Goal: Task Accomplishment & Management: Manage account settings

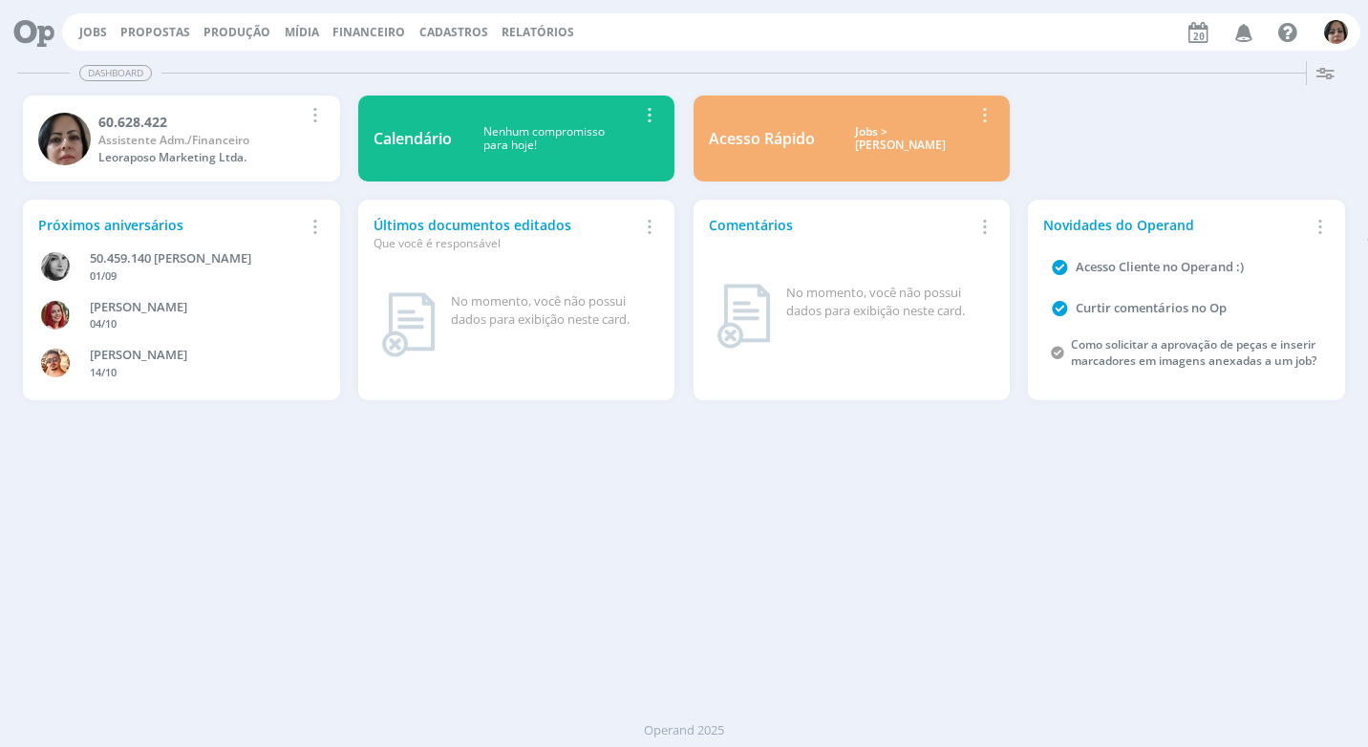
click at [358, 37] on span "Financeiro" at bounding box center [368, 32] width 73 height 16
click at [343, 67] on link "Lançamentos" at bounding box center [370, 65] width 161 height 30
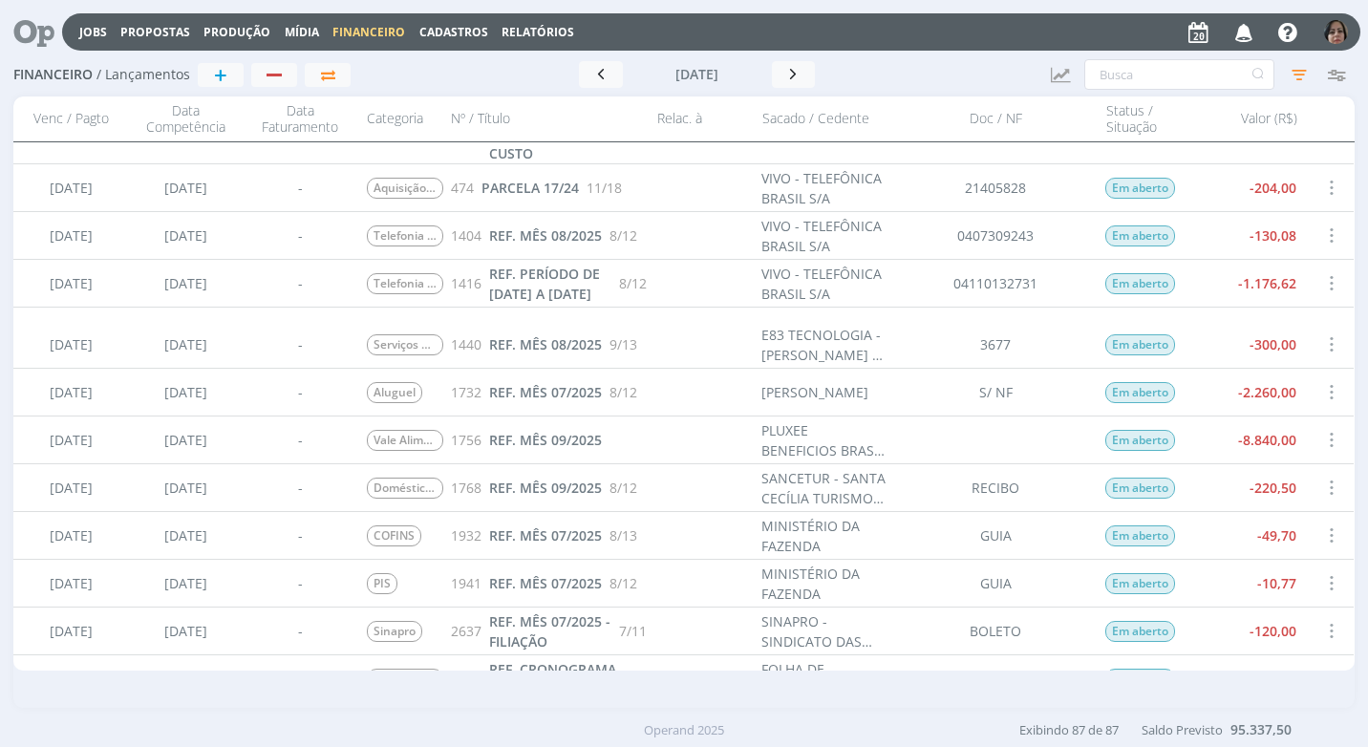
scroll to position [4108, 0]
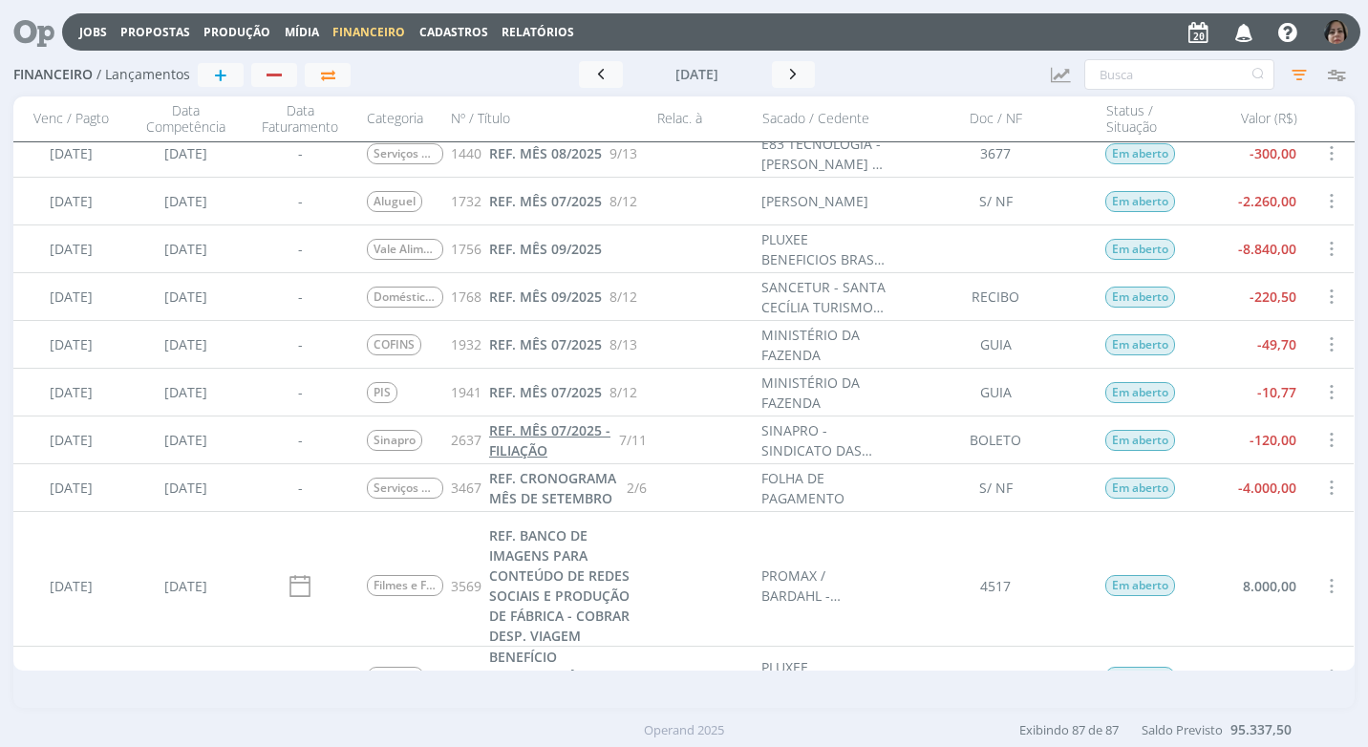
click at [560, 434] on span "REF. MÊS 07/2025 - FILIAÇÃO" at bounding box center [549, 440] width 121 height 38
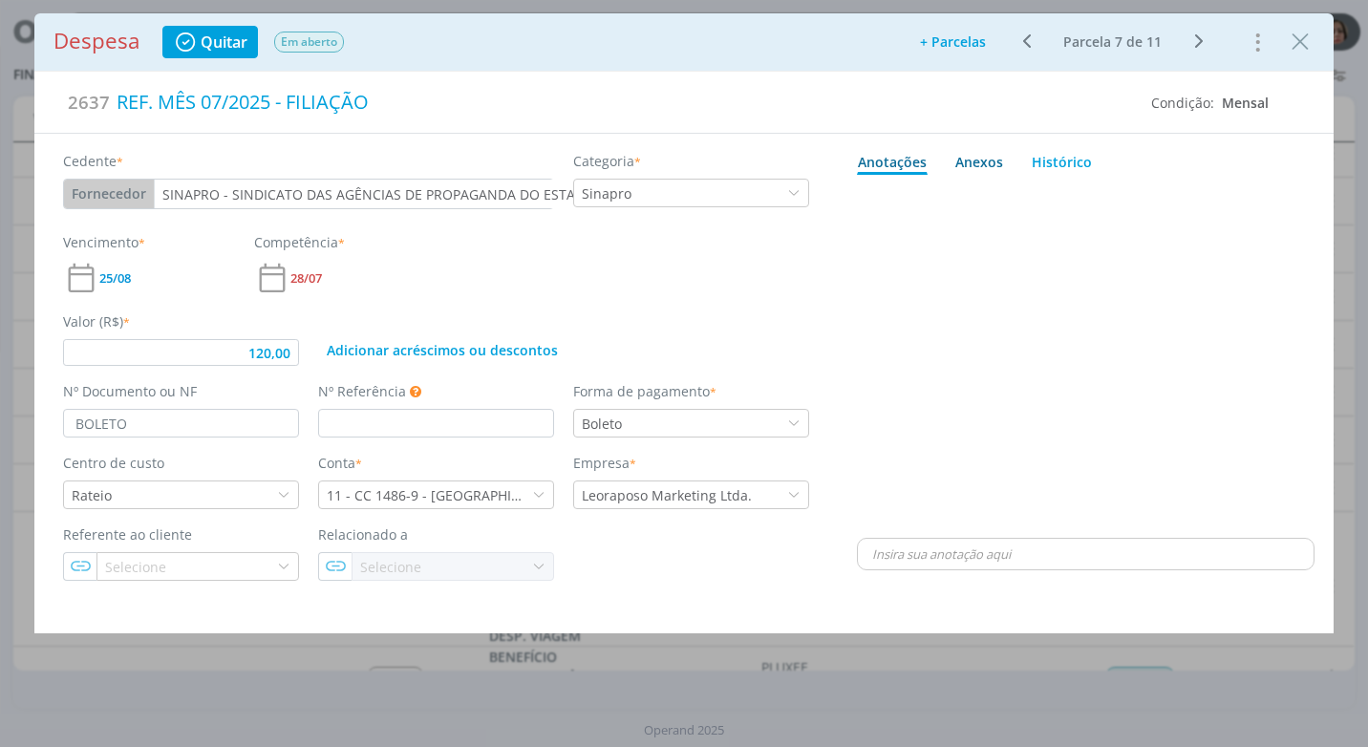
click at [970, 161] on div "Anexos 0" at bounding box center [979, 162] width 48 height 20
type input "120,00"
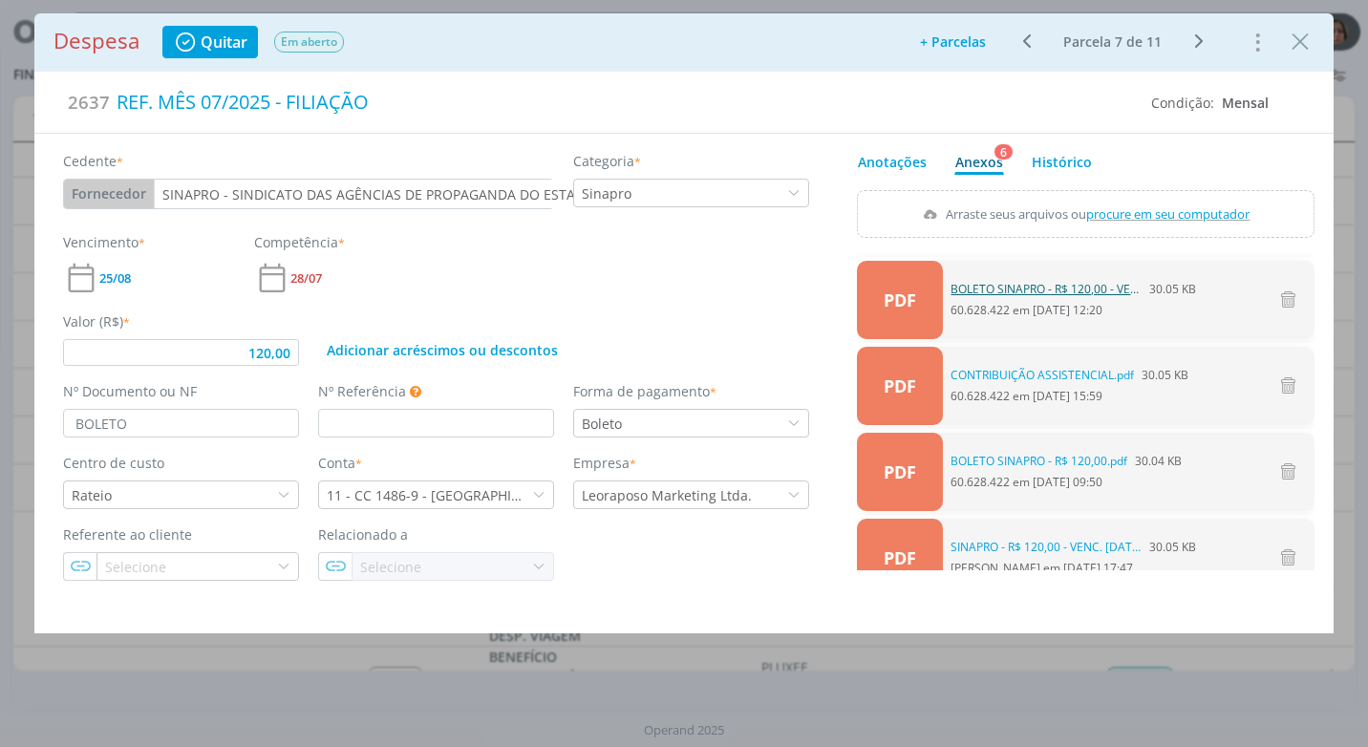
click at [1083, 284] on link "BOLETO SINAPRO - R$ 120,00 - VENC. [DATE].pdf" at bounding box center [1046, 289] width 191 height 17
drag, startPoint x: 1297, startPoint y: 36, endPoint x: 1132, endPoint y: 53, distance: 165.1
click at [1297, 35] on icon "Close" at bounding box center [1300, 42] width 29 height 29
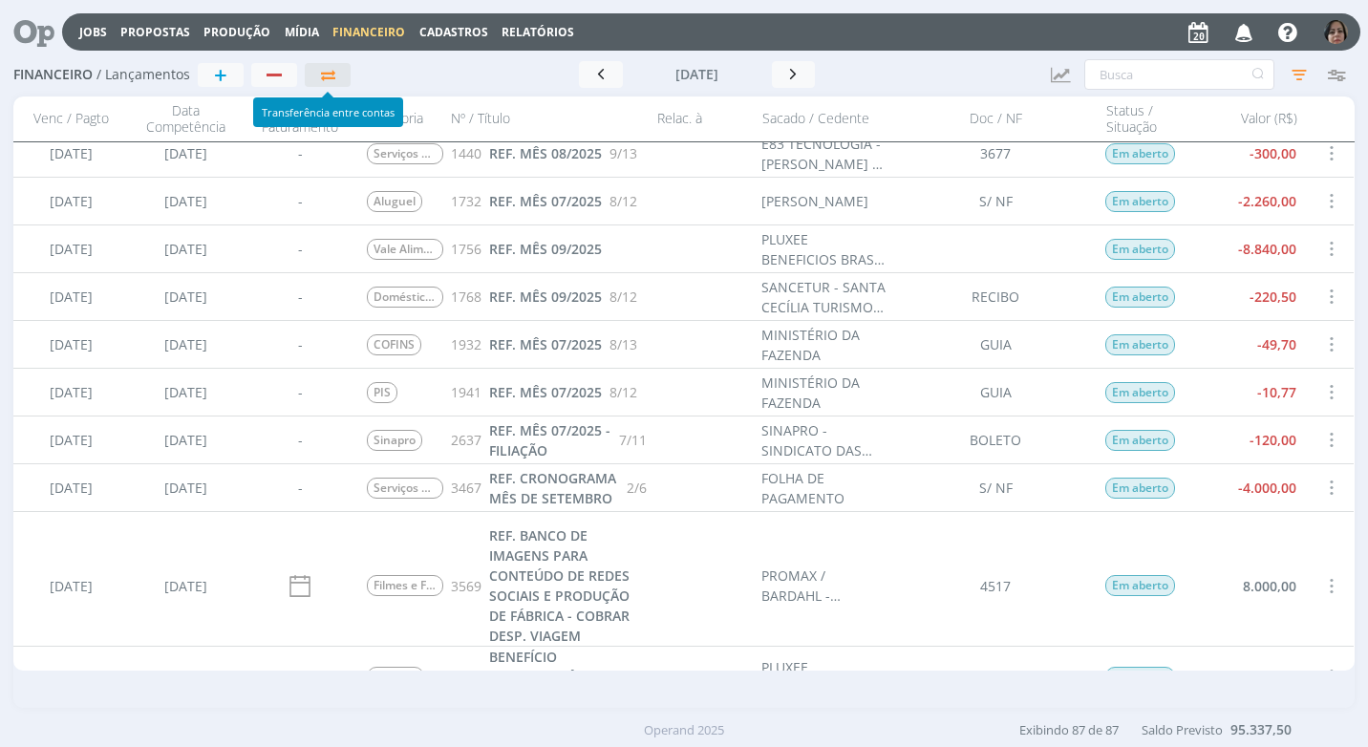
click at [335, 81] on icon "button" at bounding box center [328, 75] width 20 height 14
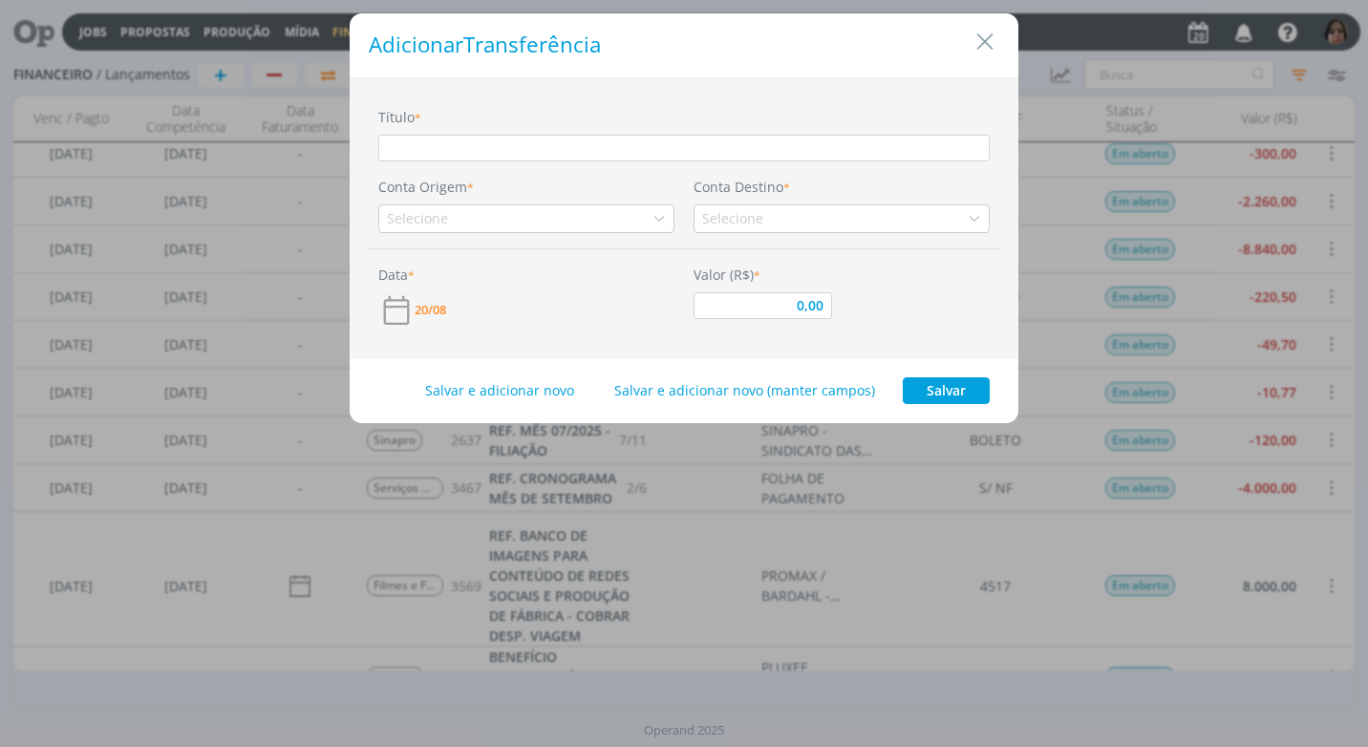
type input "t"
type input "0,00"
type input "tr"
type input "0,00"
type input "tra"
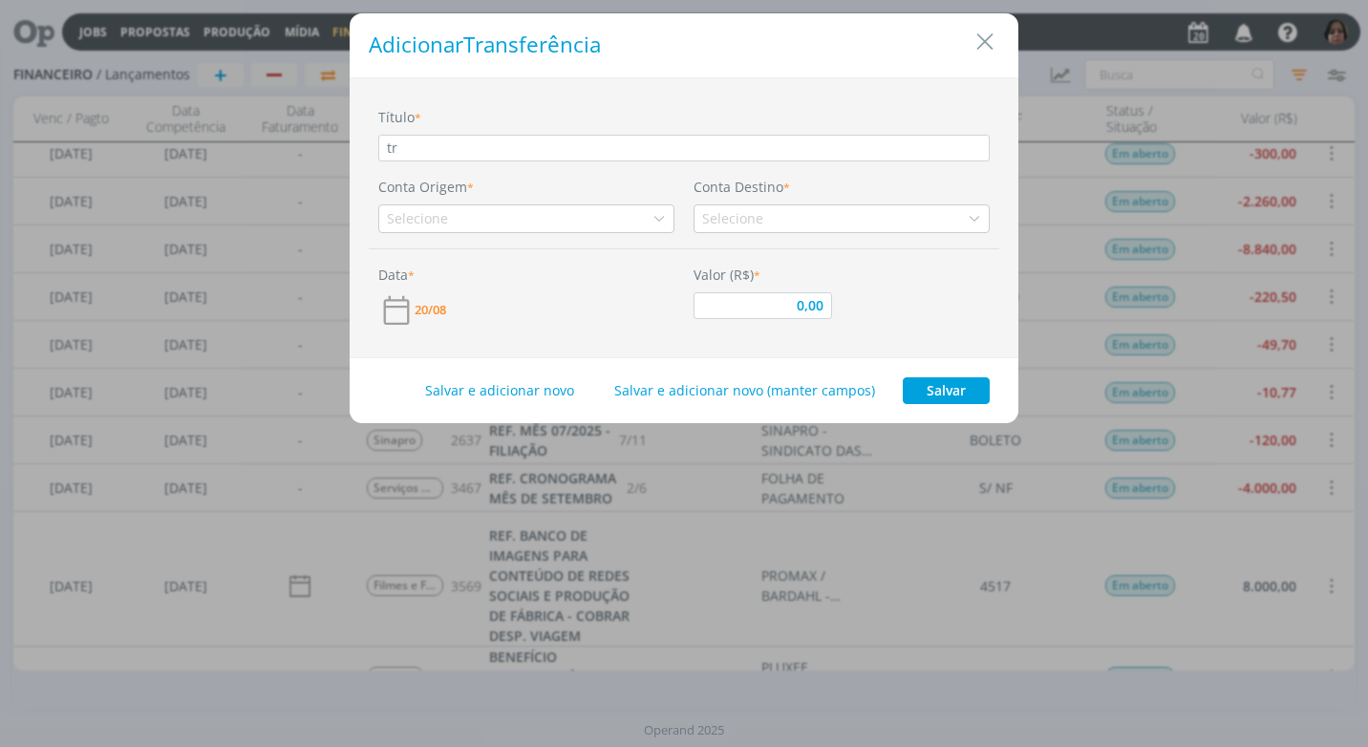
type input "0,00"
type input "tran"
type input "0,00"
type input "tra"
type input "0,00"
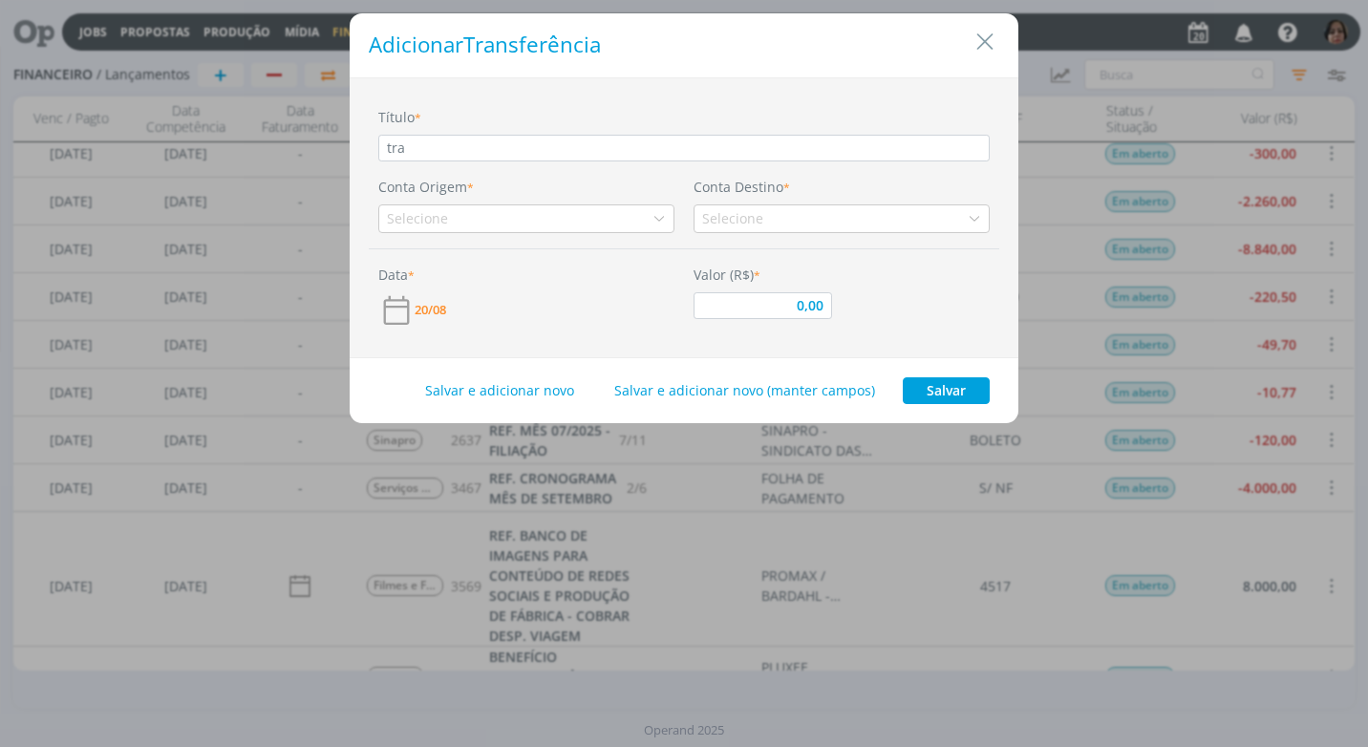
type input "tr"
type input "0,00"
type input "t"
type input "0,00"
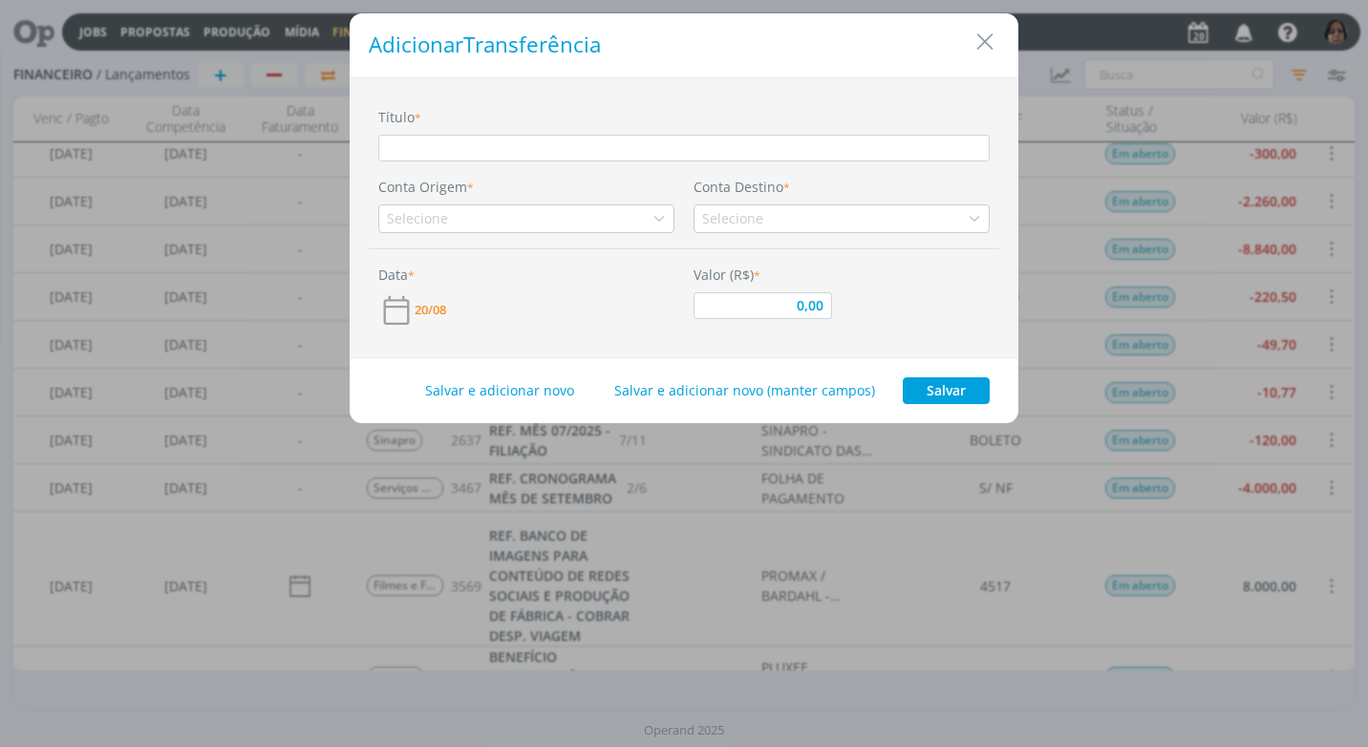
type input "T"
type input "0,00"
type input "TR"
type input "0,00"
type input "TRA"
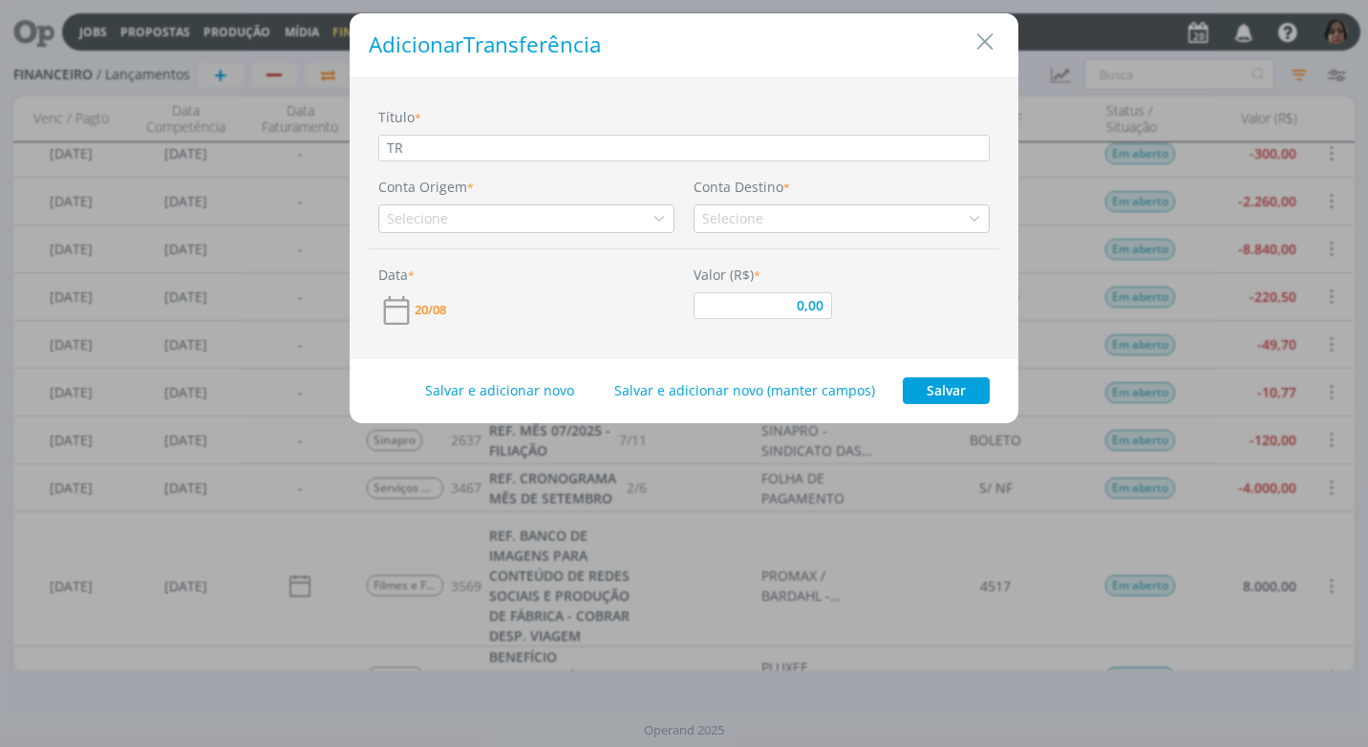
type input "0,00"
type input "TRAN"
type input "0,00"
type input "TRANS"
type input "0,00"
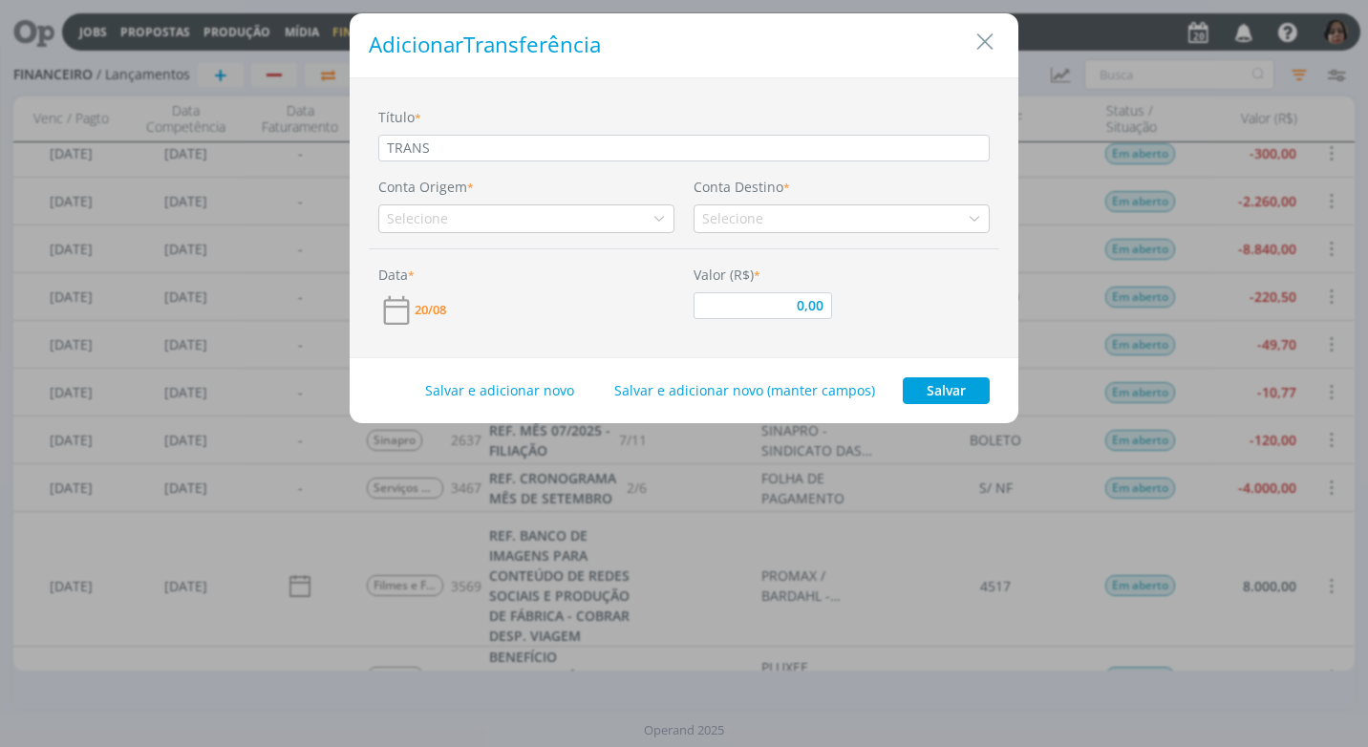
type input "TRANSF"
type input "0,00"
type input "TRANSFE"
type input "0,00"
type input "TRANSFER"
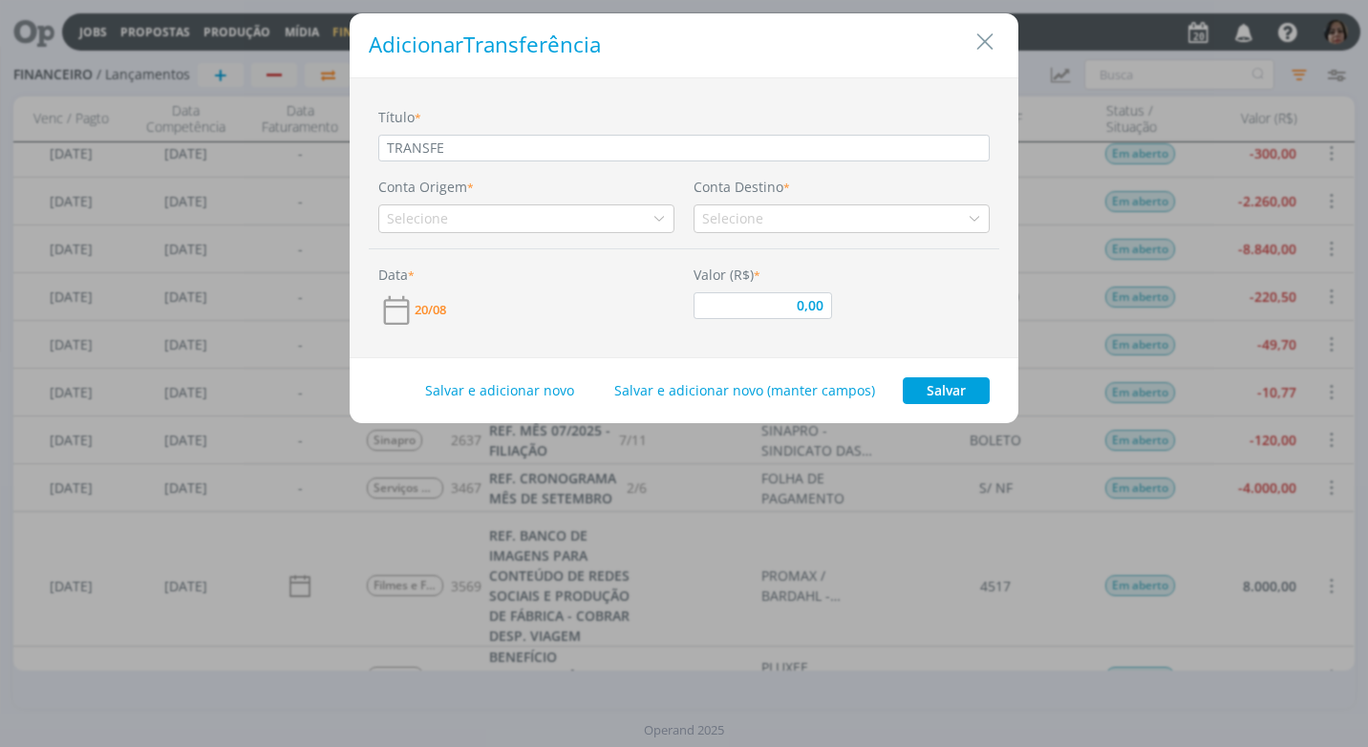
type input "0,00"
type input "TRANSFERÊ"
type input "0,00"
type input "TRANSFERÊN"
type input "0,00"
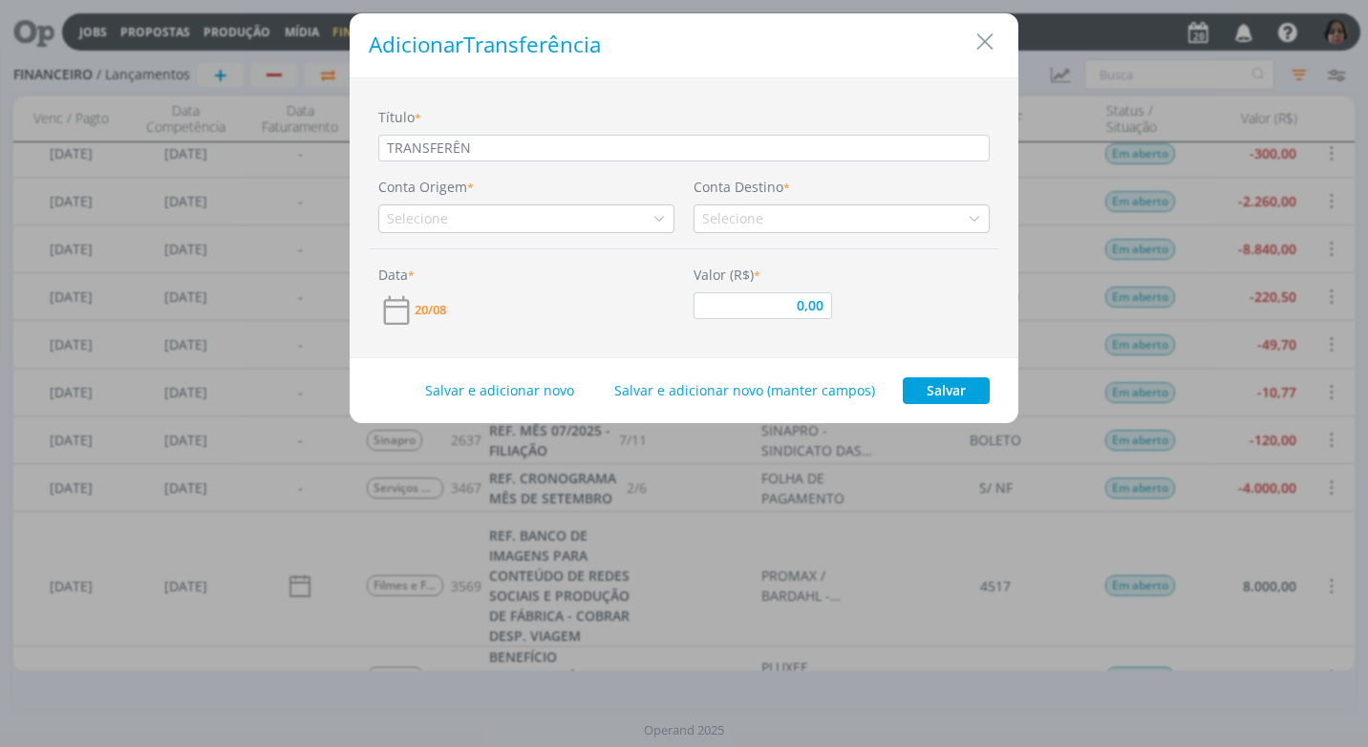
type input "TRANSFERÊNC"
type input "0,00"
type input "TRANSFERÊNCI"
type input "0,00"
type input "TRANSFERÊNCIA"
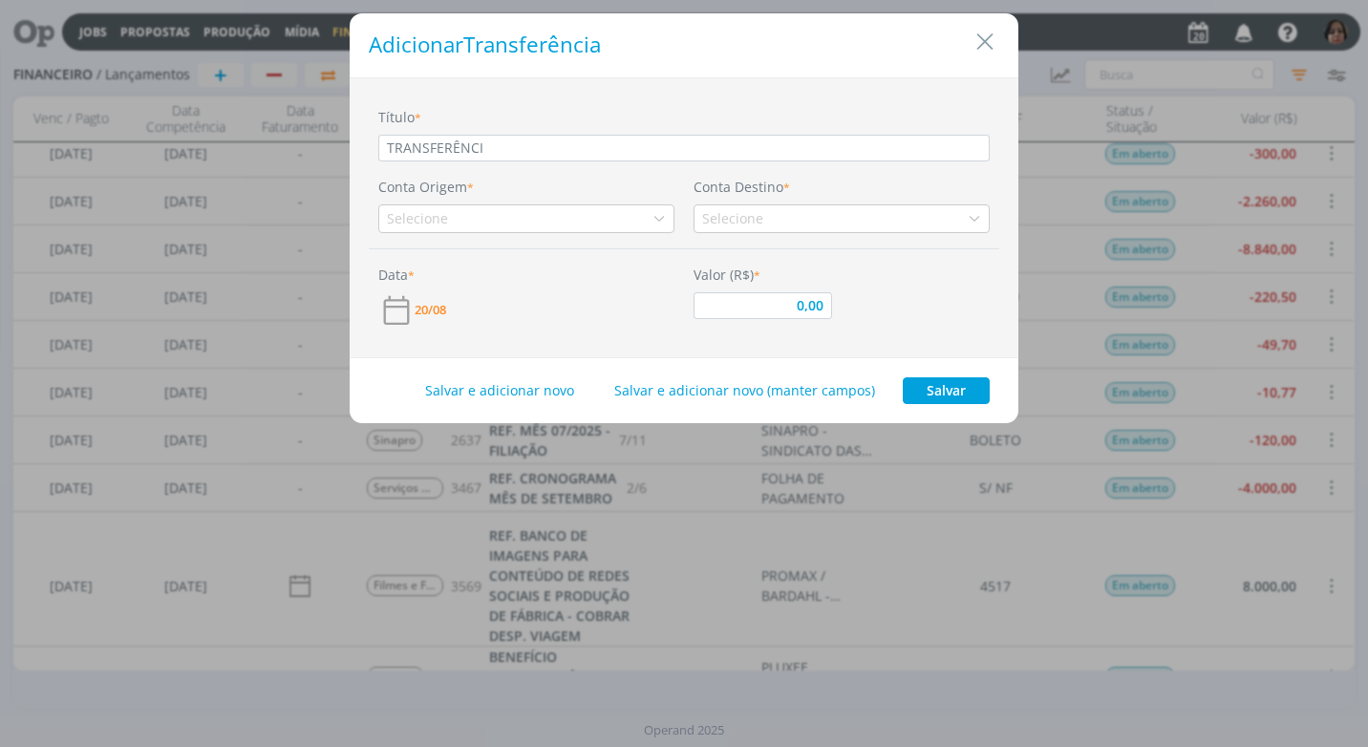
type input "0,00"
type input "TRANSFERÊNCIA"
type input "0,00"
type input "TRANSFERÊNCIA E"
type input "0,00"
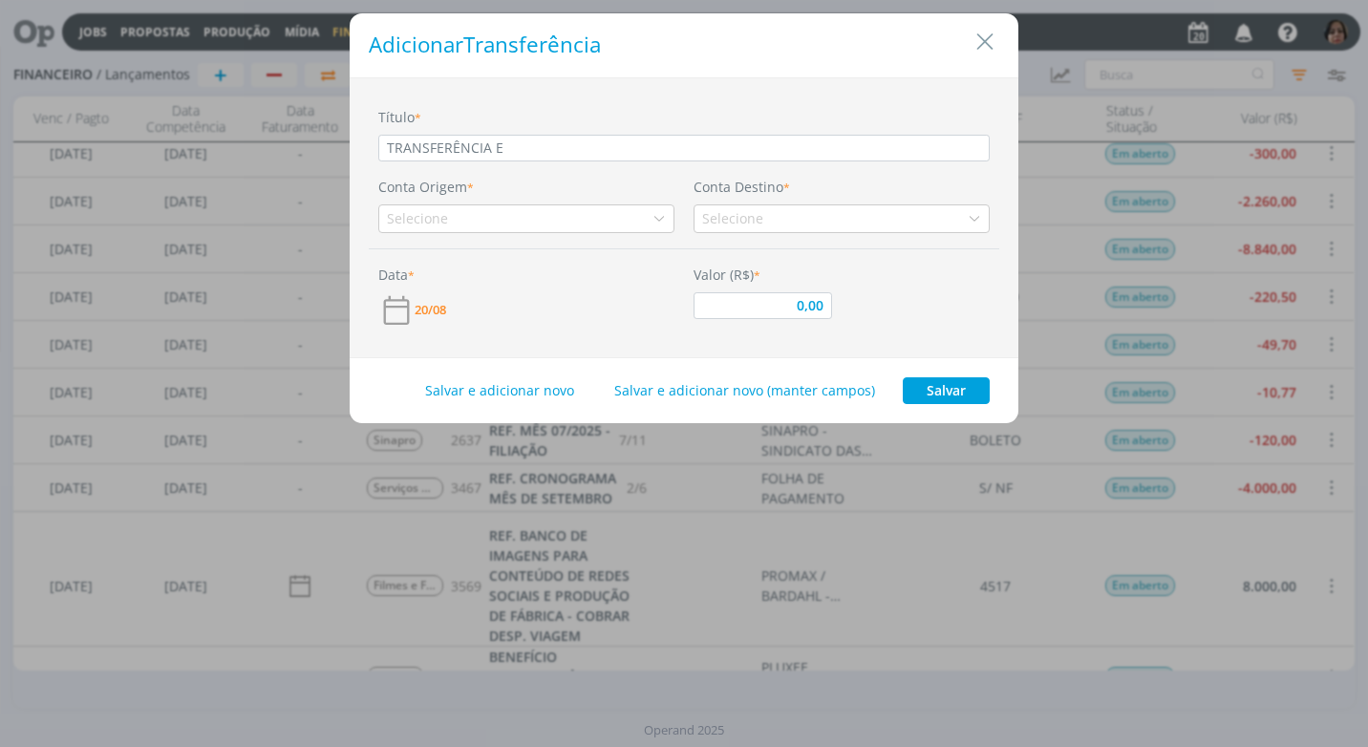
type input "TRANSFERÊNCIA EN"
type input "0,00"
type input "TRANSFERÊNCIA ENT"
type input "0,00"
type input "TRANSFERÊNCIA ENTR"
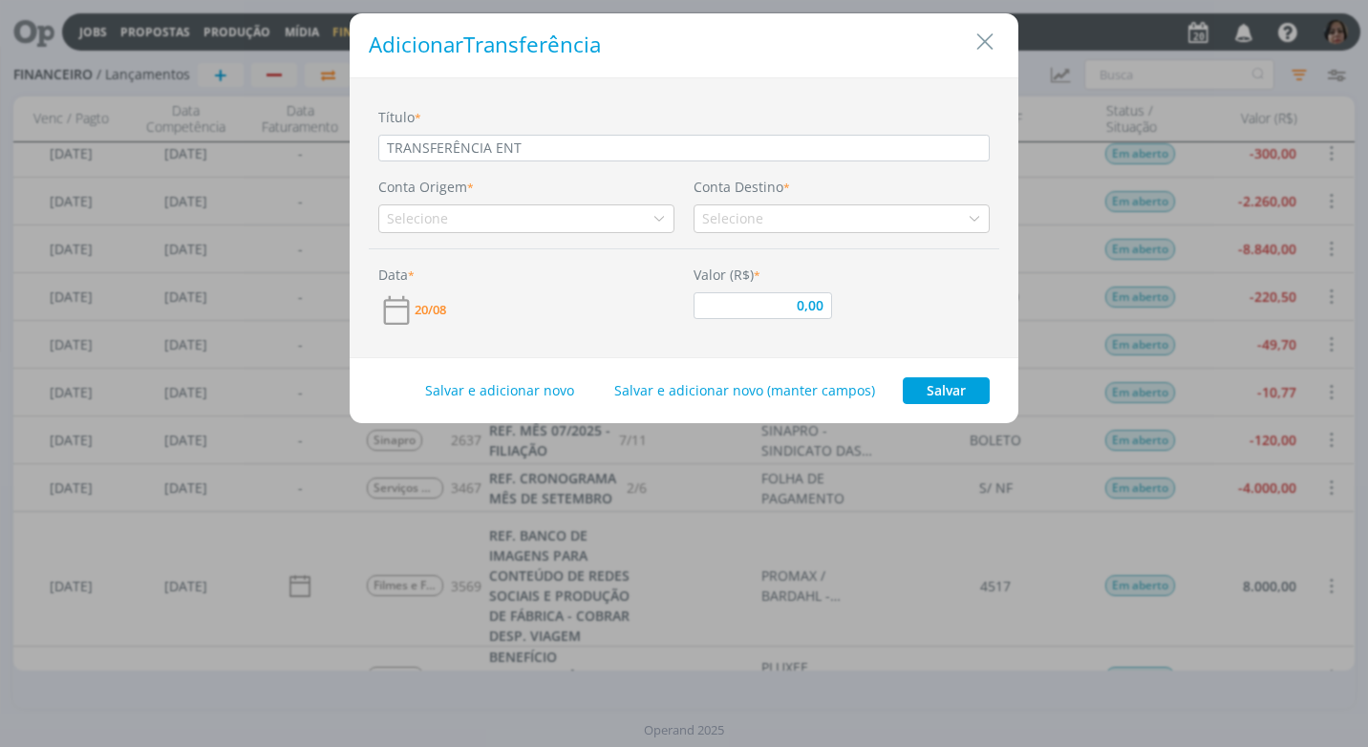
type input "0,00"
type input "TRANSFERÊNCIA ENTRE"
type input "0,00"
type input "TRANSFERÊNCIA ENTRE"
type input "0,00"
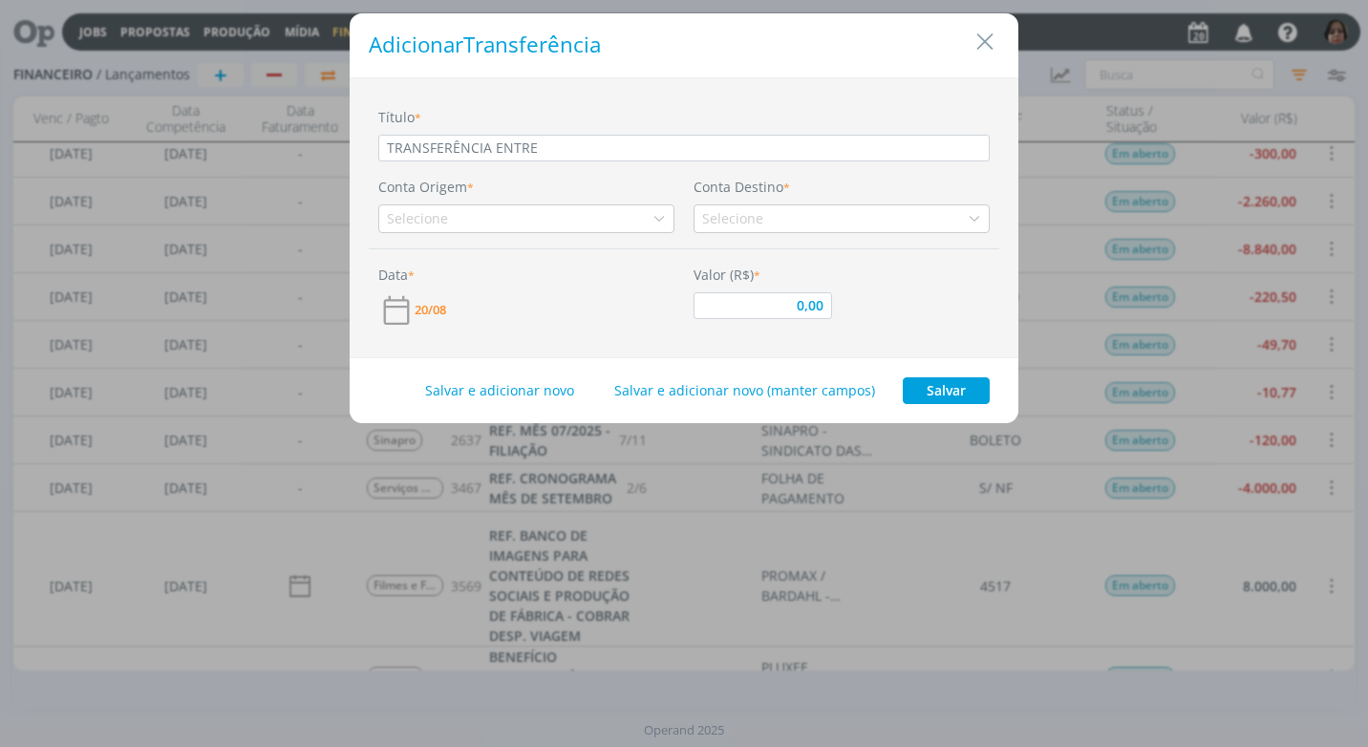
type input "TRANSFERÊNCIA ENTRE C"
type input "0,00"
type input "TRANSFERÊNCIA ENTRE CO"
type input "0,00"
type input "TRANSFERÊNCIA ENTRE CON"
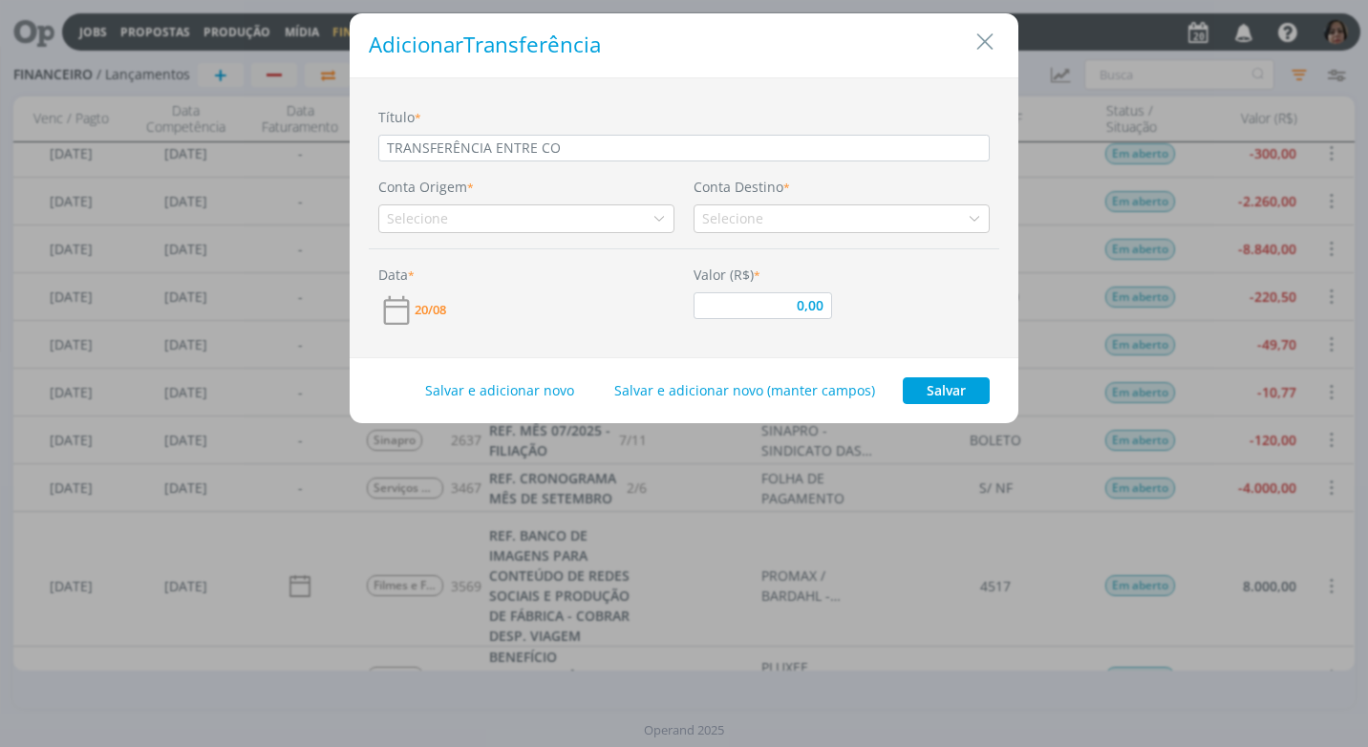
type input "0,00"
type input "TRANSFERÊNCIA ENTRE CONT"
type input "0,00"
type input "TRANSFERÊNCIA ENTRE CONTA"
type input "0,00"
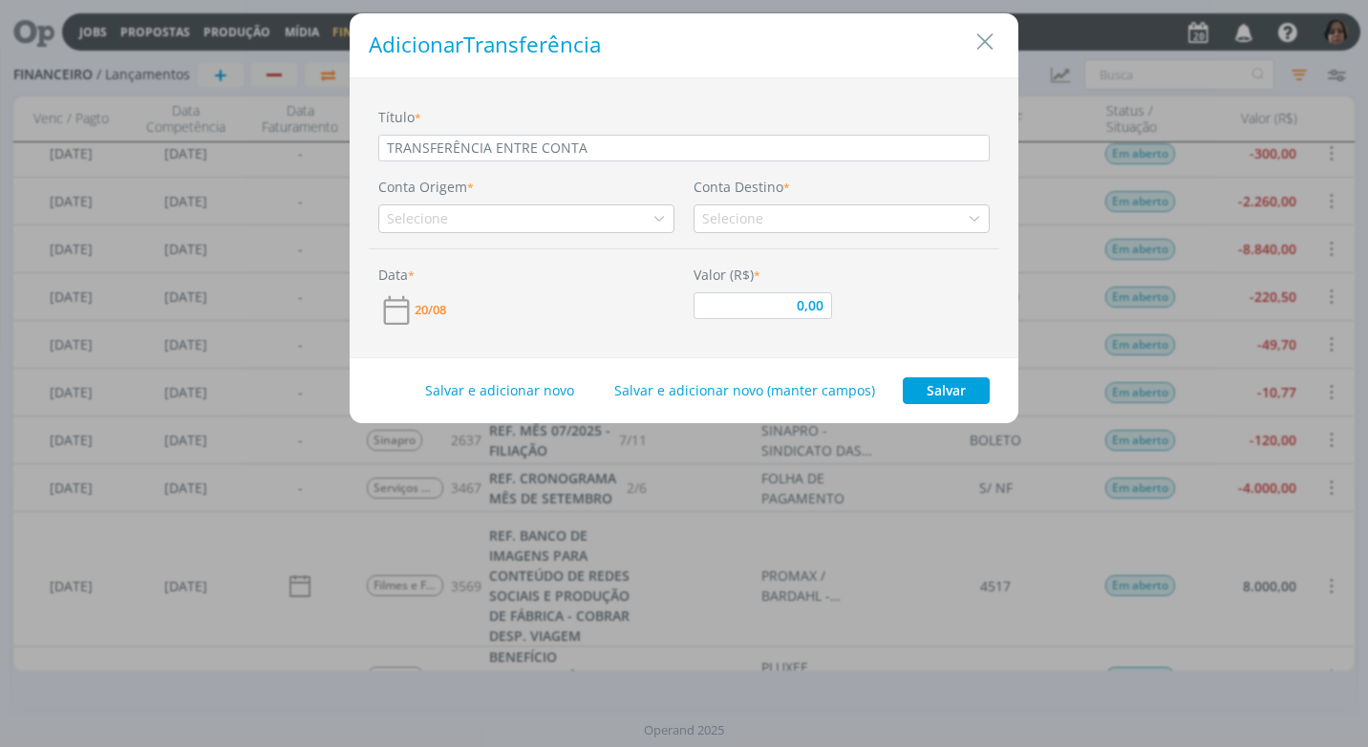
type input "TRANSFERÊNCIA ENTRE CONTAS"
type input "0,00"
type input "TRANSFERÊNCIA ENTRE CONTAS"
click at [653, 217] on icon "dialog" at bounding box center [659, 218] width 13 height 13
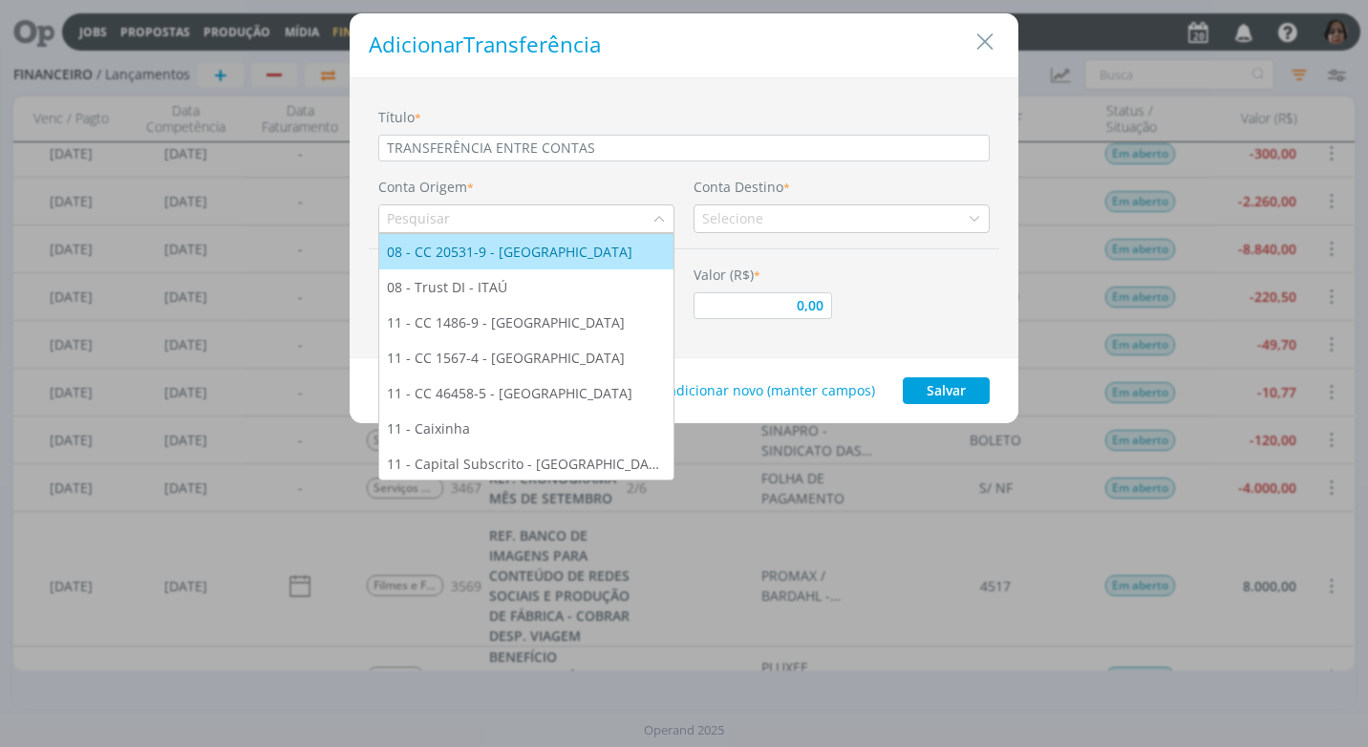
click at [578, 254] on div "08 - CC 20531-9 - [GEOGRAPHIC_DATA]" at bounding box center [526, 252] width 279 height 20
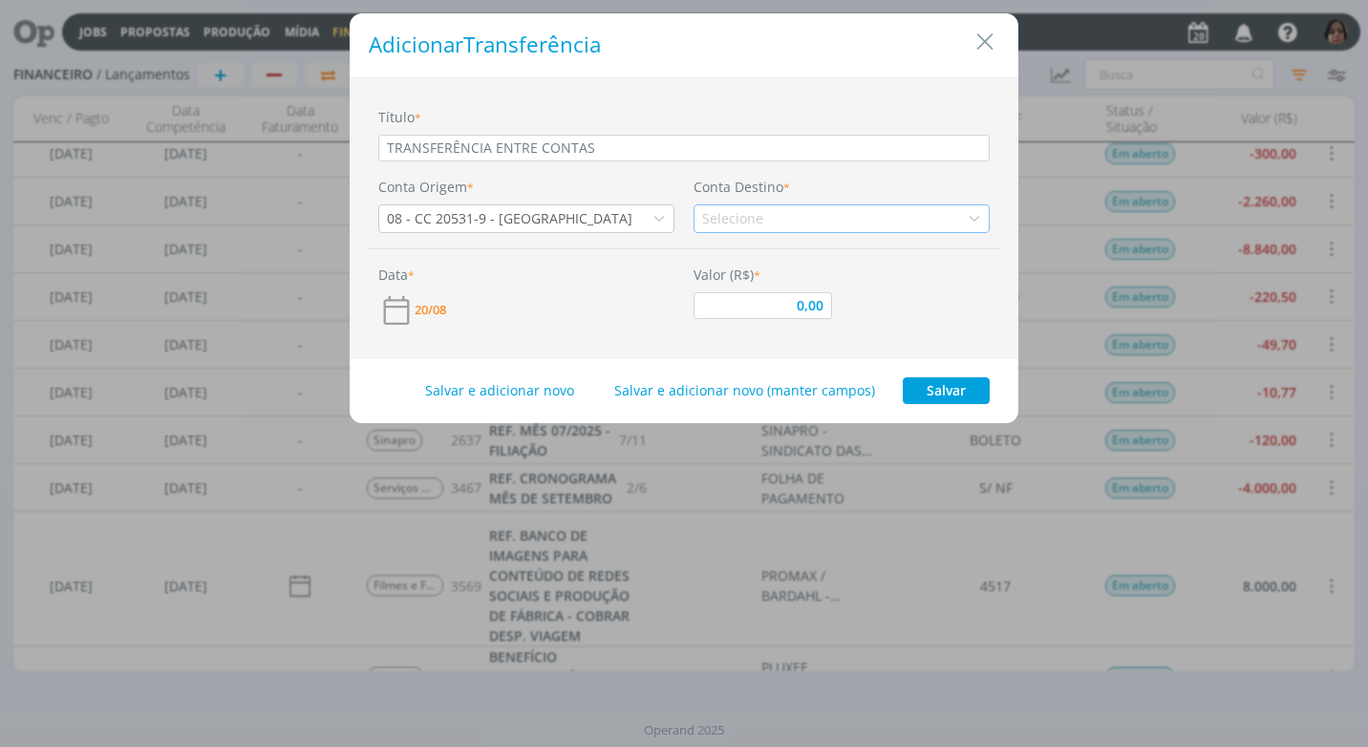
click at [975, 217] on icon "dialog" at bounding box center [974, 218] width 13 height 13
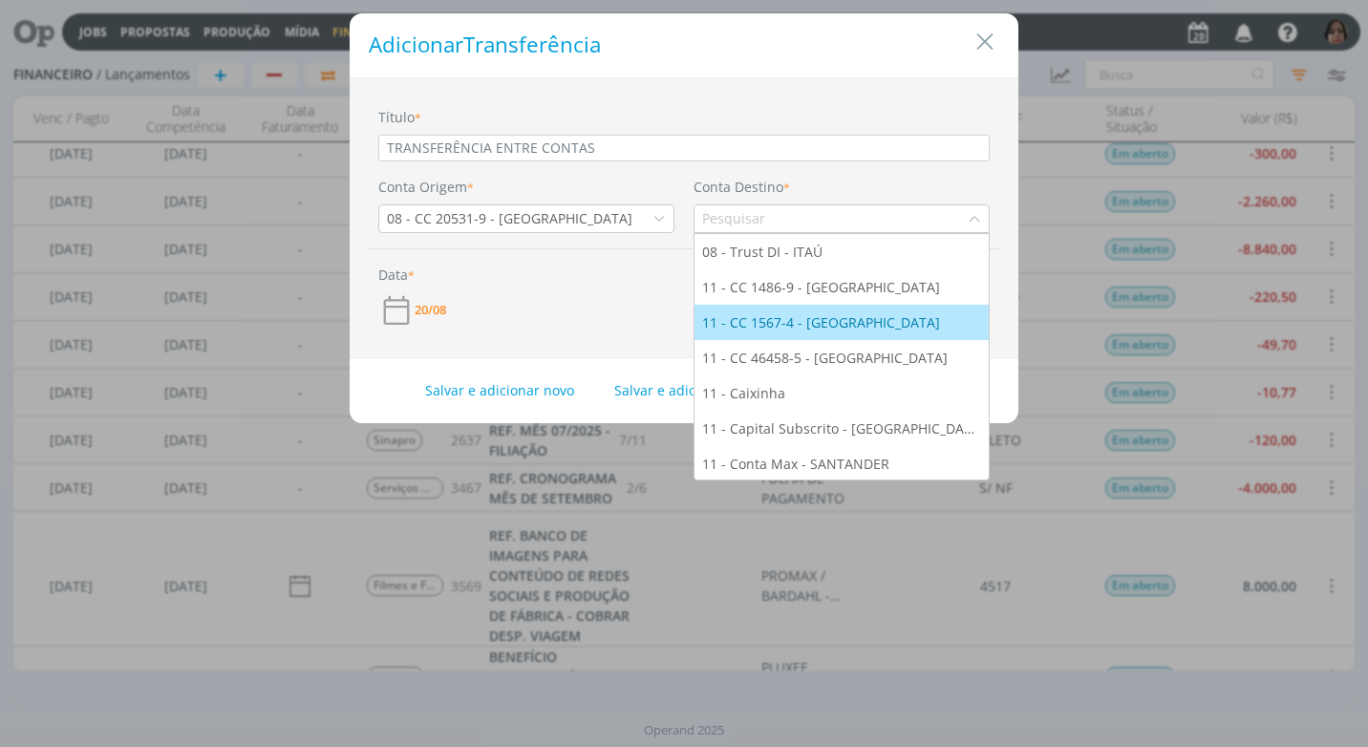
click at [871, 323] on div "11 - CC 1567-4 - [GEOGRAPHIC_DATA]" at bounding box center [823, 322] width 242 height 20
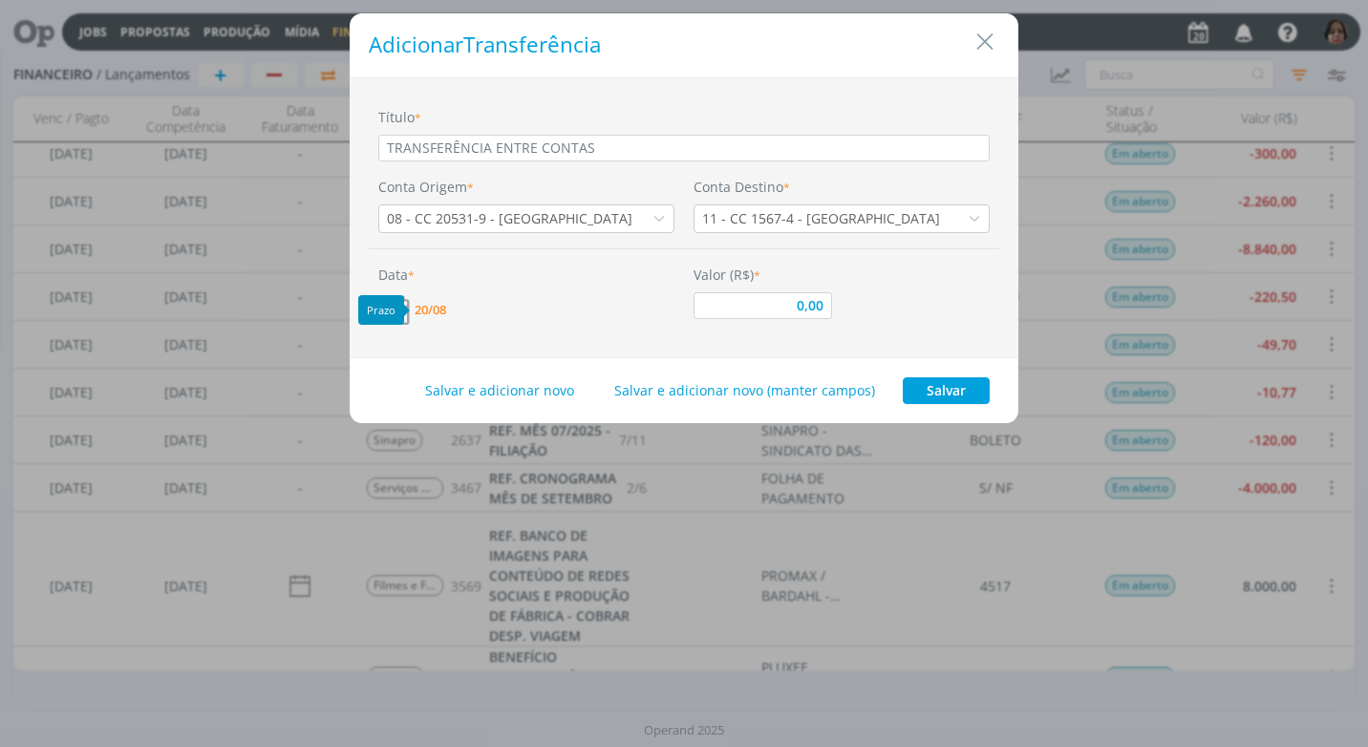
click at [440, 308] on span "20/08" at bounding box center [431, 310] width 32 height 12
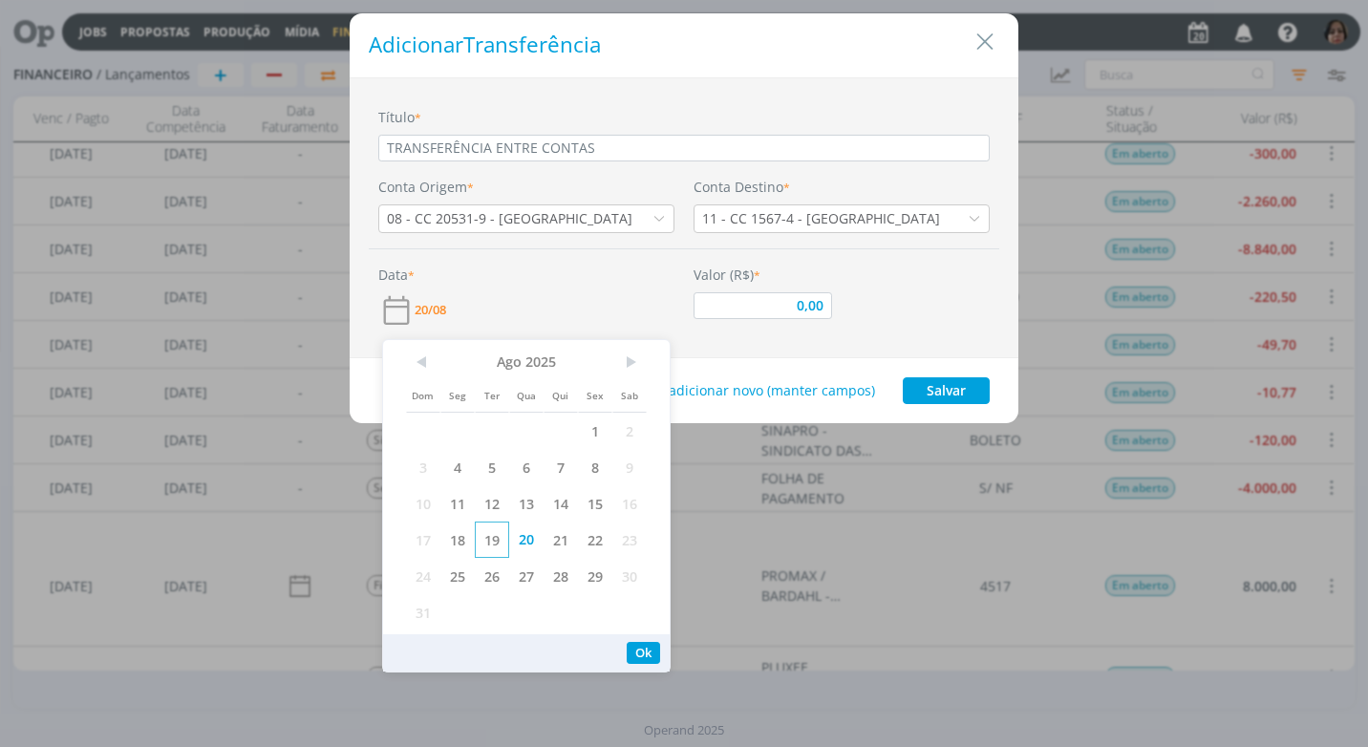
drag, startPoint x: 501, startPoint y: 534, endPoint x: 524, endPoint y: 515, distance: 29.8
click at [502, 532] on span "19" at bounding box center [492, 540] width 34 height 36
click at [636, 643] on button "Ok" at bounding box center [643, 653] width 33 height 22
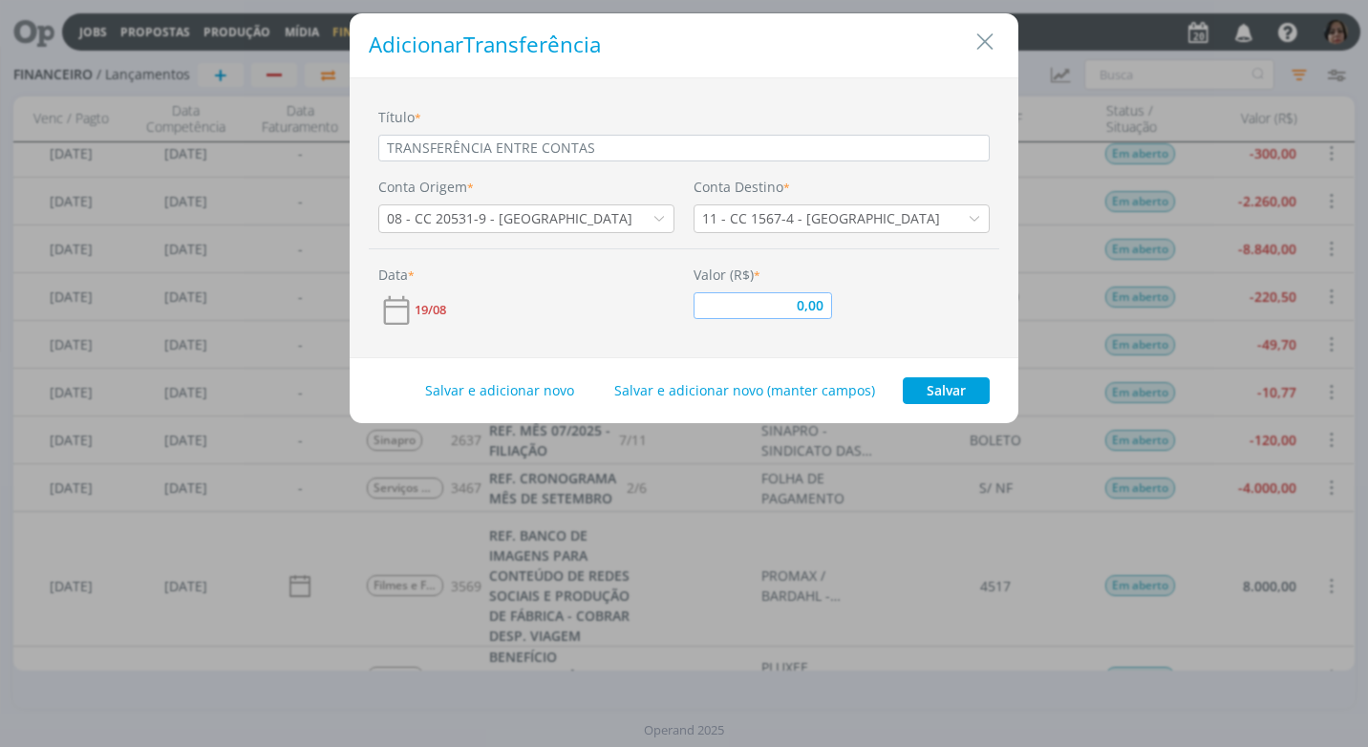
click at [775, 305] on input "0,00" at bounding box center [763, 305] width 139 height 27
click at [935, 395] on button "Salvar" at bounding box center [946, 390] width 87 height 27
type input "29.000,00"
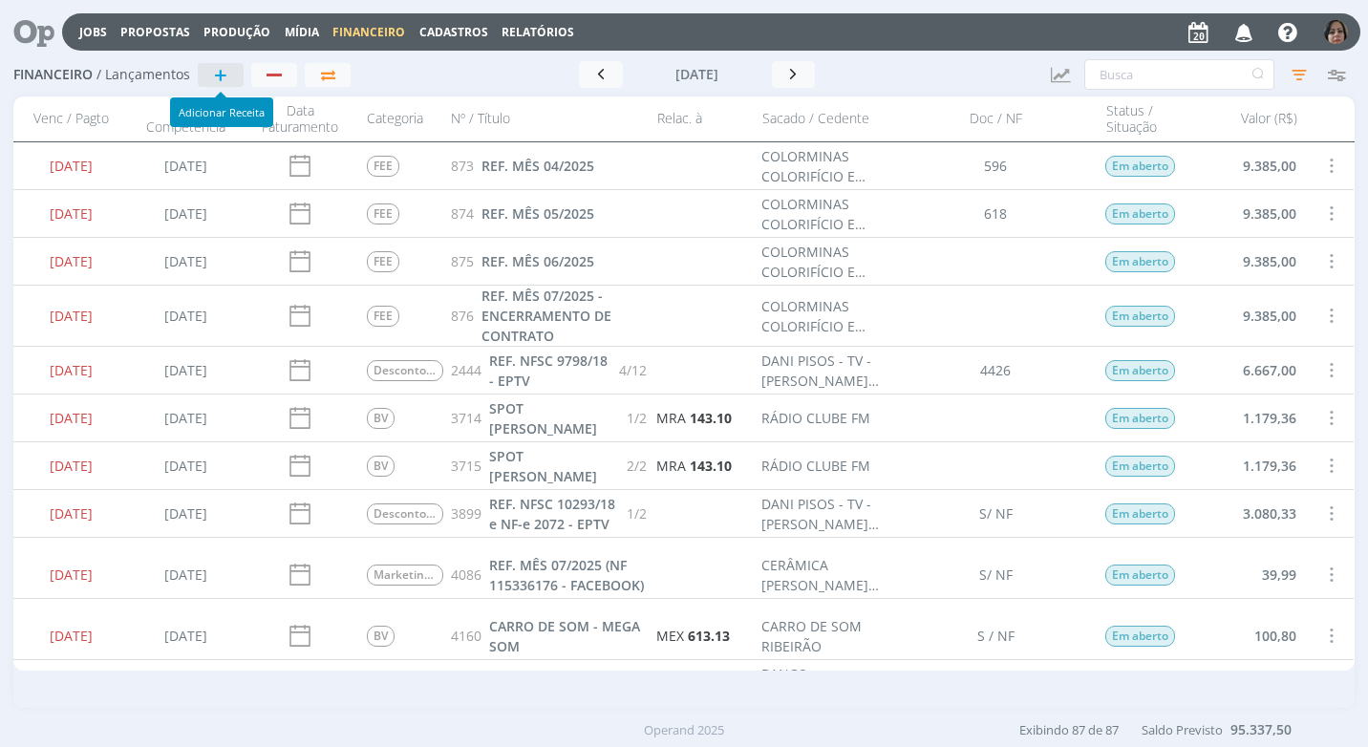
click at [214, 79] on span "+" at bounding box center [220, 74] width 13 height 23
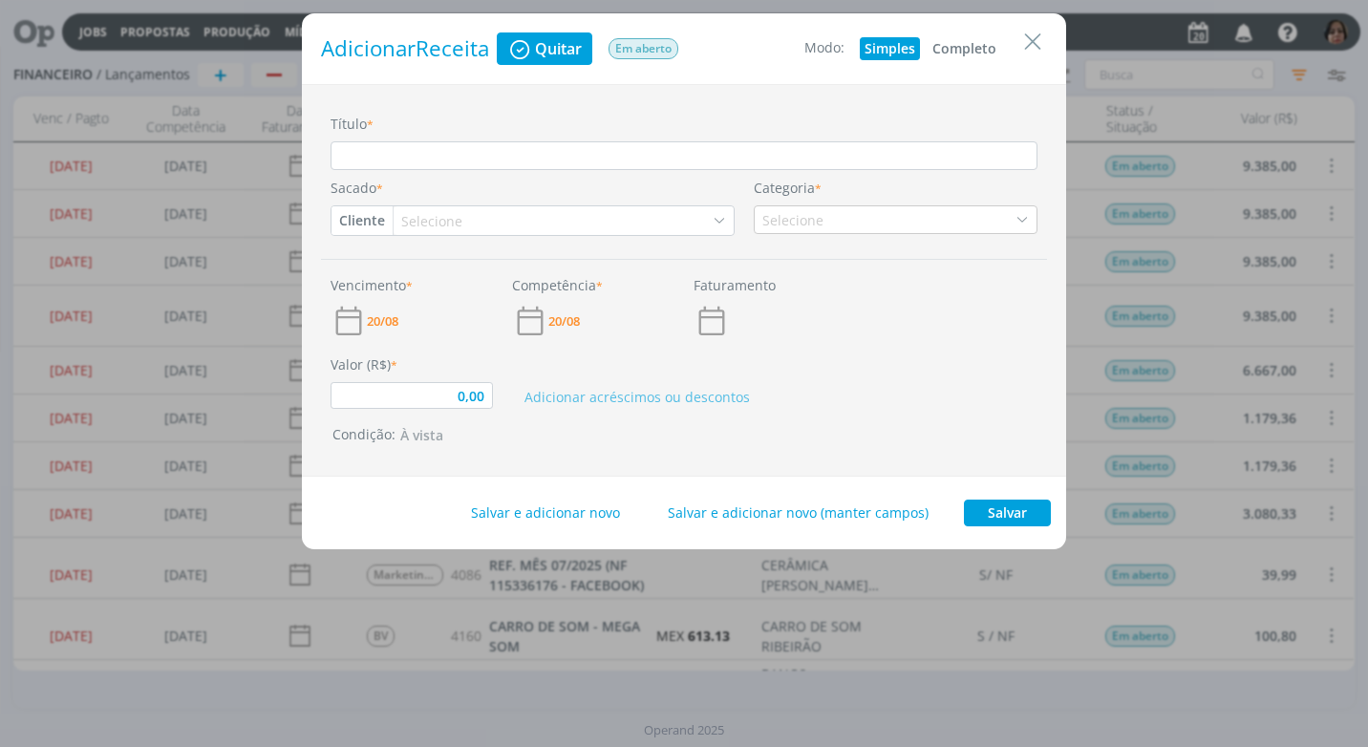
click at [957, 50] on button "Completo" at bounding box center [965, 48] width 74 height 23
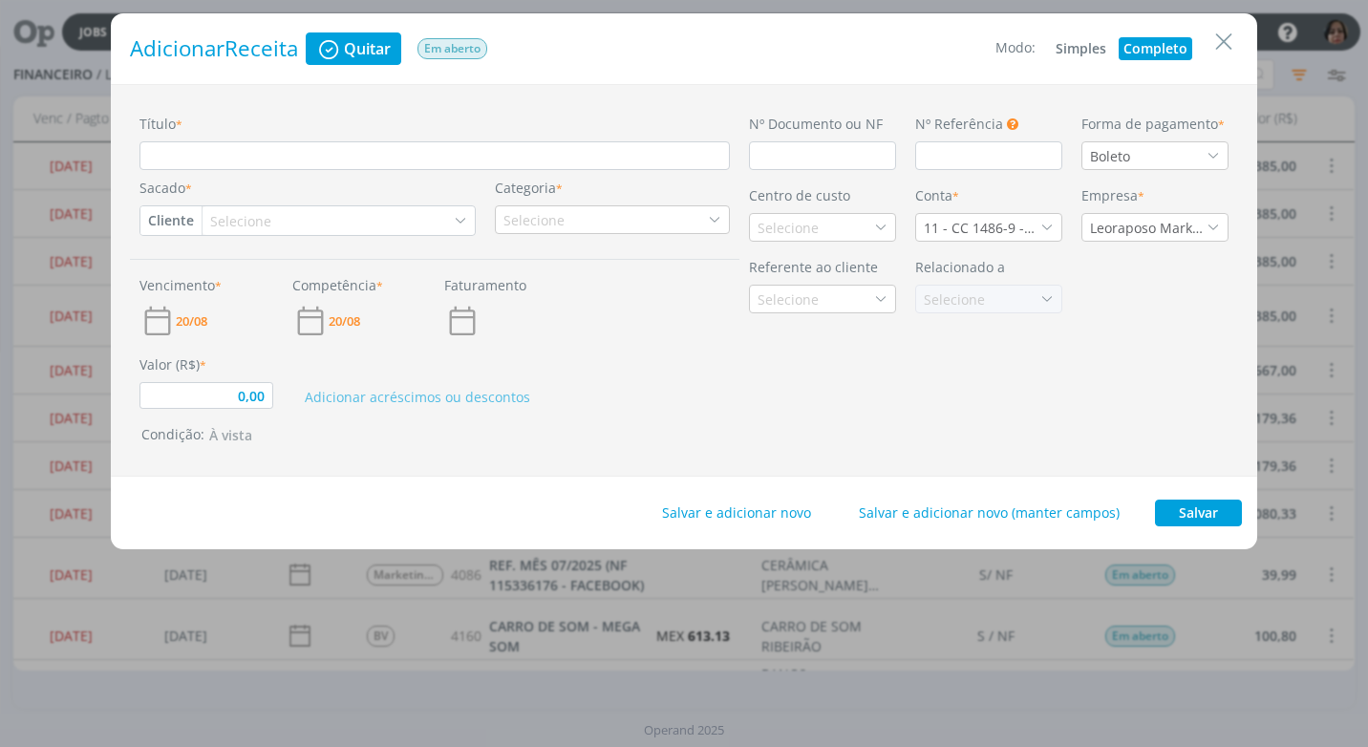
type input "0,00"
click at [160, 159] on input "Título *" at bounding box center [434, 155] width 590 height 29
type input "R"
type input "0,00"
type input "RE"
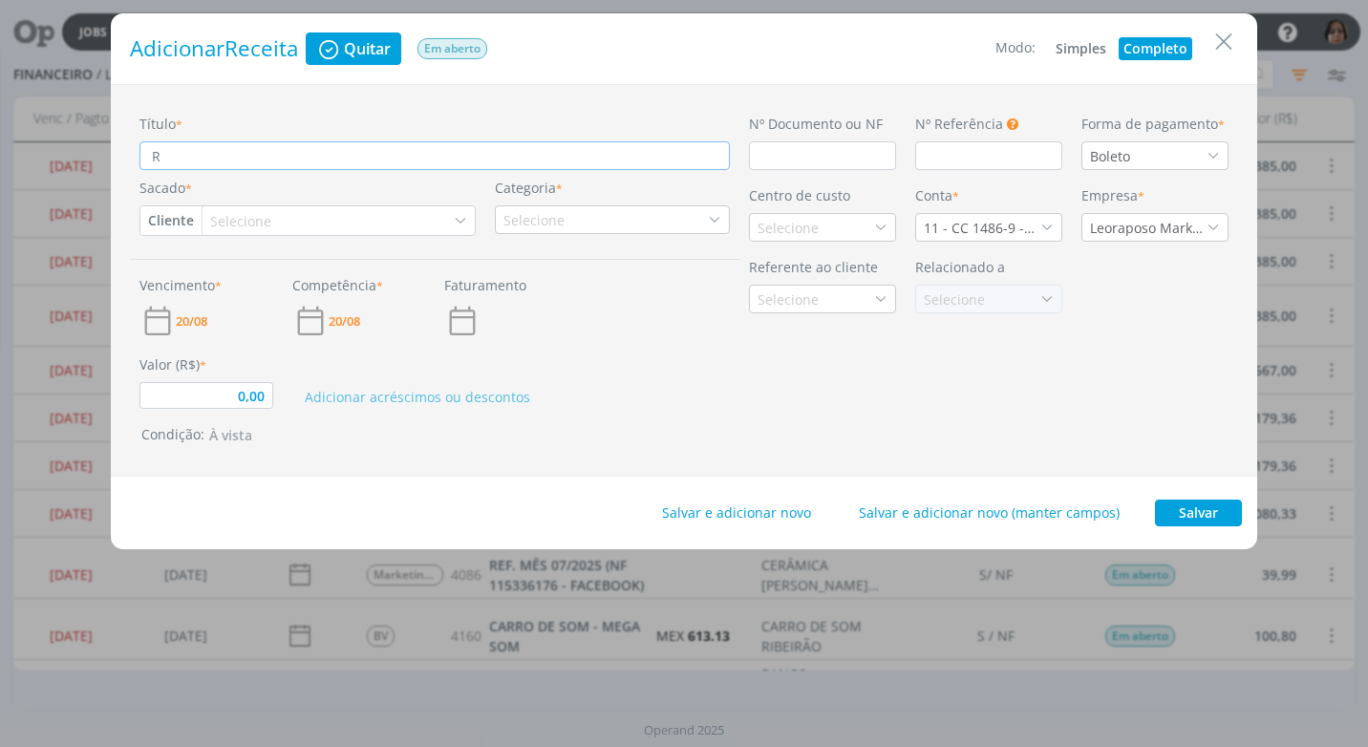
type input "0,00"
type input "REN"
type input "0,00"
type input "REND"
type input "0,00"
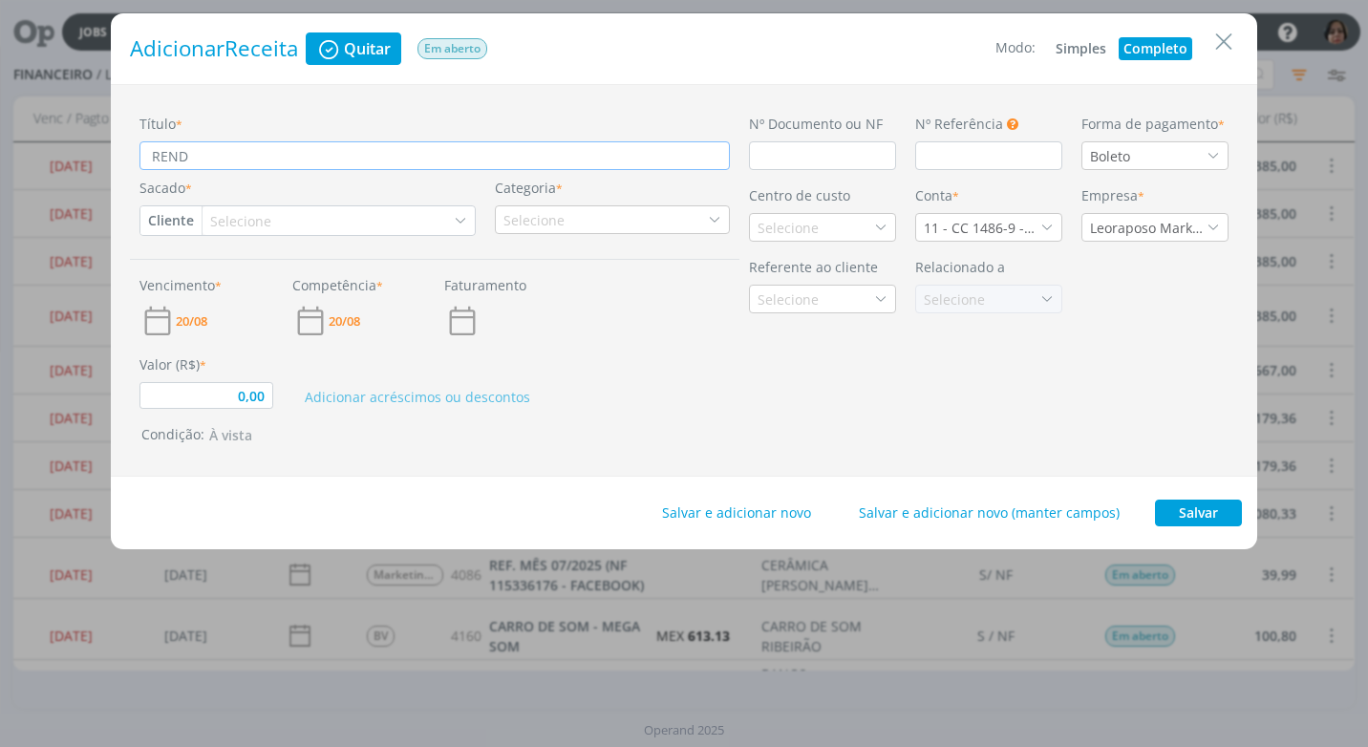
type input "REND"
type input "0,00"
type input "REND P"
type input "0,00"
type input "REND PA"
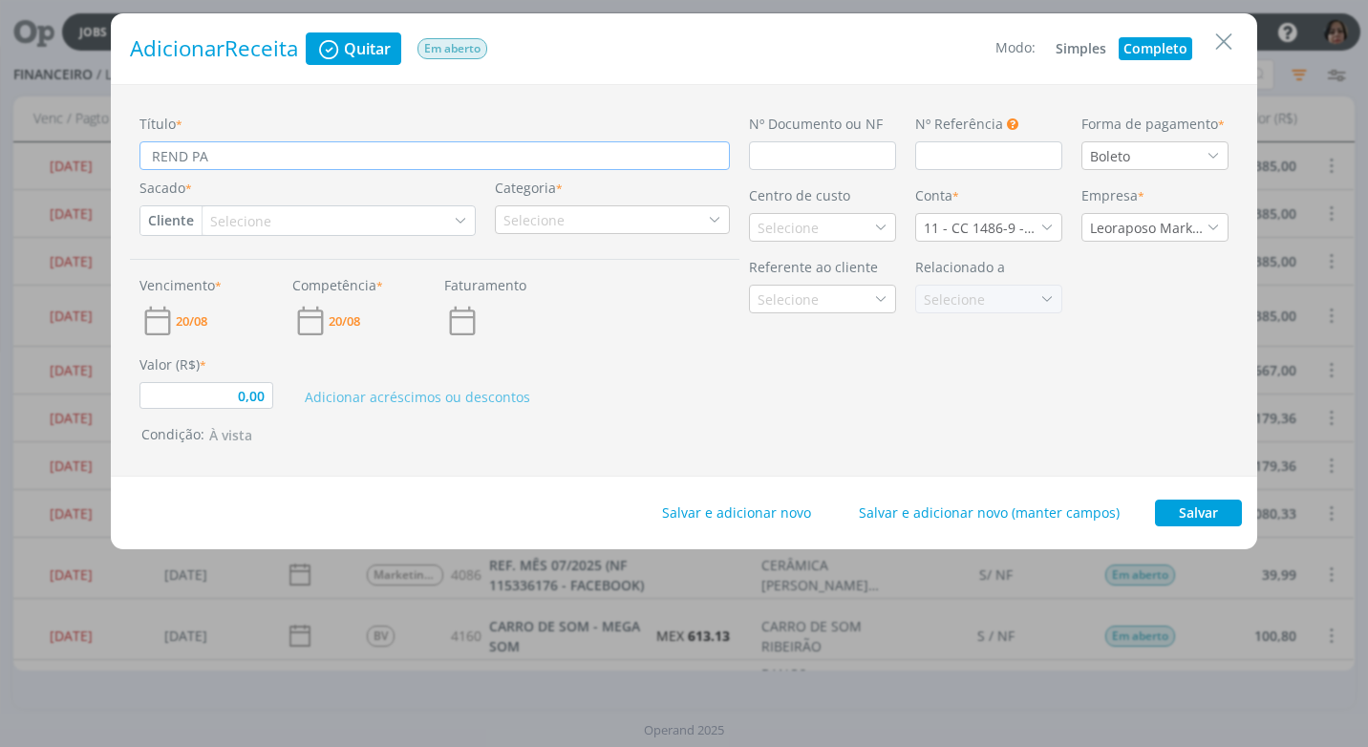
type input "0,00"
type input "REND PAG"
type input "0,00"
type input "REND PAGO"
type input "0,00"
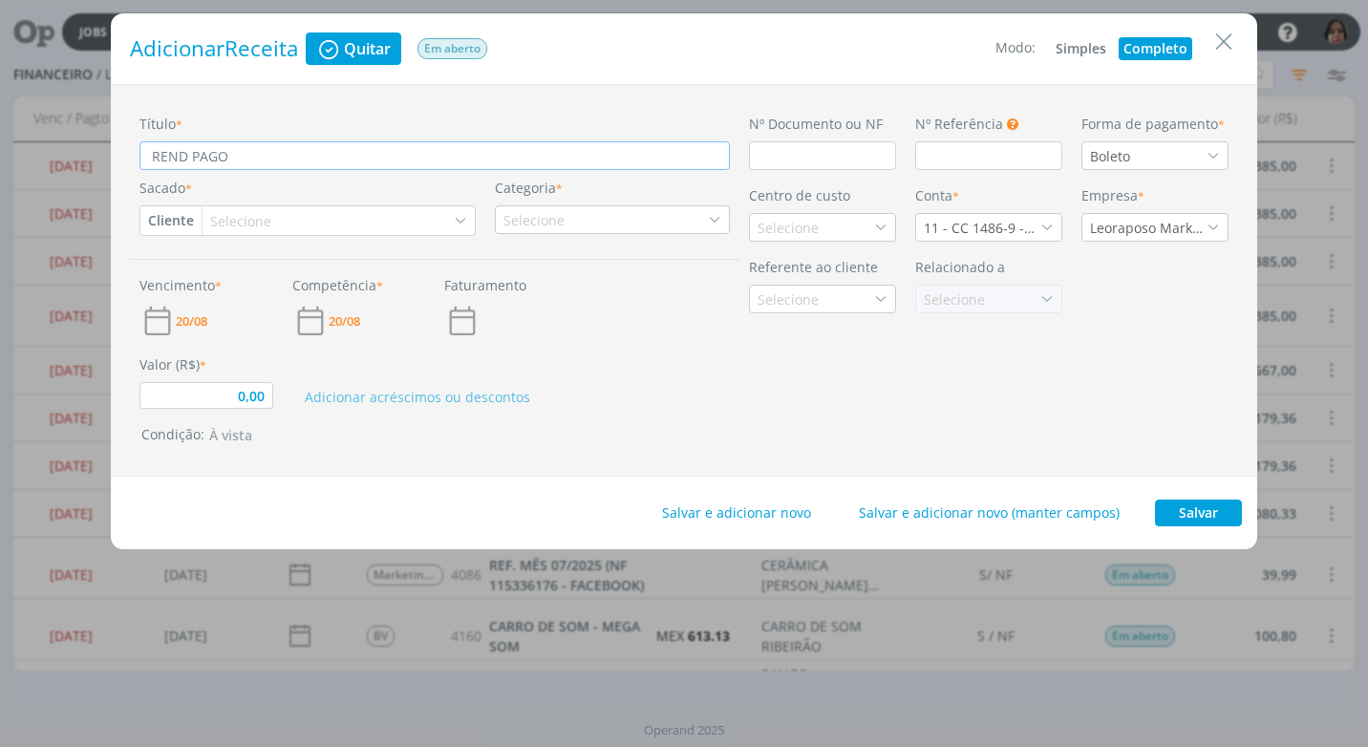
type input "REND PAGO"
type input "0,00"
type input "REND PAGO A"
type input "0,00"
type input "REND PAGO AP"
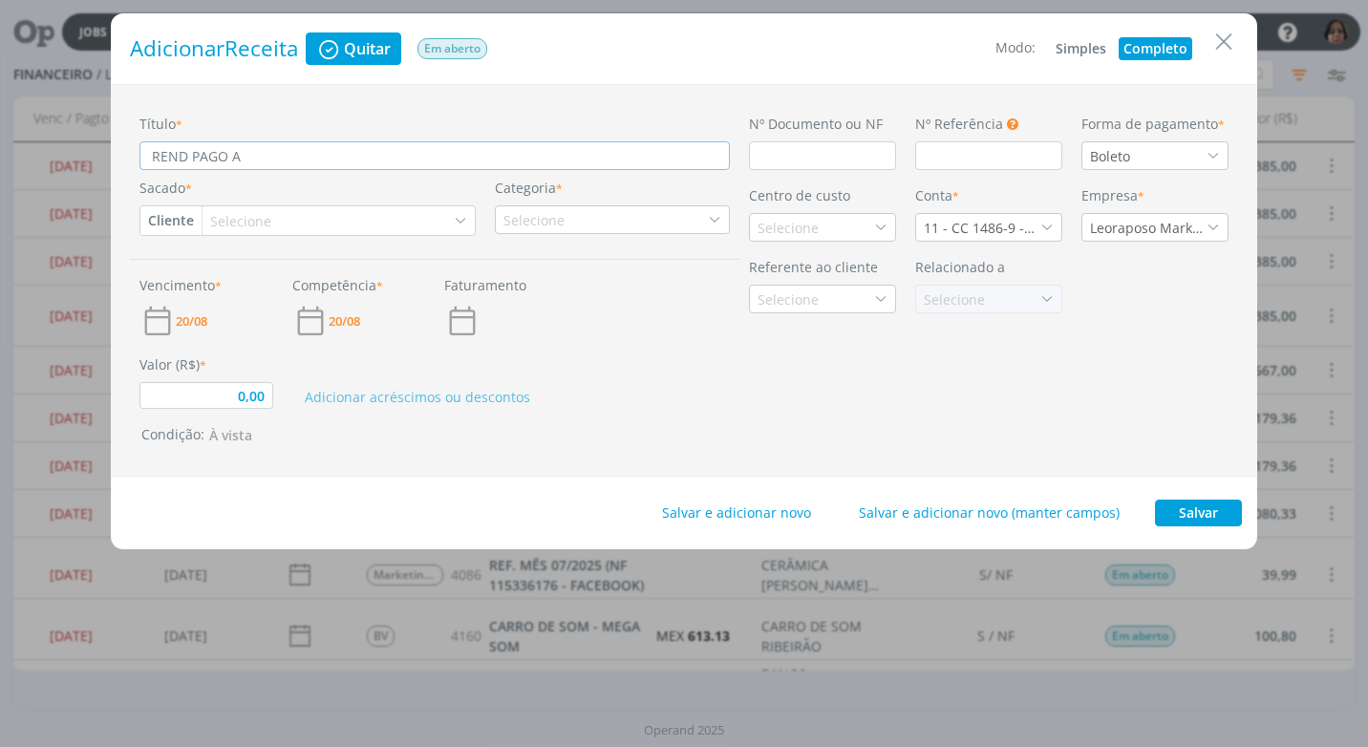
type input "0,00"
type input "REND PAGO APL"
type input "0,00"
type input "REND PAGO APLI"
type input "0,00"
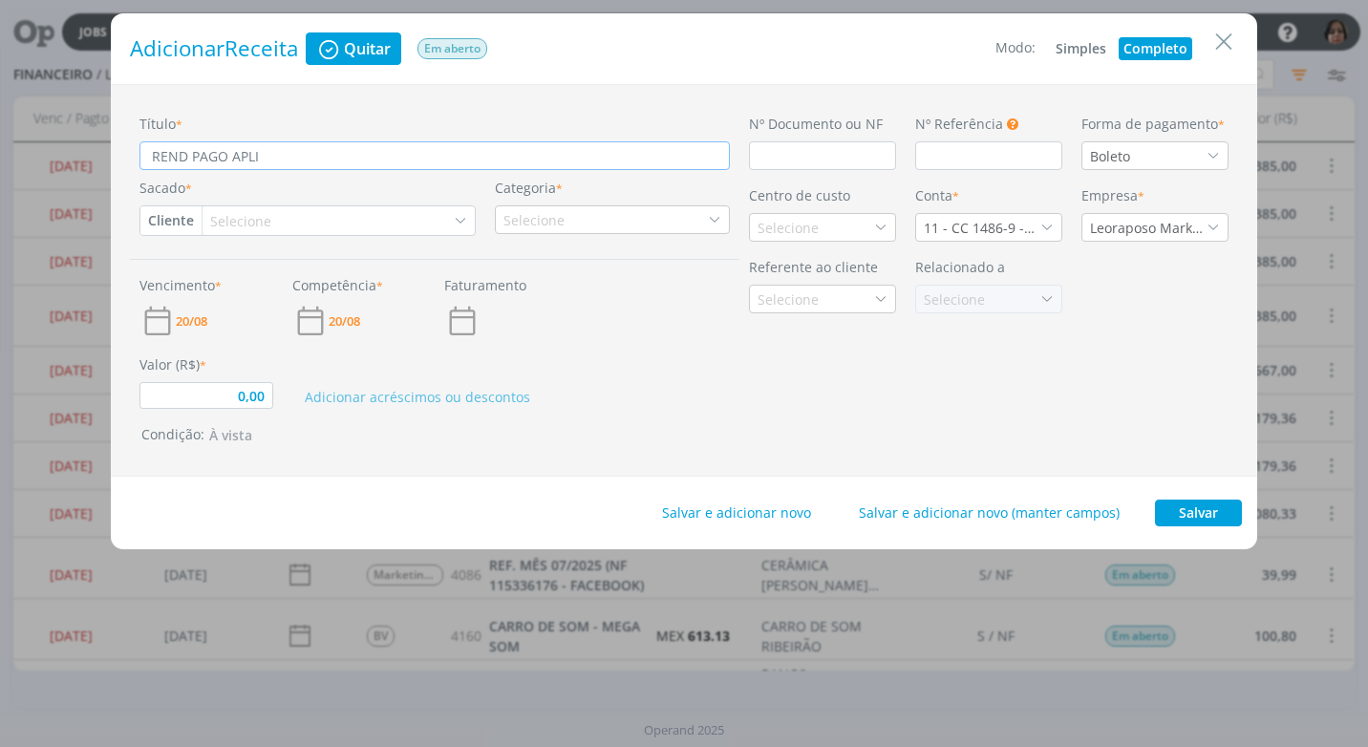
type input "REND PAGO APLIC"
type input "0,00"
type input "REND PAGO APLIC"
type input "0,00"
type input "REND PAGO APLIC A"
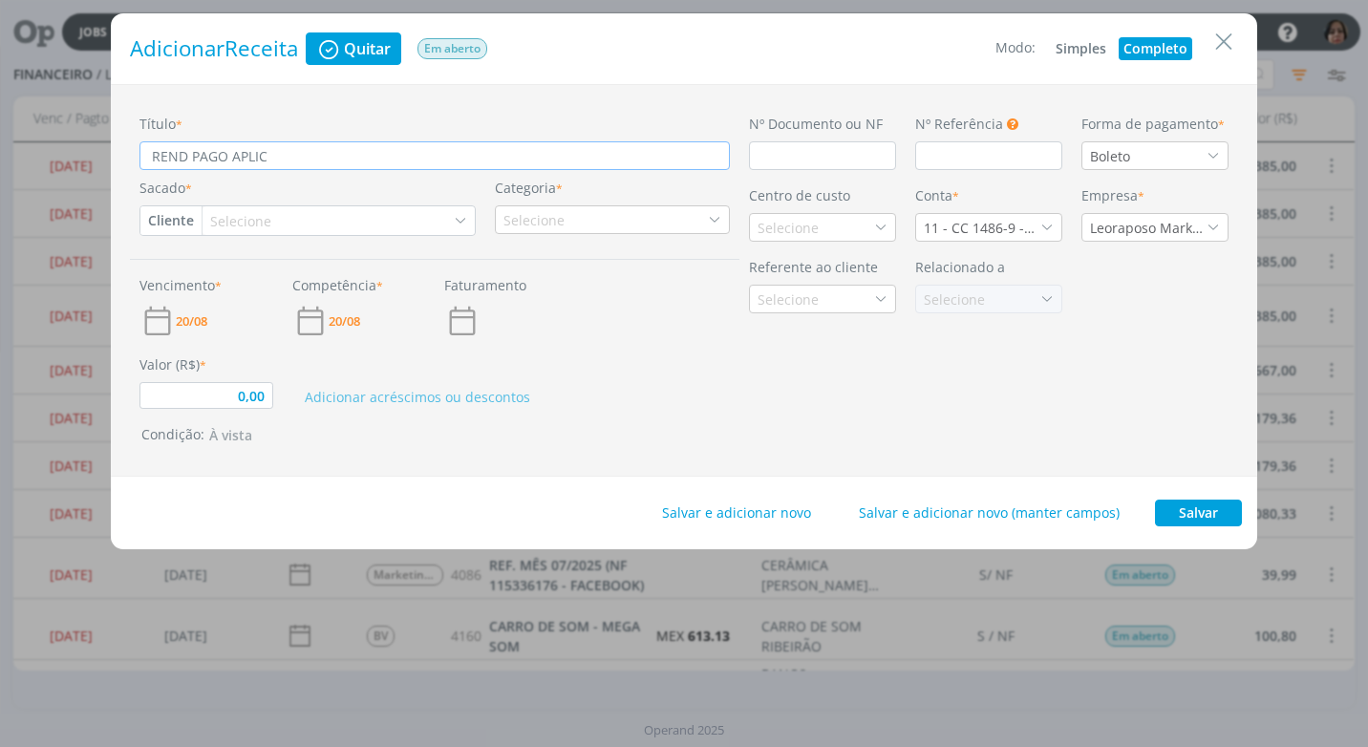
type input "0,00"
type input "REND PAGO APLIC AU"
type input "0,00"
type input "REND PAGO APLIC AUT"
type input "0,00"
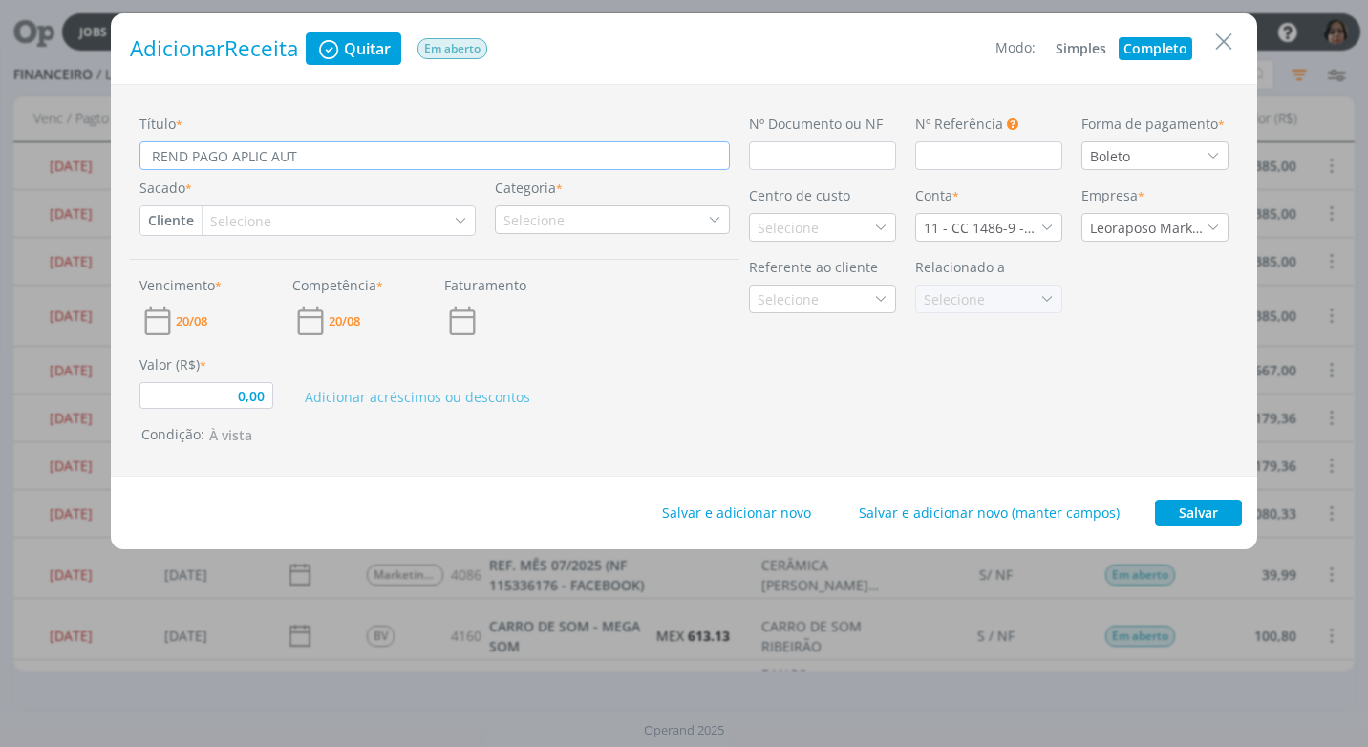
type input "REND PAGO APLIC AUT"
type input "0,00"
type input "REND PAGO APLIC AUT A"
type input "0,00"
type input "REND PAGO APLIC AUT AP"
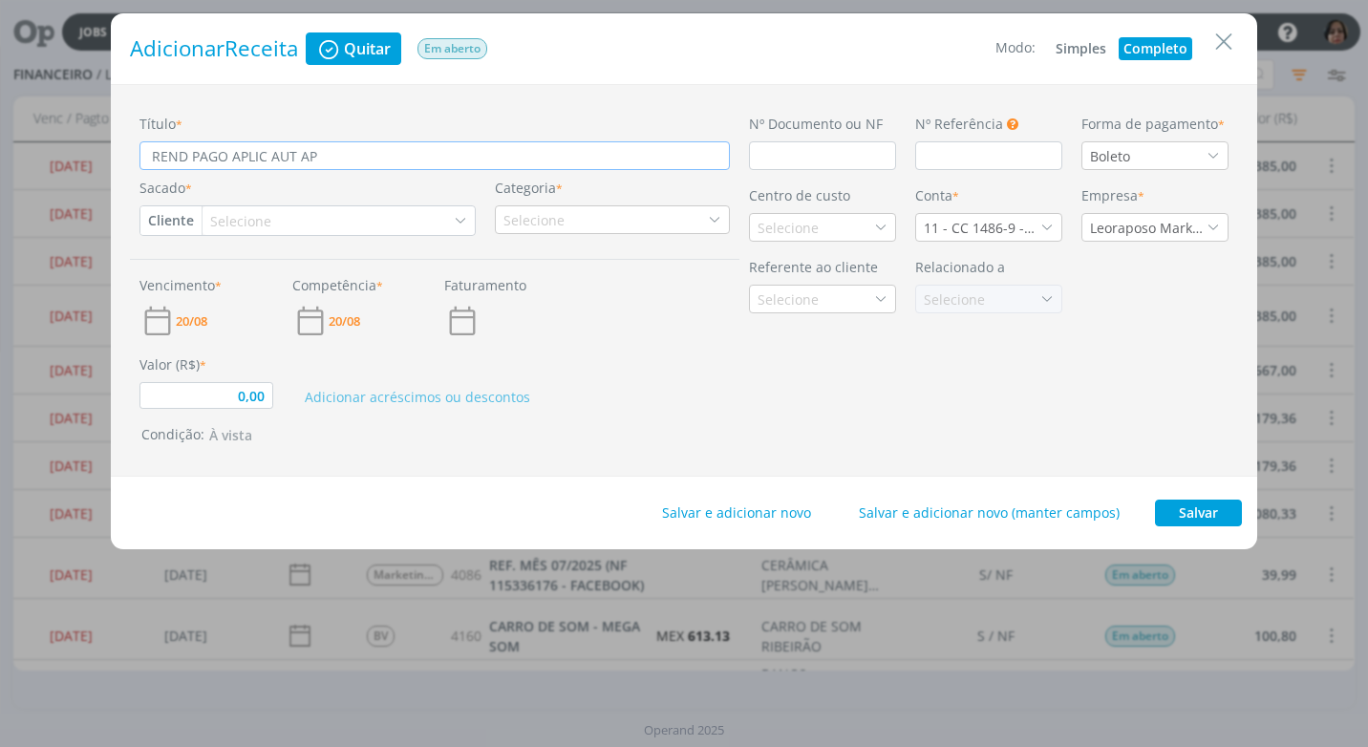
type input "0,00"
type input "REND PAGO APLIC AUT APR"
type input "0,00"
type input "REND PAGO APLIC AUT APR"
click at [784, 162] on input "dialog" at bounding box center [822, 155] width 147 height 29
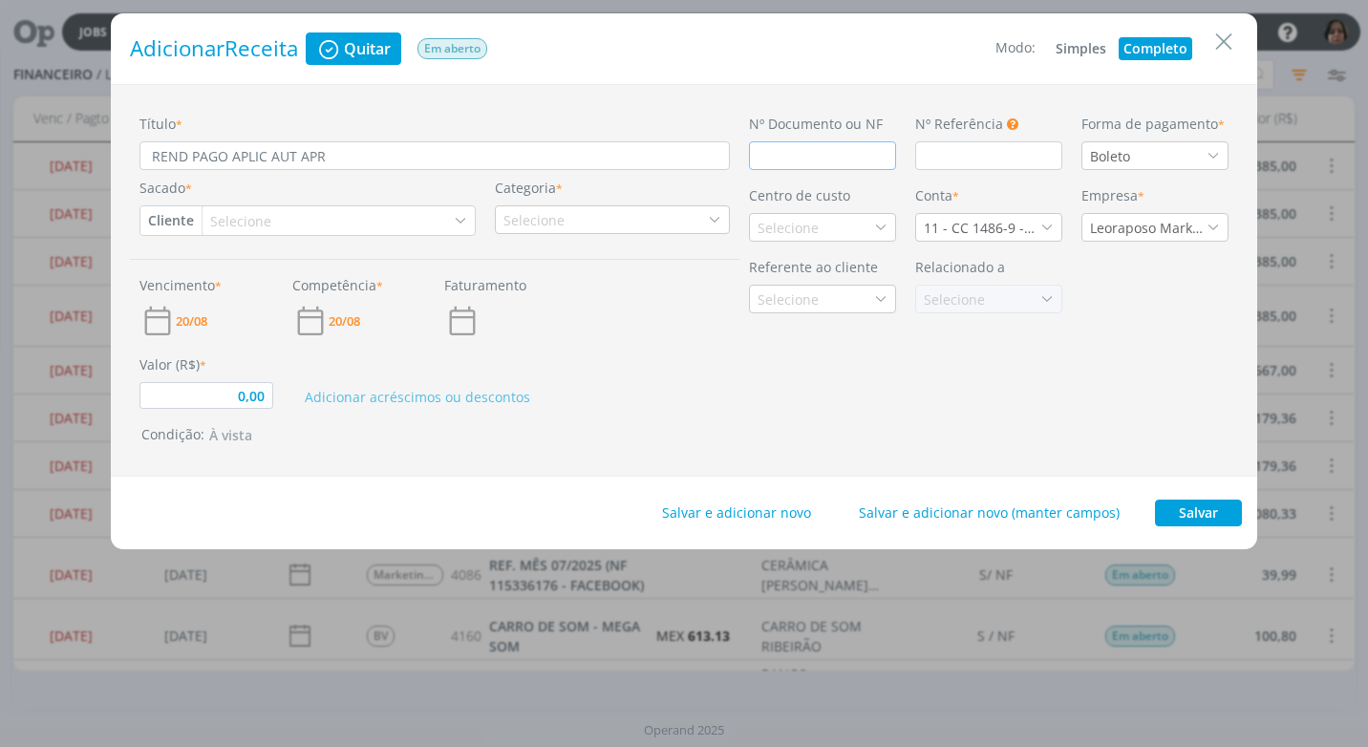
type input "C"
type input "0,00"
type input "CRÉ"
type input "0,00"
type input "CRÉD"
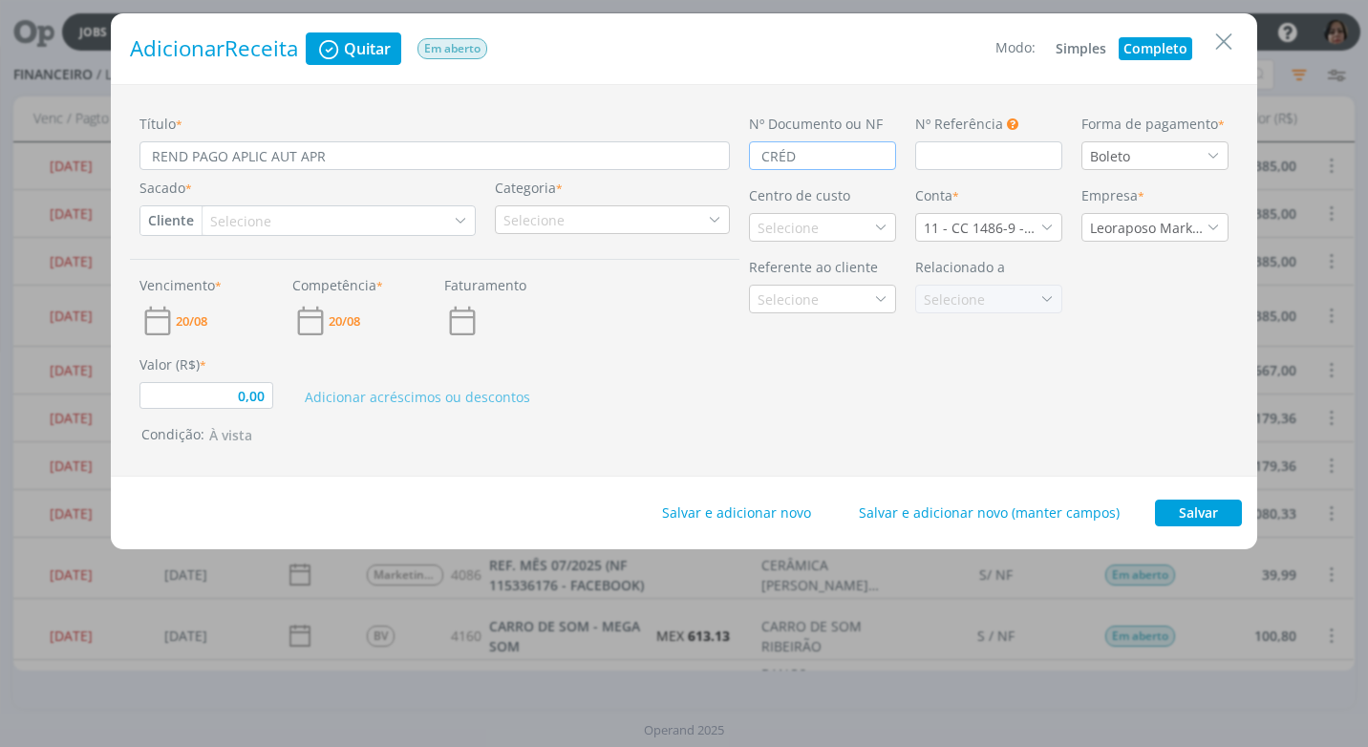
type input "0,00"
type input "CRÉDI"
type input "0,00"
type input "CRÉDIT"
type input "0,00"
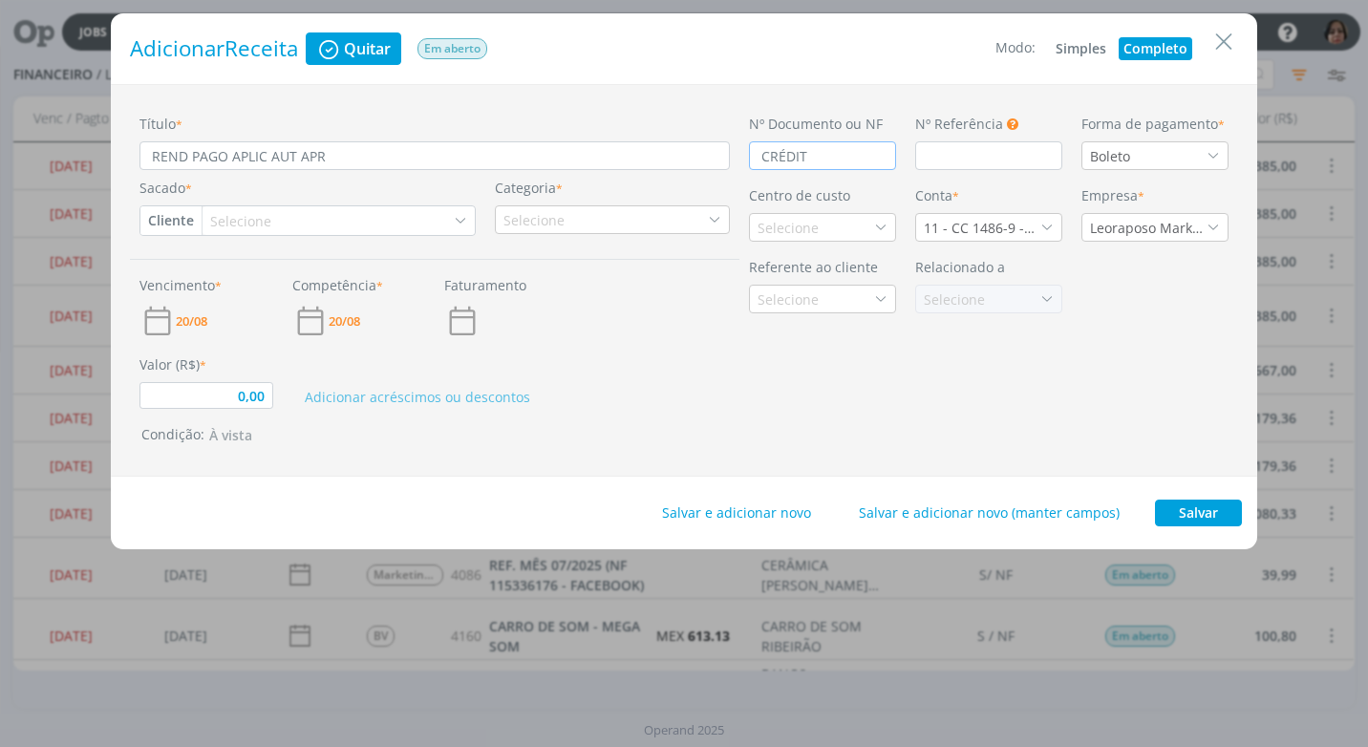
type input "CRÉDITO"
type input "0,00"
type input "CRÉDITO"
type input "0,00"
type input "CRÉDITO A"
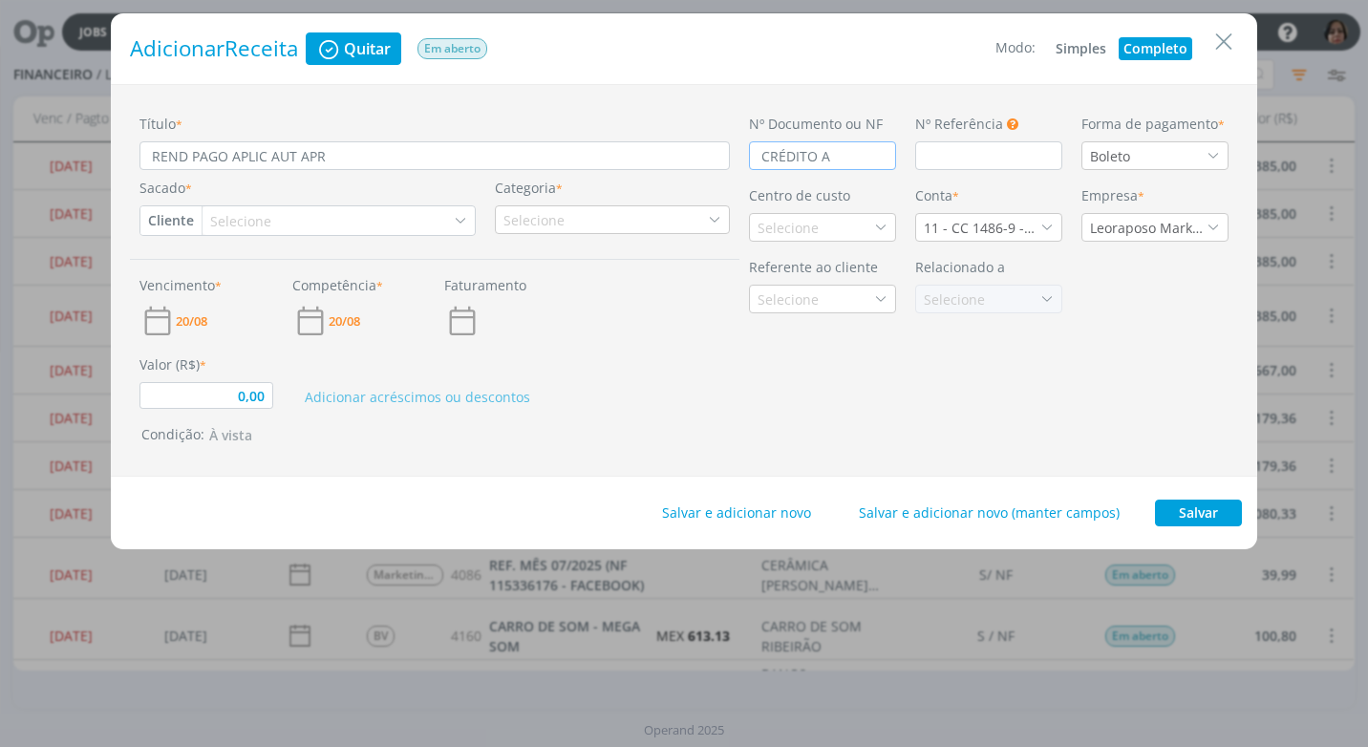
type input "0,00"
type input "CRÉDITO AU"
type input "0,00"
type input "CRÉDITO AUT"
type input "0,00"
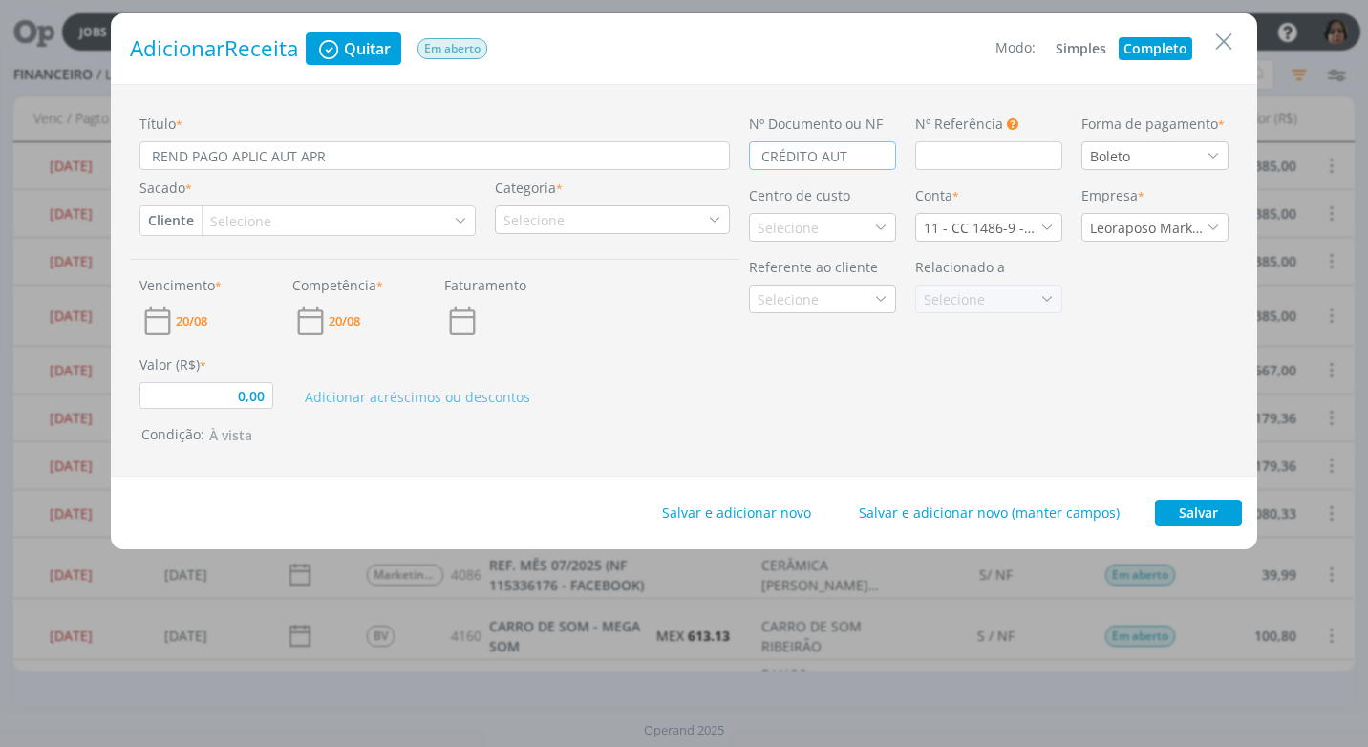
type input "CRÉDITO AUTO"
type input "0,00"
type input "CRÉDITO AUTOM"
type input "0,00"
type input "CRÉDITO AUTOMÁ"
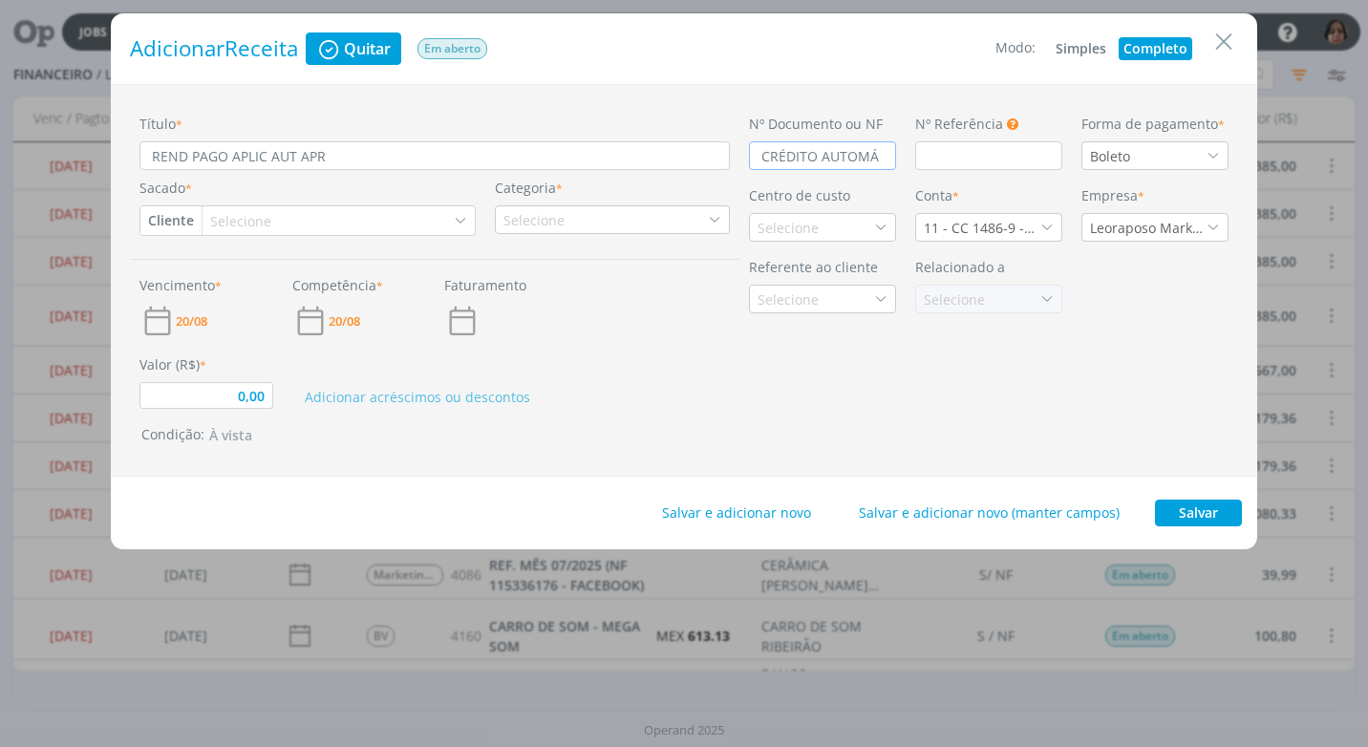
type input "0,00"
type input "CRÉDITO AUTOMÁT"
type input "0,00"
type input "CRÉDITO AUTOMÁTI"
type input "0,00"
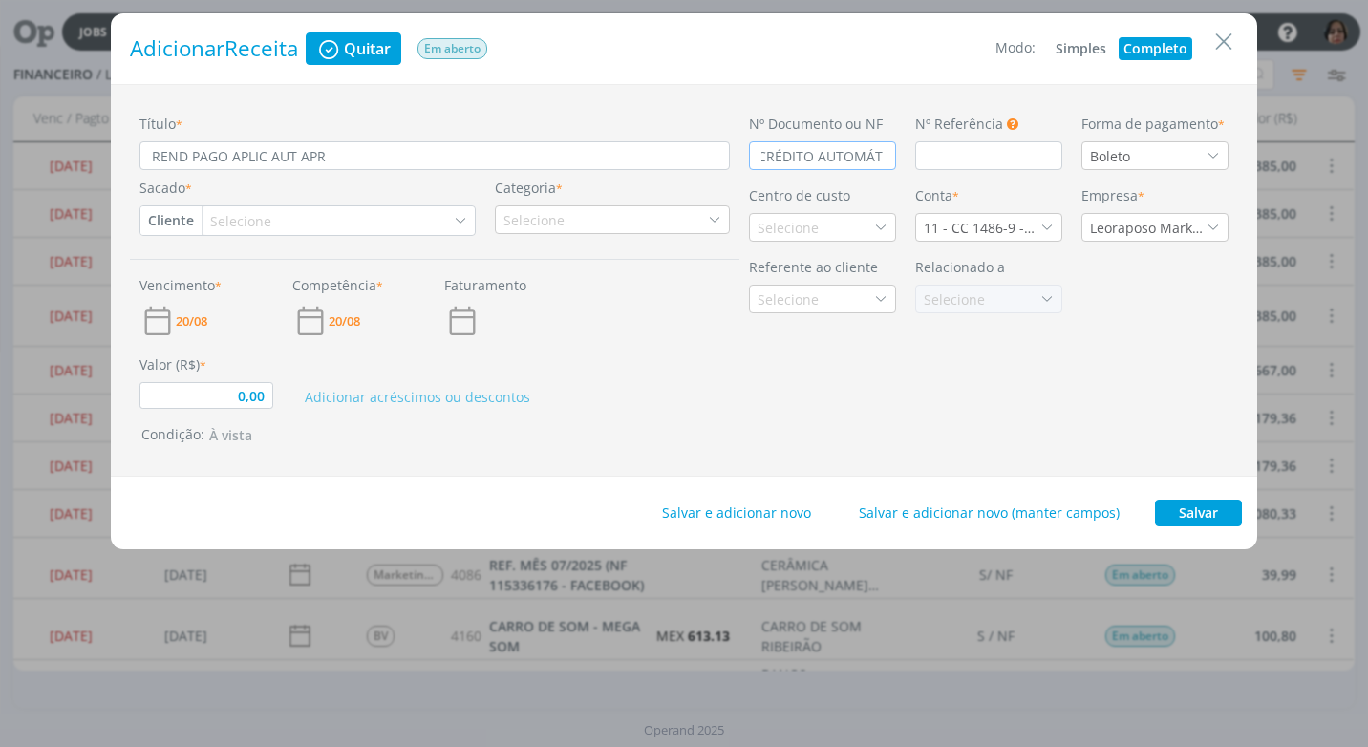
type input "CRÉDITO AUTOMÁTIC"
type input "0,00"
type input "CRÉDITO AUTOMÁTICO"
click at [1214, 155] on icon "dialog" at bounding box center [1213, 155] width 13 height 13
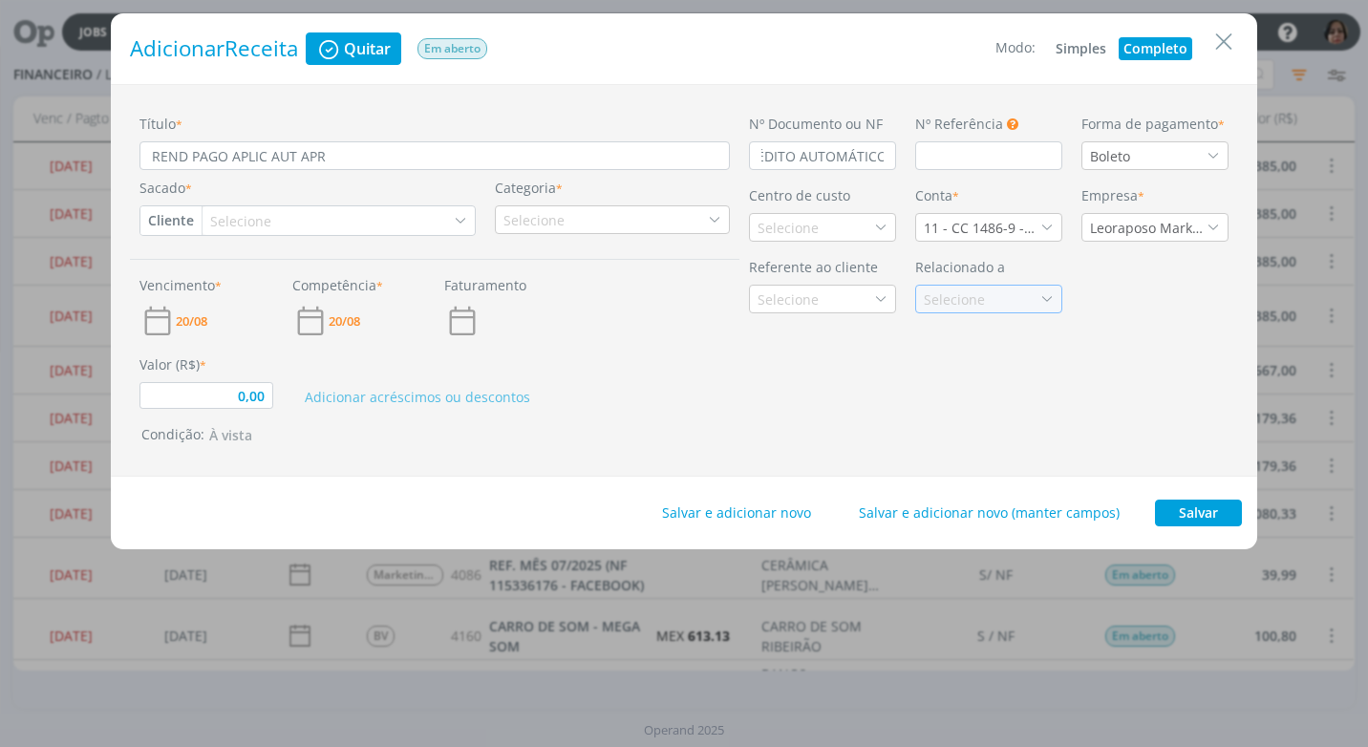
scroll to position [0, 0]
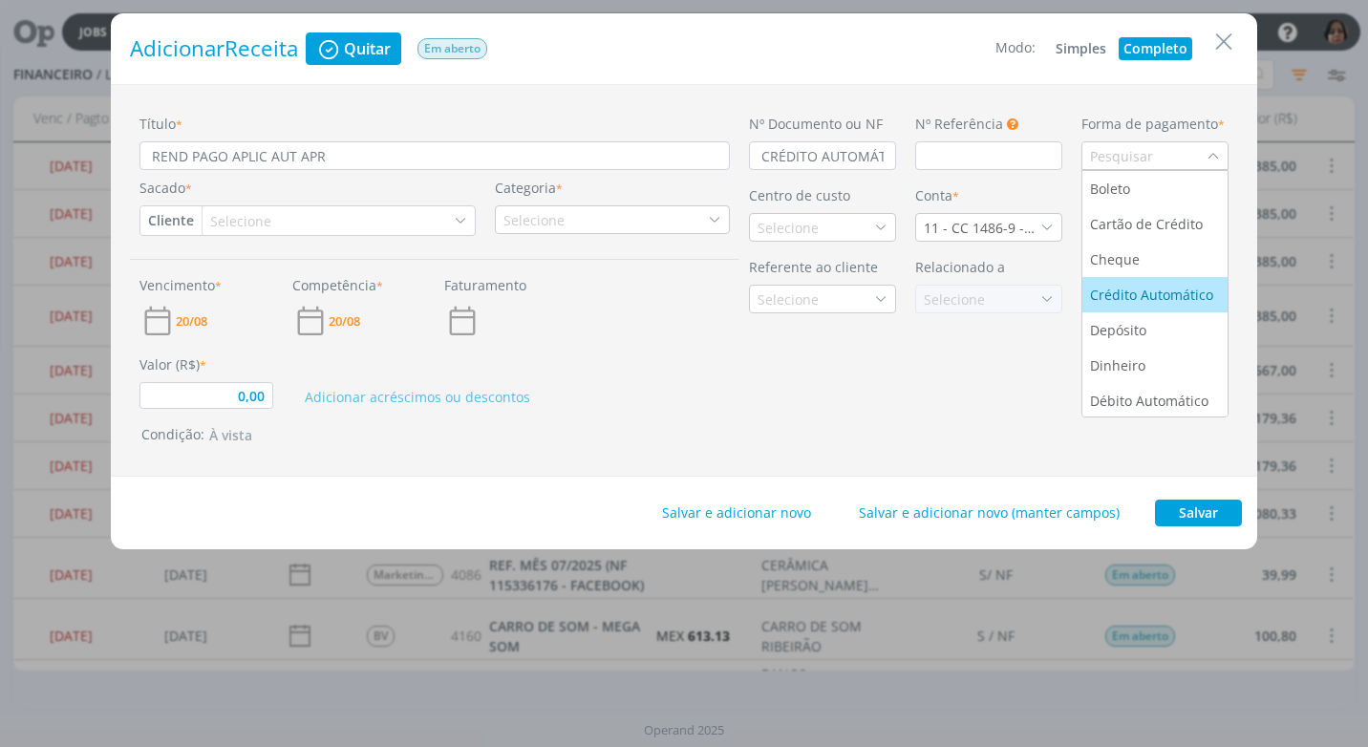
click at [1169, 295] on div "Crédito Automático" at bounding box center [1153, 295] width 127 height 20
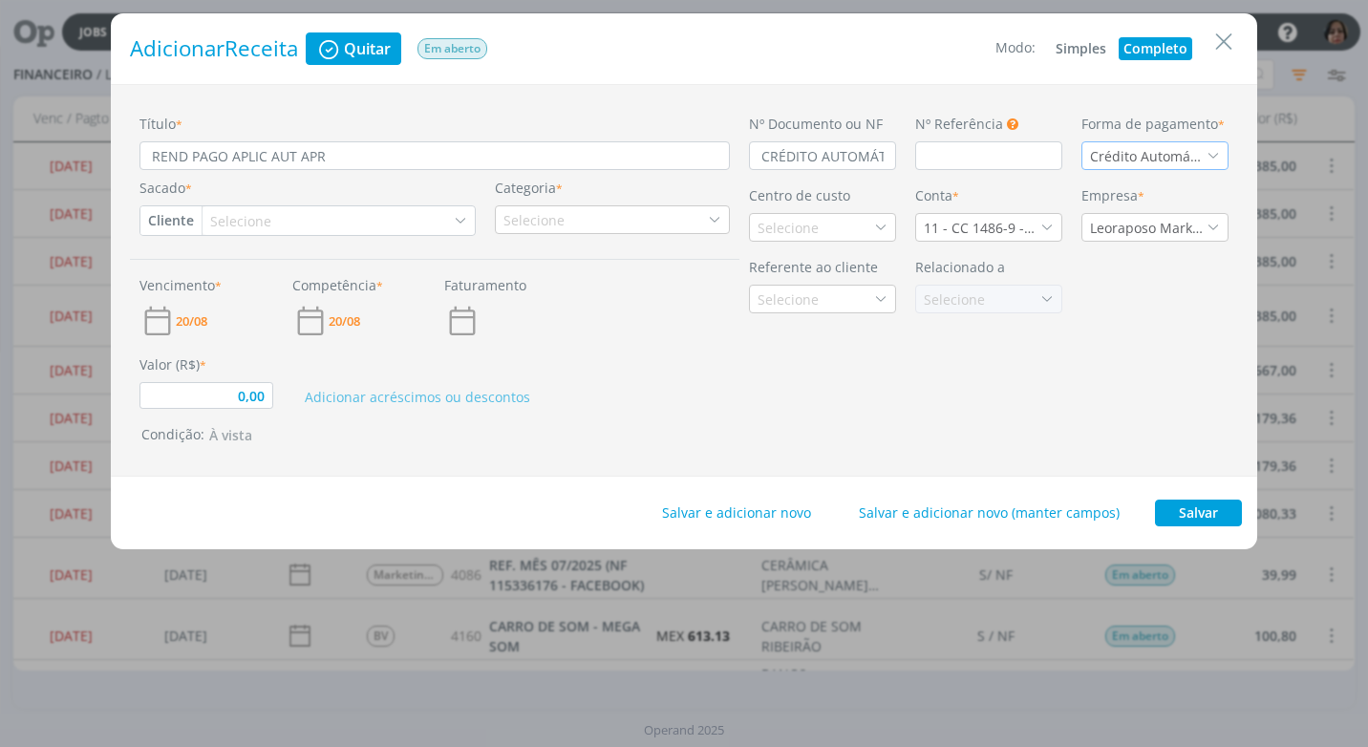
click at [164, 223] on button "Cliente" at bounding box center [170, 220] width 61 height 29
click at [201, 287] on link "Fornecedor" at bounding box center [216, 283] width 151 height 31
type input "0,00"
click at [251, 214] on div "Selecione" at bounding box center [271, 221] width 65 height 20
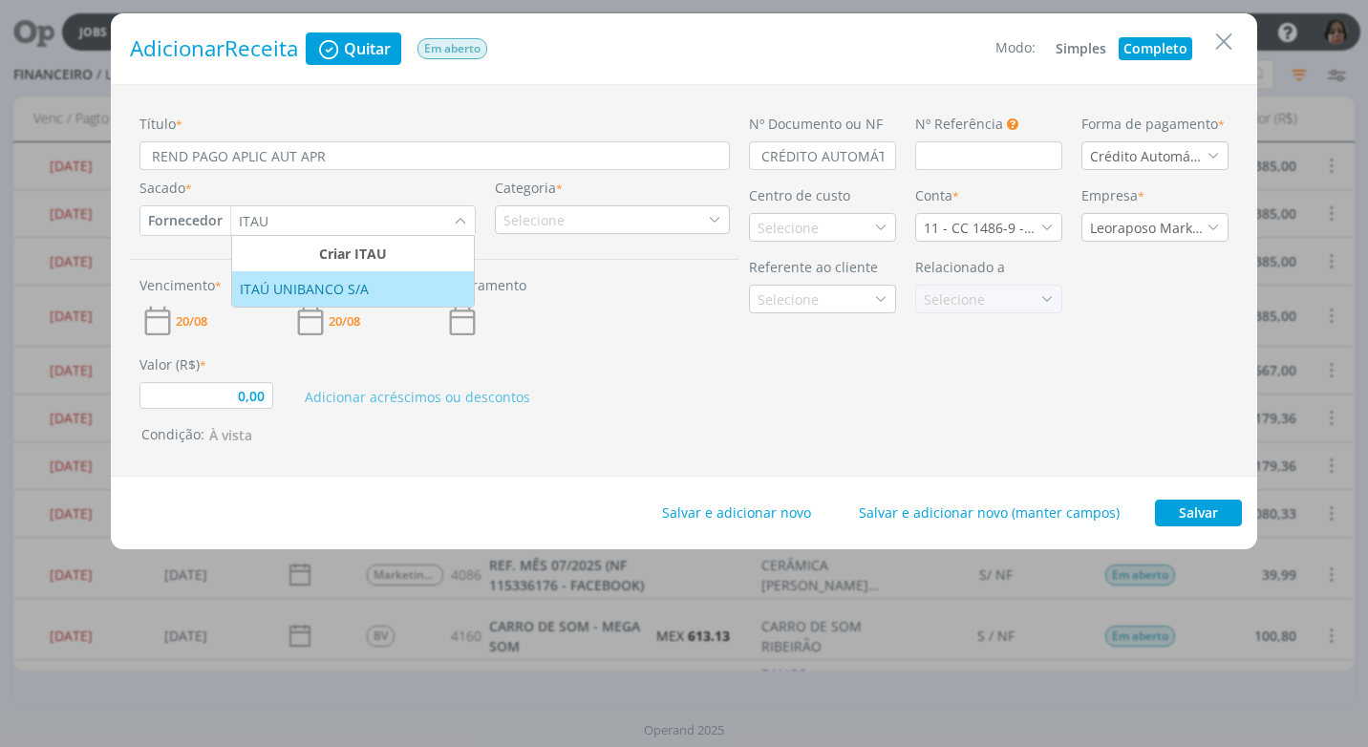
type input "ITAU"
click at [262, 280] on div "ITAÚ UNIBANCO S/A" at bounding box center [306, 289] width 133 height 20
type input "0,00"
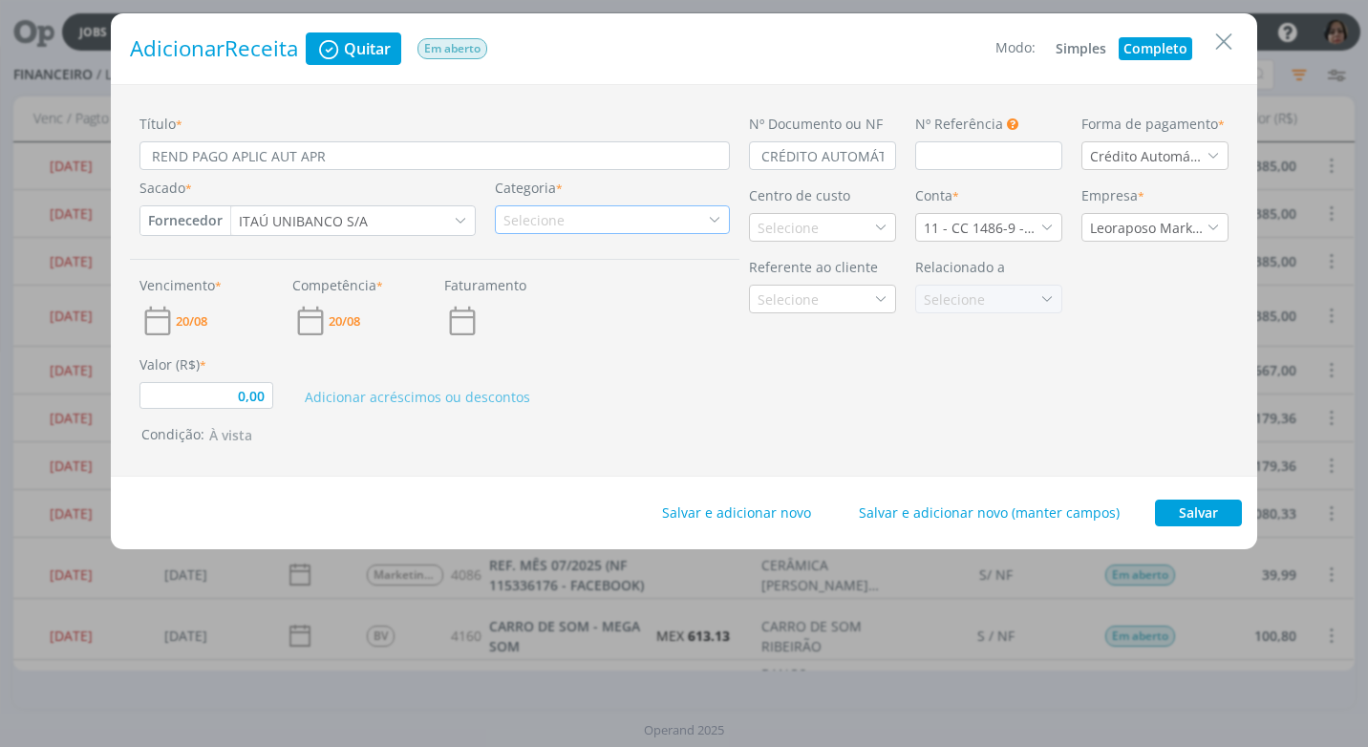
click at [532, 215] on div "Selecione" at bounding box center [536, 220] width 65 height 20
type input "REND"
click at [569, 276] on div "Rendimento Aplicação" at bounding box center [585, 279] width 172 height 20
type input "0,00"
click at [792, 231] on div "Selecione" at bounding box center [790, 228] width 65 height 20
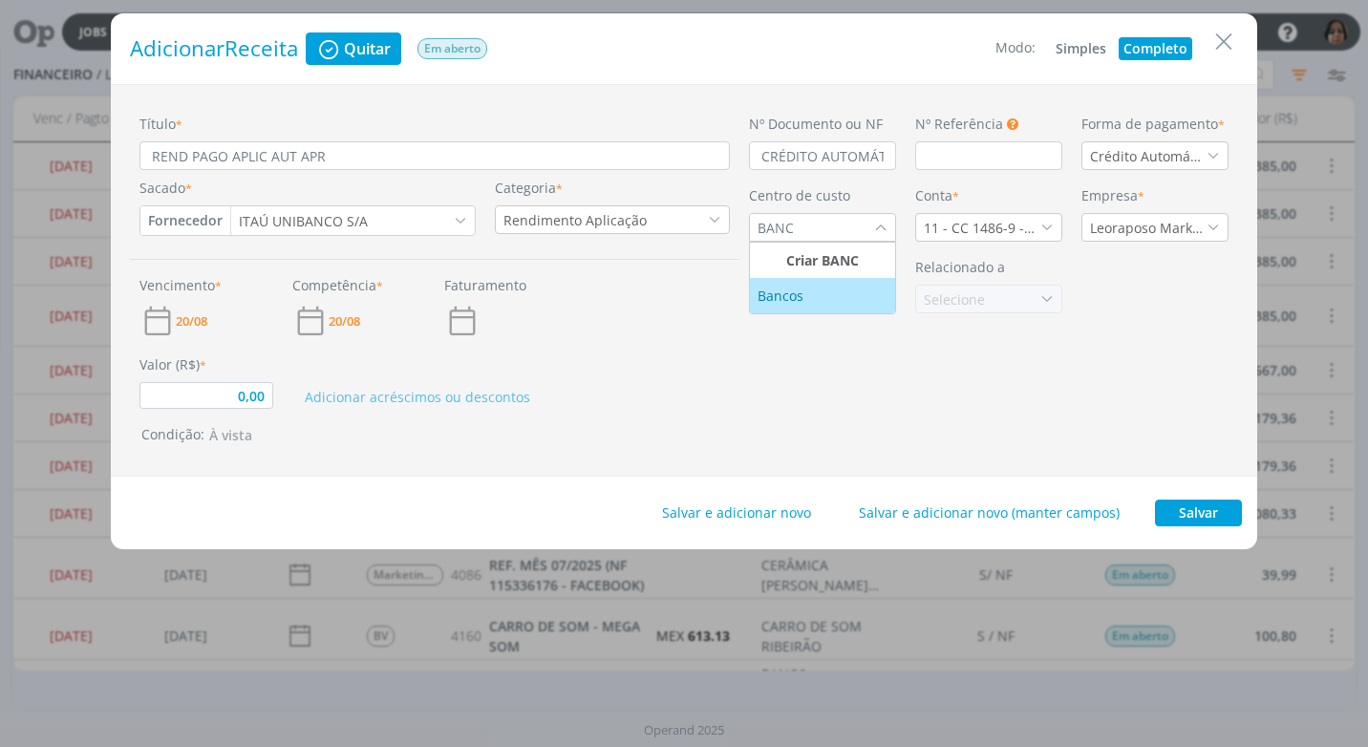
type input "BANC"
click at [777, 302] on div "Bancos" at bounding box center [783, 296] width 50 height 20
click at [1046, 223] on icon "dialog" at bounding box center [1046, 227] width 13 height 13
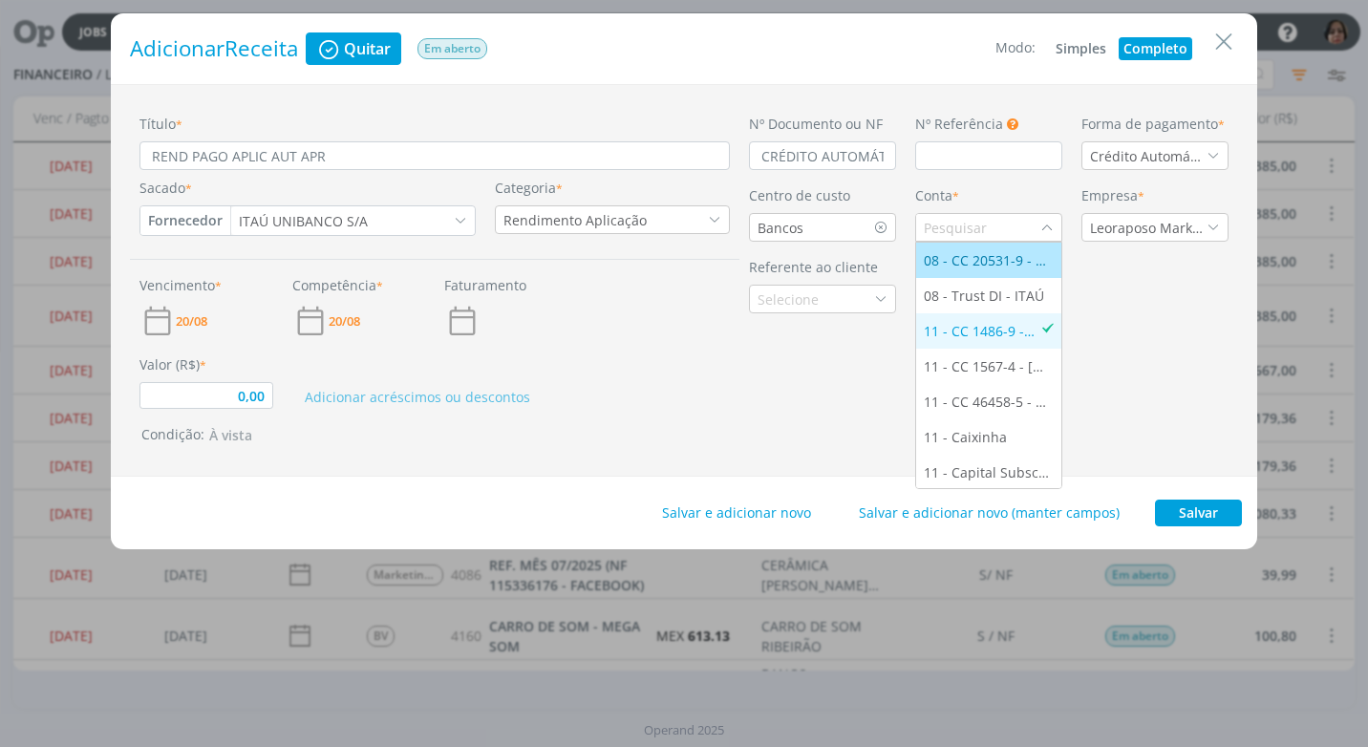
click at [991, 262] on div "08 - CC 20531-9 - [GEOGRAPHIC_DATA]" at bounding box center [989, 260] width 130 height 20
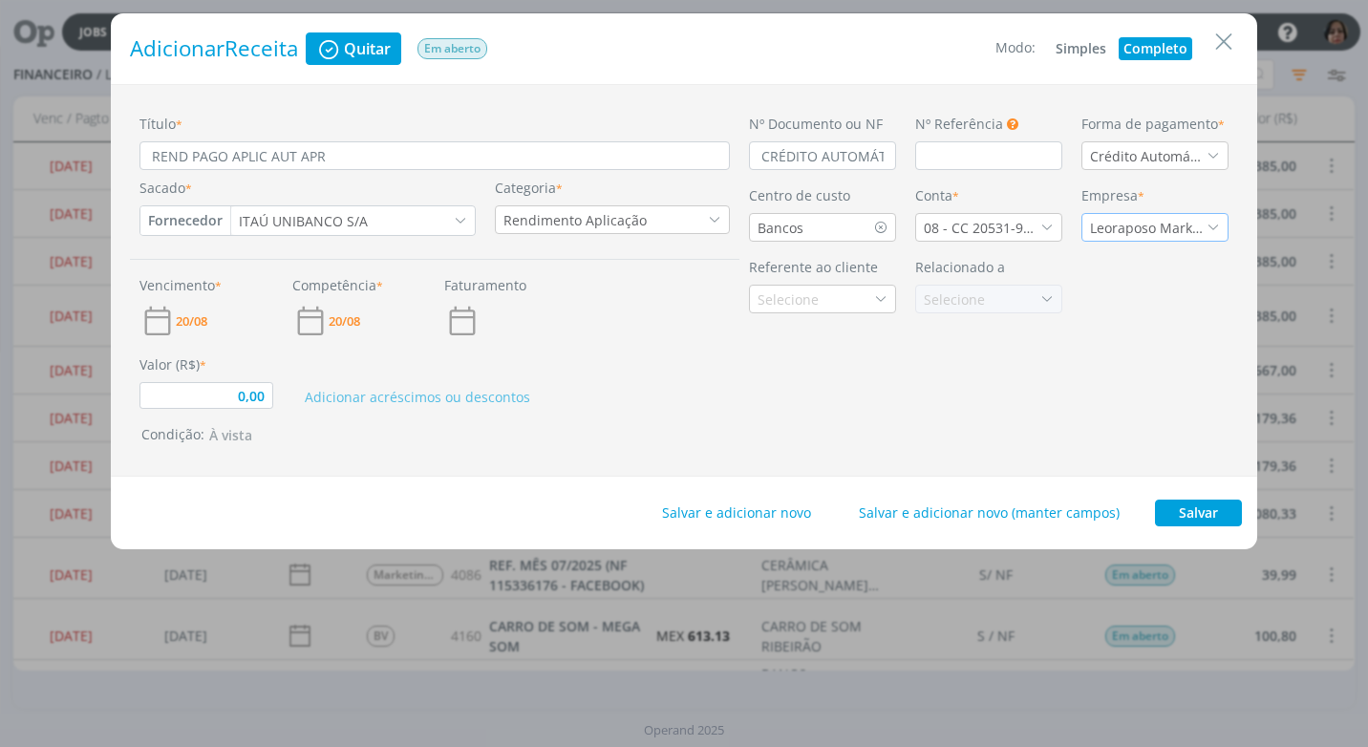
click at [1212, 225] on icon "dialog" at bounding box center [1213, 227] width 13 height 13
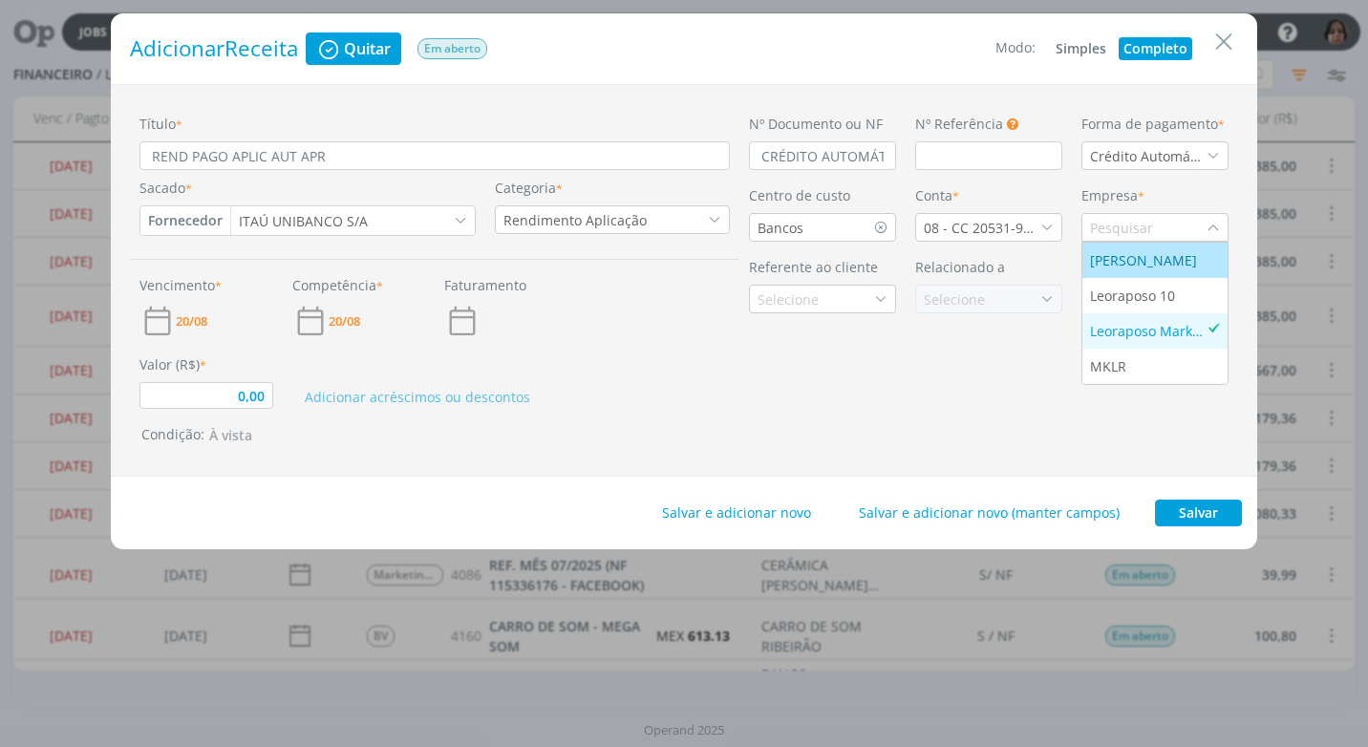
click at [1159, 263] on div "Leonardo Carvalho Raposo de Almeida" at bounding box center [1145, 260] width 111 height 20
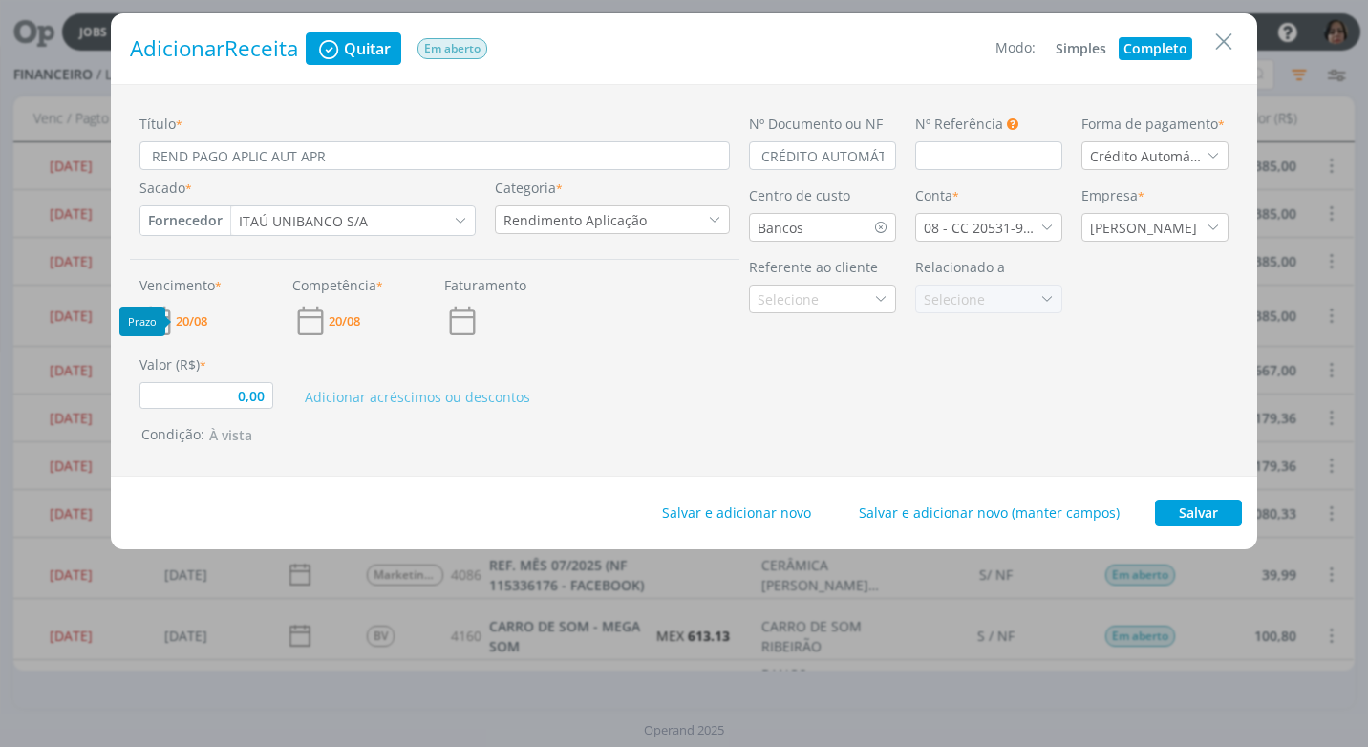
click at [194, 326] on span "20/08" at bounding box center [192, 321] width 32 height 12
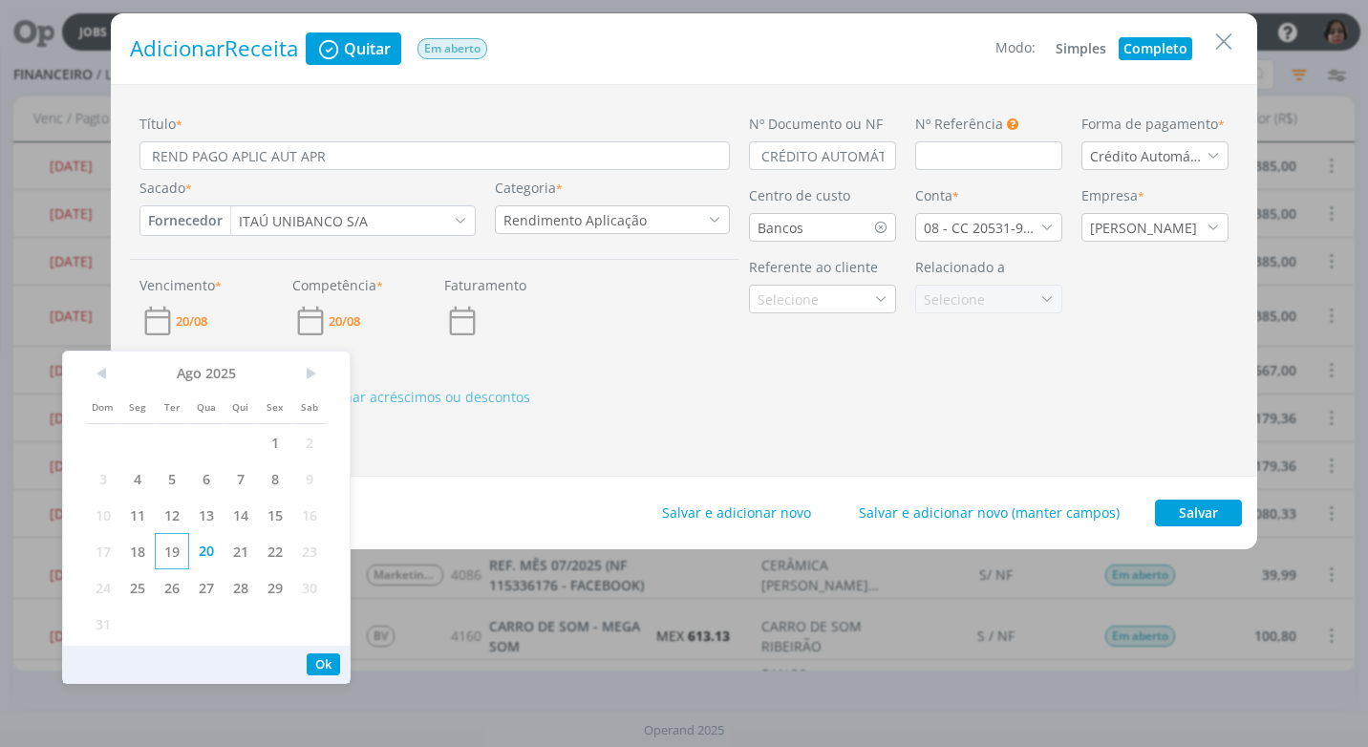
click at [167, 543] on span "19" at bounding box center [172, 551] width 34 height 36
click at [332, 658] on button "Ok" at bounding box center [323, 665] width 33 height 22
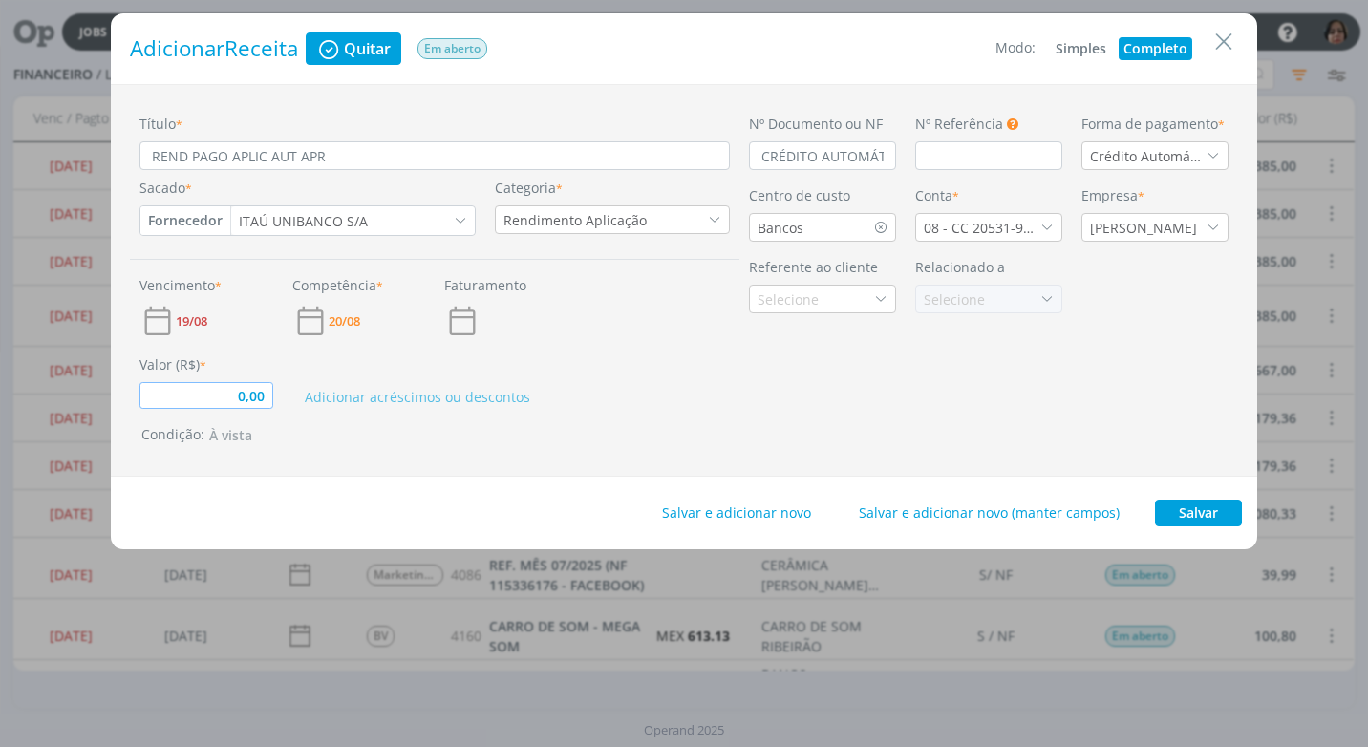
click at [268, 393] on input "0,00" at bounding box center [206, 395] width 134 height 27
click at [517, 432] on div "Condição: À vista" at bounding box center [438, 435] width 594 height 23
click at [1190, 505] on button "Salvar" at bounding box center [1198, 513] width 87 height 27
type input "1,60"
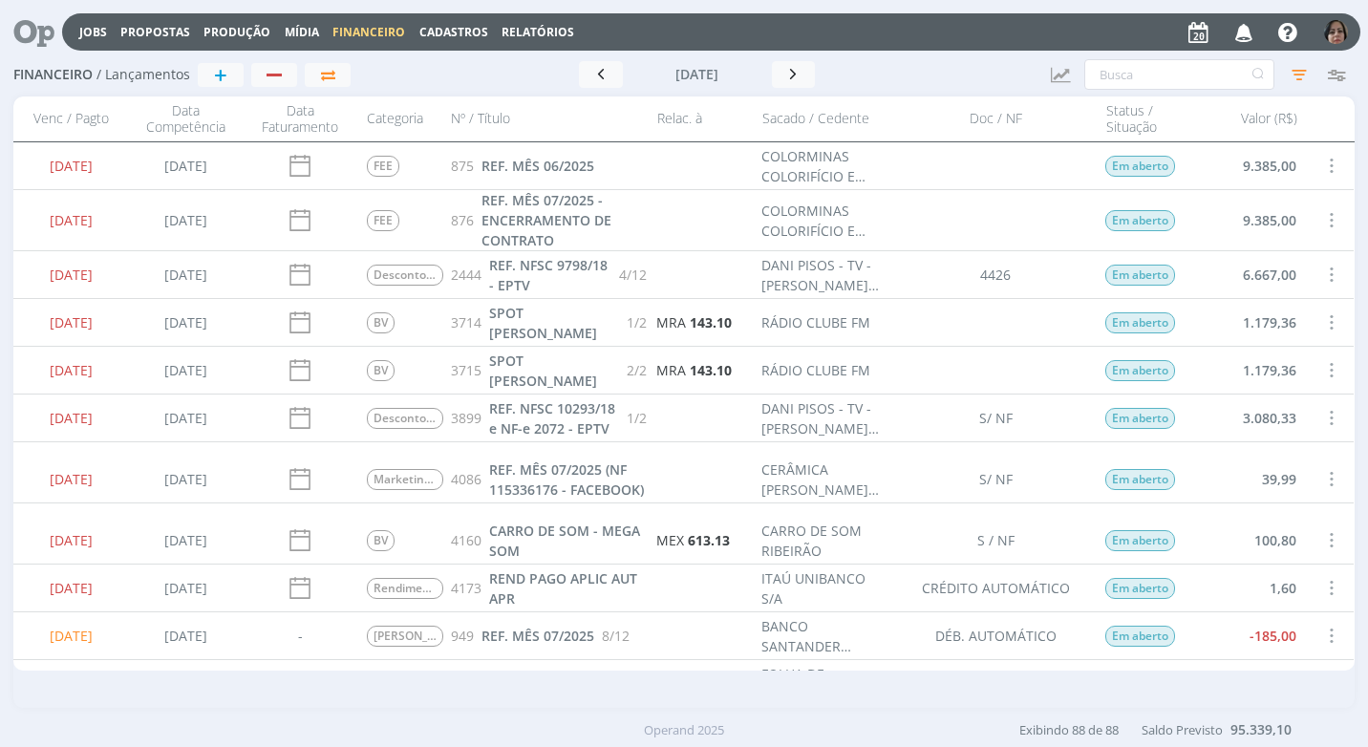
scroll to position [191, 0]
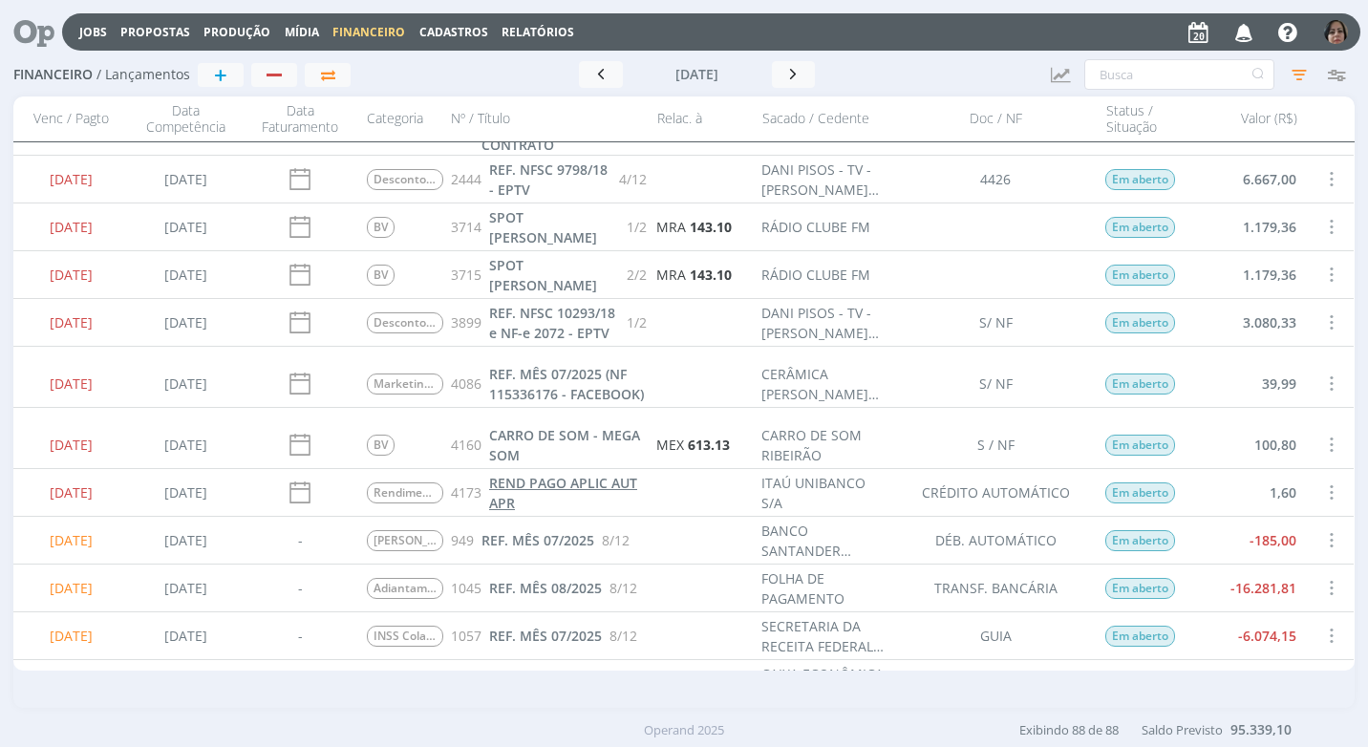
click at [594, 482] on span "REND PAGO APLIC AUT APR" at bounding box center [563, 493] width 148 height 38
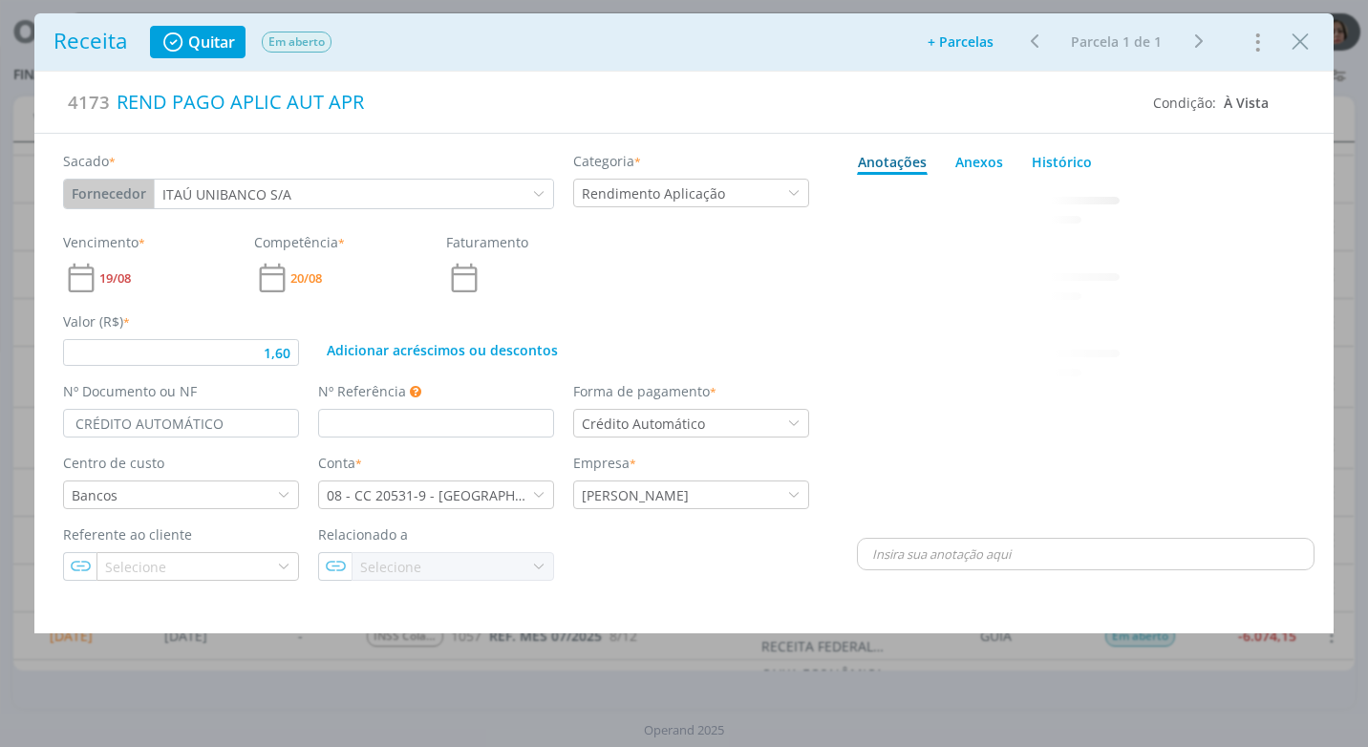
type input "1,60"
click at [1291, 48] on icon "Close" at bounding box center [1300, 42] width 29 height 29
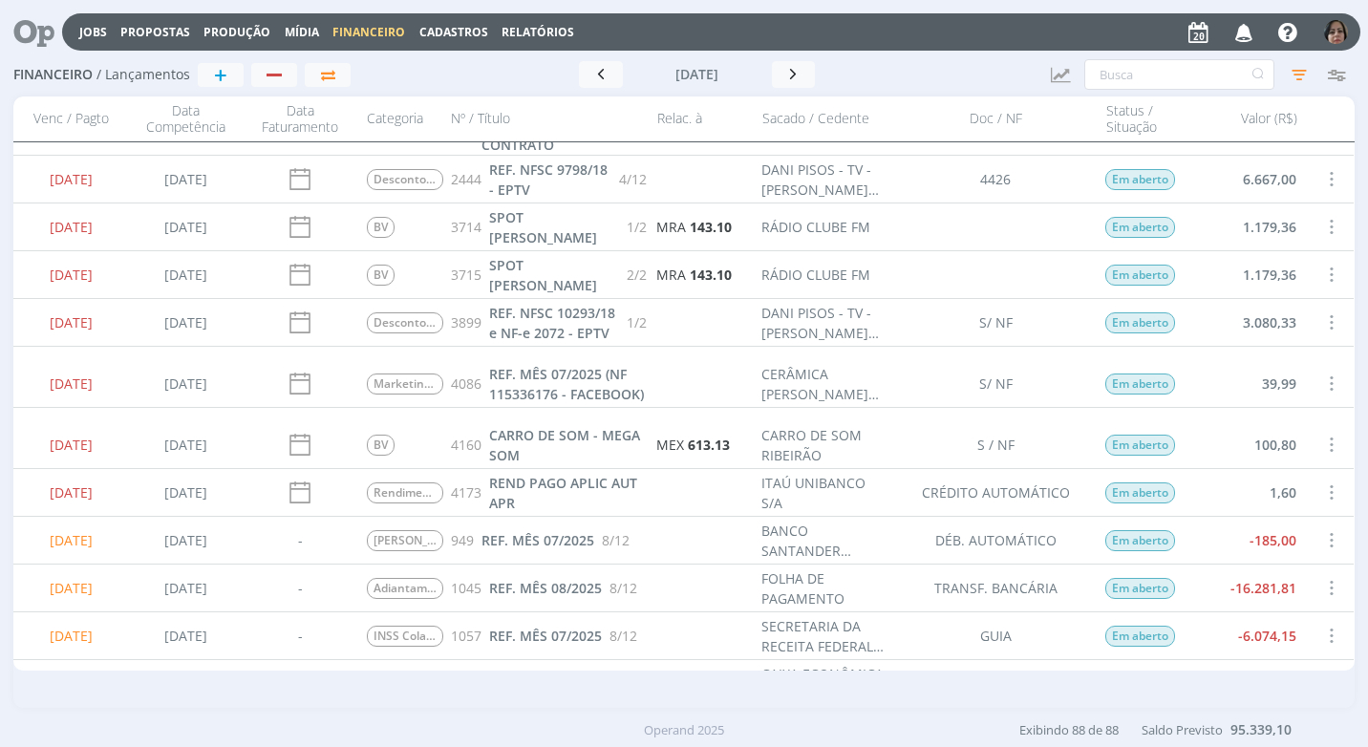
click at [1323, 483] on span at bounding box center [1330, 493] width 21 height 26
click at [1259, 510] on div "Quitar" at bounding box center [1267, 509] width 189 height 28
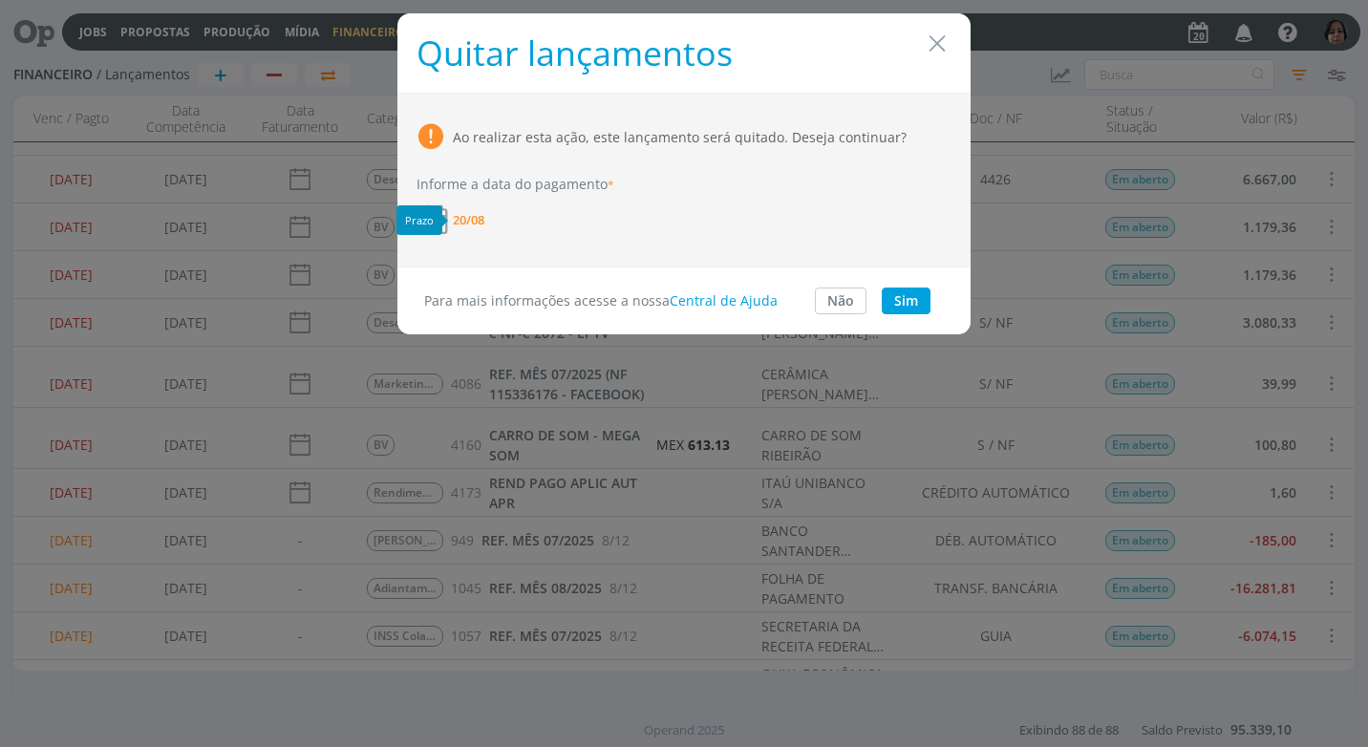
click at [479, 223] on span "20/08" at bounding box center [469, 220] width 32 height 12
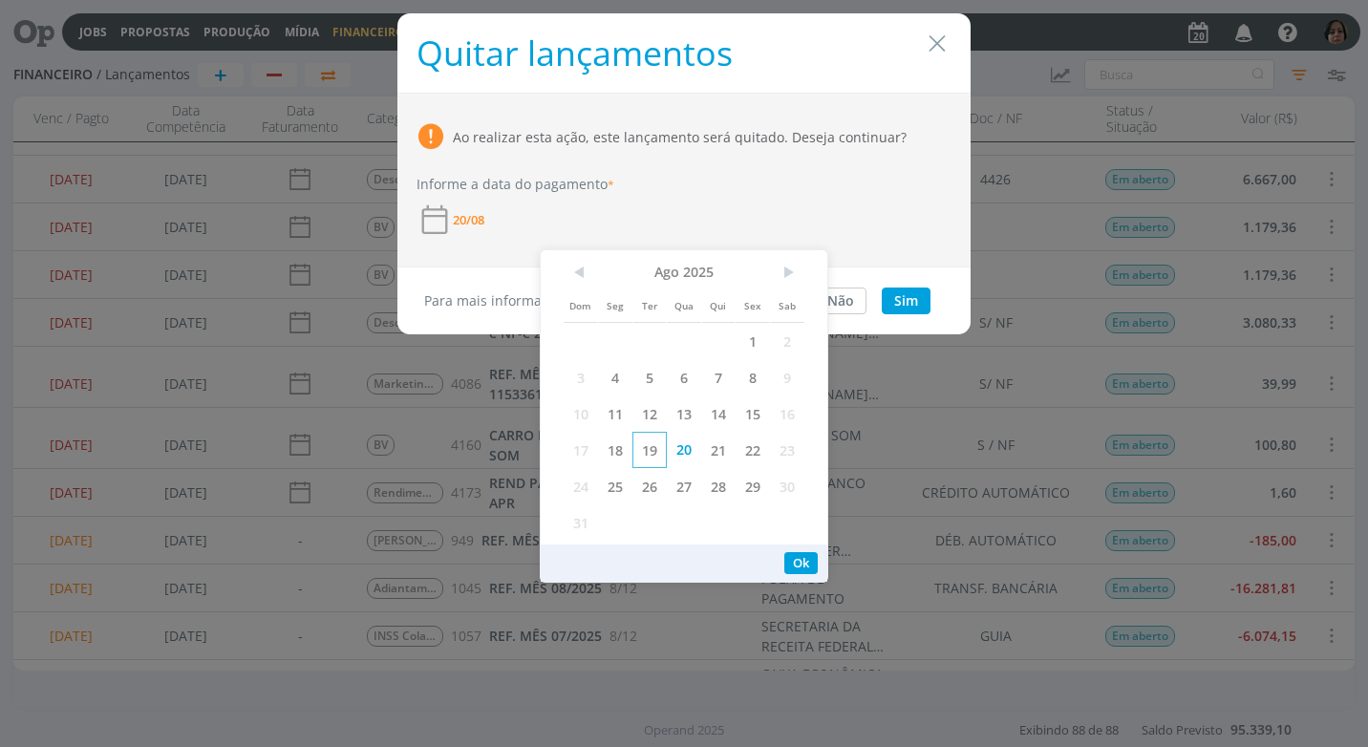
click at [642, 454] on span "19" at bounding box center [650, 450] width 34 height 36
click at [805, 560] on button "Ok" at bounding box center [800, 563] width 33 height 22
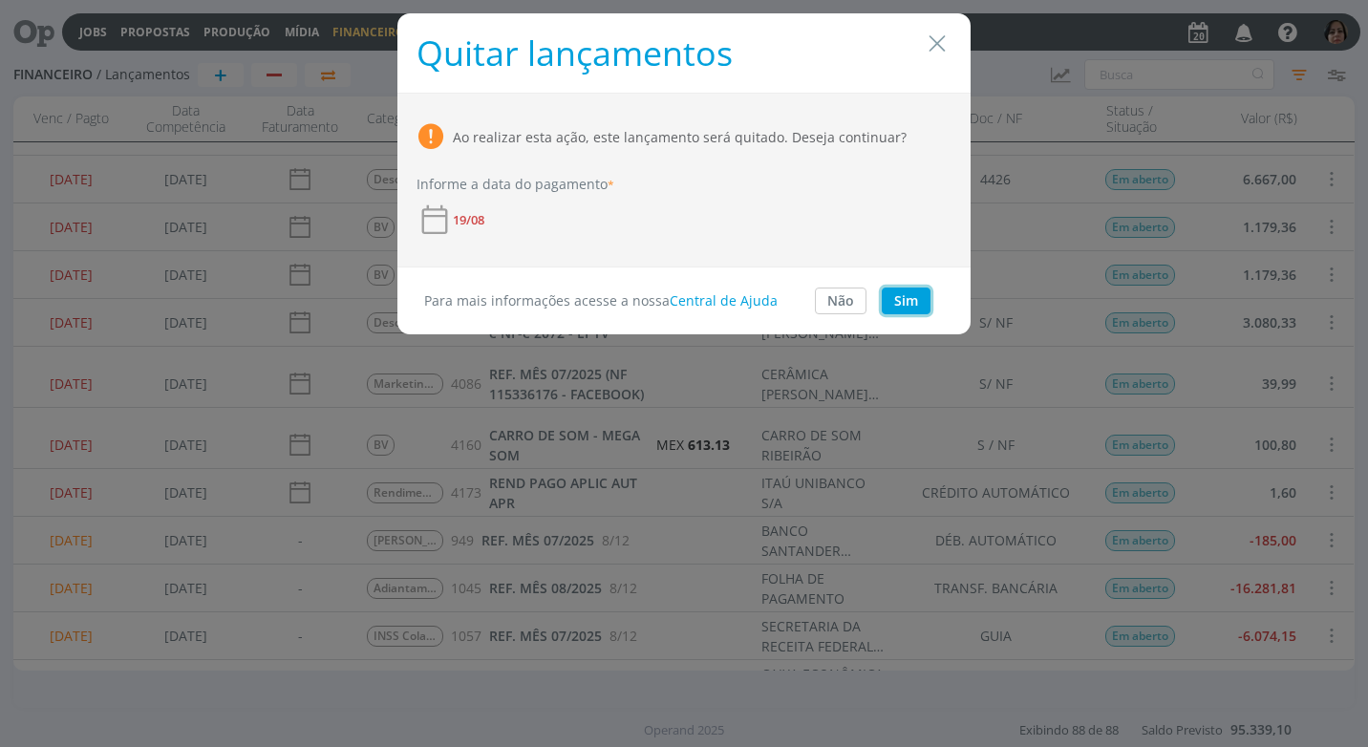
click at [913, 304] on button "Sim" at bounding box center [906, 301] width 49 height 27
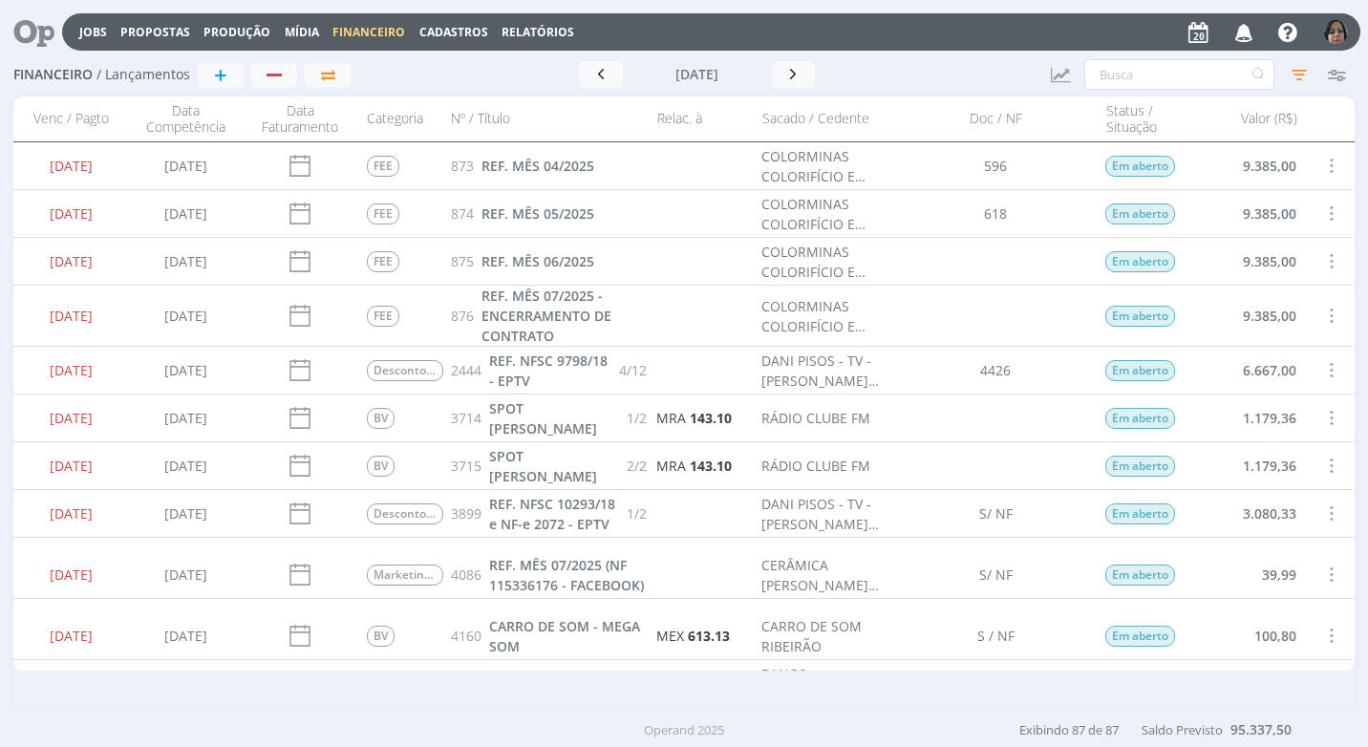
scroll to position [191, 0]
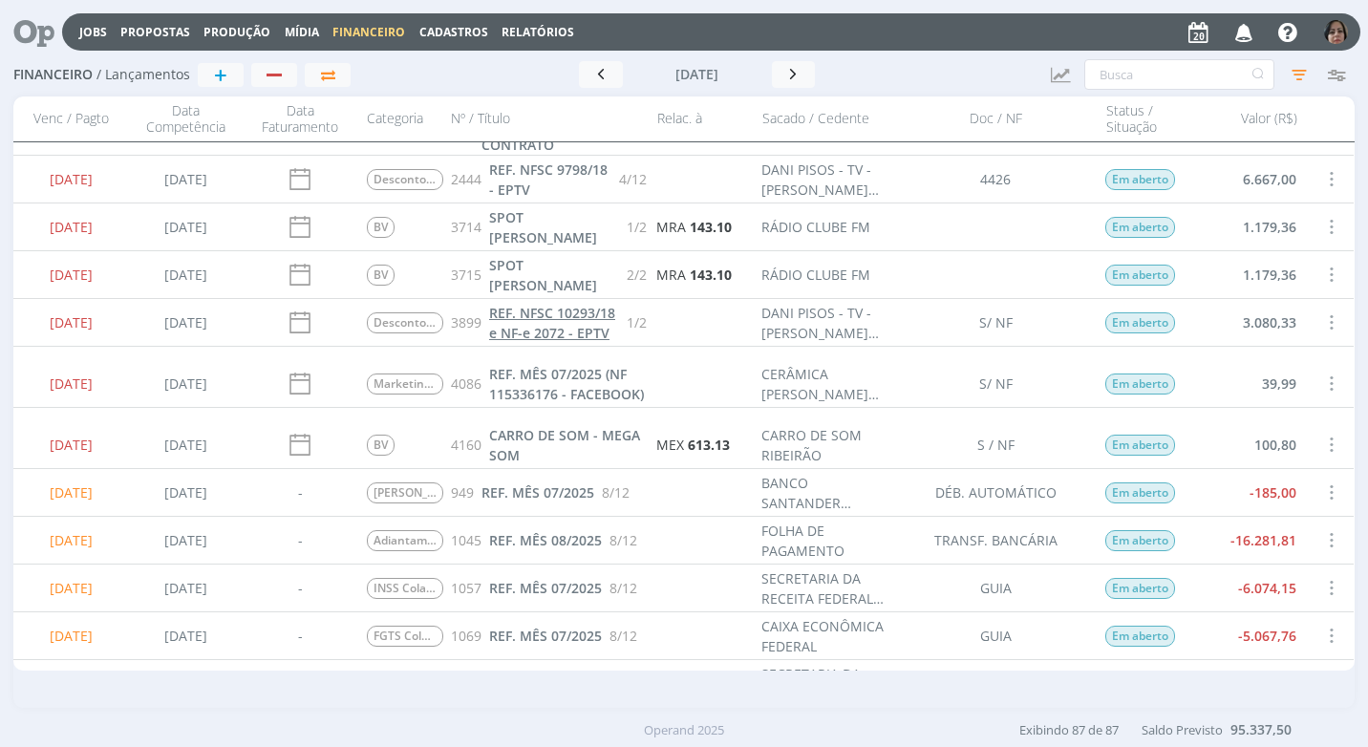
click at [547, 341] on span "REF. NFSC 10293/18 e NF-e 2072 - EPTV" at bounding box center [552, 323] width 126 height 38
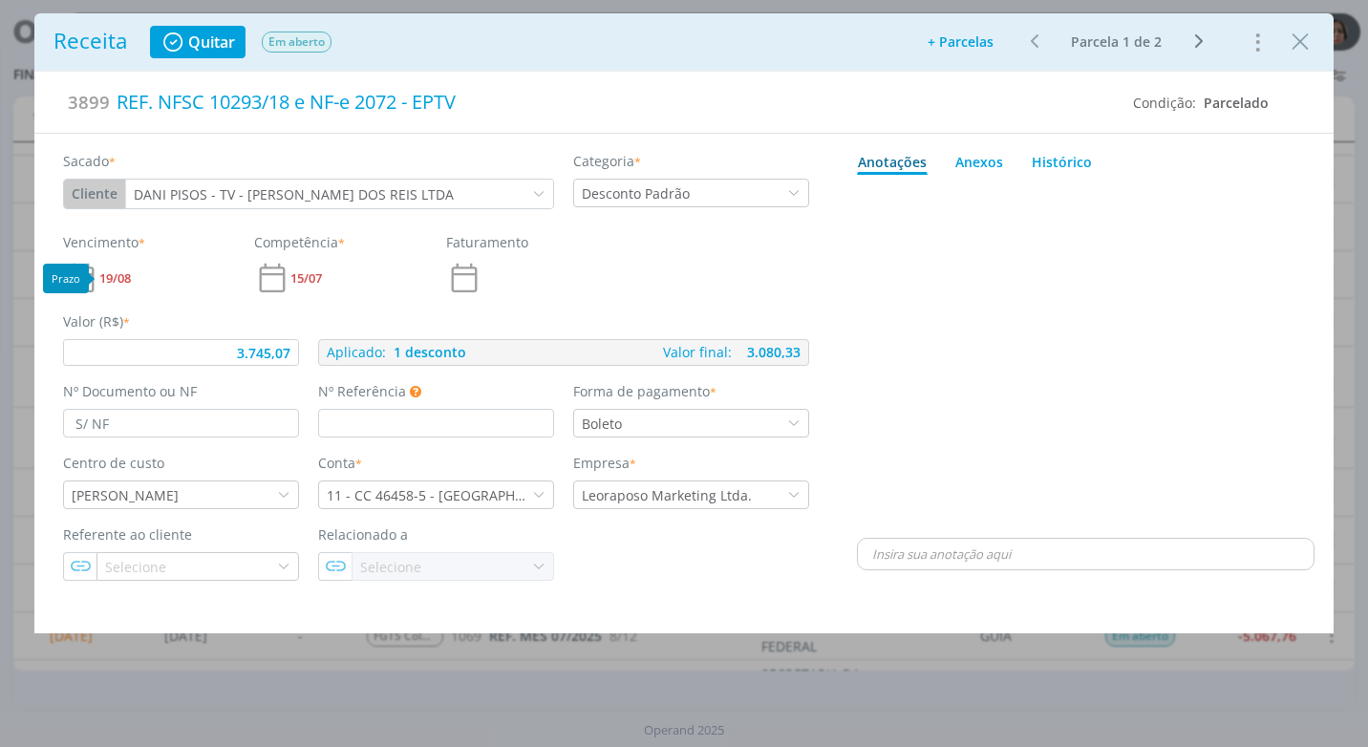
click at [130, 278] on span "19/08" at bounding box center [115, 278] width 32 height 12
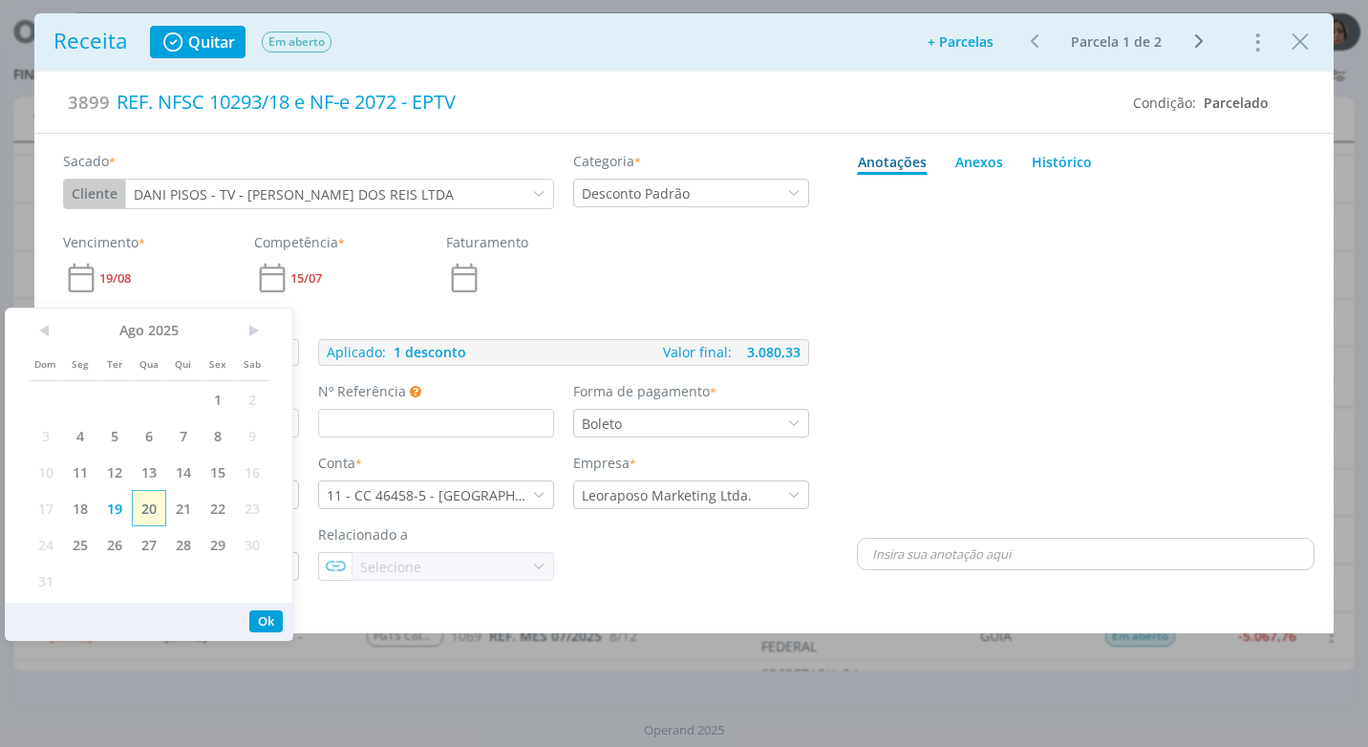
click at [145, 512] on span "20" at bounding box center [149, 508] width 34 height 36
click at [258, 611] on button "Ok" at bounding box center [265, 622] width 33 height 22
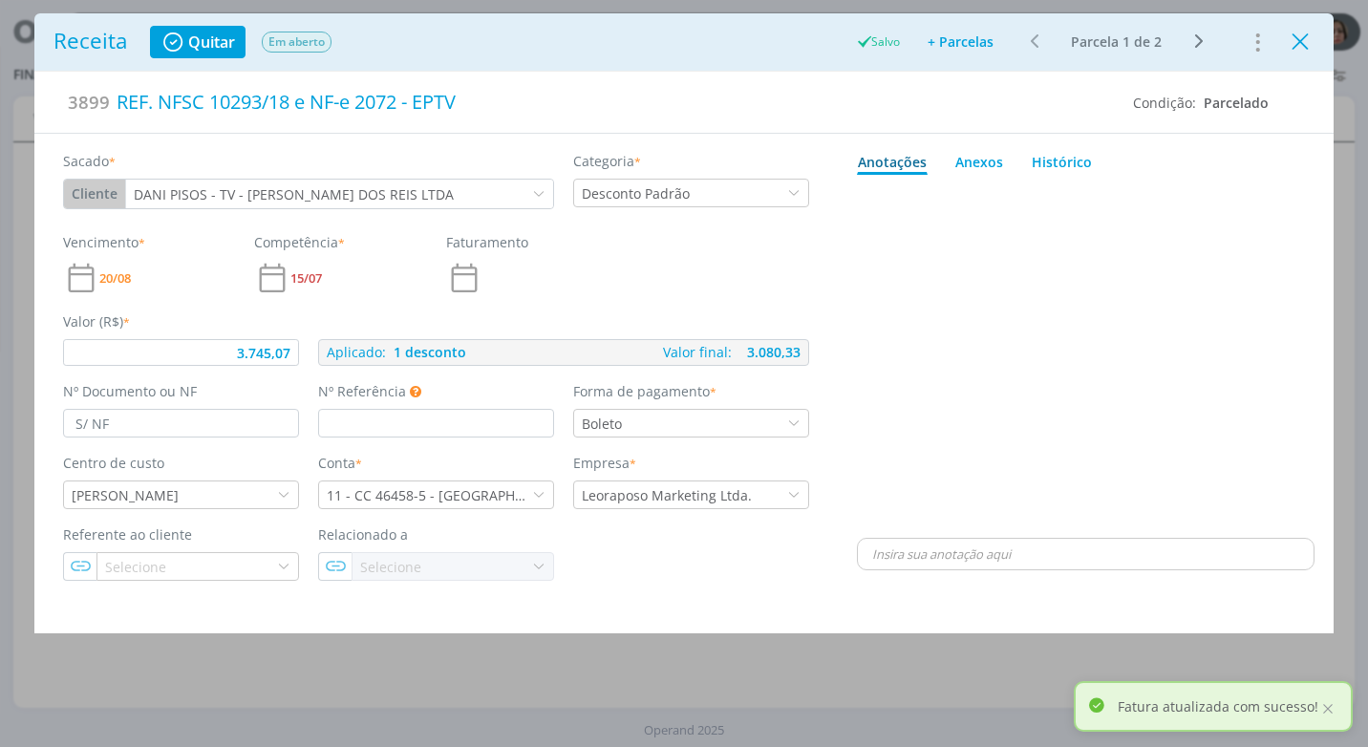
type input "3.745,07"
click at [1303, 46] on icon "Close" at bounding box center [1300, 42] width 29 height 29
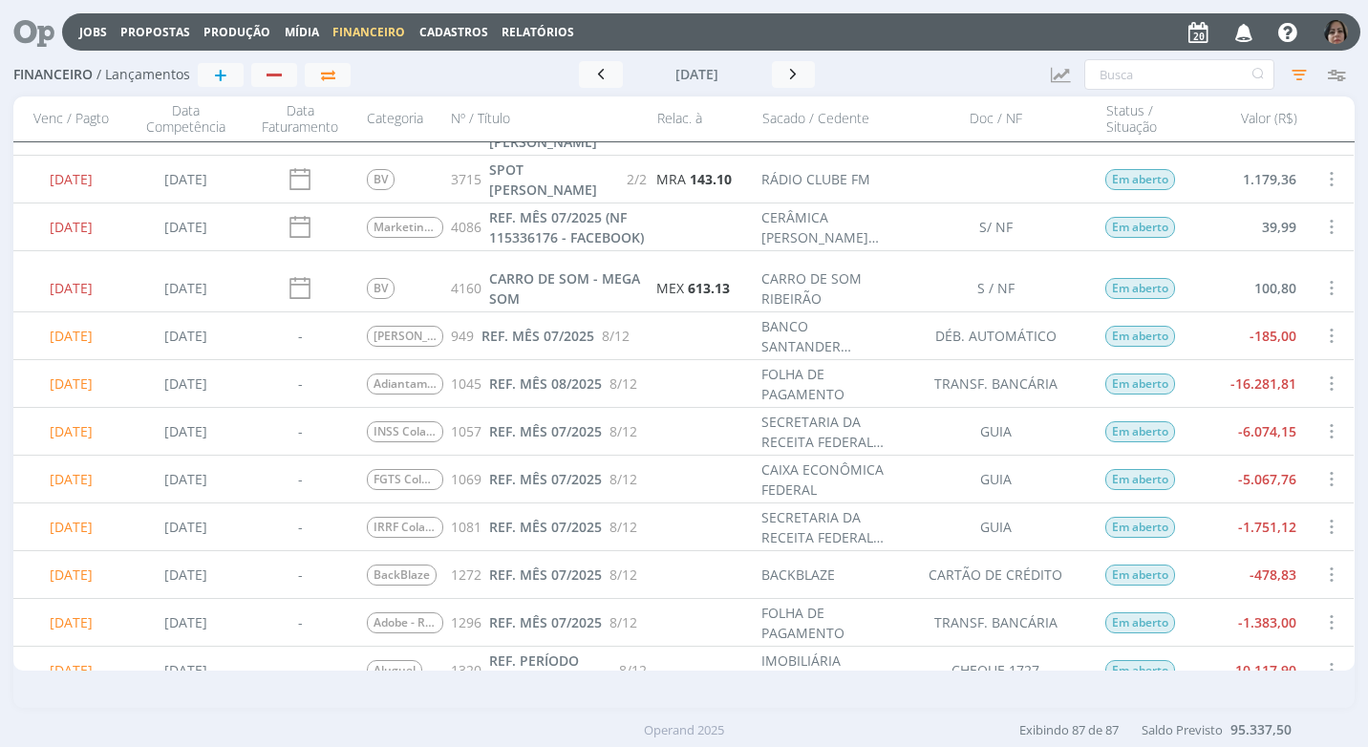
scroll to position [191, 0]
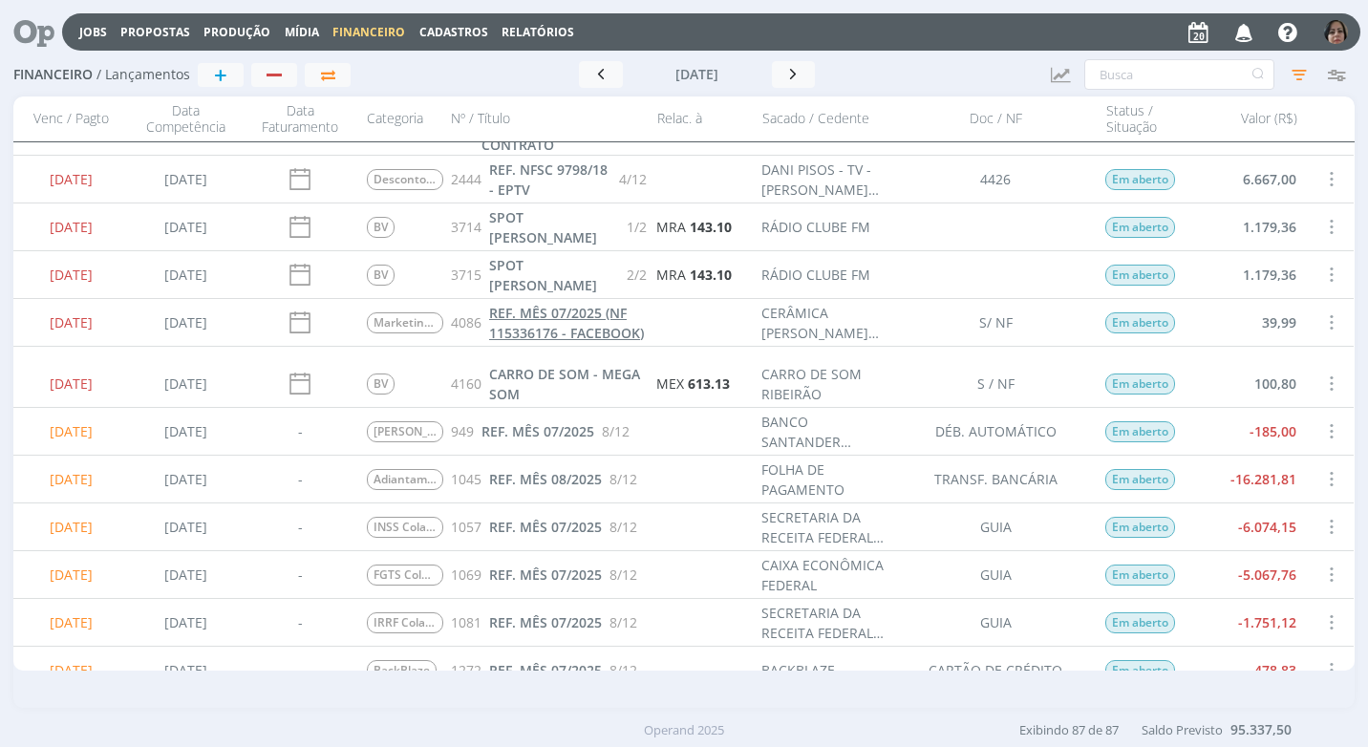
click at [524, 316] on span "REF. MÊS 07/2025 (NF 115336176 - FACEBOOK)" at bounding box center [566, 323] width 155 height 38
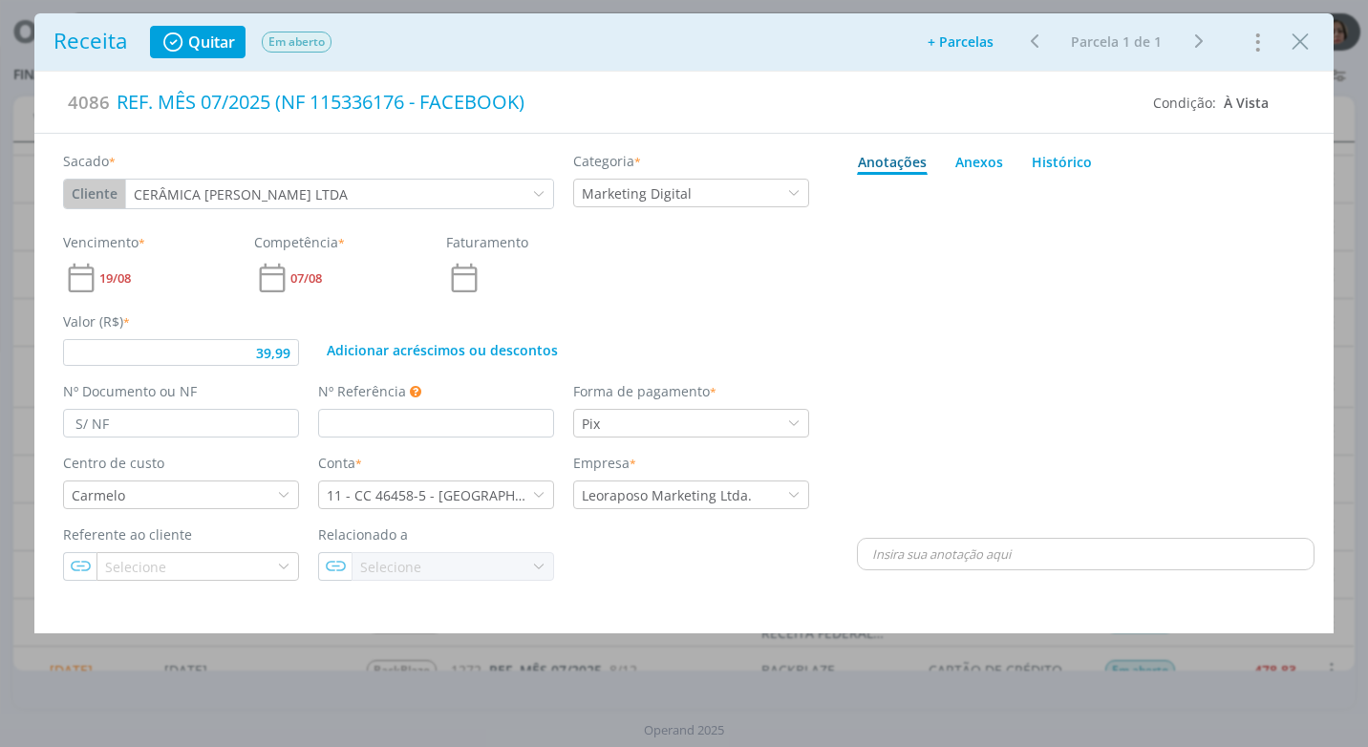
click at [116, 265] on div "19/08" at bounding box center [149, 278] width 172 height 36
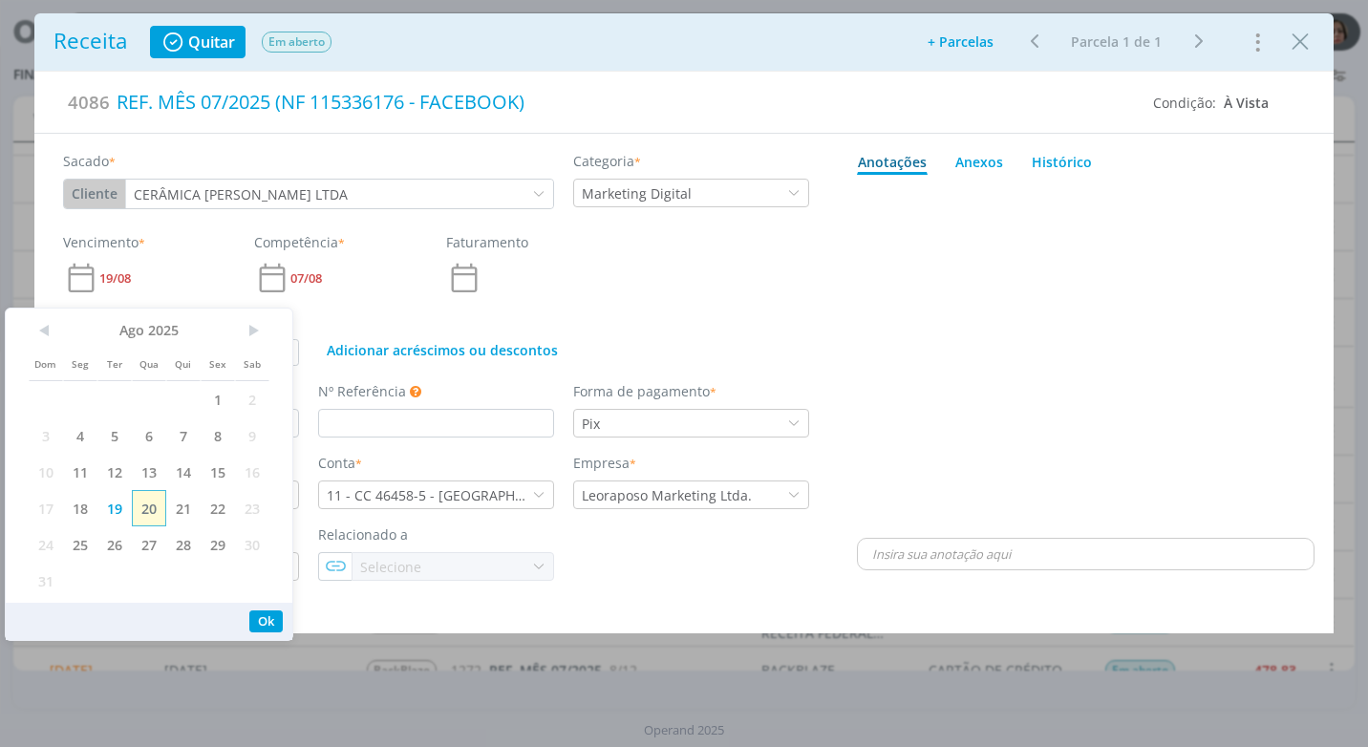
click at [146, 514] on span "20" at bounding box center [149, 508] width 34 height 36
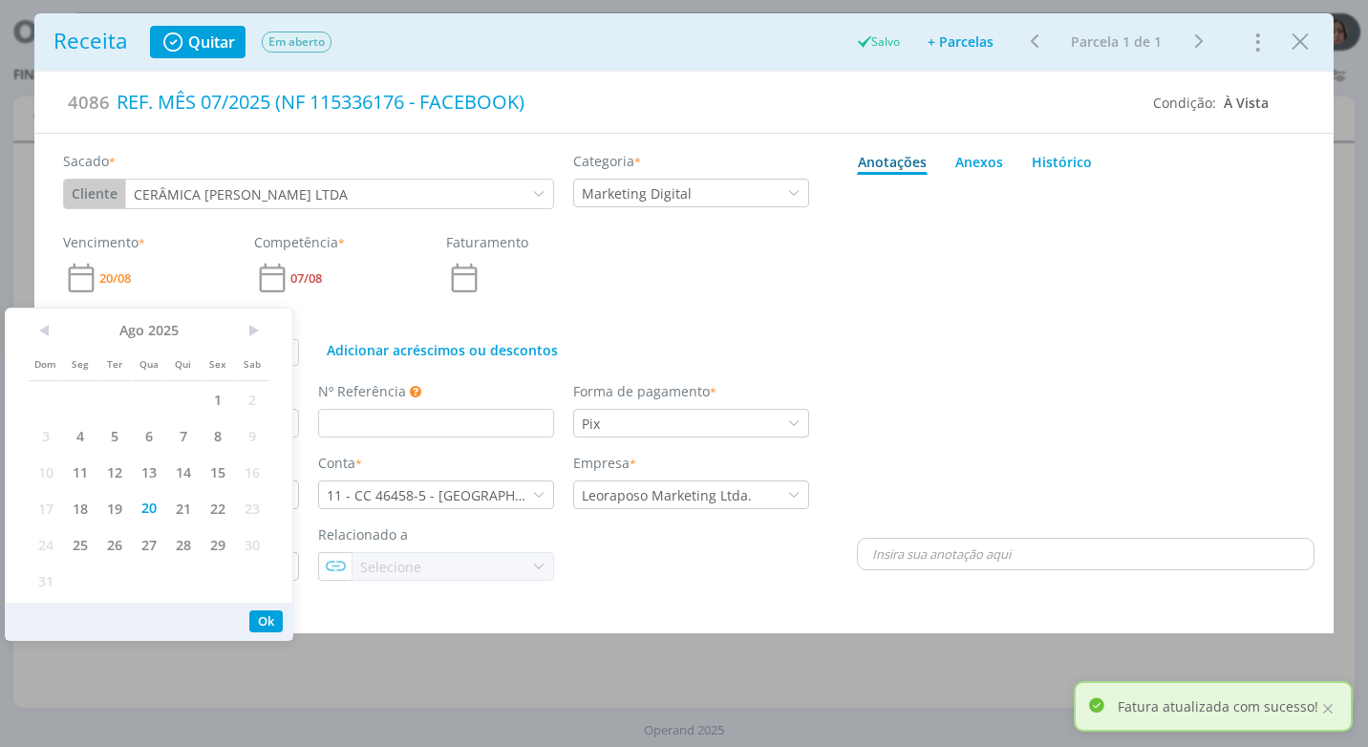
type input "39,99"
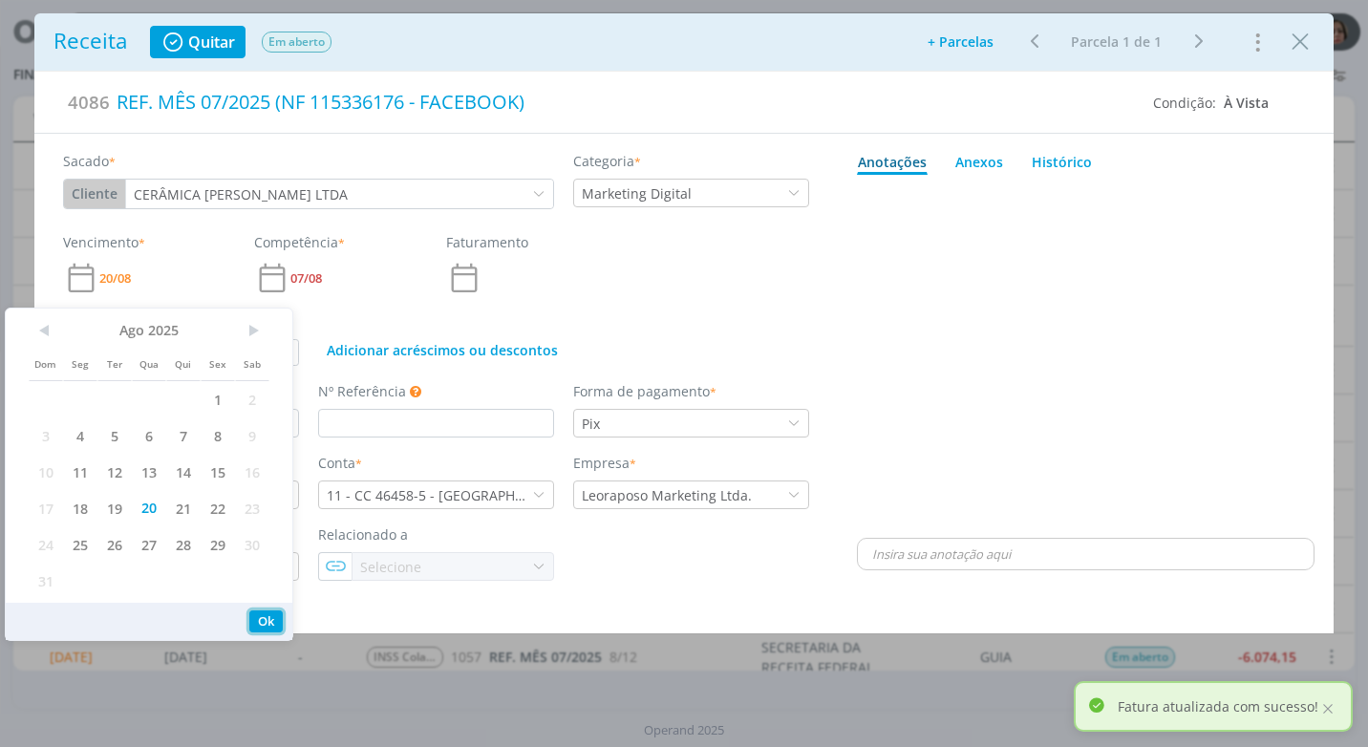
drag, startPoint x: 268, startPoint y: 617, endPoint x: 280, endPoint y: 613, distance: 12.1
click at [268, 616] on button "Ok" at bounding box center [265, 622] width 33 height 22
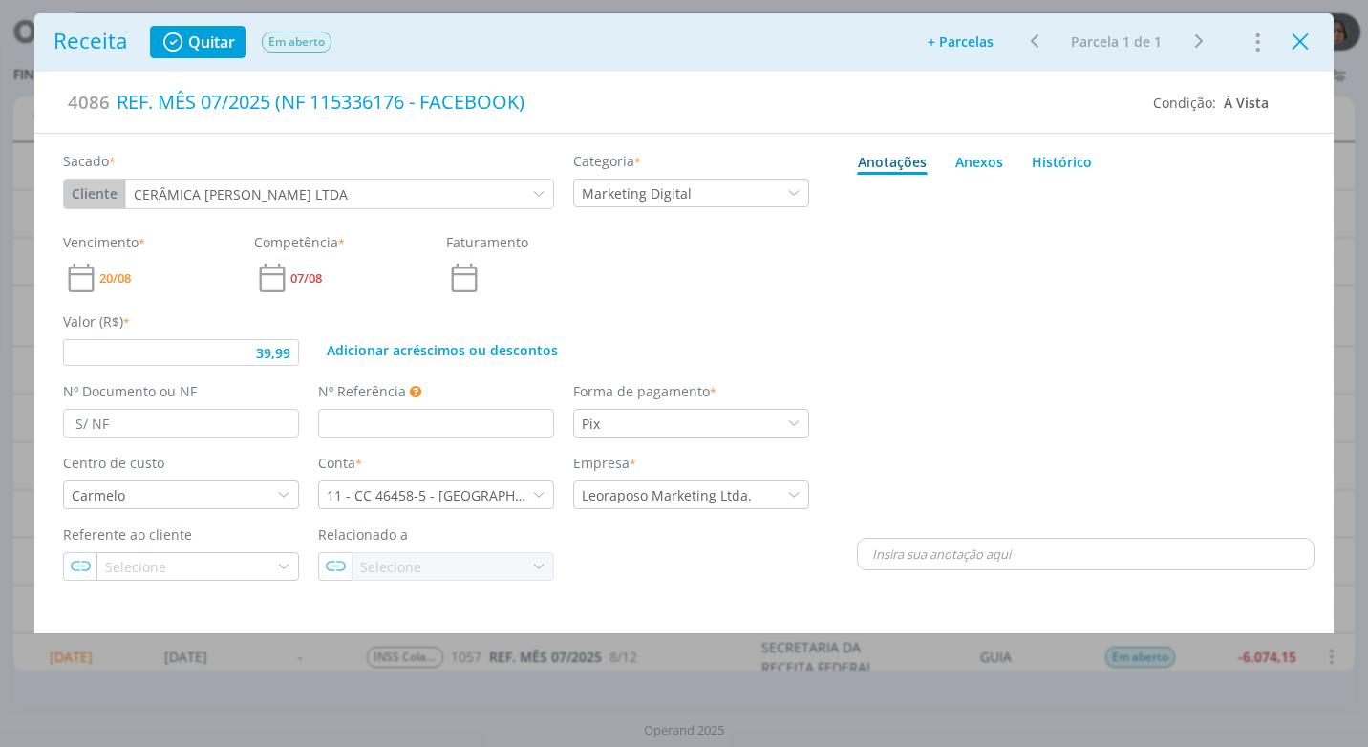
click at [1298, 49] on icon "Close" at bounding box center [1300, 42] width 29 height 29
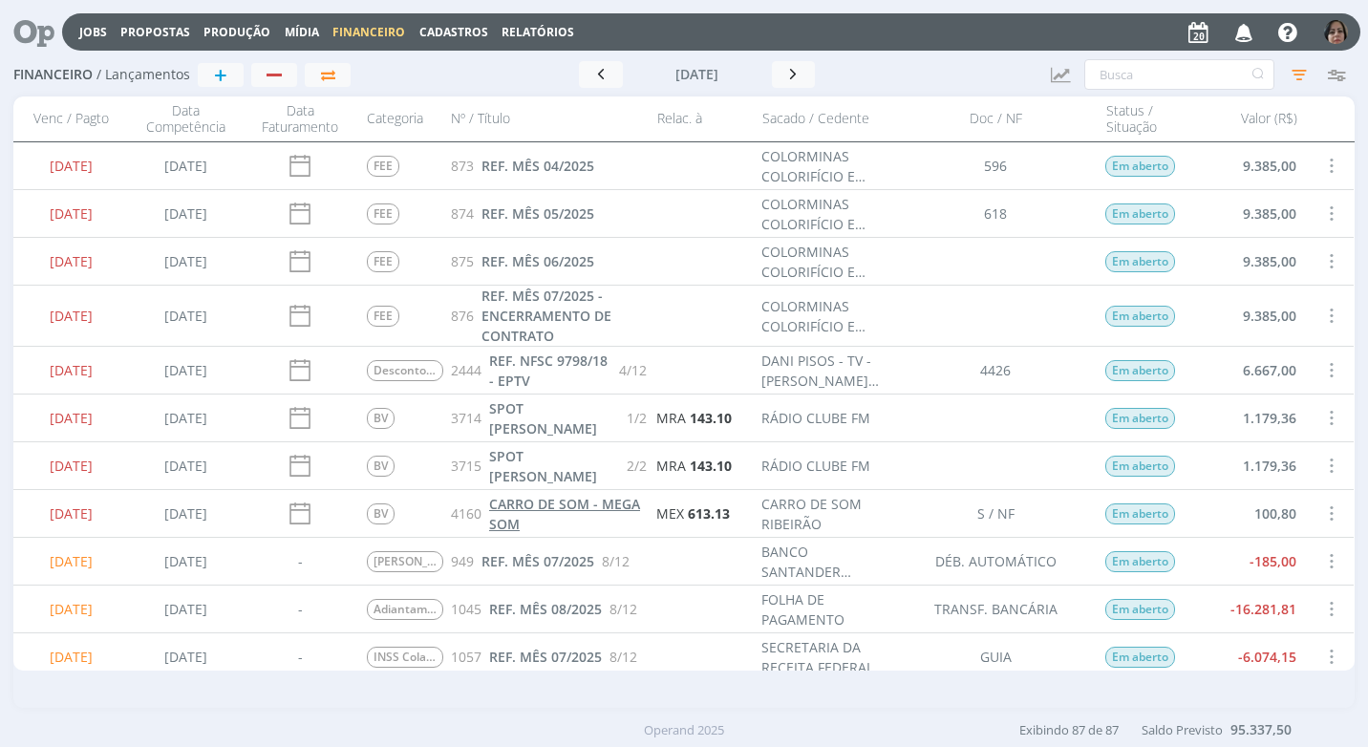
click at [543, 504] on span "CARRO DE SOM - MEGA SOM" at bounding box center [564, 514] width 151 height 38
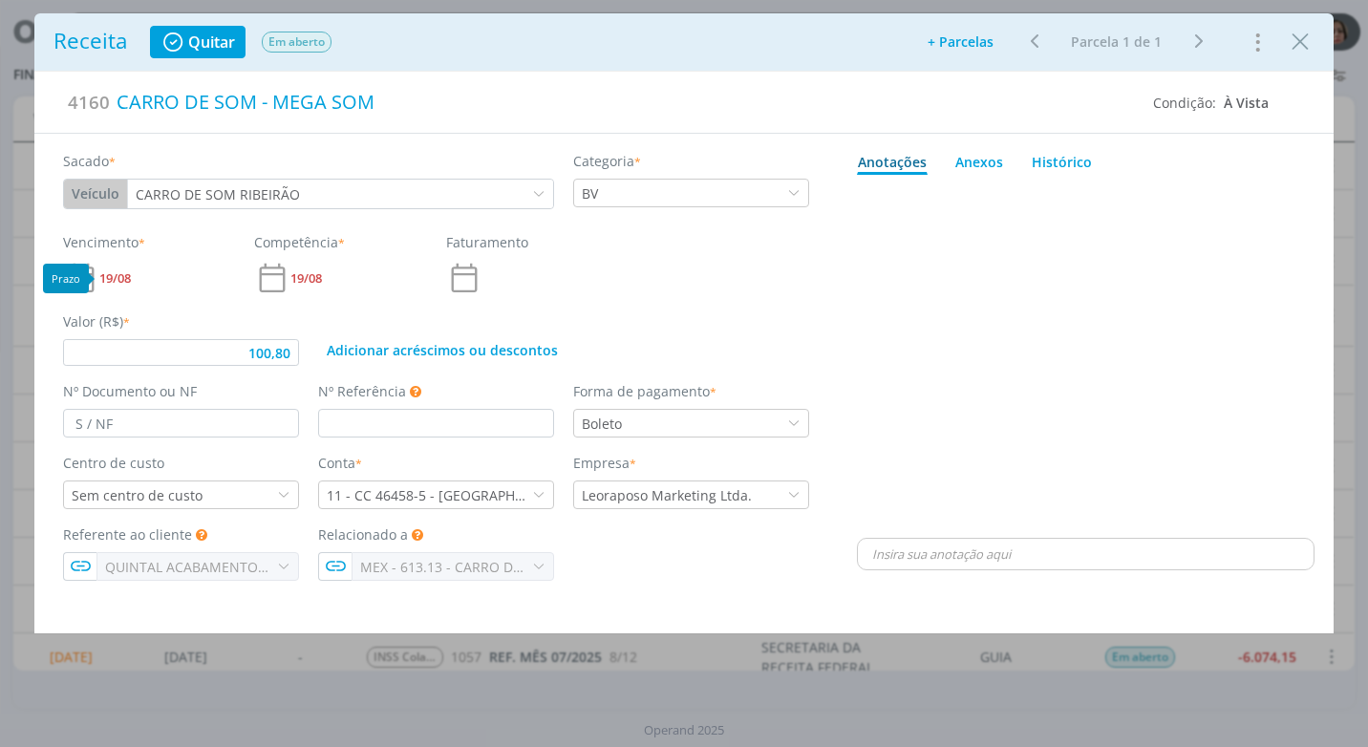
click at [123, 272] on span "19/08" at bounding box center [115, 278] width 32 height 12
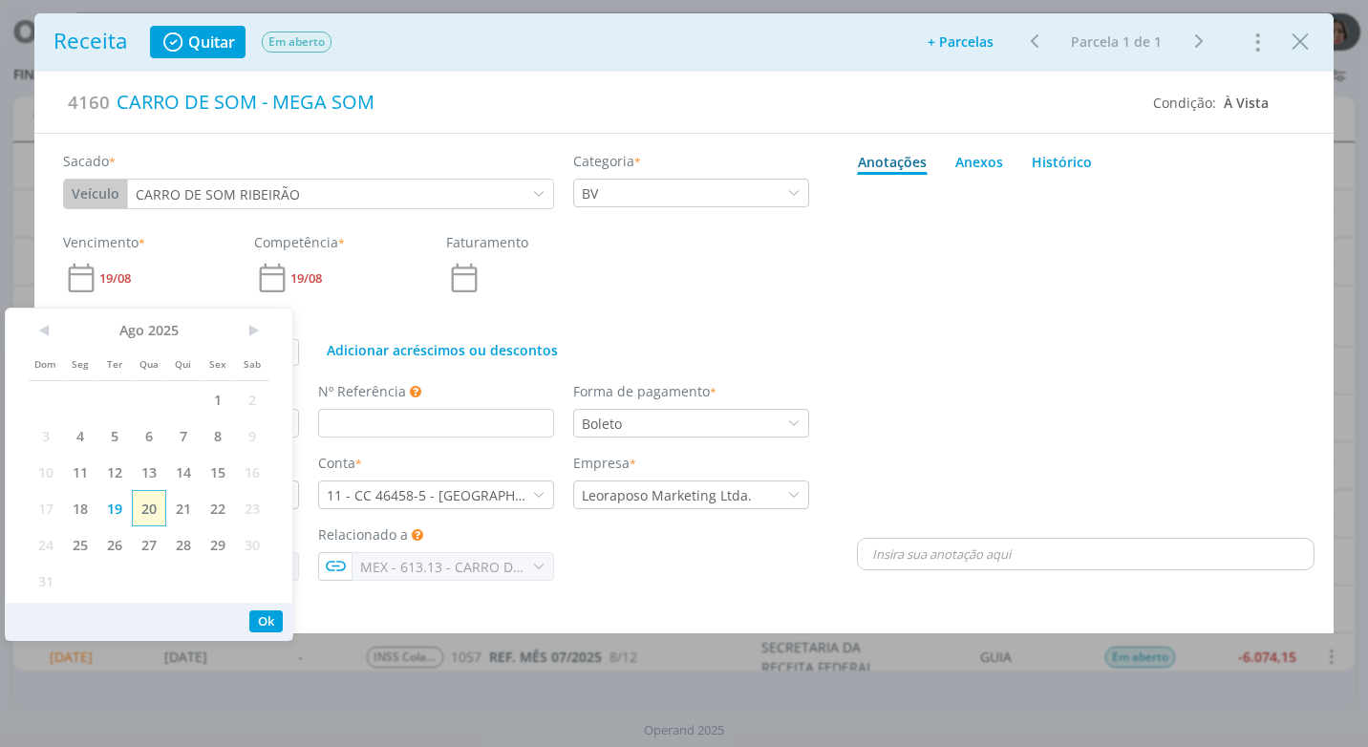
click at [145, 508] on span "20" at bounding box center [149, 508] width 34 height 36
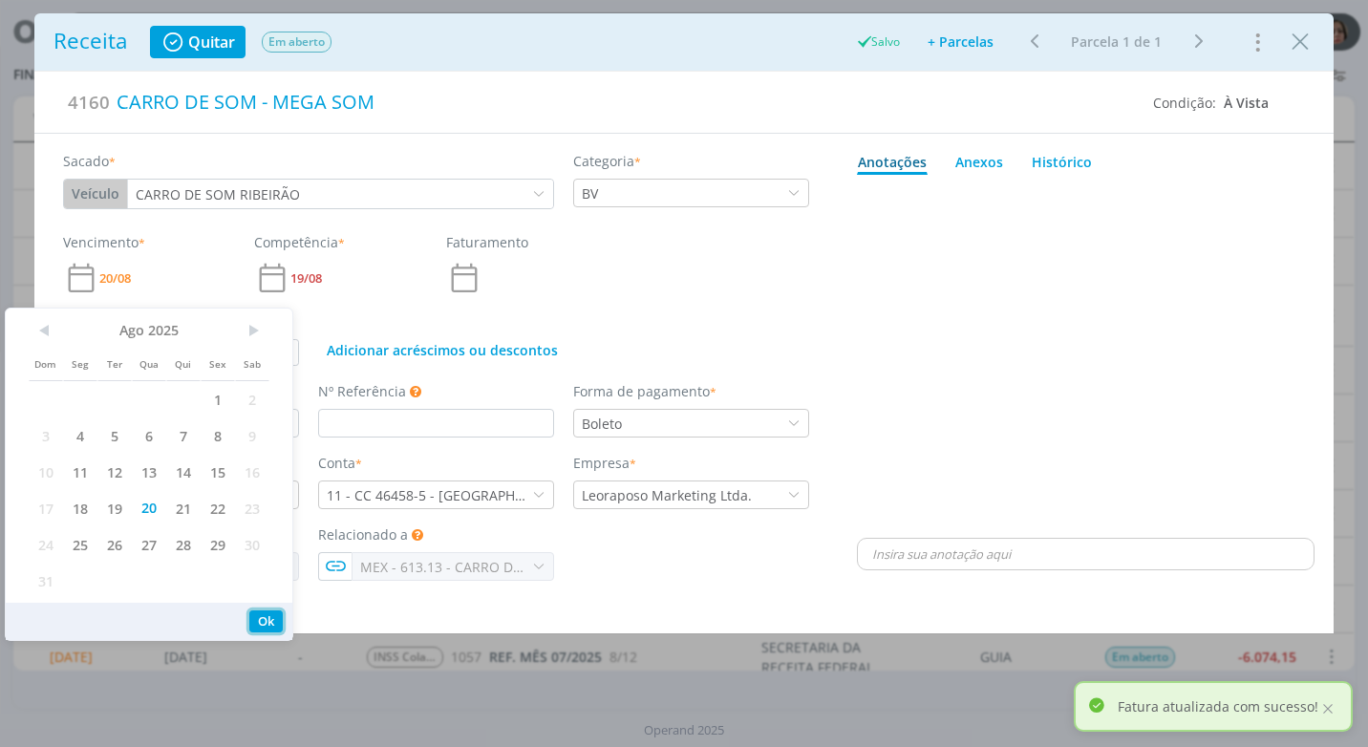
click at [269, 624] on button "Ok" at bounding box center [265, 622] width 33 height 22
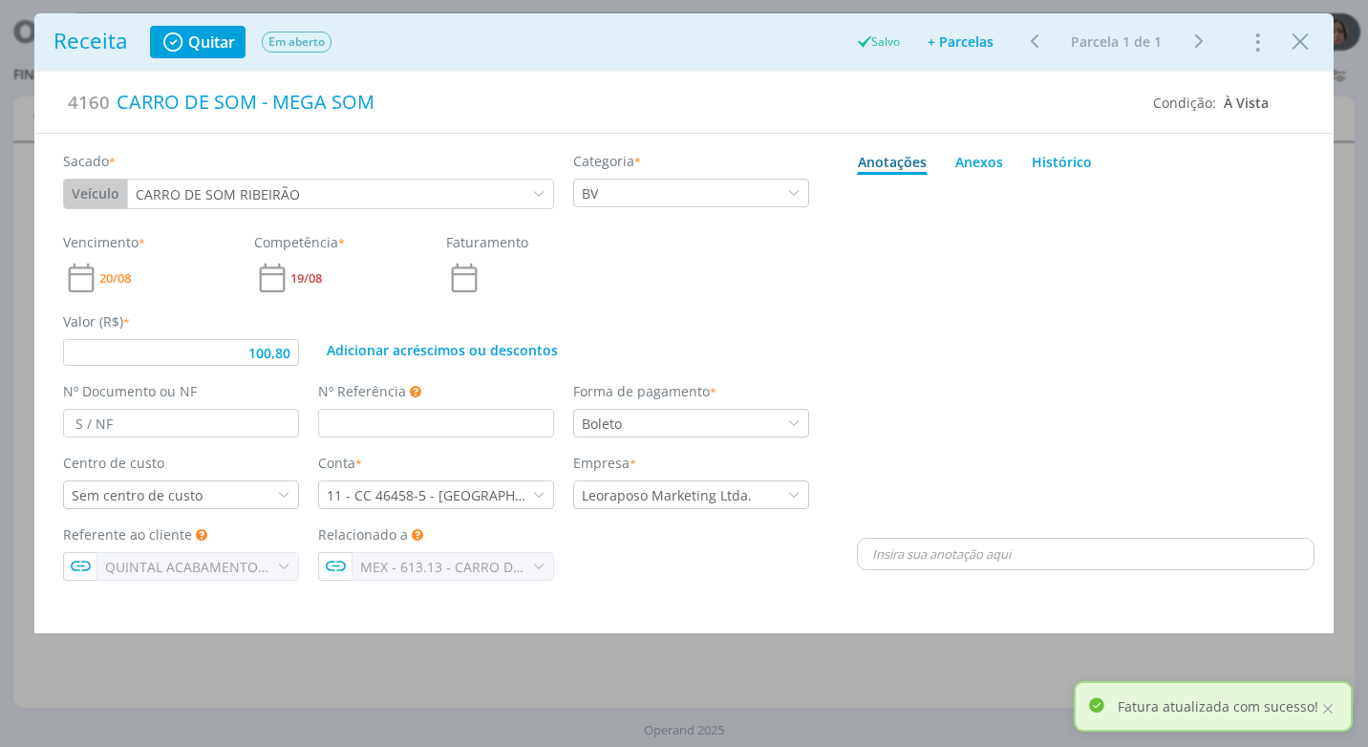
type input "100,80"
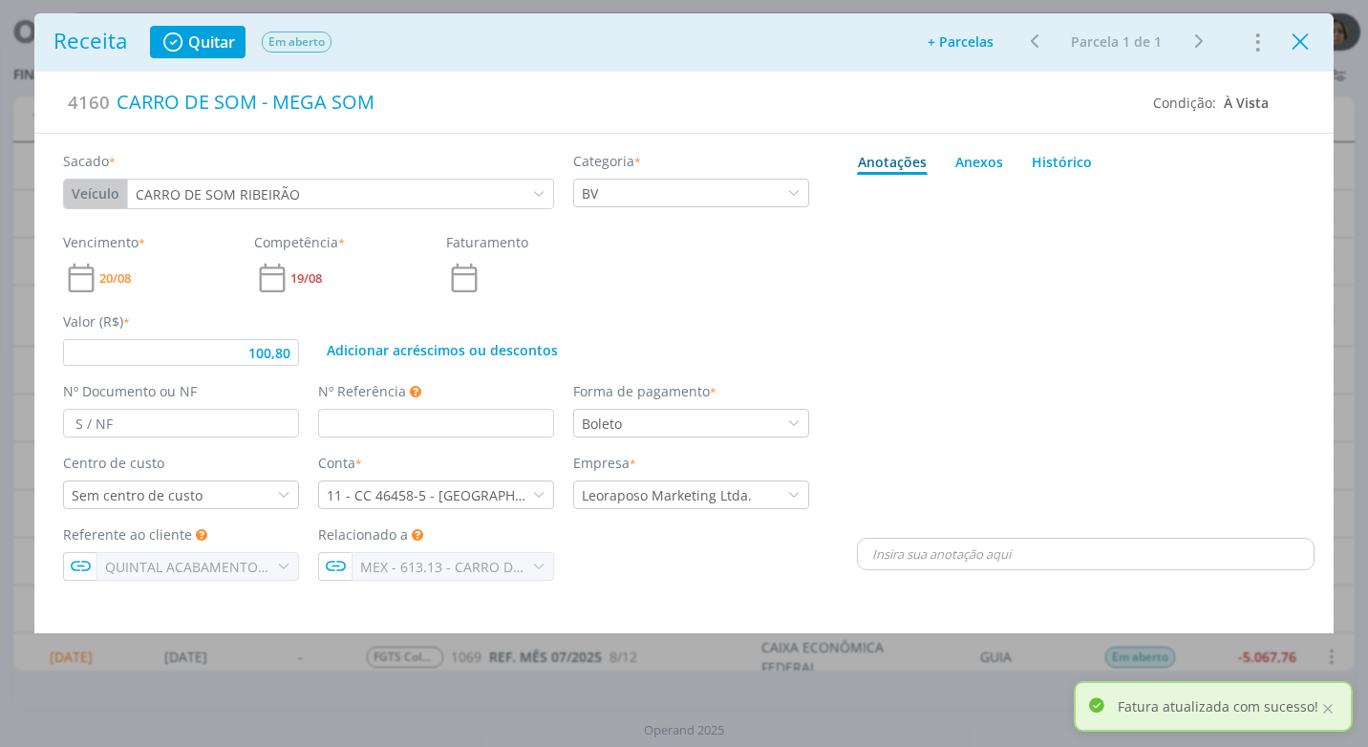
click at [1312, 49] on icon "Close" at bounding box center [1300, 42] width 29 height 29
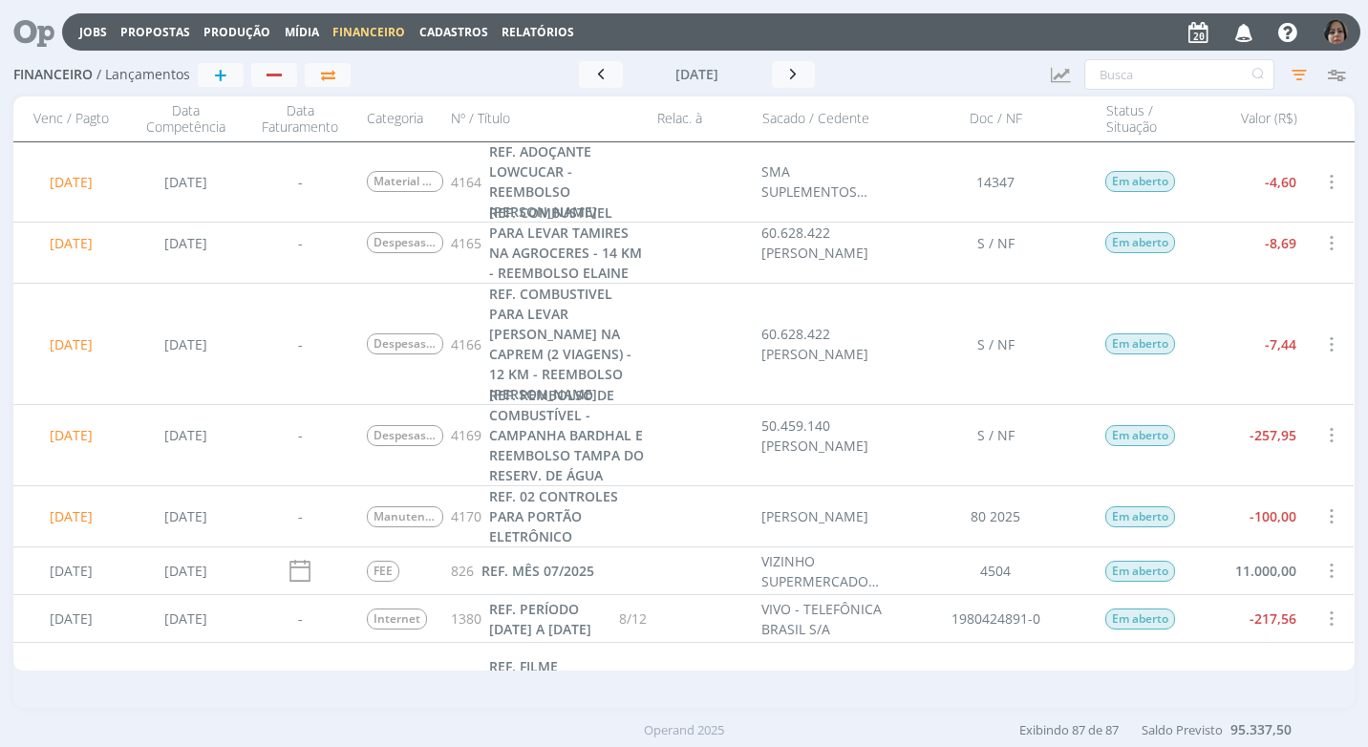
scroll to position [3535, 0]
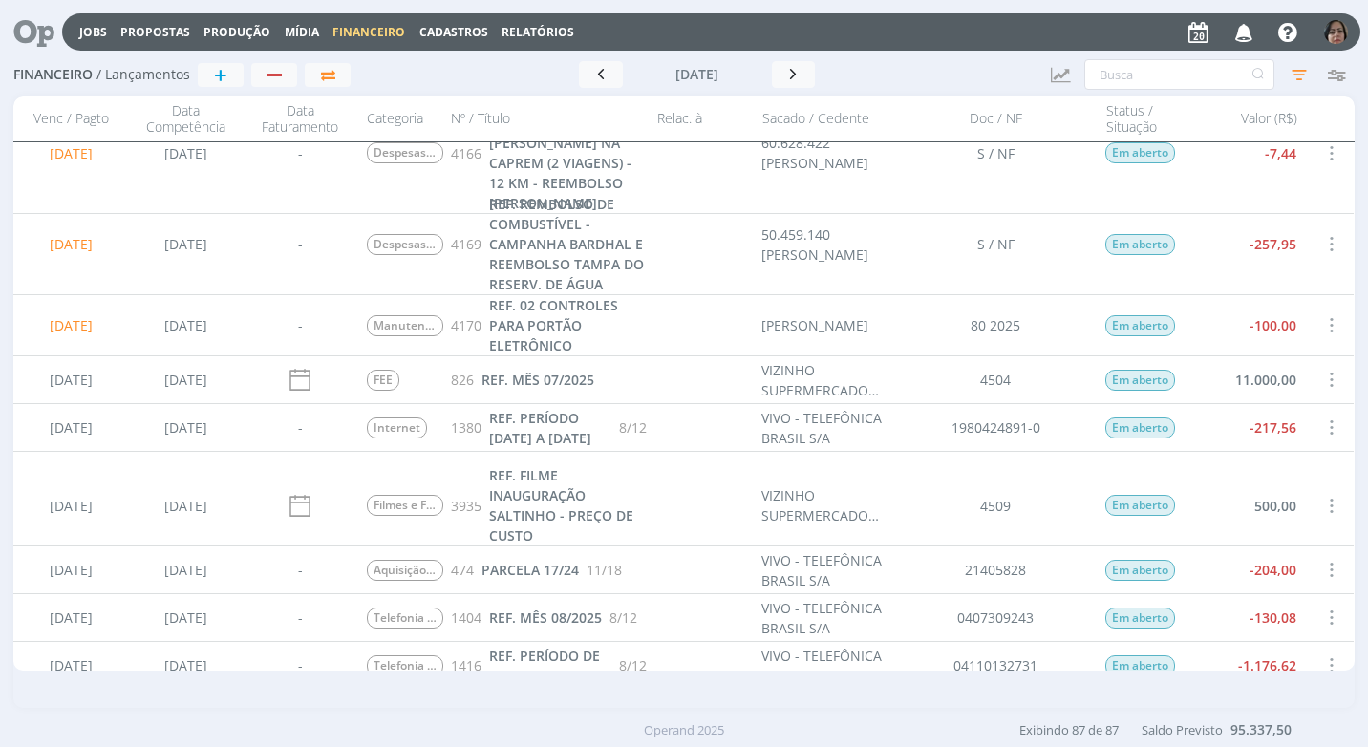
click at [1323, 429] on span at bounding box center [1330, 428] width 21 height 26
click at [1305, 420] on div "Selecionar" at bounding box center [1267, 423] width 189 height 28
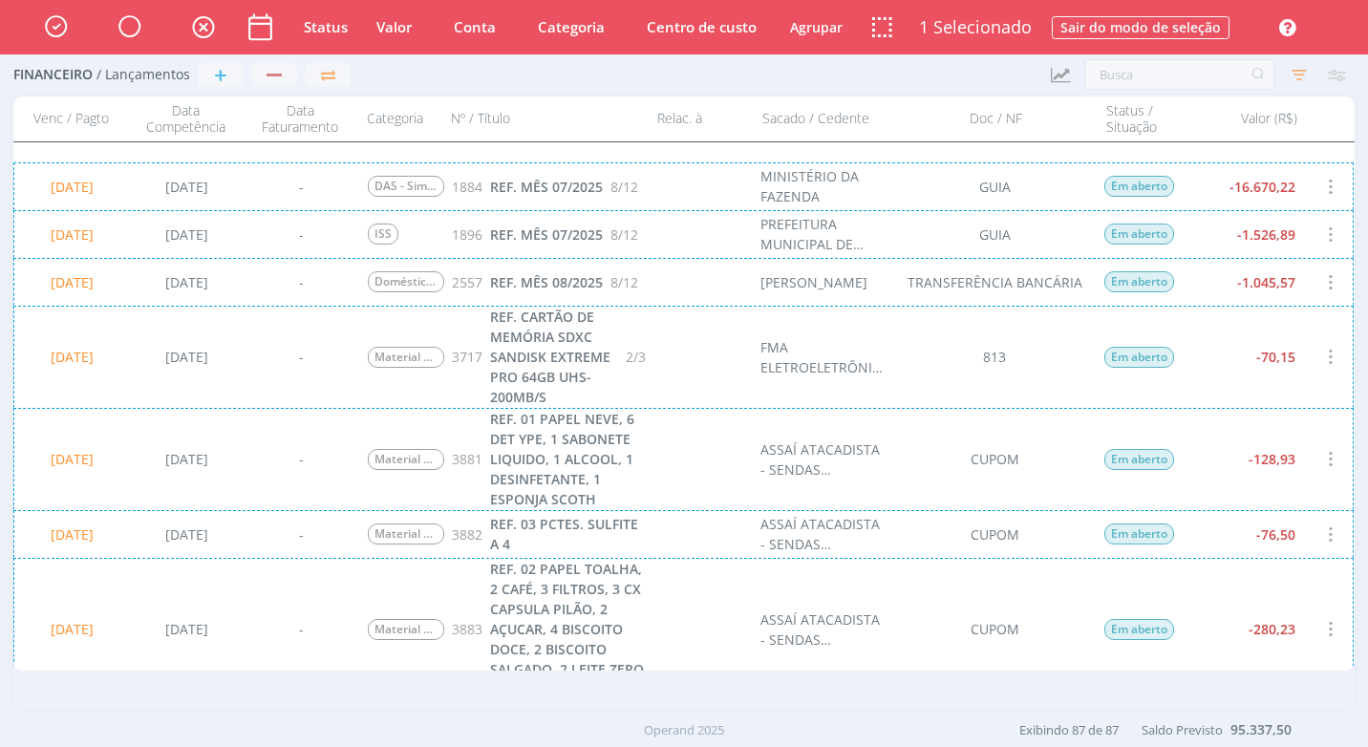
scroll to position [861, 0]
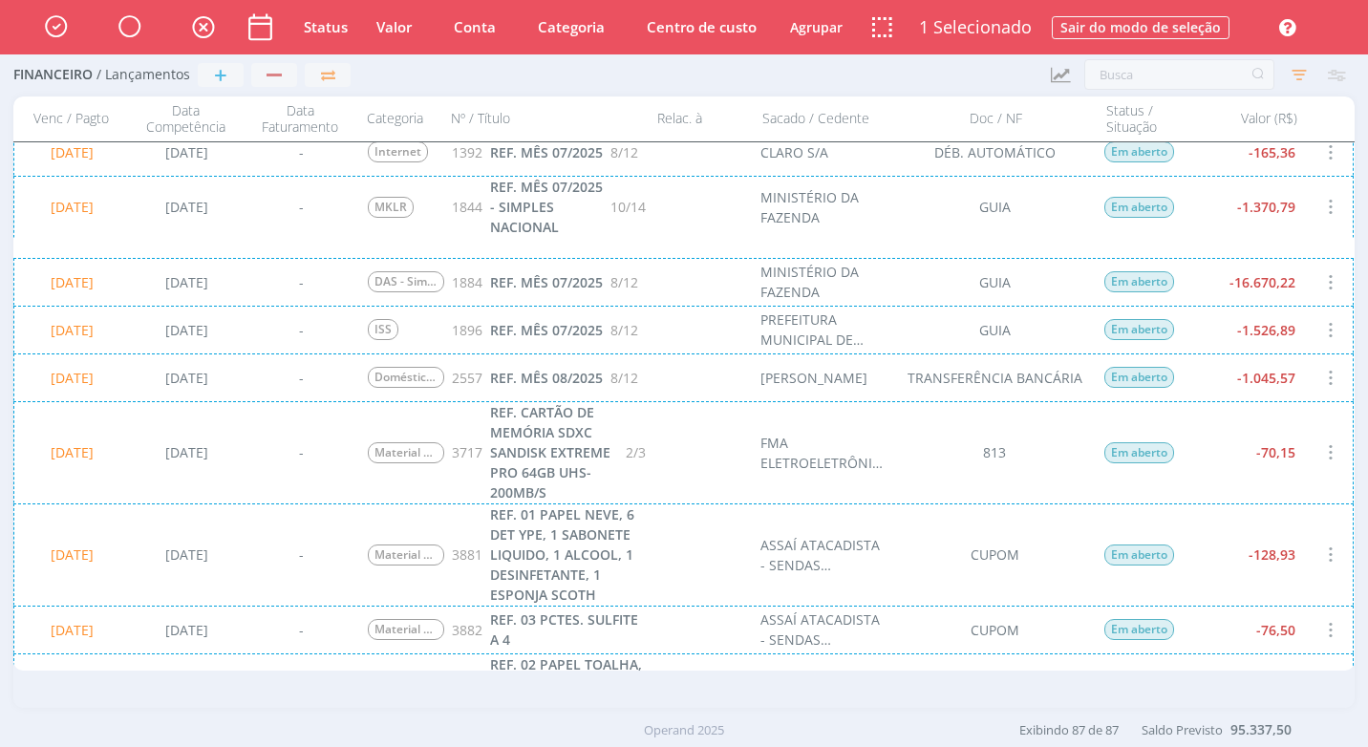
click at [1304, 329] on div "20/08/2025 25/05/2025 - ISS 1896 REF. MÊS 07/2025 8/12 PREFEITURA MUNICIPAL DE …" at bounding box center [683, 330] width 1340 height 48
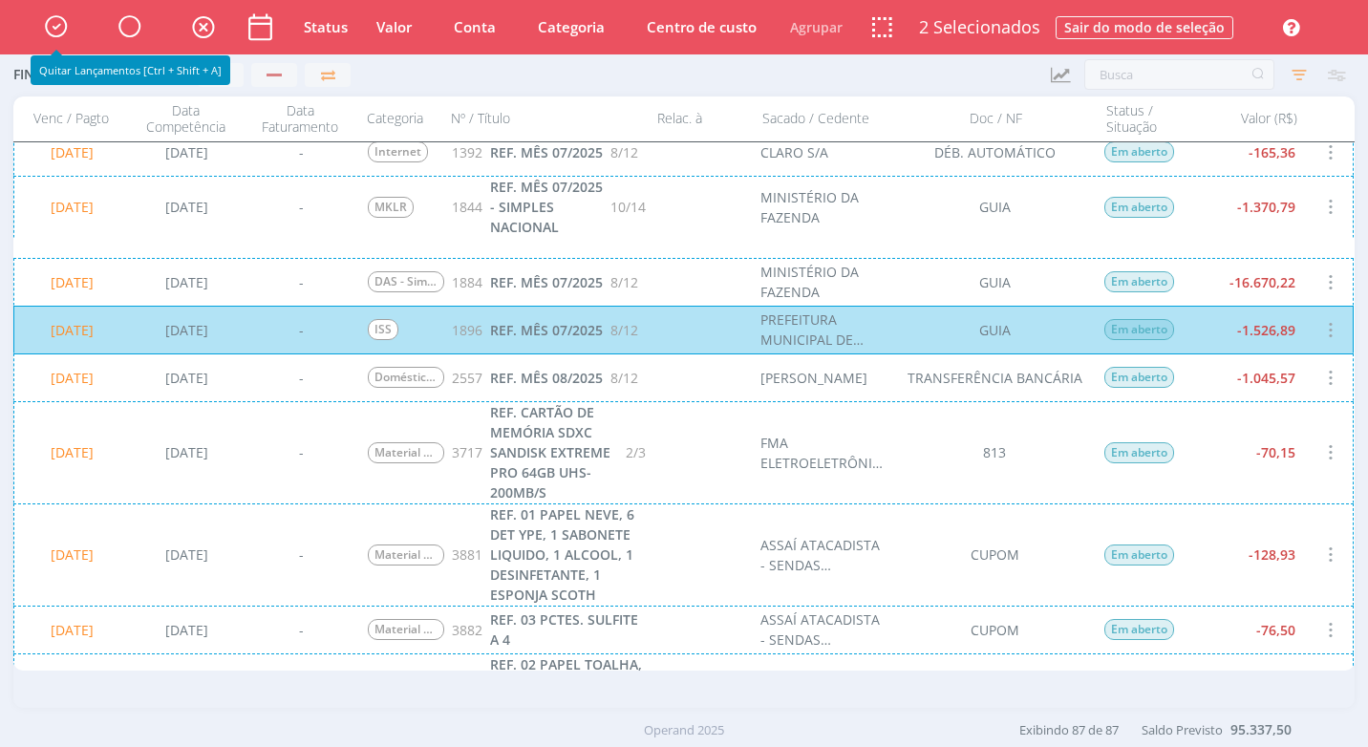
click at [62, 26] on icon "button" at bounding box center [55, 26] width 33 height 32
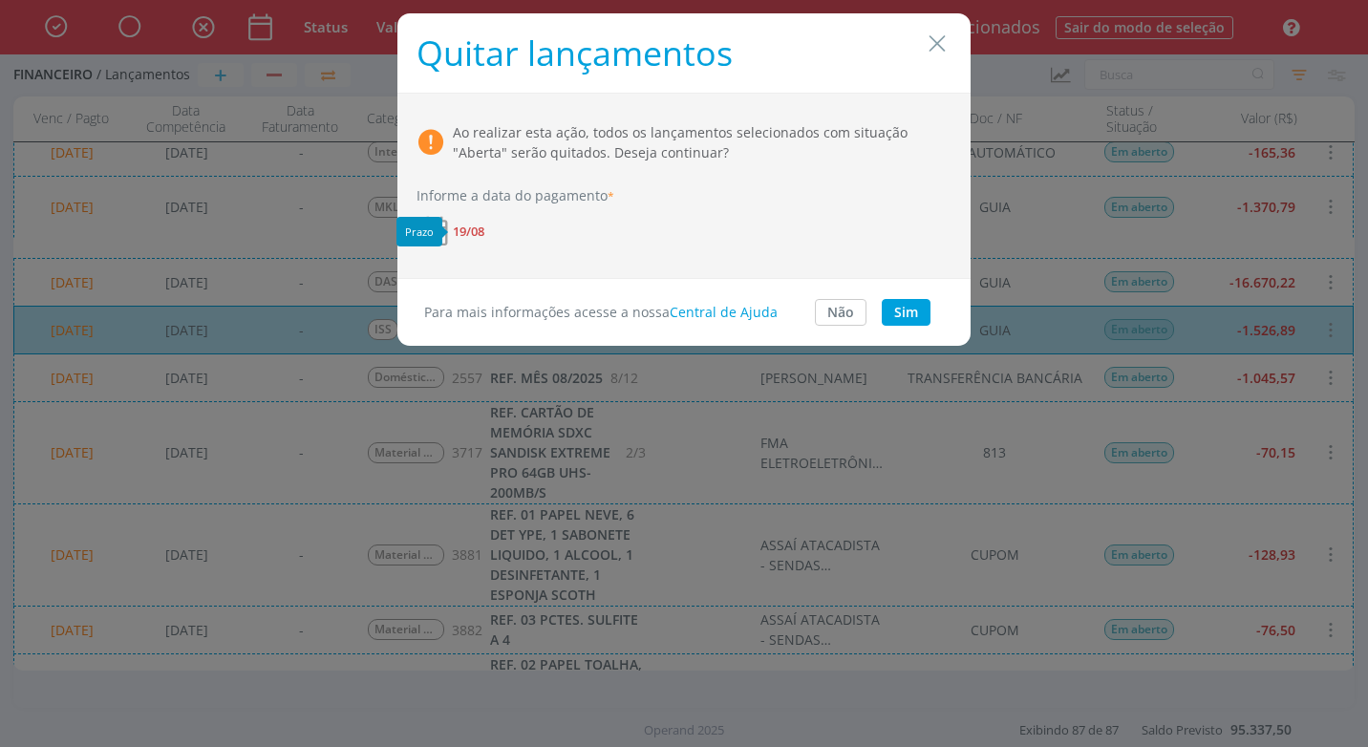
click at [484, 227] on span "19/08" at bounding box center [469, 231] width 32 height 12
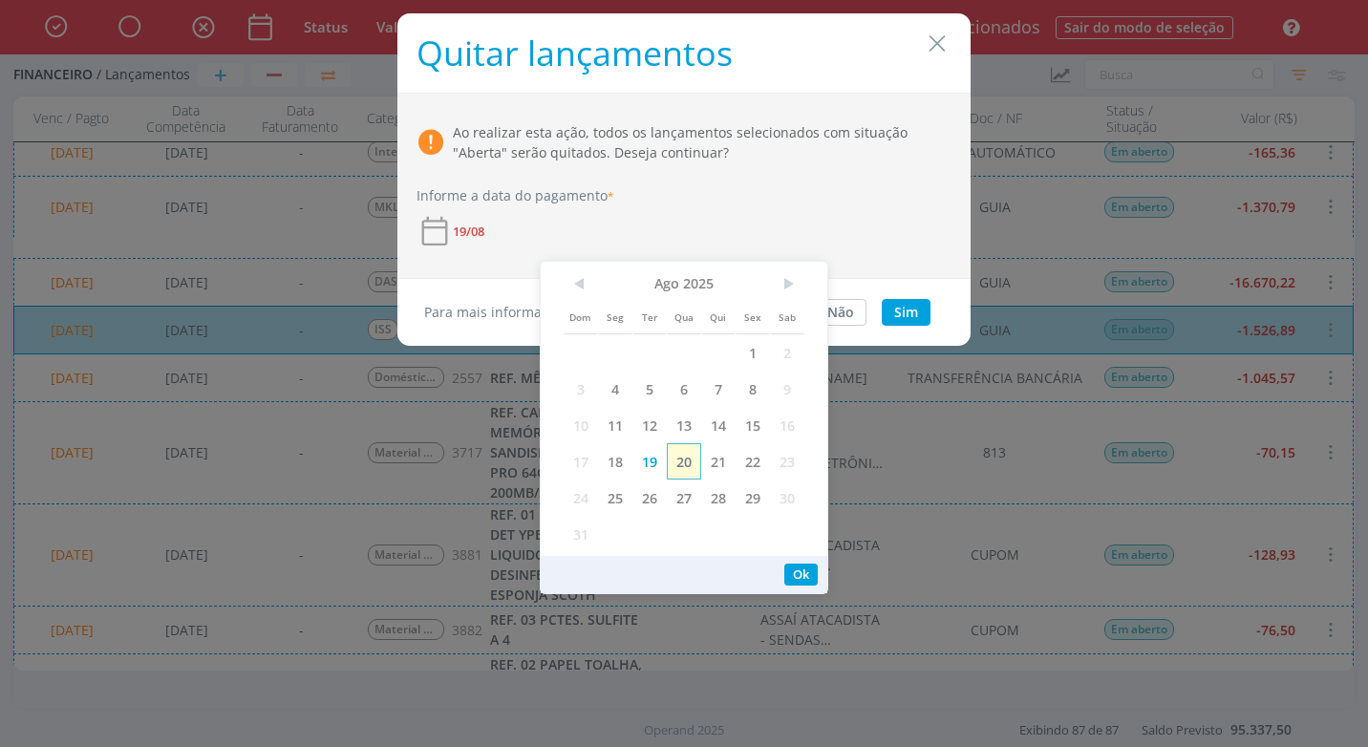
click at [688, 461] on span "20" at bounding box center [684, 461] width 34 height 36
click at [802, 574] on button "Ok" at bounding box center [800, 575] width 33 height 22
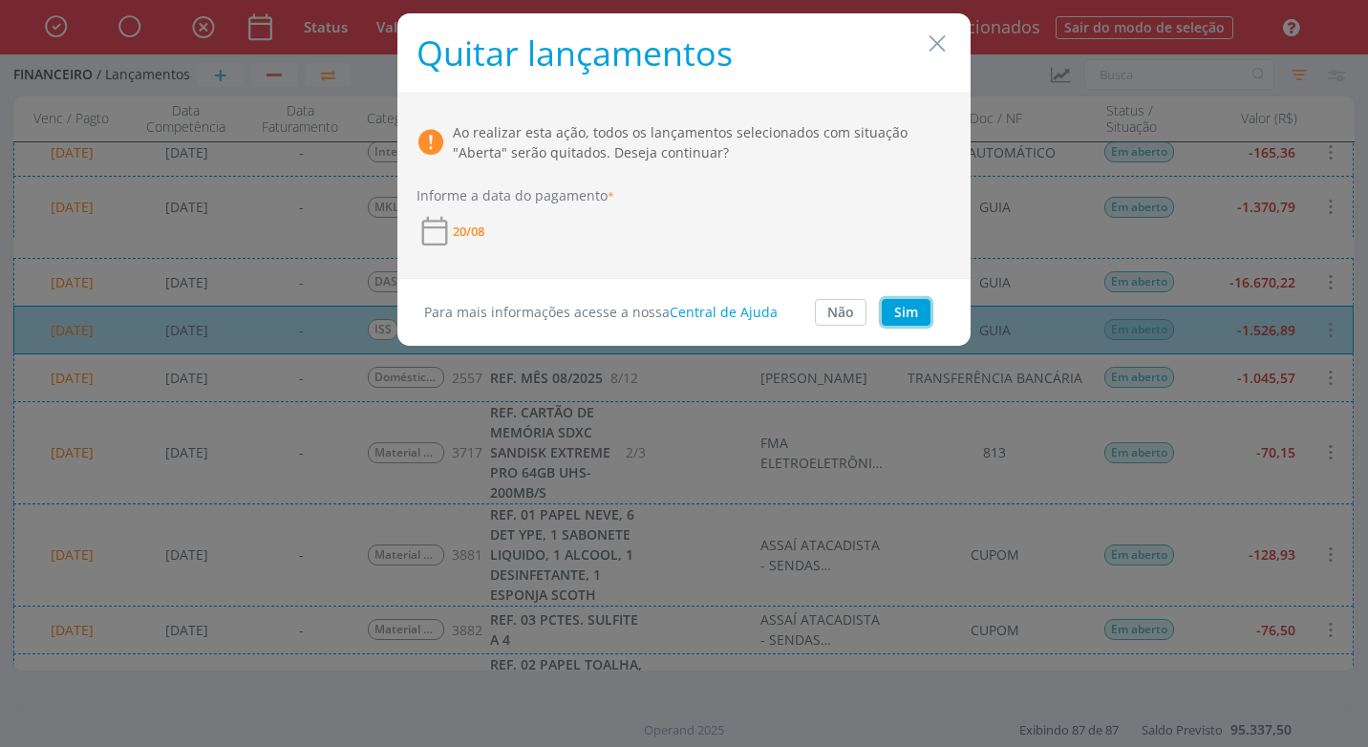
click at [915, 321] on button "Sim" at bounding box center [906, 312] width 49 height 27
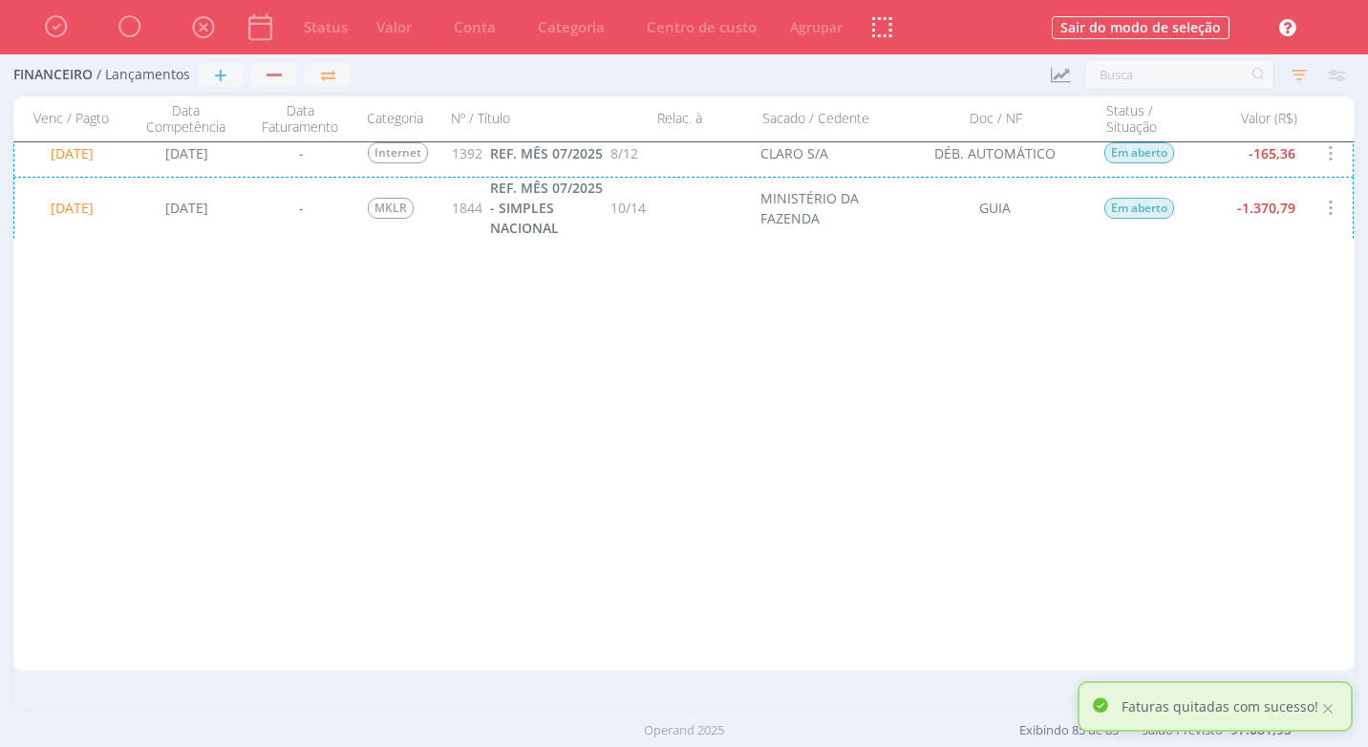
scroll to position [0, 0]
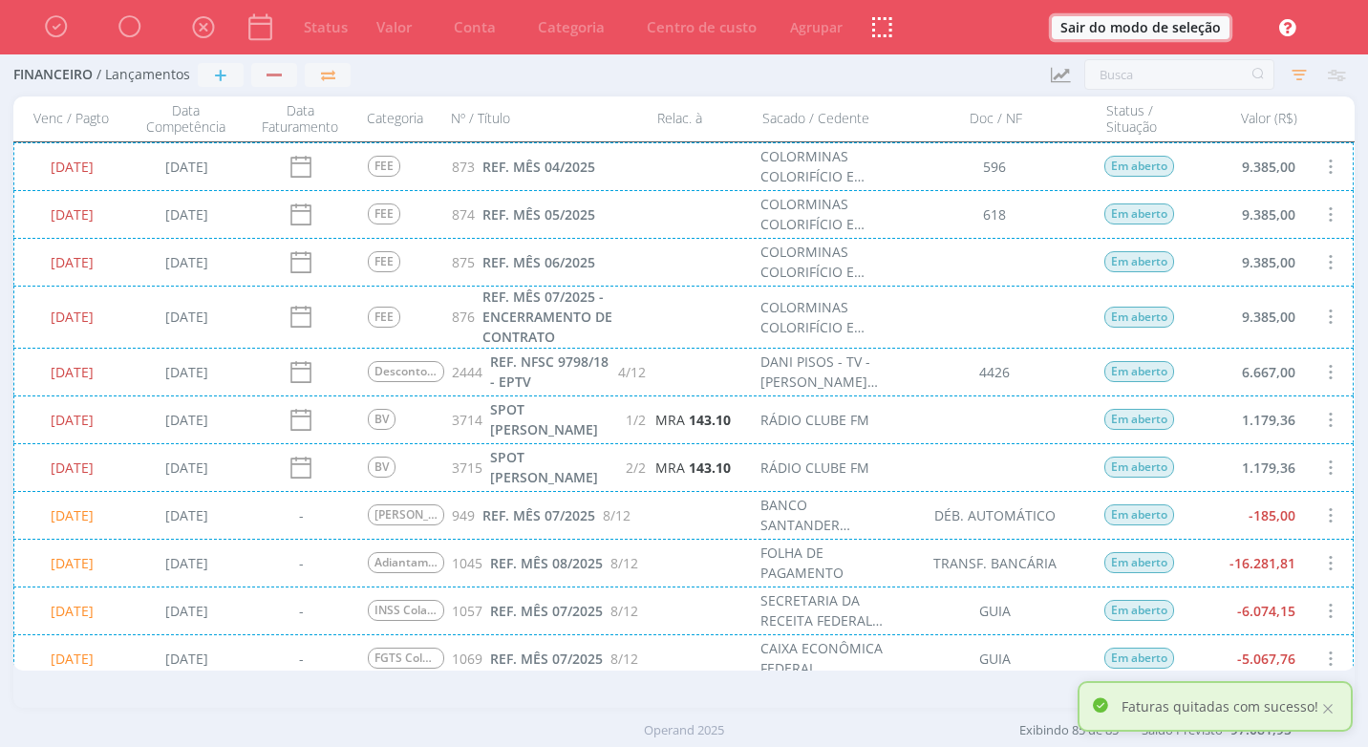
click at [1213, 22] on button "Sair do modo de seleção" at bounding box center [1141, 27] width 178 height 23
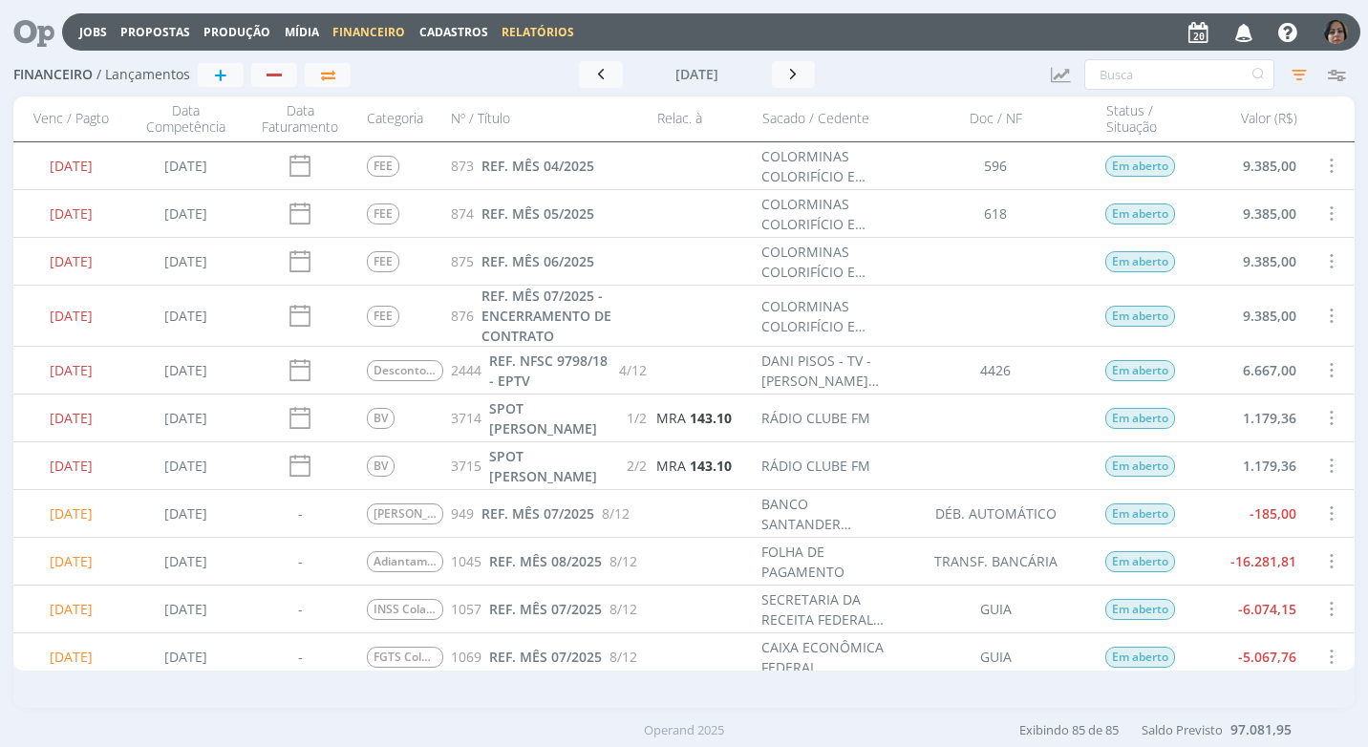
click at [507, 30] on link "Relatórios" at bounding box center [538, 32] width 73 height 16
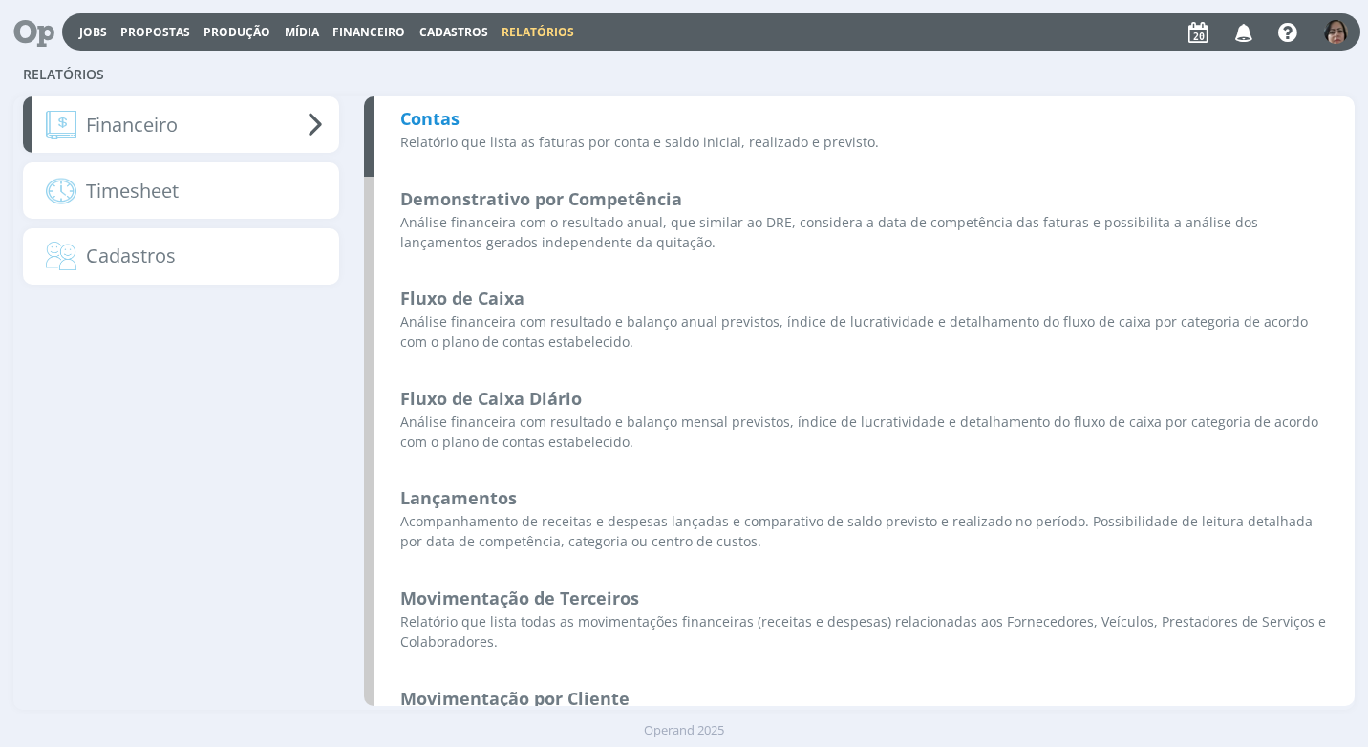
click at [431, 121] on b "Contas" at bounding box center [429, 118] width 59 height 23
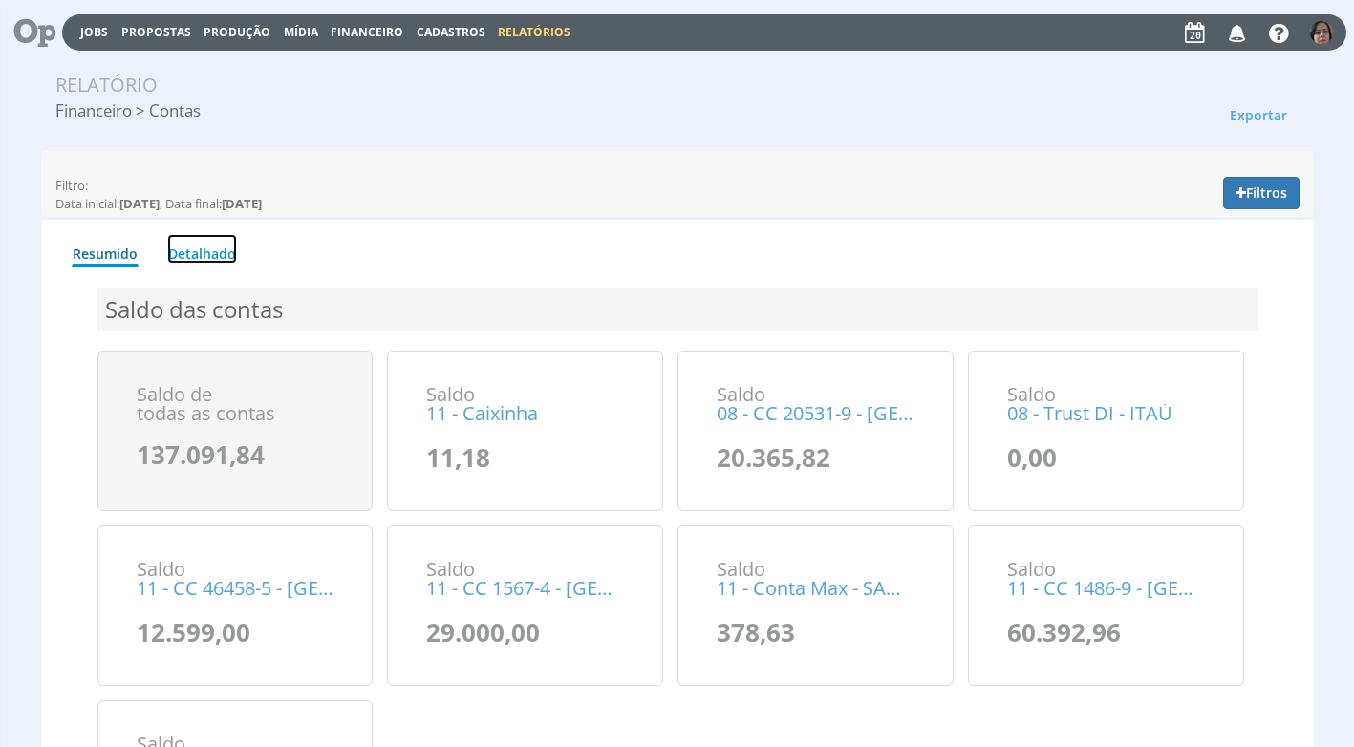
click at [198, 249] on link "Detalhado" at bounding box center [202, 249] width 70 height 30
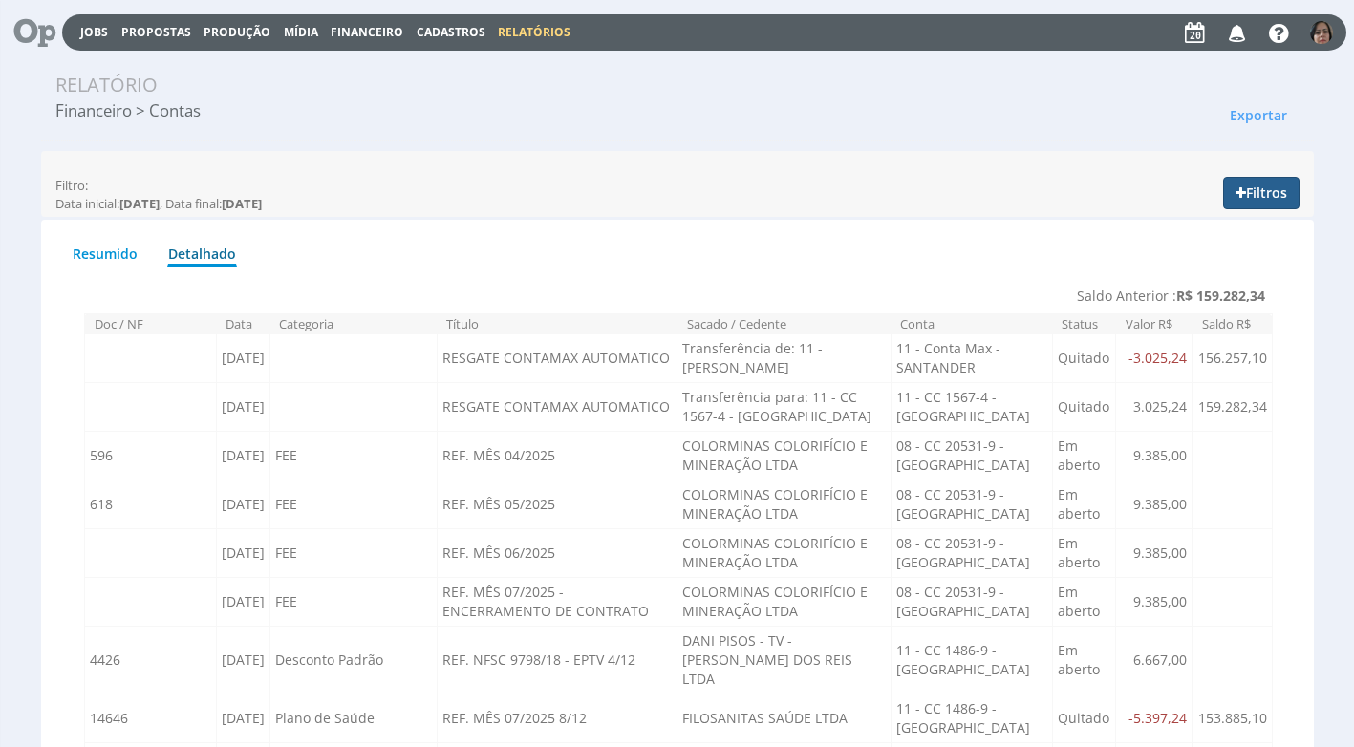
click at [1245, 196] on button "Filtros" at bounding box center [1261, 193] width 76 height 32
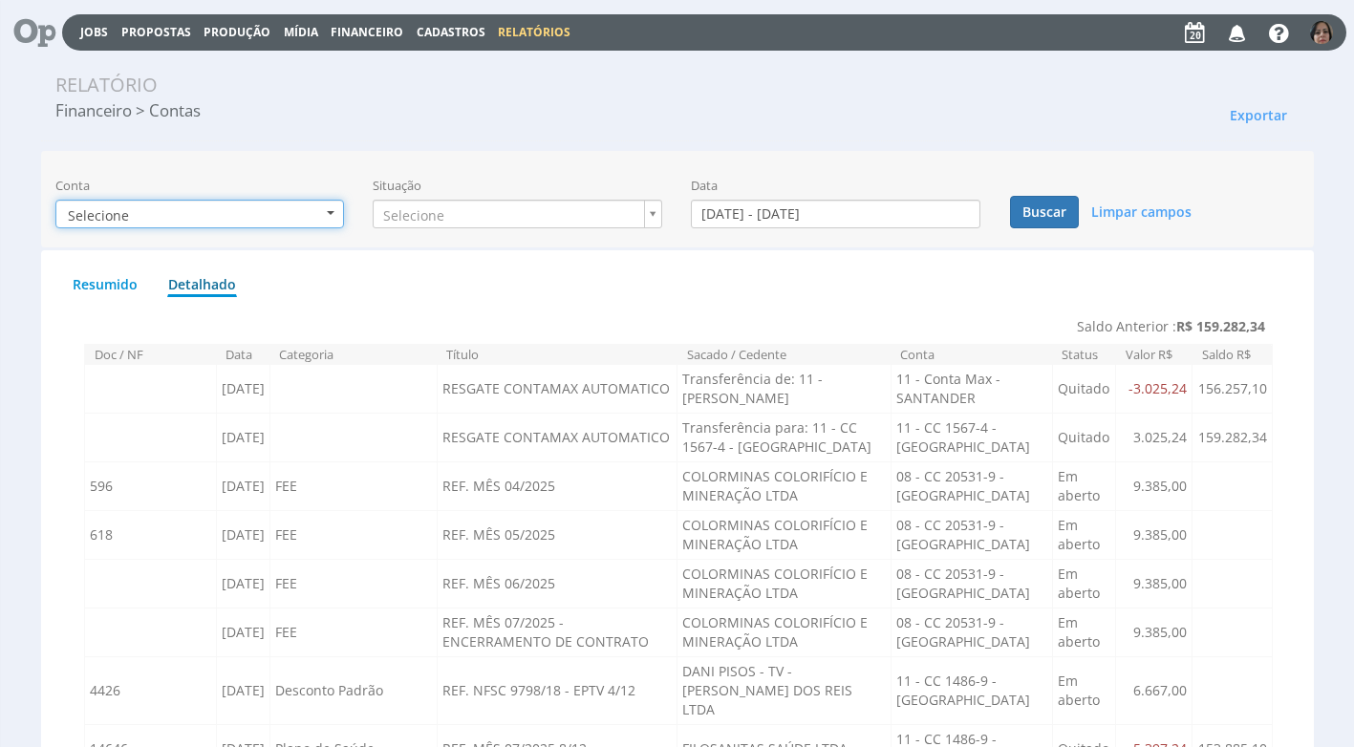
click at [332, 217] on button "Selecione" at bounding box center [199, 214] width 289 height 29
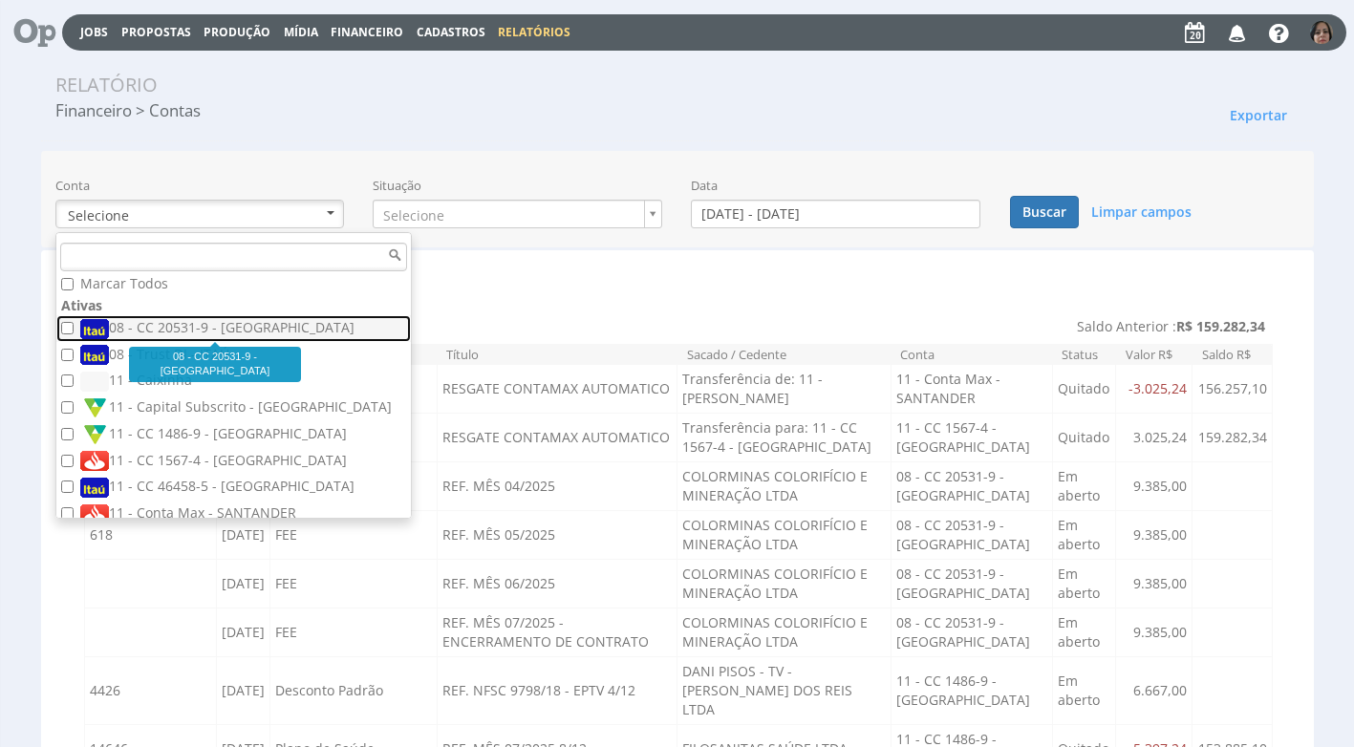
click at [240, 328] on label "08 - CC 20531-9 - [GEOGRAPHIC_DATA]" at bounding box center [235, 328] width 311 height 21
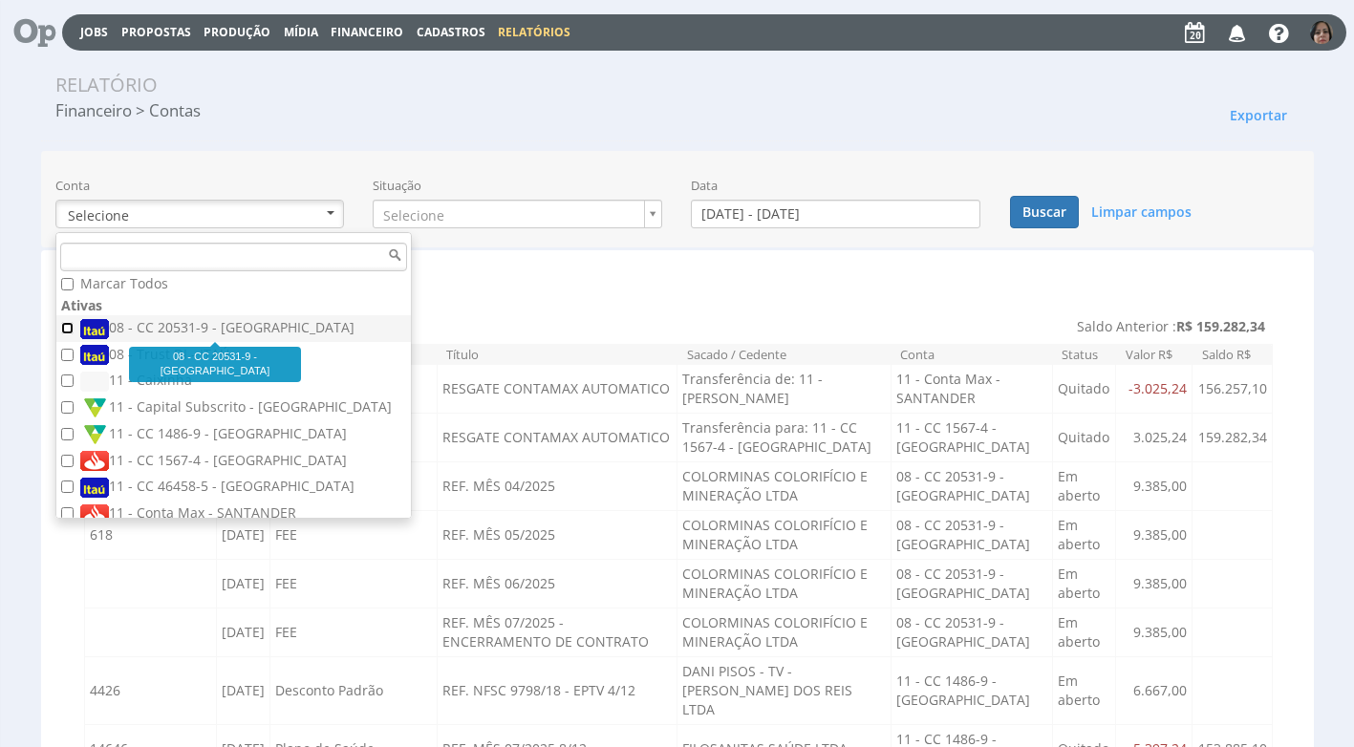
click at [74, 328] on input "08 - CC 20531-9 - [GEOGRAPHIC_DATA]" at bounding box center [67, 328] width 12 height 12
checkbox input "true"
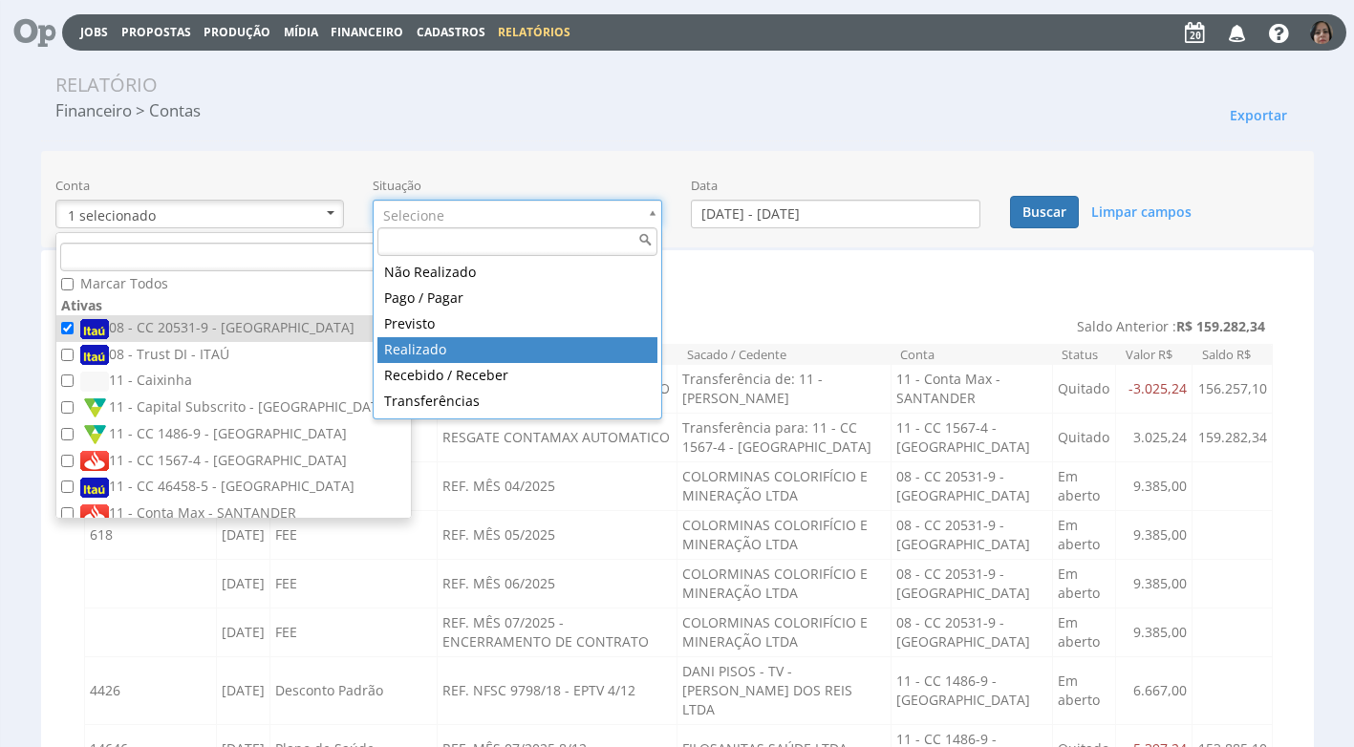
drag, startPoint x: 523, startPoint y: 348, endPoint x: 593, endPoint y: 324, distance: 74.6
type input "realizado"
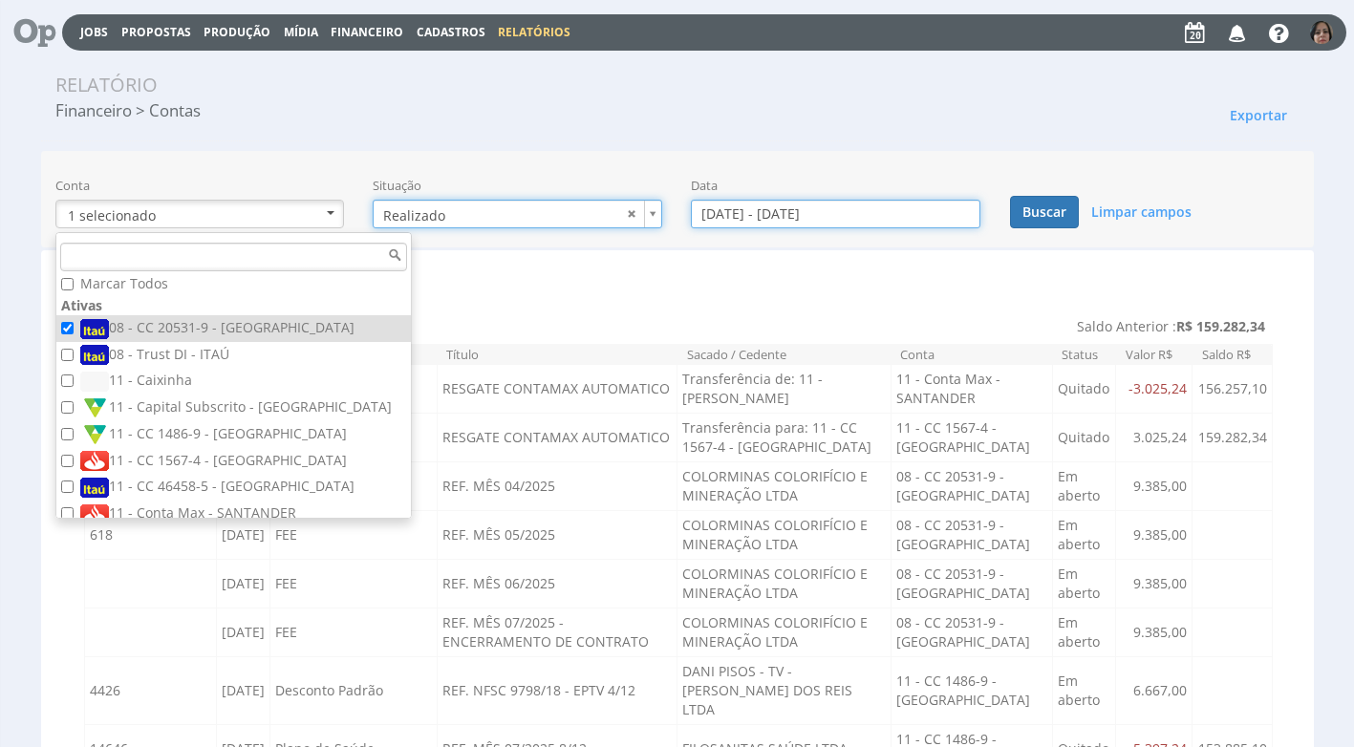
click at [723, 211] on input "01/08/2025 - 31/08/2025" at bounding box center [835, 214] width 289 height 29
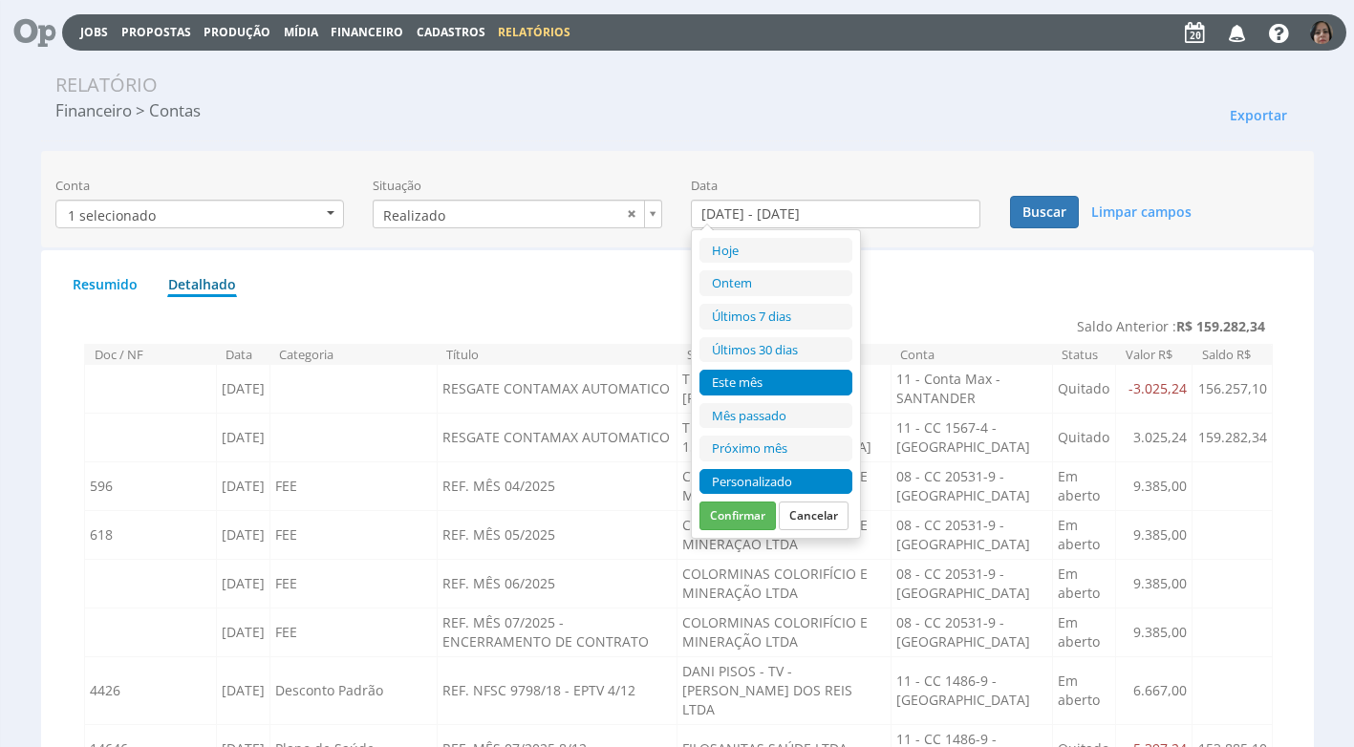
click at [717, 484] on li "Personalizado" at bounding box center [775, 482] width 153 height 26
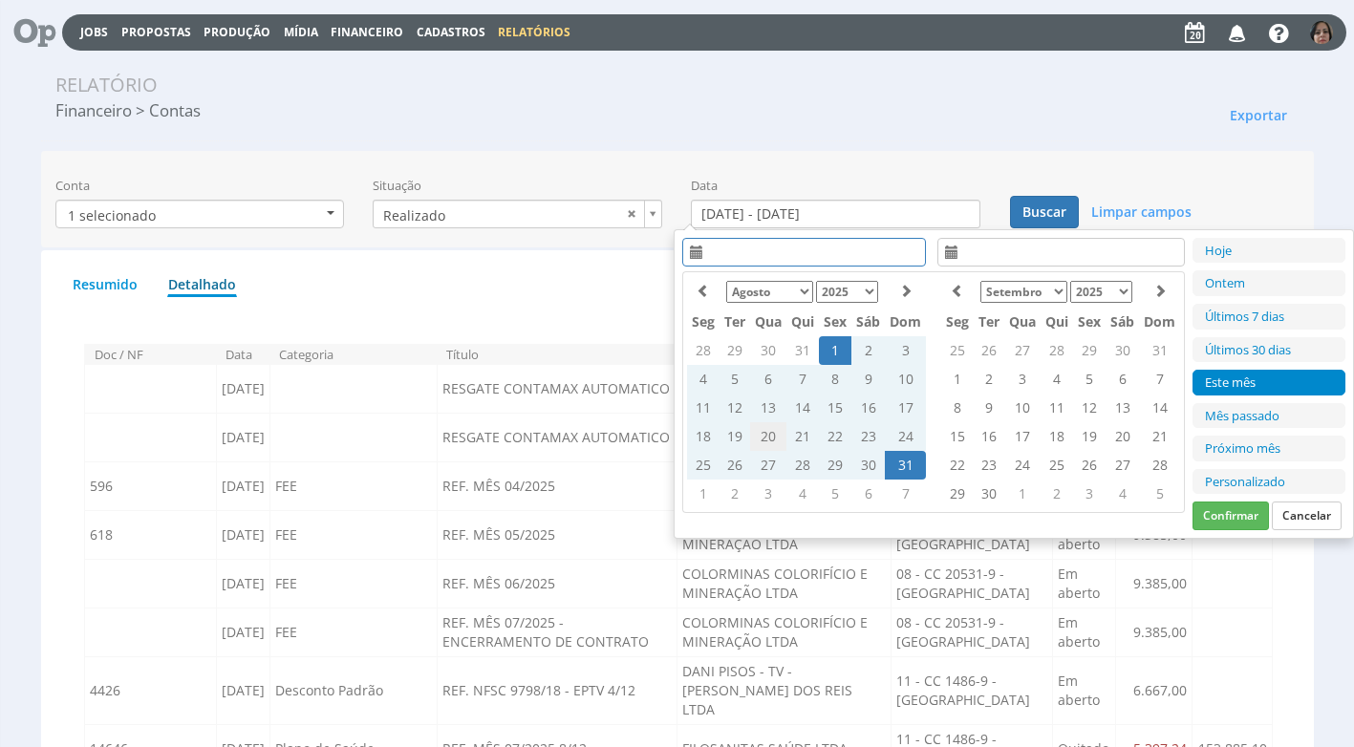
click at [764, 438] on td "20" at bounding box center [768, 436] width 36 height 29
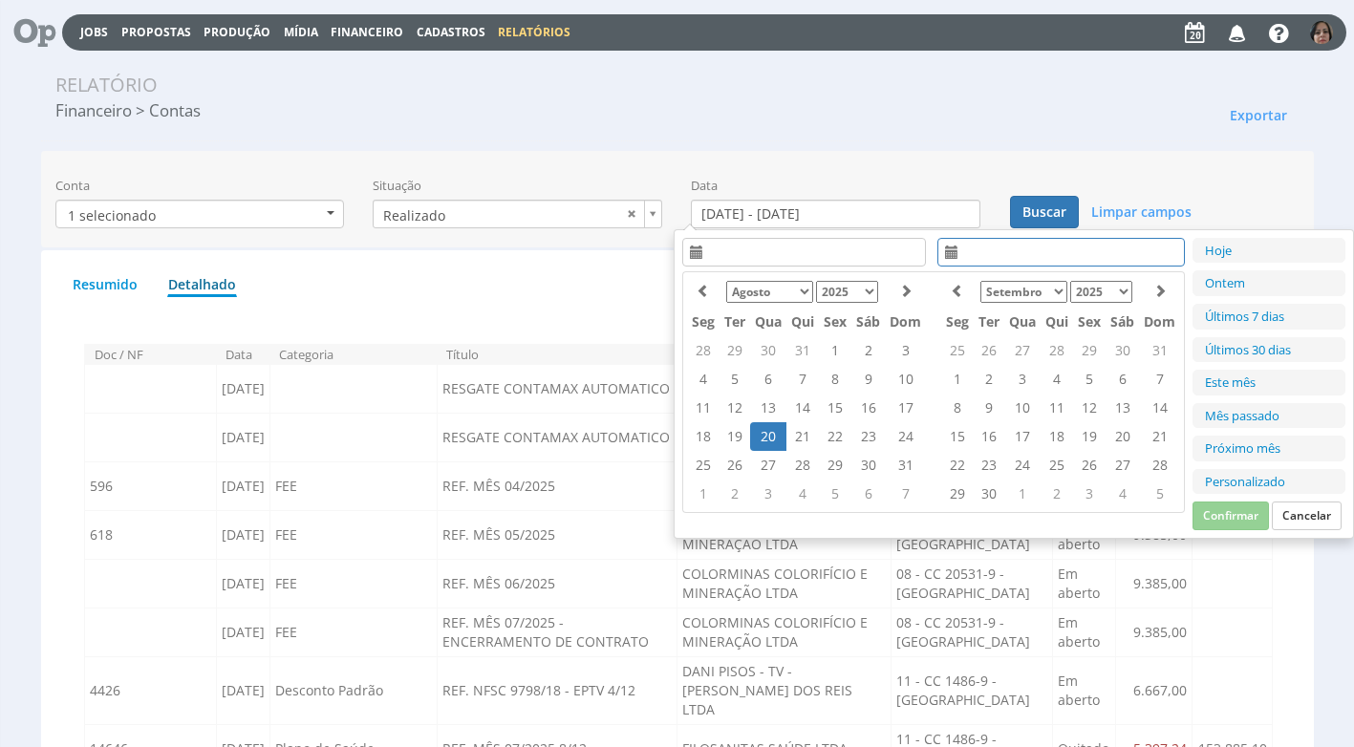
click at [767, 435] on td "20" at bounding box center [768, 436] width 36 height 29
click at [1223, 512] on button "Confirmar" at bounding box center [1230, 516] width 76 height 29
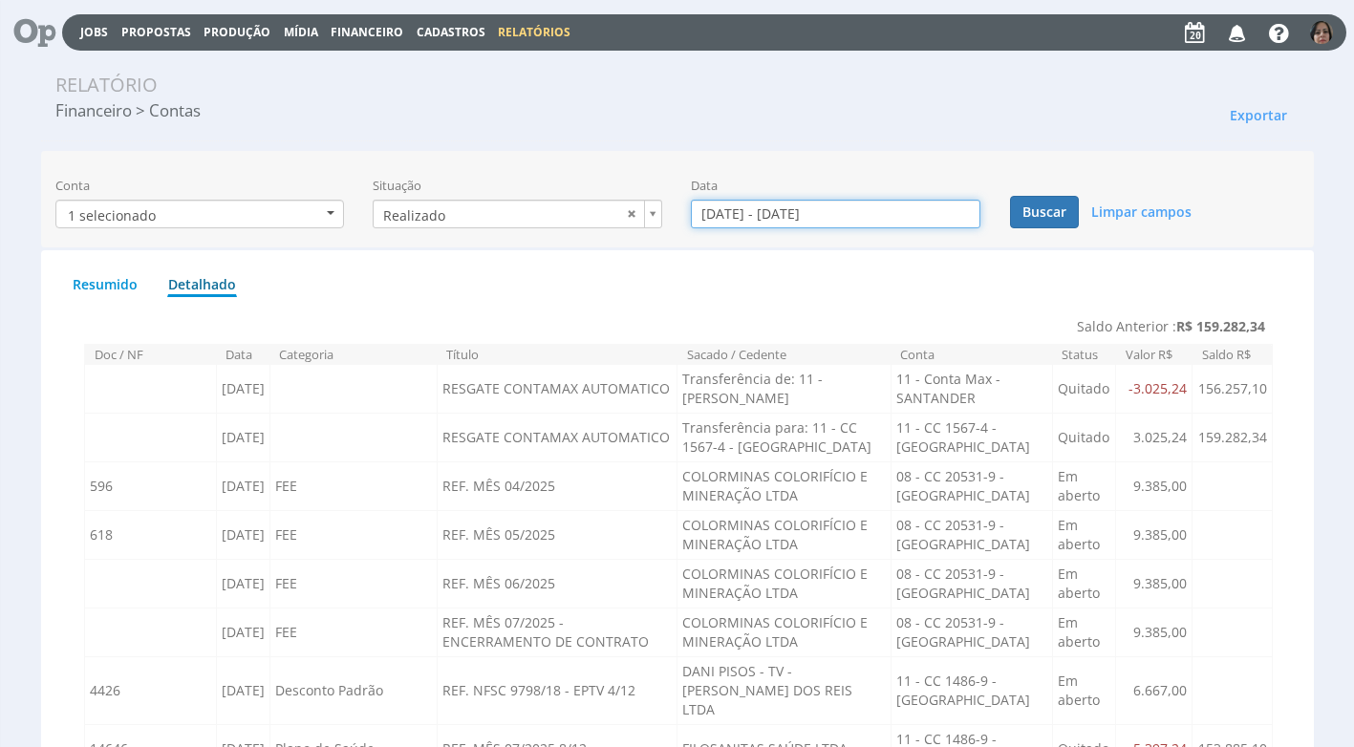
click at [737, 216] on input "20/08/2025 - 20/08/2025" at bounding box center [835, 214] width 289 height 29
click at [1064, 213] on button "Buscar" at bounding box center [1044, 212] width 69 height 32
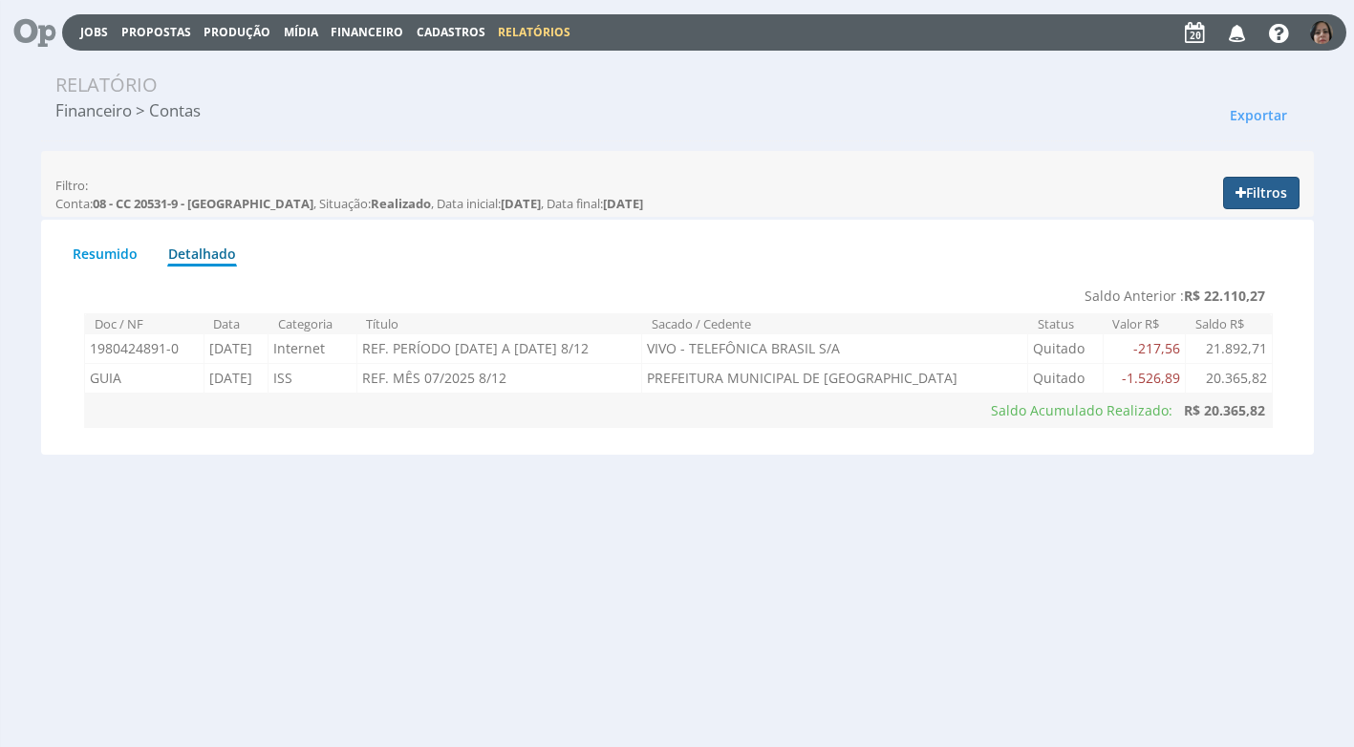
click at [1267, 192] on button "Filtros" at bounding box center [1261, 193] width 76 height 32
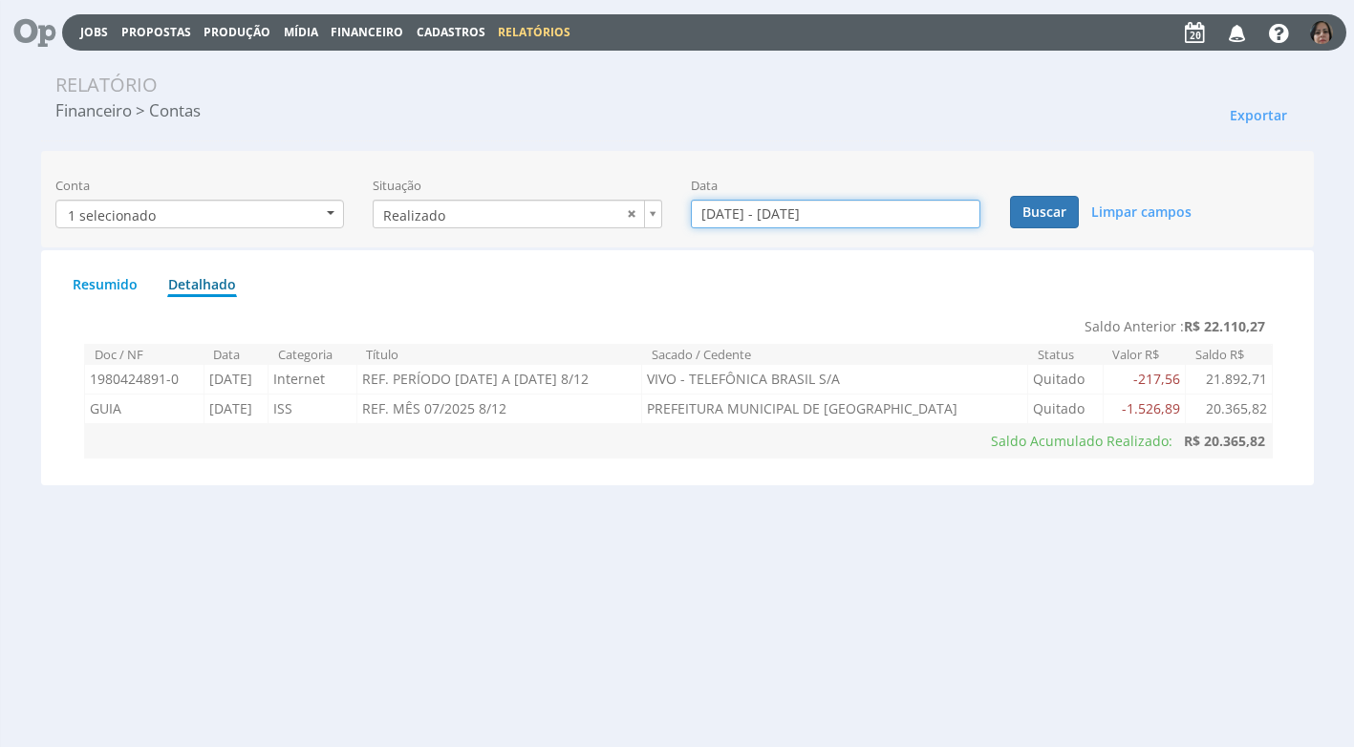
click at [758, 215] on input "20/08/2025 - 20/08/2025" at bounding box center [835, 214] width 289 height 29
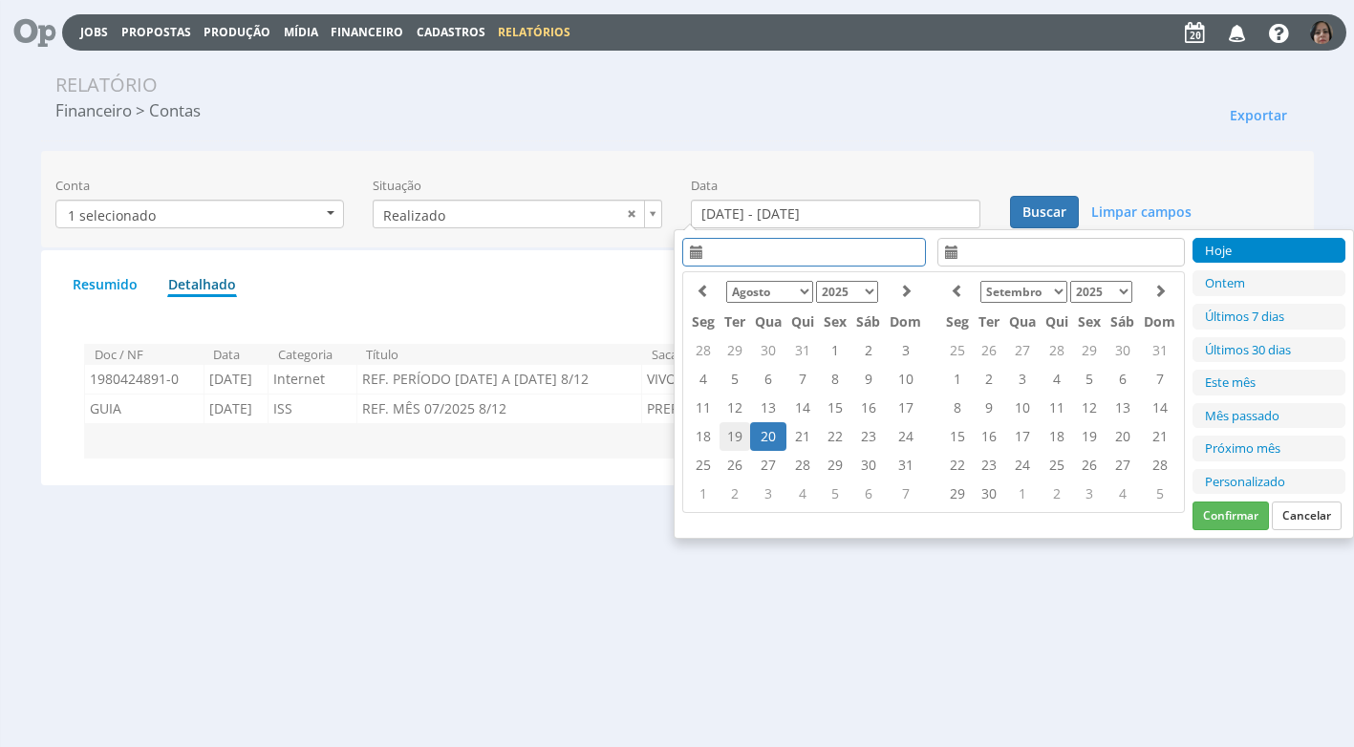
click at [732, 429] on td "19" at bounding box center [734, 436] width 31 height 29
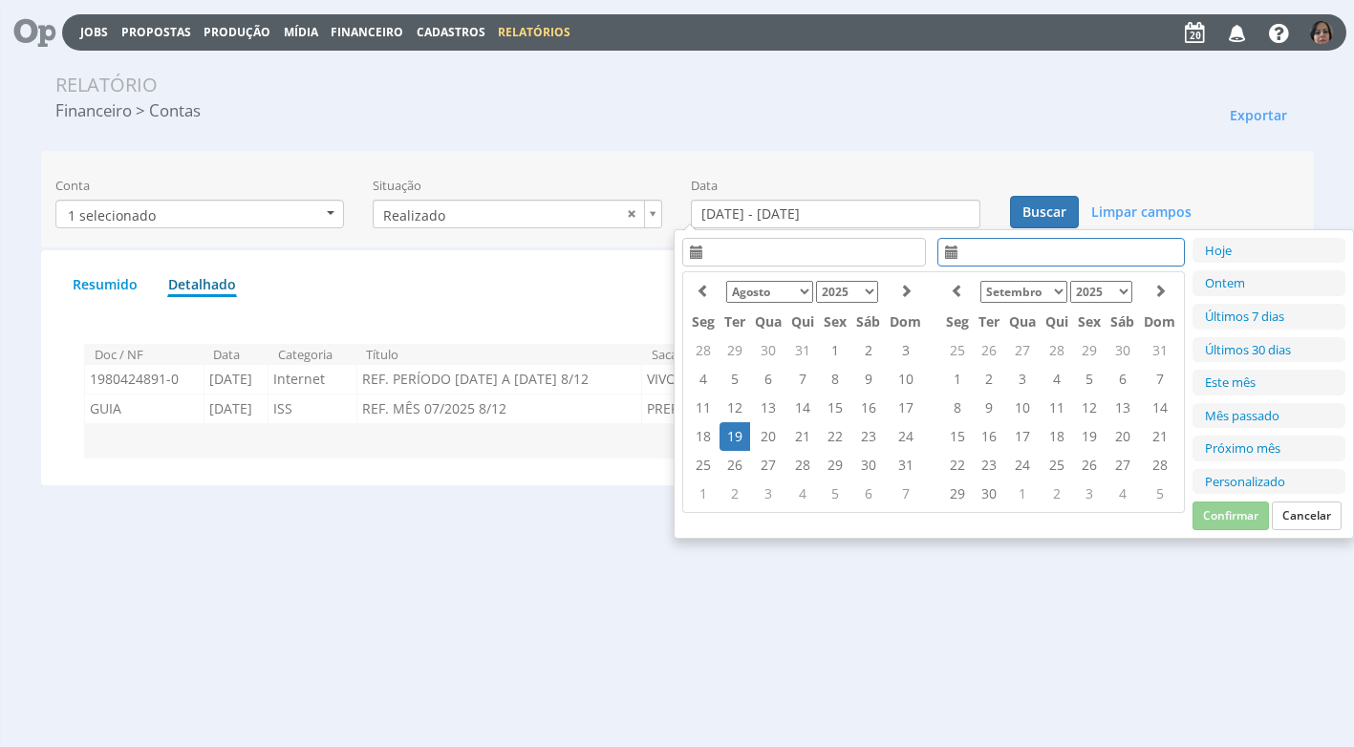
click at [732, 429] on td "19" at bounding box center [734, 436] width 31 height 29
click at [1229, 512] on button "Confirmar" at bounding box center [1230, 516] width 76 height 29
type input "19/08/2025 - 19/08/2025"
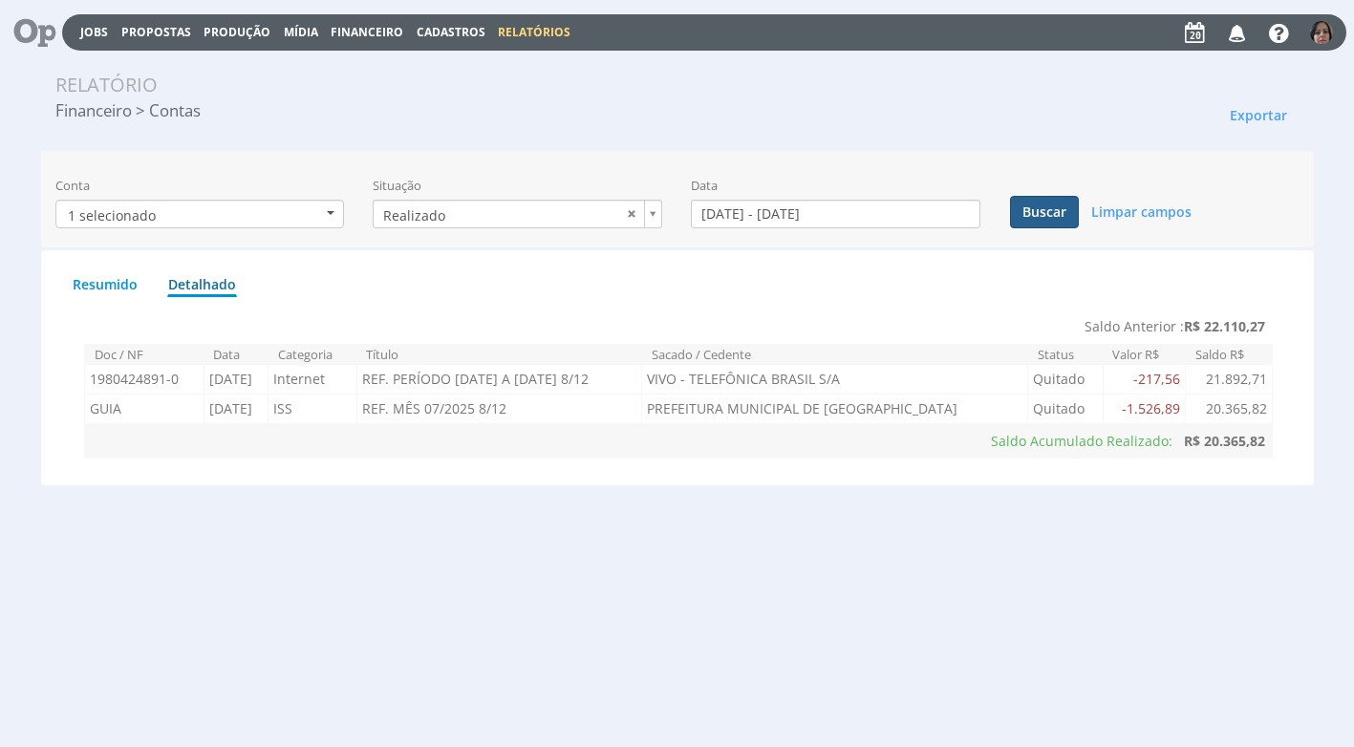
click at [1054, 213] on button "Buscar" at bounding box center [1044, 212] width 69 height 32
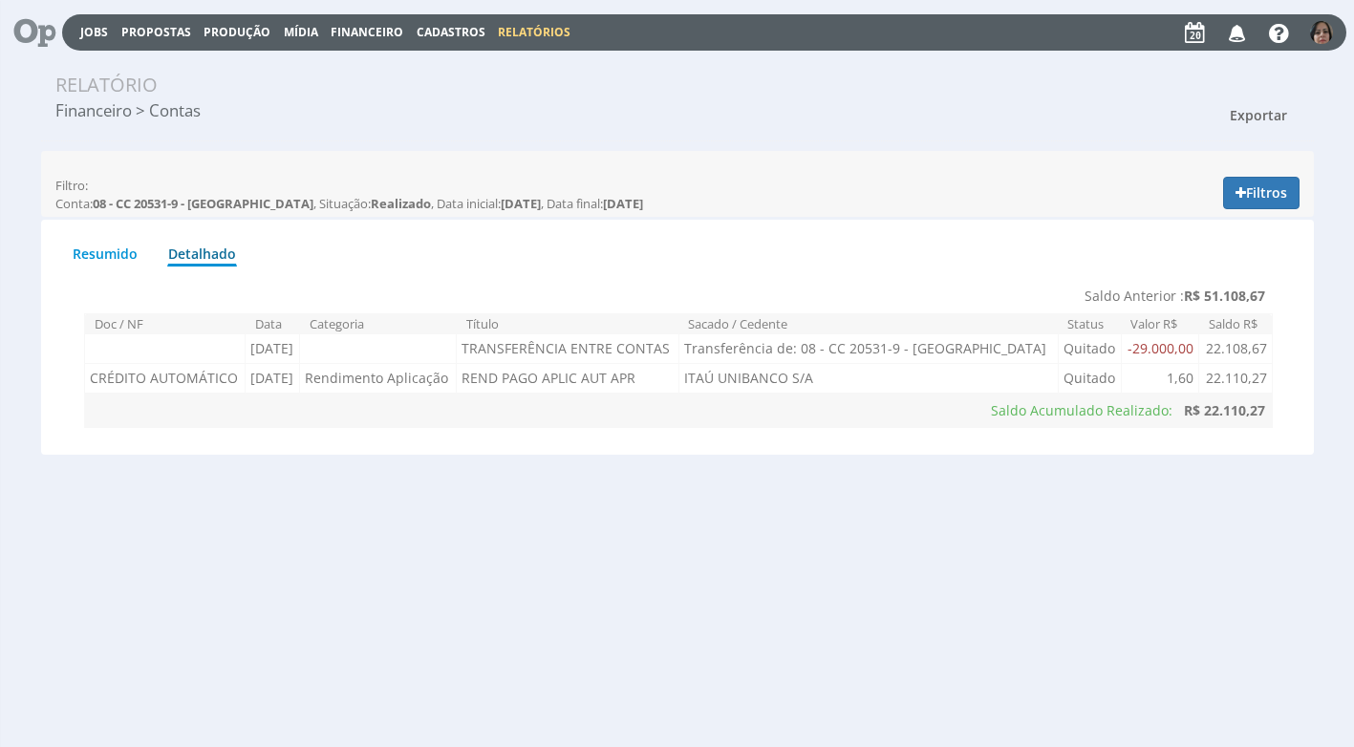
click at [1261, 117] on span "Exportar" at bounding box center [1258, 115] width 57 height 18
click at [1219, 204] on link "Imprimir" at bounding box center [1222, 201] width 151 height 25
click at [371, 28] on span "Financeiro" at bounding box center [367, 32] width 73 height 16
click at [367, 61] on link "Lançamentos" at bounding box center [369, 62] width 161 height 28
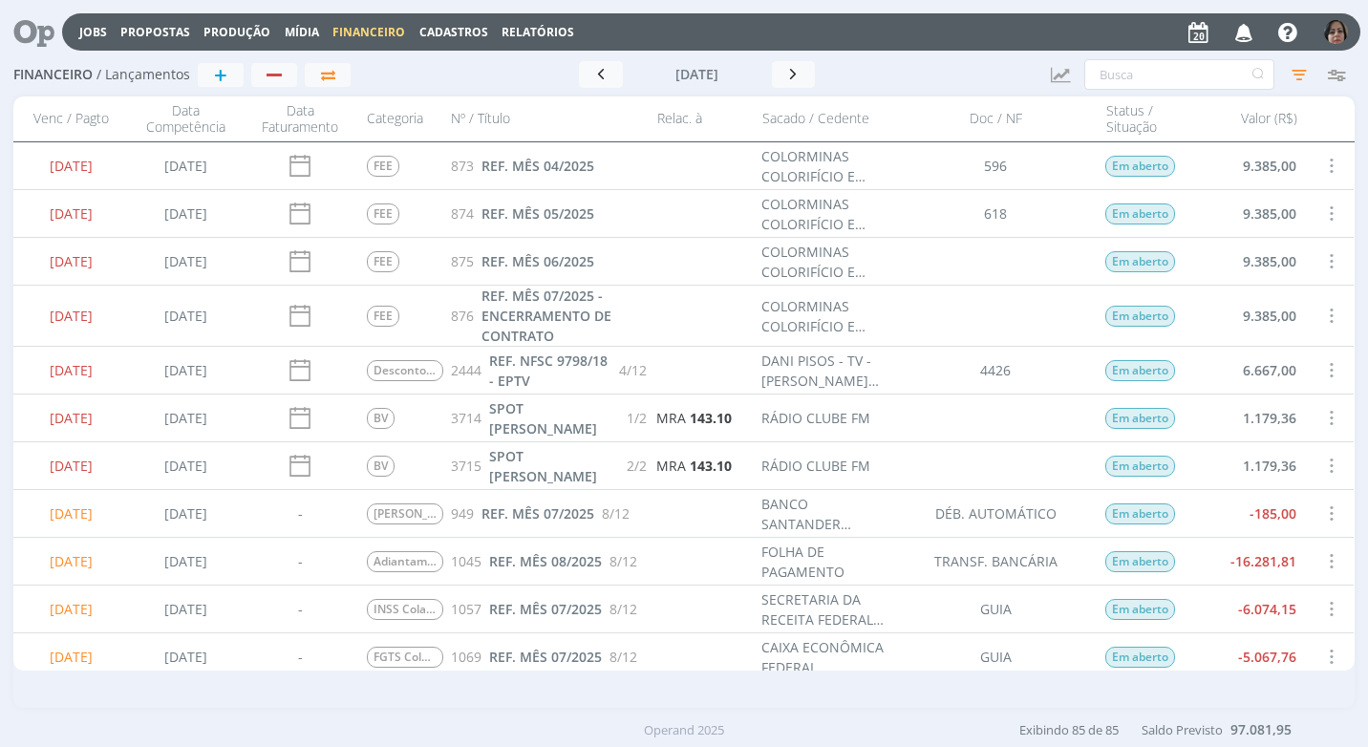
scroll to position [191, 0]
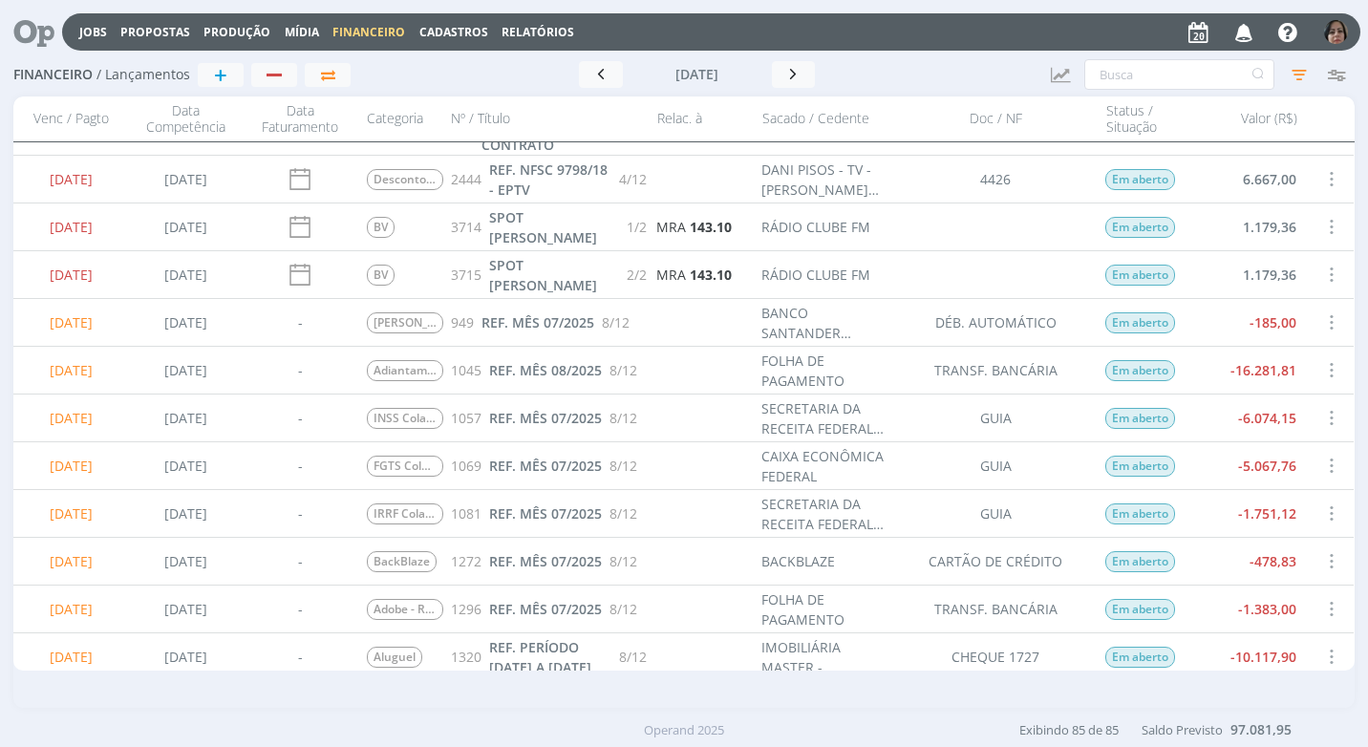
click at [1328, 416] on span at bounding box center [1330, 418] width 21 height 26
click at [1321, 411] on div "Selecionar" at bounding box center [1267, 407] width 189 height 28
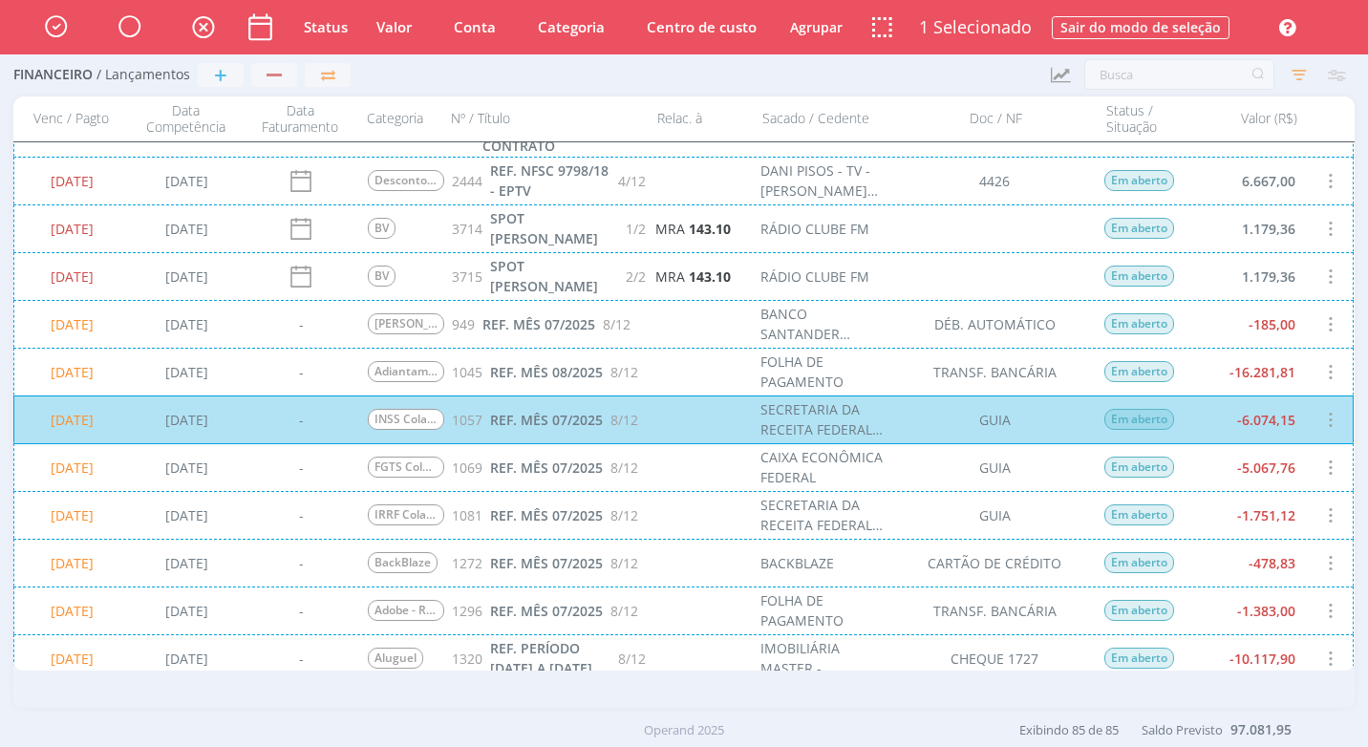
scroll to position [192, 0]
click at [1265, 428] on div "20/08/2025 21/05/2025 - INSS Colaboradores 1057 REF. MÊS 07/2025 8/12 SECRETARI…" at bounding box center [683, 419] width 1340 height 48
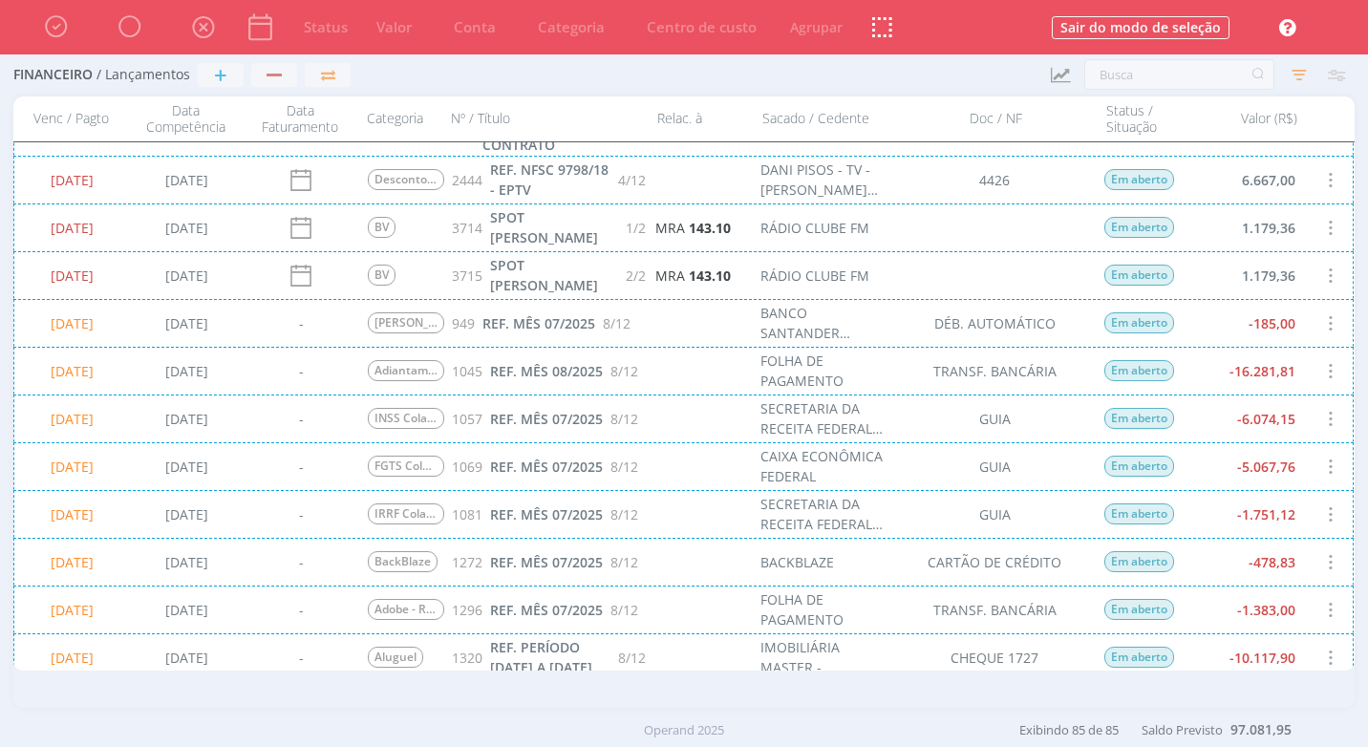
scroll to position [383, 0]
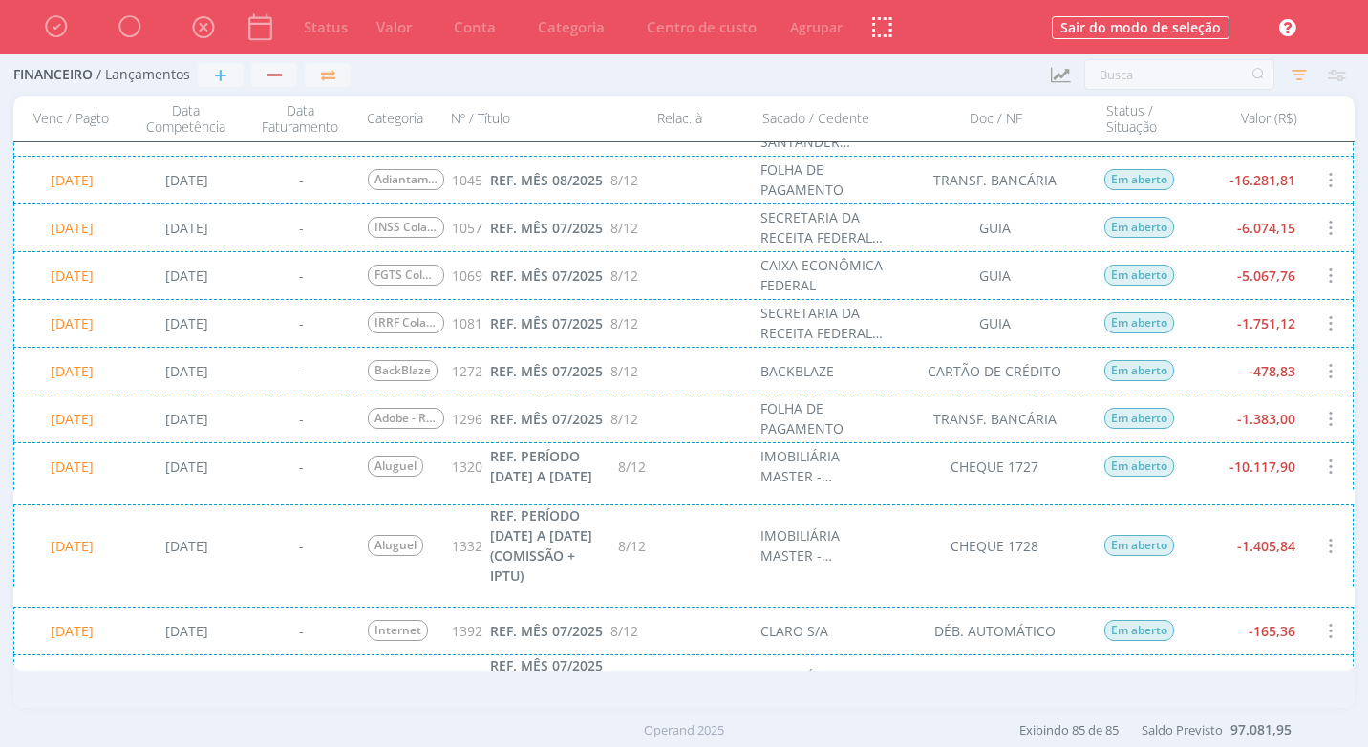
click at [1299, 372] on div "20/08/2025 21/05/2025 - BackBlaze 1272 REF. MÊS 07/2025 8/12 BACKBLAZE CARTÃO D…" at bounding box center [683, 371] width 1340 height 48
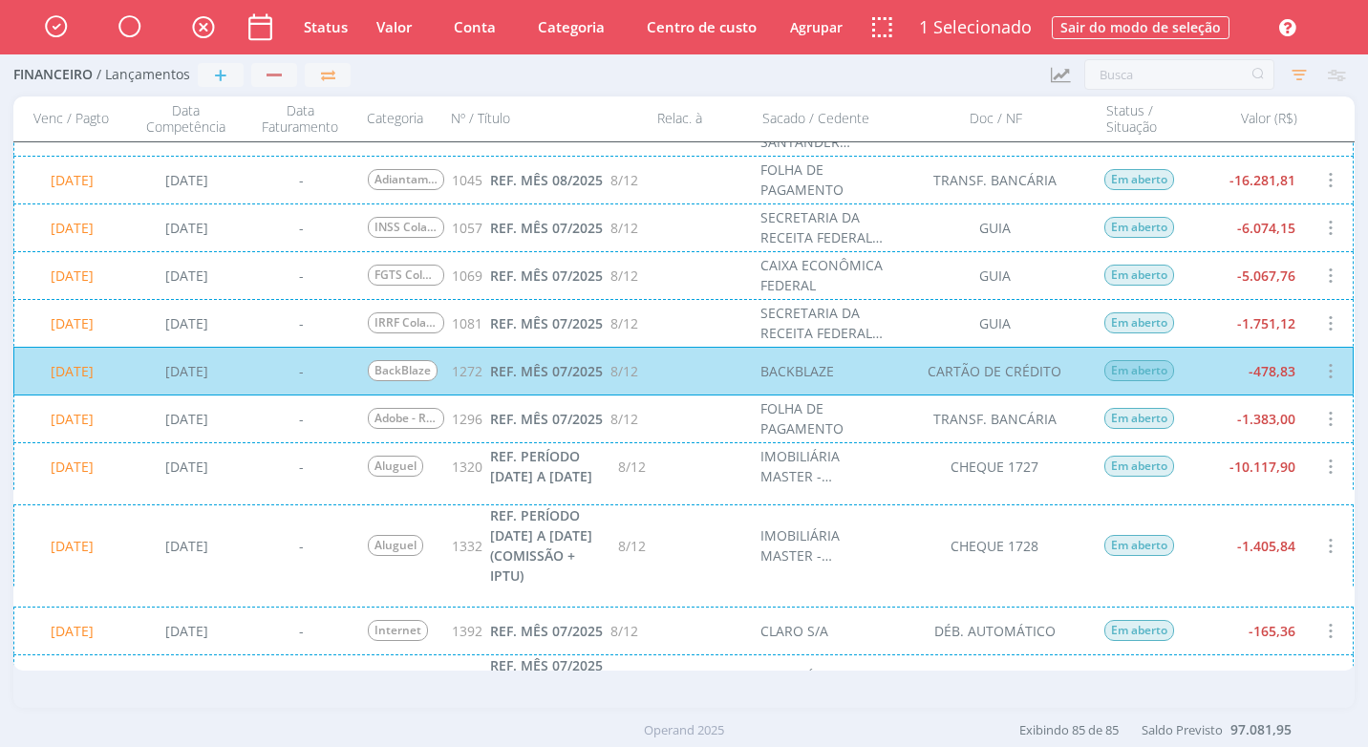
scroll to position [479, 0]
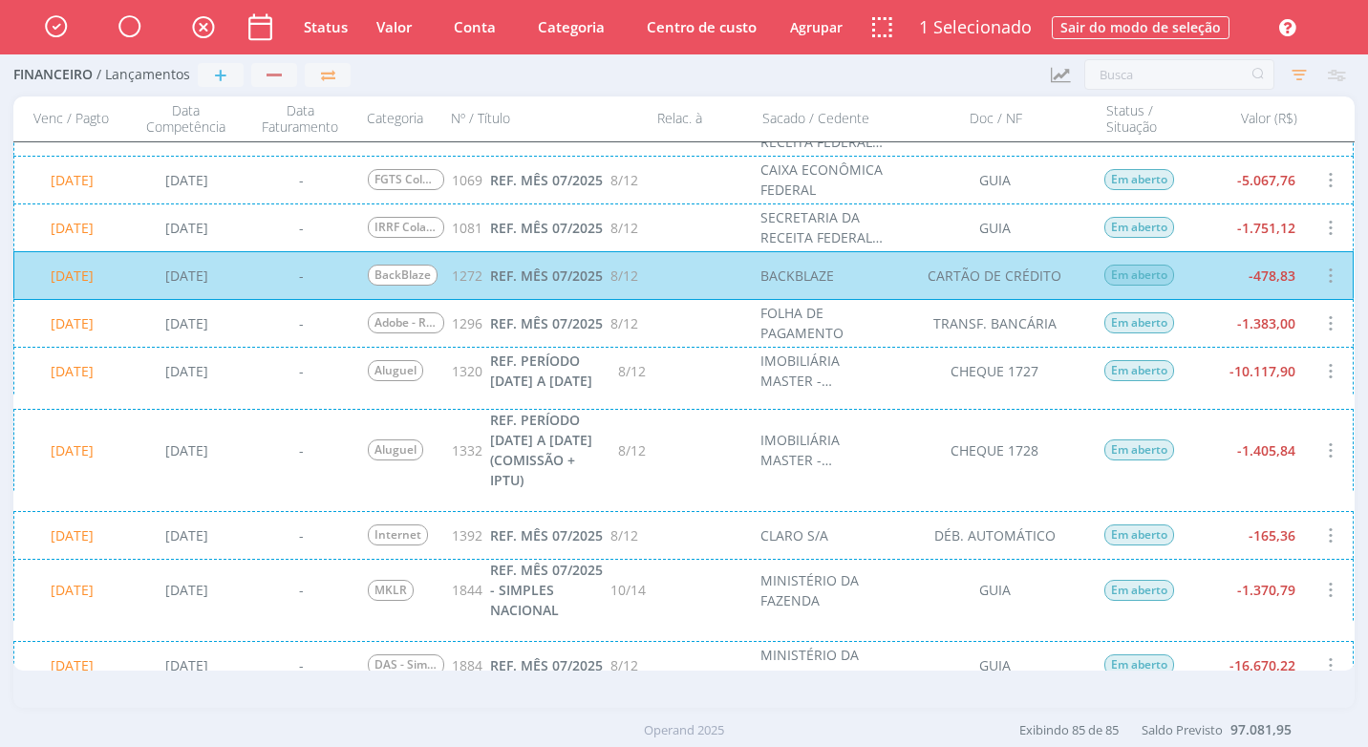
click at [1281, 332] on div "20/08/2025 21/05/2025 - Adobe - Reembolso 1296 REF. MÊS 07/2025 8/12 FOLHA DE P…" at bounding box center [683, 323] width 1340 height 48
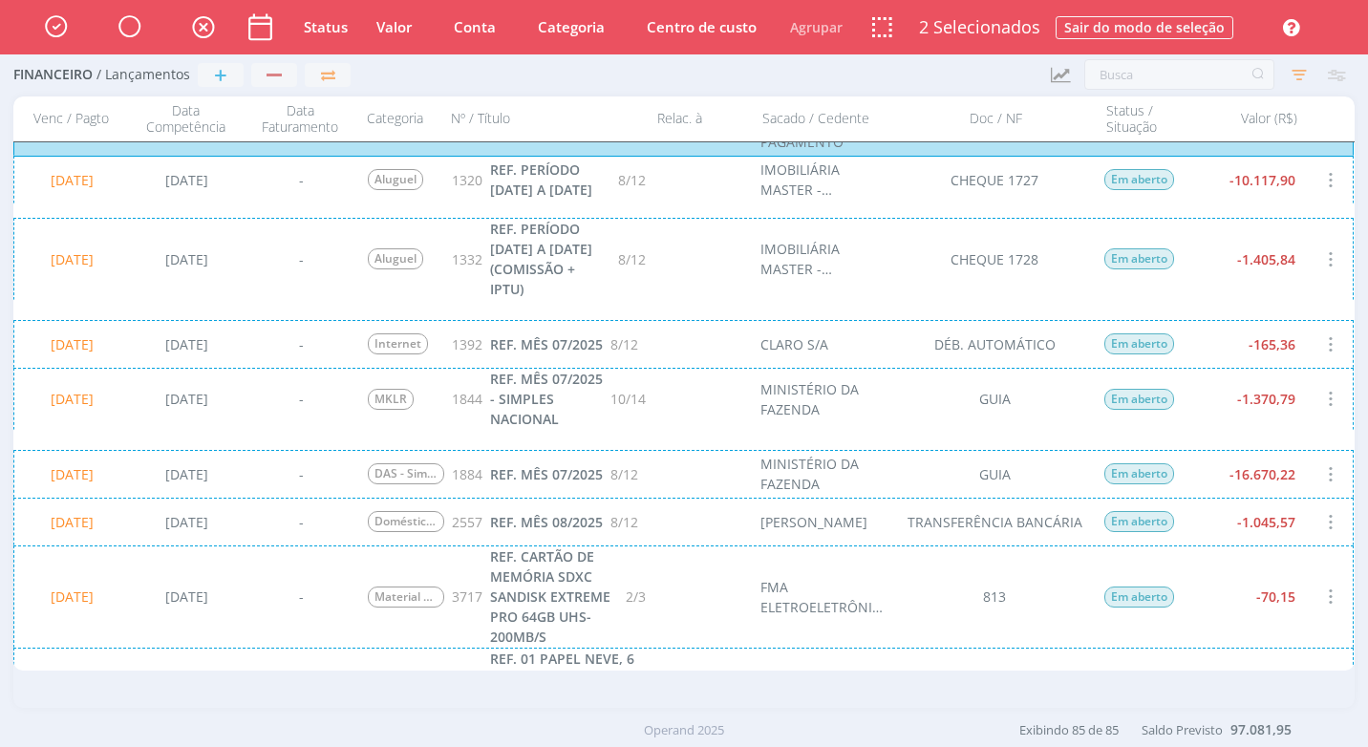
scroll to position [765, 0]
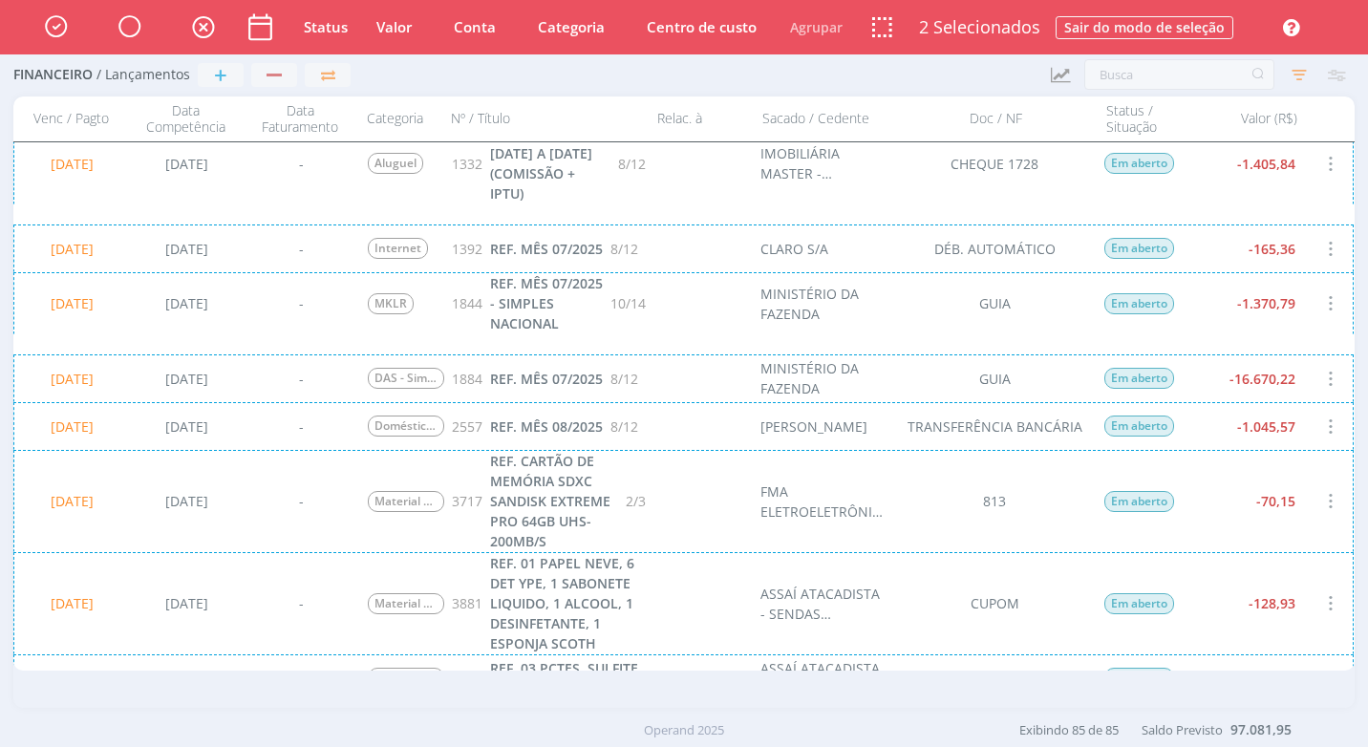
click at [1290, 323] on div "20/08/2025 12/07/2025 - MKLR 1844 REF. MÊS 07/2025 - SIMPLES NACIONAL 10/14 MIN…" at bounding box center [683, 303] width 1340 height 62
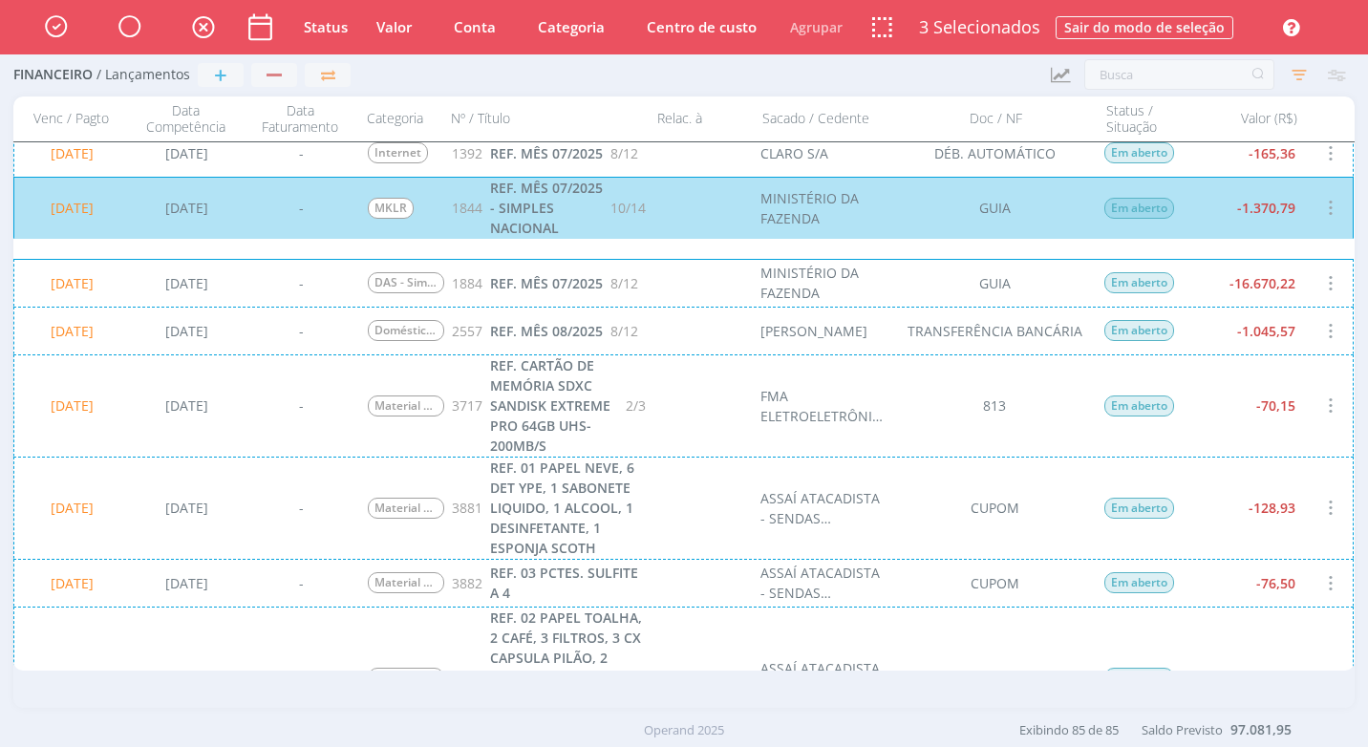
scroll to position [956, 0]
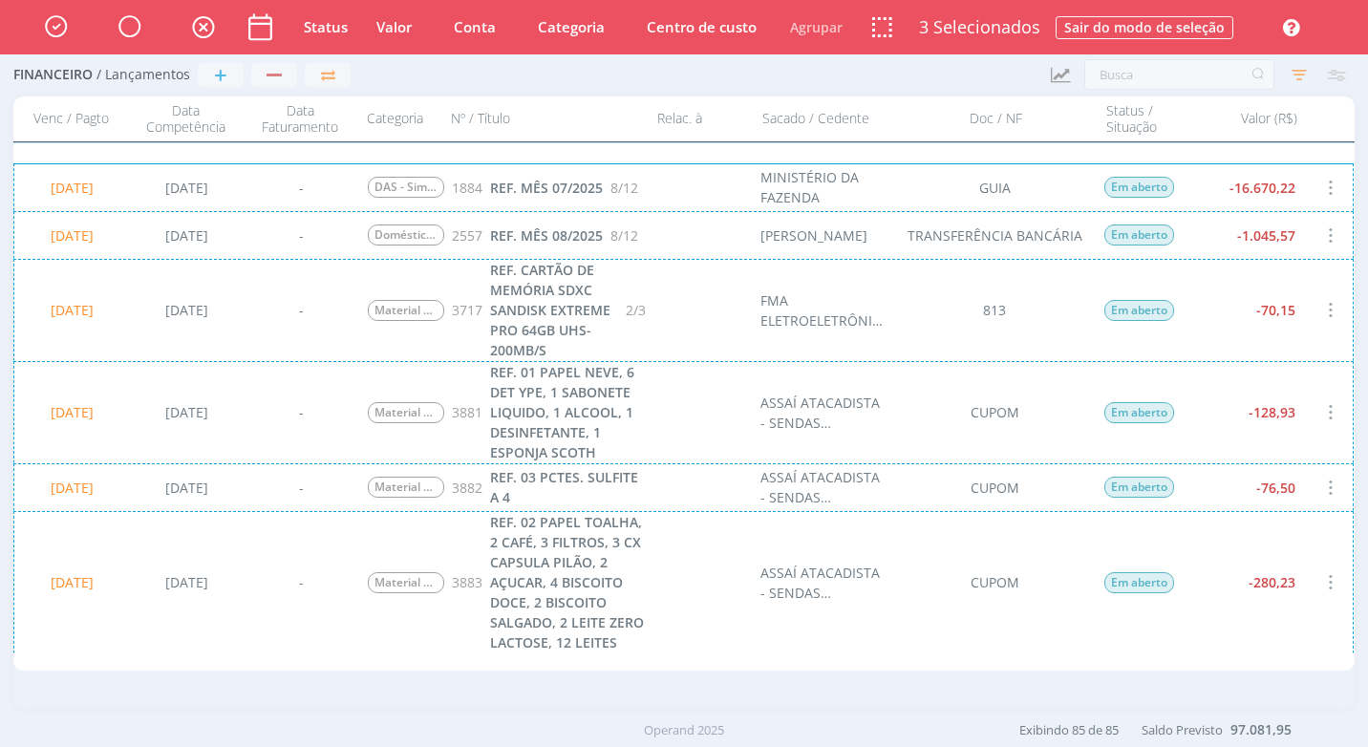
click at [1258, 321] on div "20/08/2025 02/07/2025 - Material de Escritório 3717 REF. CARTÃO DE MEMÓRIA SDXC…" at bounding box center [683, 310] width 1340 height 102
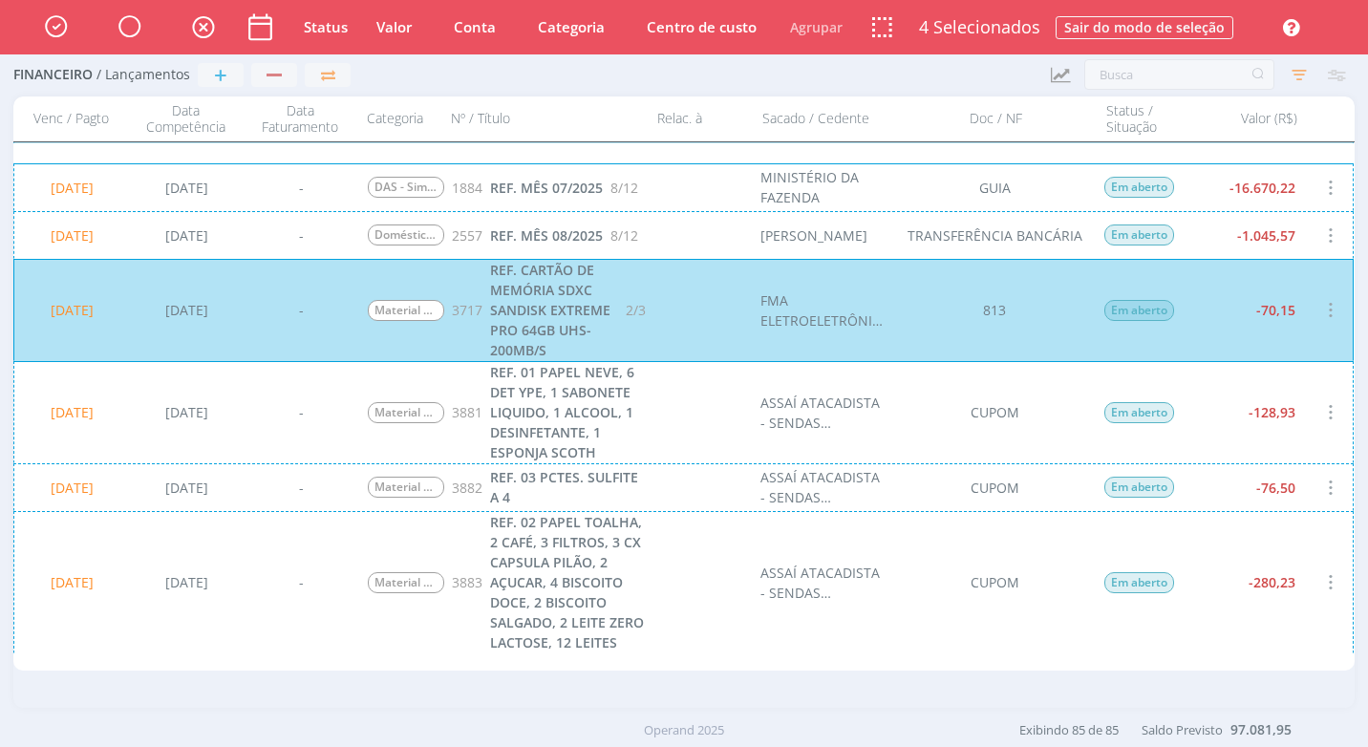
click at [1246, 417] on div "20/08/2025 11/07/2025 - Material de Higiene e Limpeza 3881 REF. 01 PAPEL NEVE, …" at bounding box center [683, 412] width 1340 height 102
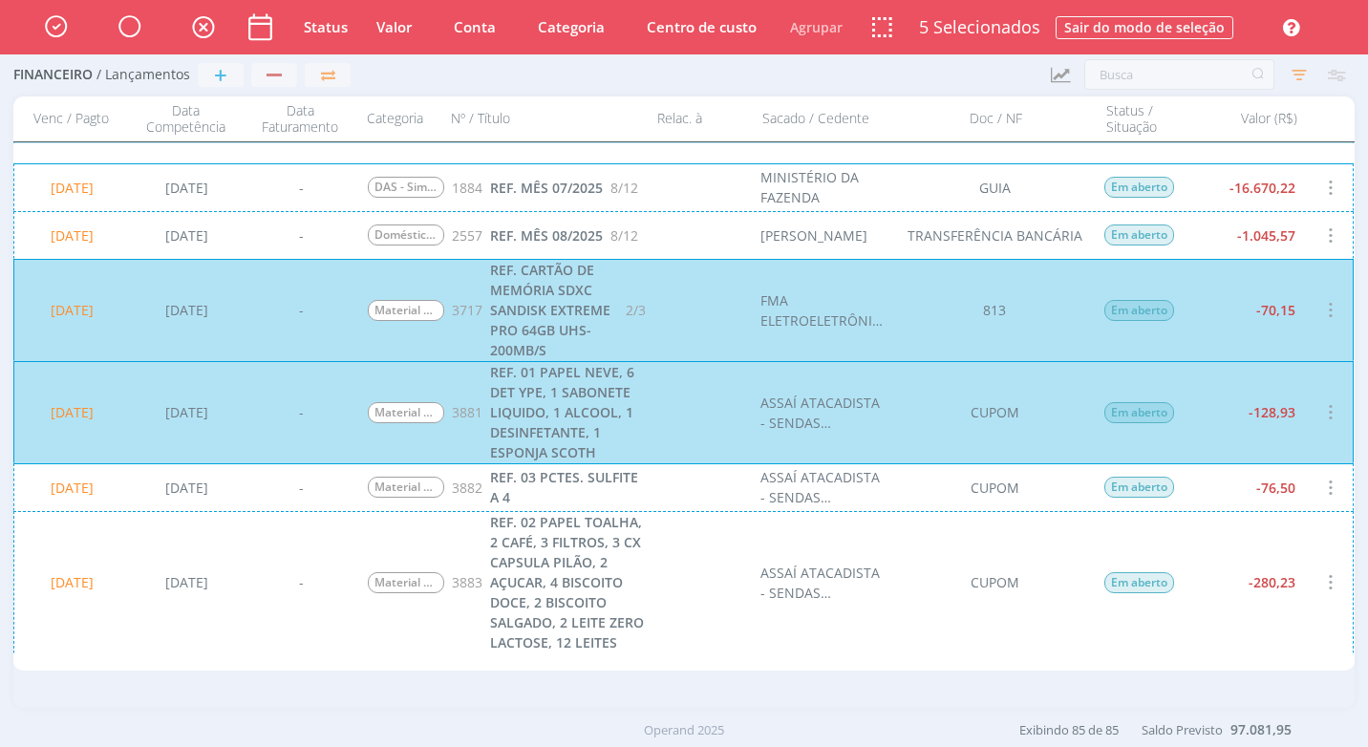
scroll to position [1052, 0]
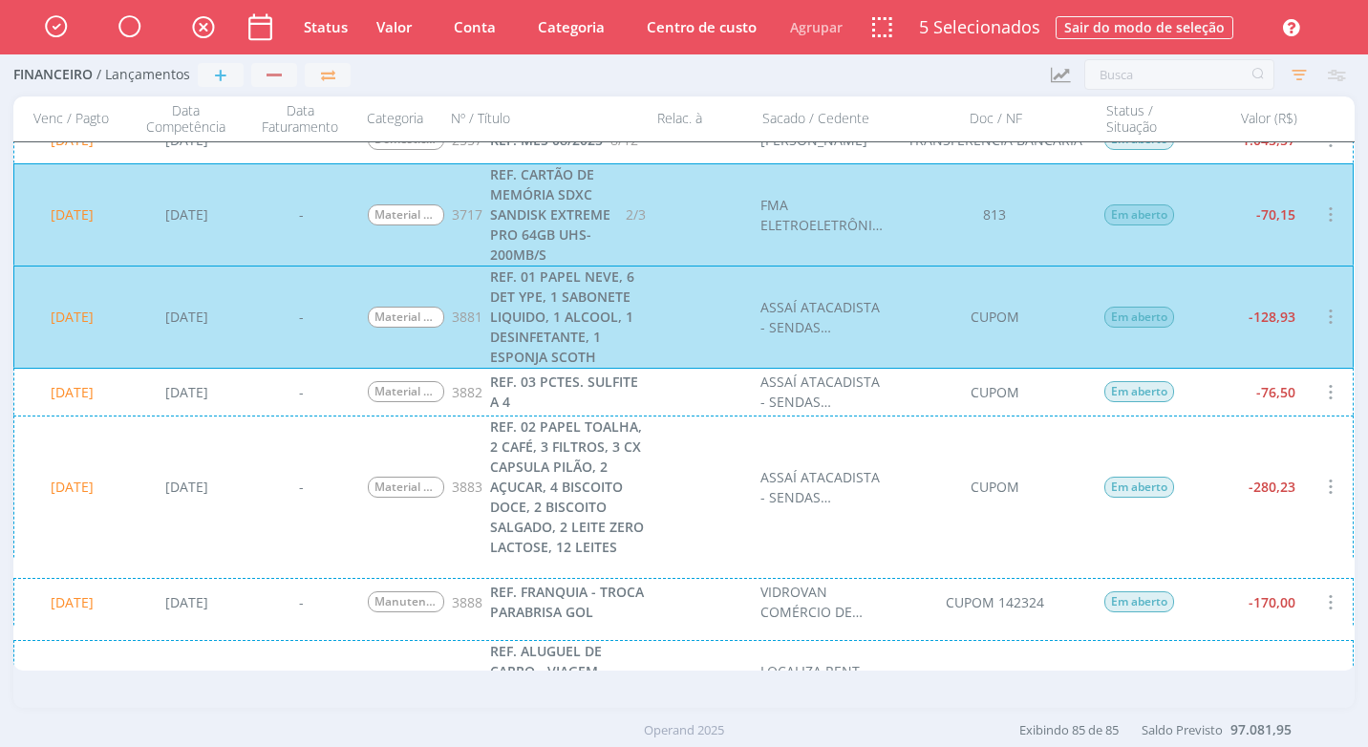
click at [1252, 401] on div "20/08/2025 11/07/2025 - Material de Escritório 3882 REF. 03 PCTES. SULFITE A 4 …" at bounding box center [683, 392] width 1340 height 48
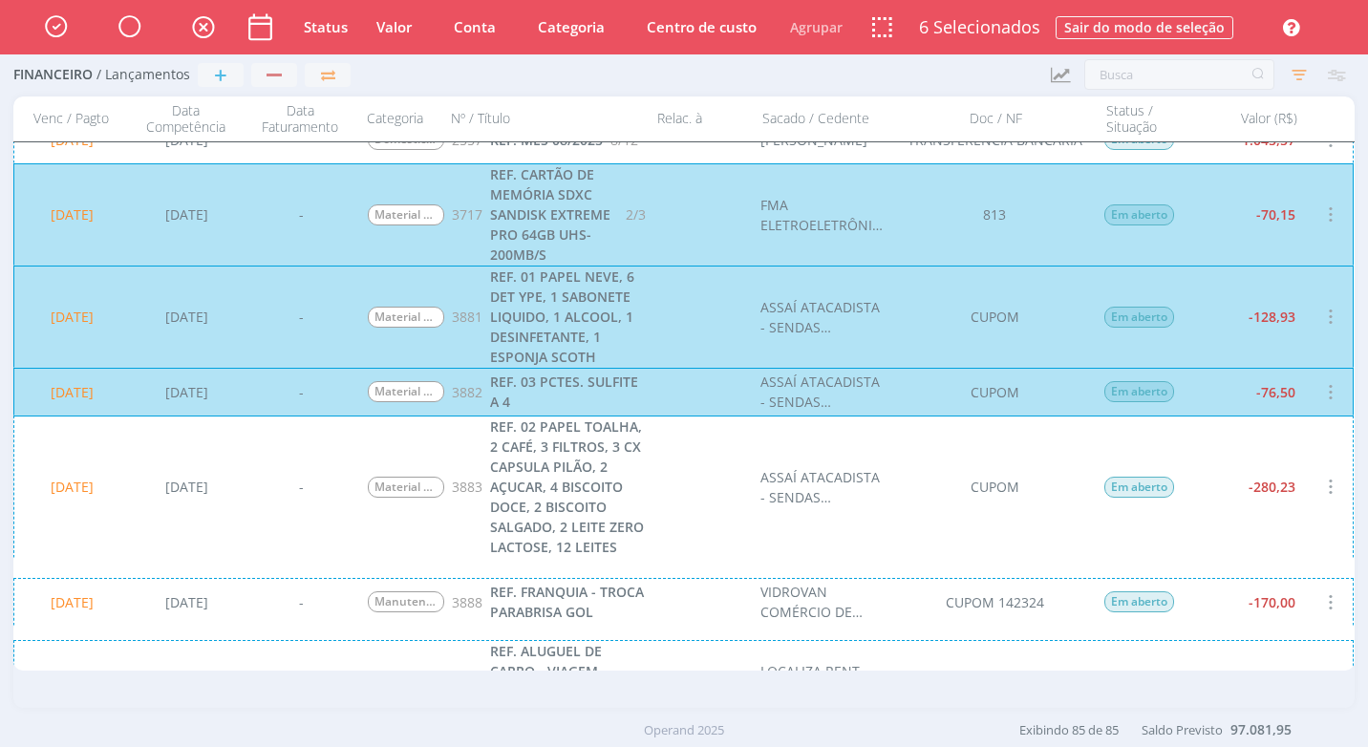
scroll to position [1147, 0]
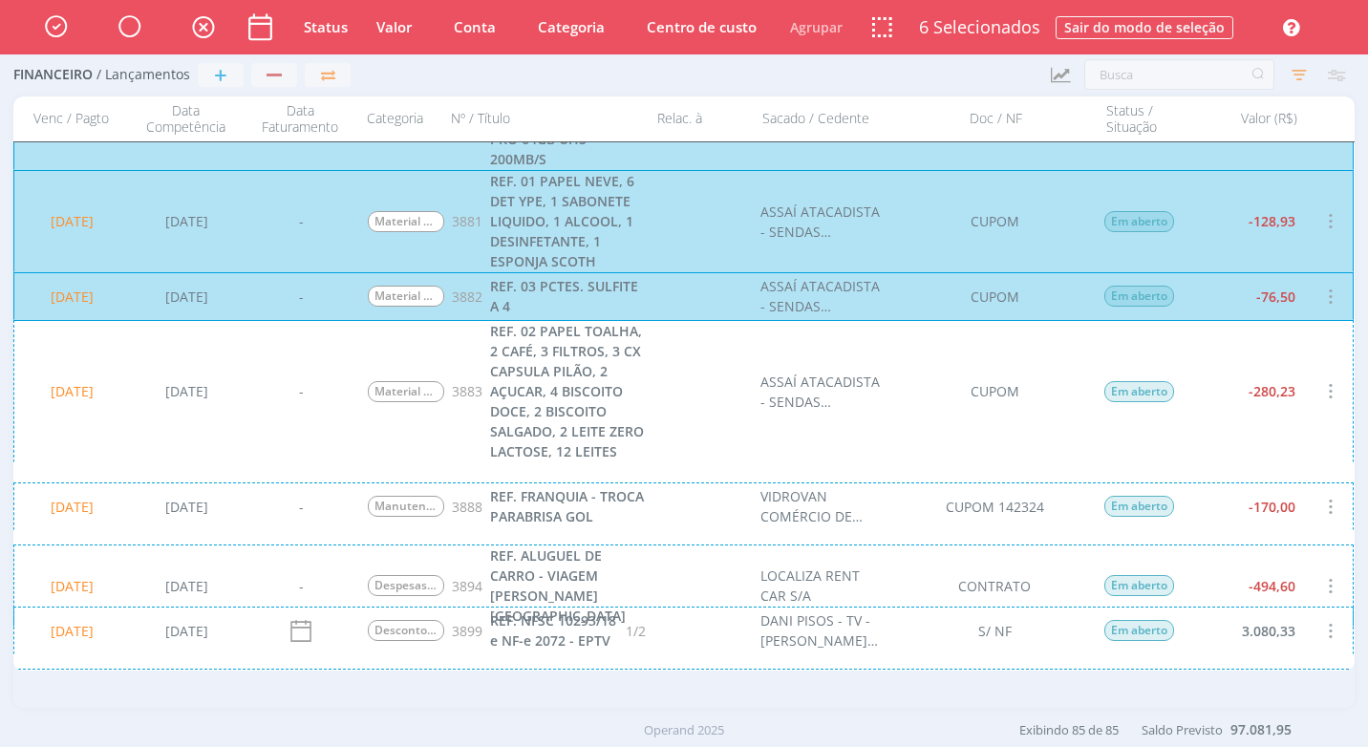
click at [1250, 423] on div "20/08/2025 11/07/2025 - Material de Copa e Cozinha 3883 REF. 02 PAPEL TOALHA, 2…" at bounding box center [683, 391] width 1340 height 142
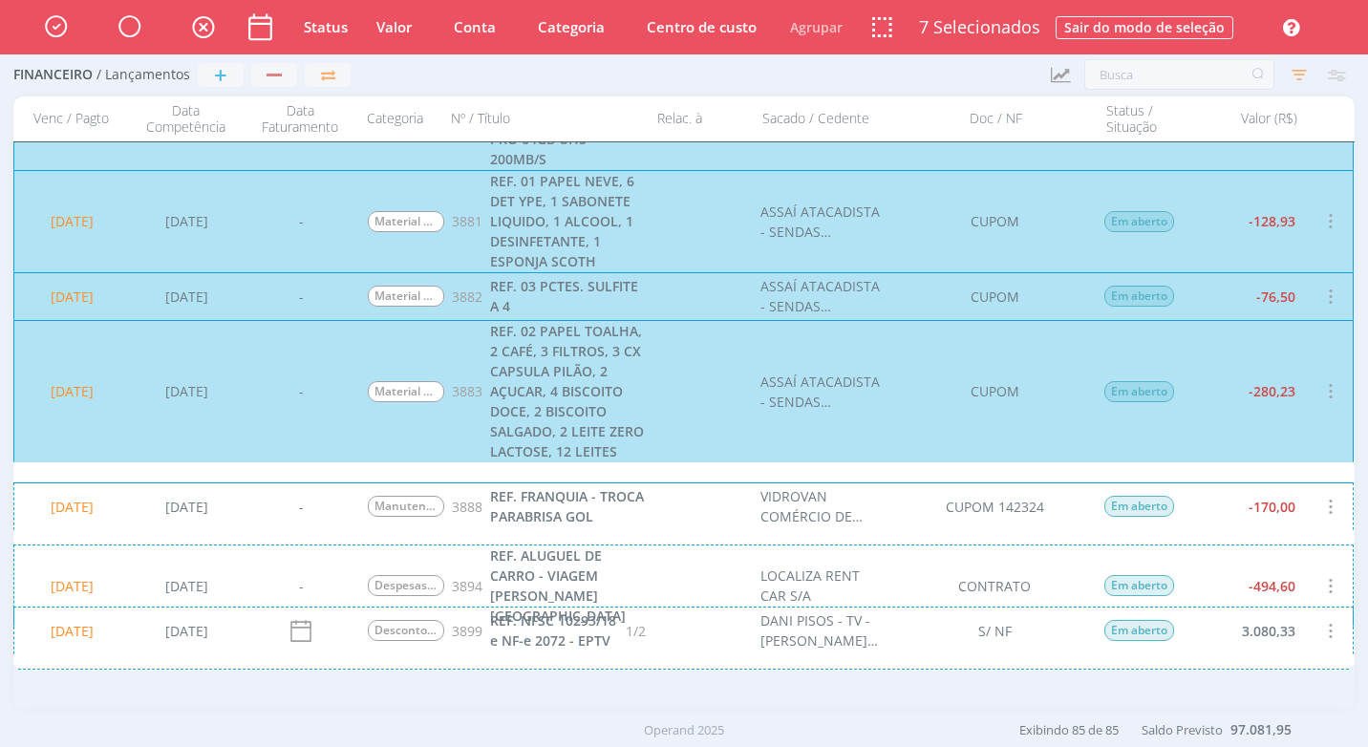
scroll to position [1339, 0]
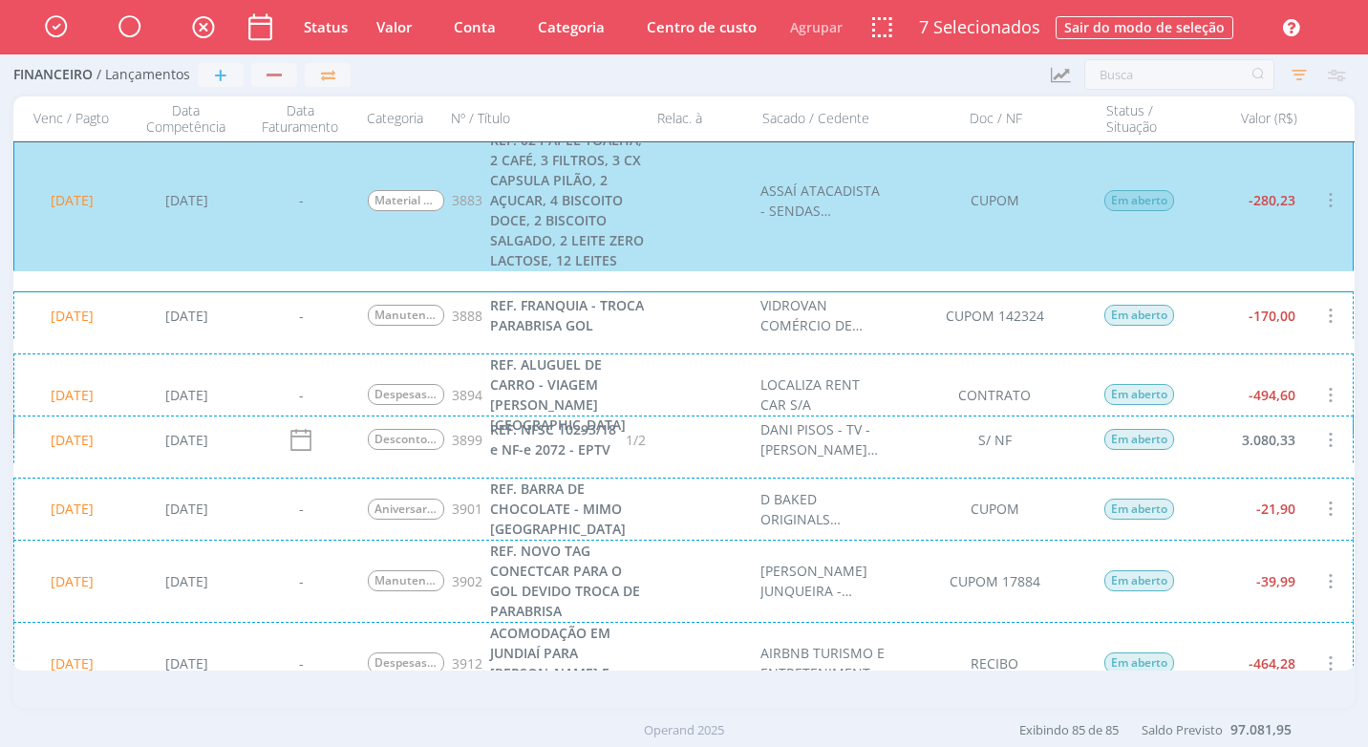
click at [1233, 334] on div "20/08/2025 14/07/2025 - Manutenção de Veículos 3888 REF. FRANQUIA - TROCA PARAB…" at bounding box center [683, 315] width 1340 height 48
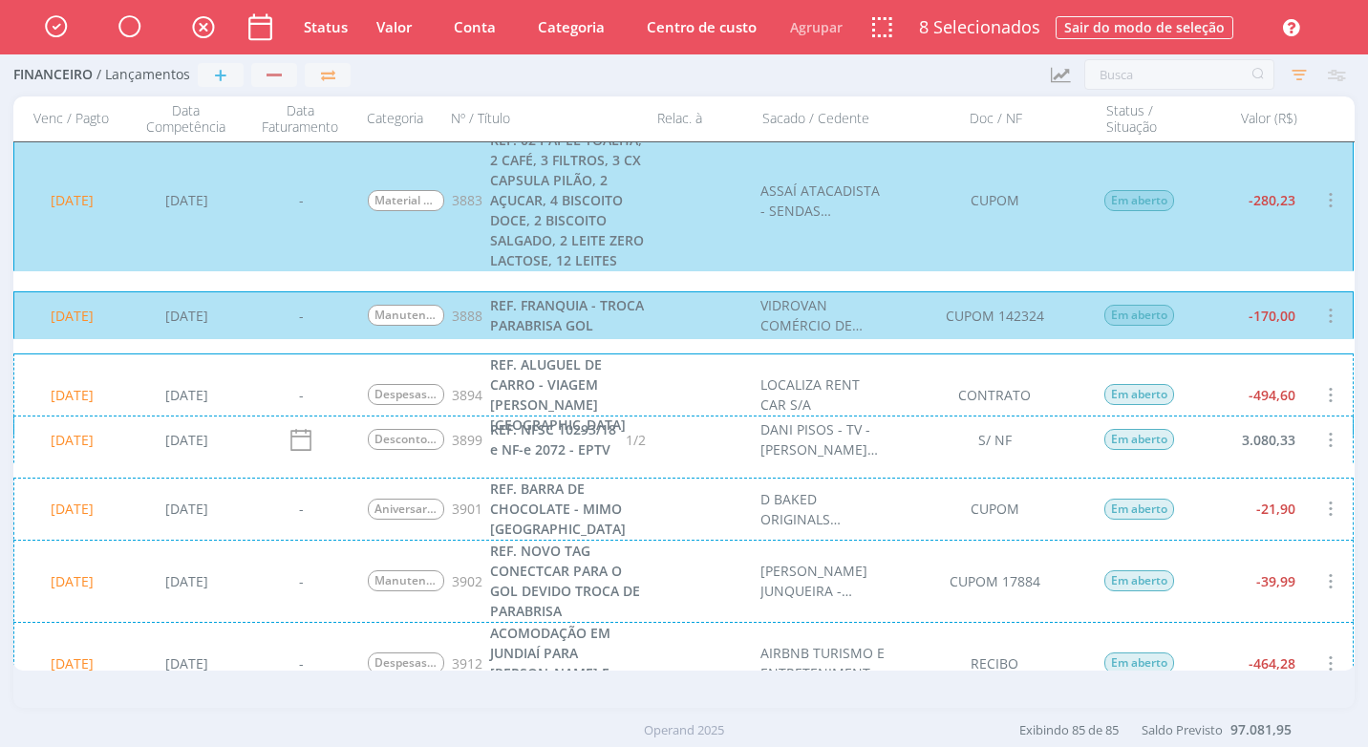
click at [1229, 390] on div "20/08/2025 15/07/2025 - Despesas com Reuniões / Eventos 3894 REF. ALUGUEL DE CA…" at bounding box center [683, 395] width 1340 height 82
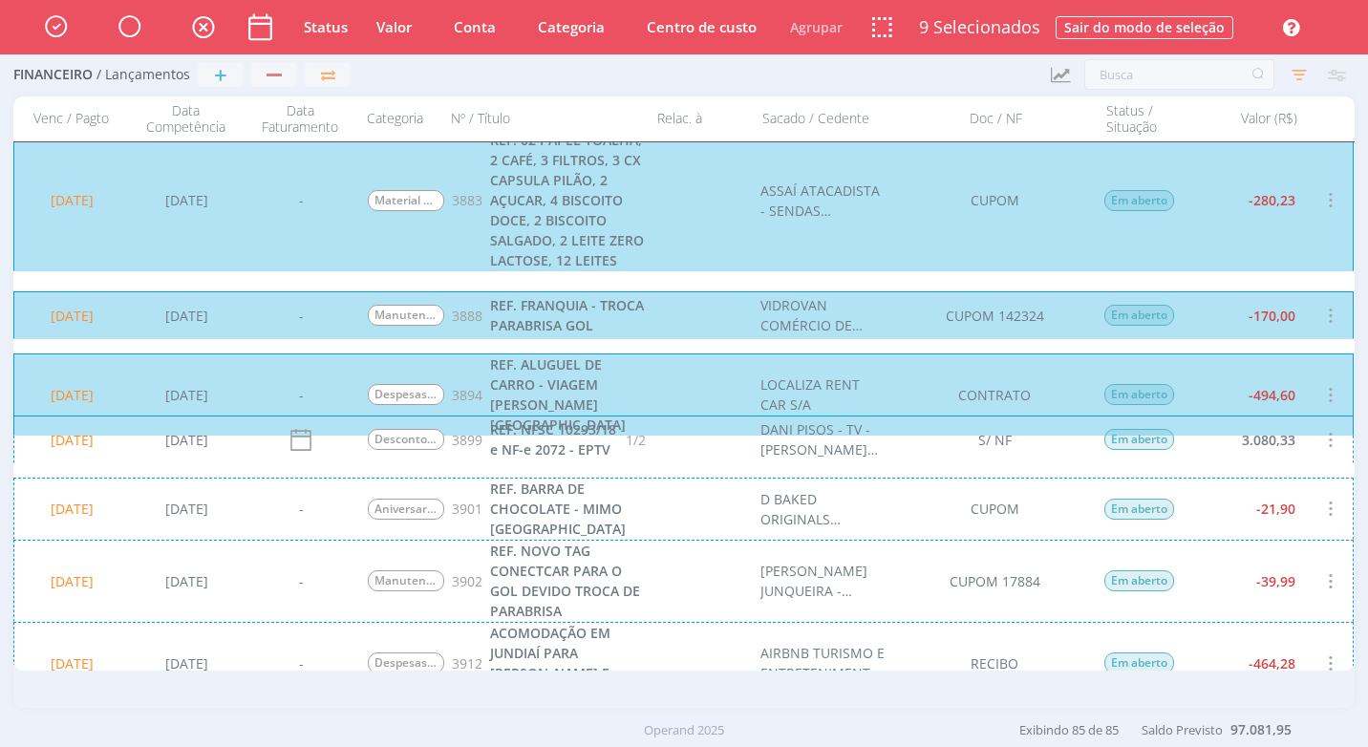
scroll to position [1434, 0]
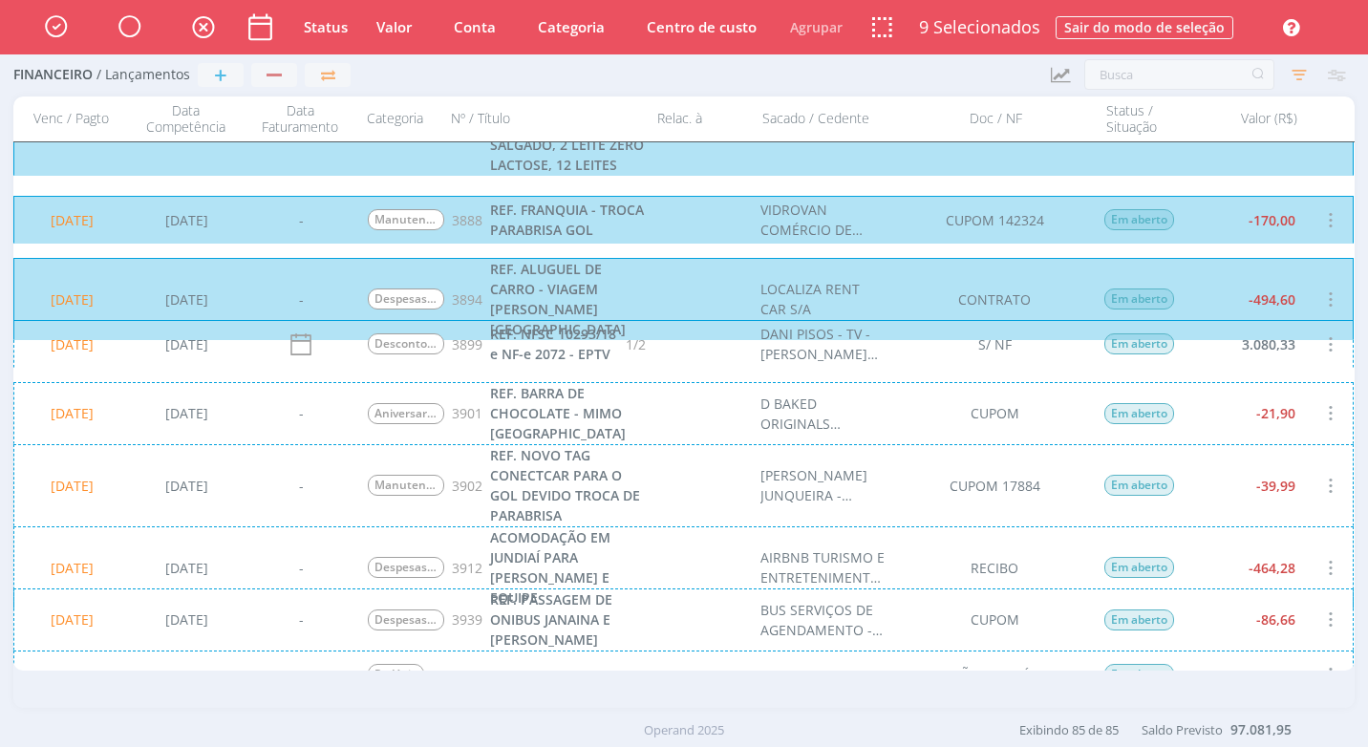
click at [1220, 414] on div "20/08/2025 15/07/2025 - Aniversariantes 3901 REF. BARRA DE CHOCOLATE - MIMO VIT…" at bounding box center [683, 413] width 1340 height 62
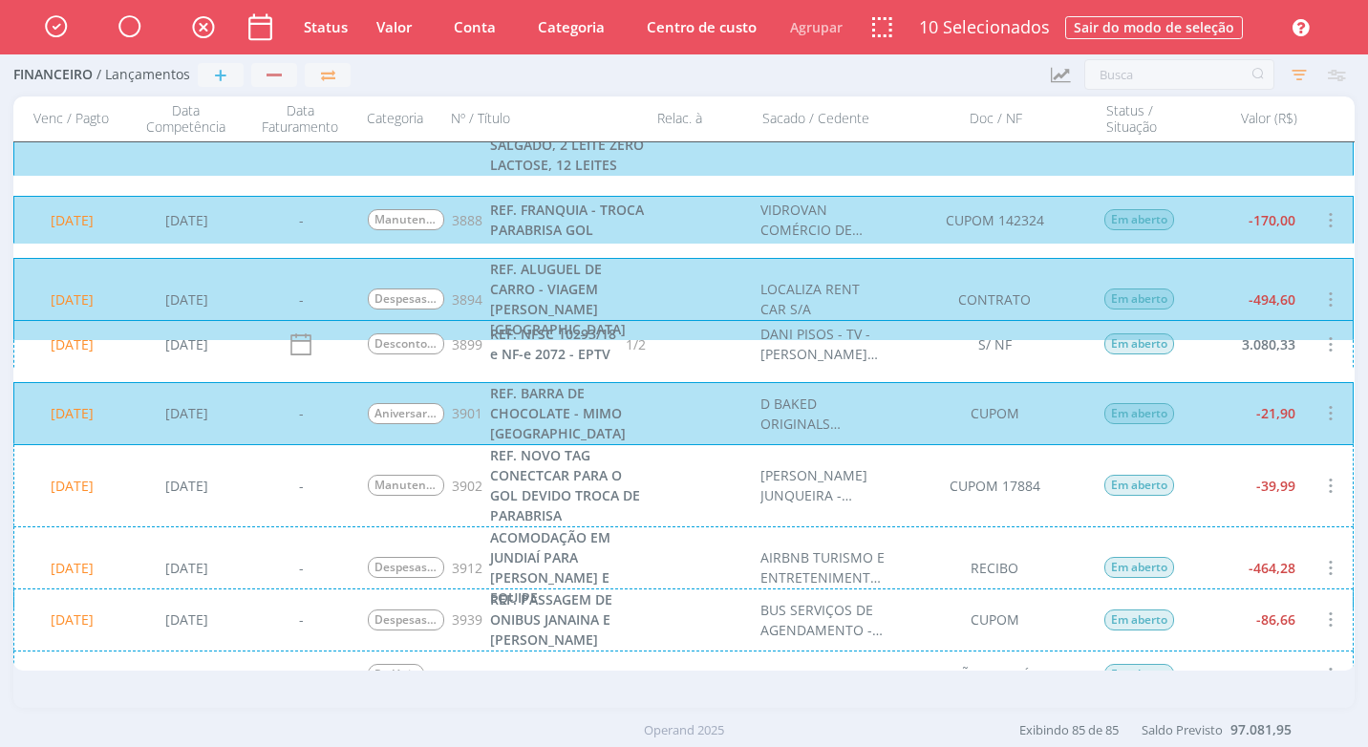
click at [1215, 496] on div "20/08/2025 15/07/2025 - Manutenção de Veículos 3902 REF. NOVO TAG CONECTCAR PAR…" at bounding box center [683, 485] width 1340 height 82
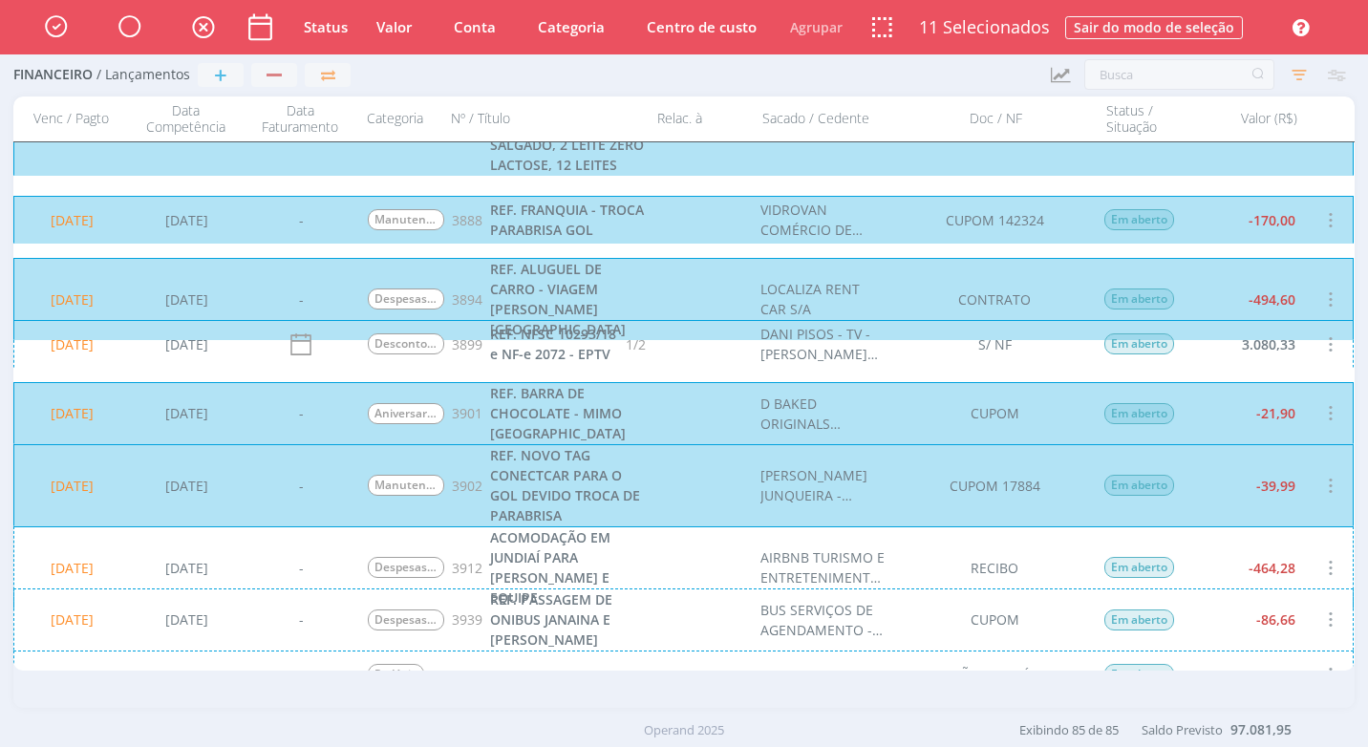
scroll to position [1625, 0]
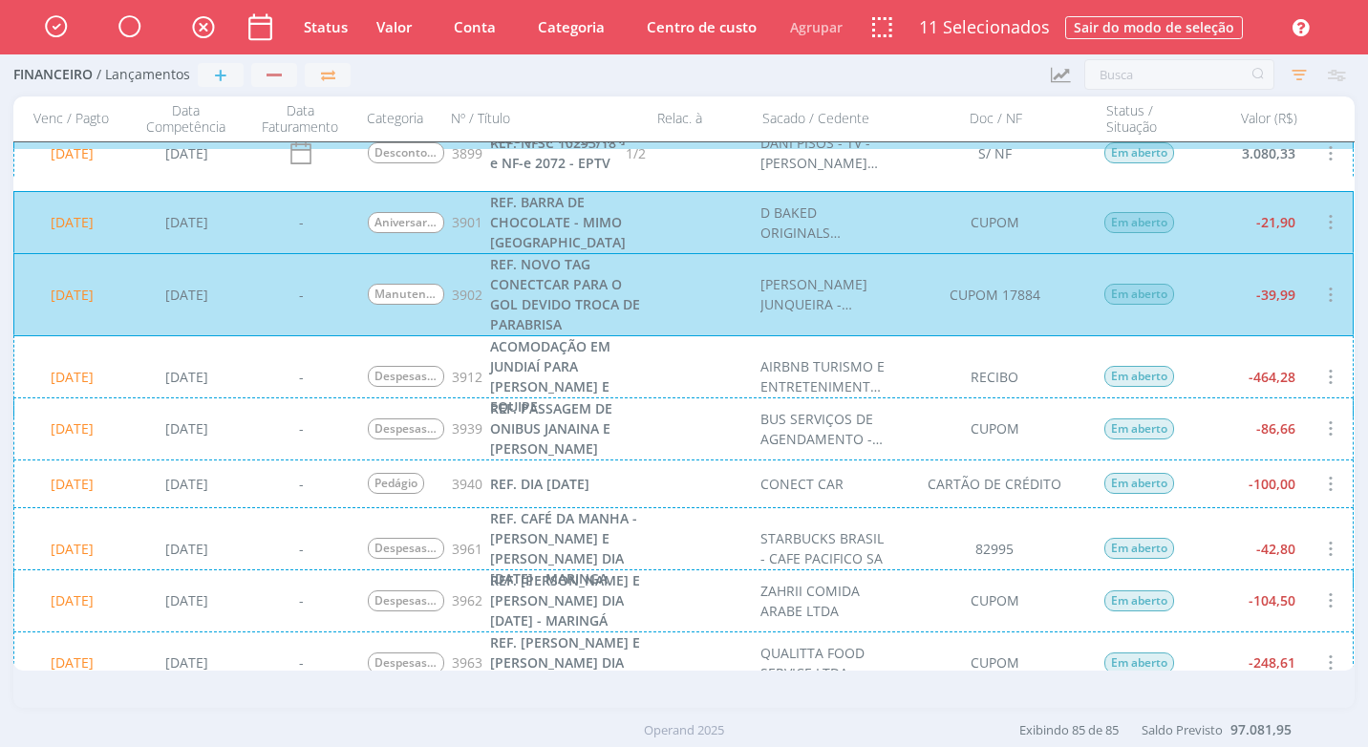
click at [1225, 378] on div "20/08/2025 16/07/2025 - Despesas com Reuniões / Eventos 3912 ACOMODAÇÃO EM JUND…" at bounding box center [683, 376] width 1340 height 82
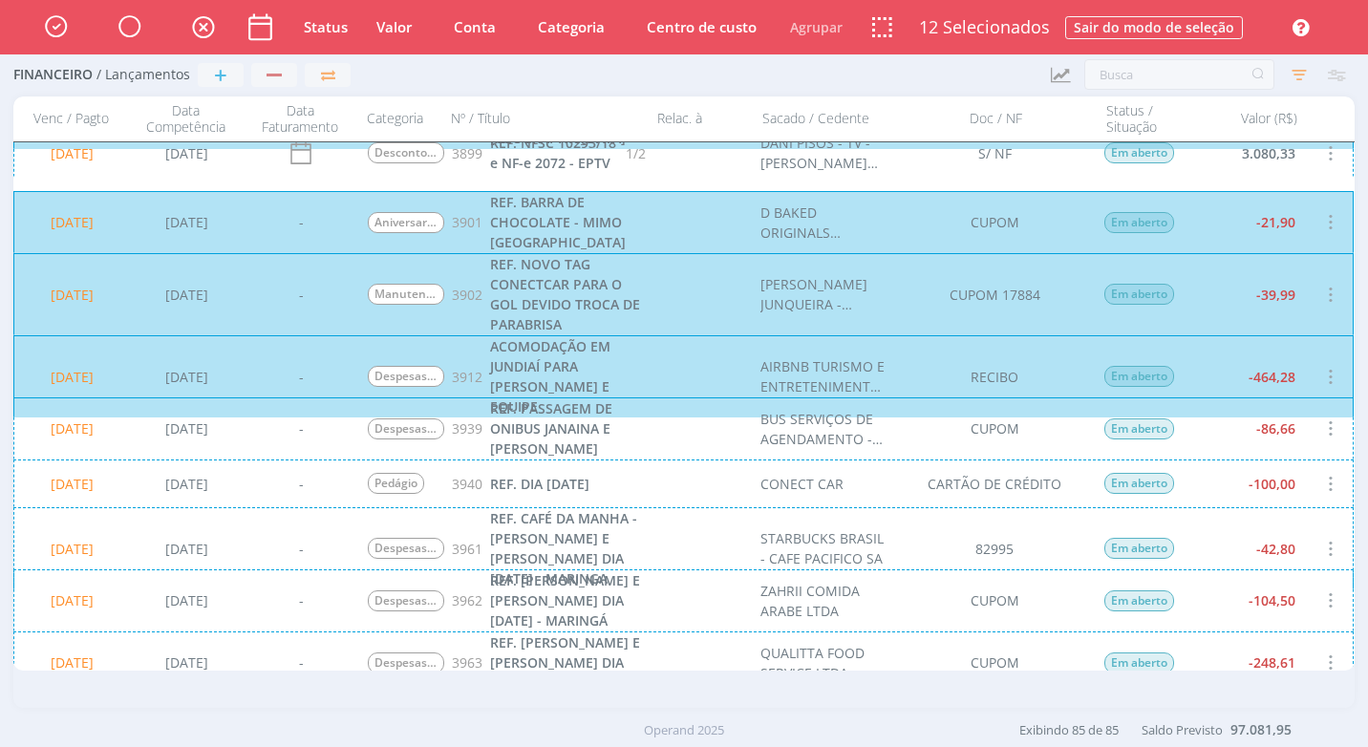
click at [1230, 448] on div "20/08/2025 22/07/2025 - Despesas com Reuniões / Eventos 3939 REF. PASSAGEM DE O…" at bounding box center [683, 428] width 1340 height 62
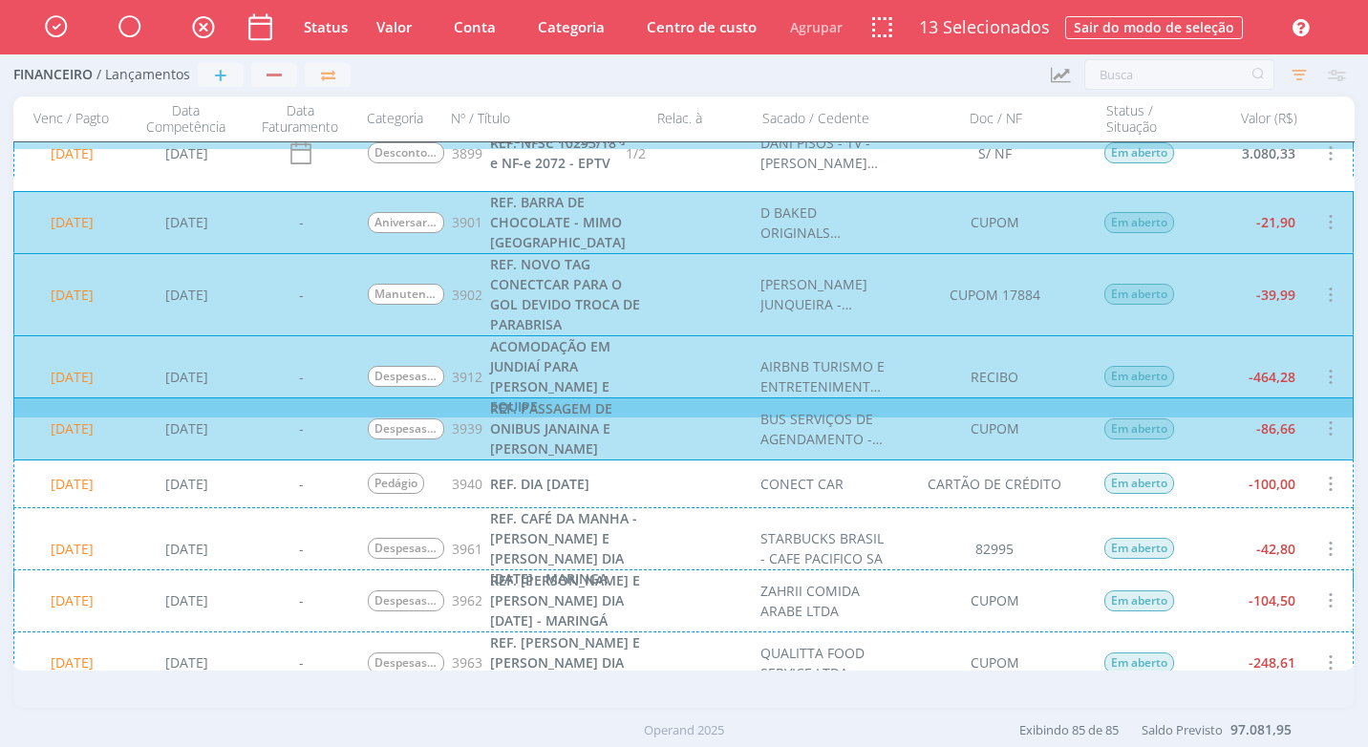
scroll to position [1816, 0]
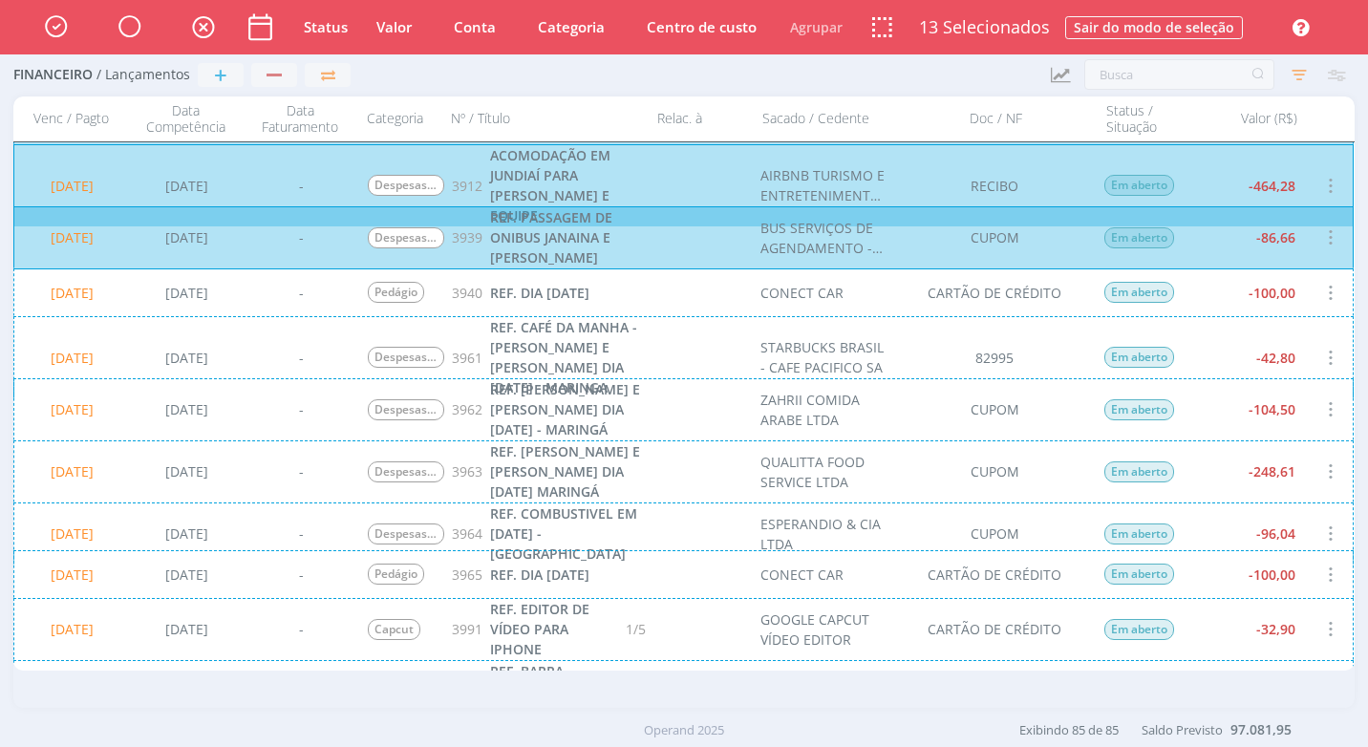
click at [1228, 289] on div "20/08/2025 22/07/2025 - Pedágio 3940 REF. DIA 11/07/2025 CONECT CAR CARTÃO DE C…" at bounding box center [683, 292] width 1340 height 48
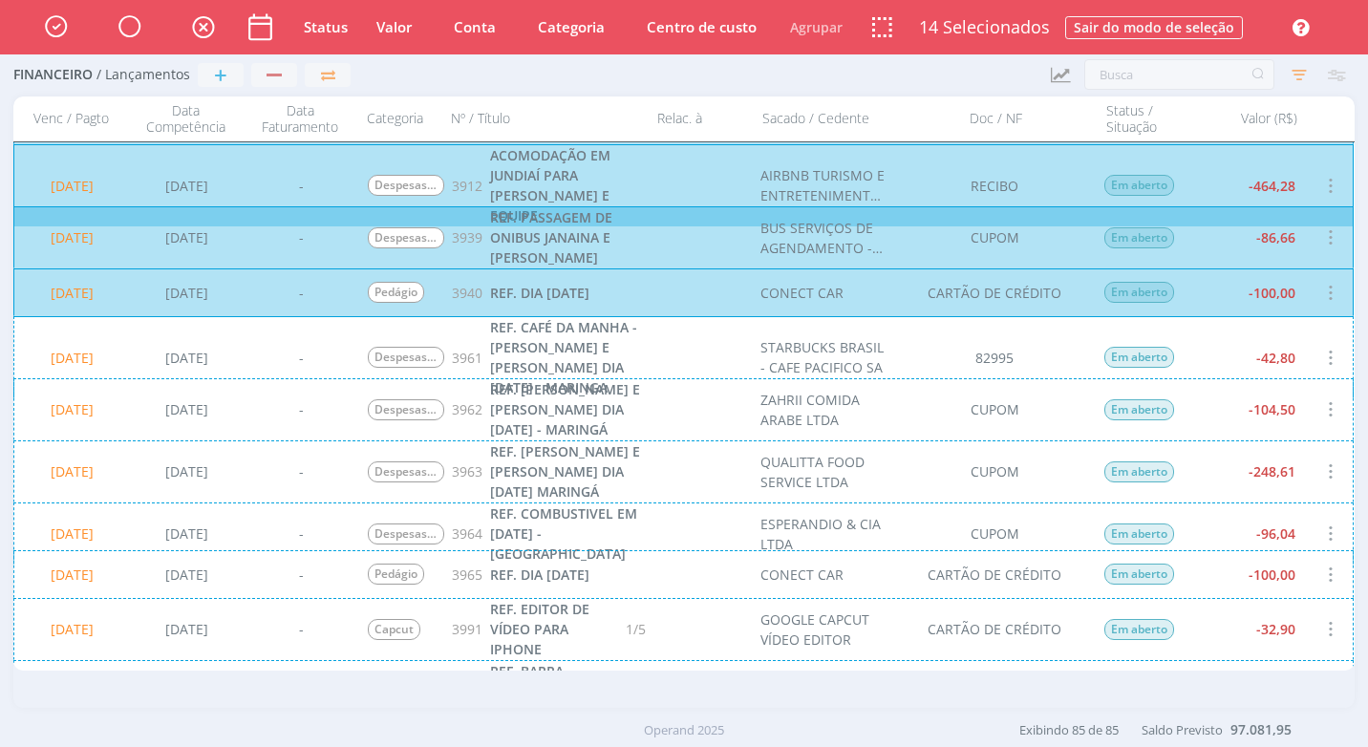
click at [1228, 368] on div "20/08/2025 25/07/2025 - Despesas com Reuniões / Eventos 3961 REF. CAFÉ DA MANHA…" at bounding box center [683, 357] width 1340 height 82
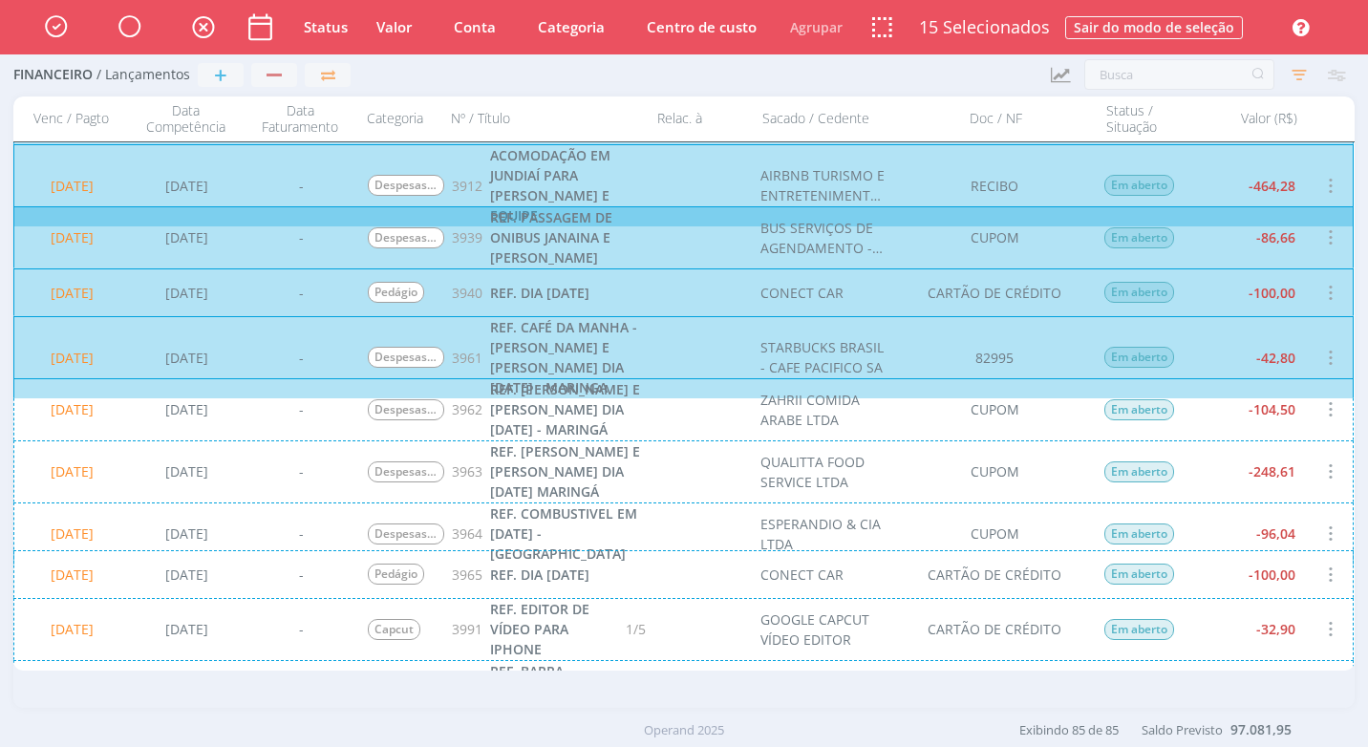
scroll to position [1912, 0]
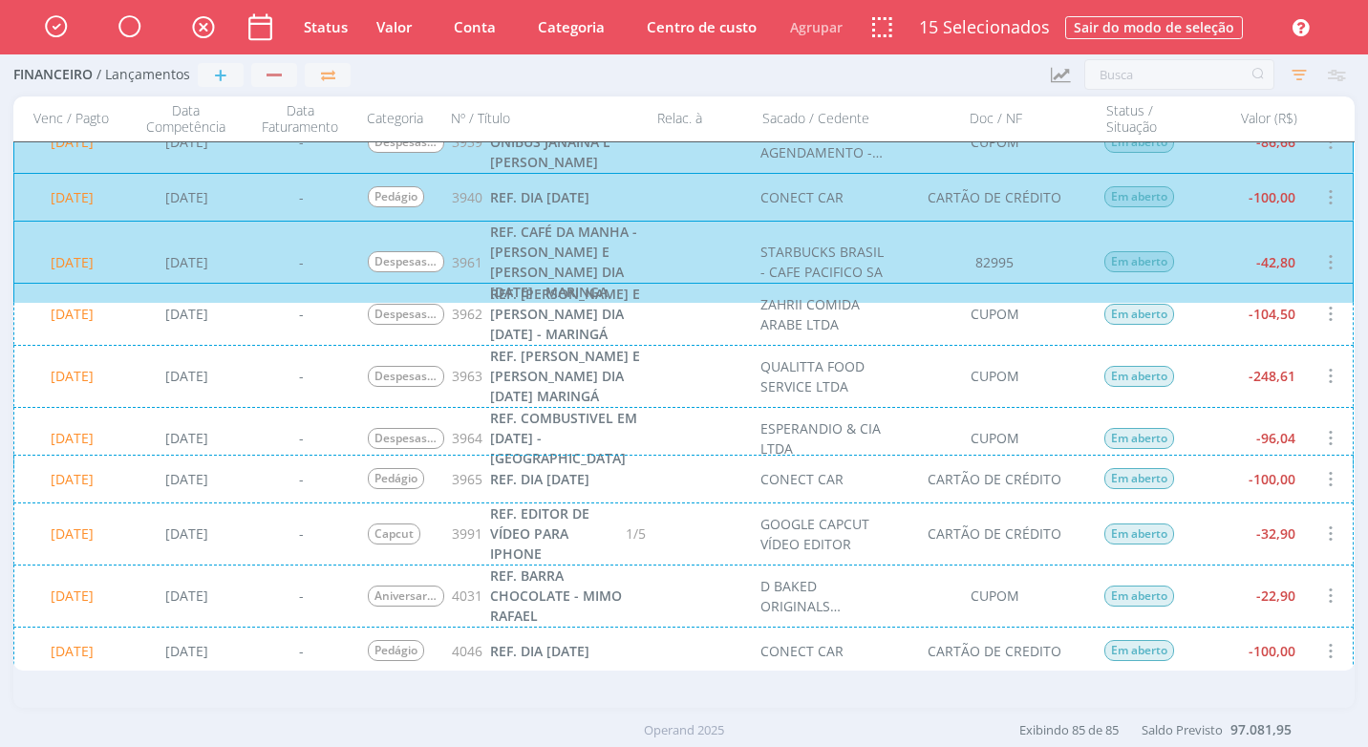
click at [1218, 335] on div "20/08/2025 25/07/2025 - Despesas com Reuniões / Eventos 3962 REF. JANTAR JANAIN…" at bounding box center [683, 314] width 1340 height 62
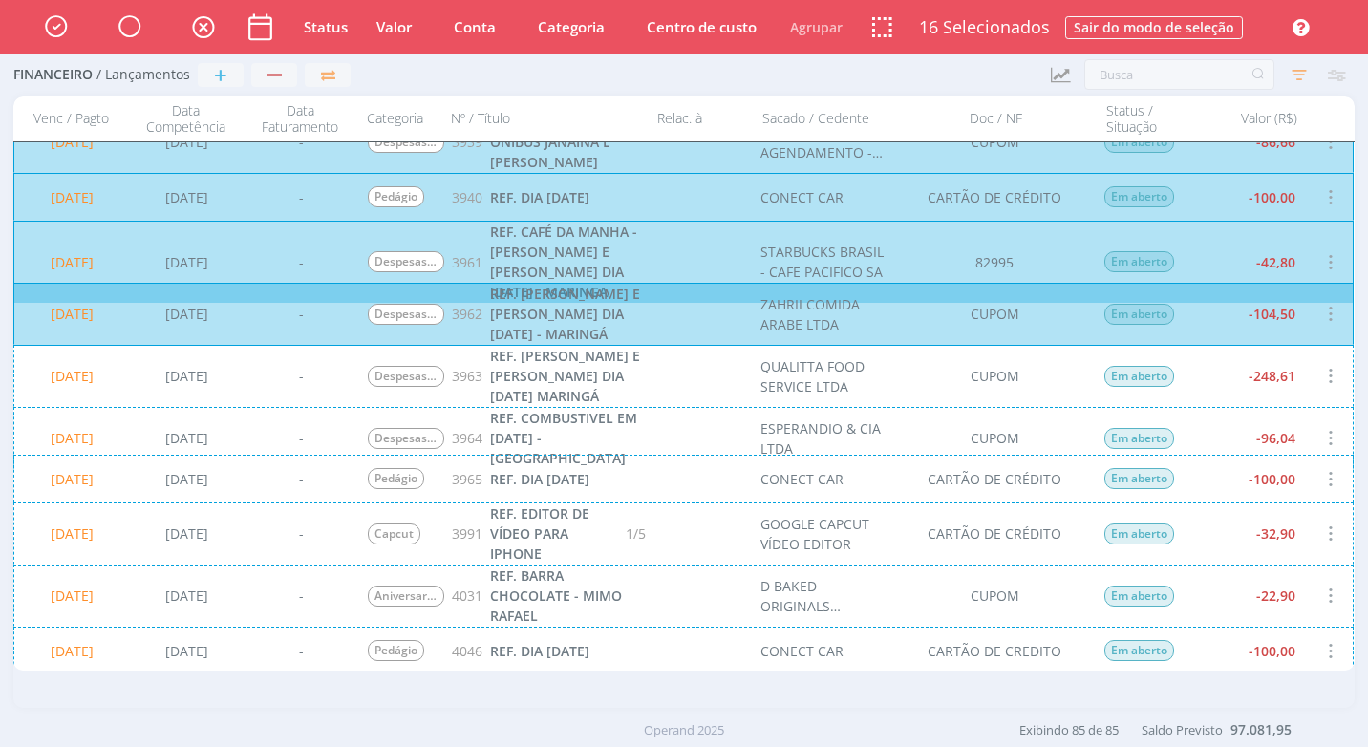
click at [1195, 394] on div "20/08/2025 25/07/2025 - Despesas com Reuniões / Eventos 3963 REF. JANTAR JANAIN…" at bounding box center [683, 376] width 1340 height 62
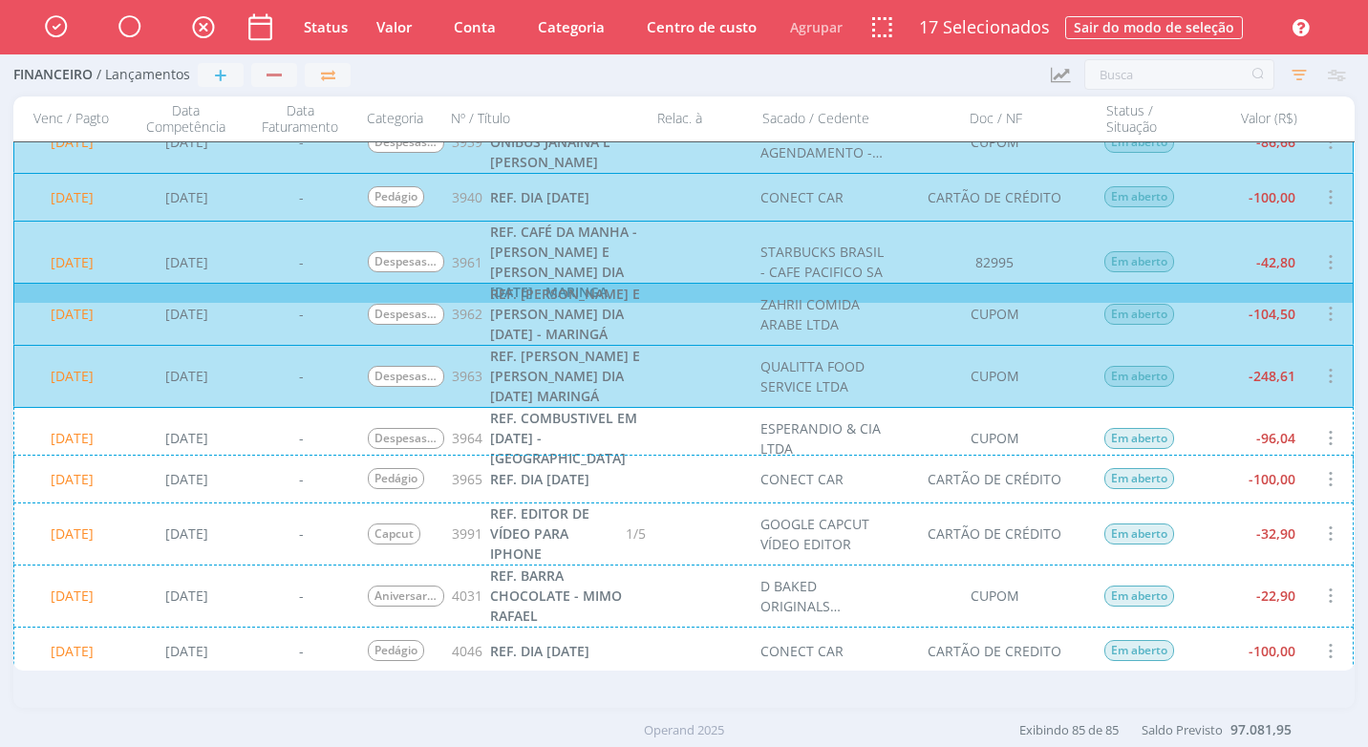
click at [1191, 449] on div "20/08/2025 25/07/2025 - Despesas com Reuniões / Eventos 3964 REF. COMBUSTIVEL E…" at bounding box center [683, 438] width 1340 height 62
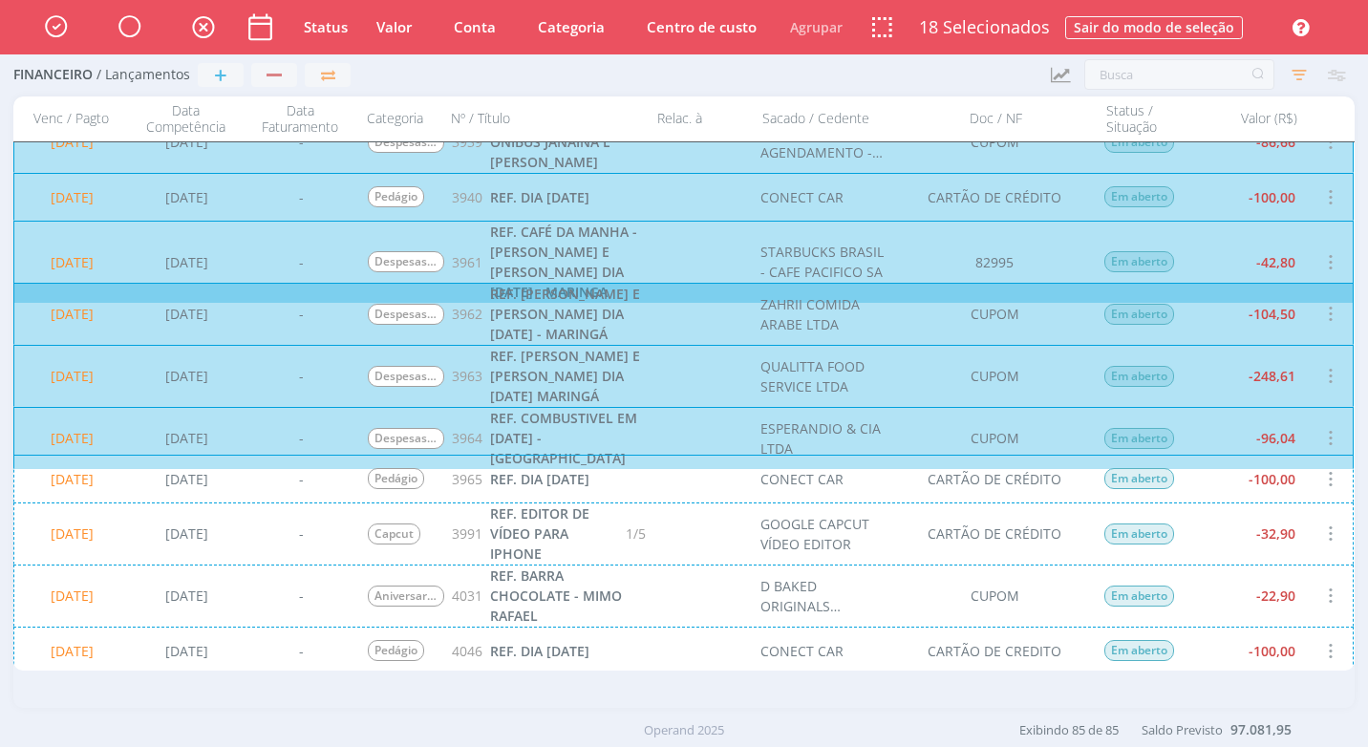
scroll to position [2007, 0]
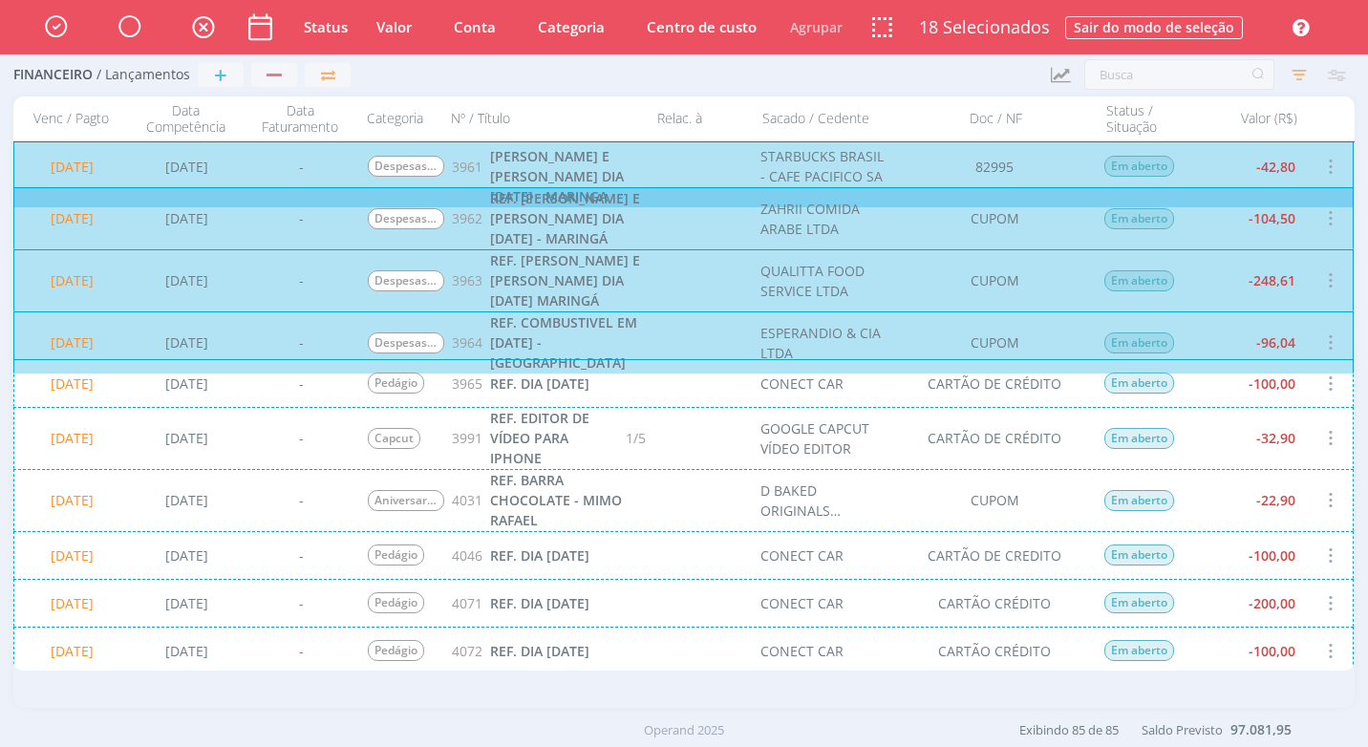
click at [1202, 389] on div "20/08/2025 25/07/2025 - Pedágio 3965 REF. DIA 23/07/25 CONECT CAR CARTÃO DE CRÉ…" at bounding box center [683, 383] width 1340 height 48
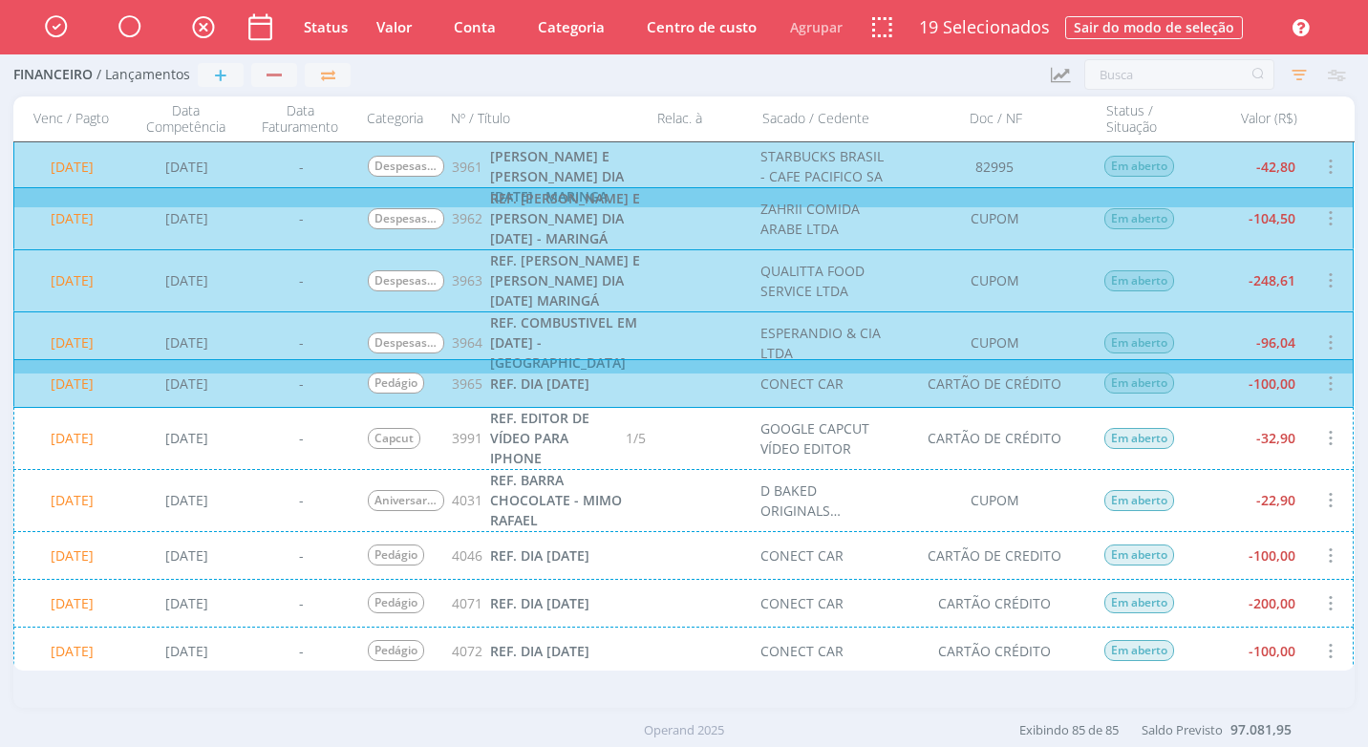
scroll to position [2198, 0]
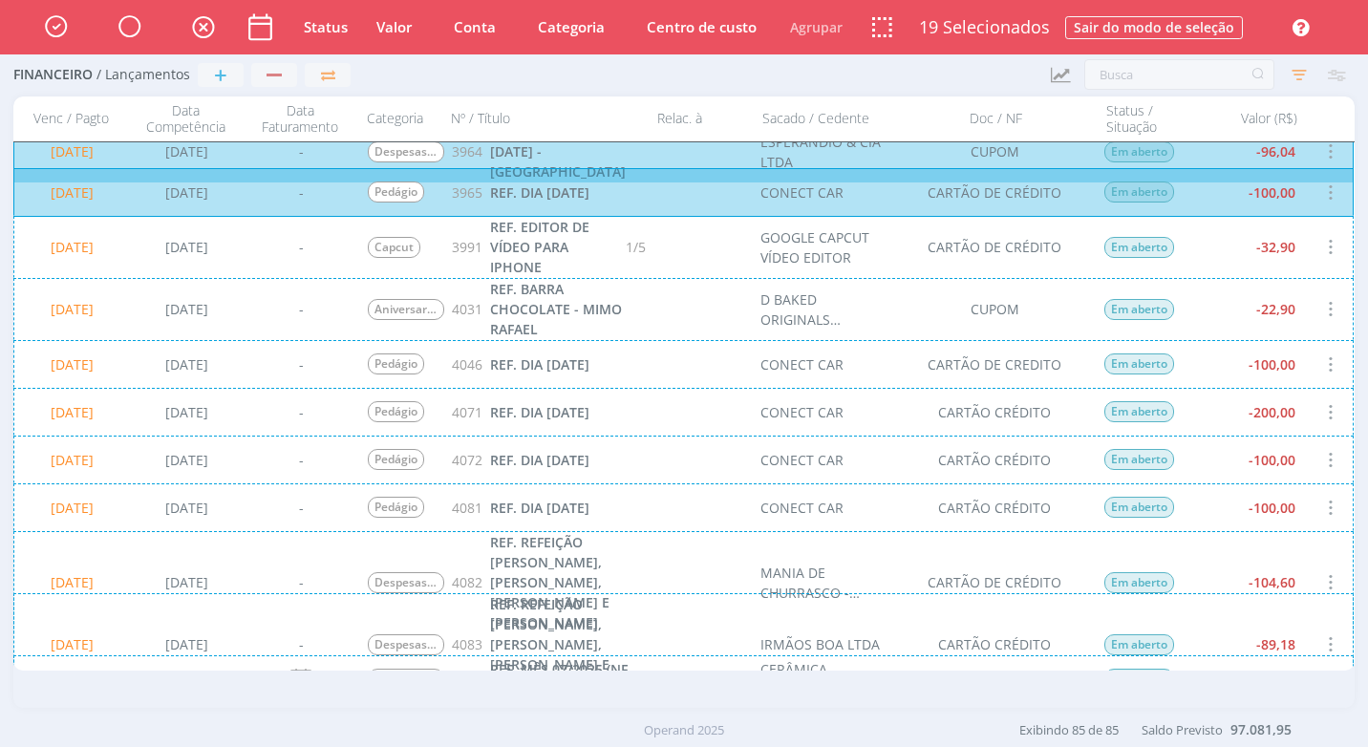
click at [1224, 245] on div "20/08/2025 25/07/2025 - Capcut 3991 REF. EDITOR DE VÍDEO PARA IPHONE 1/5 GOOGLE…" at bounding box center [683, 247] width 1340 height 62
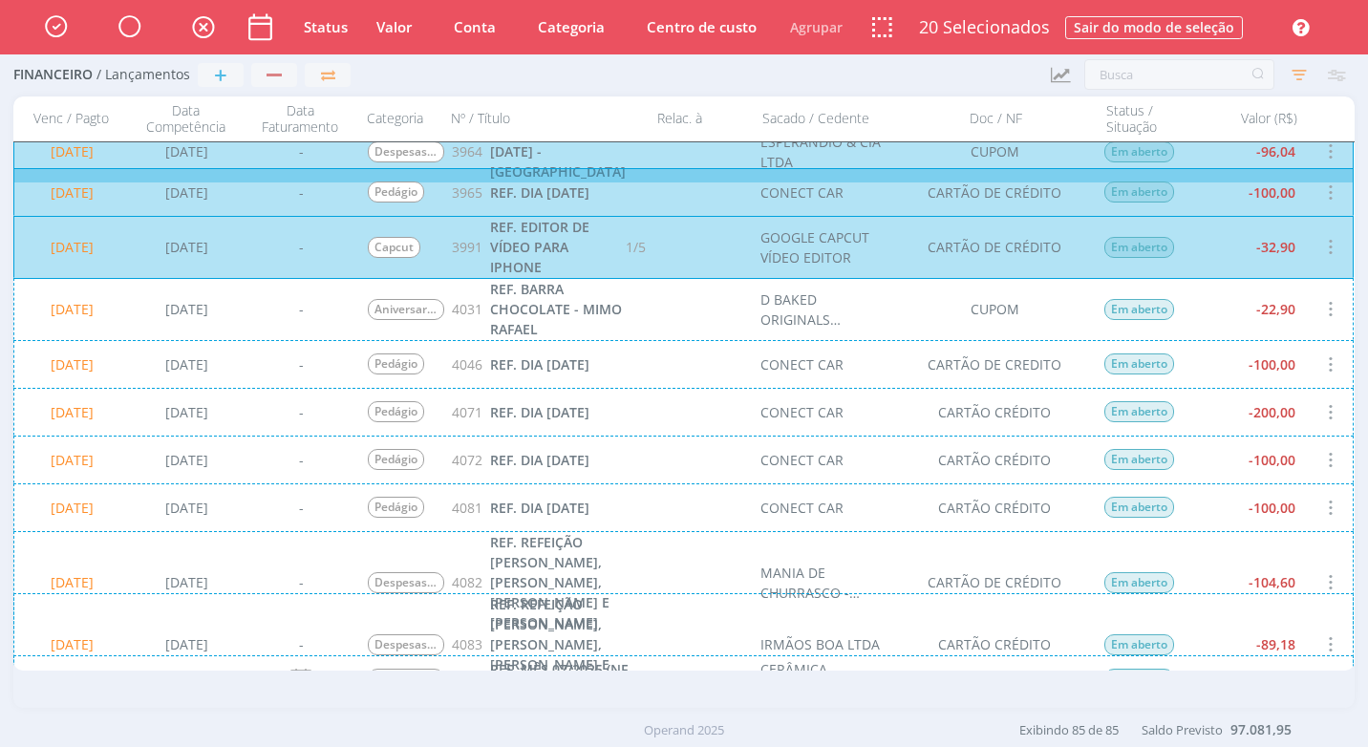
click at [1223, 330] on div "20/08/2025 31/07/2025 - Aniversariantes 4031 REF. BARRA CHOCOLATE - MIMO RAFAEL…" at bounding box center [683, 309] width 1340 height 62
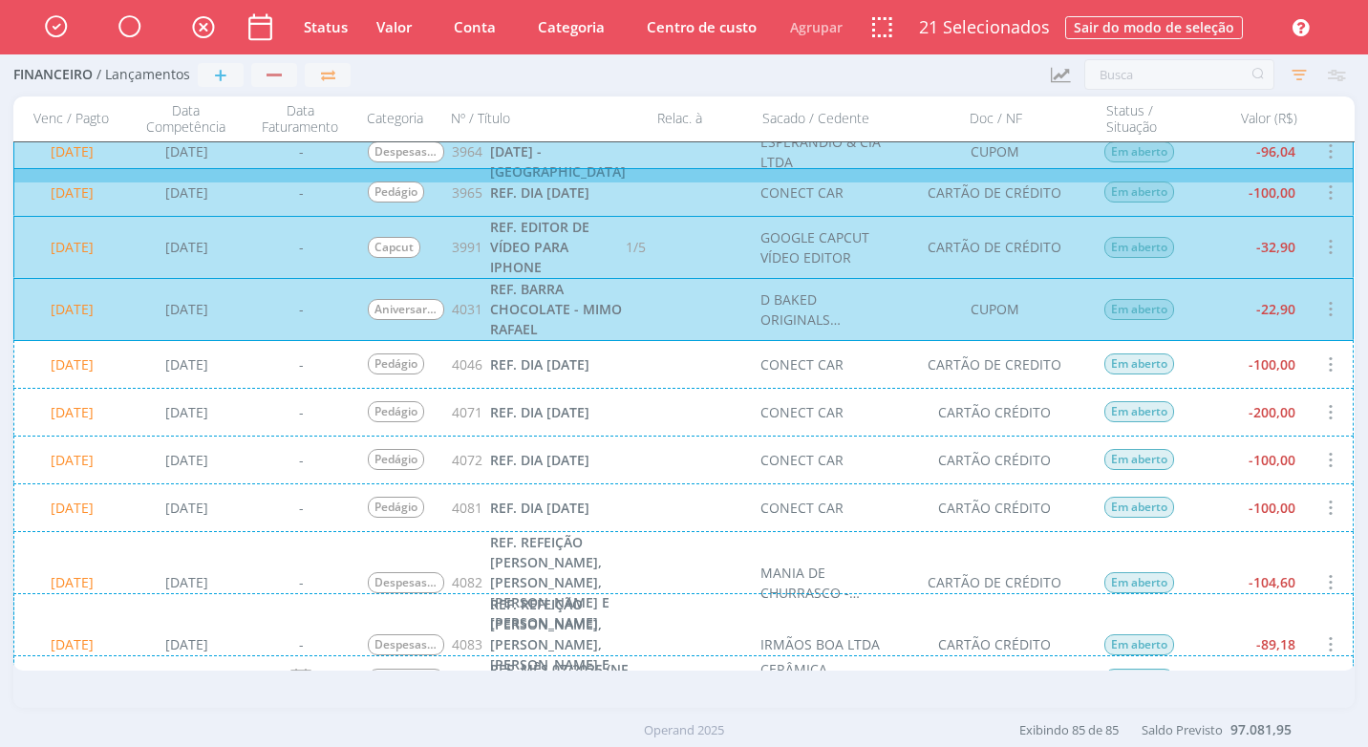
click at [1228, 385] on div "20/08/2025 04/08/2025 - Pedágio 4046 REF. DIA 01/08/2025 CONECT CAR CARTÃO DE C…" at bounding box center [683, 364] width 1340 height 48
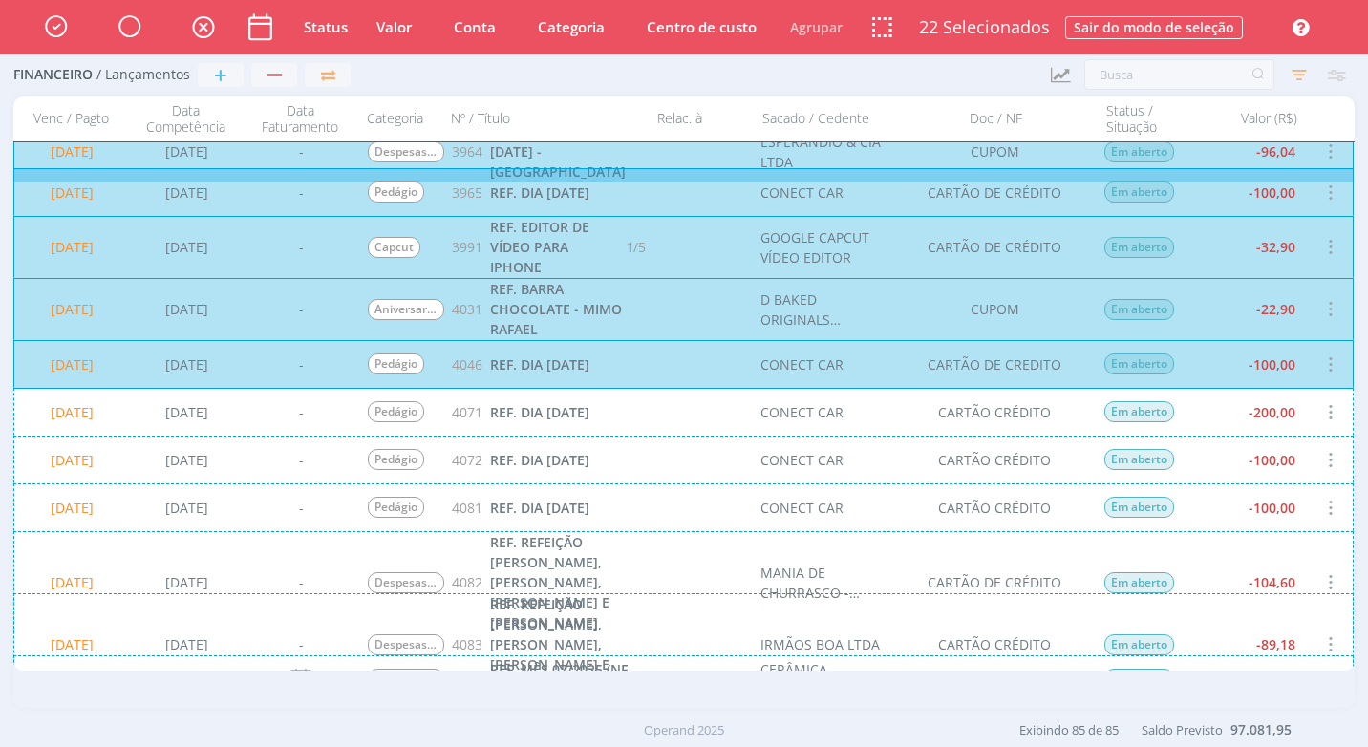
click at [1236, 424] on div "20/08/2025 06/08/2025 - Pedágio 4071 REF. DIA 03/08/2025 CONECT CAR CARTÃO CRÉD…" at bounding box center [683, 412] width 1340 height 48
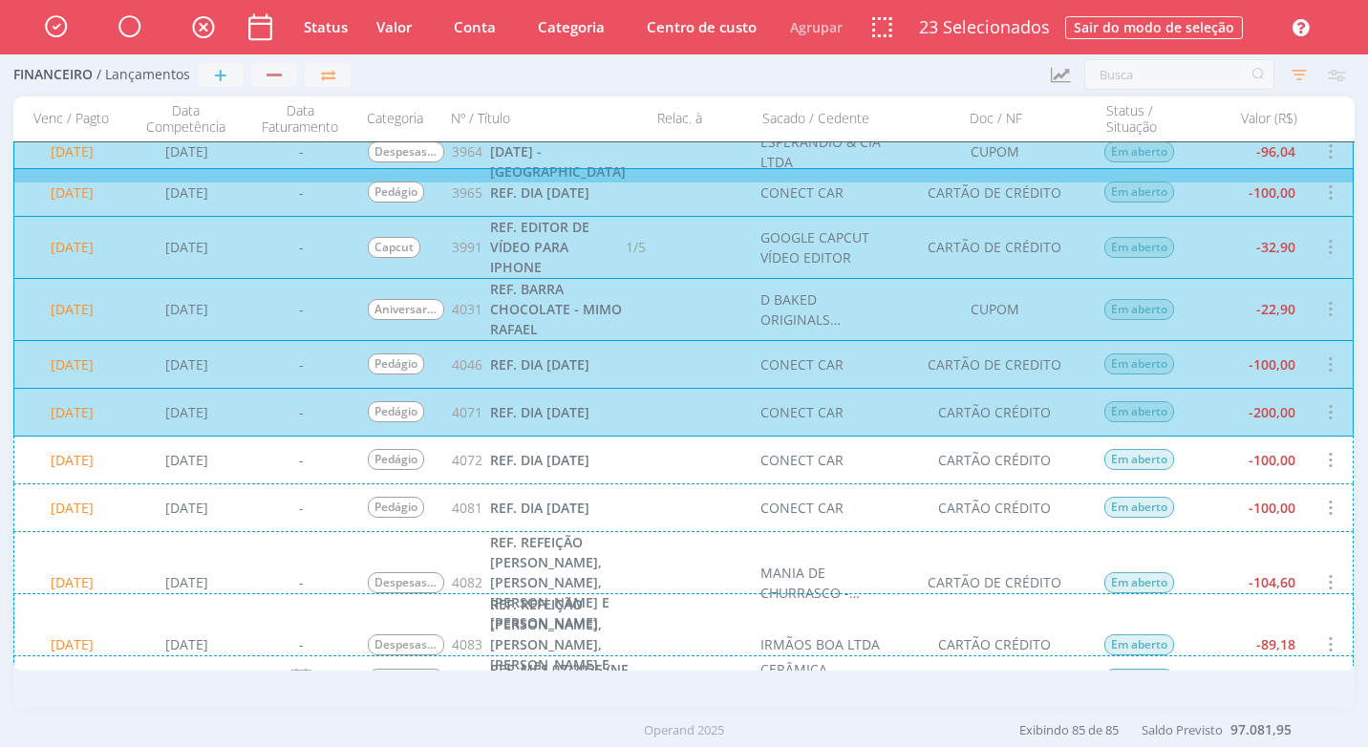
click at [1226, 461] on div "20/08/2025 06/08/2025 - Pedágio 4072 REF. DIA 04/08/2025 CONECT CAR CARTÃO CRÉD…" at bounding box center [683, 460] width 1340 height 48
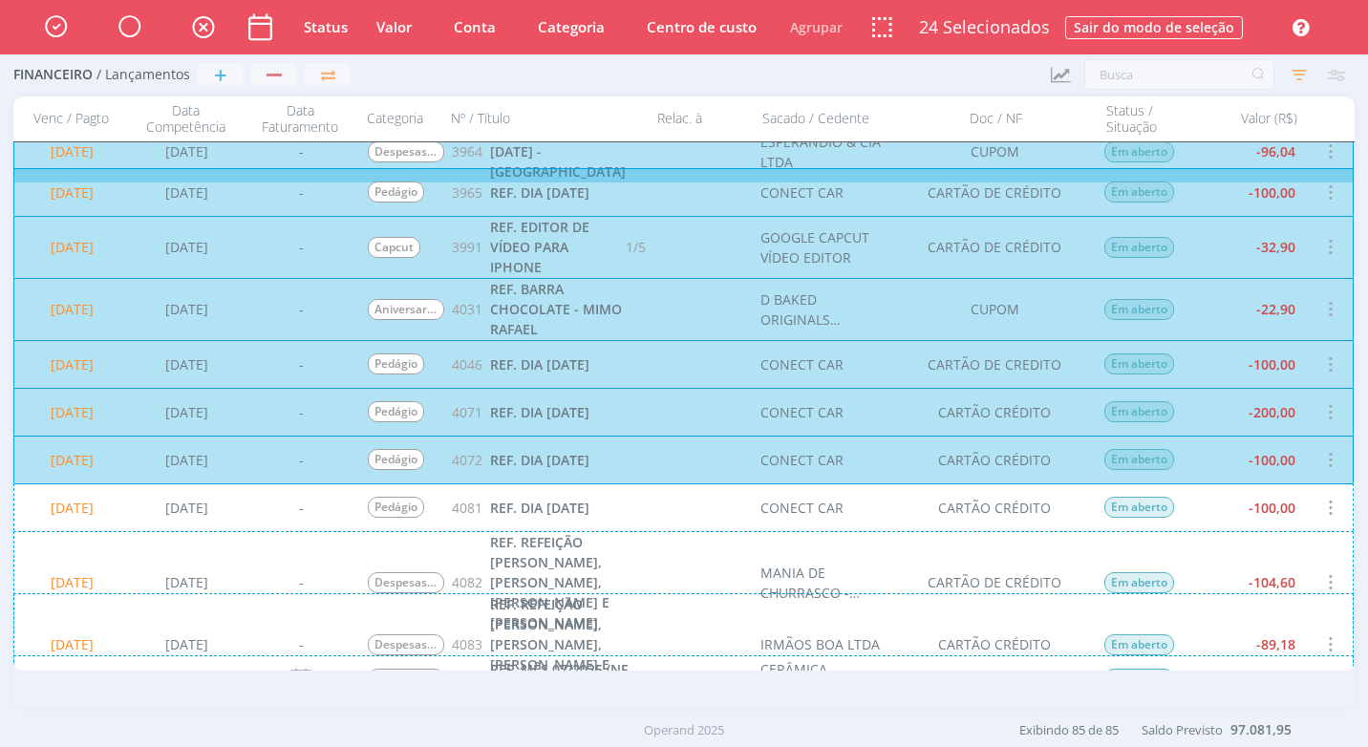
click at [1233, 511] on div "20/08/2025 07/08/2025 - Pedágio 4081 REF. DIA 05/08/2025 CONECT CAR CARTÃO CRÉD…" at bounding box center [683, 507] width 1340 height 48
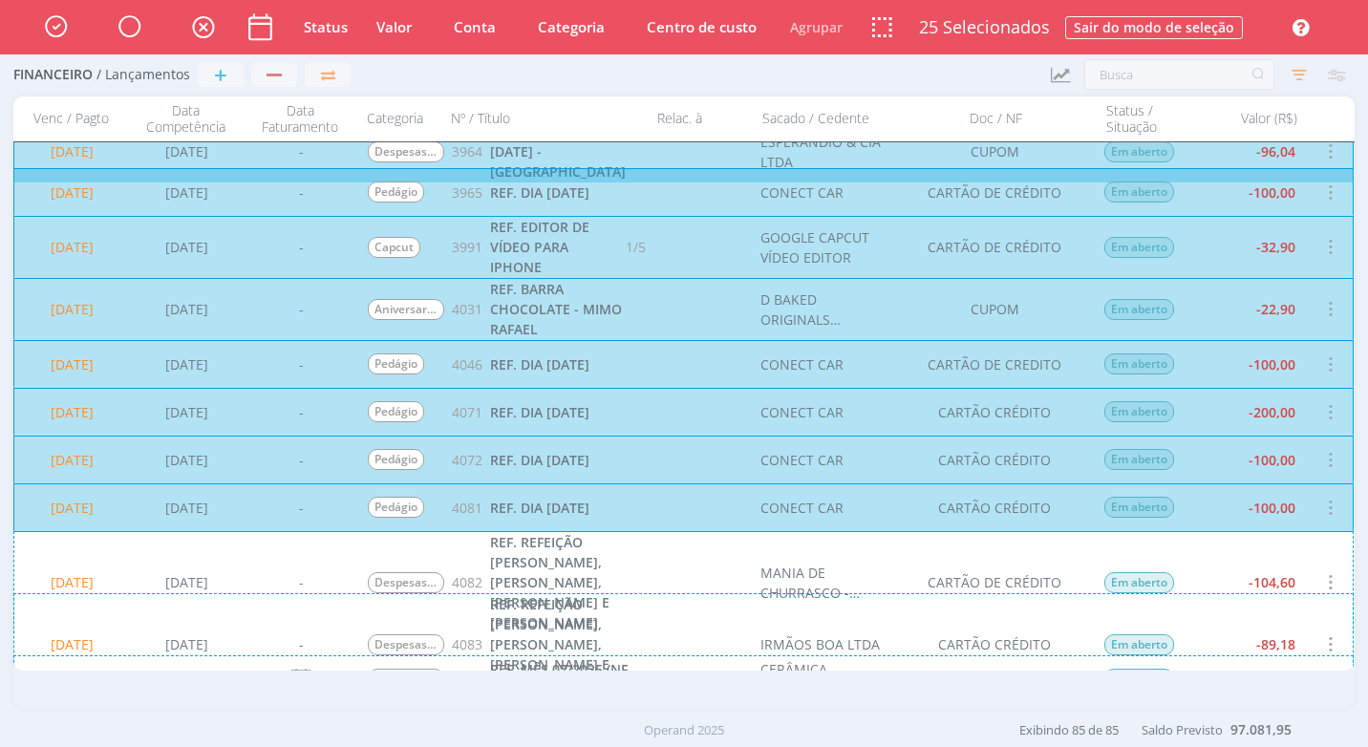
scroll to position [2390, 0]
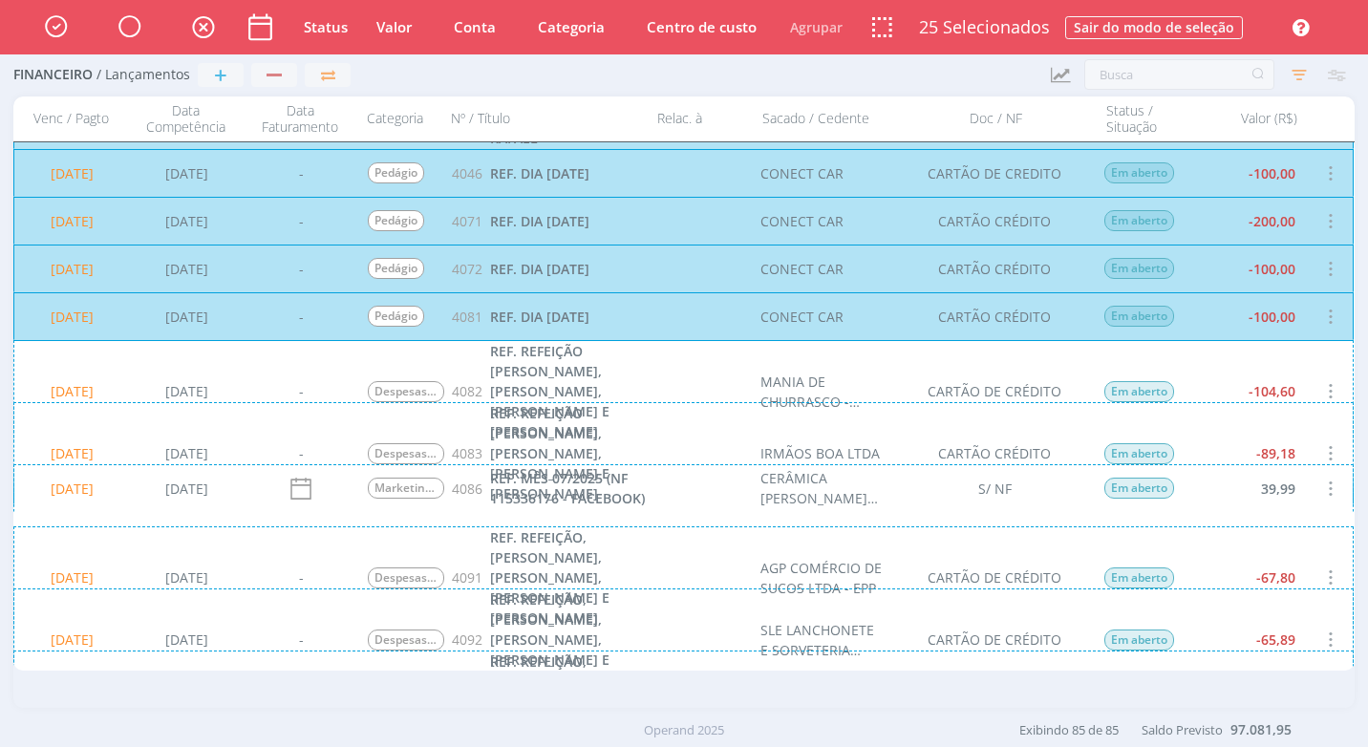
click at [1247, 379] on div "20/08/2025 07/08/2025 - Despesas com Reuniões / Eventos 4082 REF. REFEIÇÃO INGR…" at bounding box center [683, 391] width 1340 height 102
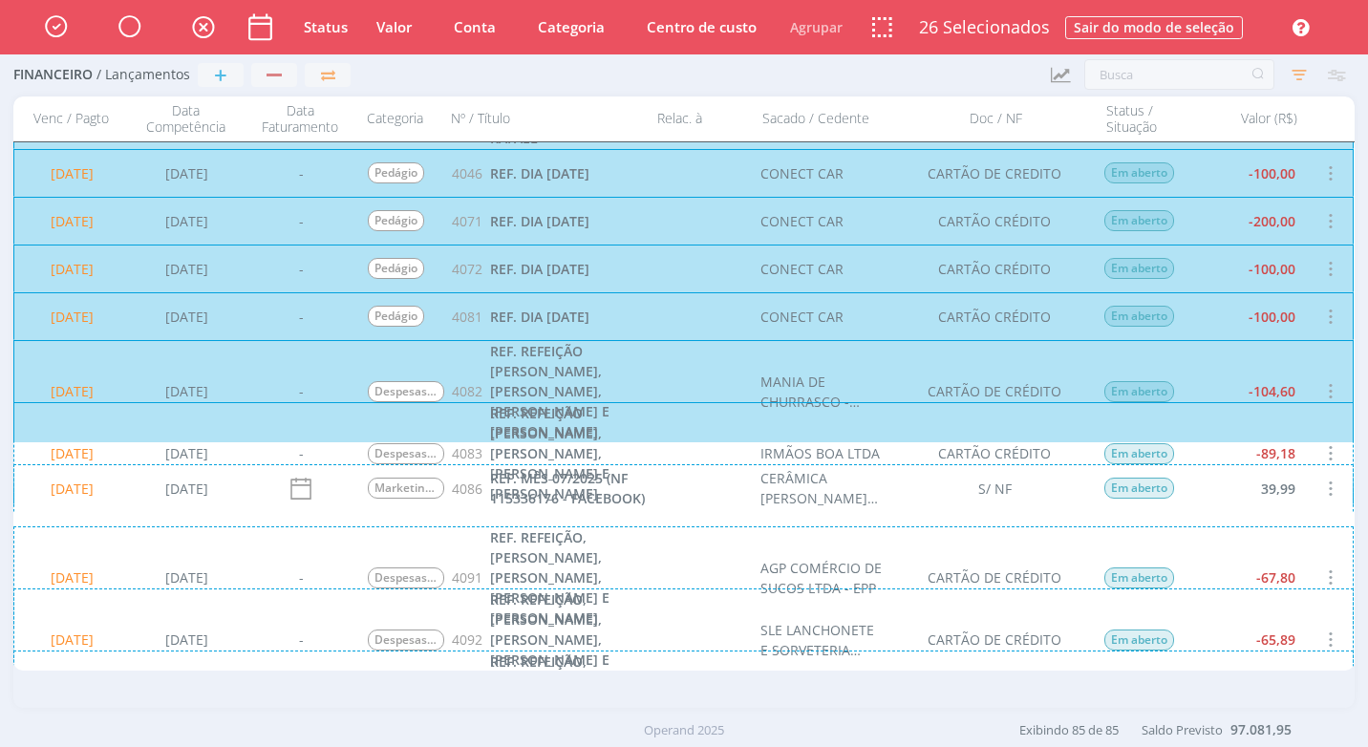
click at [1247, 447] on div "20/08/2025 07/08/2025 - Despesas com Reuniões / Eventos 4083 REF. REFEIÇÃO INGR…" at bounding box center [683, 453] width 1340 height 102
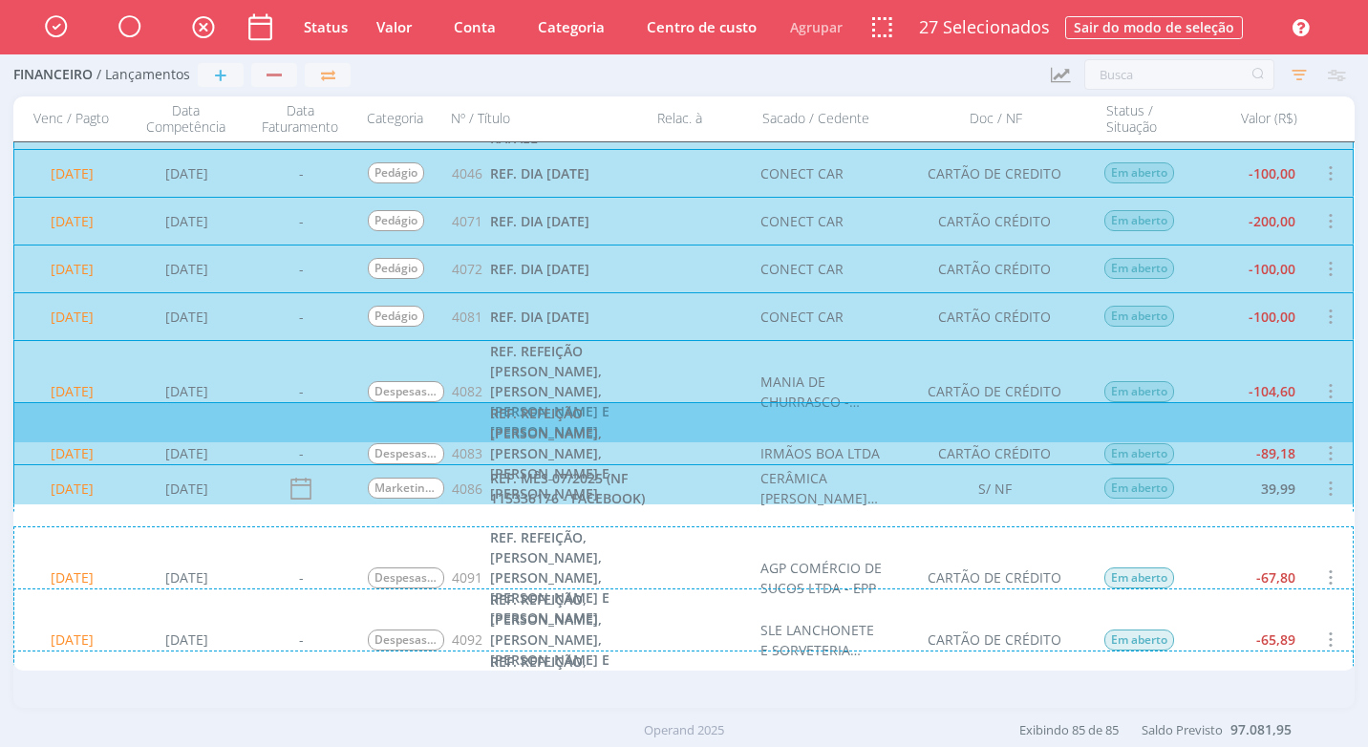
scroll to position [2581, 0]
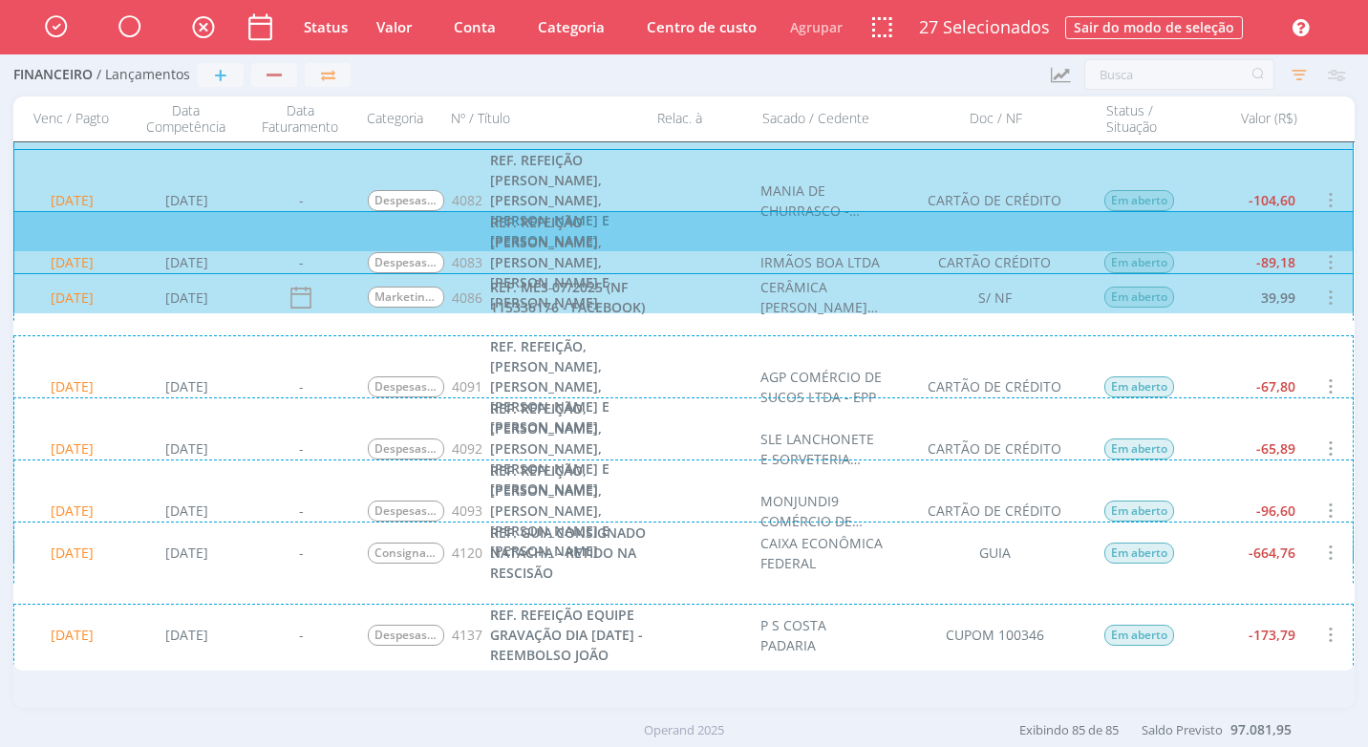
click at [1249, 384] on div "20/08/2025 08/08/2025 - Despesas com Reuniões / Eventos 4091 REF. REFEIÇÃO, ING…" at bounding box center [683, 386] width 1340 height 102
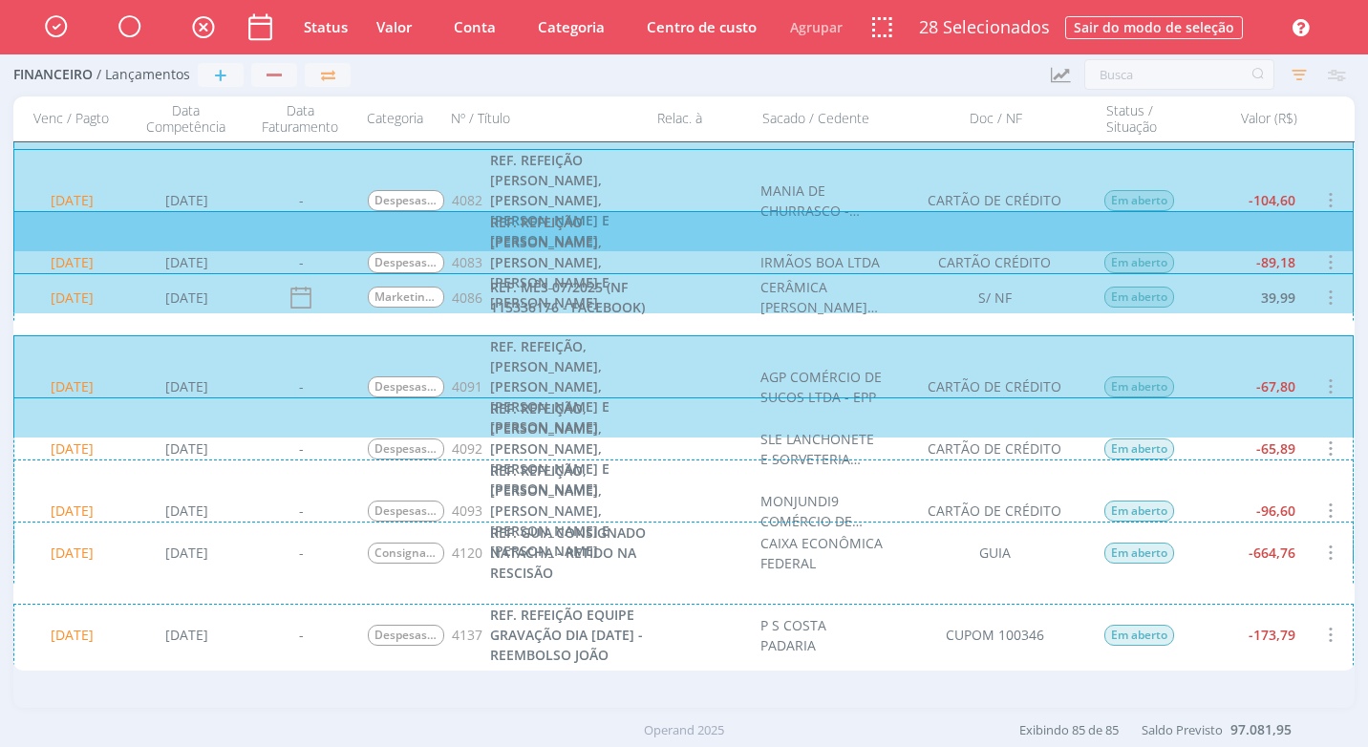
click at [1243, 435] on div "20/08/2025 08/08/2025 - Despesas com Reuniões / Eventos 4092 REF. REFEIÇÃO, ING…" at bounding box center [683, 448] width 1340 height 102
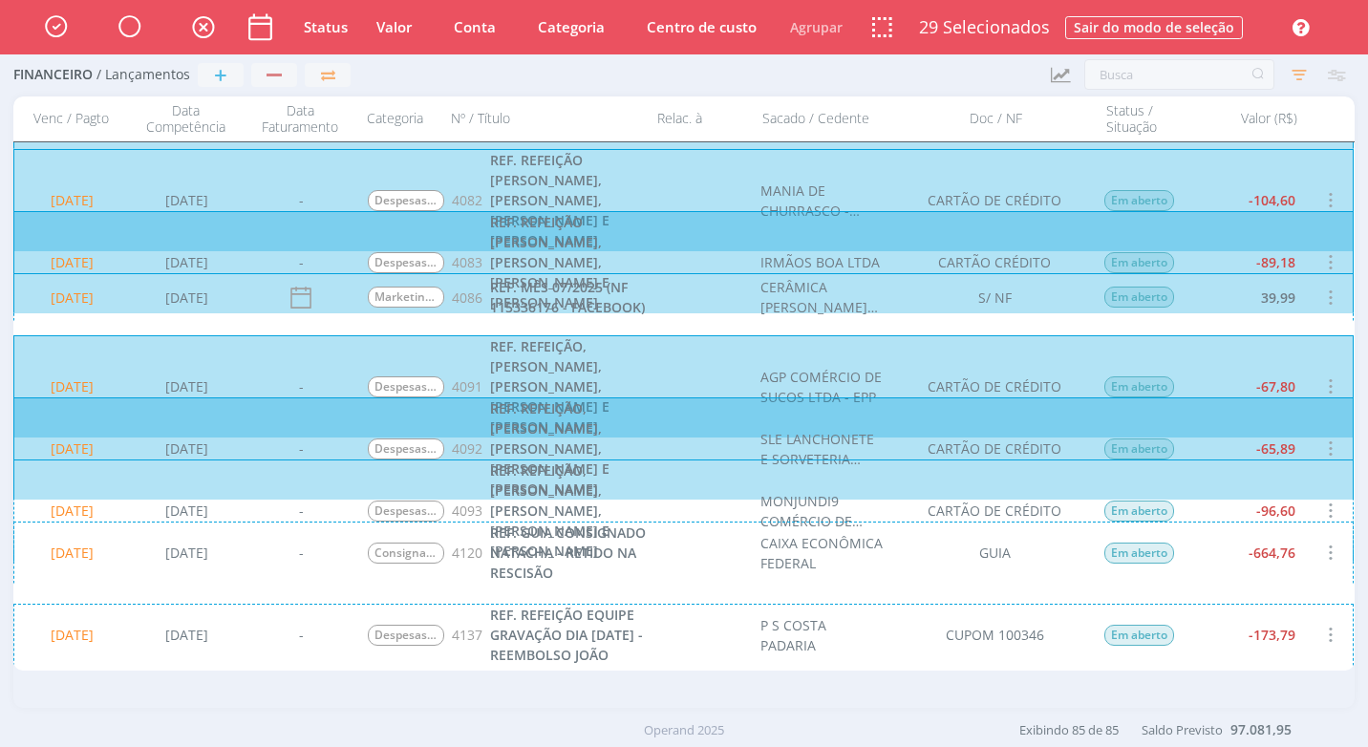
click at [1248, 507] on div "20/08/2025 08/08/2025 - Despesas com Reuniões / Eventos 4093 REF. REFEIÇÃO, ING…" at bounding box center [683, 511] width 1340 height 102
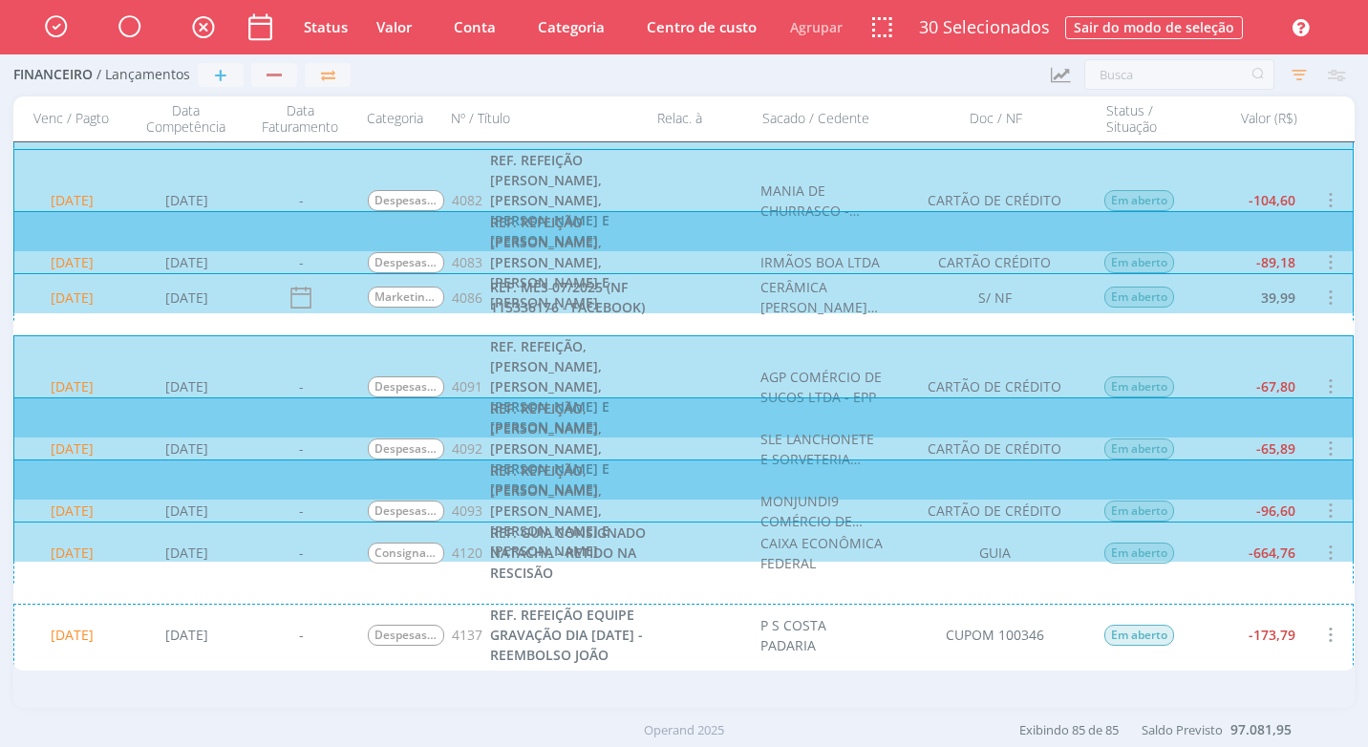
scroll to position [2772, 0]
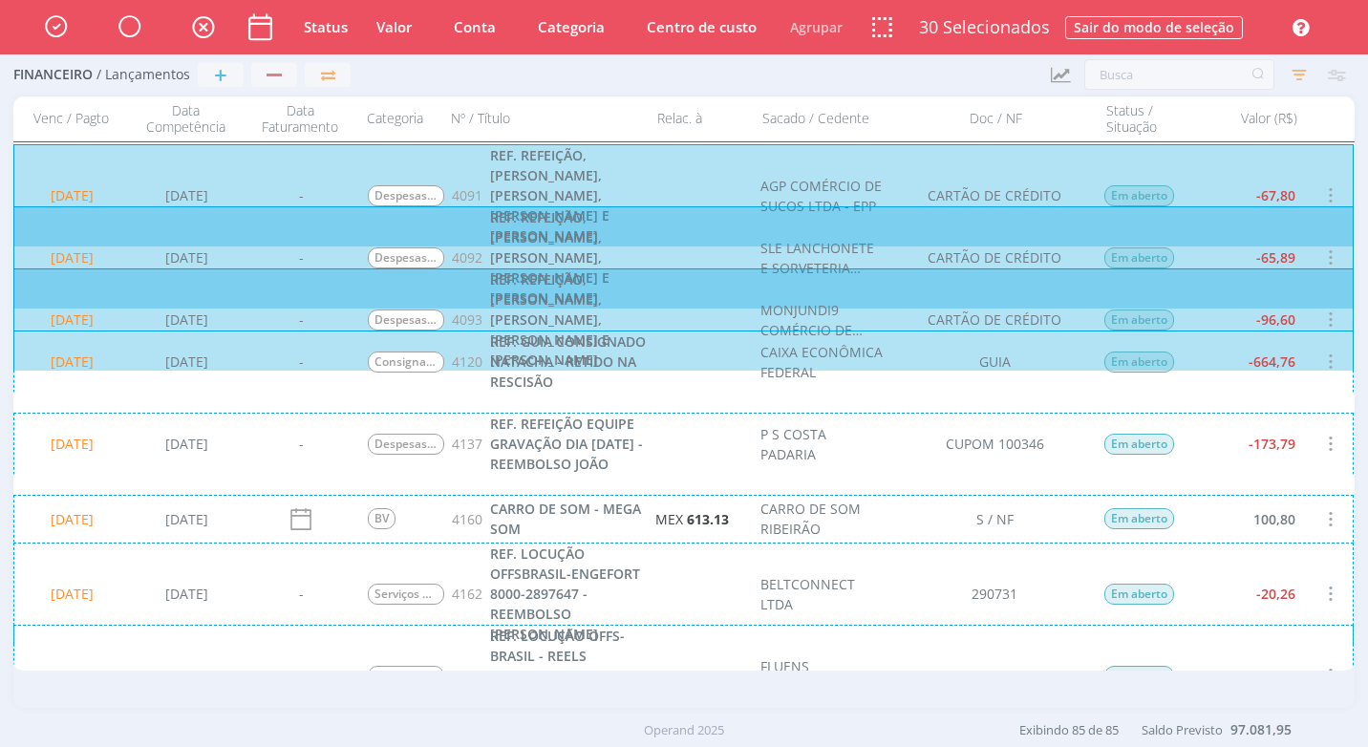
click at [1233, 462] on div "20/08/2025 15/08/2025 - Despesas com Reuniões / Eventos 4137 REF. REFEIÇÃO EQUI…" at bounding box center [683, 444] width 1340 height 62
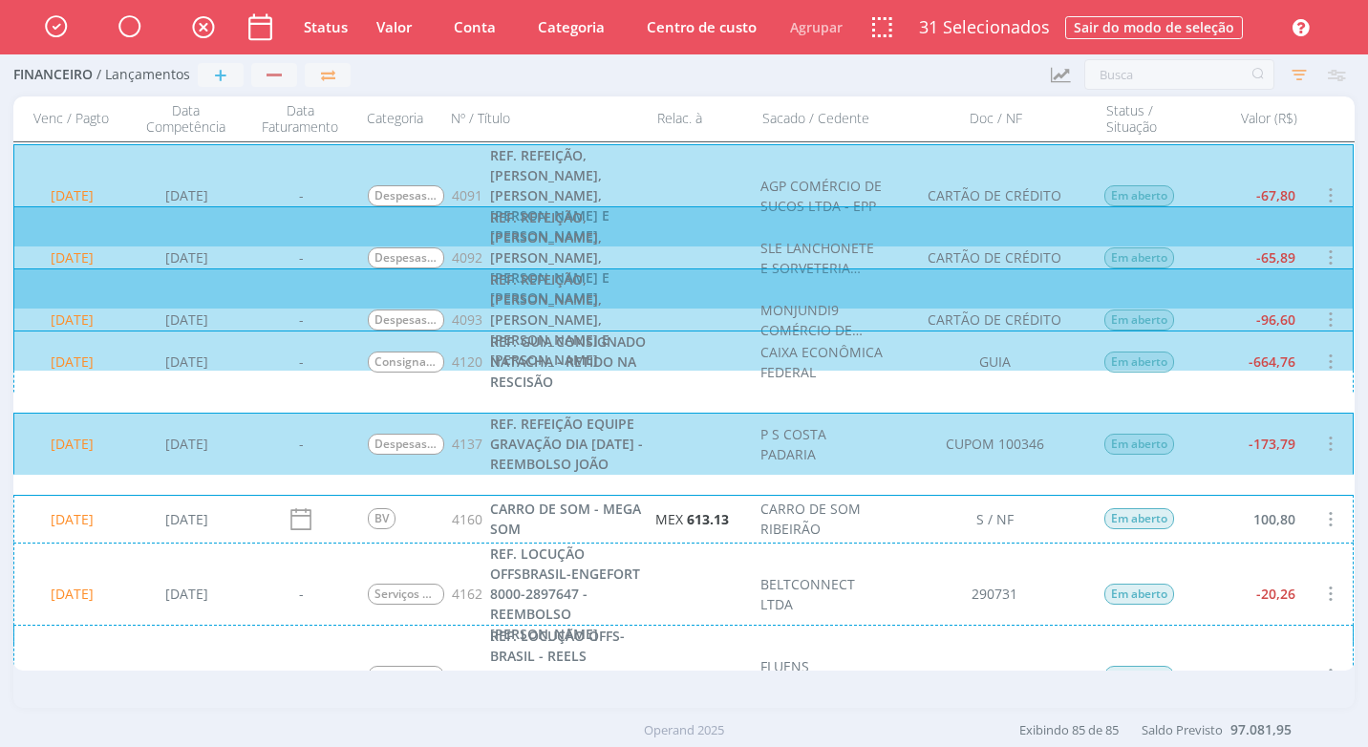
scroll to position [2867, 0]
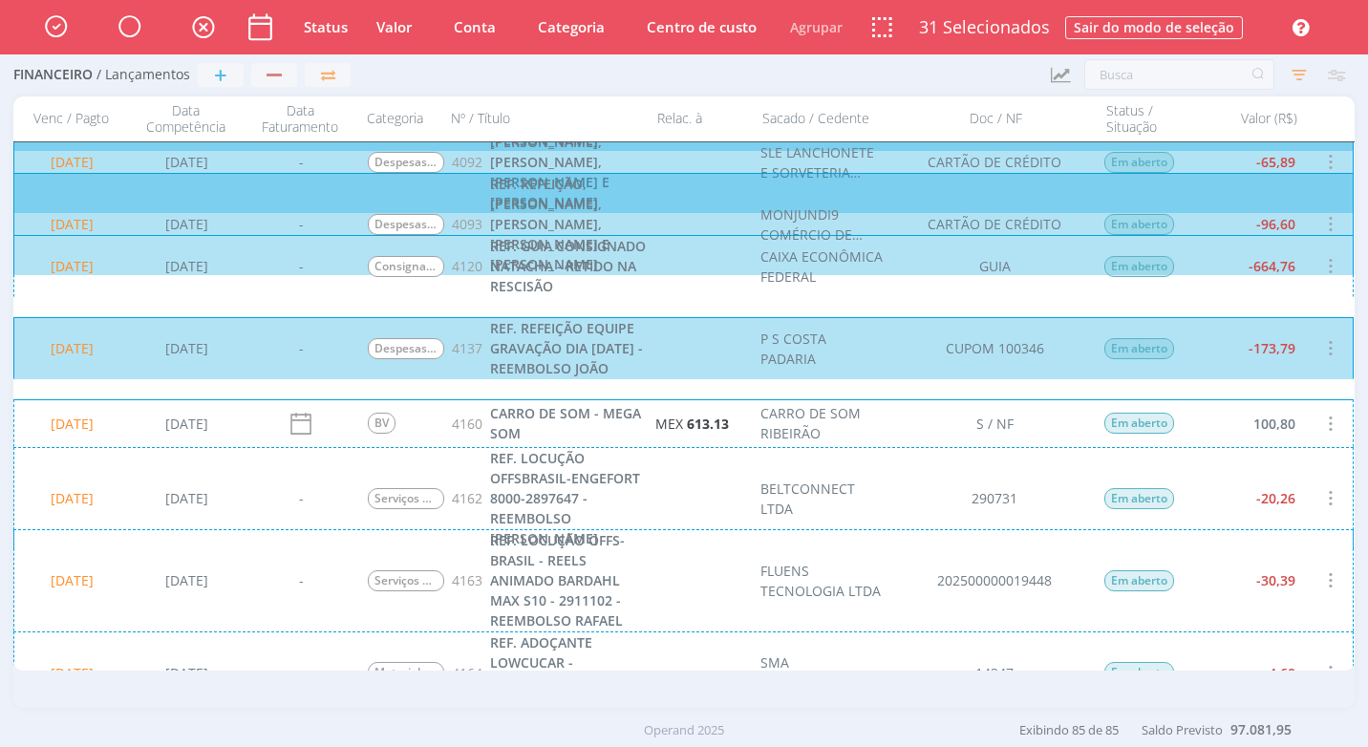
click at [1254, 511] on div "20/08/2025 19/08/2025 - Serviços de Locução 4162 REF. LOCUÇÃO OFFSBRASIL-ENGEFO…" at bounding box center [683, 498] width 1340 height 102
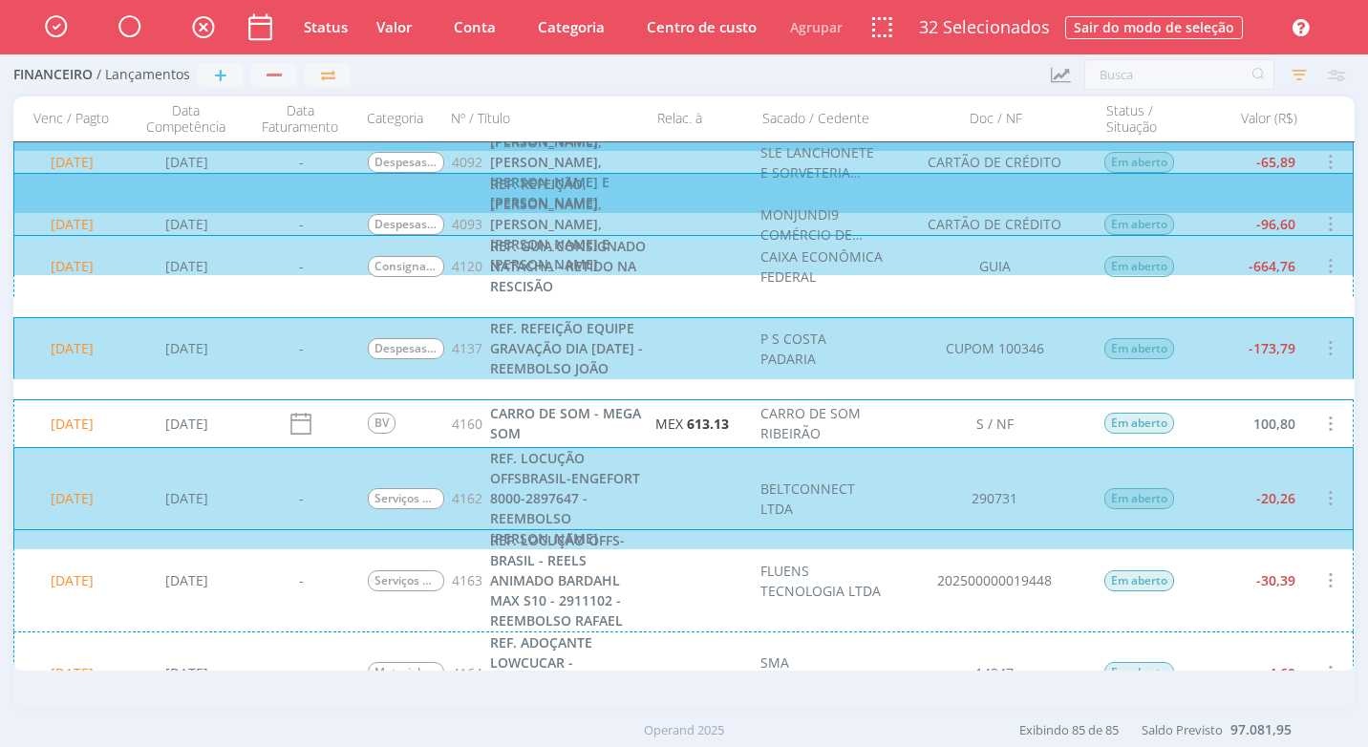
scroll to position [2963, 0]
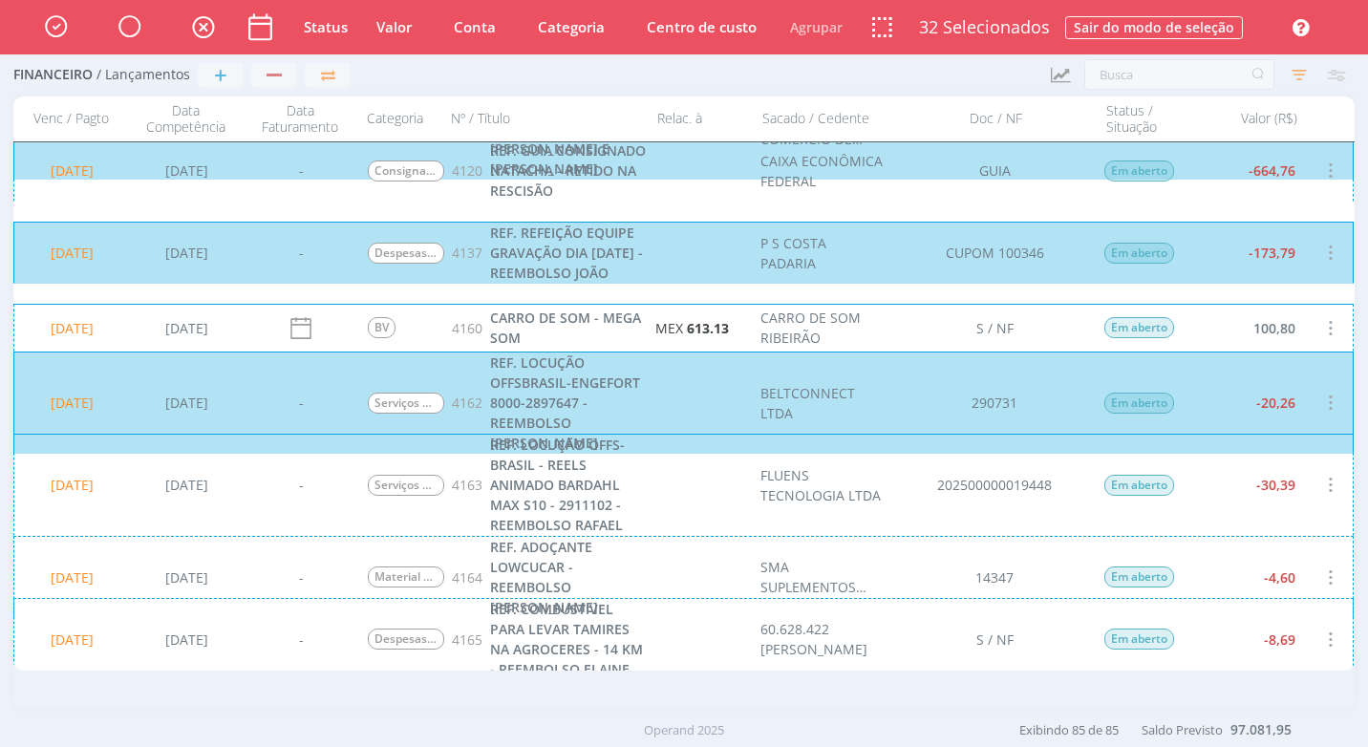
click at [1261, 475] on div "20/08/2025 19/08/2025 - Serviços de Locução 4163 REF. LOCUÇÃO OFFS-BRASIL - REE…" at bounding box center [683, 485] width 1340 height 102
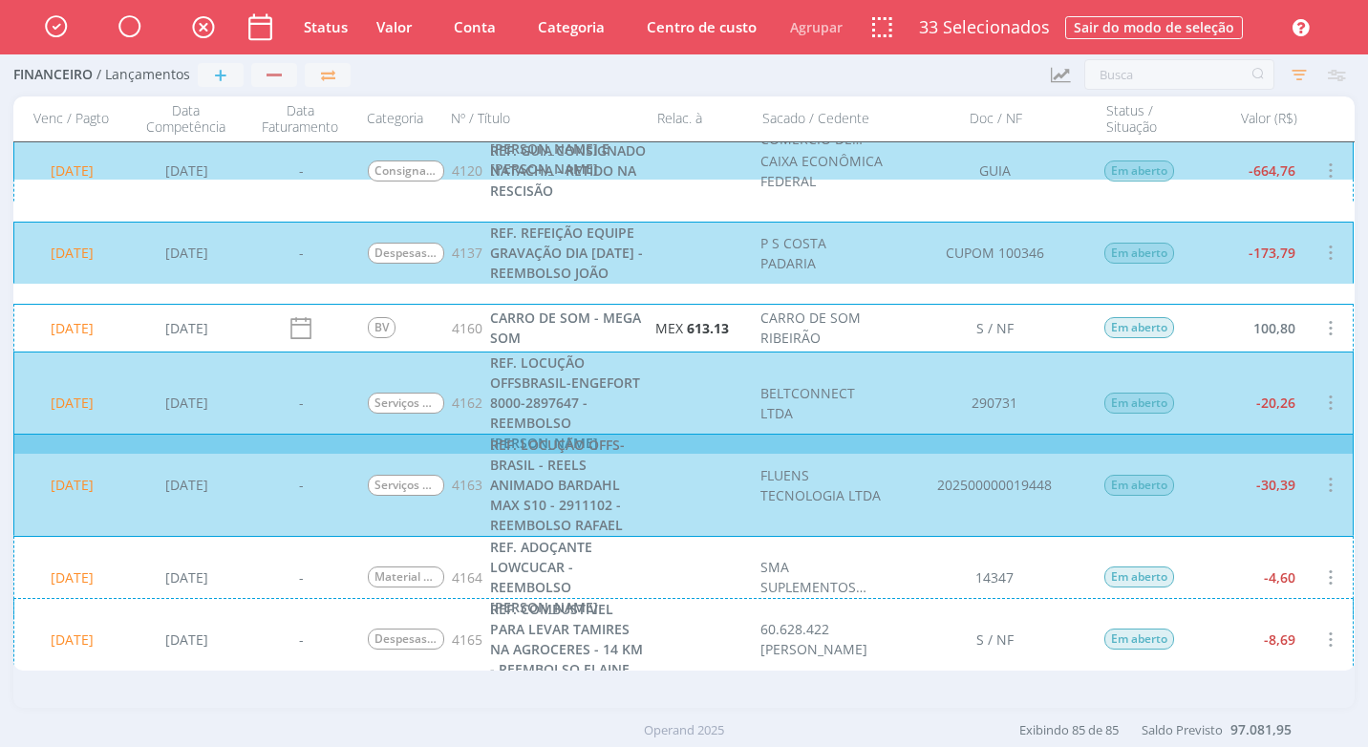
scroll to position [3154, 0]
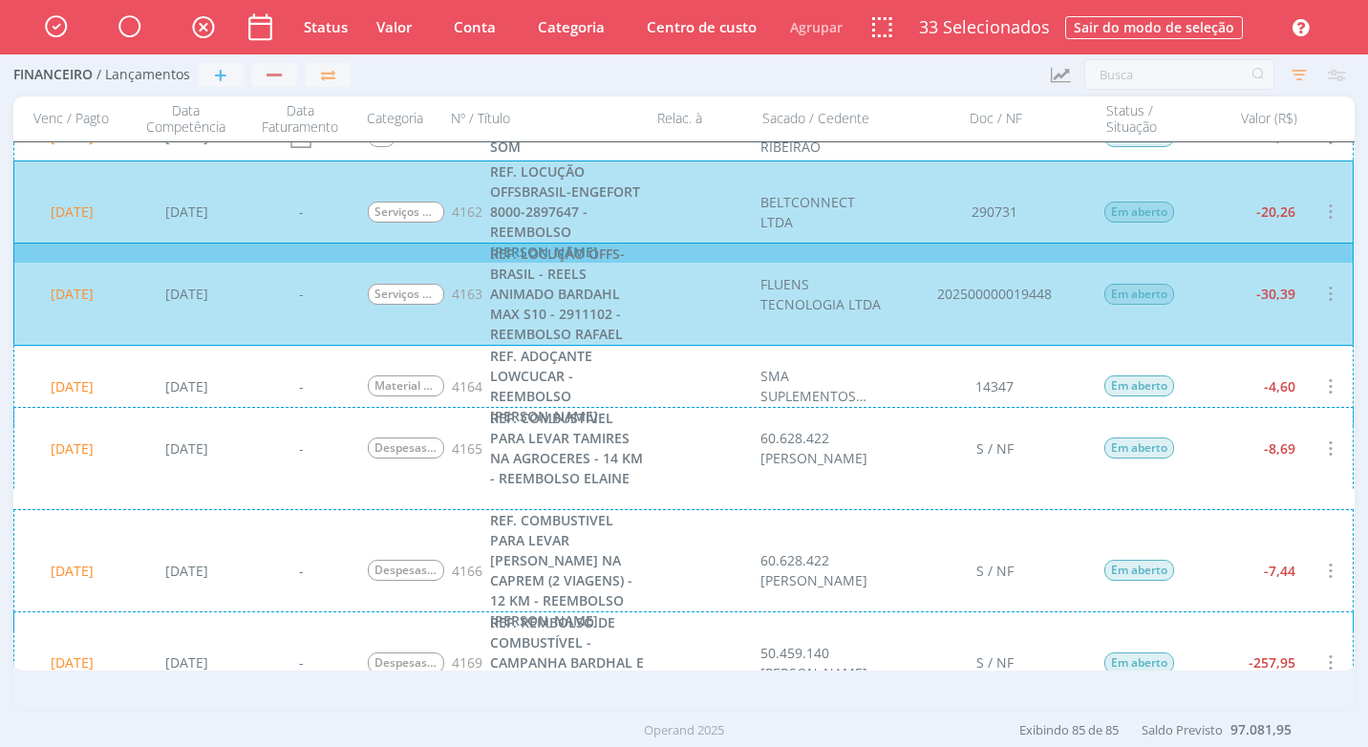
click at [1215, 390] on div "20/08/2025 19/08/2025 - Material de Copa e Cozinha 4164 REF. ADOÇANTE LOWCUCAR …" at bounding box center [683, 386] width 1340 height 82
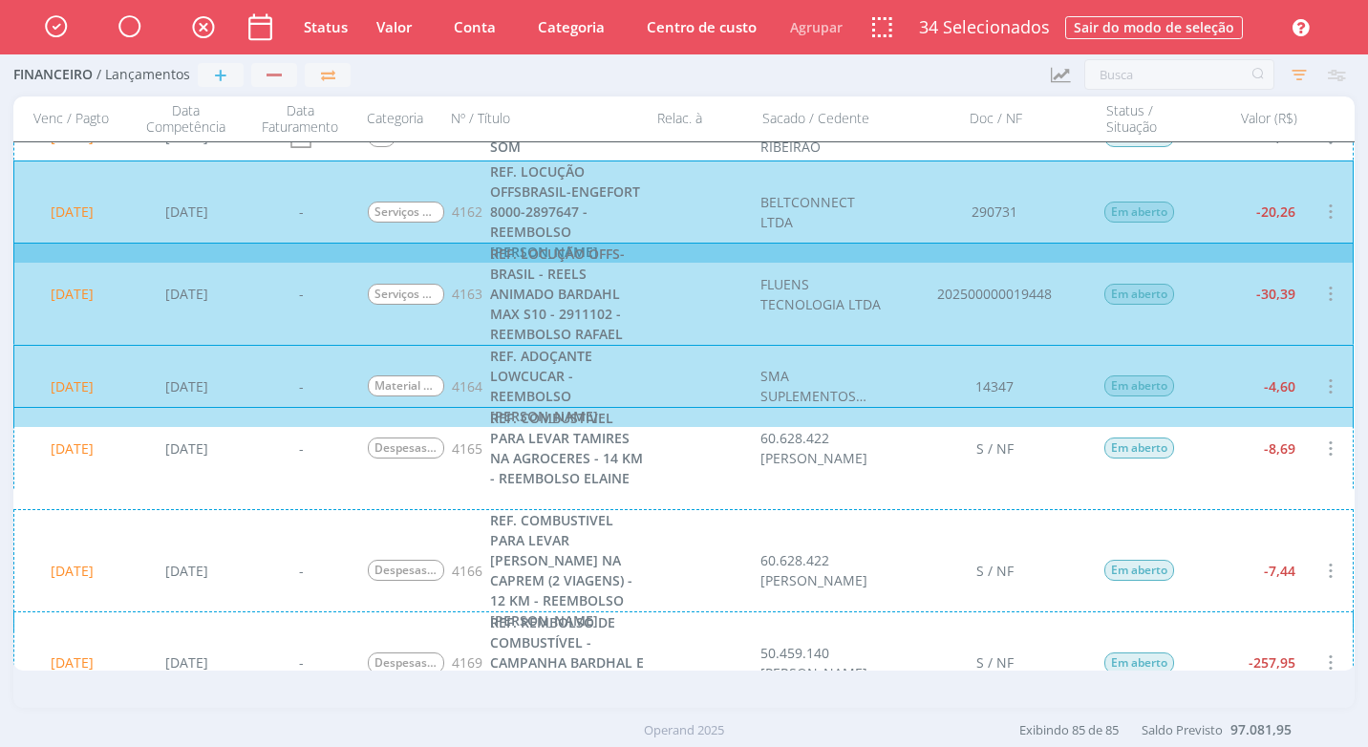
click at [1231, 469] on div "20/08/2025 19/08/2025 - Despesas com Reuniões / Eventos 4165 REF. COMBUSTIVEL P…" at bounding box center [683, 448] width 1340 height 82
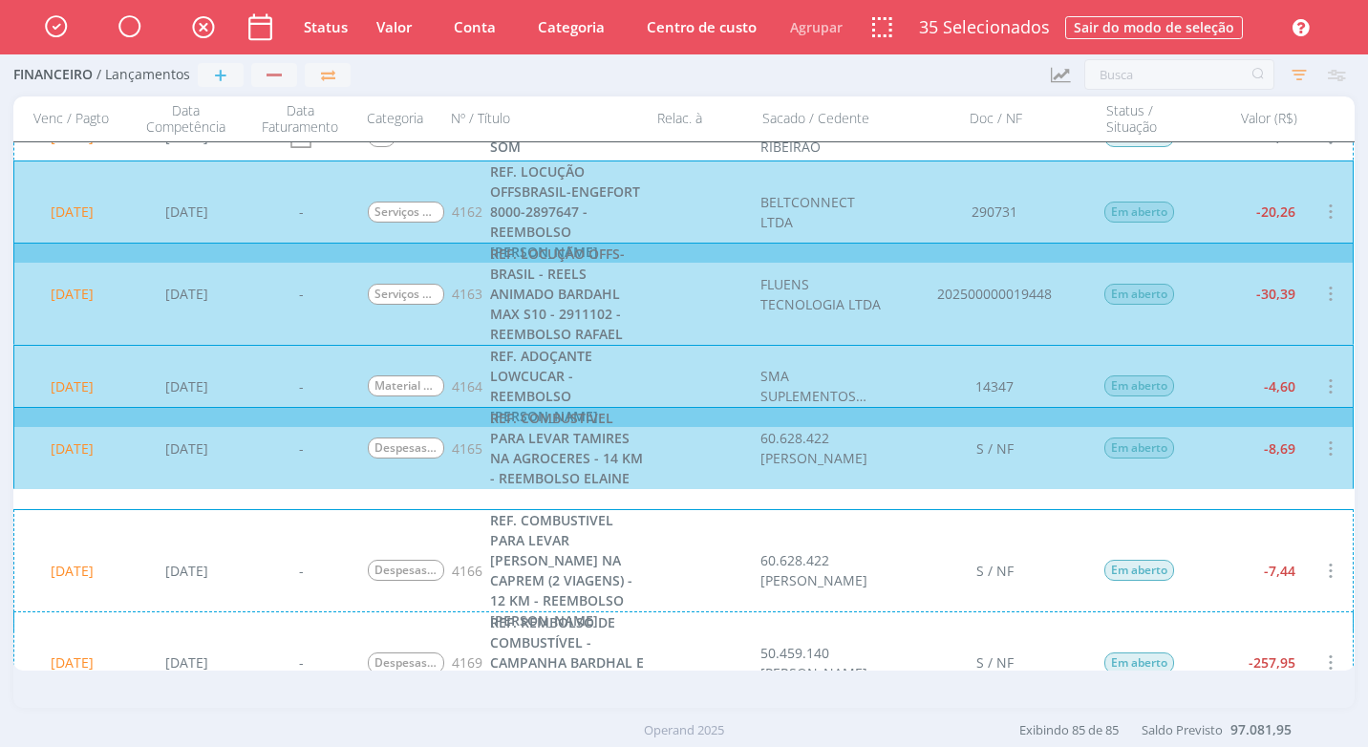
scroll to position [3345, 0]
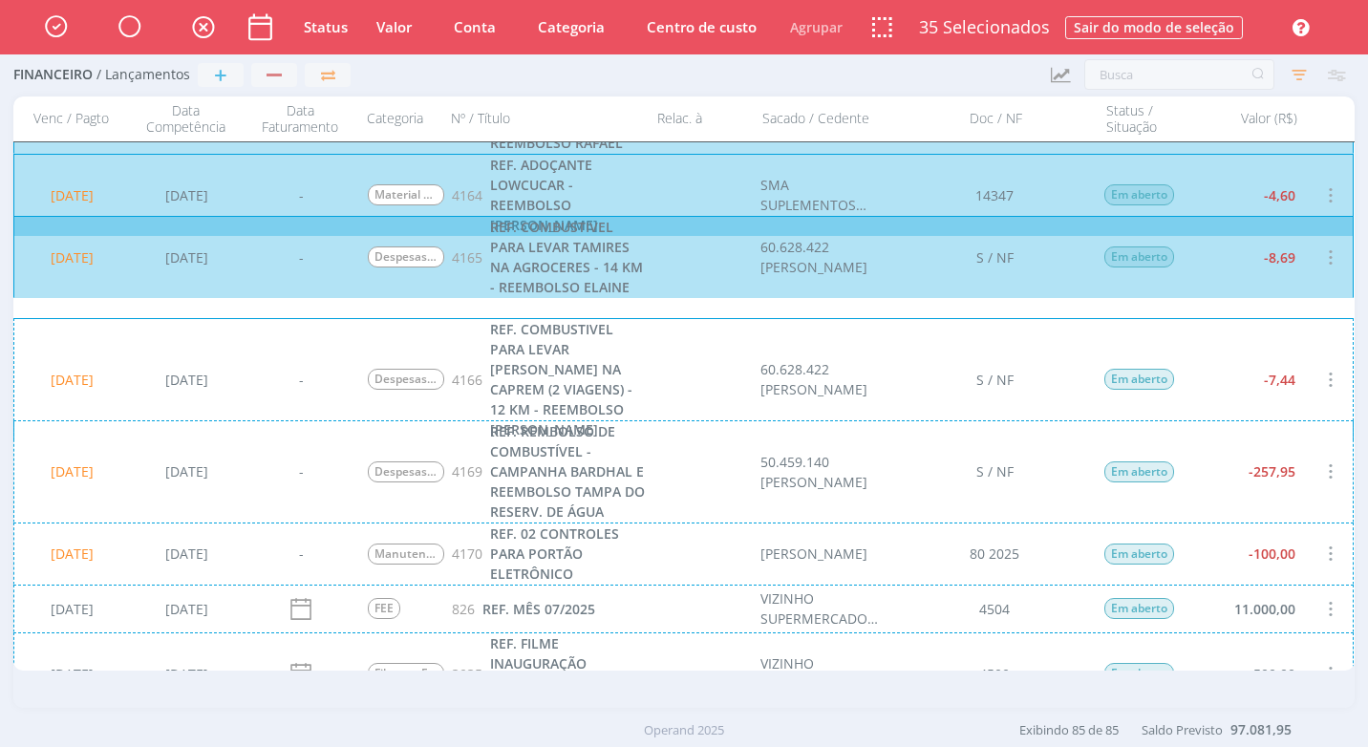
click at [1240, 386] on div "20/08/2025 19/08/2025 - Despesas com Reuniões / Eventos 4166 REF. COMBUSTIVEL P…" at bounding box center [683, 379] width 1340 height 122
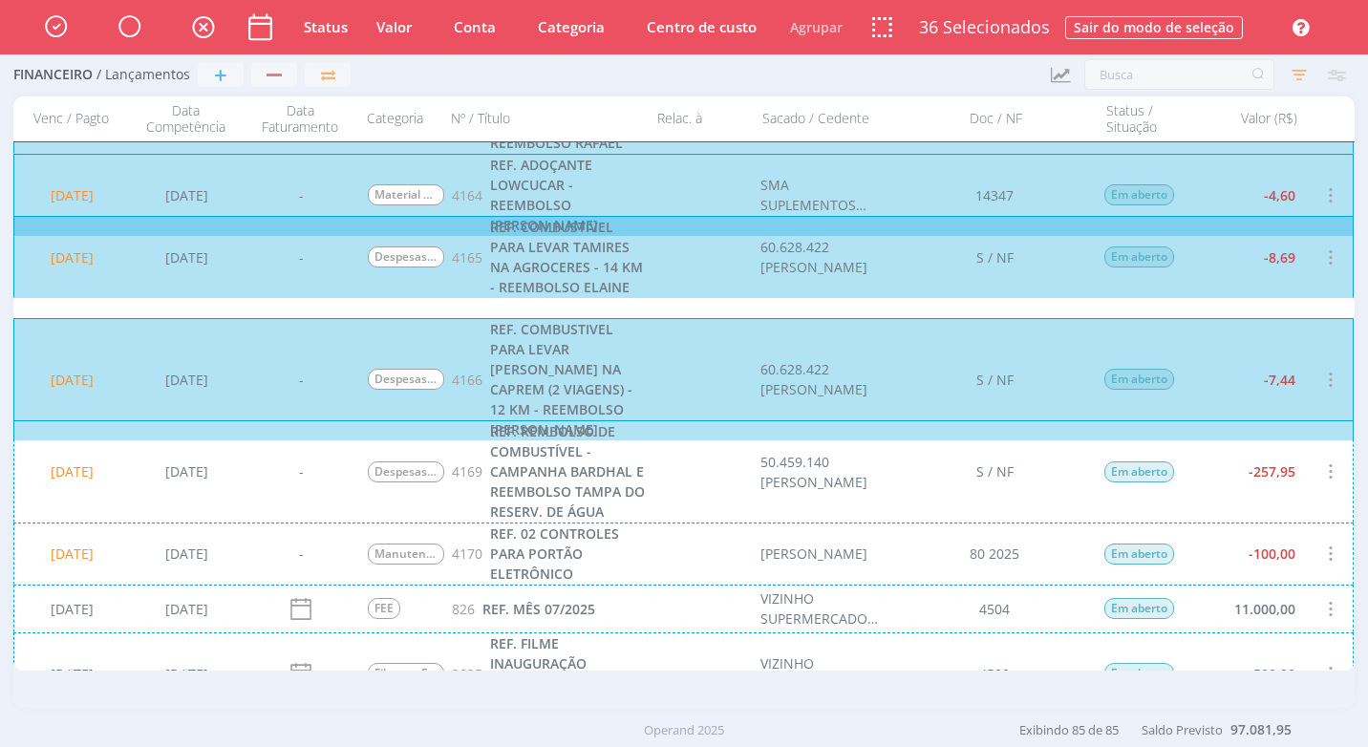
click at [1235, 494] on div "20/08/2025 19/08/2025 - Despesas com Reuniões / Eventos 4169 REF. REMBOLSO DE C…" at bounding box center [683, 471] width 1340 height 102
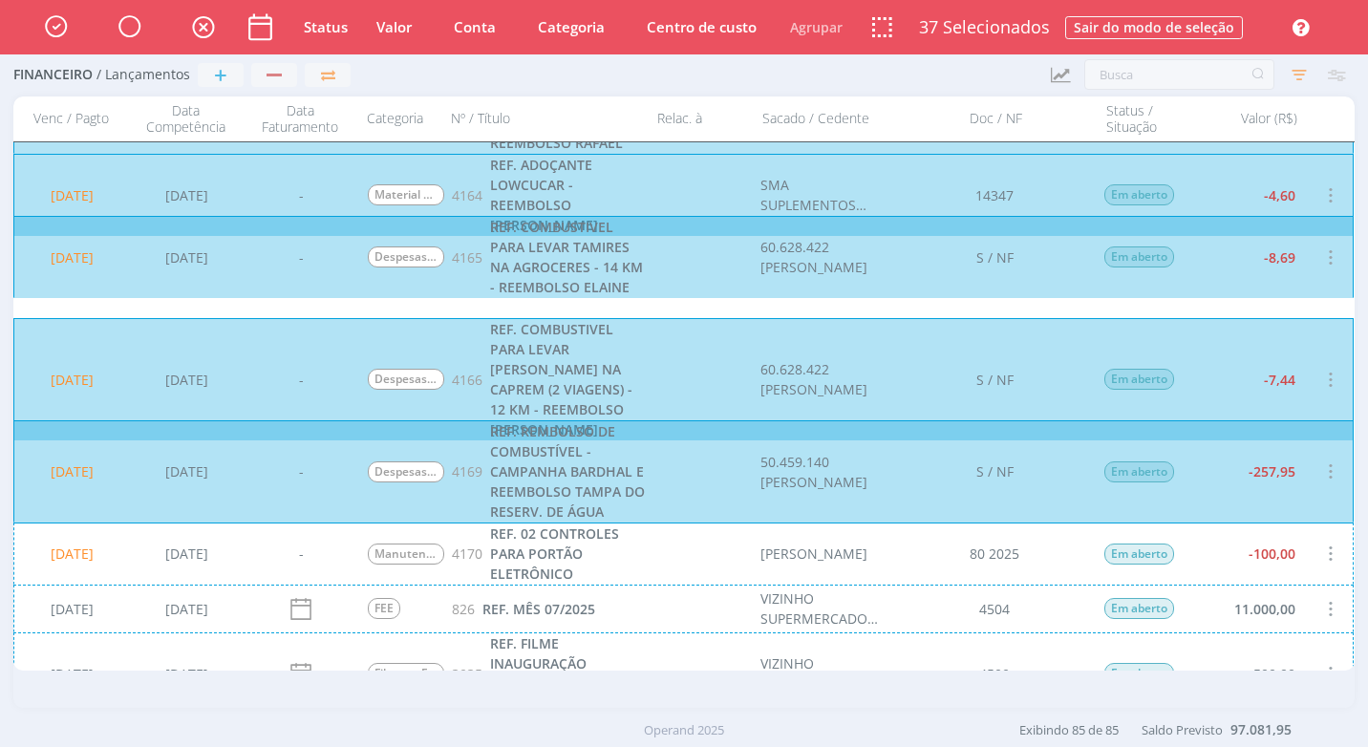
scroll to position [3441, 0]
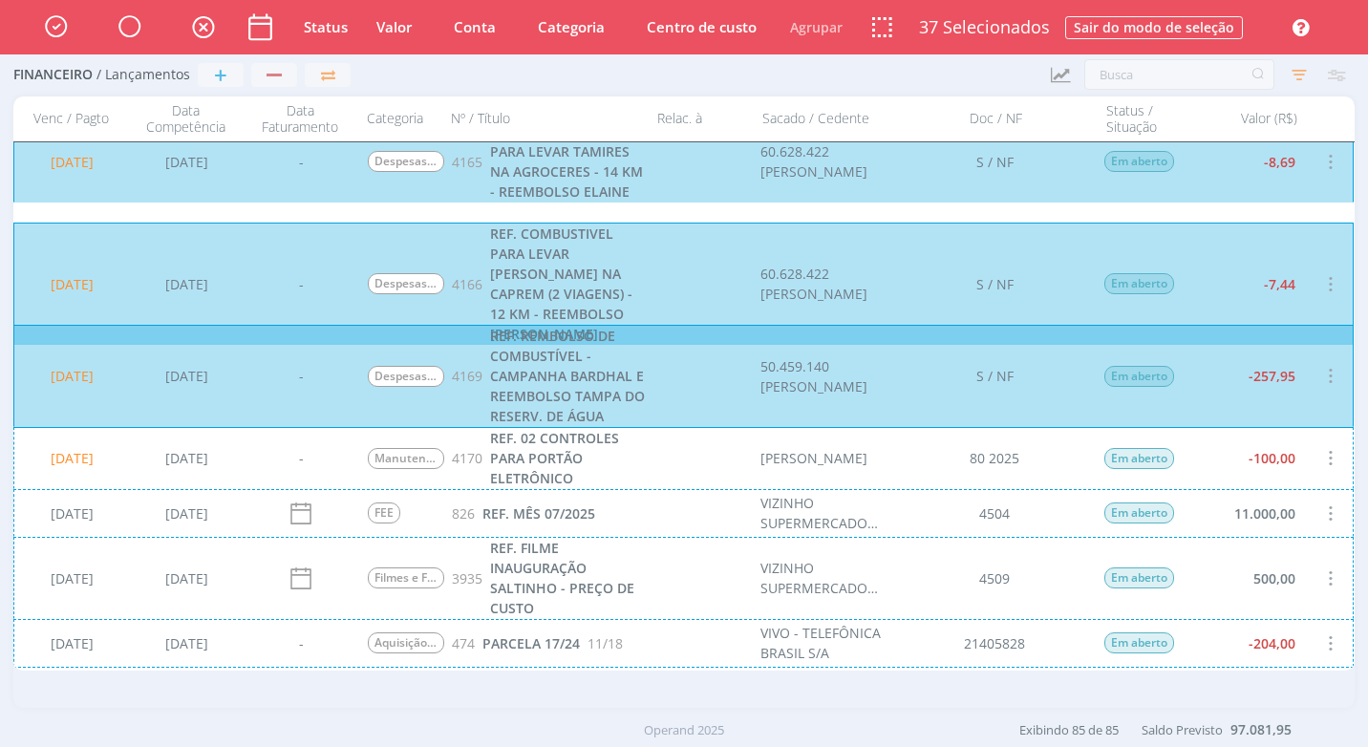
click at [1251, 468] on div "20/08/2025 19/08/2025 - Manutenção Predial 4170 REF. 02 CONTROLES PARA PORTÃO E…" at bounding box center [683, 458] width 1340 height 62
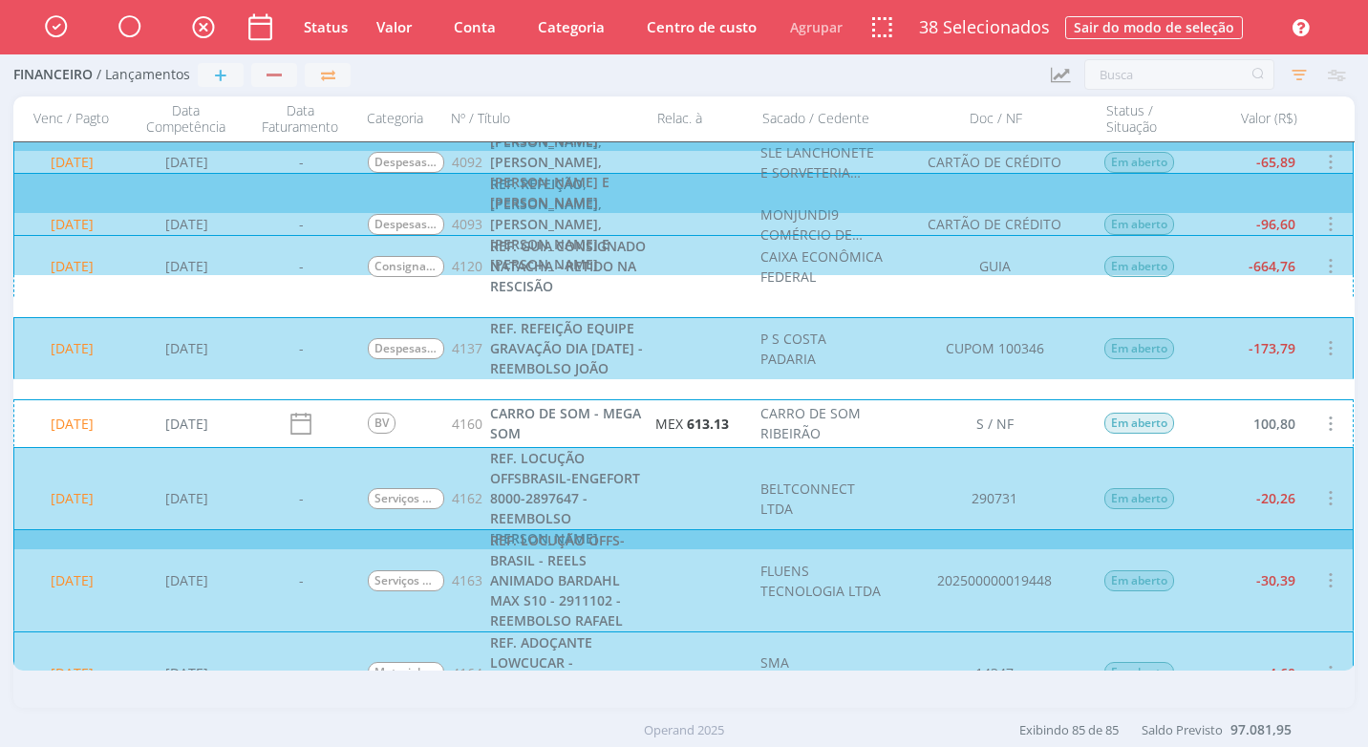
scroll to position [2772, 0]
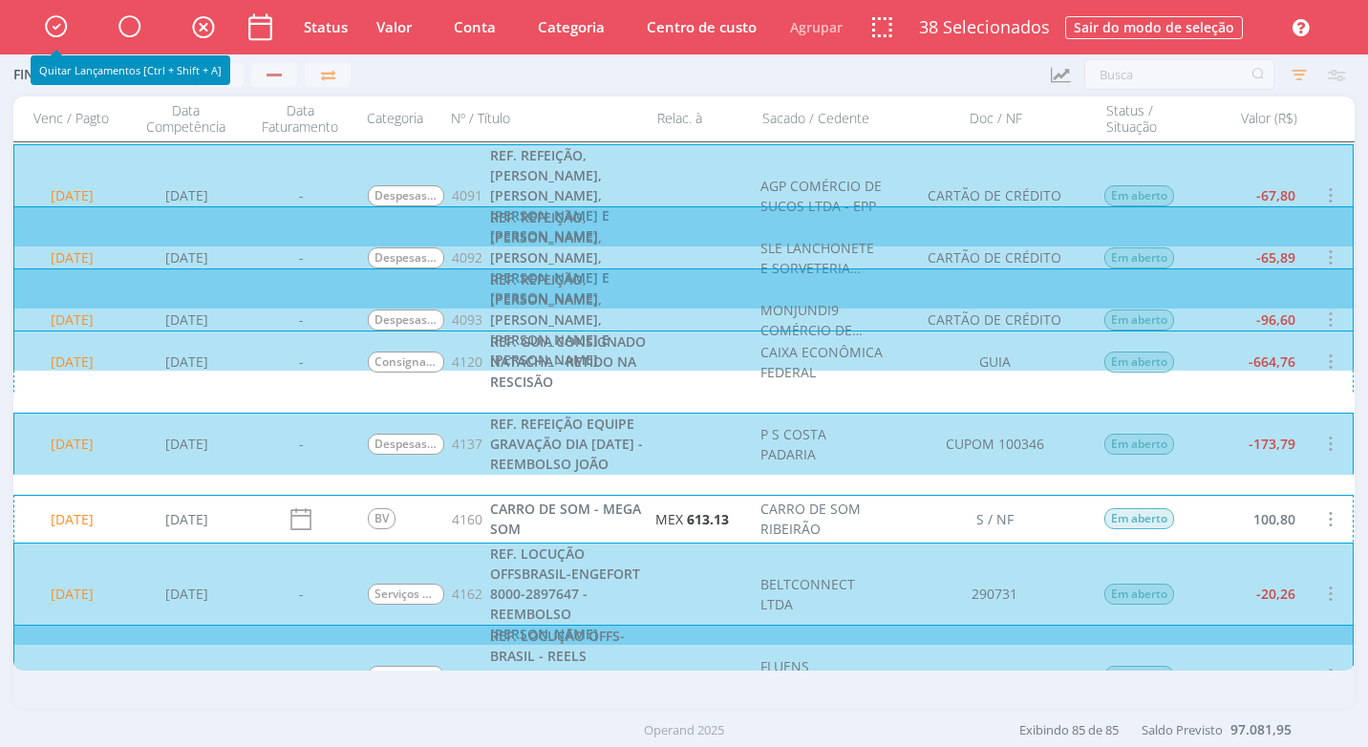
click at [52, 25] on icon "button" at bounding box center [55, 26] width 33 height 32
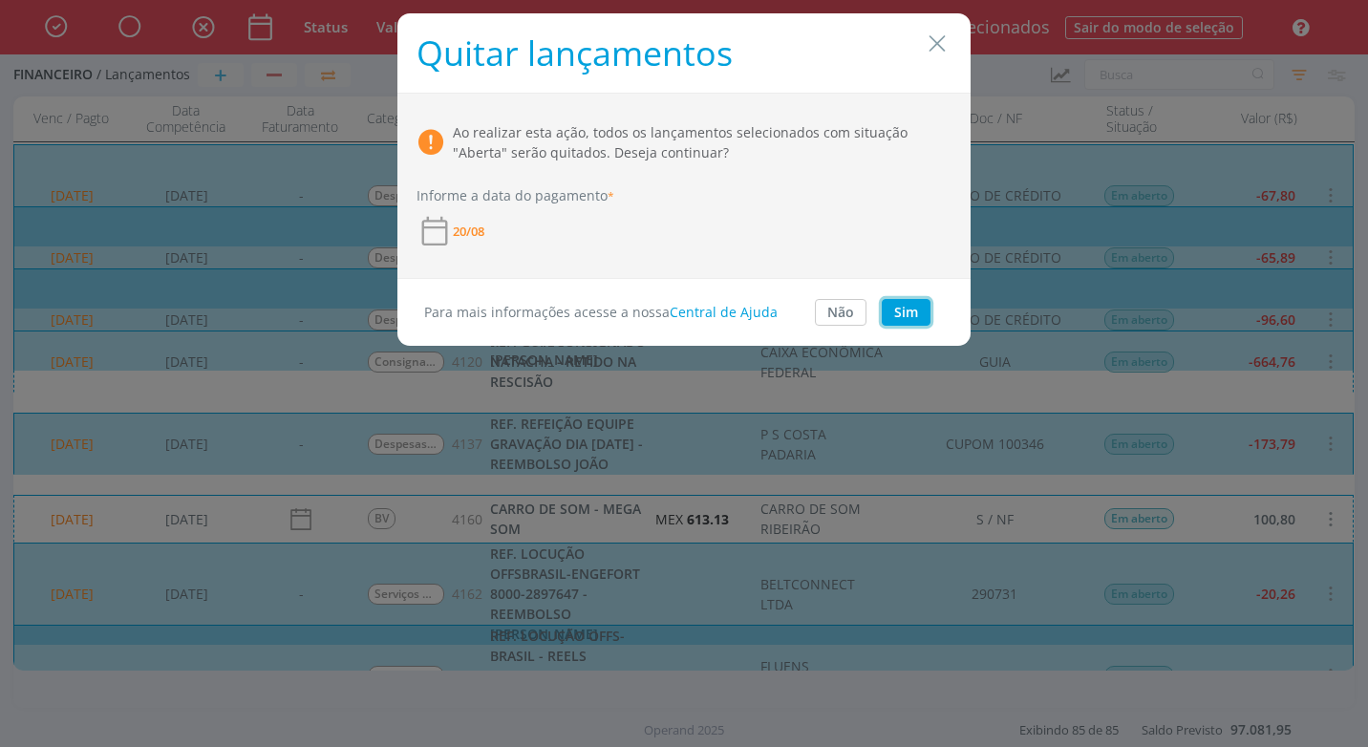
click at [923, 307] on button "Sim" at bounding box center [906, 312] width 49 height 27
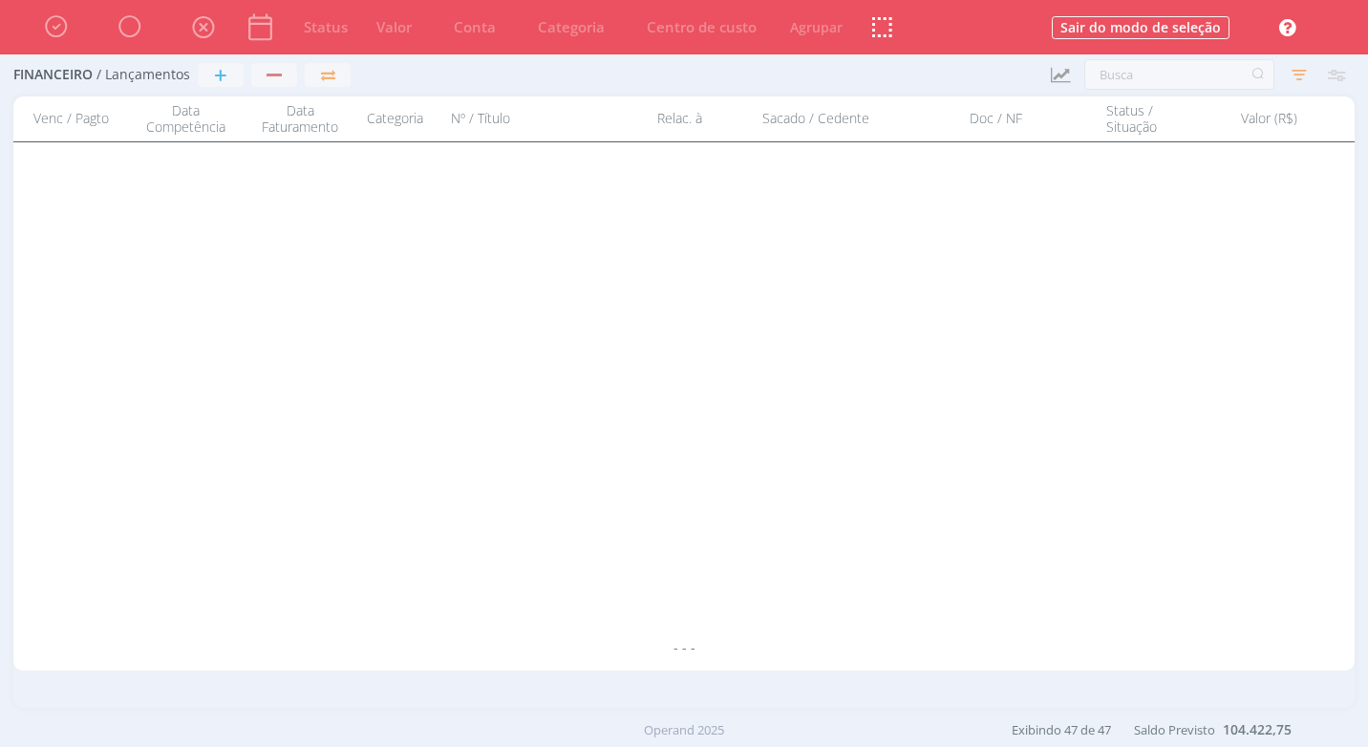
scroll to position [0, 0]
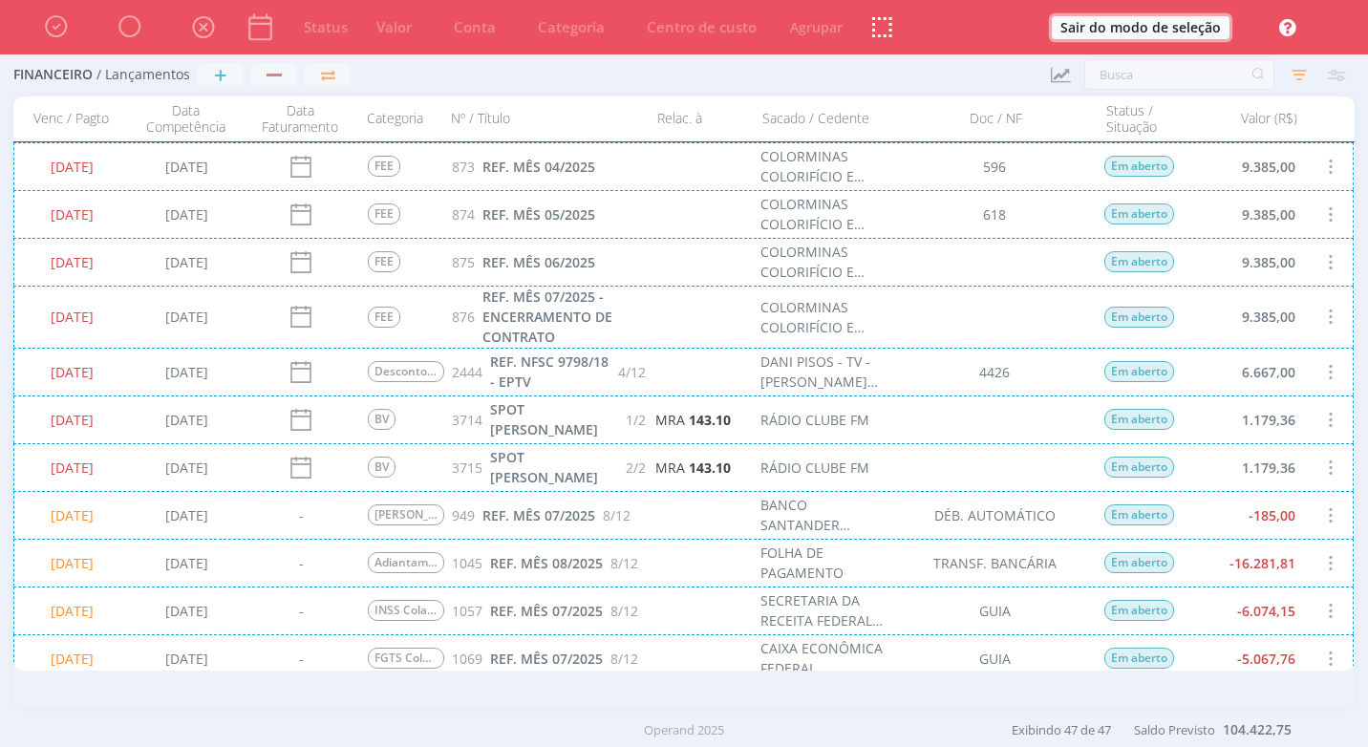
click at [1126, 30] on button "Sair do modo de seleção" at bounding box center [1141, 27] width 178 height 23
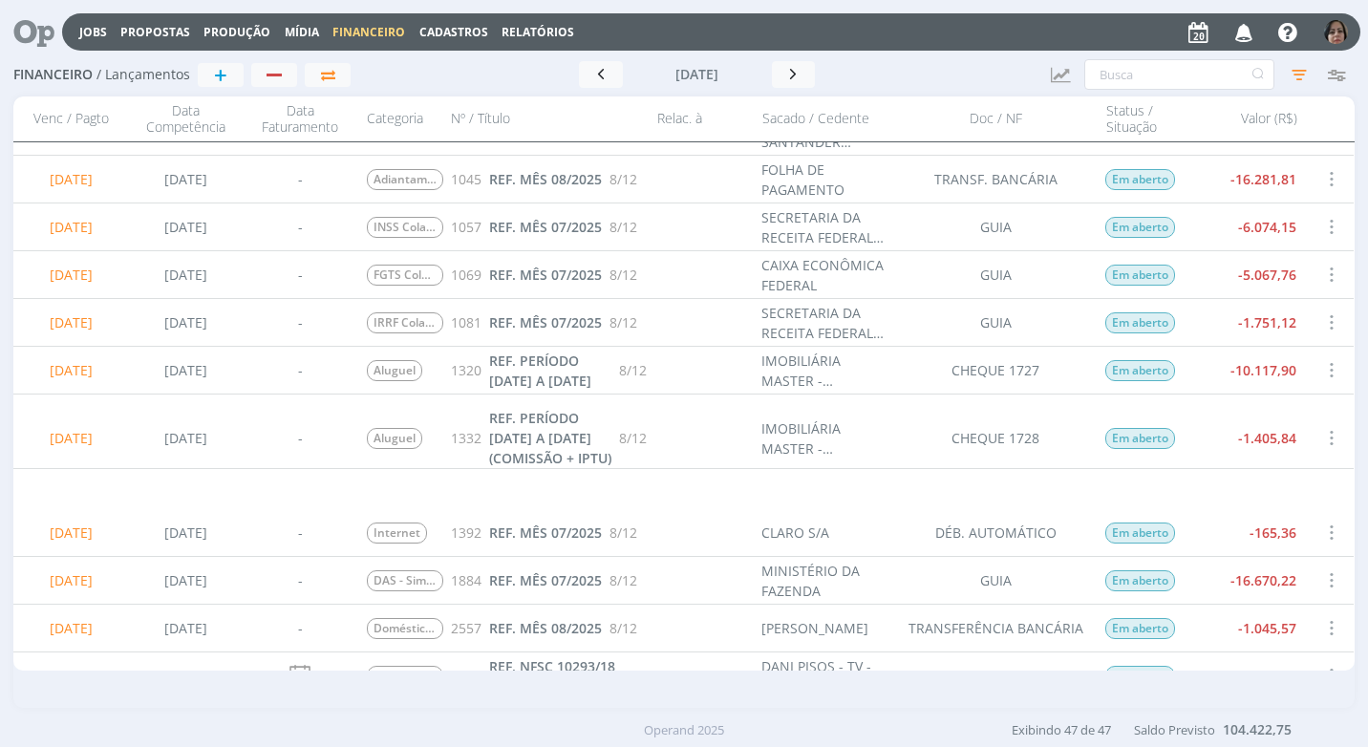
scroll to position [191, 0]
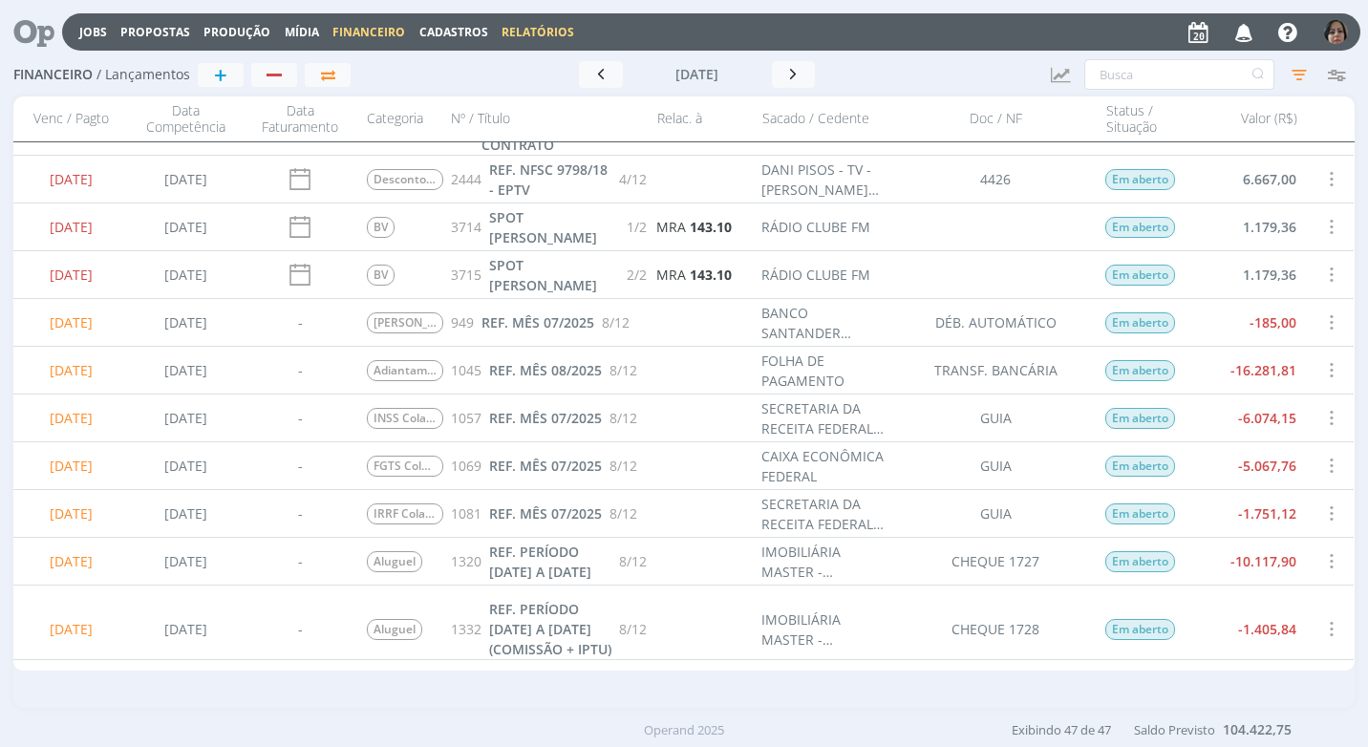
click at [520, 32] on link "Relatórios" at bounding box center [538, 32] width 73 height 16
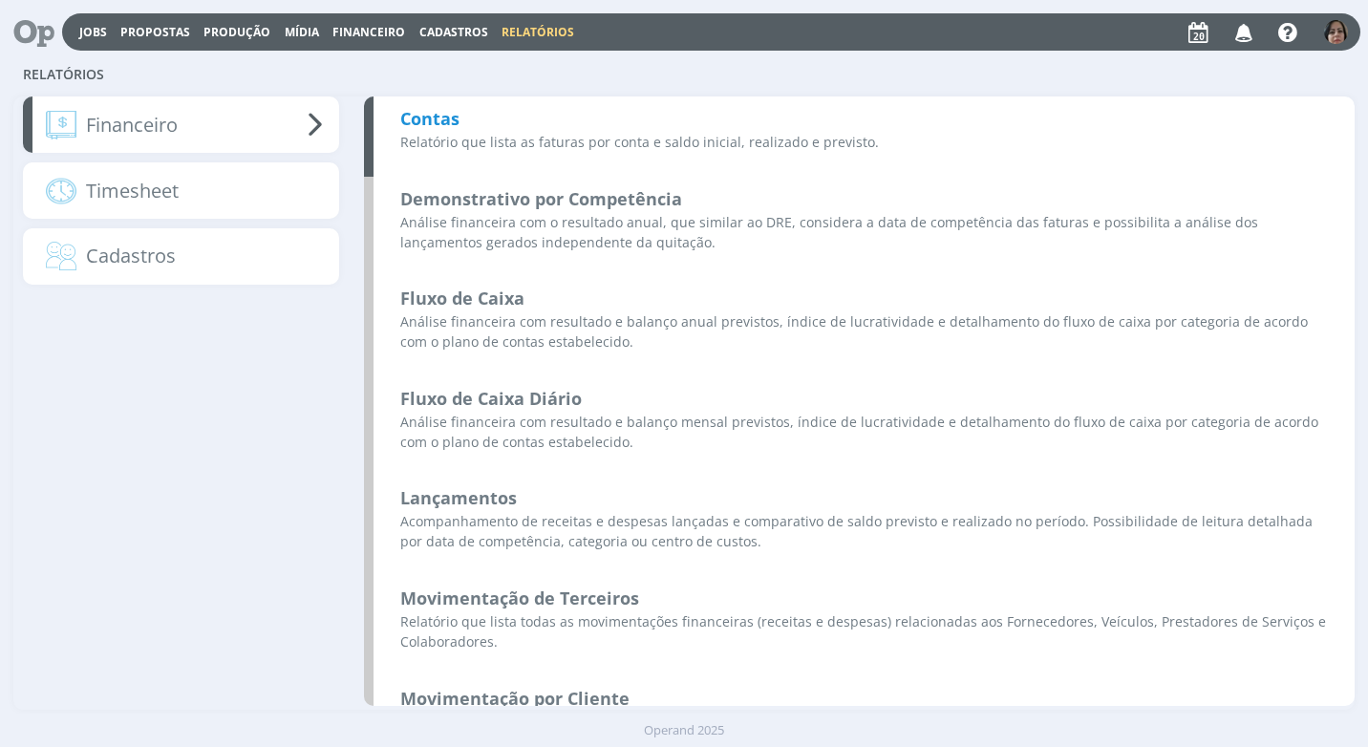
click at [436, 122] on b "Contas" at bounding box center [429, 118] width 59 height 23
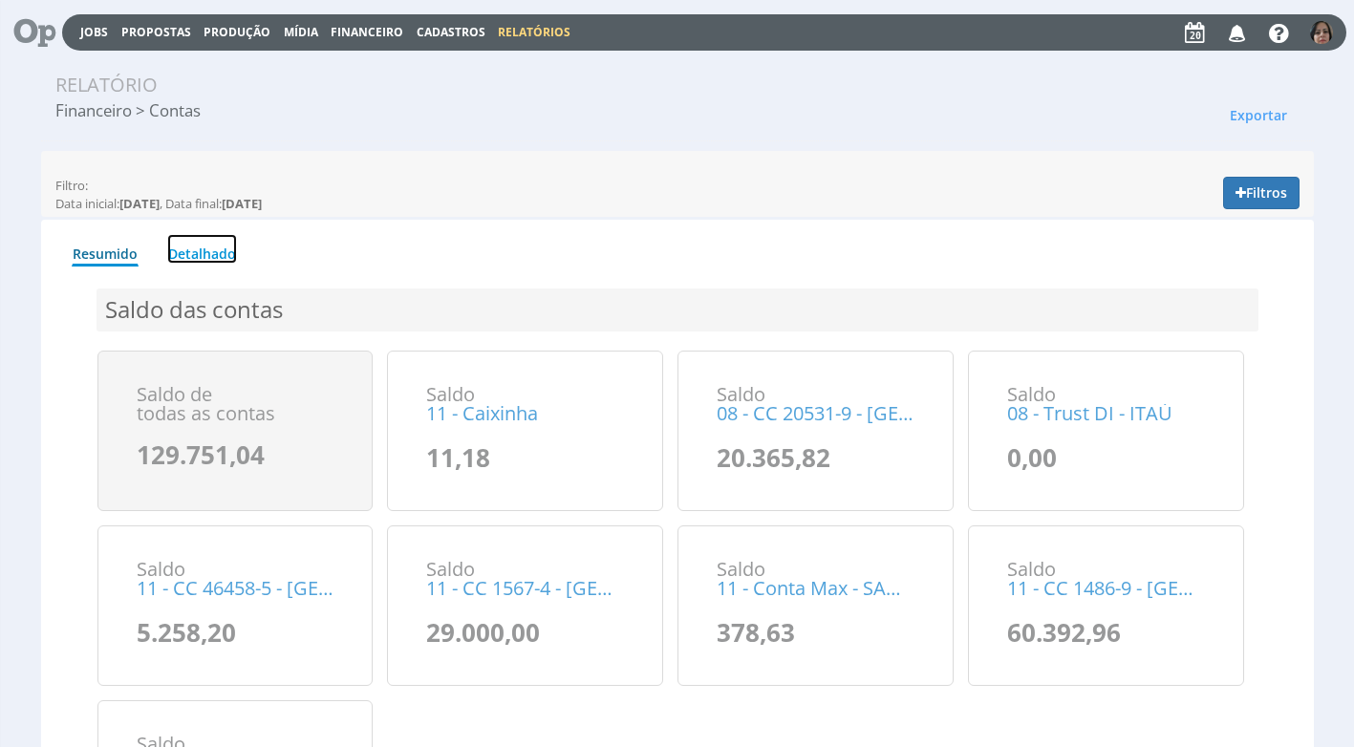
click at [204, 257] on link "Detalhado" at bounding box center [202, 249] width 70 height 30
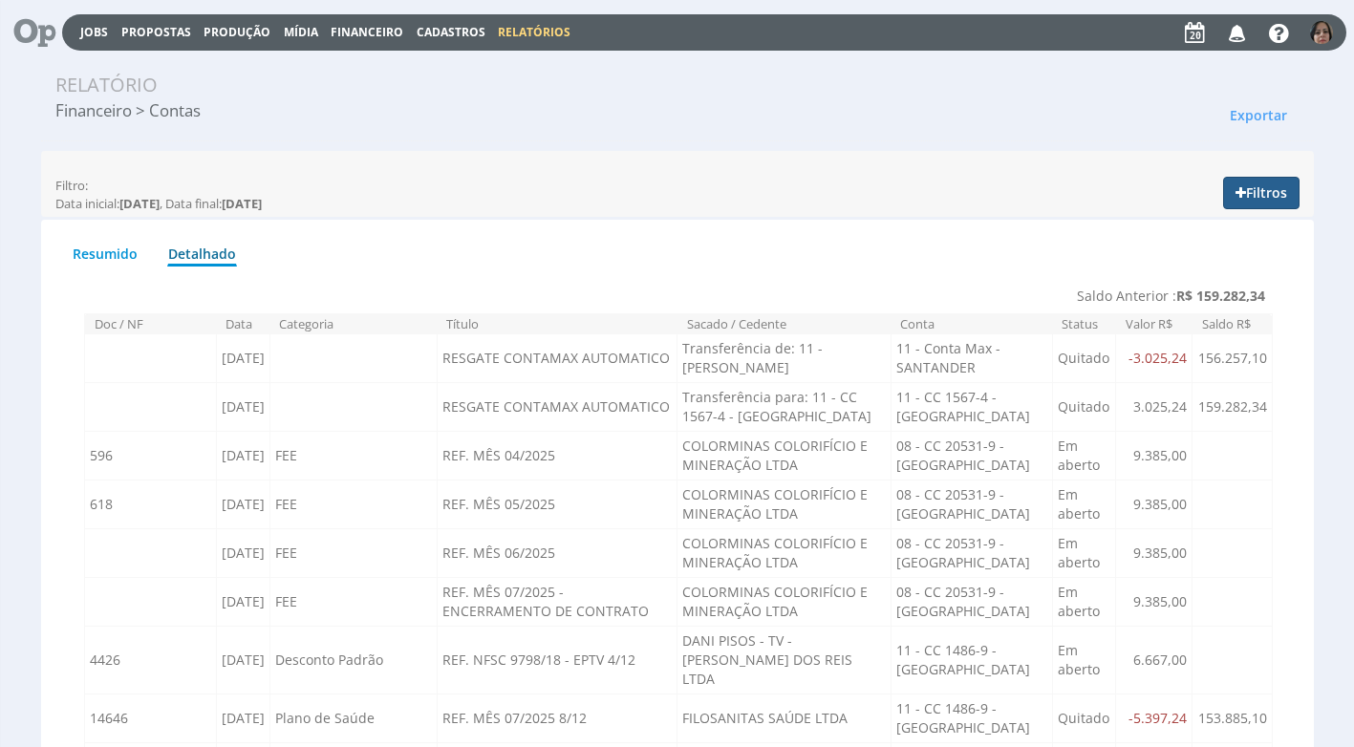
click at [1262, 192] on button "Filtros" at bounding box center [1261, 193] width 76 height 32
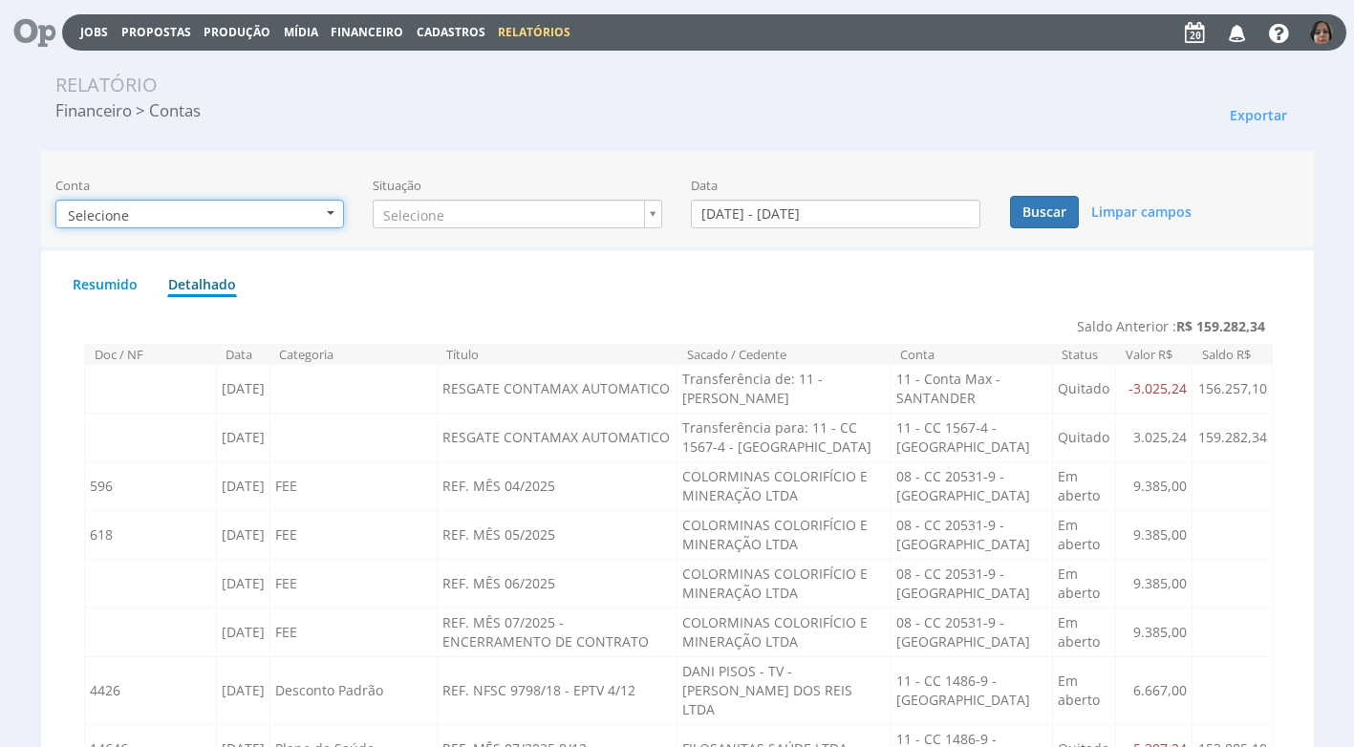
click at [332, 212] on b "button" at bounding box center [331, 213] width 8 height 4
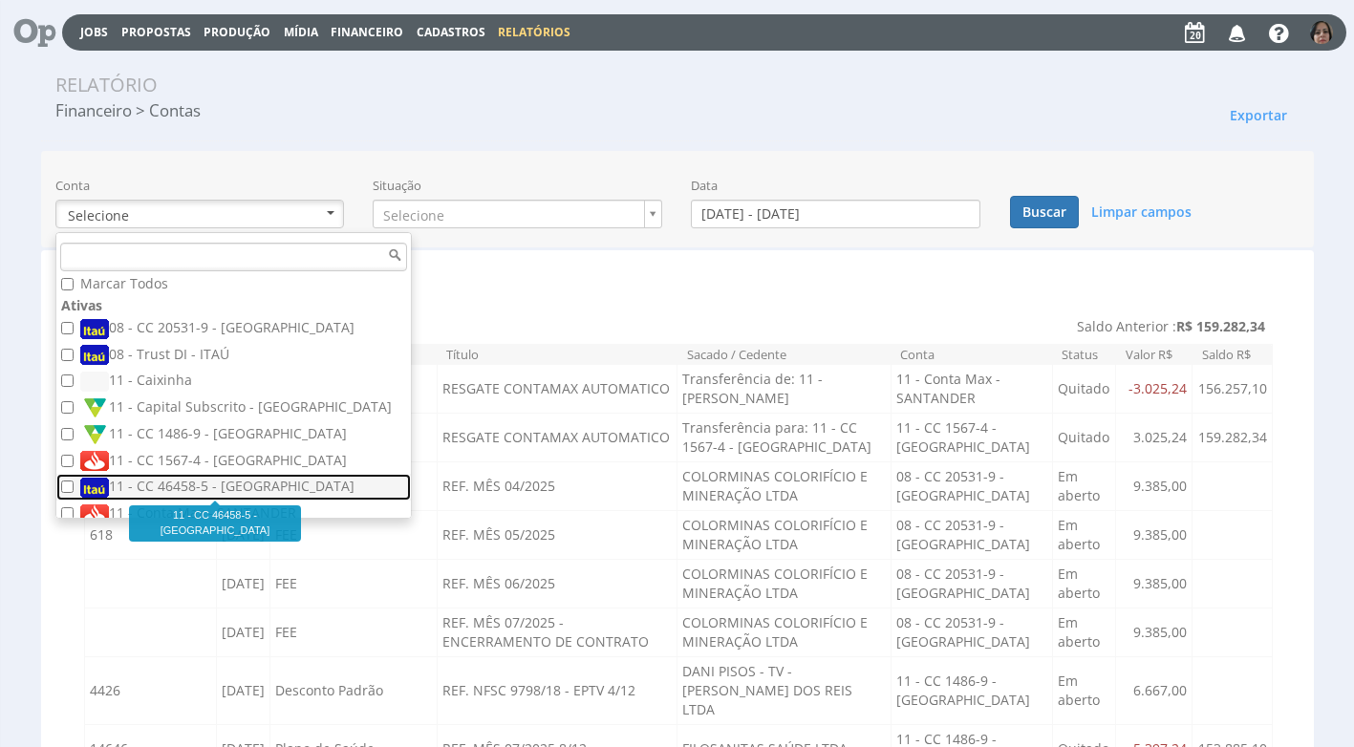
click at [249, 481] on label "11 - CC 46458-5 - [GEOGRAPHIC_DATA]" at bounding box center [235, 487] width 311 height 21
click at [74, 481] on input "11 - CC 46458-5 - [GEOGRAPHIC_DATA]" at bounding box center [67, 487] width 12 height 12
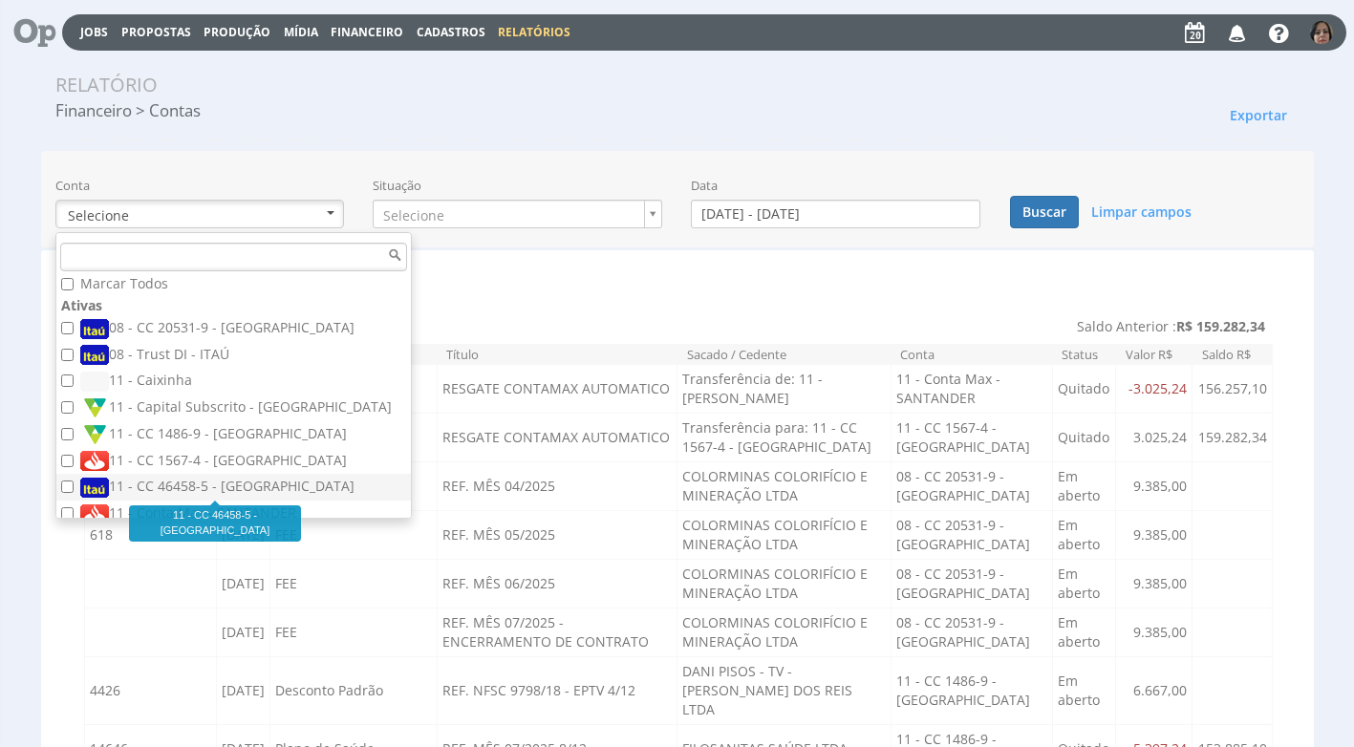
checkbox input "true"
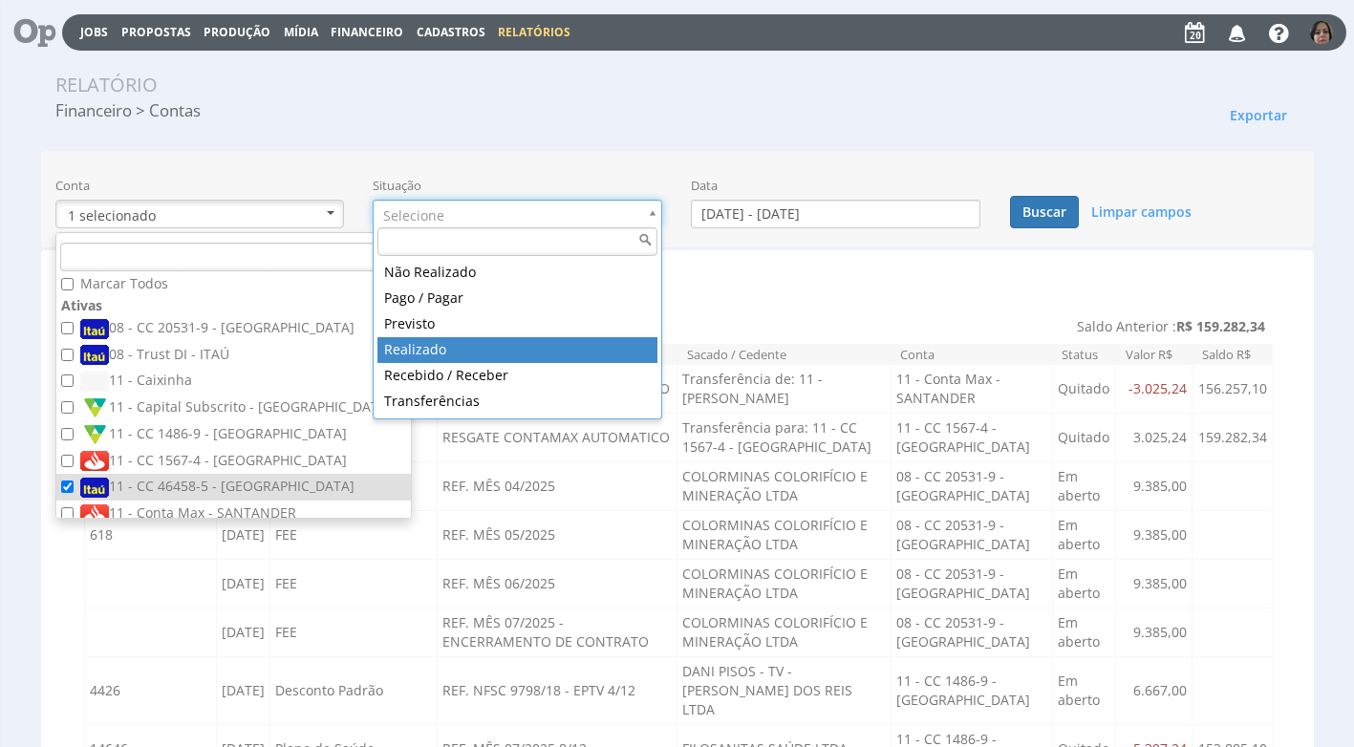
type input "realizado"
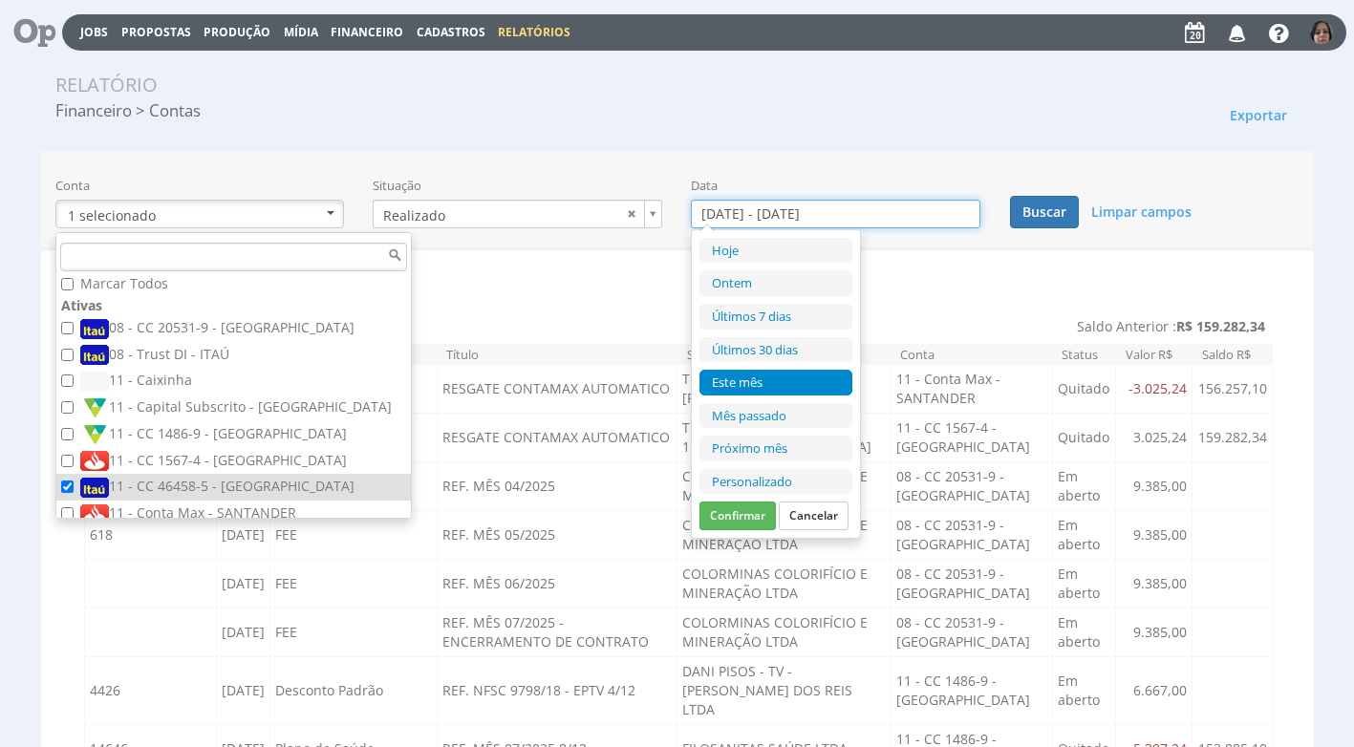
click at [718, 215] on input "01/08/2025 - 31/08/2025" at bounding box center [835, 214] width 289 height 29
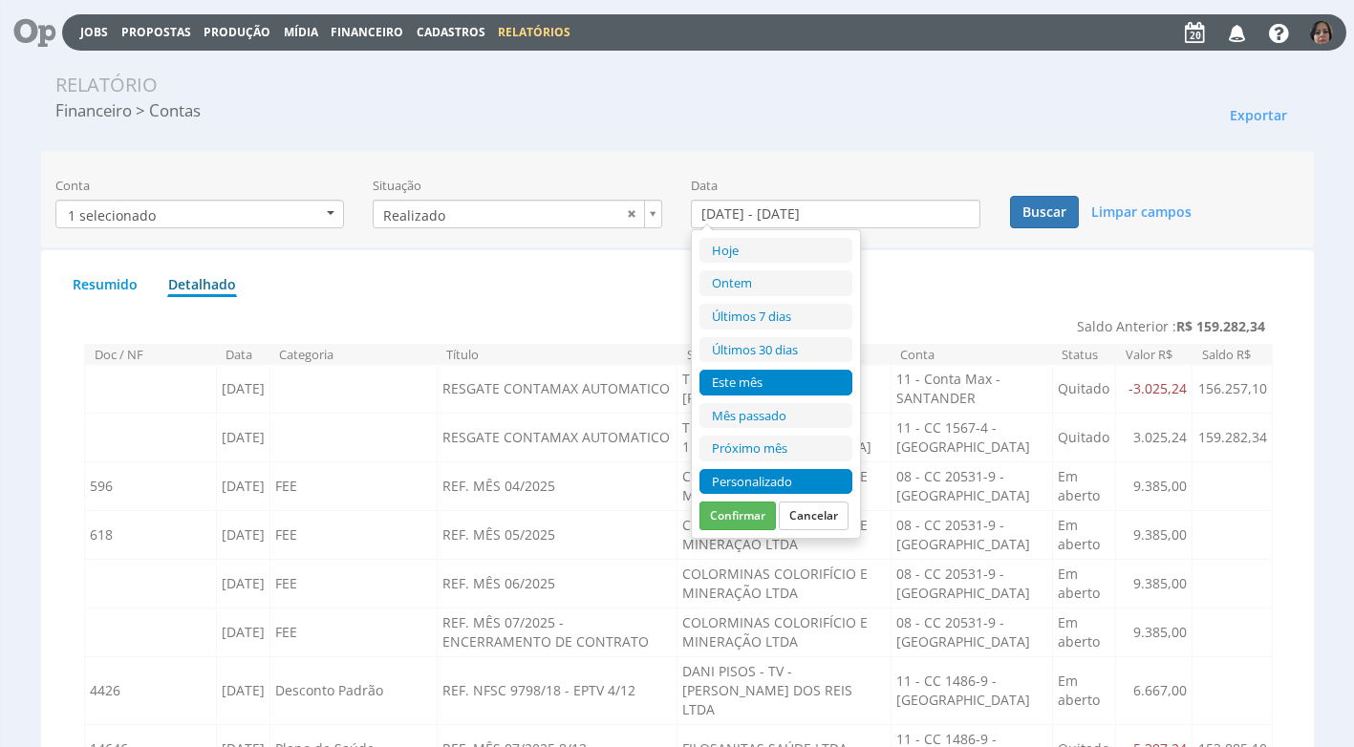
click at [746, 483] on li "Personalizado" at bounding box center [775, 482] width 153 height 26
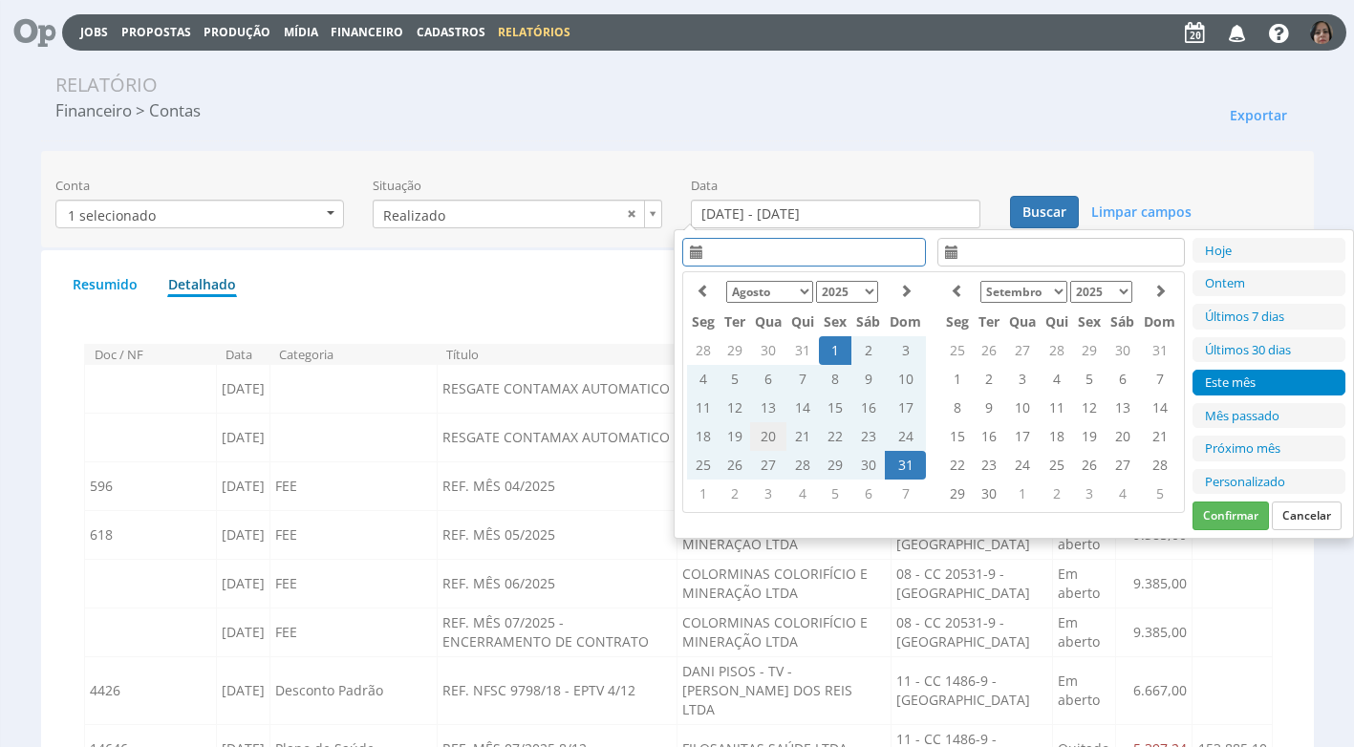
click at [766, 434] on td "20" at bounding box center [768, 436] width 36 height 29
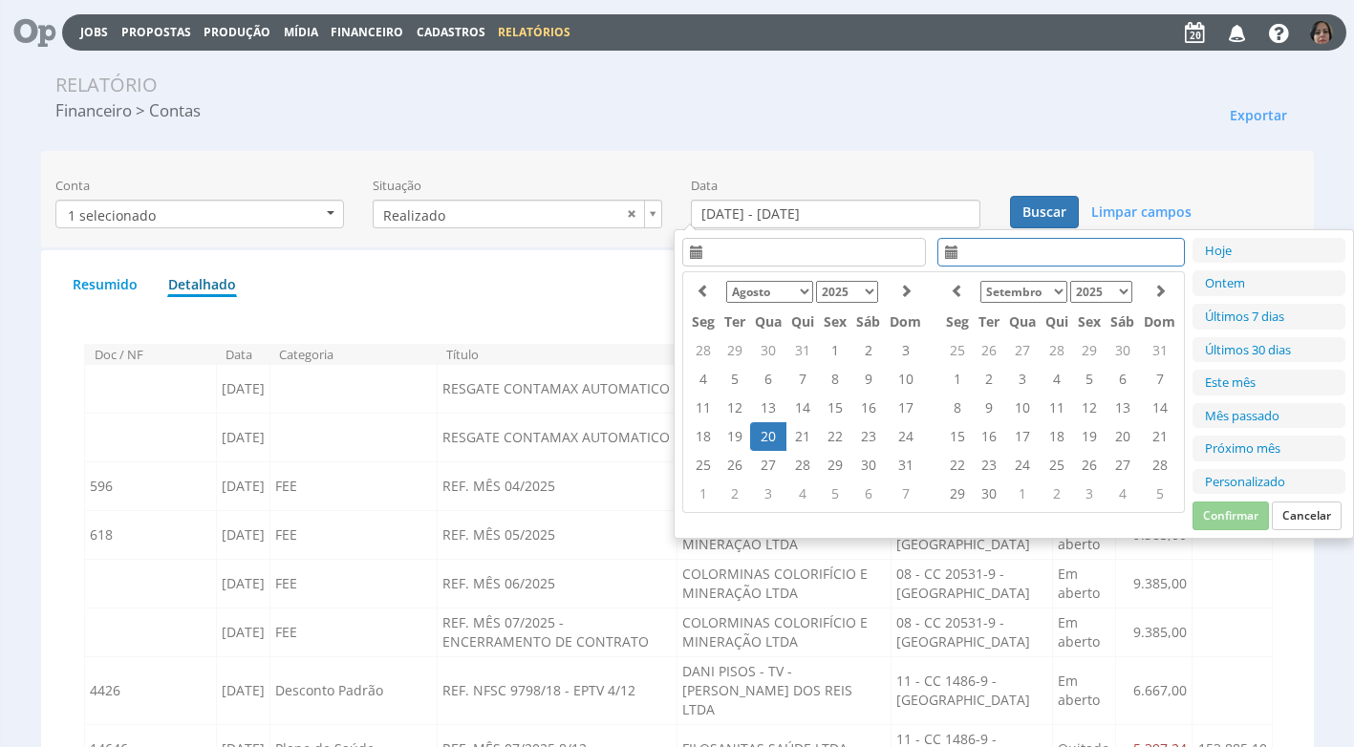
click at [766, 434] on td "20" at bounding box center [768, 436] width 36 height 29
click at [1245, 519] on button "Confirmar" at bounding box center [1230, 516] width 76 height 29
type input "20/08/2025 - 20/08/2025"
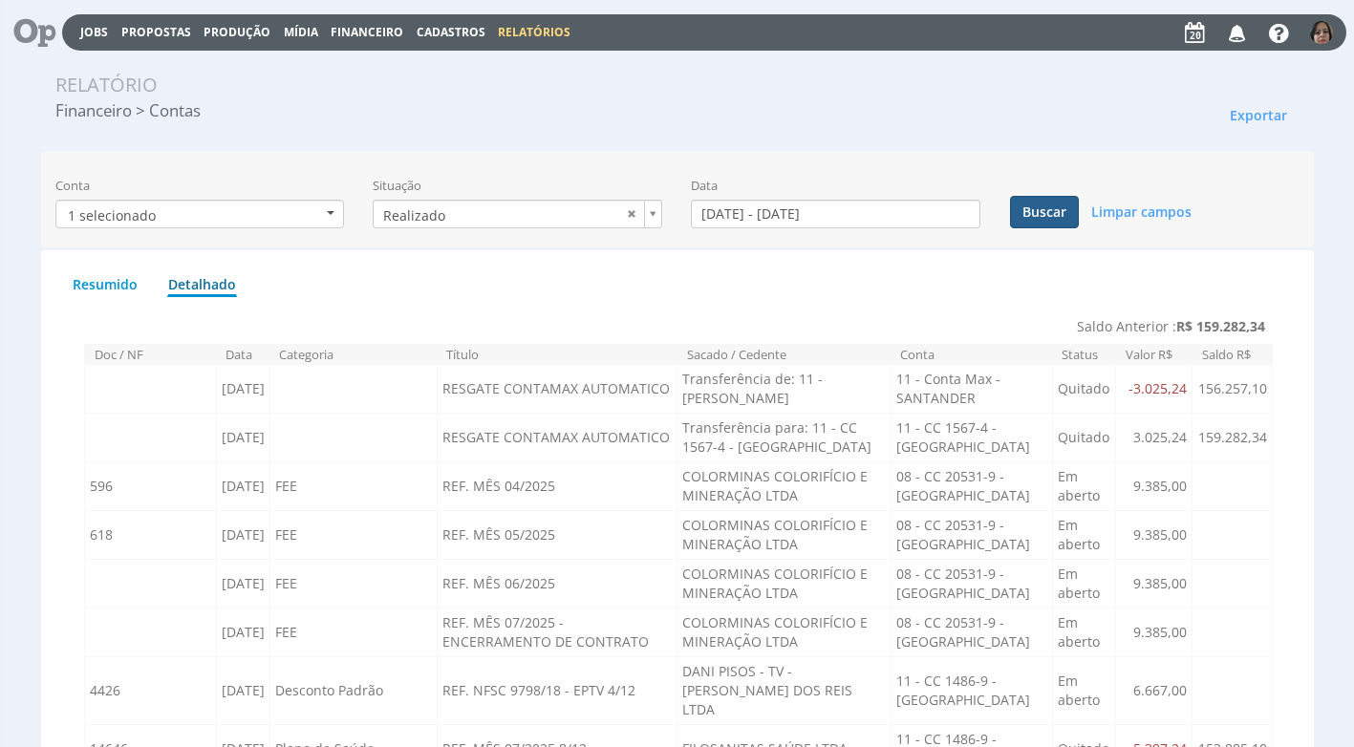
click at [1011, 204] on button "Buscar" at bounding box center [1044, 212] width 69 height 32
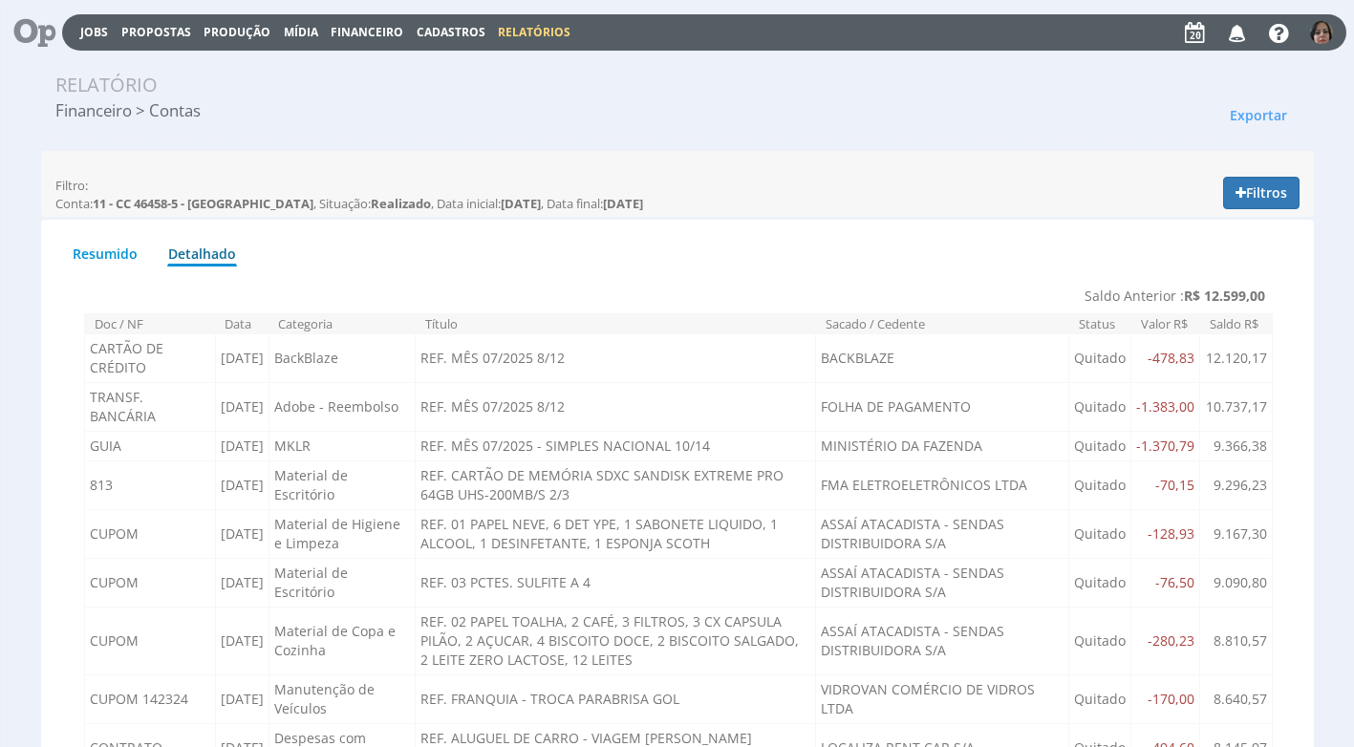
click at [376, 31] on span "Financeiro" at bounding box center [367, 32] width 73 height 16
click at [322, 65] on link "Lançamentos" at bounding box center [369, 62] width 161 height 28
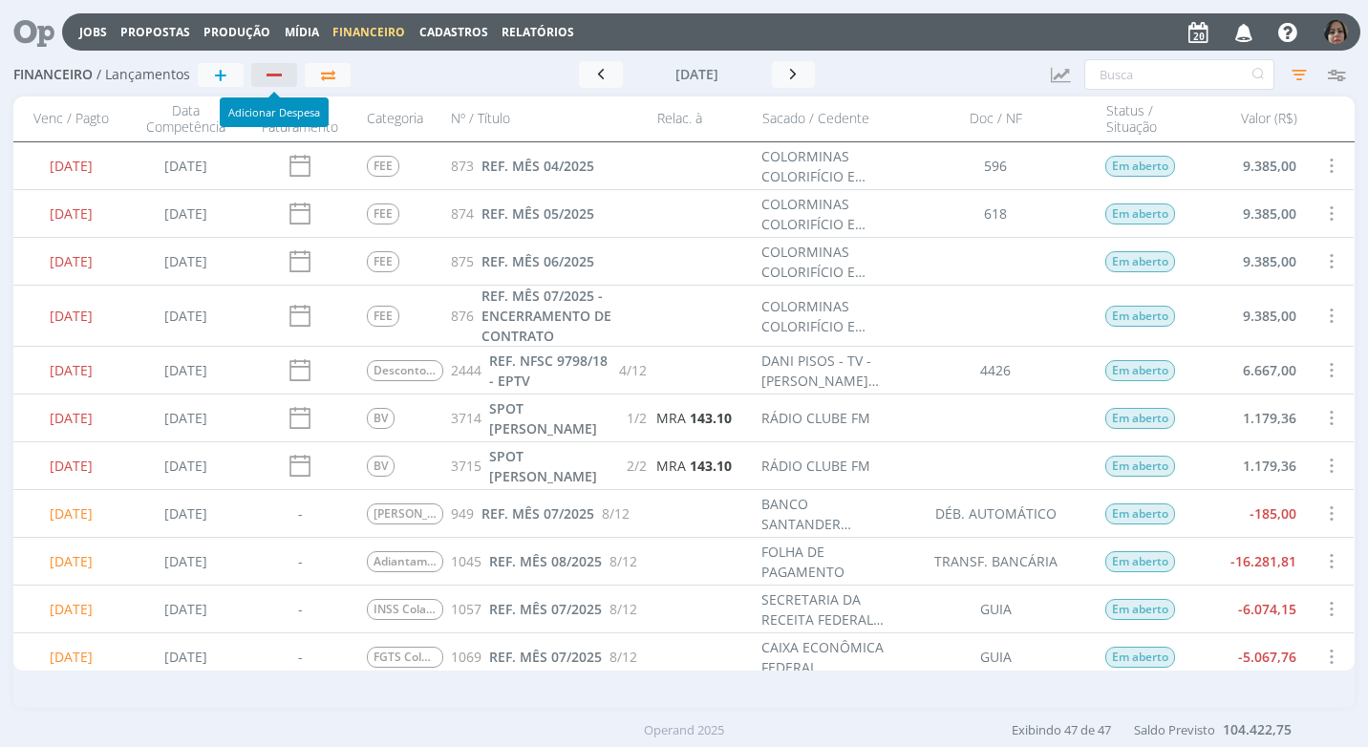
click at [289, 73] on button "button" at bounding box center [274, 75] width 46 height 24
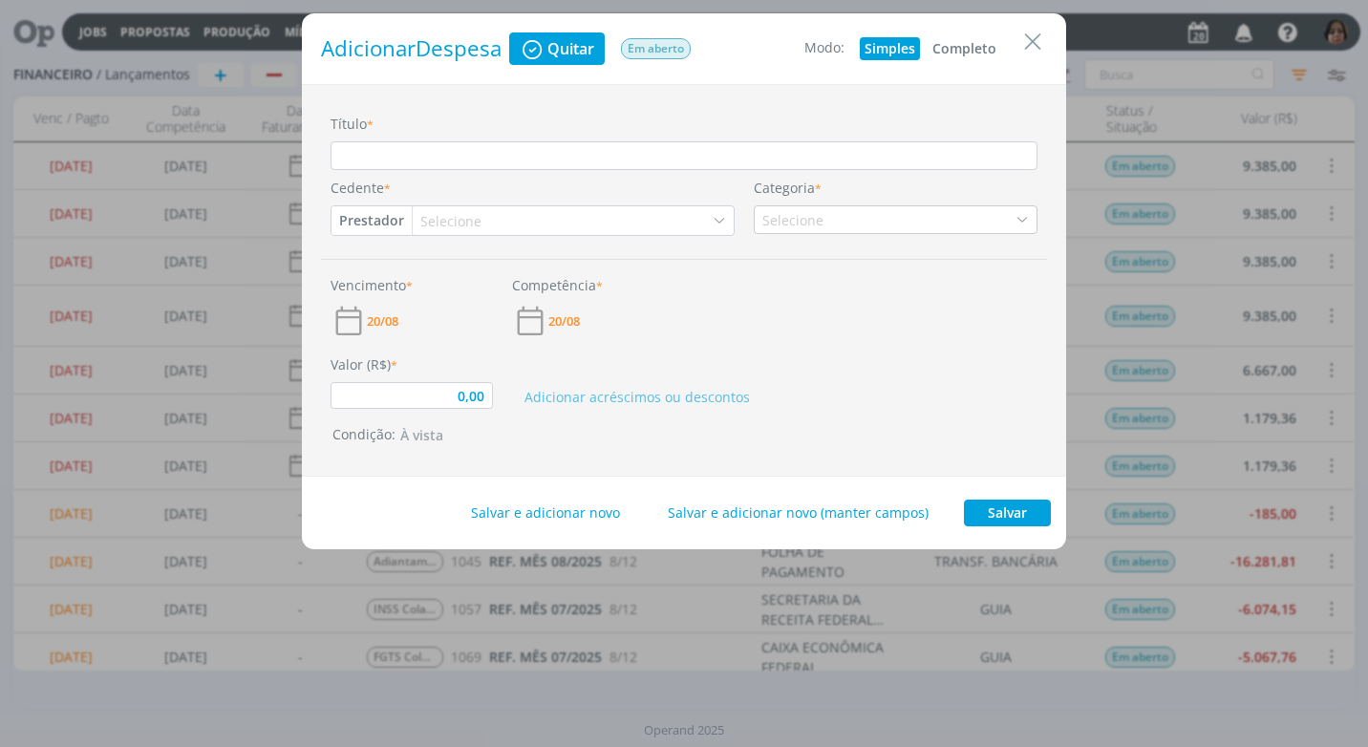
click at [960, 50] on button "Completo" at bounding box center [965, 48] width 74 height 23
type input "0,00"
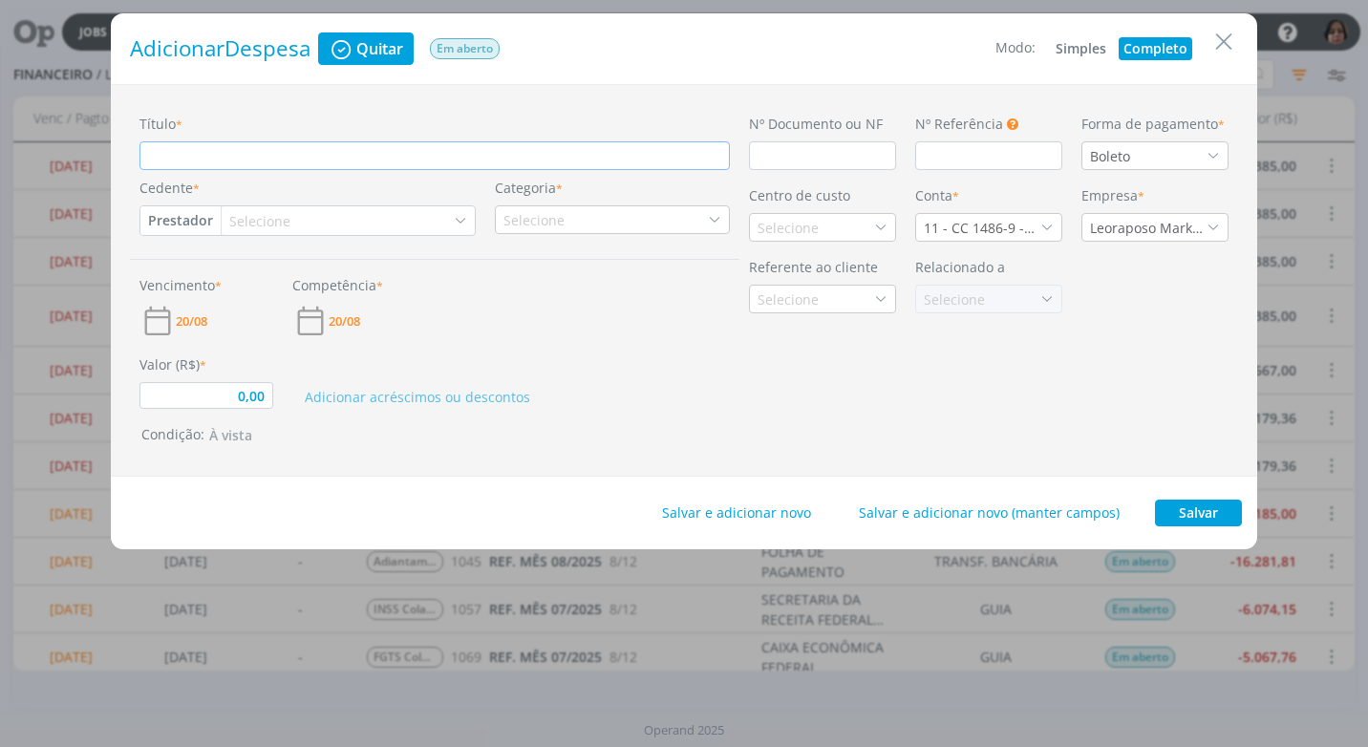
click at [213, 144] on input "Título *" at bounding box center [434, 155] width 590 height 29
type input "T"
type input "0,00"
type input "TA"
type input "0,00"
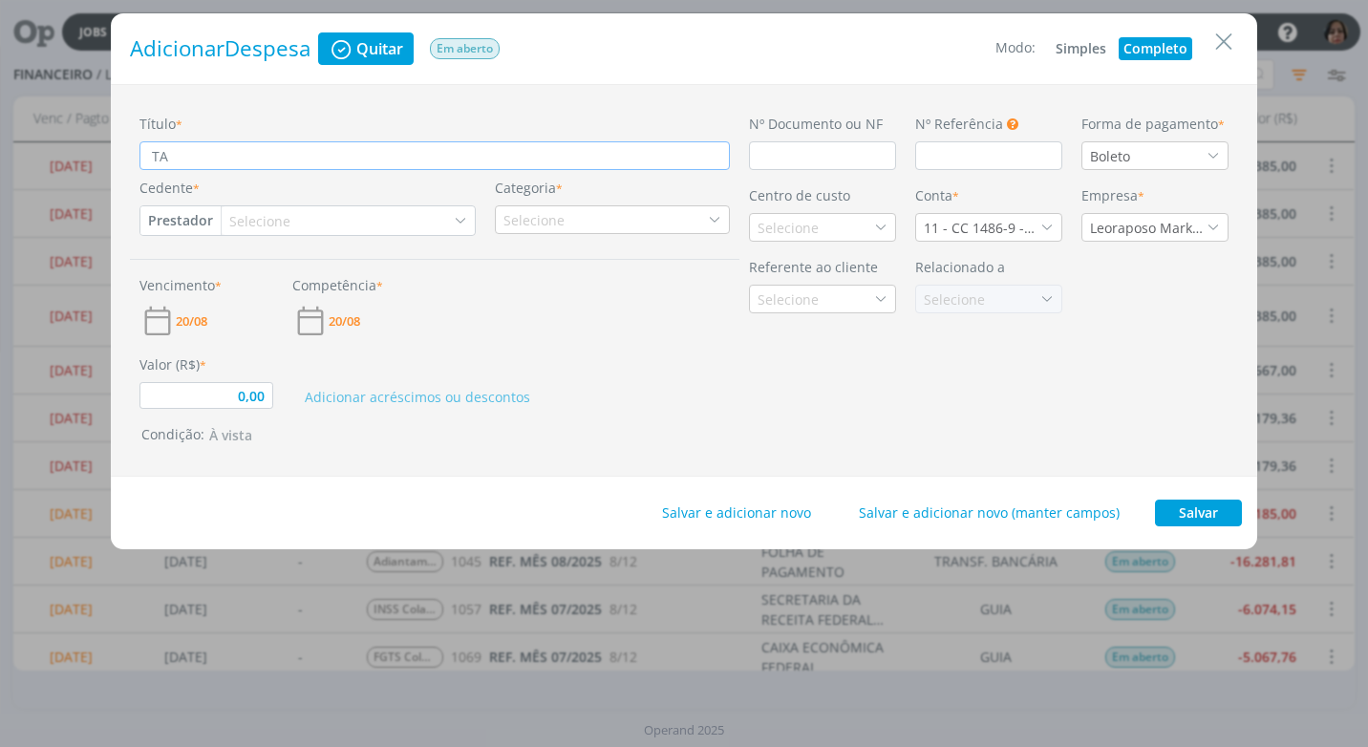
type input "TAR"
type input "0,00"
type input "TARI"
type input "0,00"
type input "TARIF"
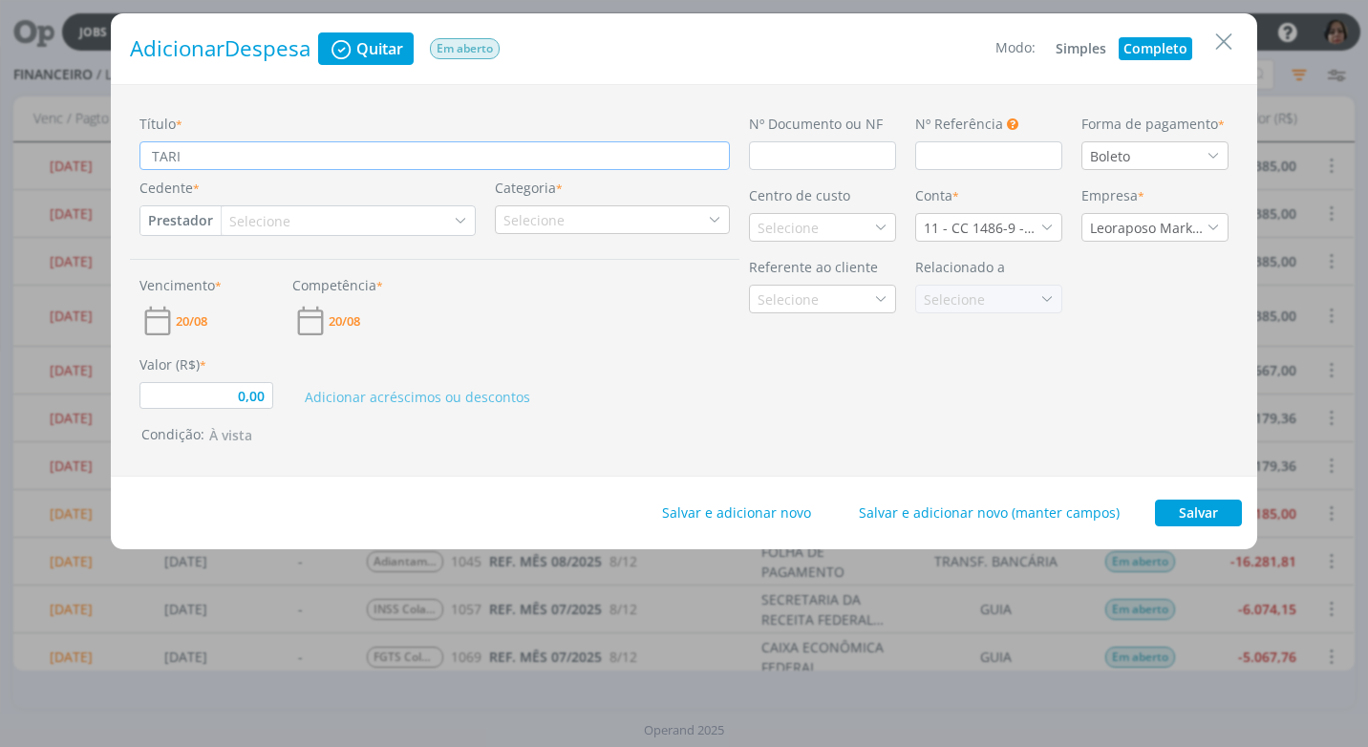
type input "0,00"
type input "TARIFA"
type input "0,00"
type input "TARIFA"
type input "0,00"
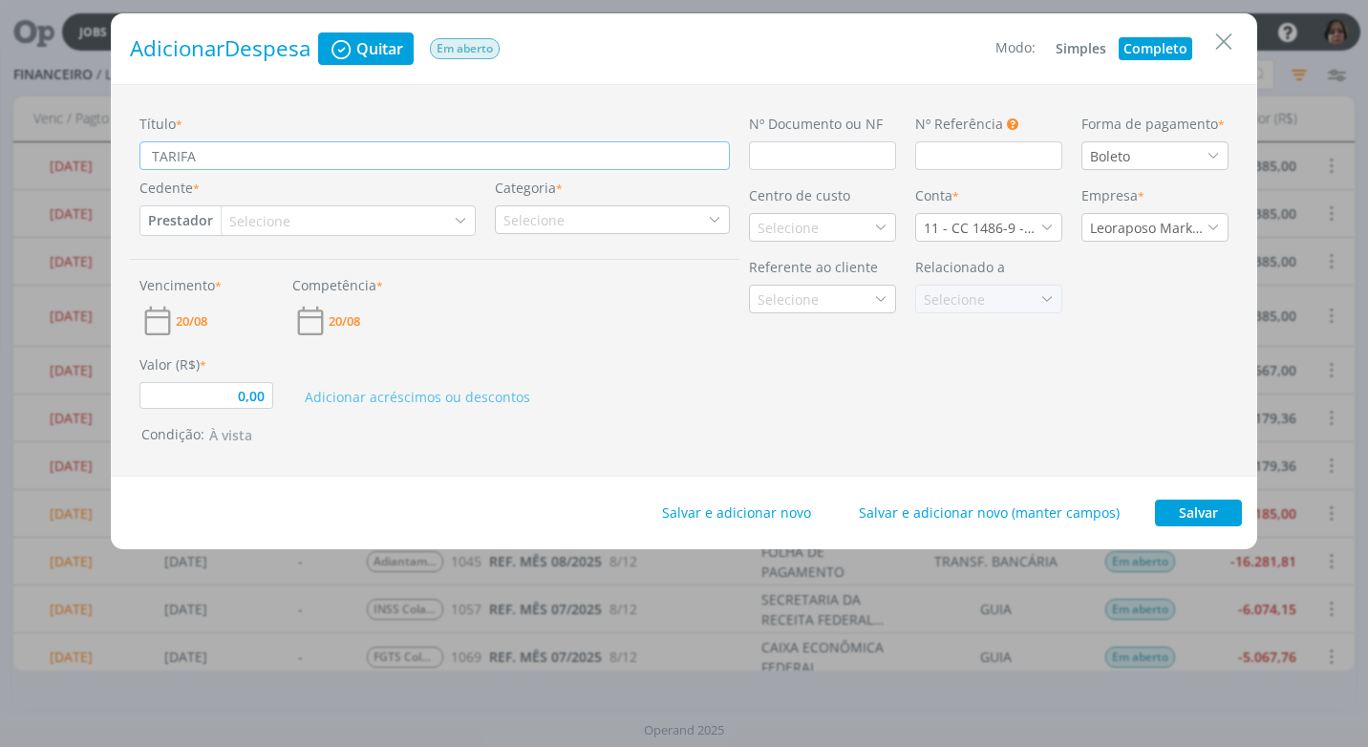
type input "TARIFA O"
type input "0,00"
type input "TARIFA OB"
type input "0,00"
type input "TARIFA OBR"
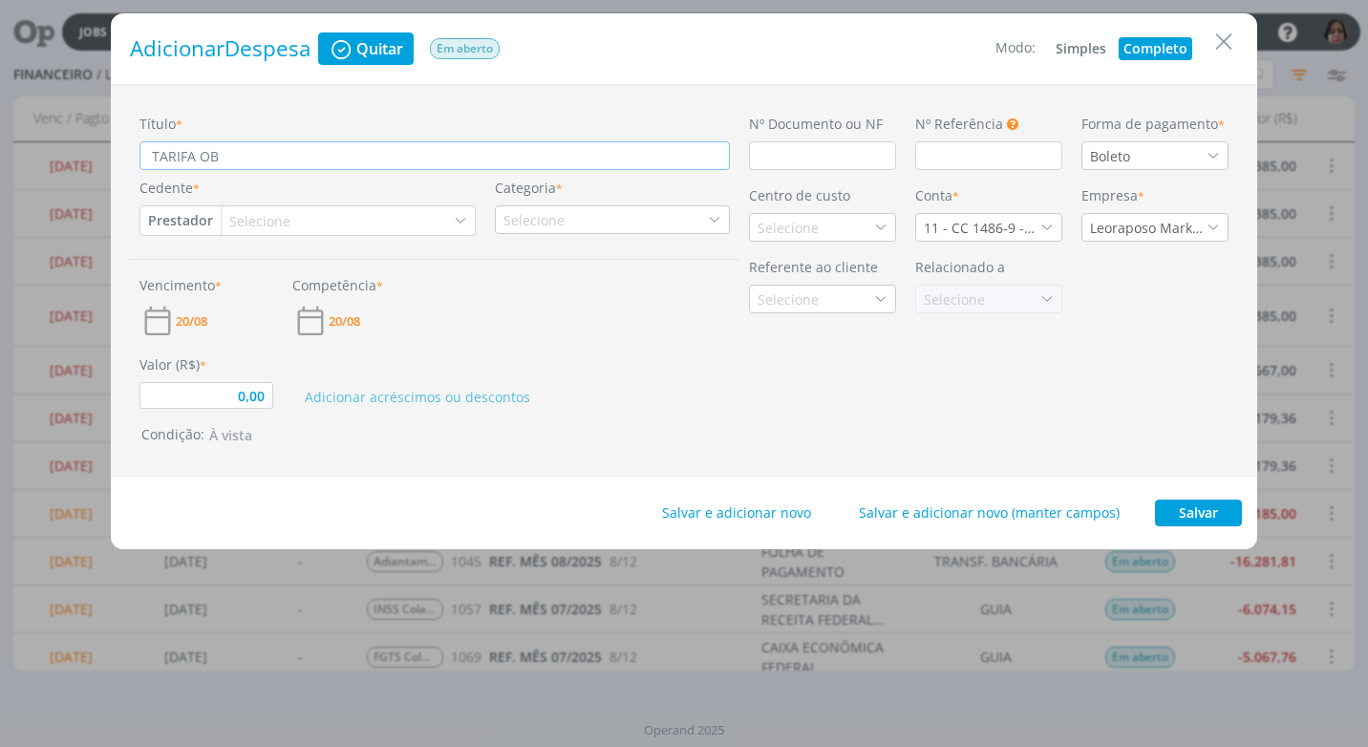
type input "0,00"
type input "TARIFA OBRAN"
type input "0,00"
type input "TARIFA OBRAN~Ç"
type input "0,00"
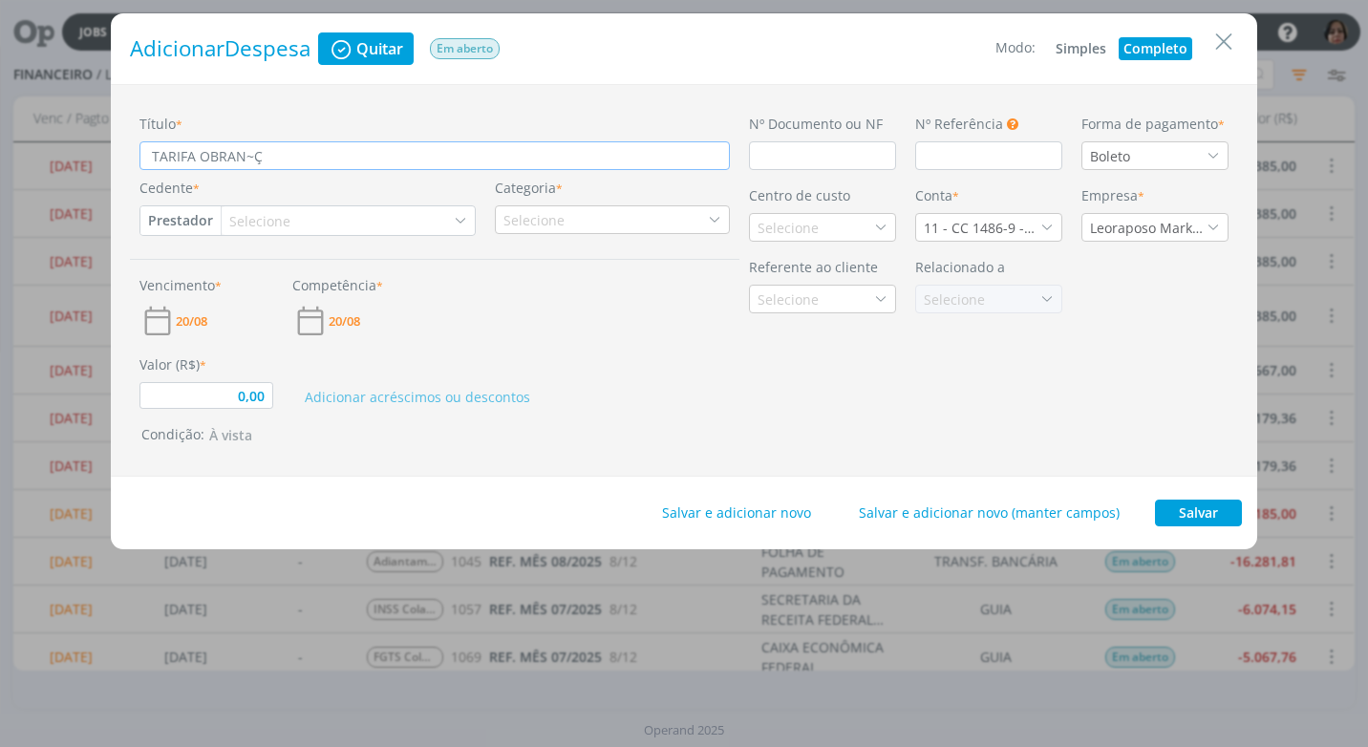
type input "TARIFA OBRAN~ÇA"
type input "0,00"
type input "TARIFA OBRAN~Ç"
type input "0,00"
type input "TARIFA OBRAN~"
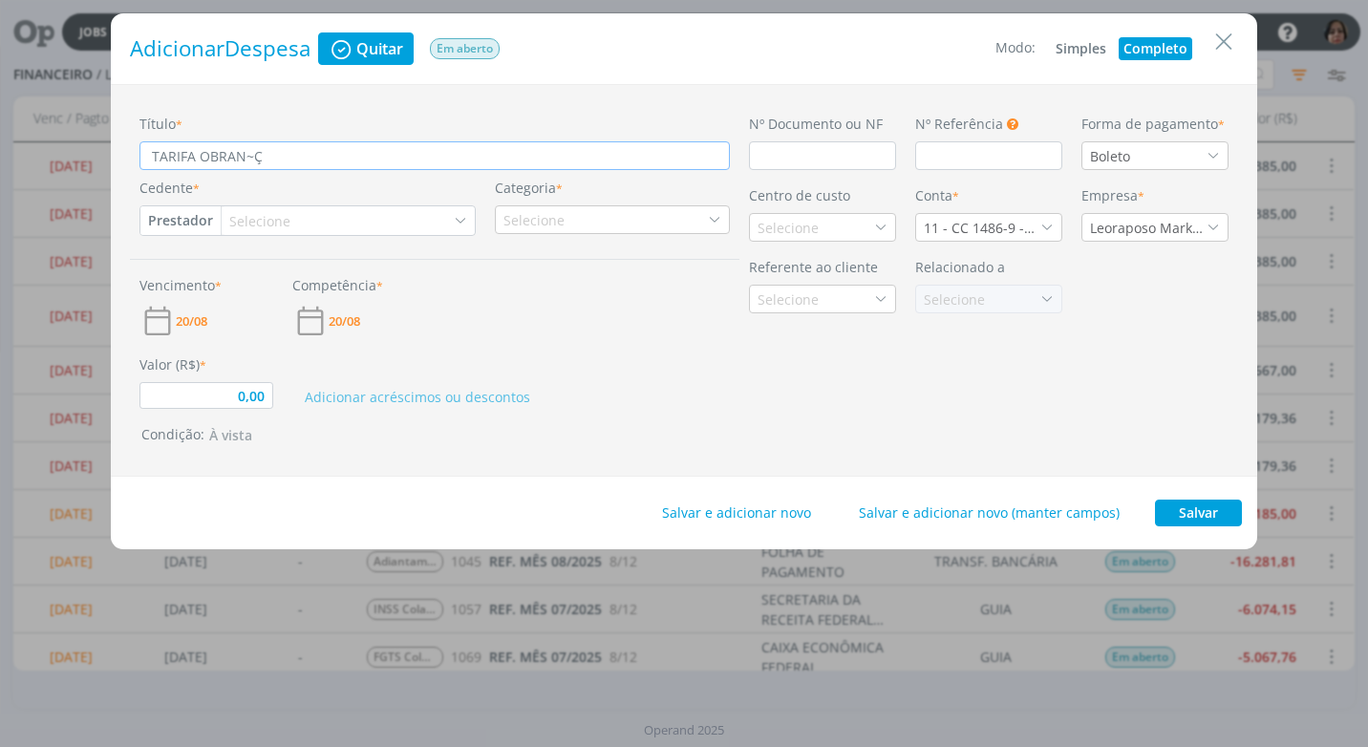
type input "0,00"
type input "TARIFA OBRAN"
type input "0,00"
type input "TARIFA OBRANÇ"
type input "0,00"
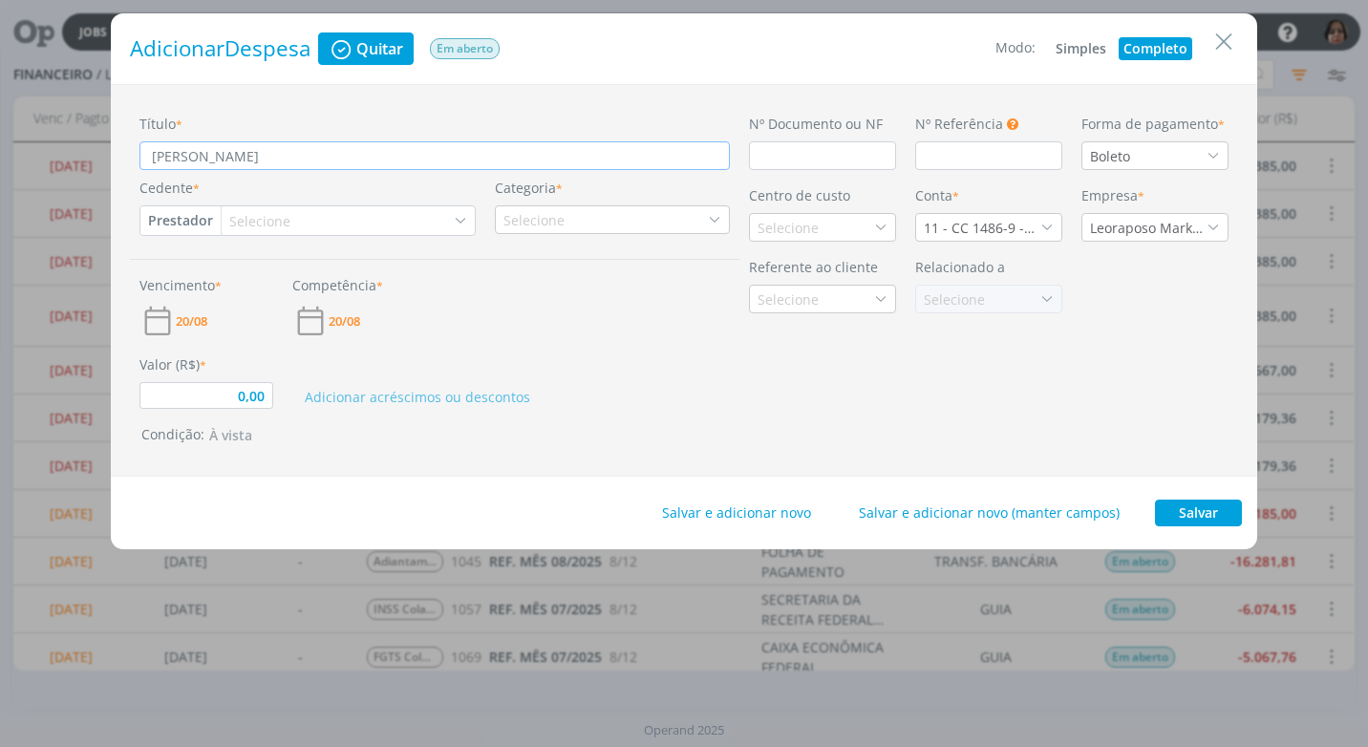
type input "TARIFA OBRANÇA"
type input "0,00"
click at [197, 155] on input "TARIFA OBRANÇA" at bounding box center [434, 155] width 590 height 29
type input "TARIFA OBRANÇA"
type input "0,00"
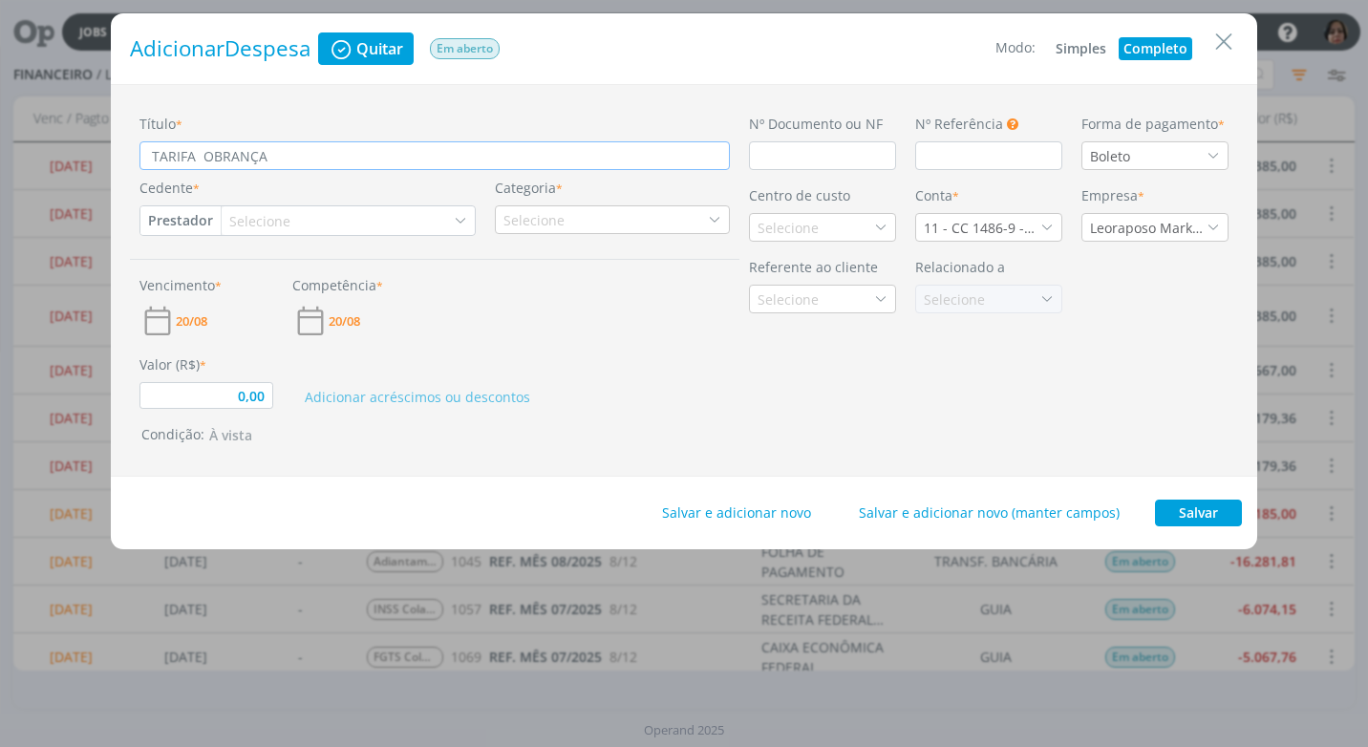
type input "TARIFA C OBRANÇA"
type input "0,00"
click at [210, 157] on input "TARIFA C OBRANÇA" at bounding box center [434, 155] width 590 height 29
type input "TARIFA COBRANÇA"
type input "0,00"
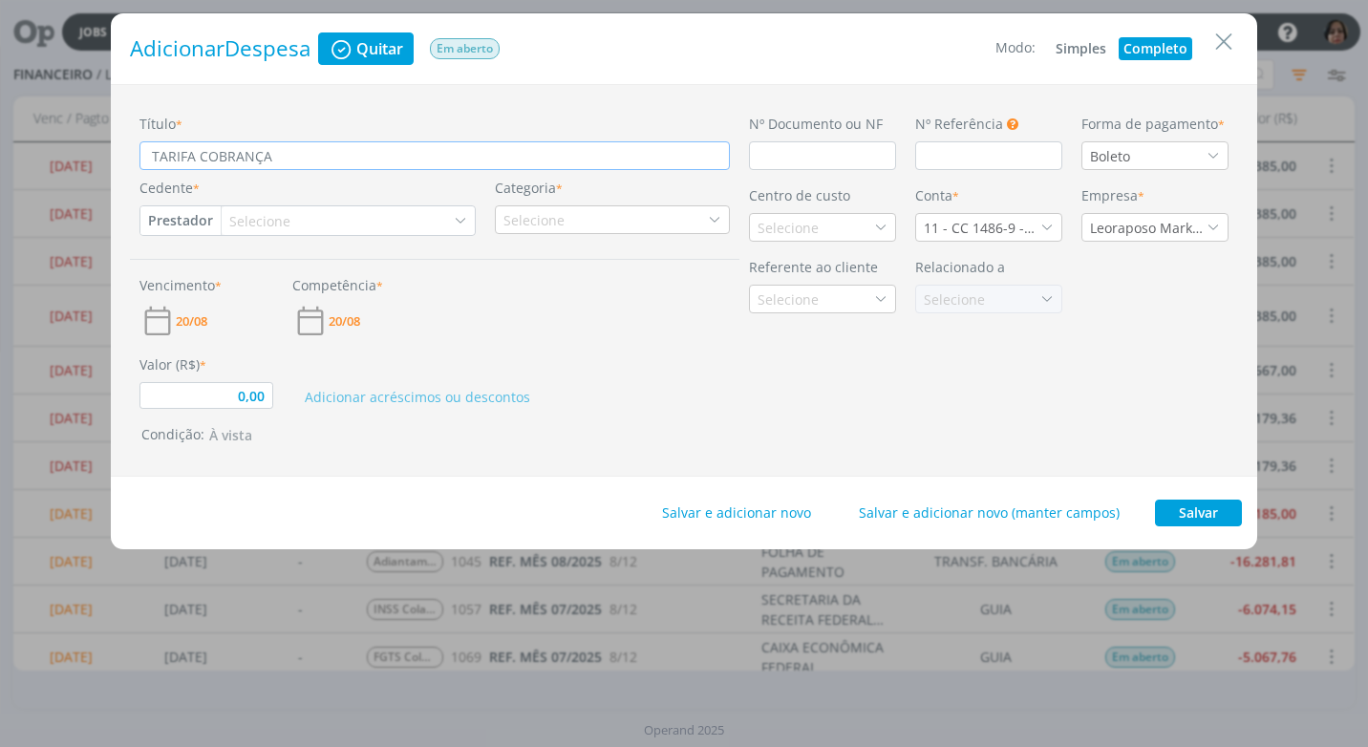
type input "TARIFA COBRANÇA"
click at [763, 157] on input "dialog" at bounding box center [822, 155] width 147 height 29
type input "D"
type input "0,00"
type input "DÉB"
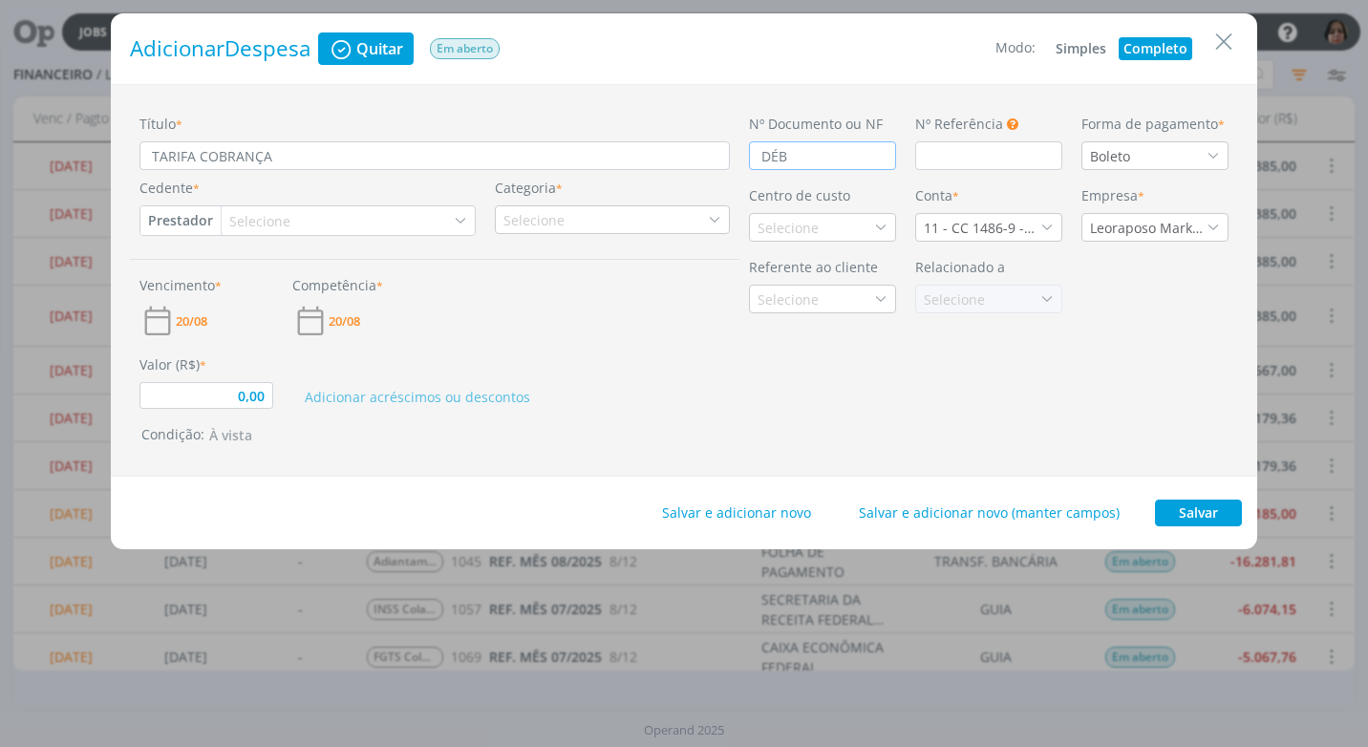
type input "0,00"
type input "DÉBI"
type input "0,00"
type input "DÉBIT"
type input "0,00"
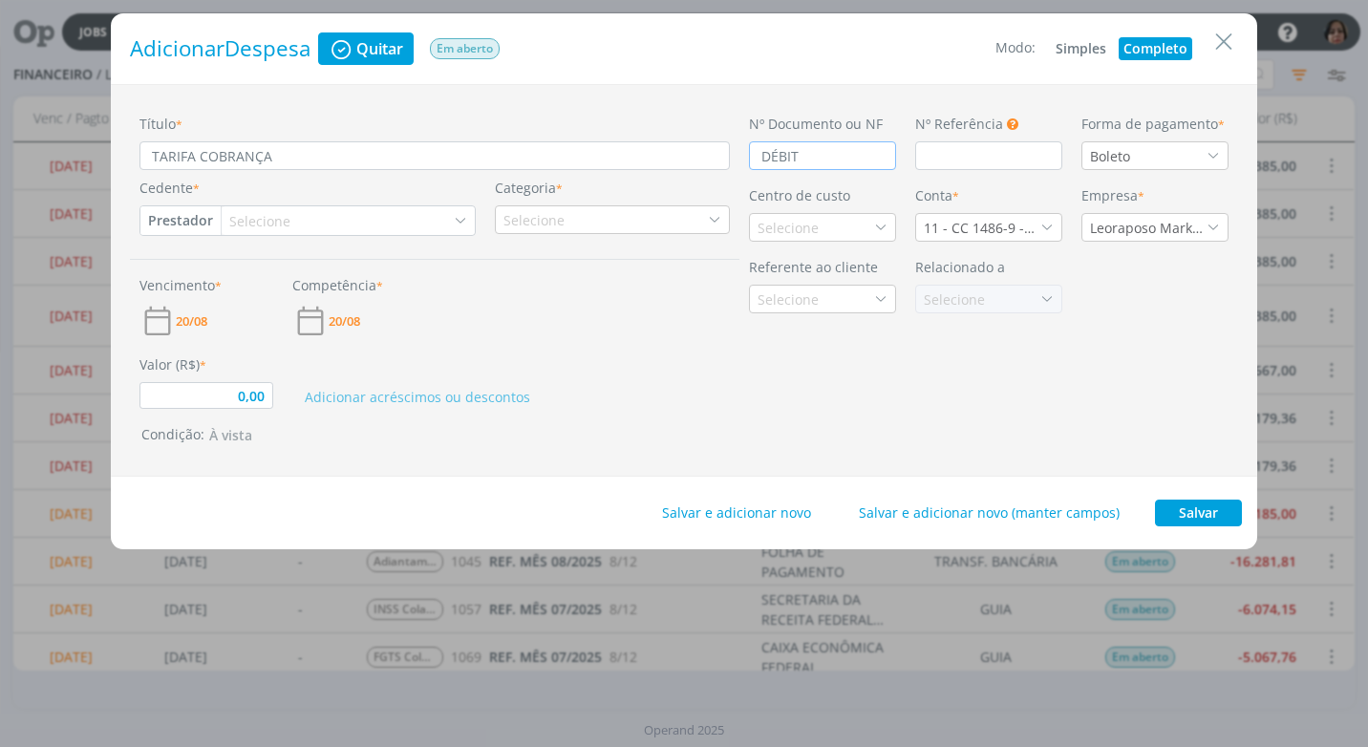
type input "DÉBITO"
type input "0,00"
type input "DÉBITO"
type input "0,00"
type input "DÉBITO AU"
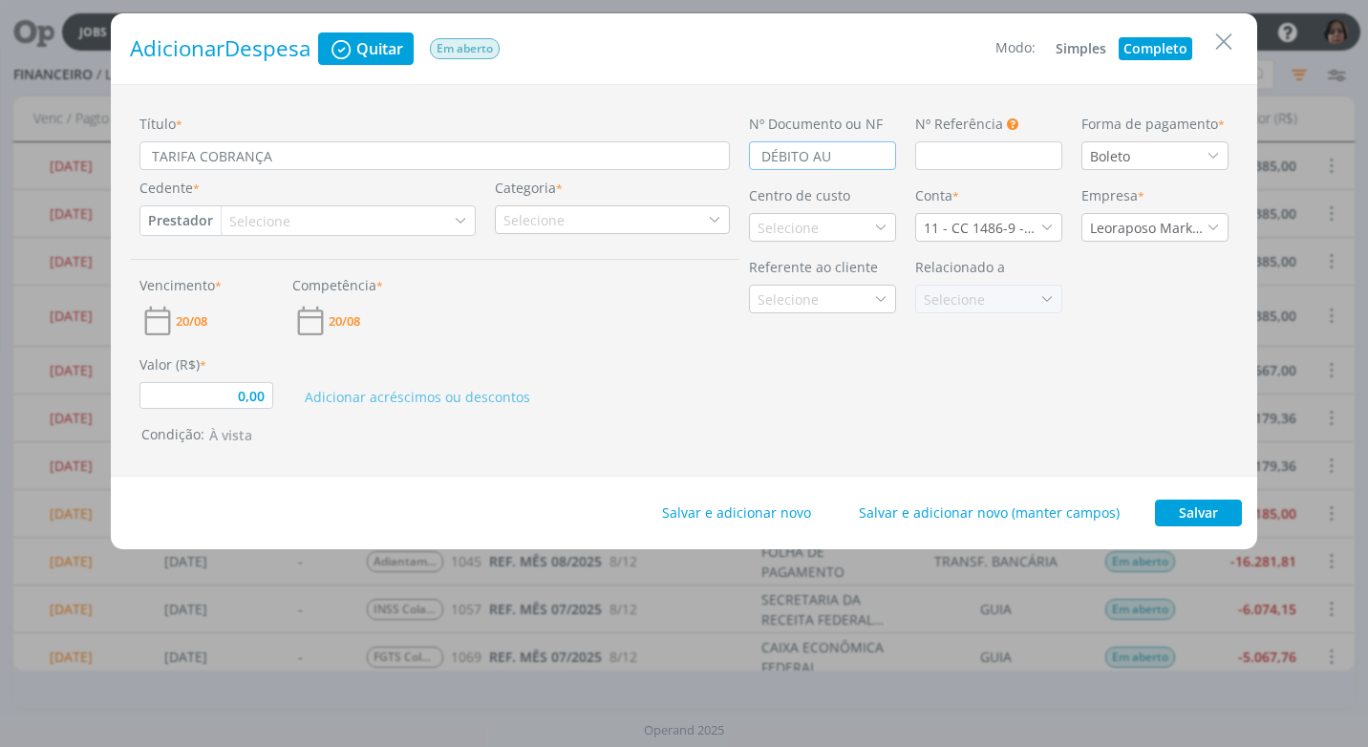
type input "0,00"
type input "DÉBITO AUT"
type input "0,00"
type input "DÉBITO AUTO"
type input "0,00"
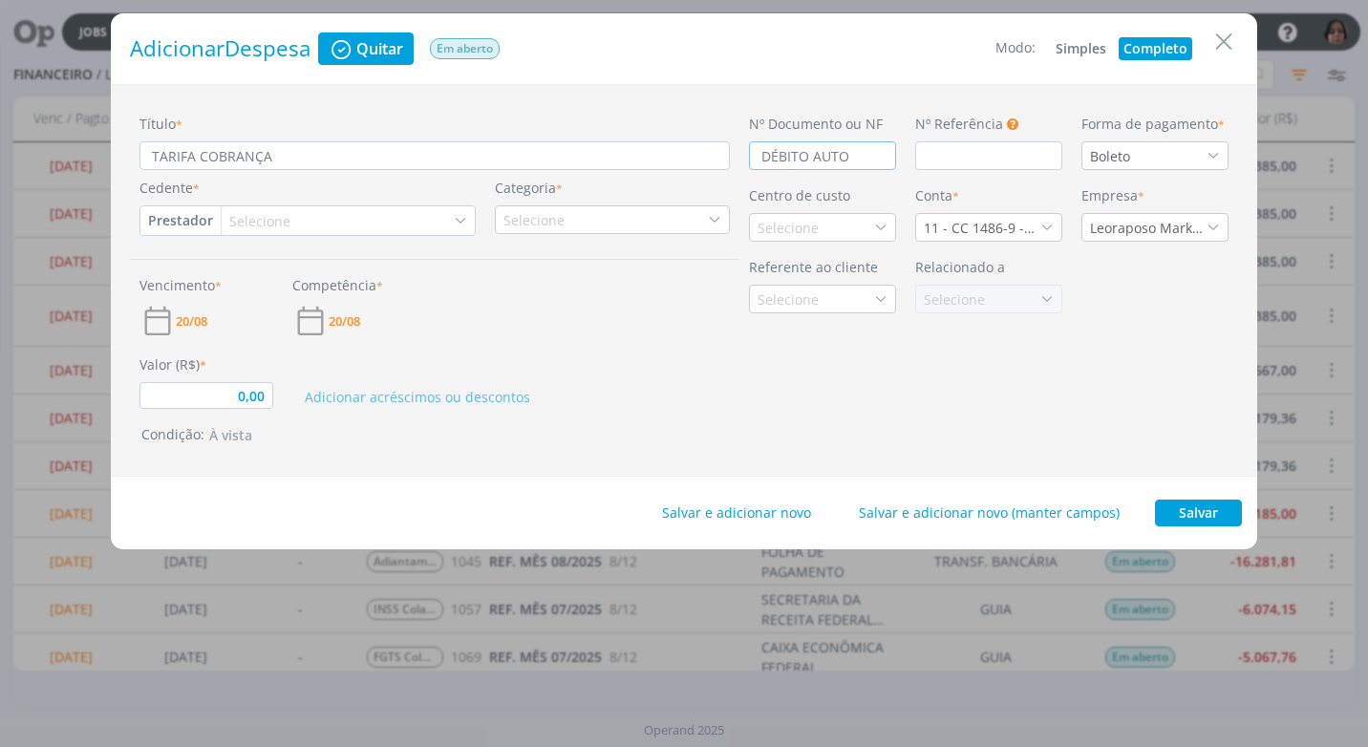
type input "DÉBITO AUTOM"
type input "0,00"
type input "DÉBITO AUTOMÁ"
type input "0,00"
type input "DÉBITO AUTOMÁTI"
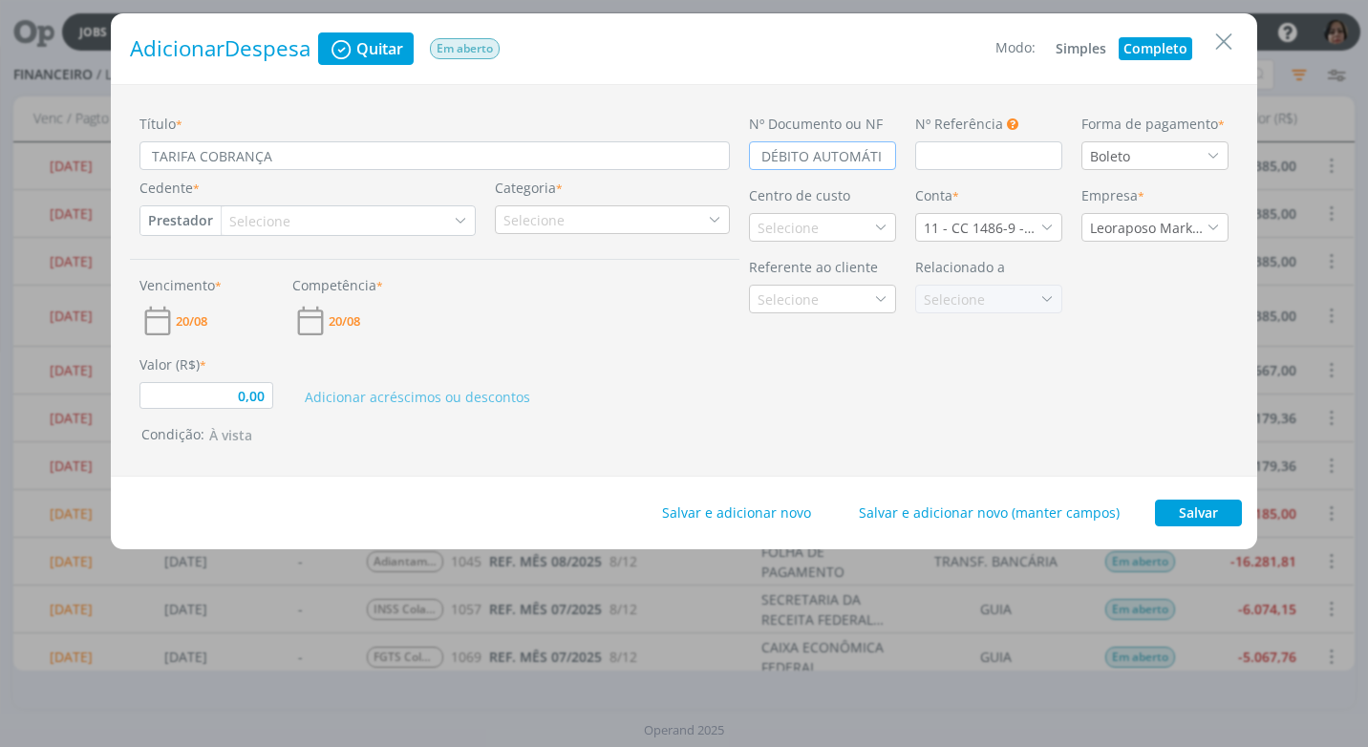
type input "0,00"
type input "DÉBITO AUTOMÁTIC"
type input "0,00"
type input "DÉBITO AUTOMÁTICO"
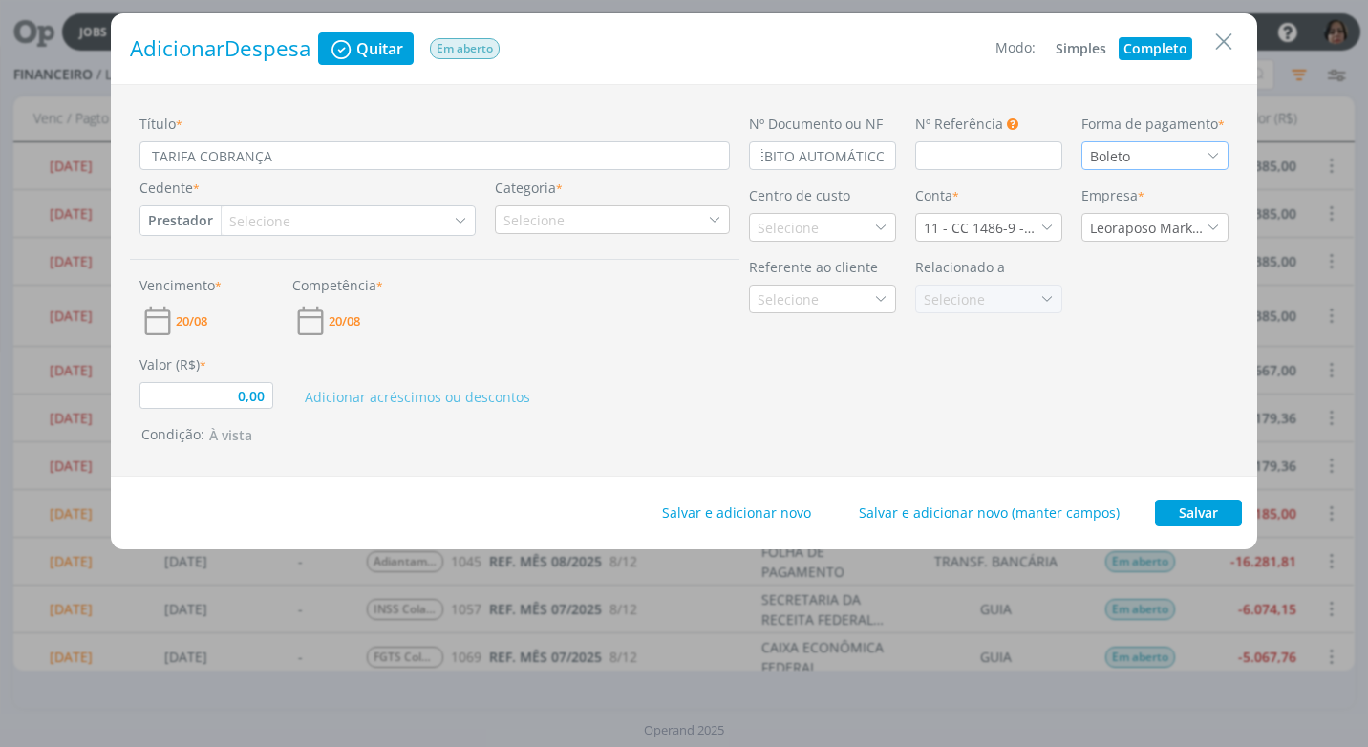
scroll to position [0, 0]
click at [1217, 158] on icon "dialog" at bounding box center [1213, 155] width 13 height 13
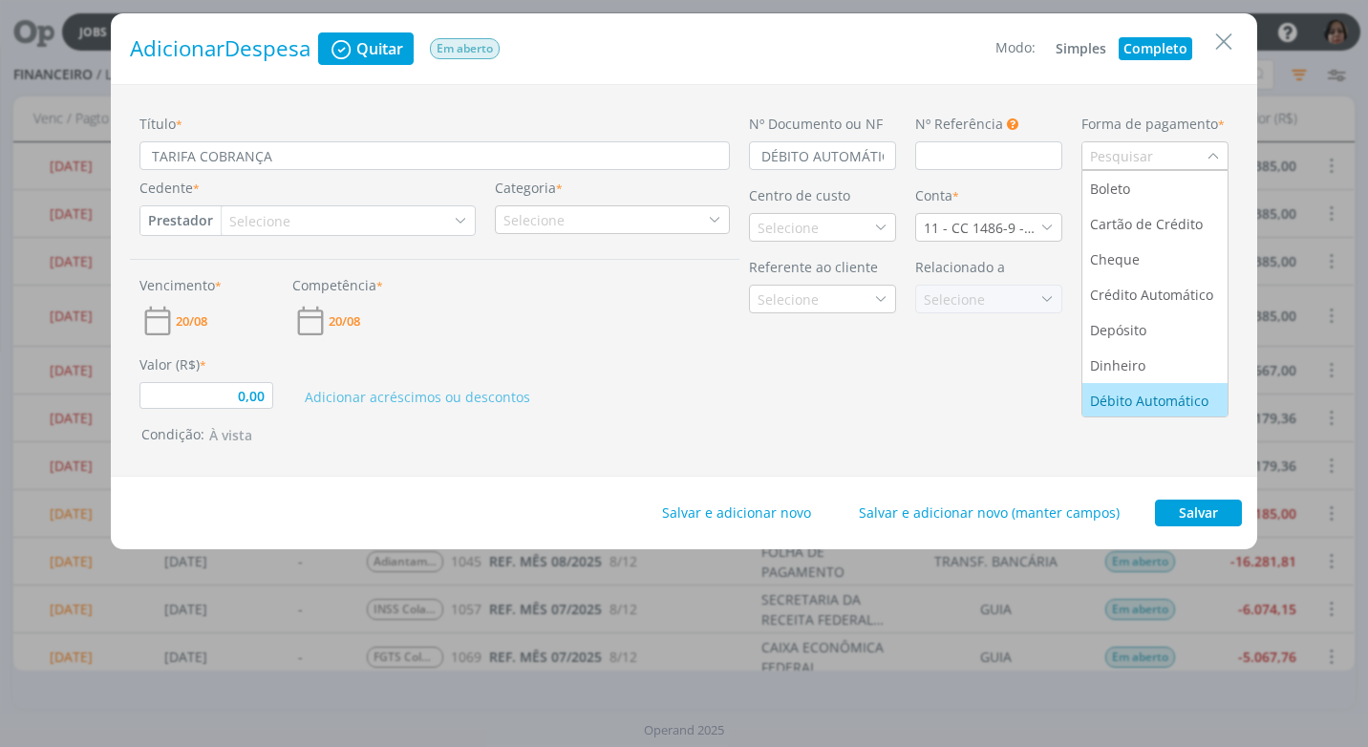
click at [1150, 397] on div "Débito Automático" at bounding box center [1151, 401] width 122 height 20
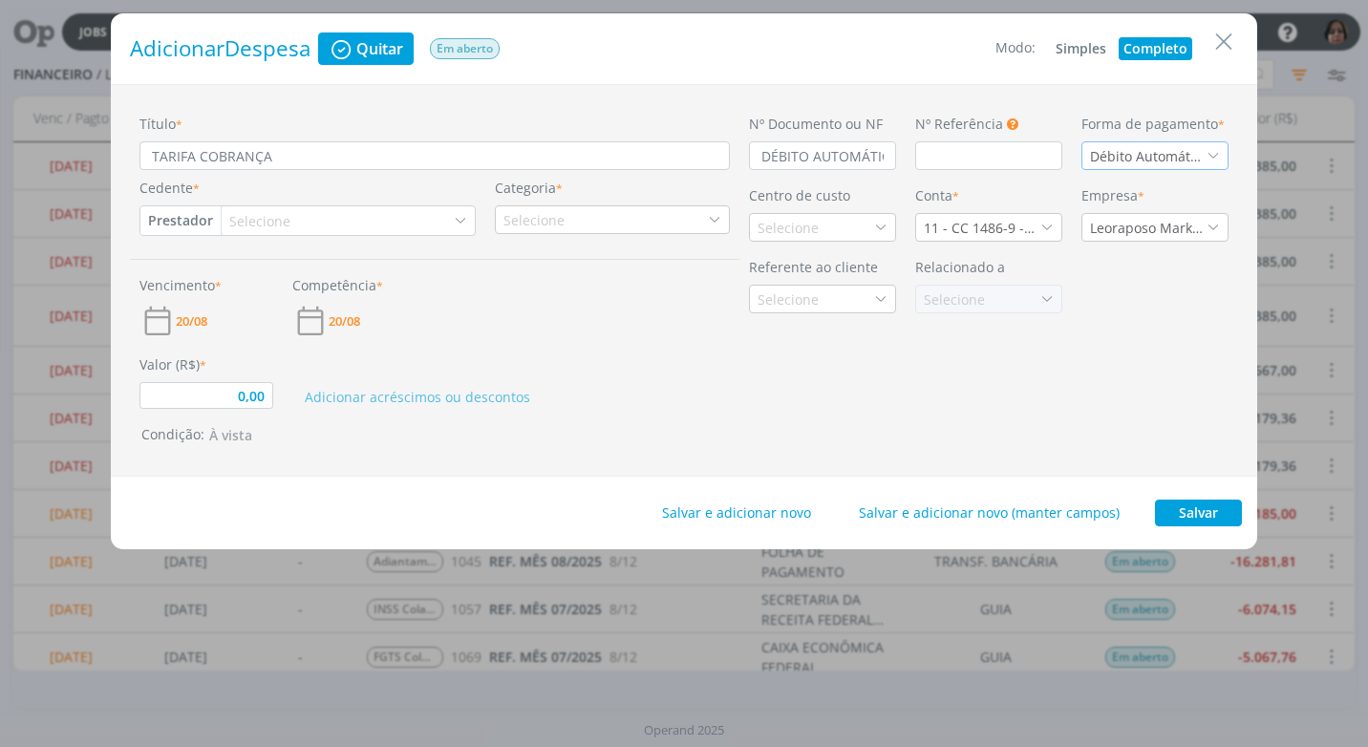
click at [188, 225] on button "Prestador" at bounding box center [180, 220] width 80 height 29
drag, startPoint x: 241, startPoint y: 283, endPoint x: 267, endPoint y: 268, distance: 29.5
click at [241, 283] on link "Fornecedor" at bounding box center [216, 283] width 151 height 31
type input "0,00"
click at [284, 216] on div "Selecione" at bounding box center [271, 221] width 65 height 20
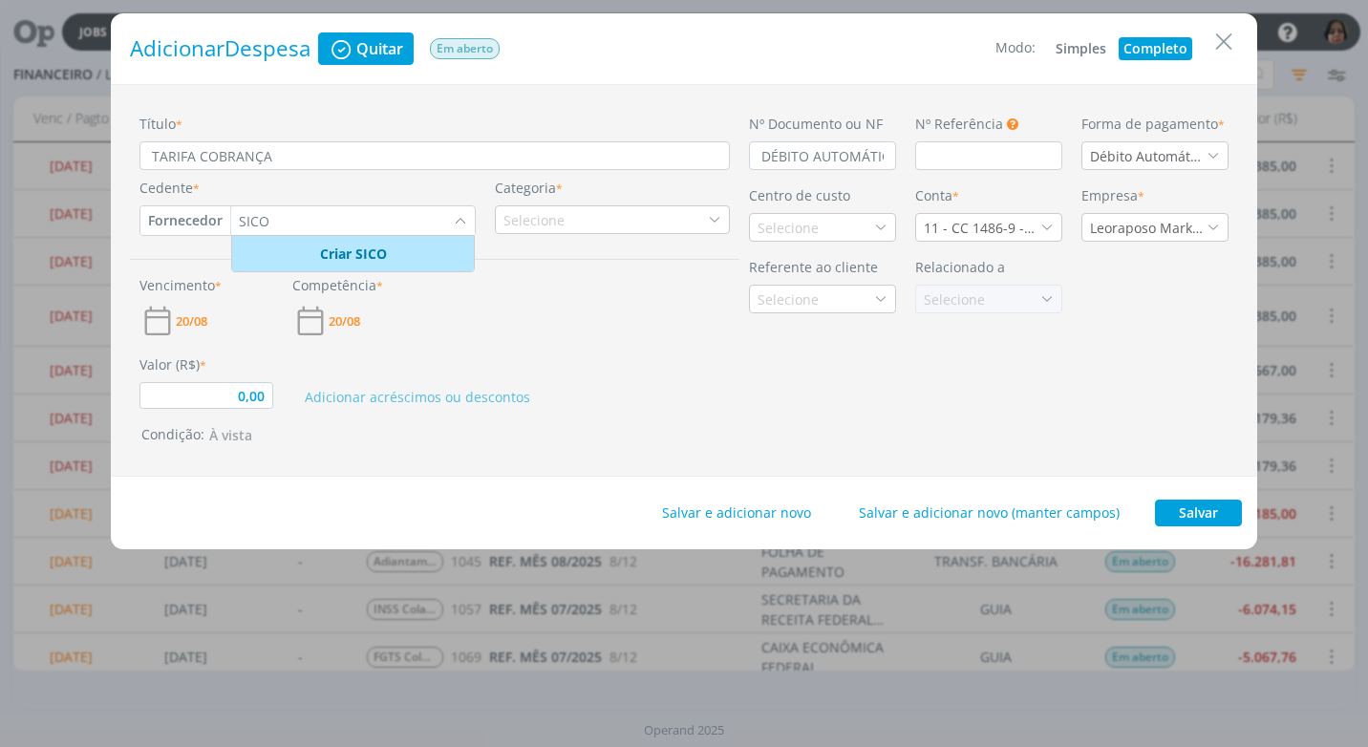
type input "SICOO"
type input "0,00"
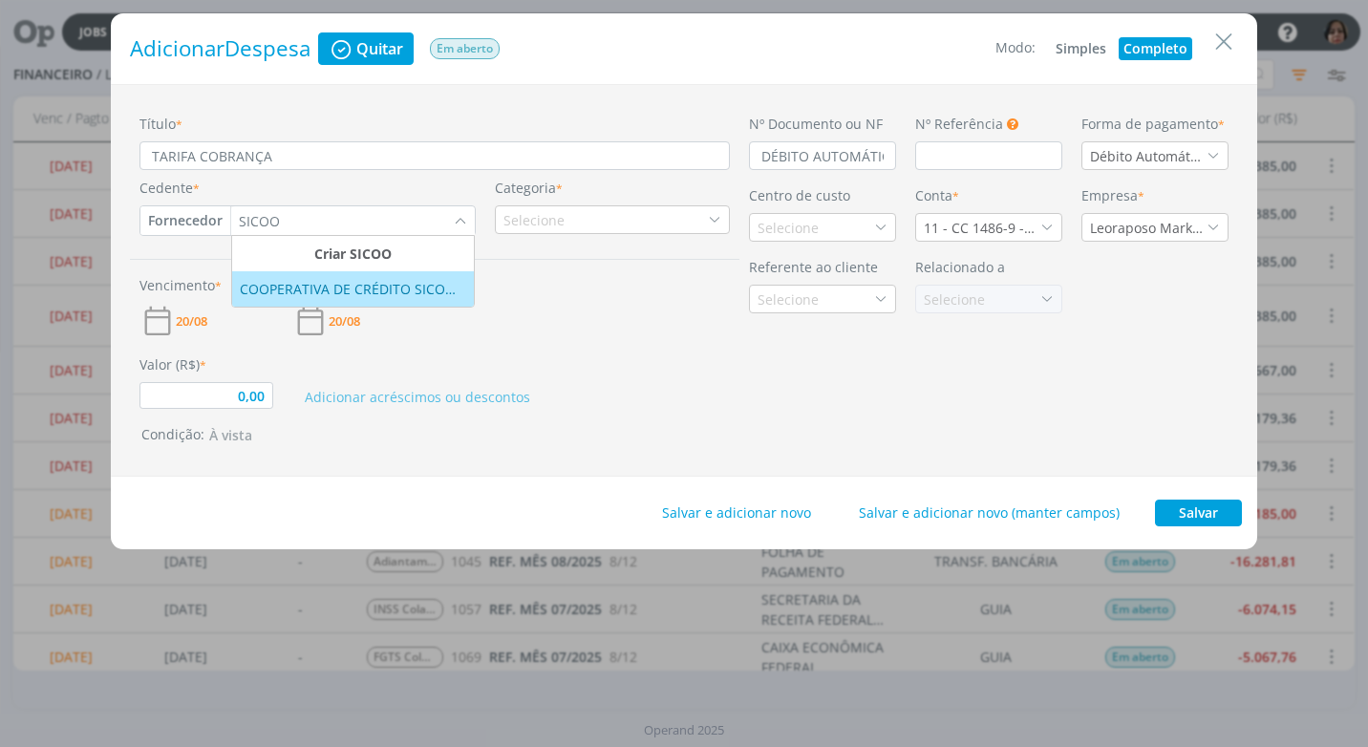
type input "SICOO"
click at [289, 296] on div "COOPERATIVA DE CRÉDITO SICOOBMAIS LTDA" at bounding box center [353, 289] width 226 height 20
type input "0,00"
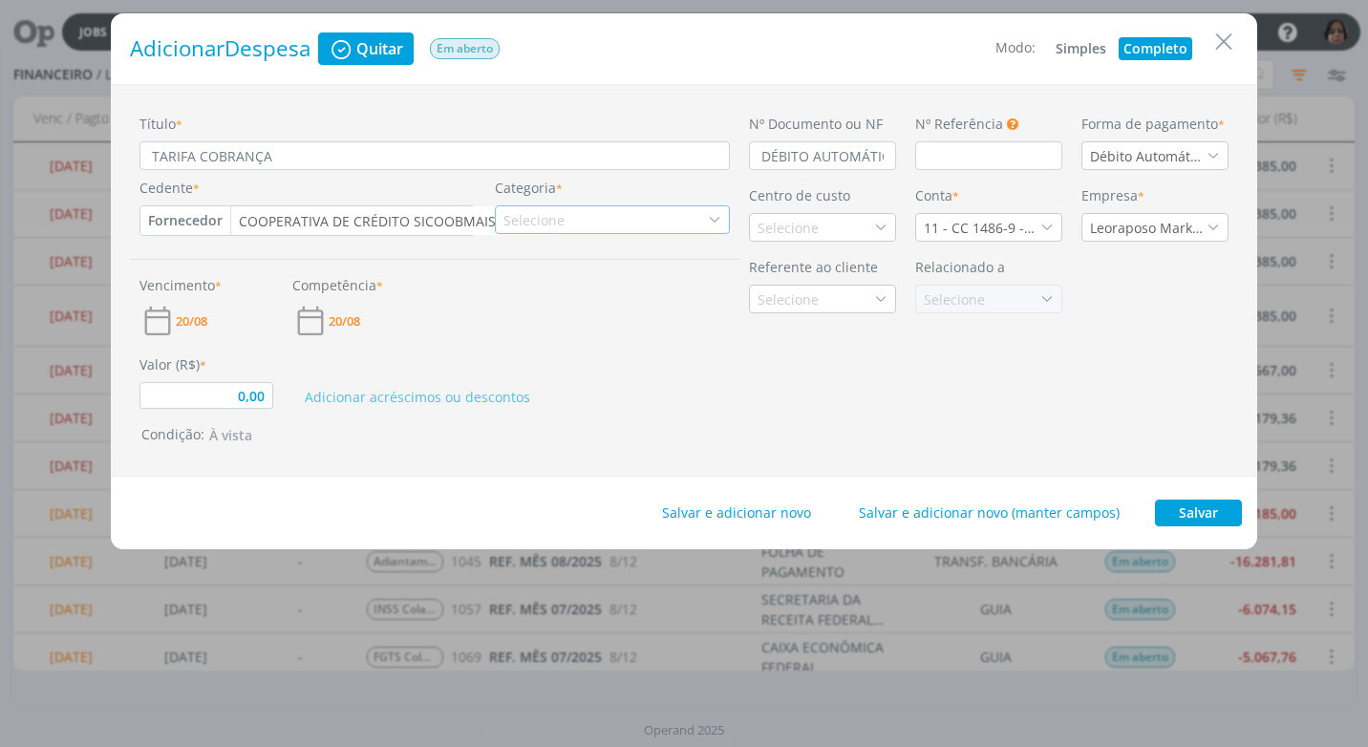
click at [533, 219] on div "Selecione" at bounding box center [536, 220] width 65 height 20
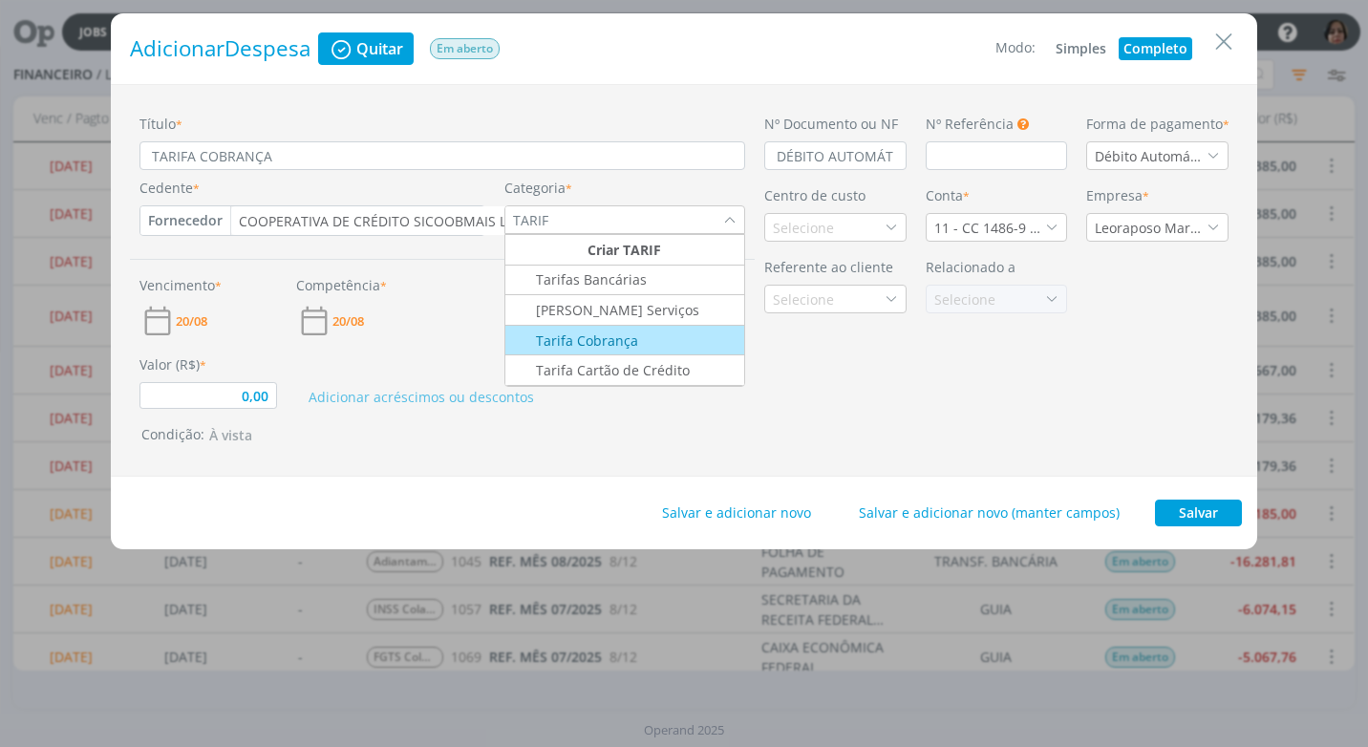
type input "TARIF"
click at [628, 341] on div "Tarifa Cobrança" at bounding box center [572, 341] width 131 height 20
type input "0,00"
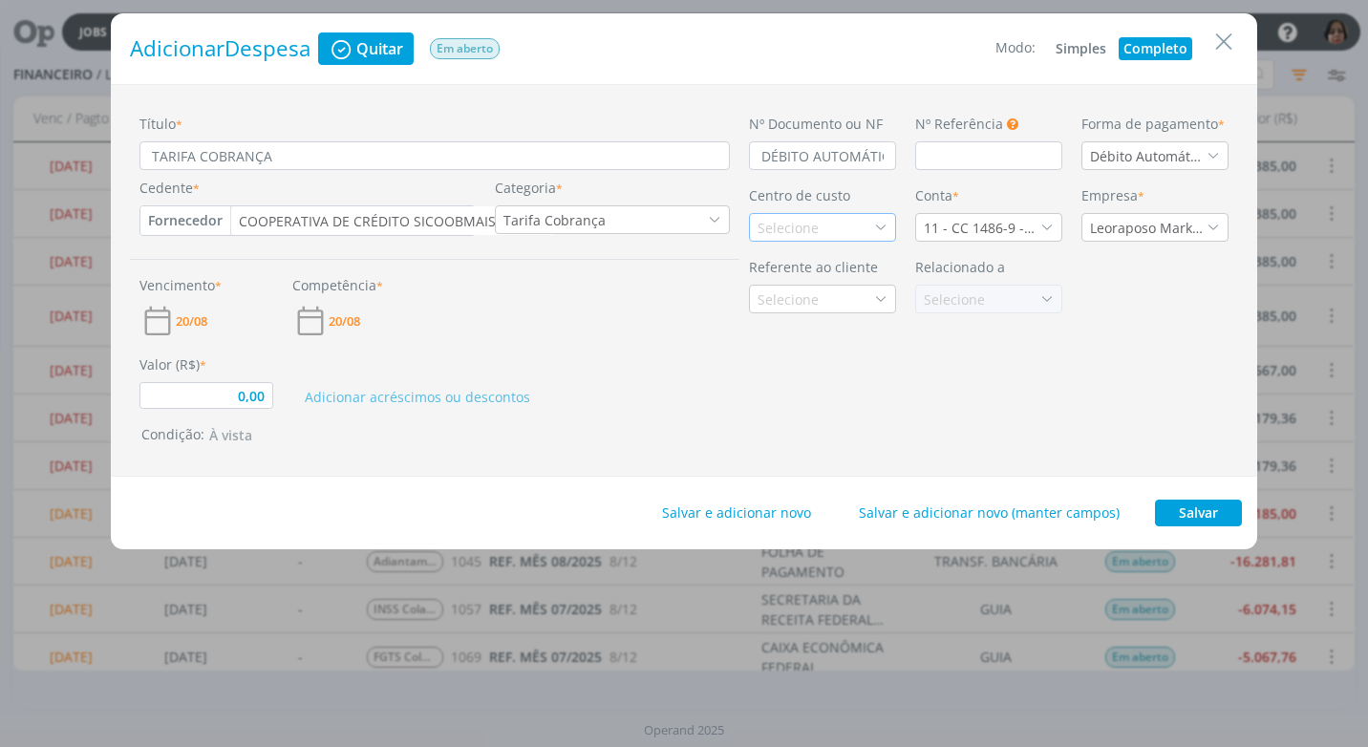
click at [789, 223] on div "Selecione" at bounding box center [790, 228] width 65 height 20
type input "BANCO"
click at [786, 298] on div "Bancos" at bounding box center [783, 296] width 50 height 20
click at [184, 321] on span "20/08" at bounding box center [192, 321] width 32 height 12
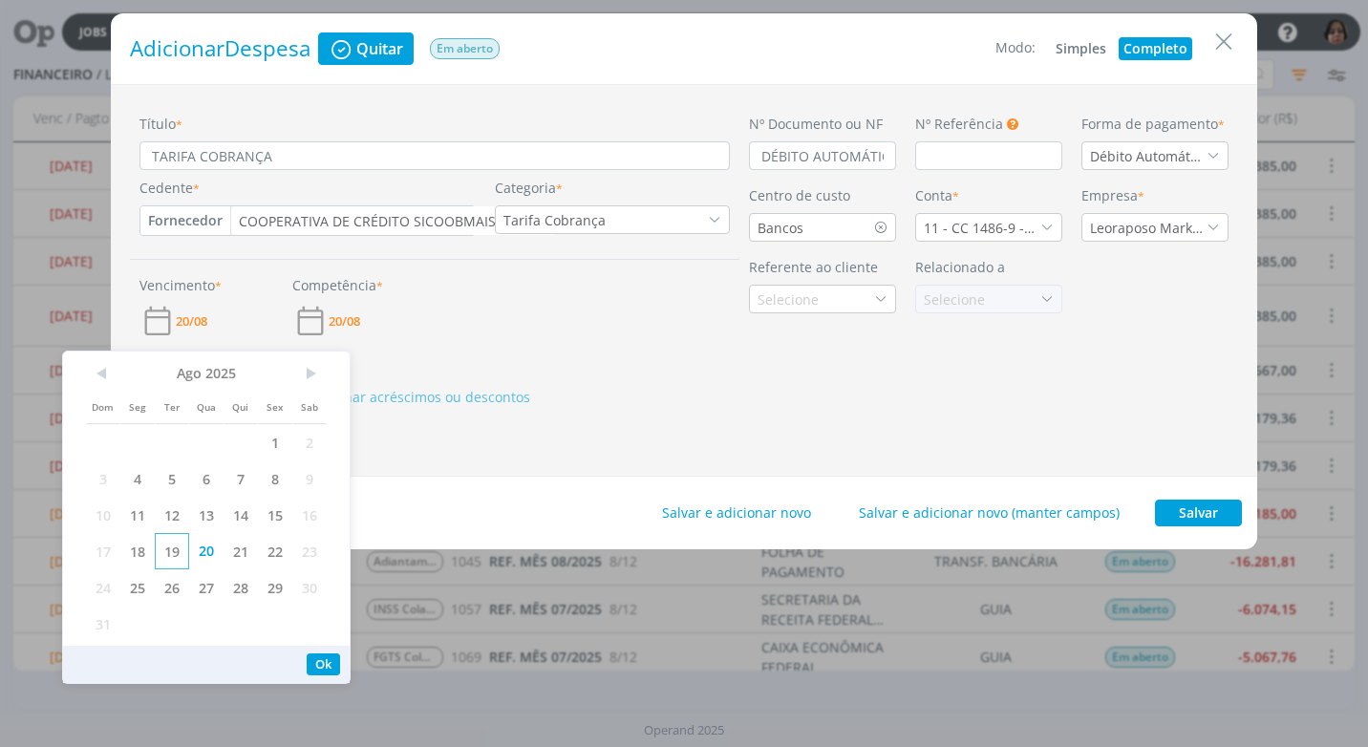
click at [182, 550] on span "19" at bounding box center [172, 551] width 34 height 36
drag, startPoint x: 330, startPoint y: 656, endPoint x: 335, endPoint y: 645, distance: 12.8
click at [332, 655] on button "Ok" at bounding box center [323, 665] width 33 height 22
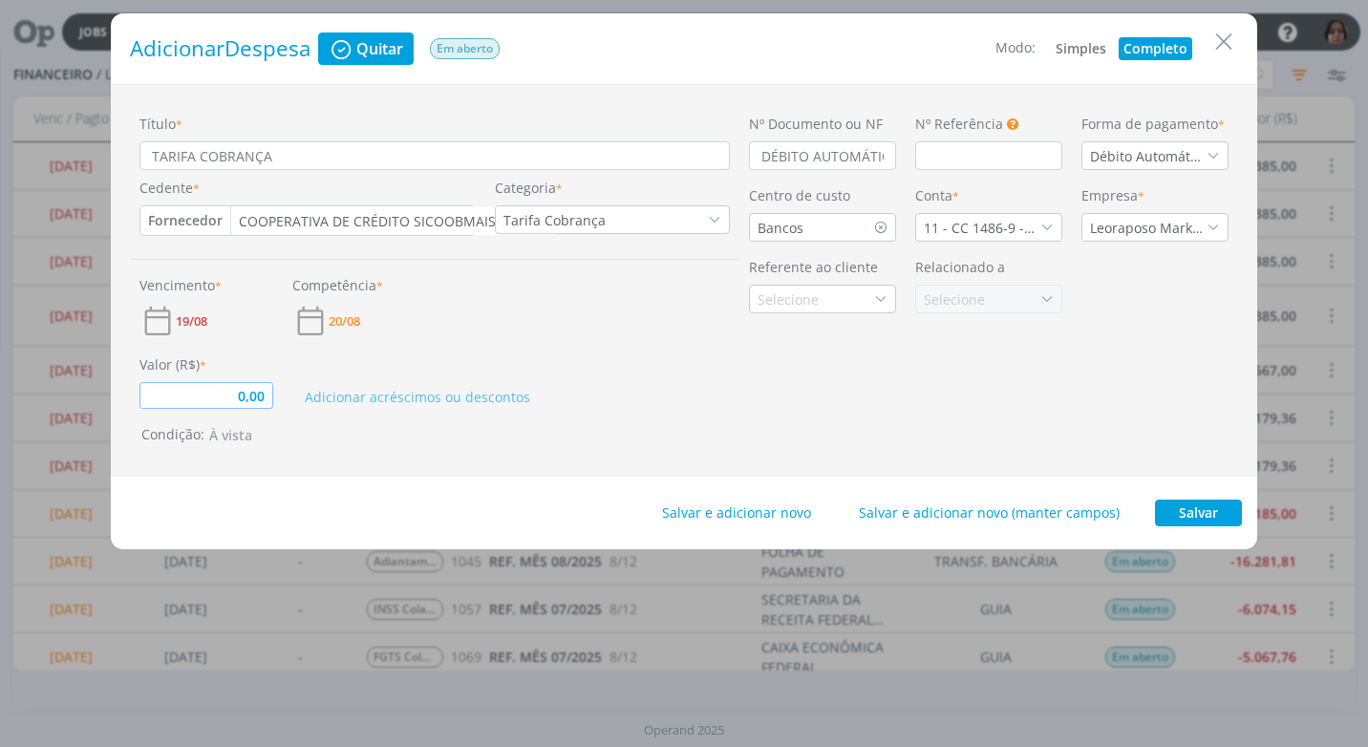
click at [247, 408] on input "0,00" at bounding box center [206, 395] width 134 height 27
click at [439, 478] on div "Salvar e adicionar novo Salvar e adicionar novo (manter campos) Salvar" at bounding box center [684, 513] width 1147 height 73
click at [1203, 513] on button "Salvar" at bounding box center [1198, 513] width 87 height 27
type input "1,52"
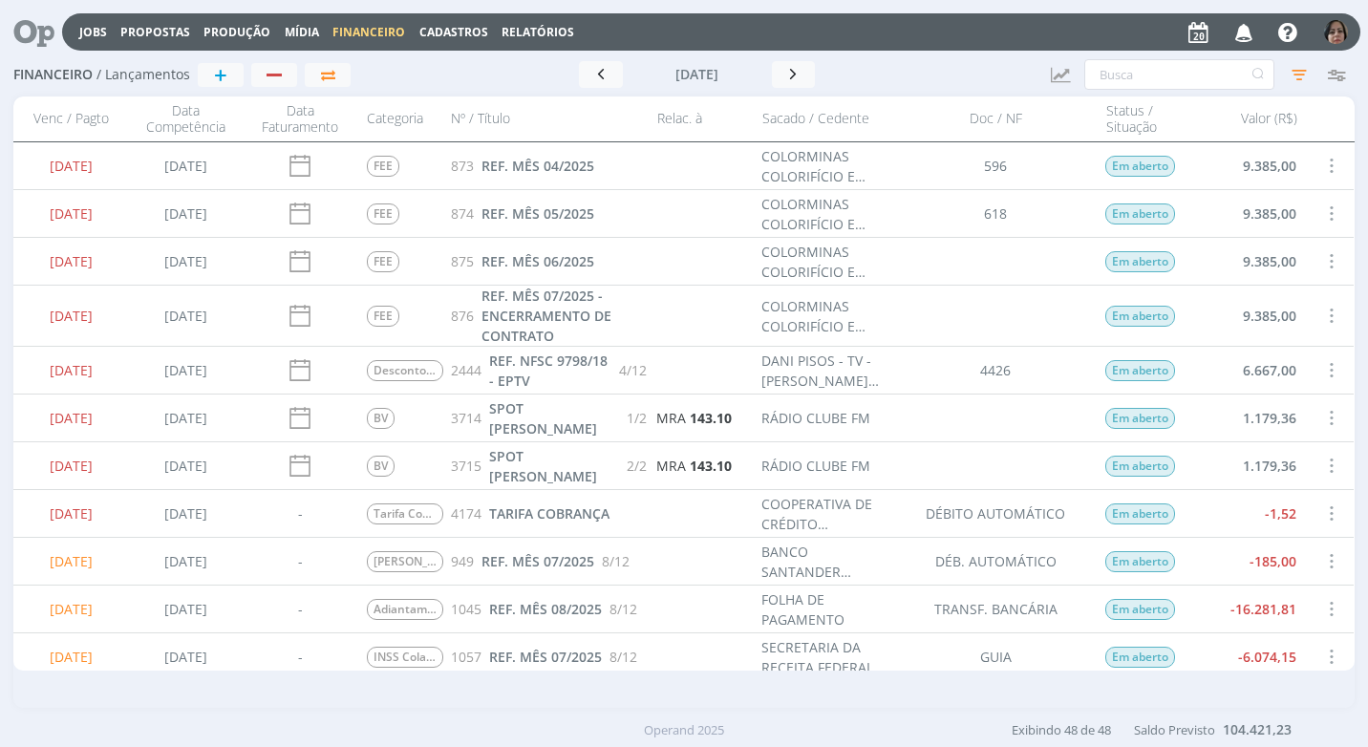
click at [1326, 507] on span at bounding box center [1330, 514] width 21 height 26
click at [1268, 527] on div "Quitar" at bounding box center [1267, 530] width 189 height 28
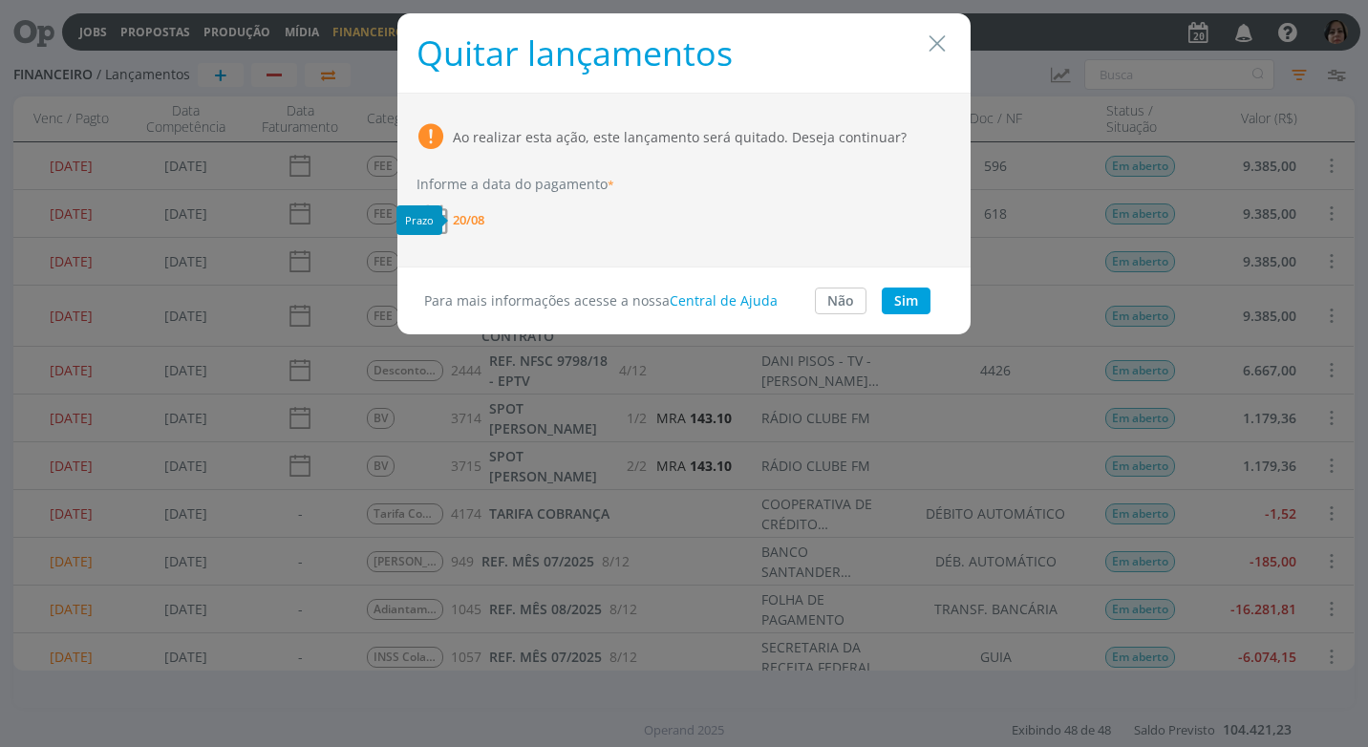
click at [469, 221] on span "20/08" at bounding box center [469, 220] width 32 height 12
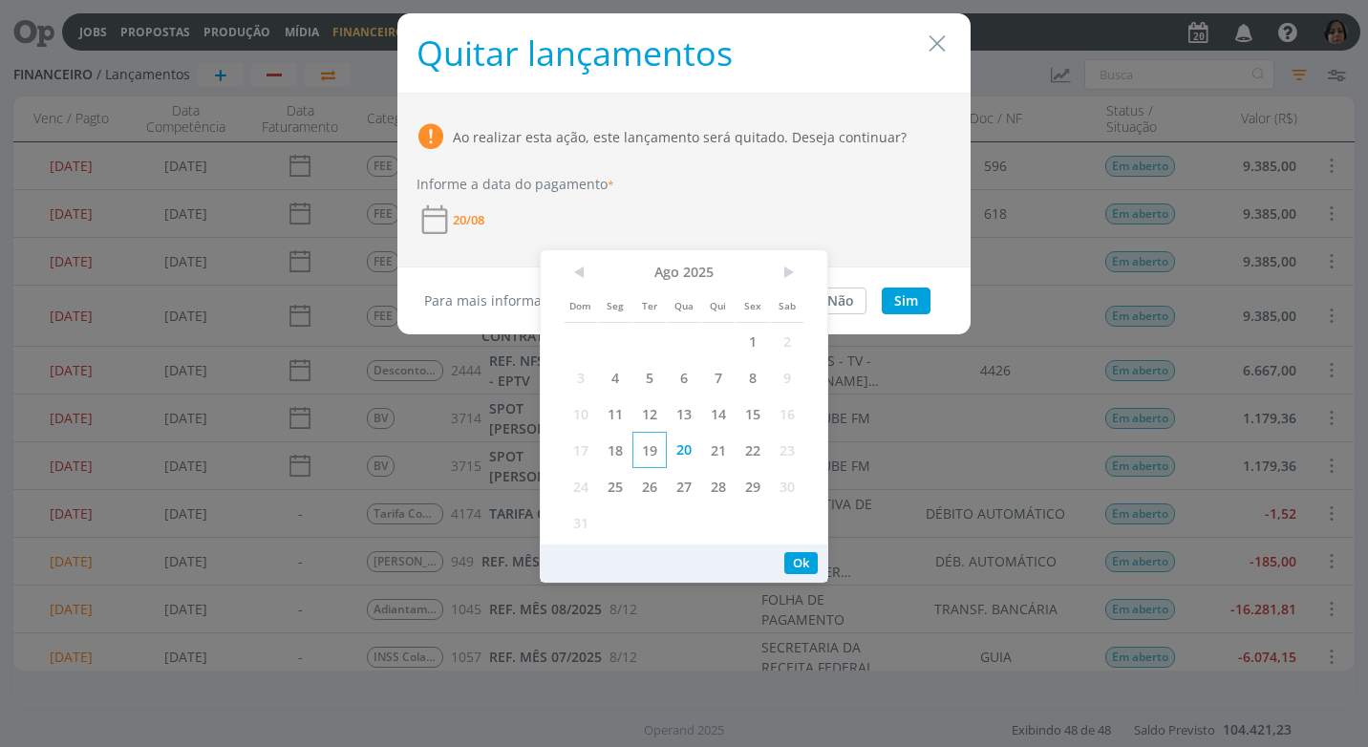
click at [654, 454] on span "19" at bounding box center [650, 450] width 34 height 36
drag, startPoint x: 799, startPoint y: 555, endPoint x: 795, endPoint y: 507, distance: 47.9
click at [798, 553] on button "Ok" at bounding box center [800, 563] width 33 height 22
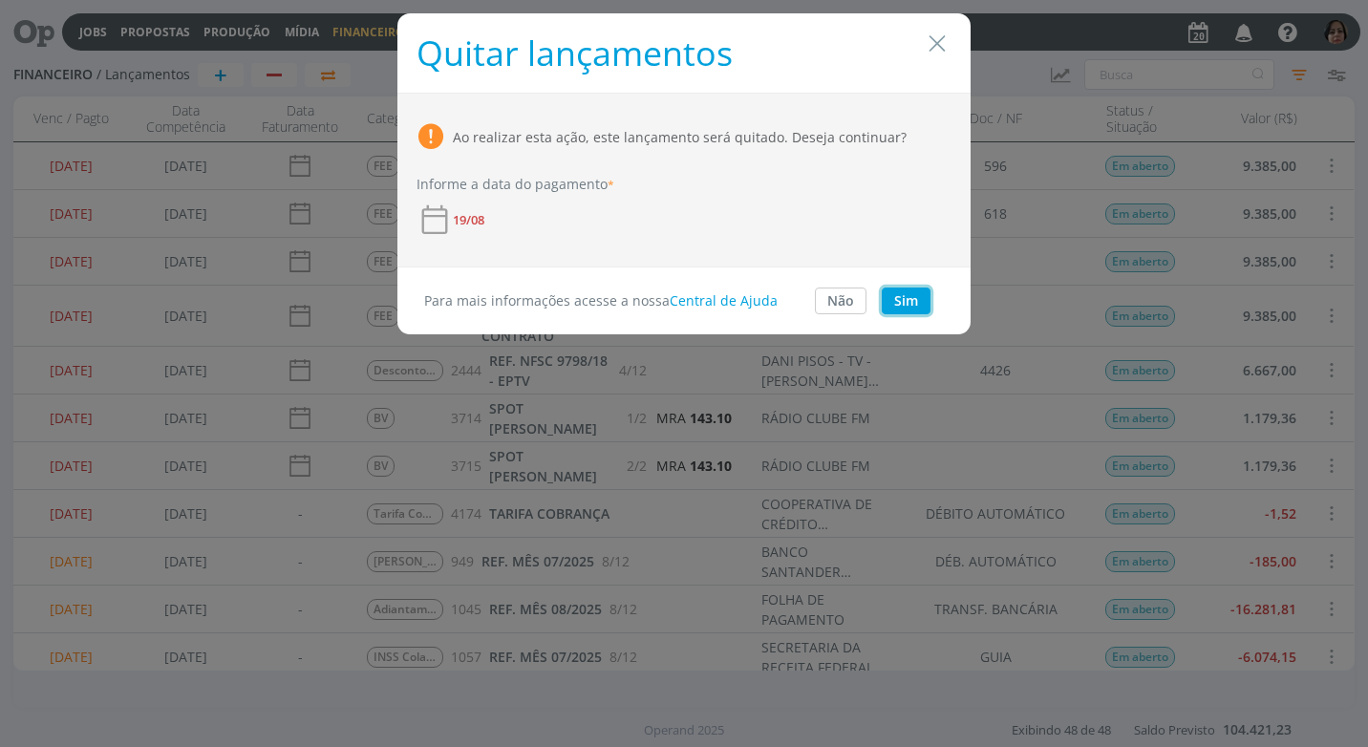
click at [895, 301] on button "Sim" at bounding box center [906, 301] width 49 height 27
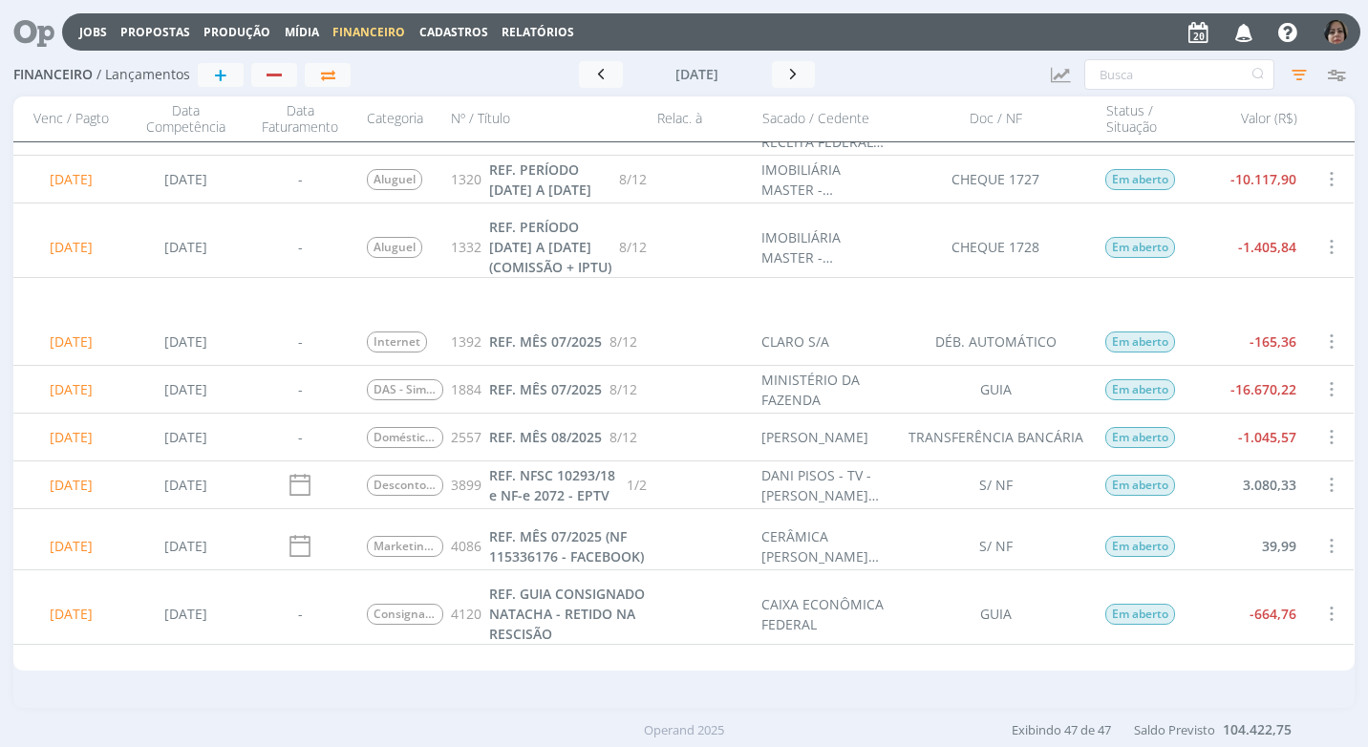
scroll to position [382, 0]
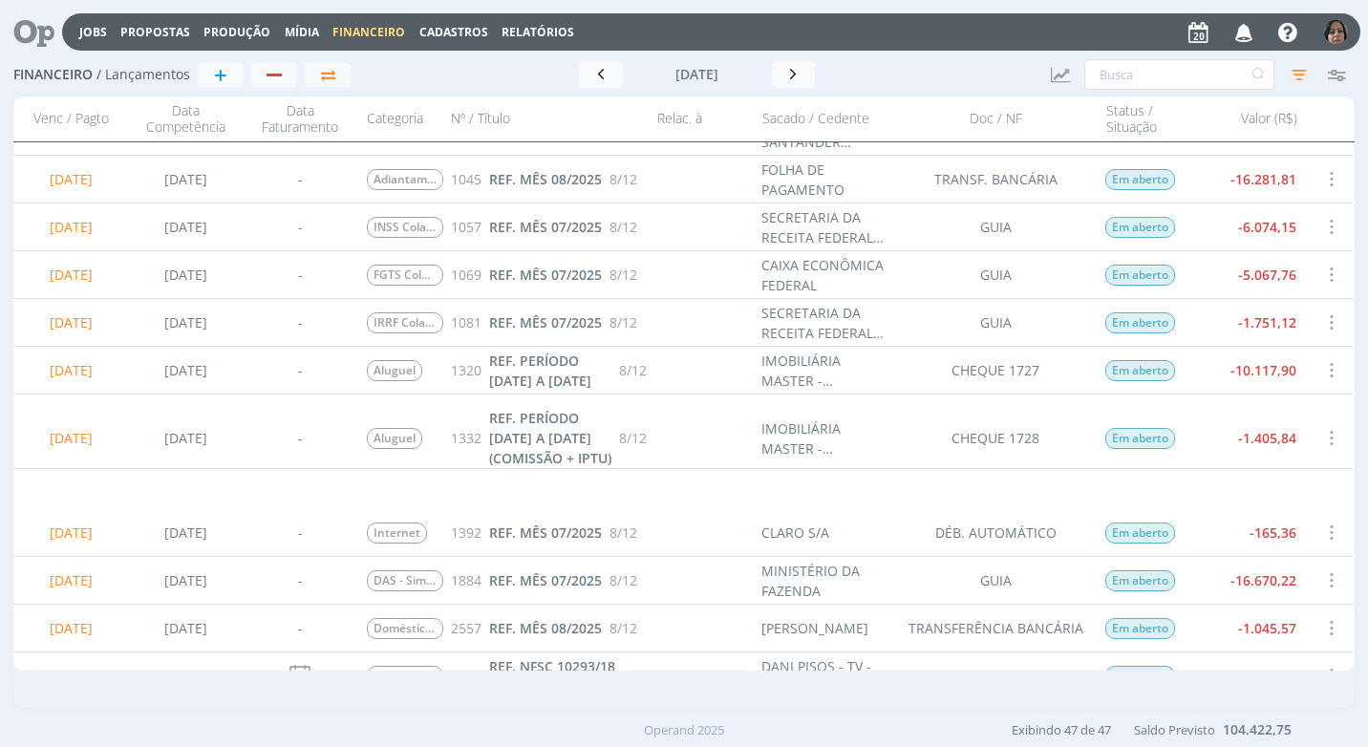
click at [1325, 219] on span at bounding box center [1330, 227] width 21 height 26
click at [1291, 221] on div "Selecionar" at bounding box center [1267, 216] width 189 height 28
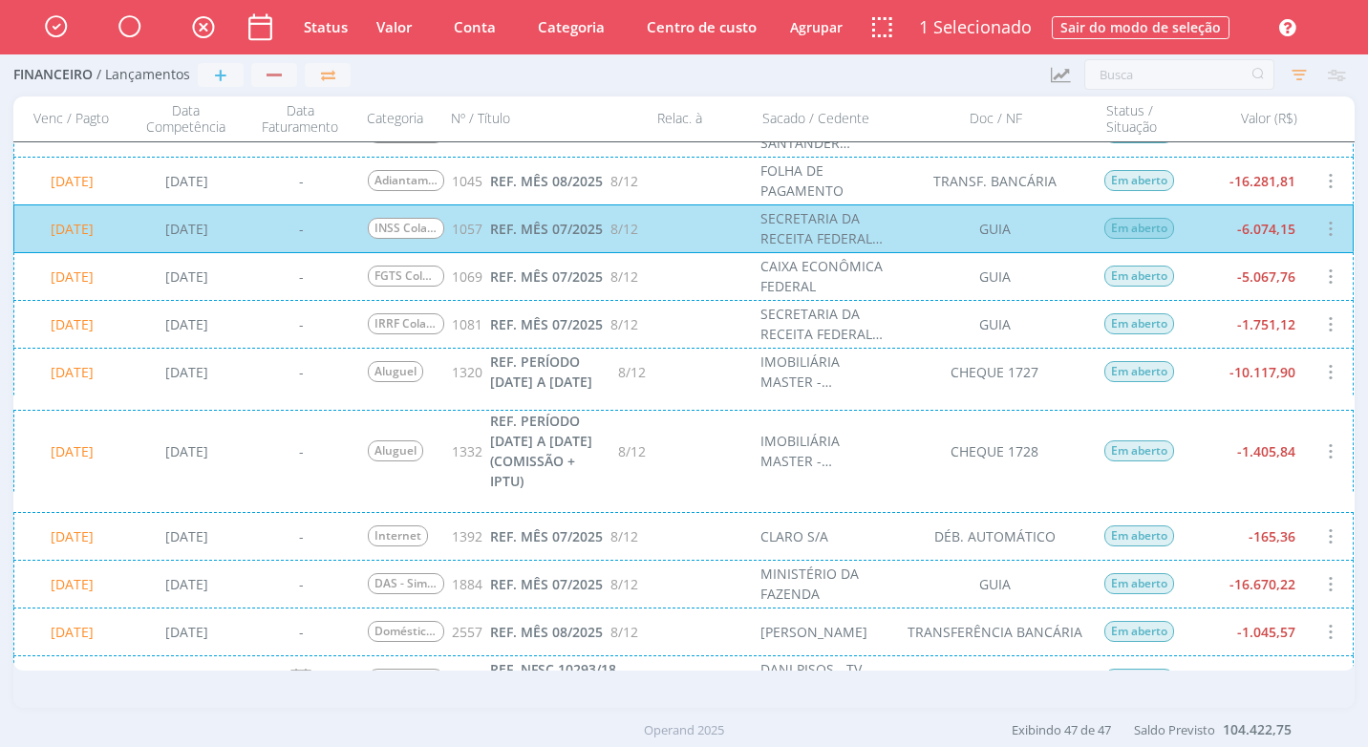
scroll to position [383, 0]
click at [1291, 329] on div "20/08/2025 21/05/2025 - IRRF Colaboradores 1081 REF. MÊS 07/2025 8/12 SECRETARI…" at bounding box center [683, 323] width 1340 height 48
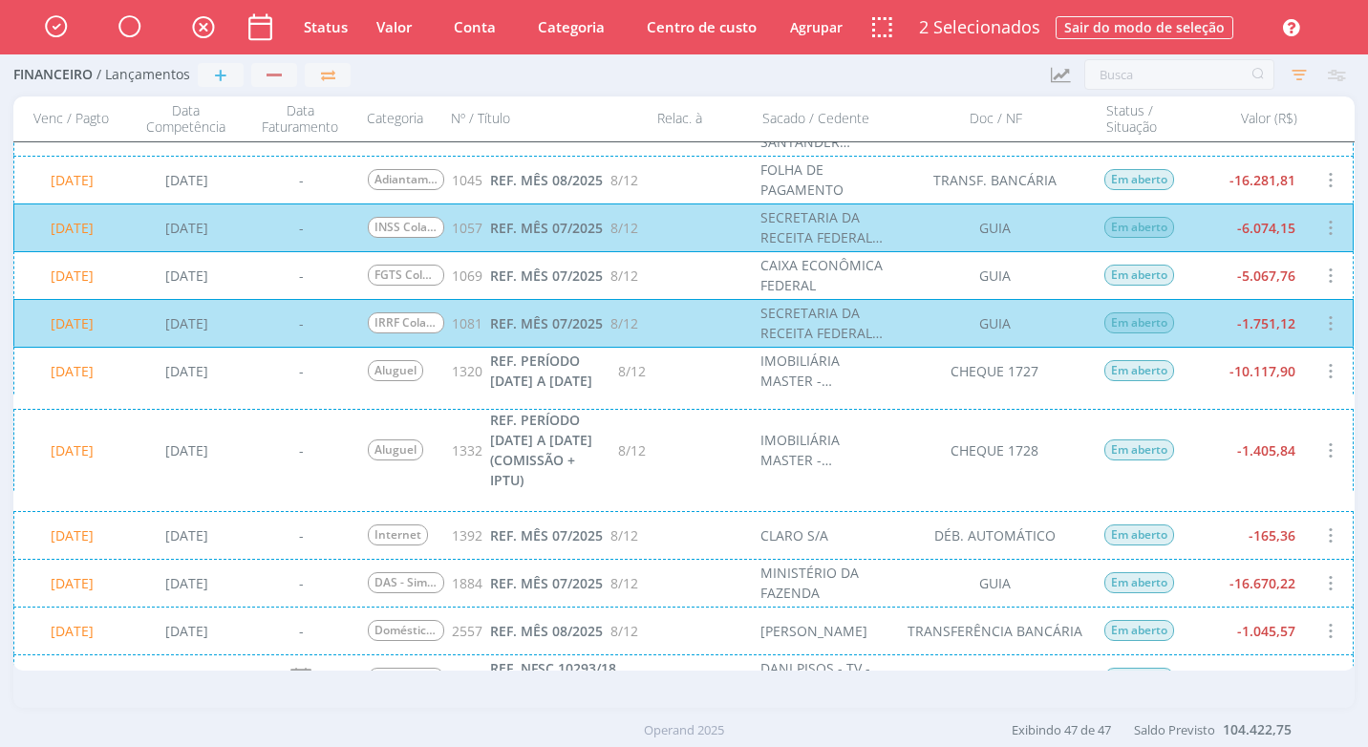
click at [1298, 585] on div "20/08/2025 25/05/2025 - DAS - Simples Nacional 1884 REF. MÊS 07/2025 8/12 MINIS…" at bounding box center [683, 583] width 1340 height 48
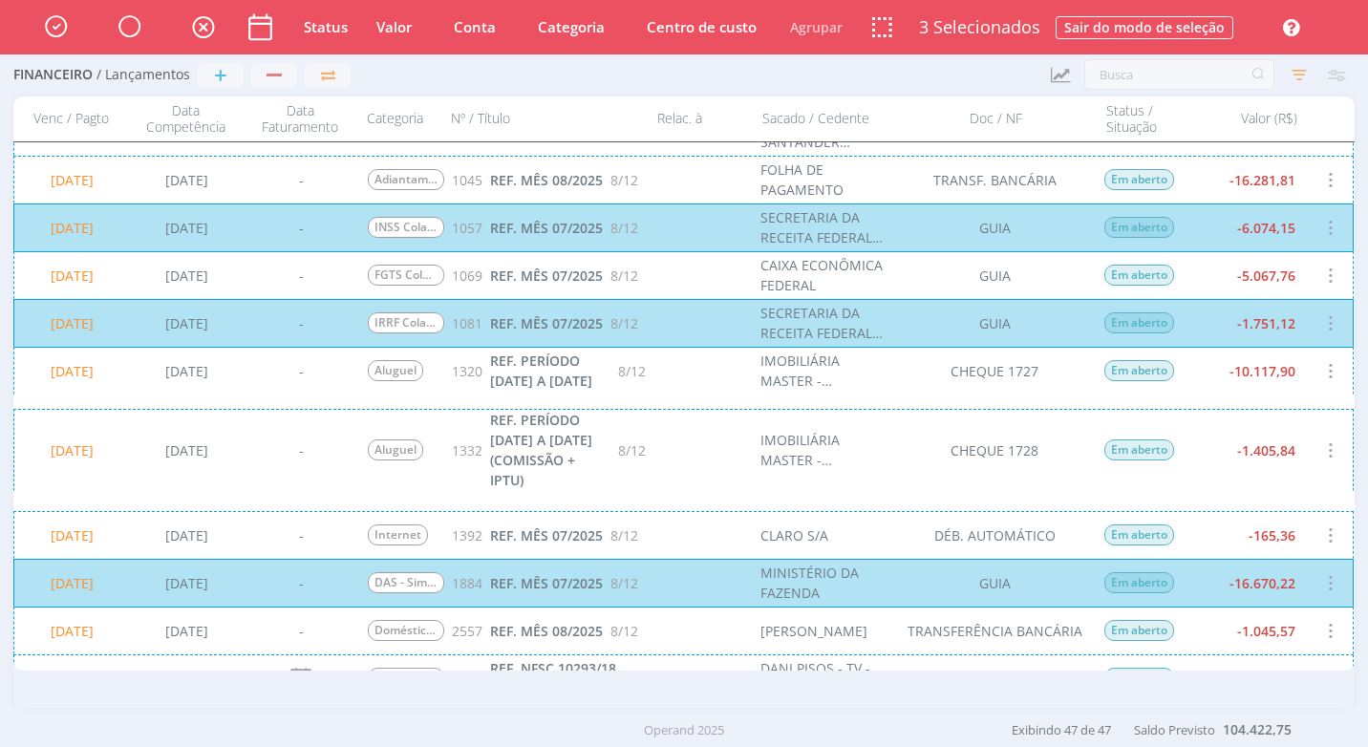
click at [1297, 278] on div "20/08/2025 21/05/2025 - FGTS Colaboradores 1069 REF. MÊS 07/2025 8/12 CAIXA ECO…" at bounding box center [683, 275] width 1340 height 48
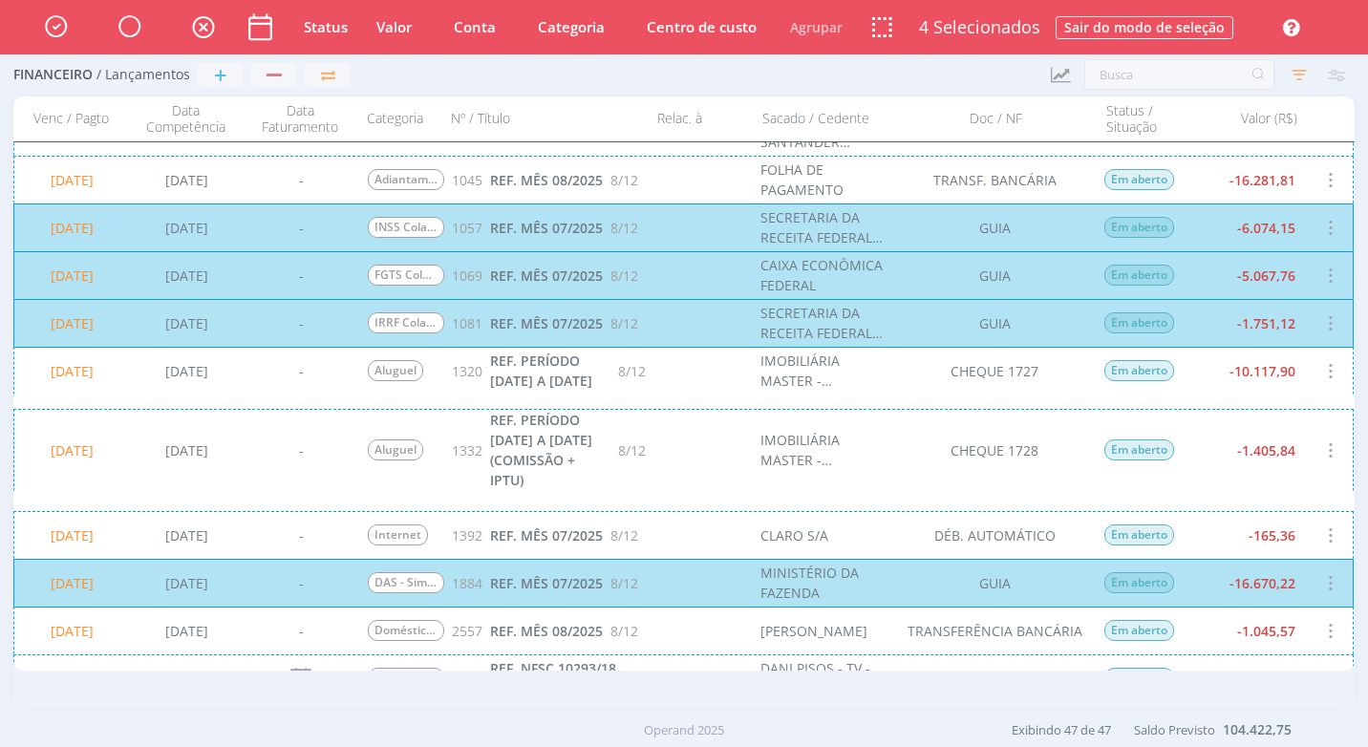
scroll to position [574, 0]
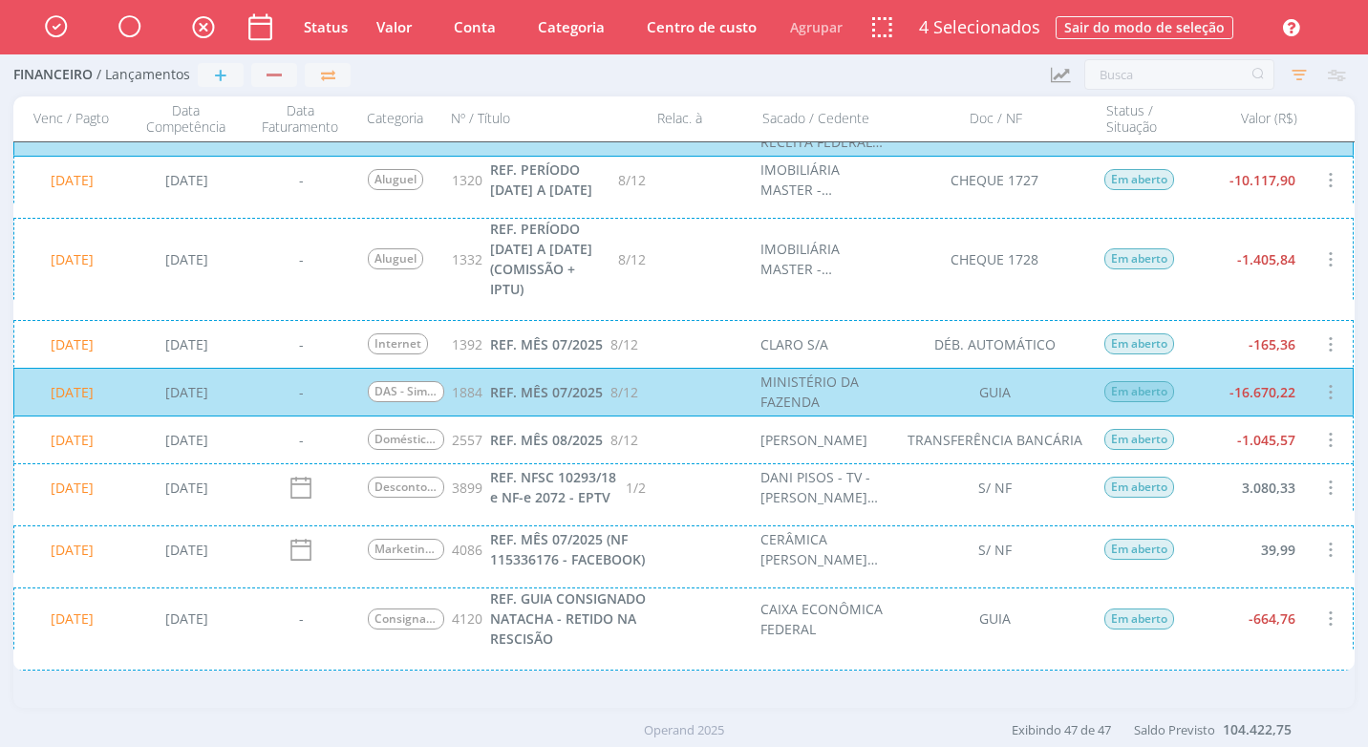
click at [1301, 627] on div "20/08/2025 12/08/2025 - Consignado - Retido em Folha 4120 REF. GUIA CONSIGNADO …" at bounding box center [683, 619] width 1340 height 62
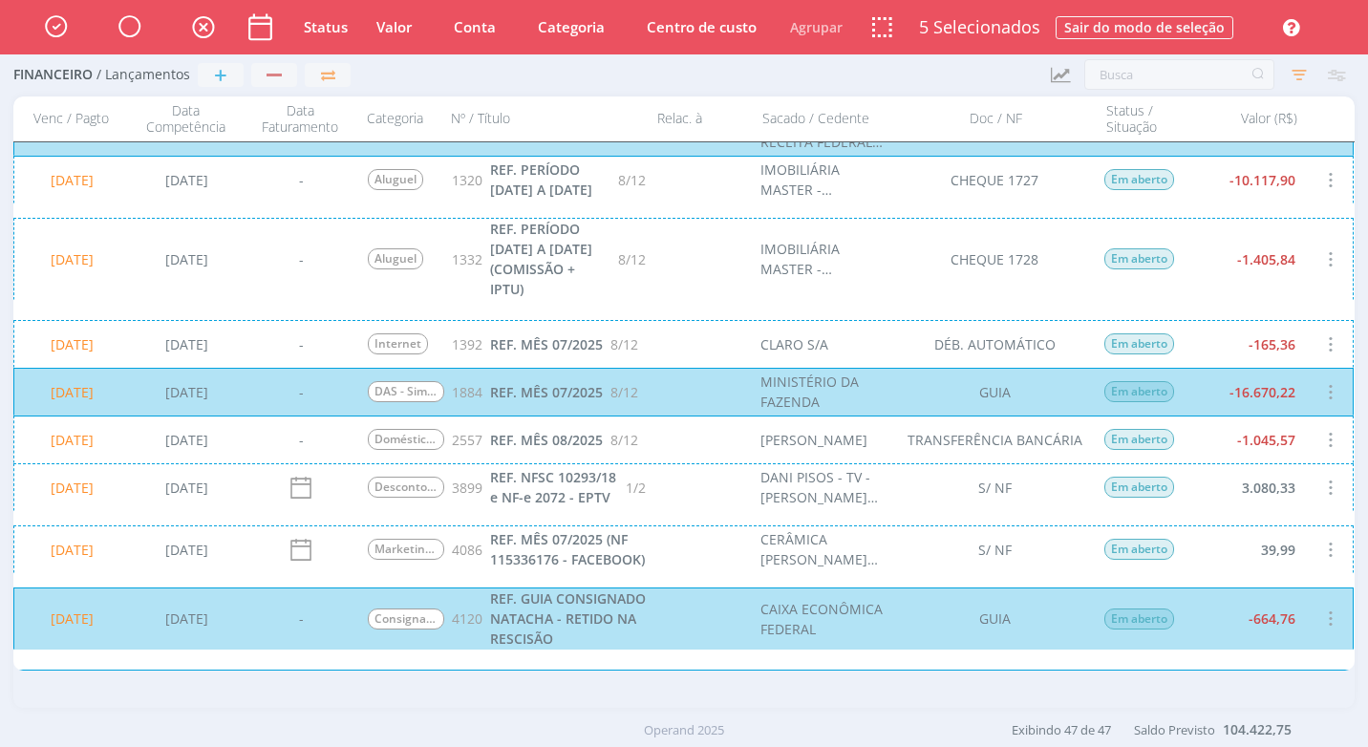
scroll to position [765, 0]
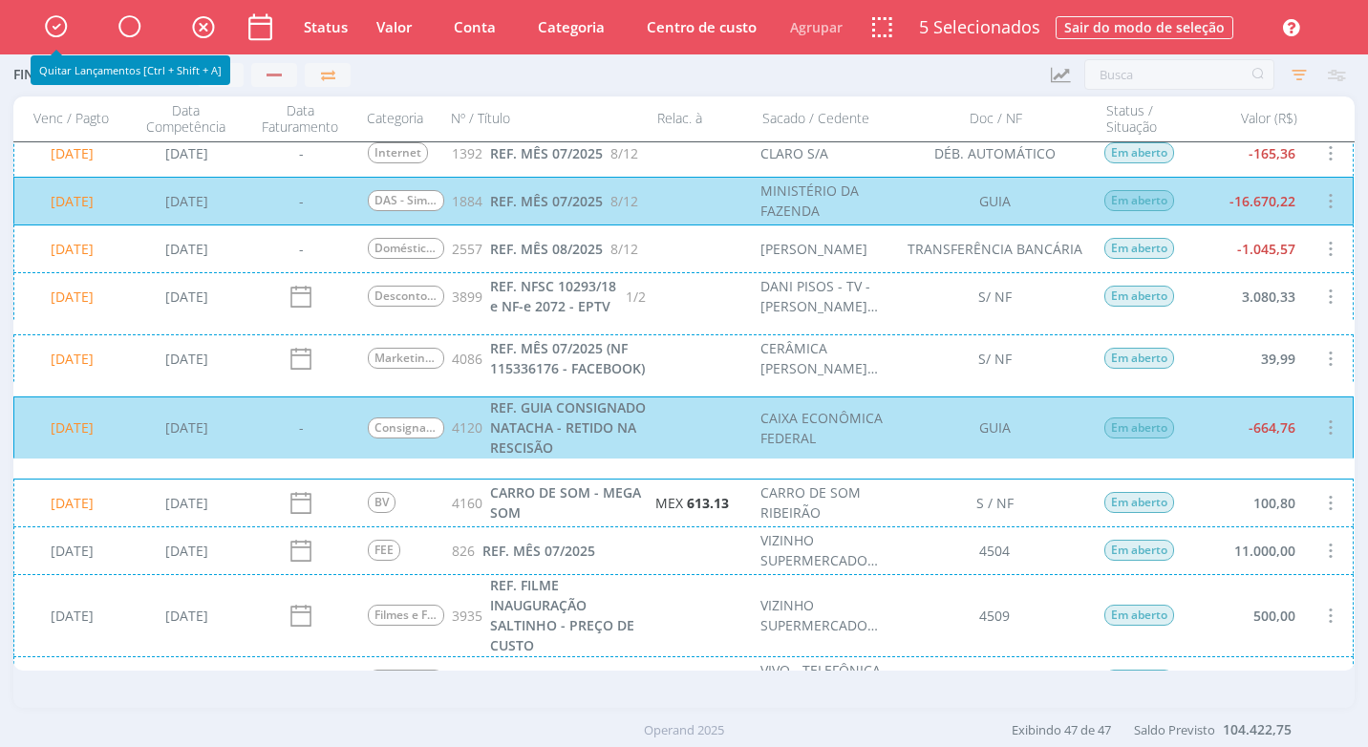
click at [54, 26] on icon "button" at bounding box center [55, 26] width 33 height 32
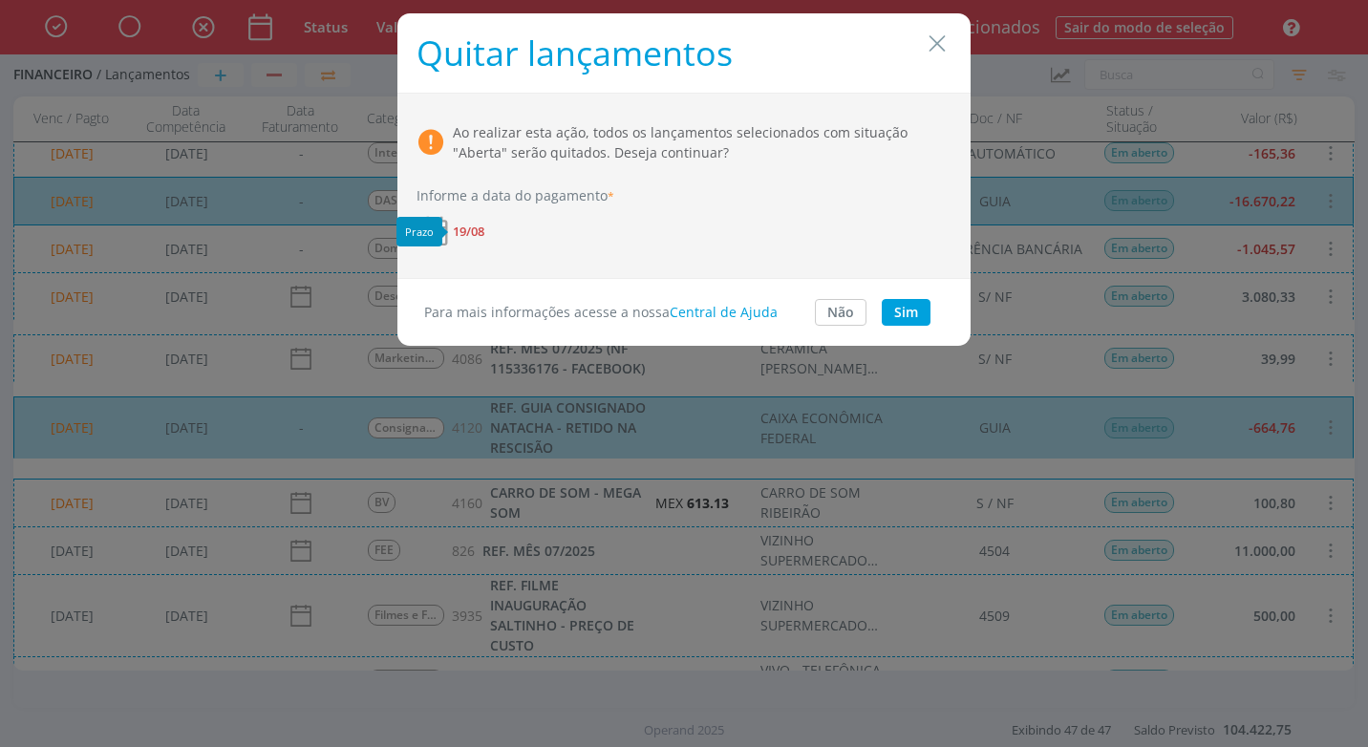
click at [462, 230] on span "19/08" at bounding box center [469, 231] width 32 height 12
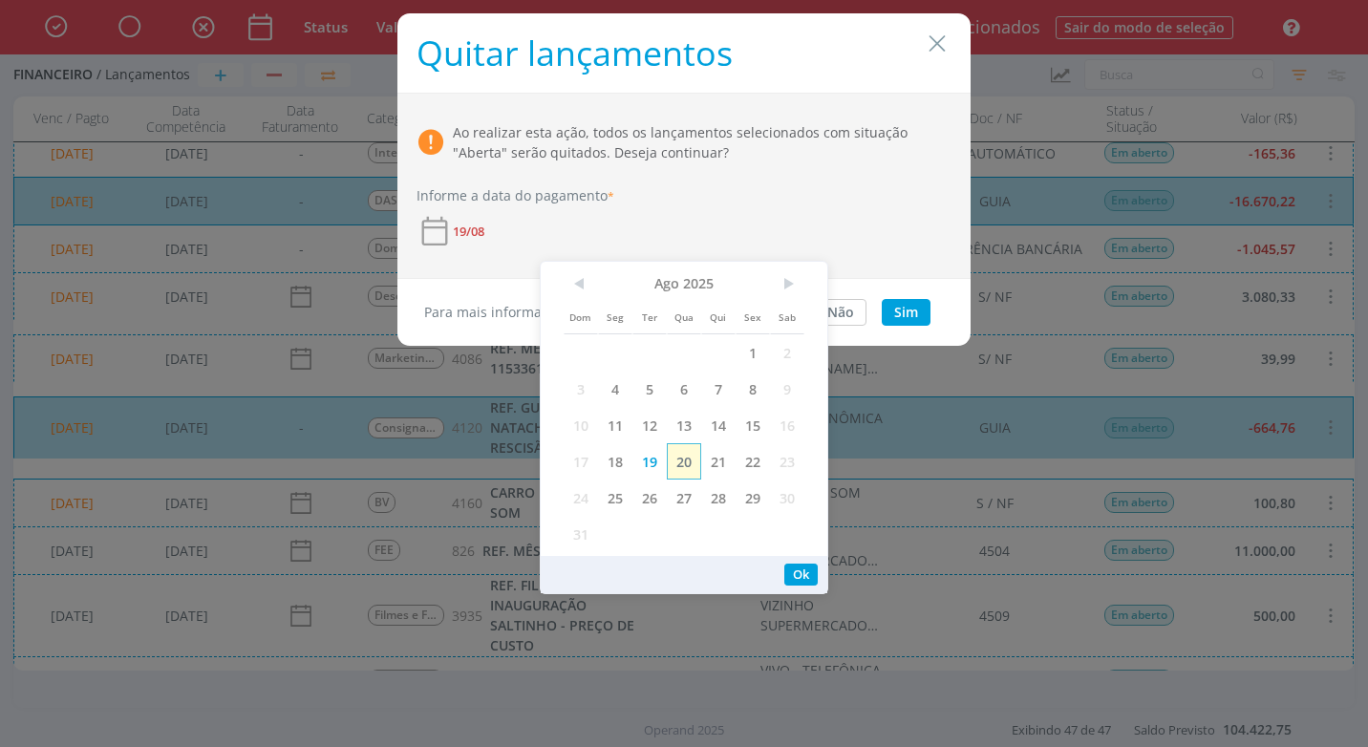
click at [686, 463] on span "20" at bounding box center [684, 461] width 34 height 36
click at [801, 573] on button "Ok" at bounding box center [800, 575] width 33 height 22
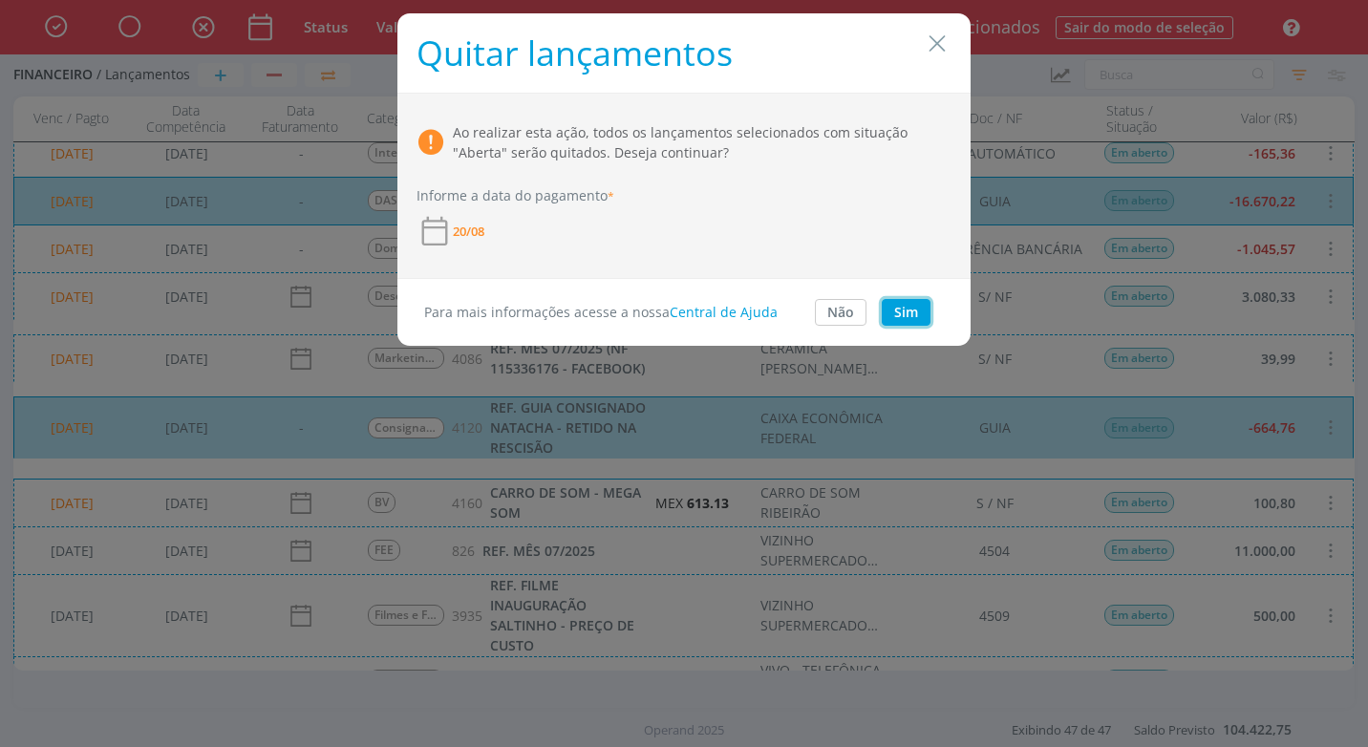
click at [911, 313] on button "Sim" at bounding box center [906, 312] width 49 height 27
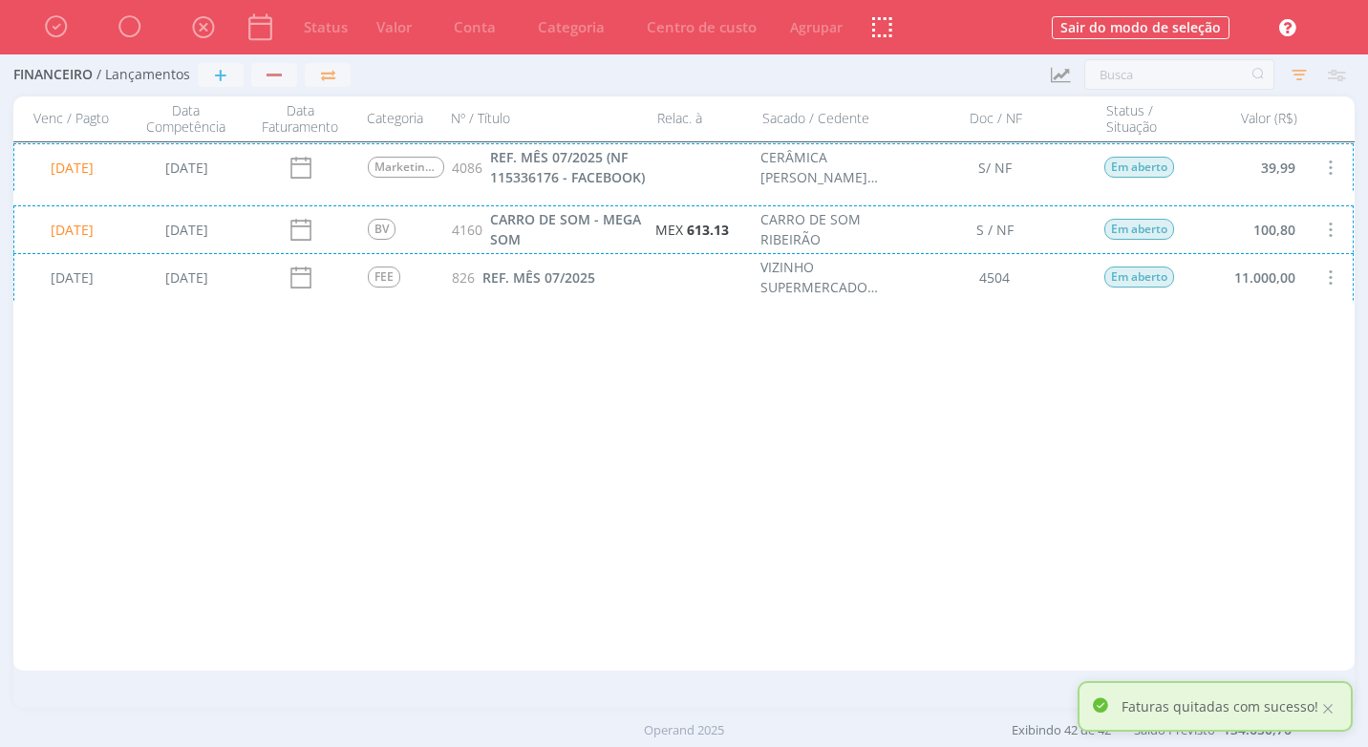
scroll to position [0, 0]
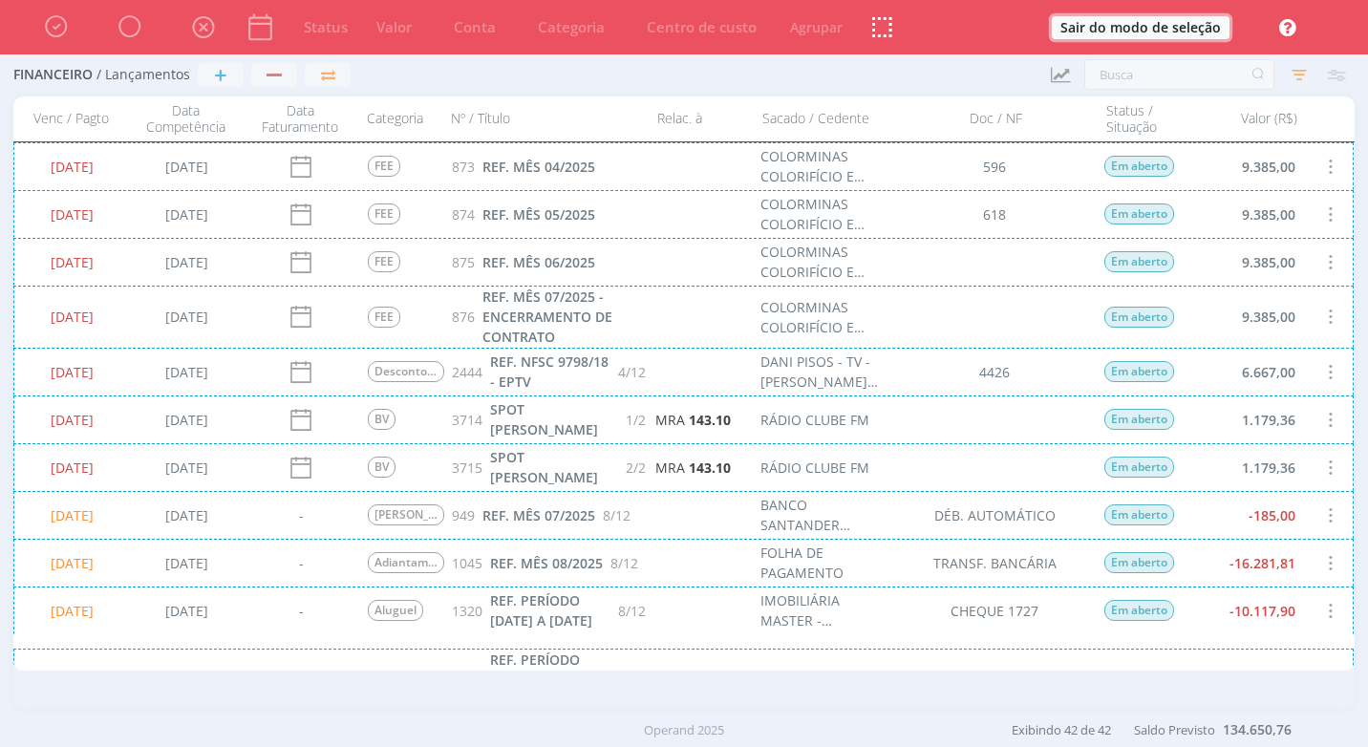
click at [1077, 20] on button "Sair do modo de seleção" at bounding box center [1141, 27] width 178 height 23
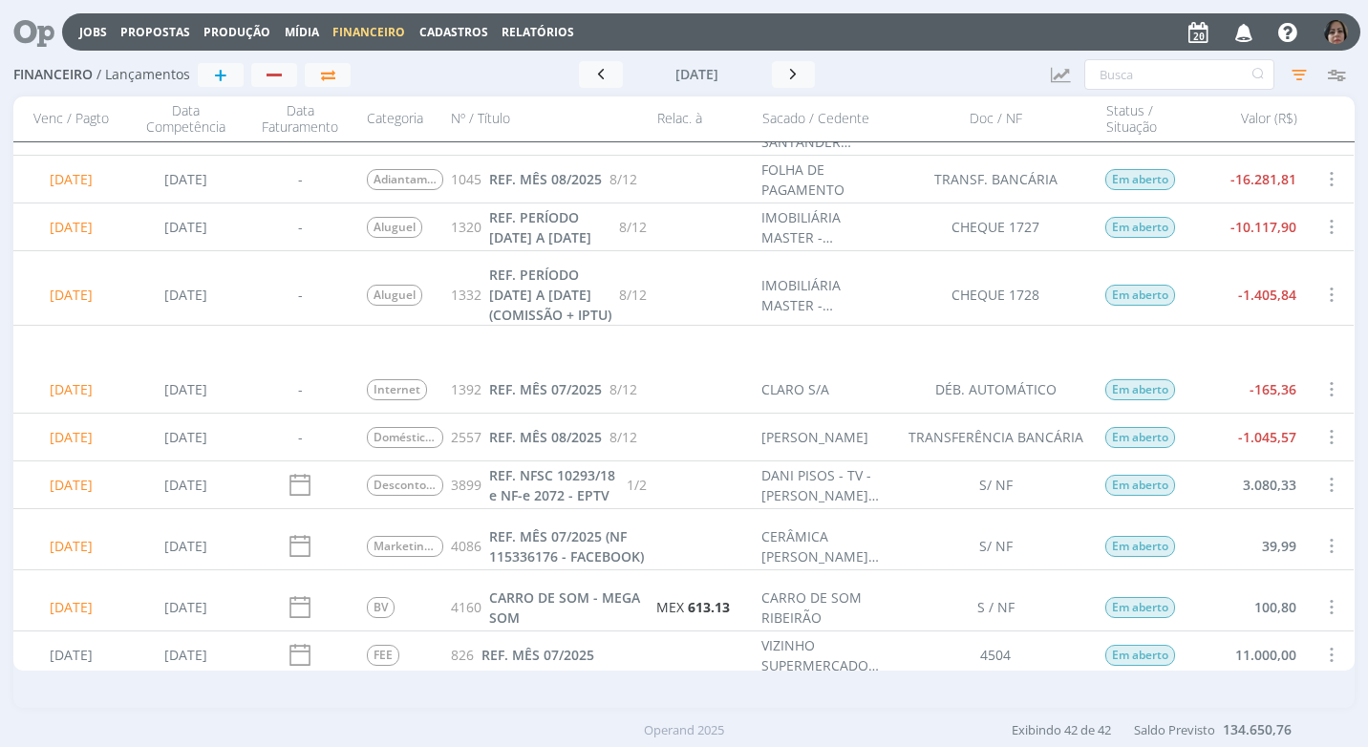
scroll to position [287, 0]
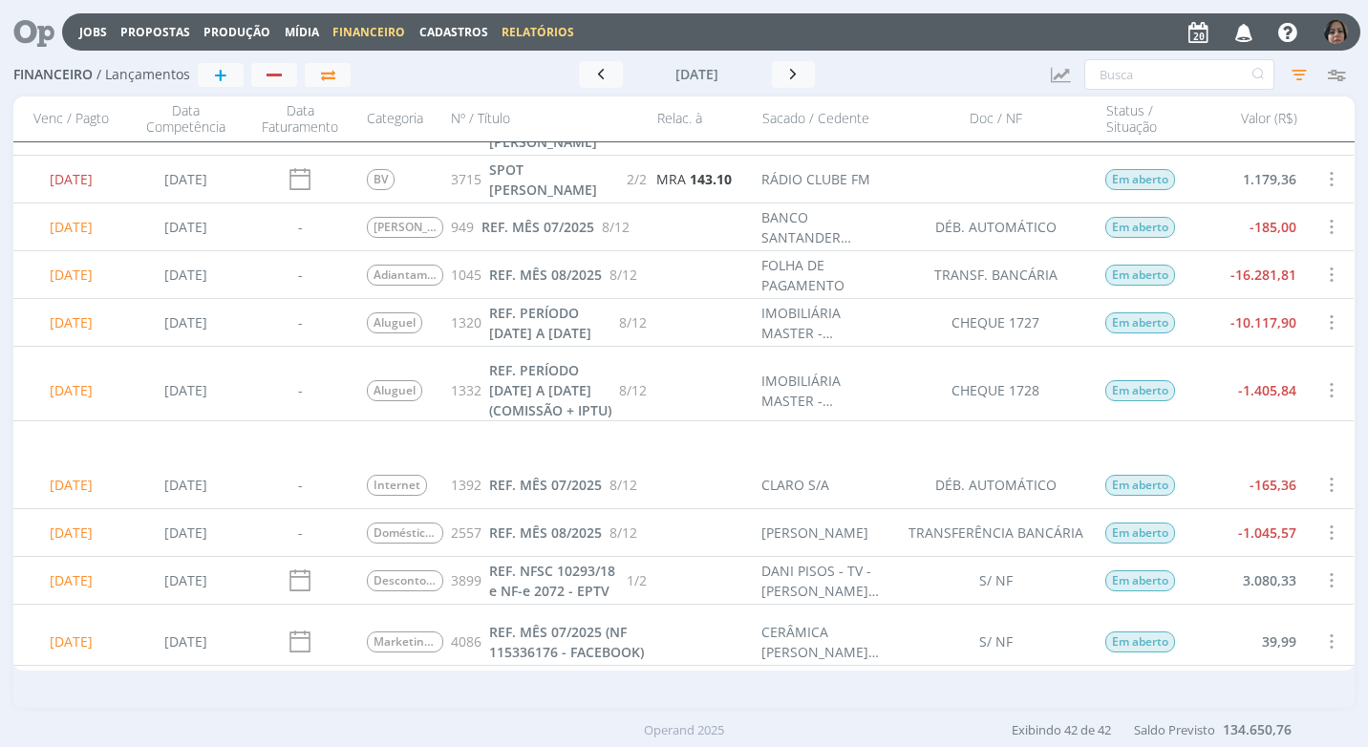
click at [508, 34] on link "Relatórios" at bounding box center [538, 32] width 73 height 16
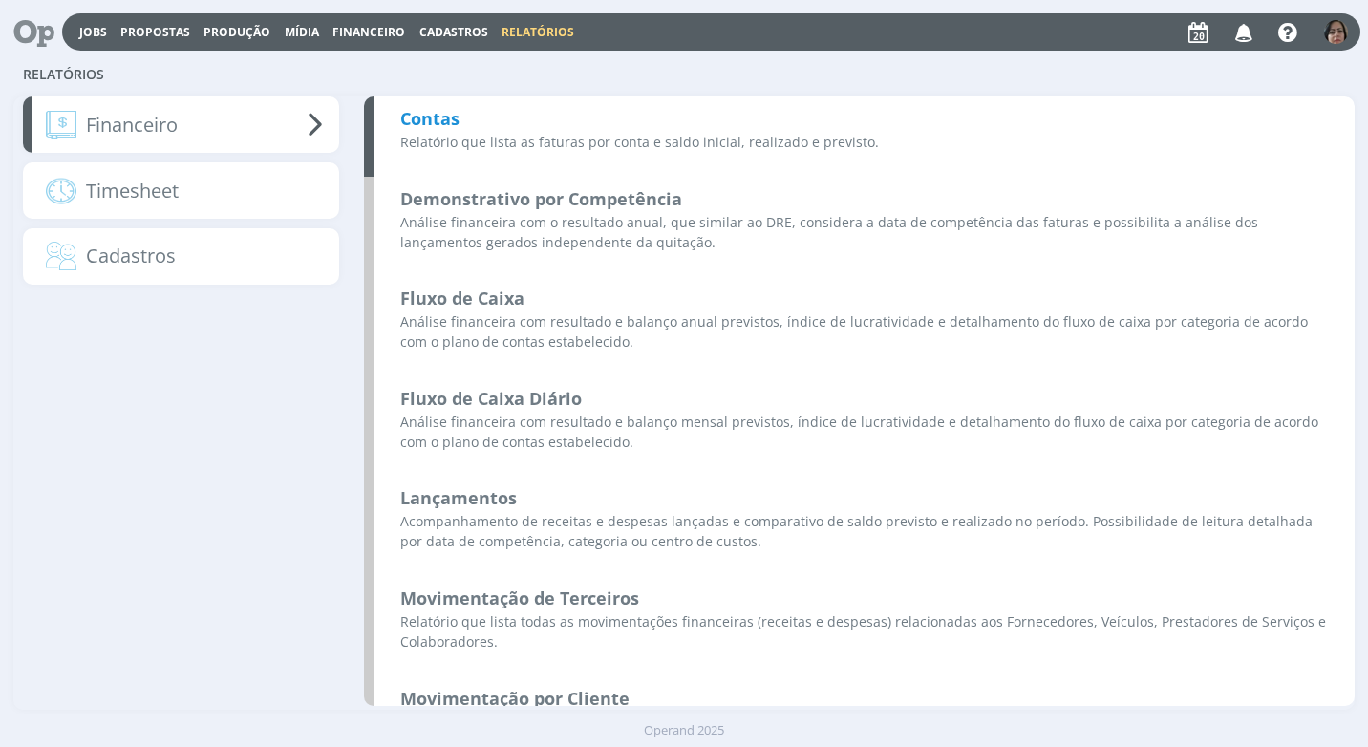
click at [441, 118] on b "Contas" at bounding box center [429, 118] width 59 height 23
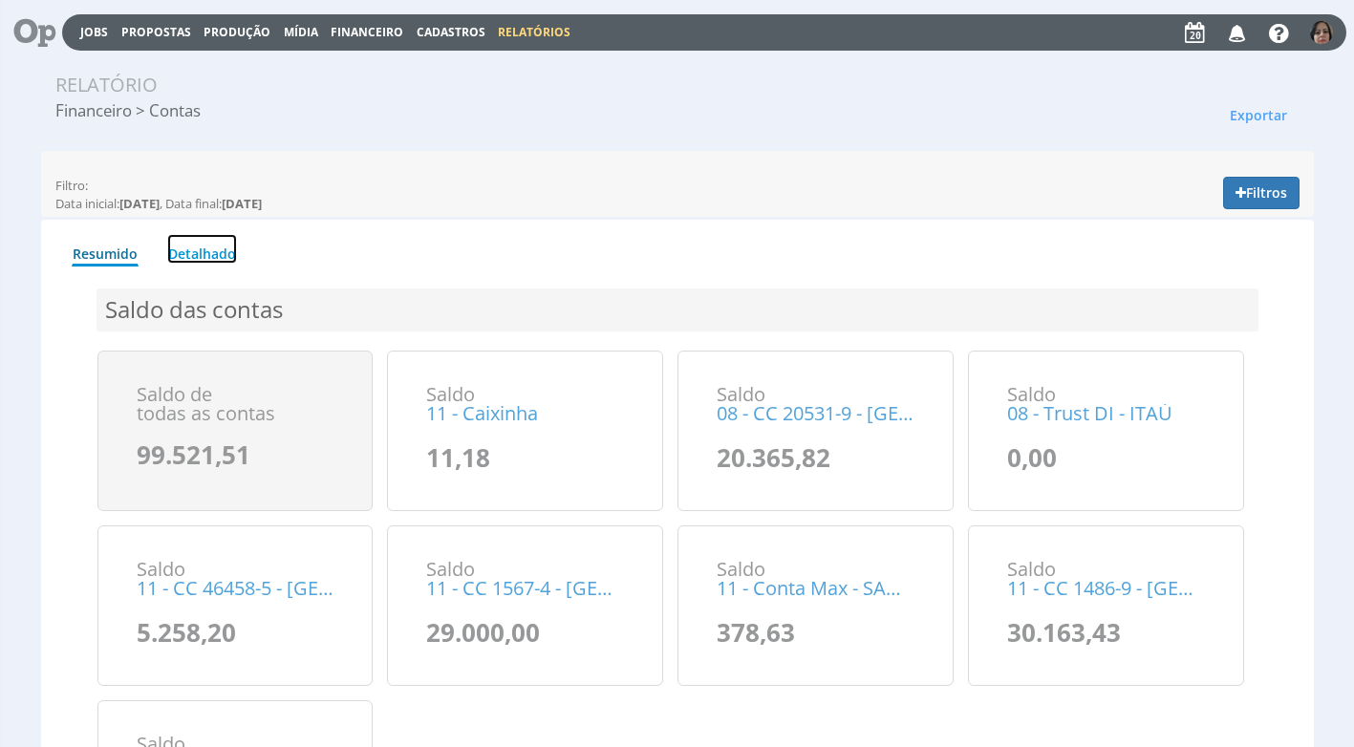
click at [210, 251] on link "Detalhado" at bounding box center [202, 249] width 70 height 30
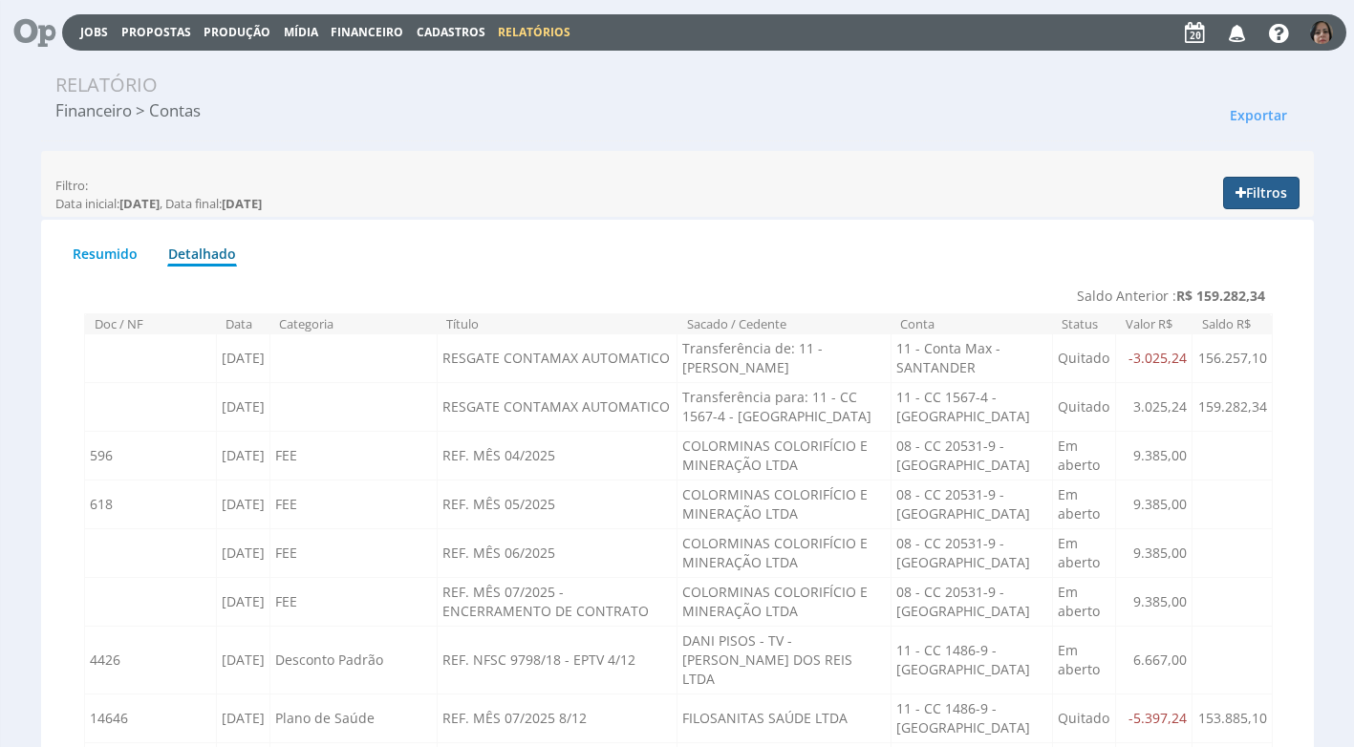
click at [1266, 179] on button "Filtros" at bounding box center [1261, 193] width 76 height 32
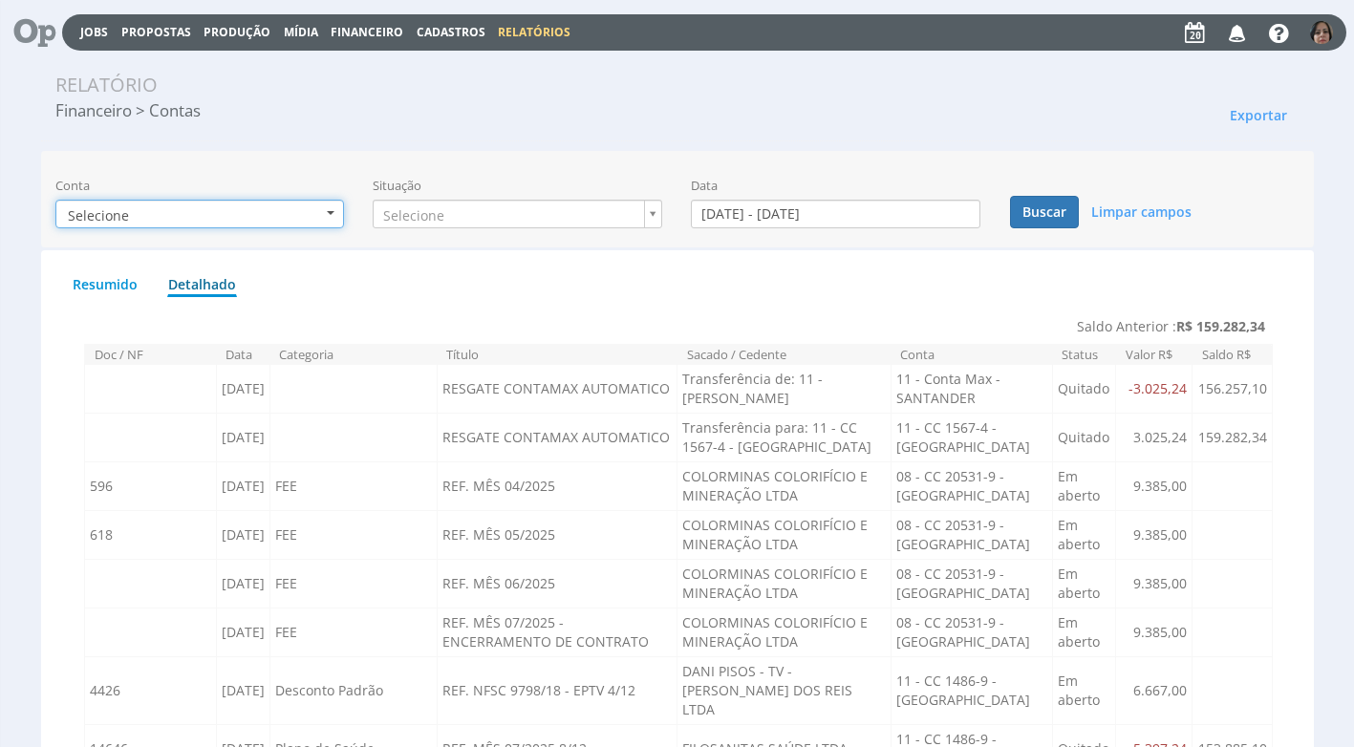
click at [335, 213] on button "Selecione" at bounding box center [199, 214] width 289 height 29
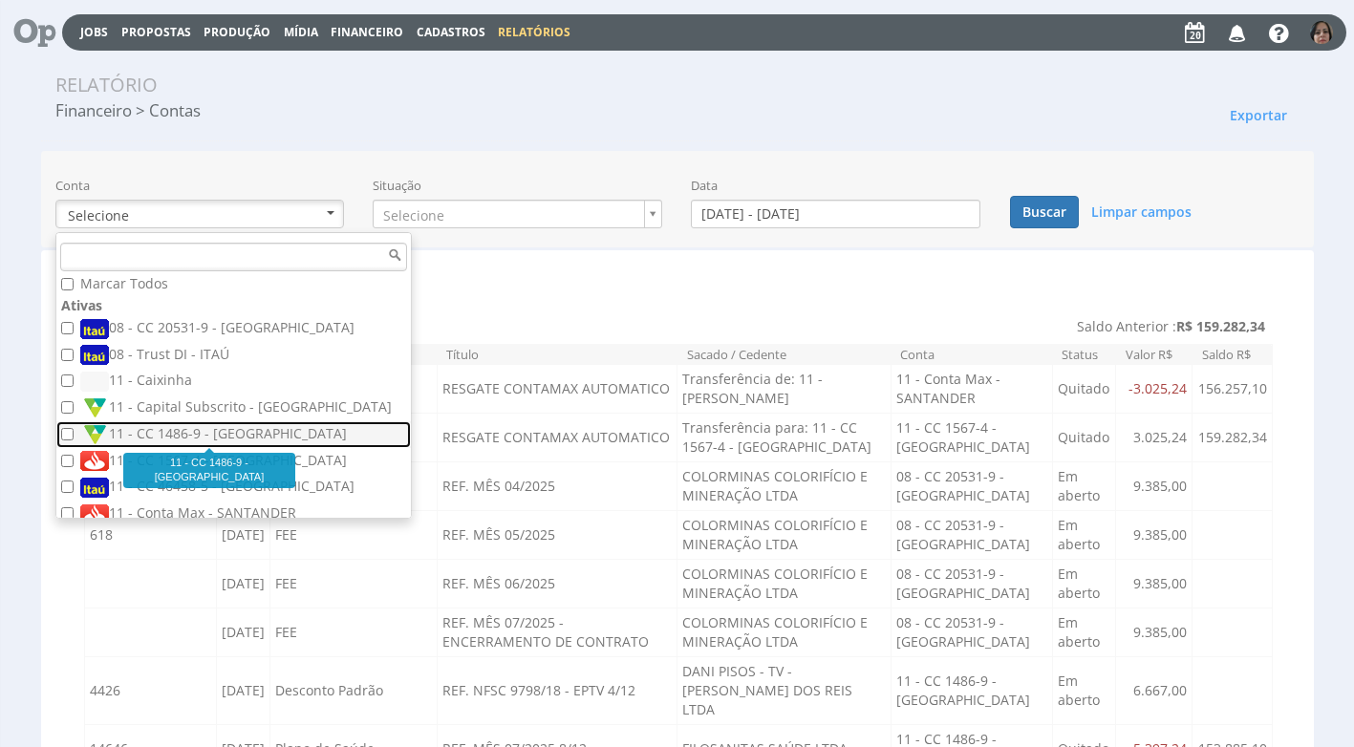
click at [187, 433] on label "11 - CC 1486-9 - [GEOGRAPHIC_DATA]" at bounding box center [235, 434] width 311 height 21
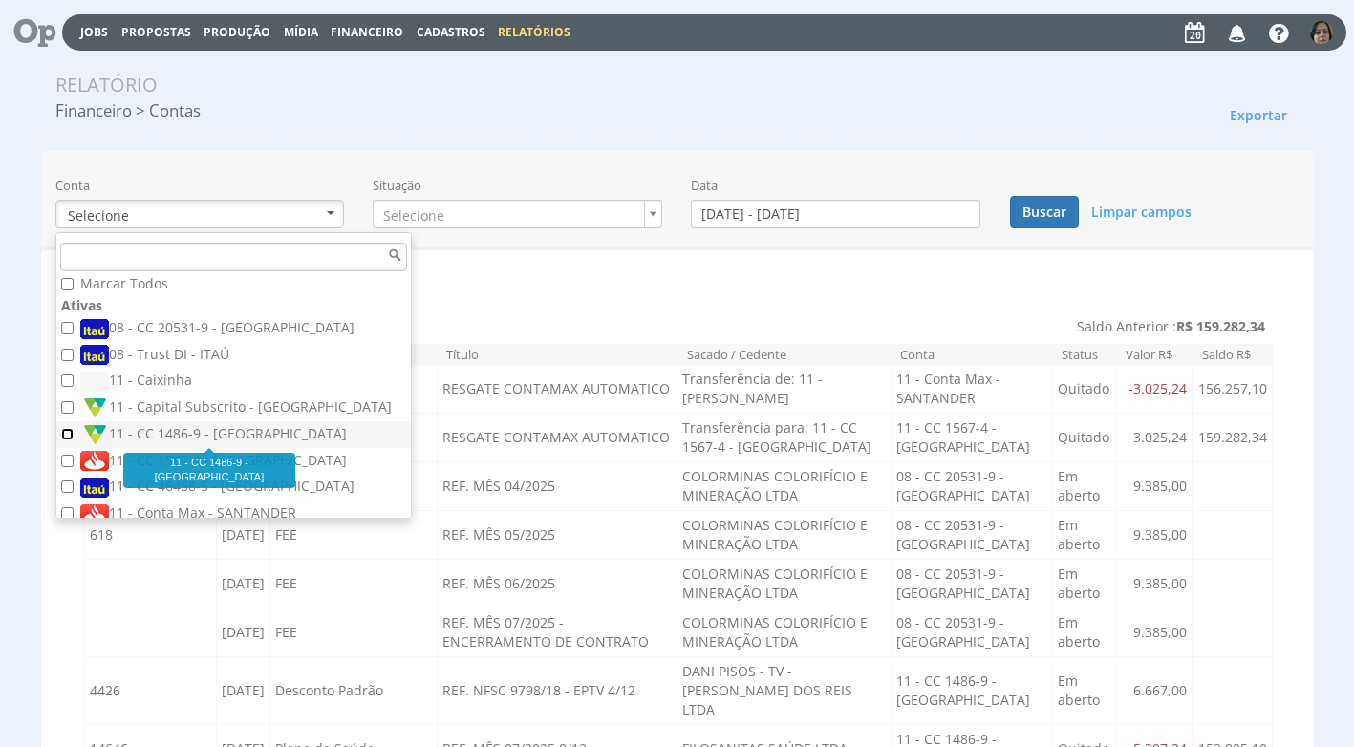
click at [74, 433] on input "11 - CC 1486-9 - [GEOGRAPHIC_DATA]" at bounding box center [67, 434] width 12 height 12
checkbox input "true"
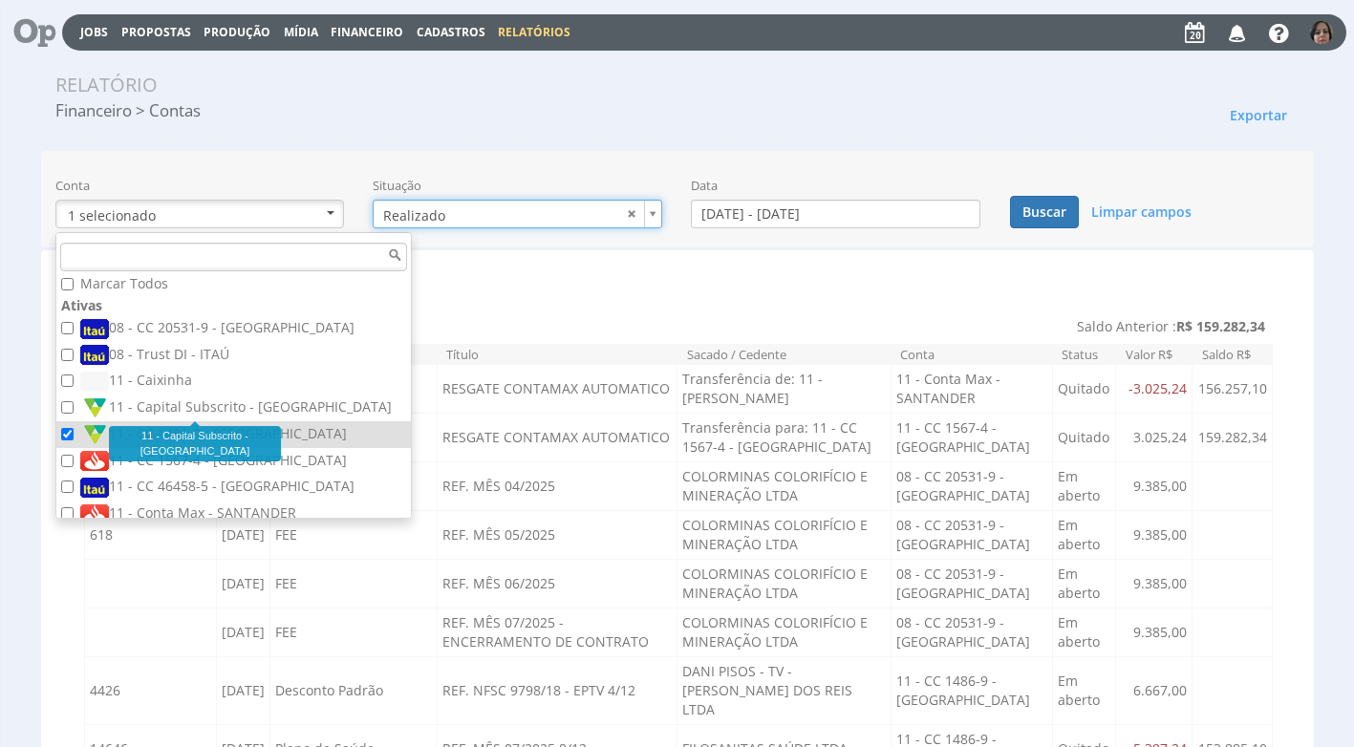
type input "realizado"
click at [749, 204] on input "[DATE] - [DATE]" at bounding box center [835, 214] width 289 height 29
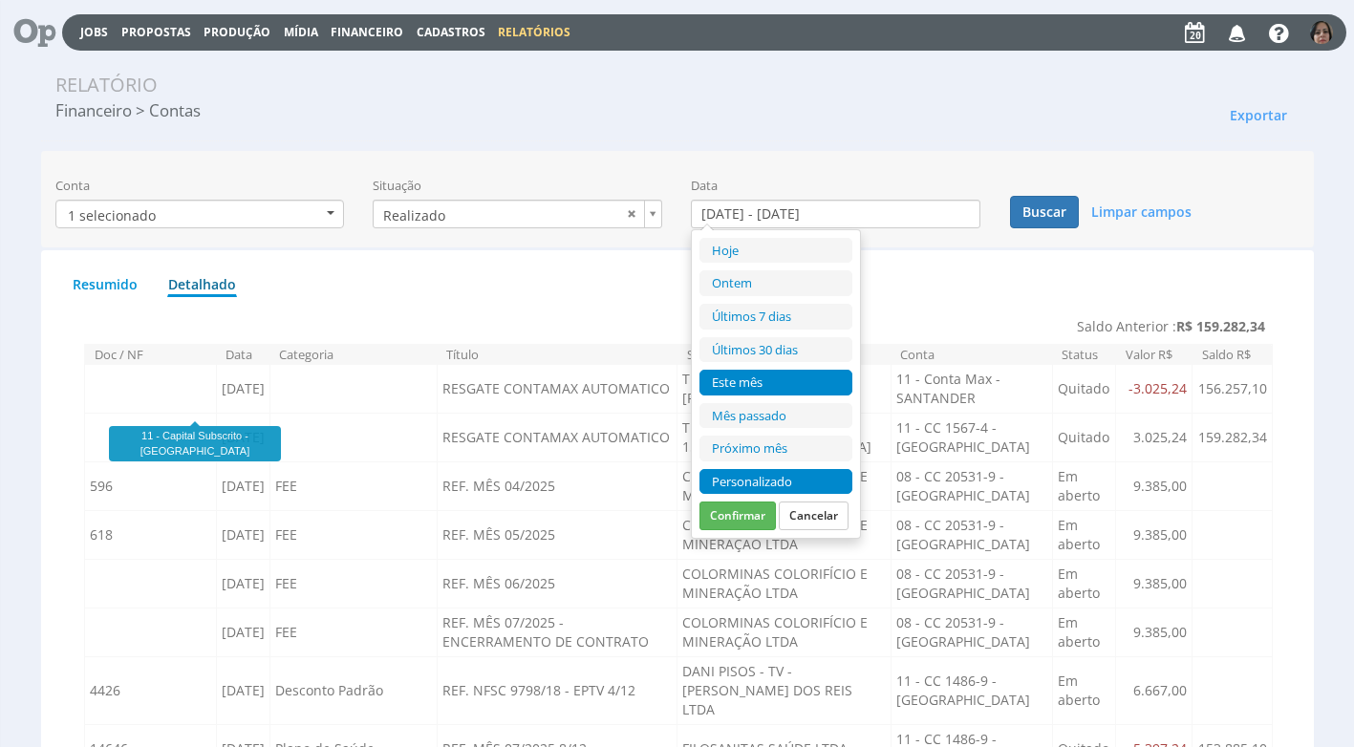
click at [741, 471] on li "Personalizado" at bounding box center [775, 482] width 153 height 26
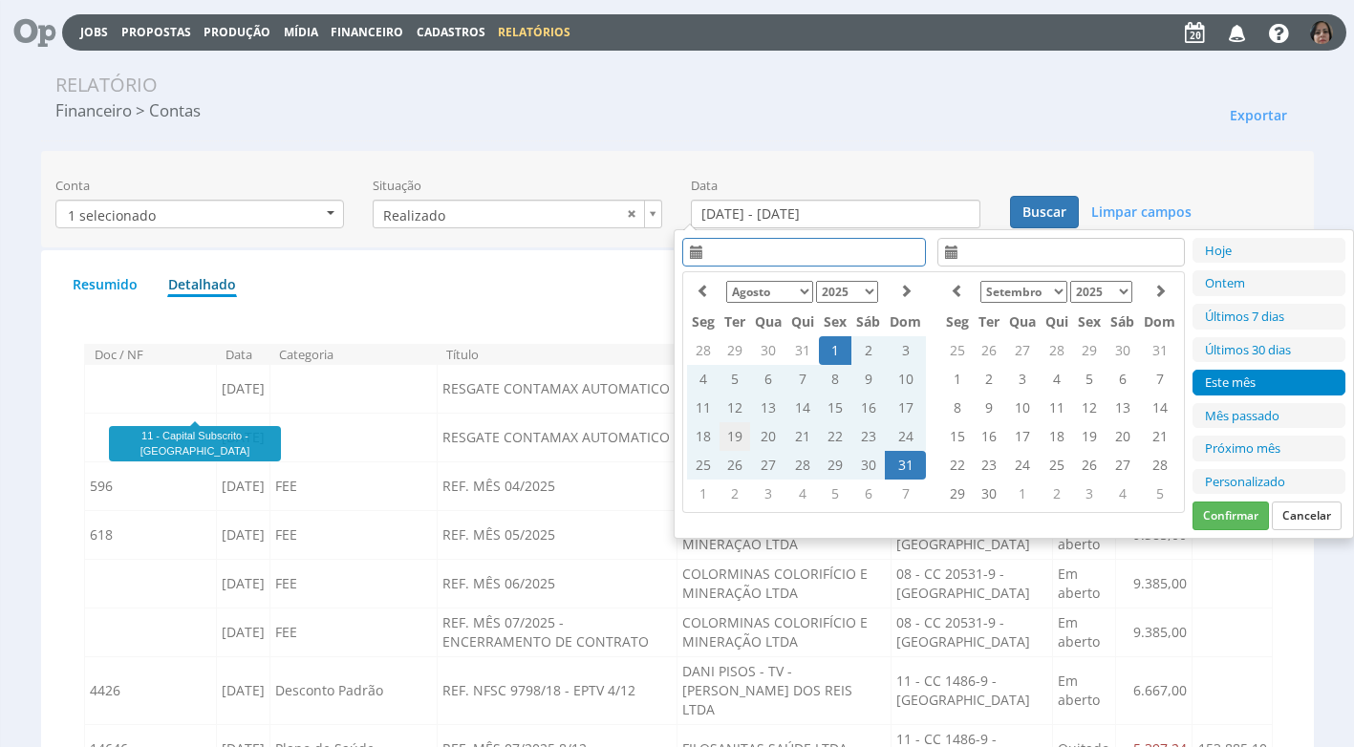
click at [733, 437] on td "19" at bounding box center [734, 436] width 31 height 29
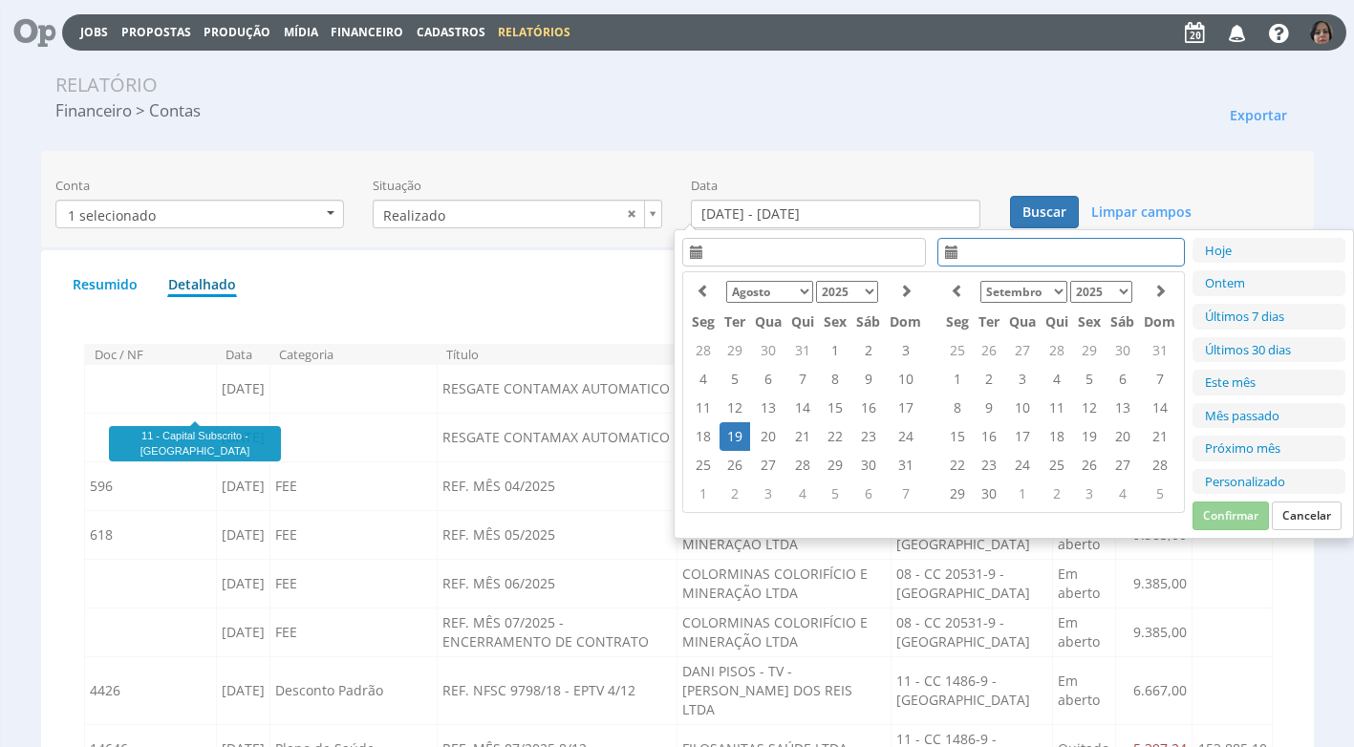
click at [733, 437] on td "19" at bounding box center [734, 436] width 31 height 29
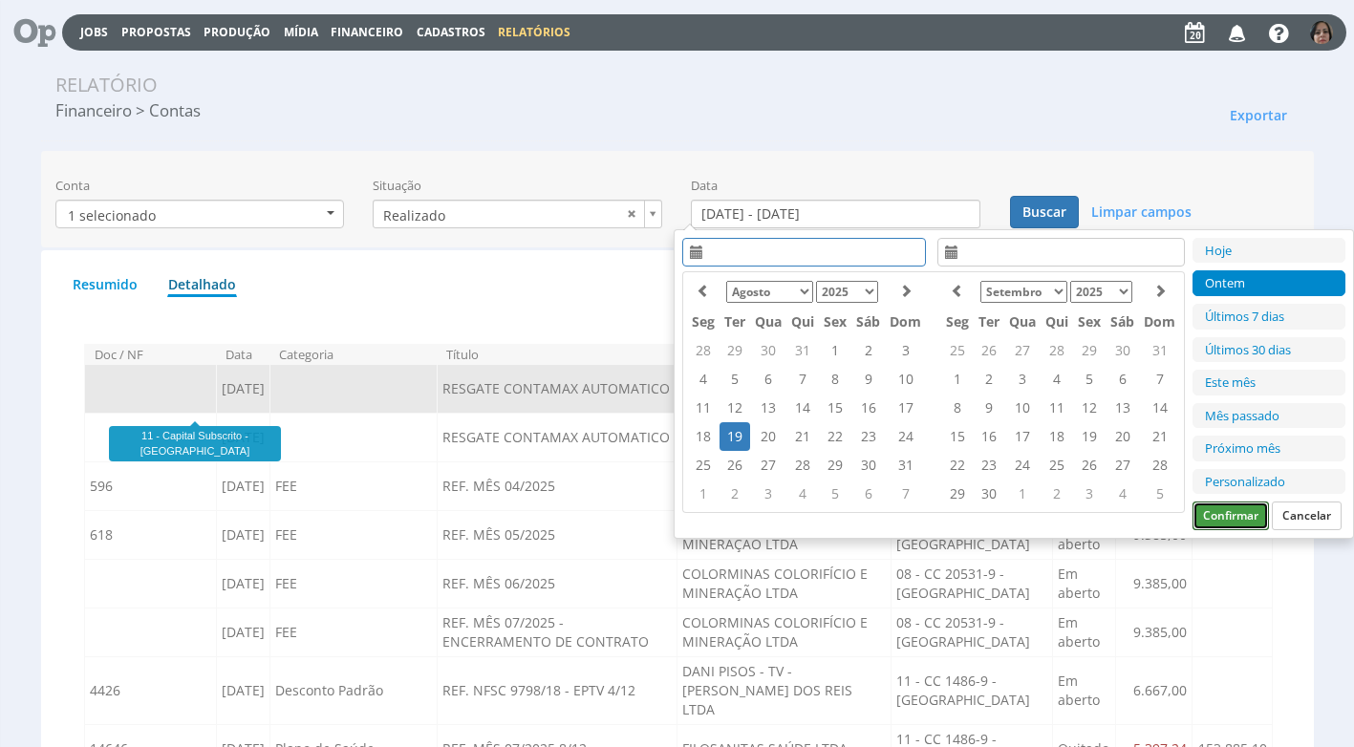
drag, startPoint x: 1234, startPoint y: 514, endPoint x: 1189, endPoint y: 403, distance: 119.9
click at [1234, 513] on button "Confirmar" at bounding box center [1230, 516] width 76 height 29
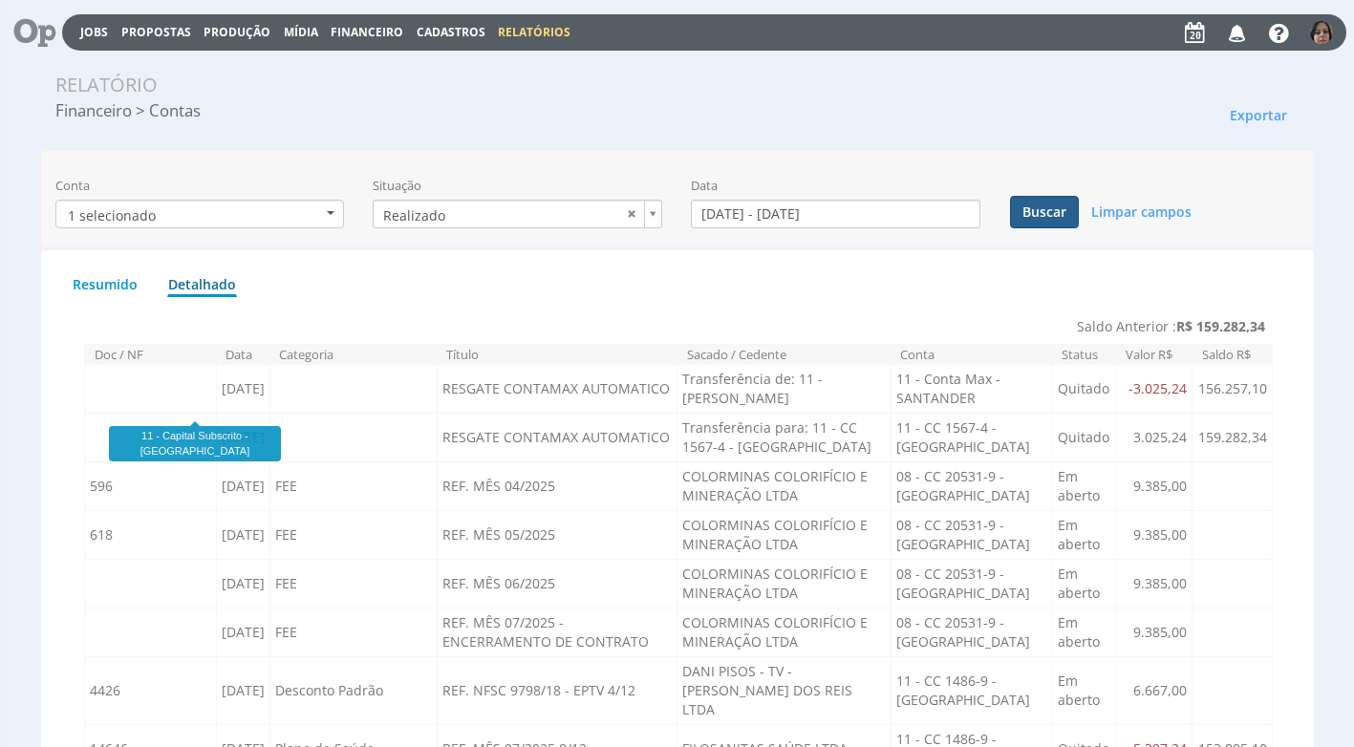
click at [1049, 212] on button "Buscar" at bounding box center [1044, 212] width 69 height 32
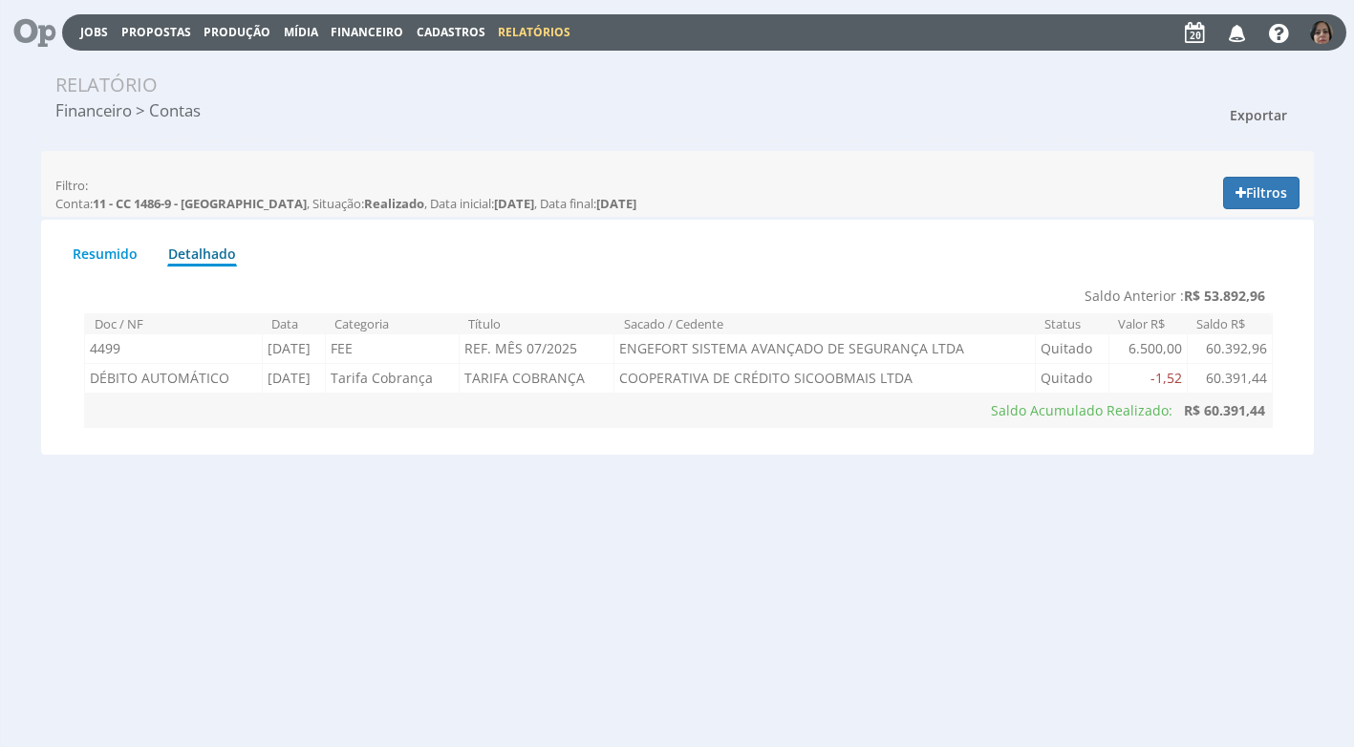
click at [1269, 111] on span "Exportar" at bounding box center [1258, 115] width 57 height 18
click at [1196, 207] on link "Imprimir" at bounding box center [1222, 201] width 151 height 25
click at [1264, 192] on button "Filtros" at bounding box center [1261, 193] width 76 height 32
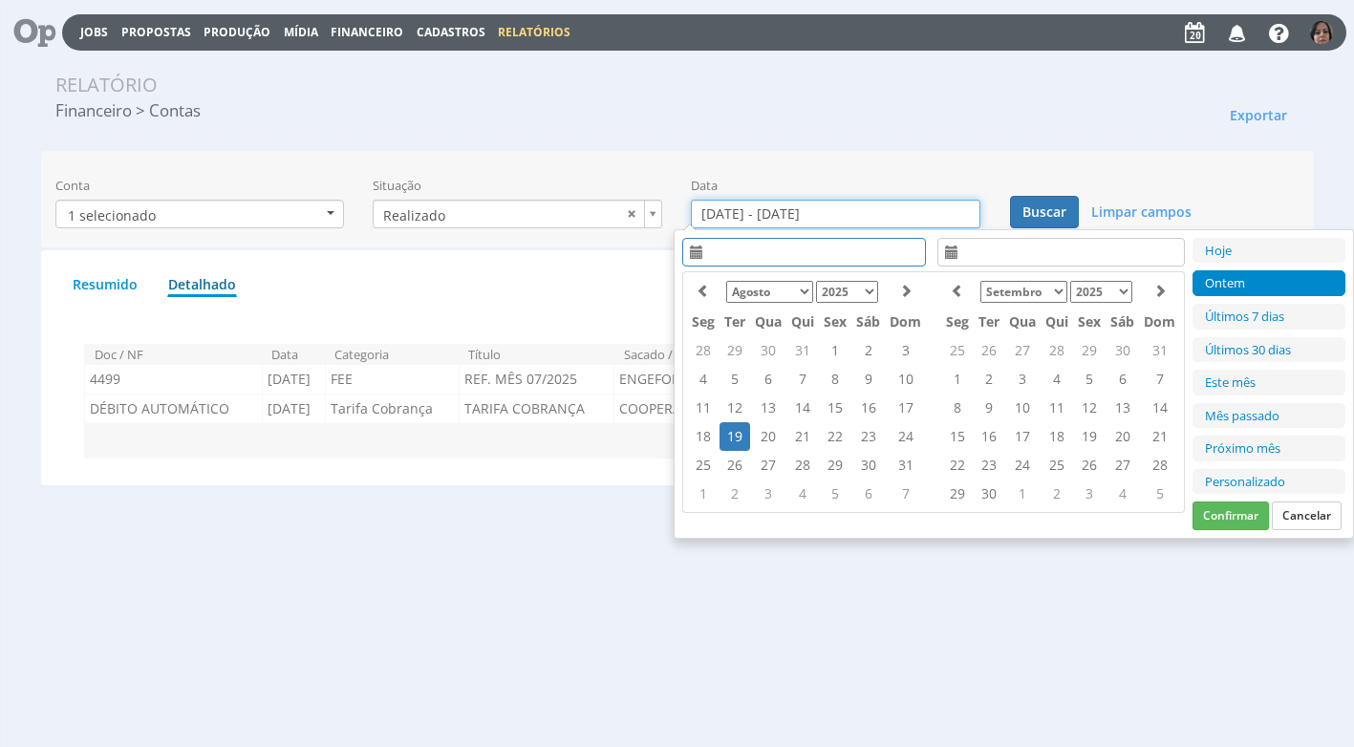
click at [745, 218] on input "[DATE] - [DATE]" at bounding box center [835, 214] width 289 height 29
click at [771, 439] on td "20" at bounding box center [768, 436] width 36 height 29
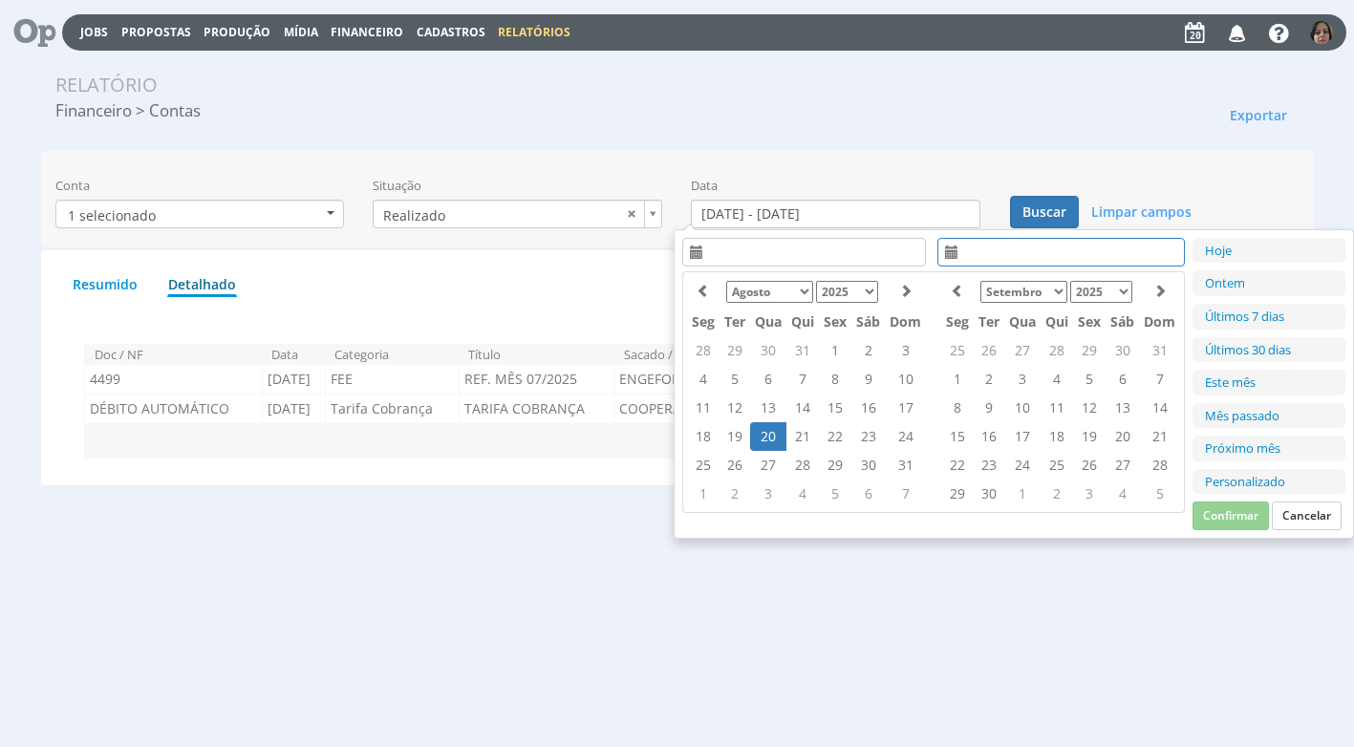
click at [763, 440] on td "20" at bounding box center [768, 436] width 36 height 29
click at [1212, 512] on button "Confirmar" at bounding box center [1230, 516] width 76 height 29
type input "[DATE] - [DATE]"
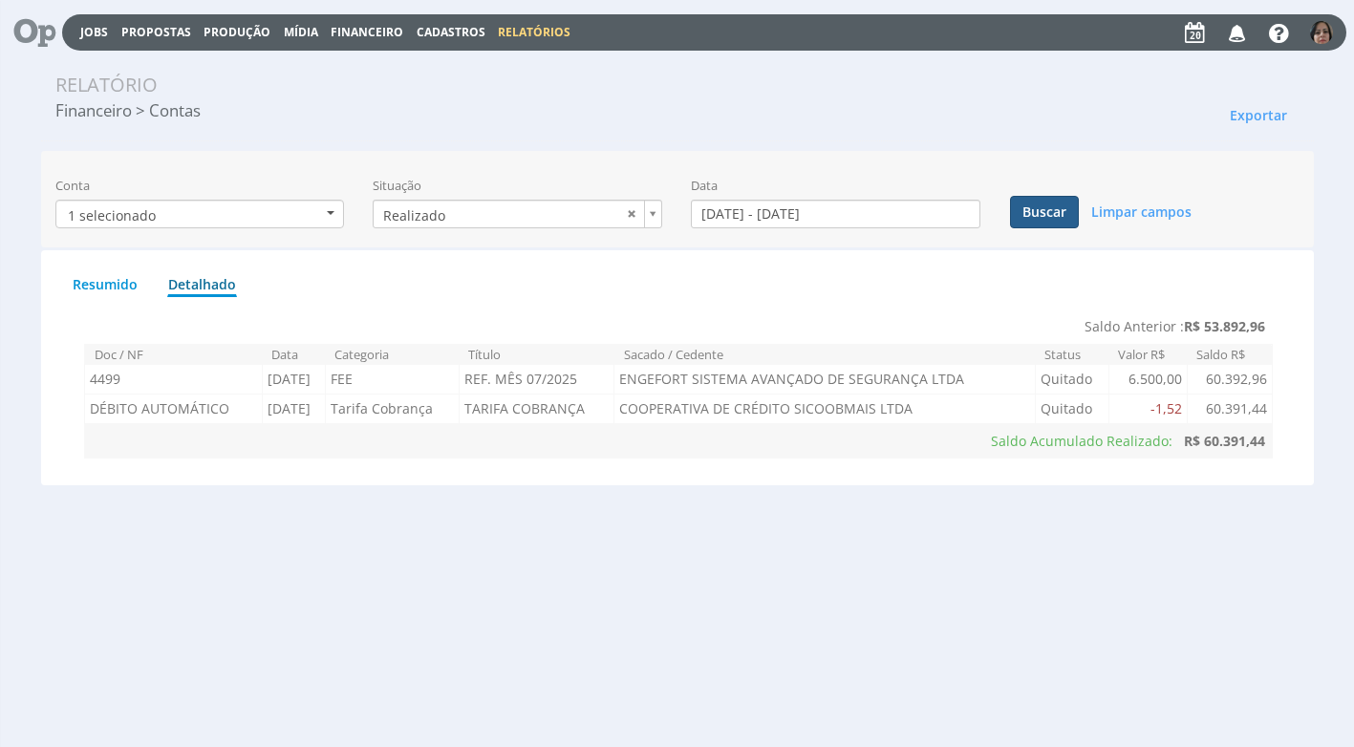
click at [1069, 216] on button "Buscar" at bounding box center [1044, 212] width 69 height 32
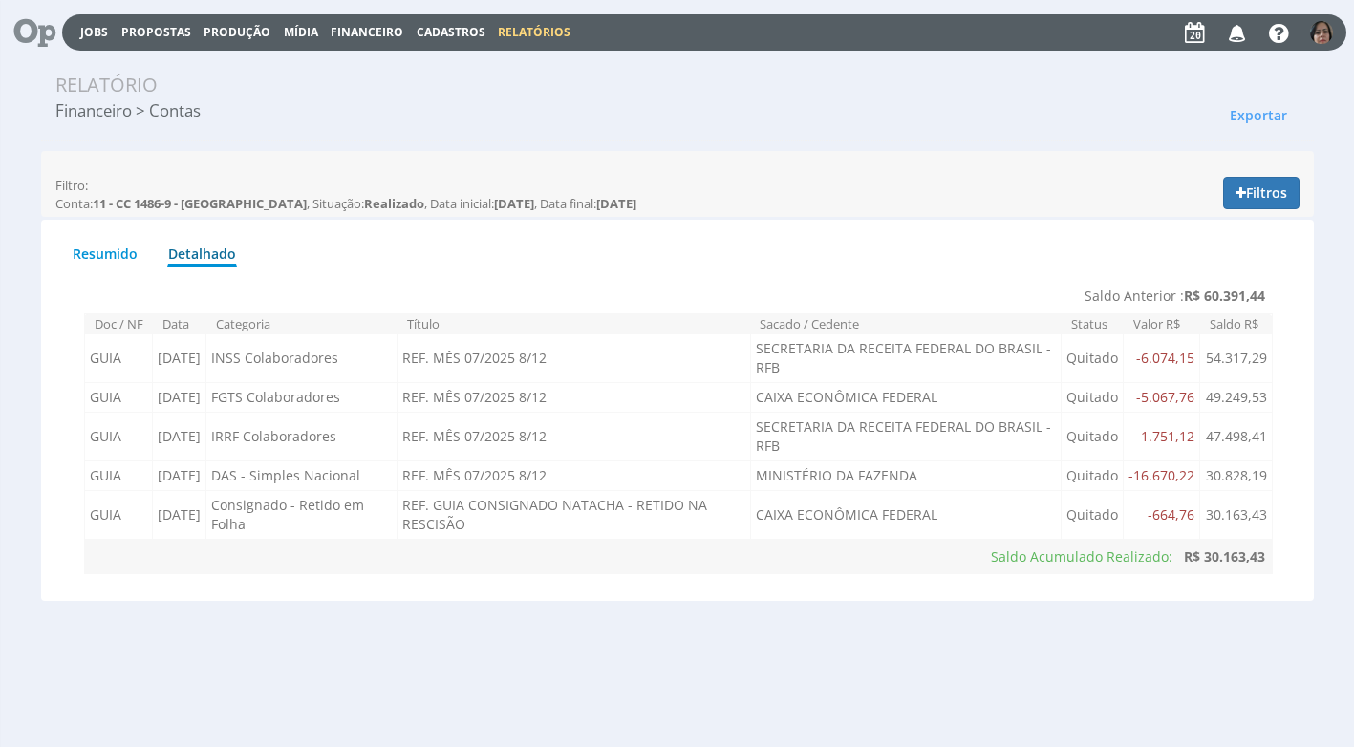
click at [366, 33] on span "Financeiro" at bounding box center [367, 32] width 73 height 16
click at [348, 51] on link "Lançamentos" at bounding box center [369, 62] width 161 height 28
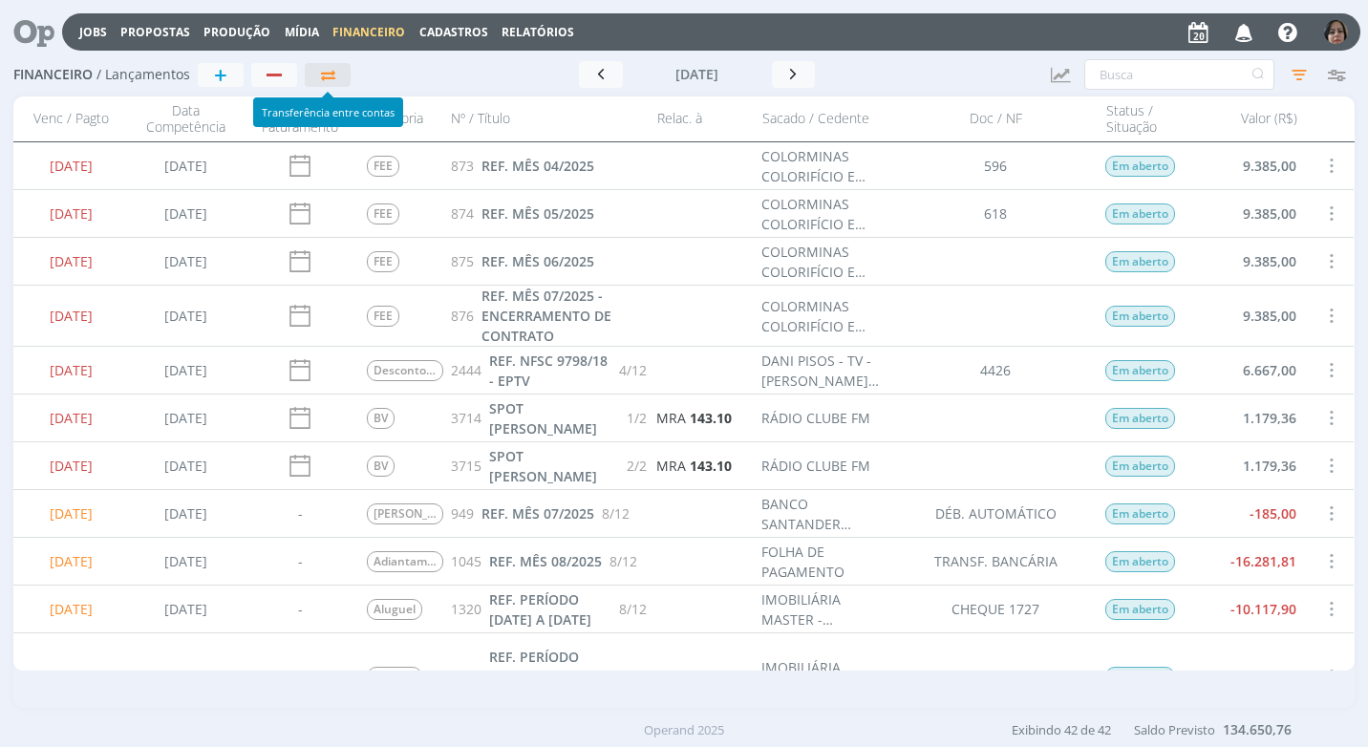
click at [320, 79] on icon "button" at bounding box center [328, 75] width 20 height 14
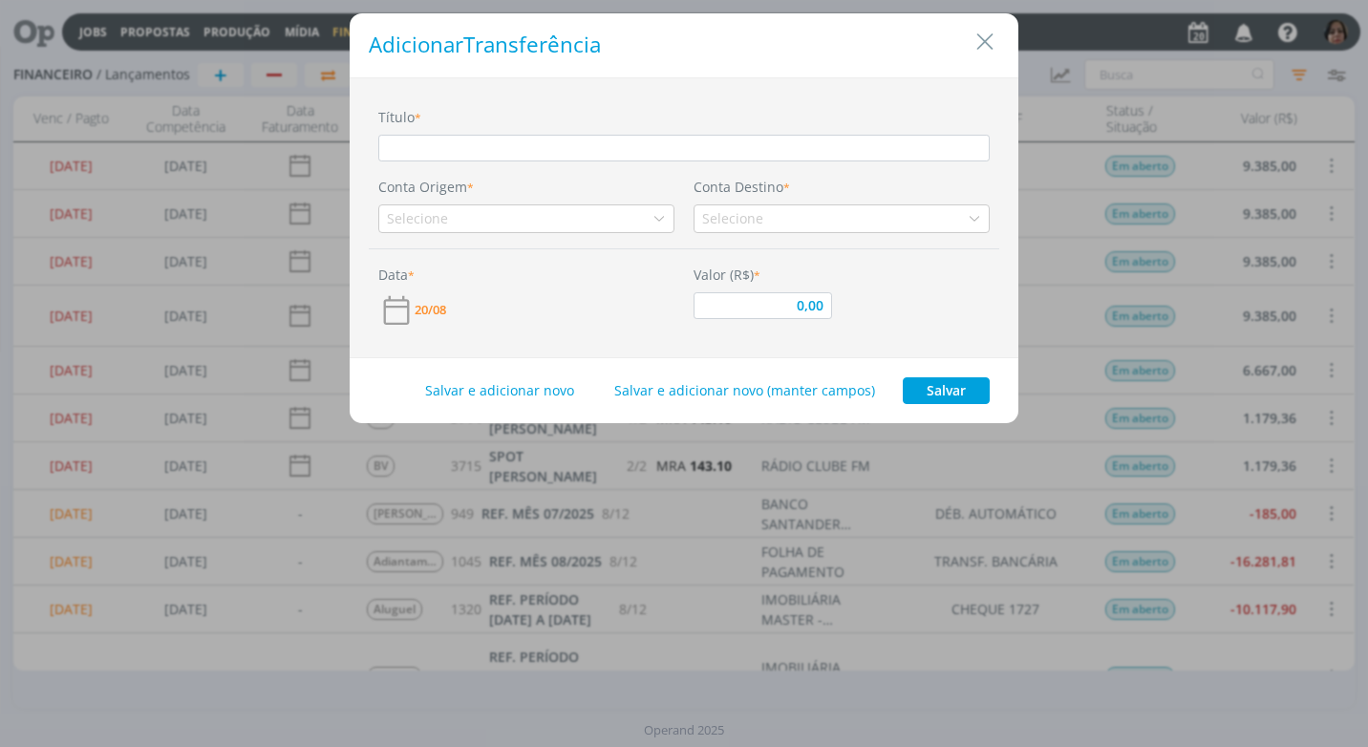
type input "A"
type input "0,00"
type input "AP"
type input "0,00"
type input "APL"
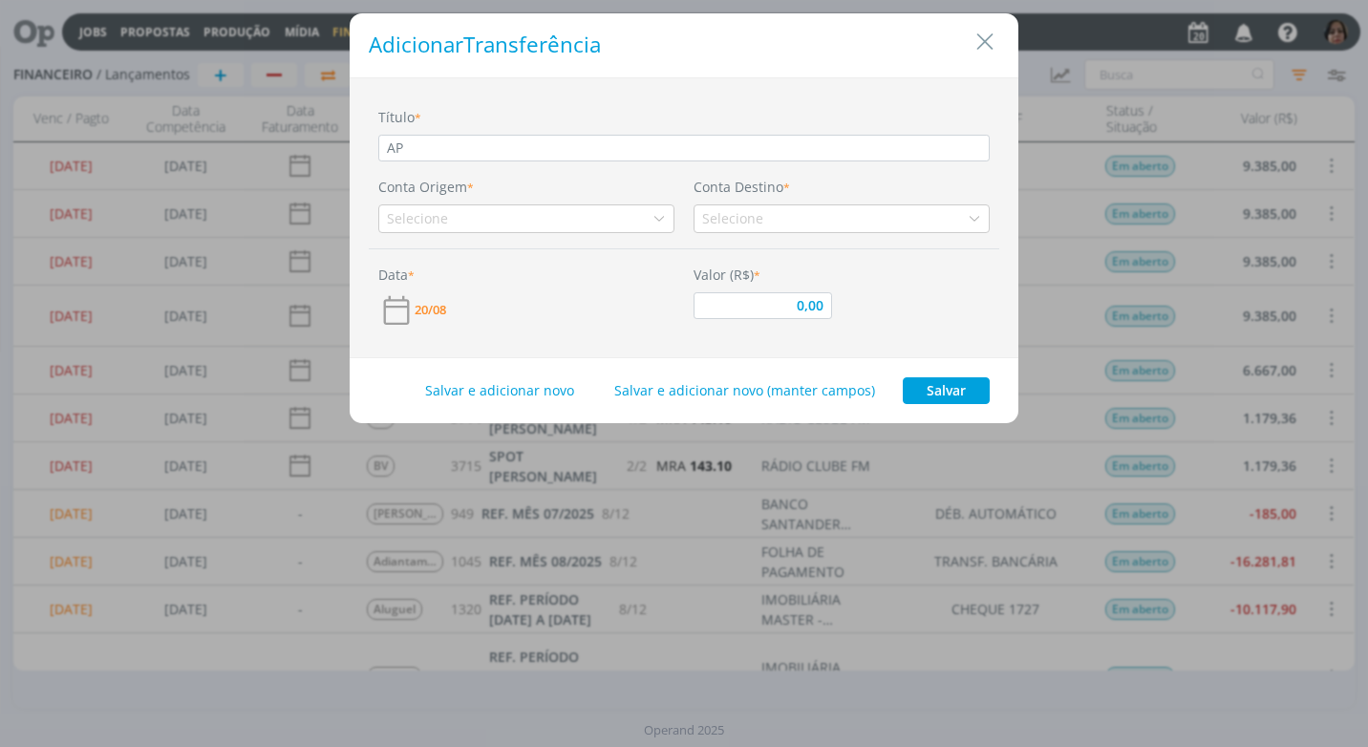
type input "0,00"
type input "APLI"
type input "0,00"
type input "APLIC"
type input "0,00"
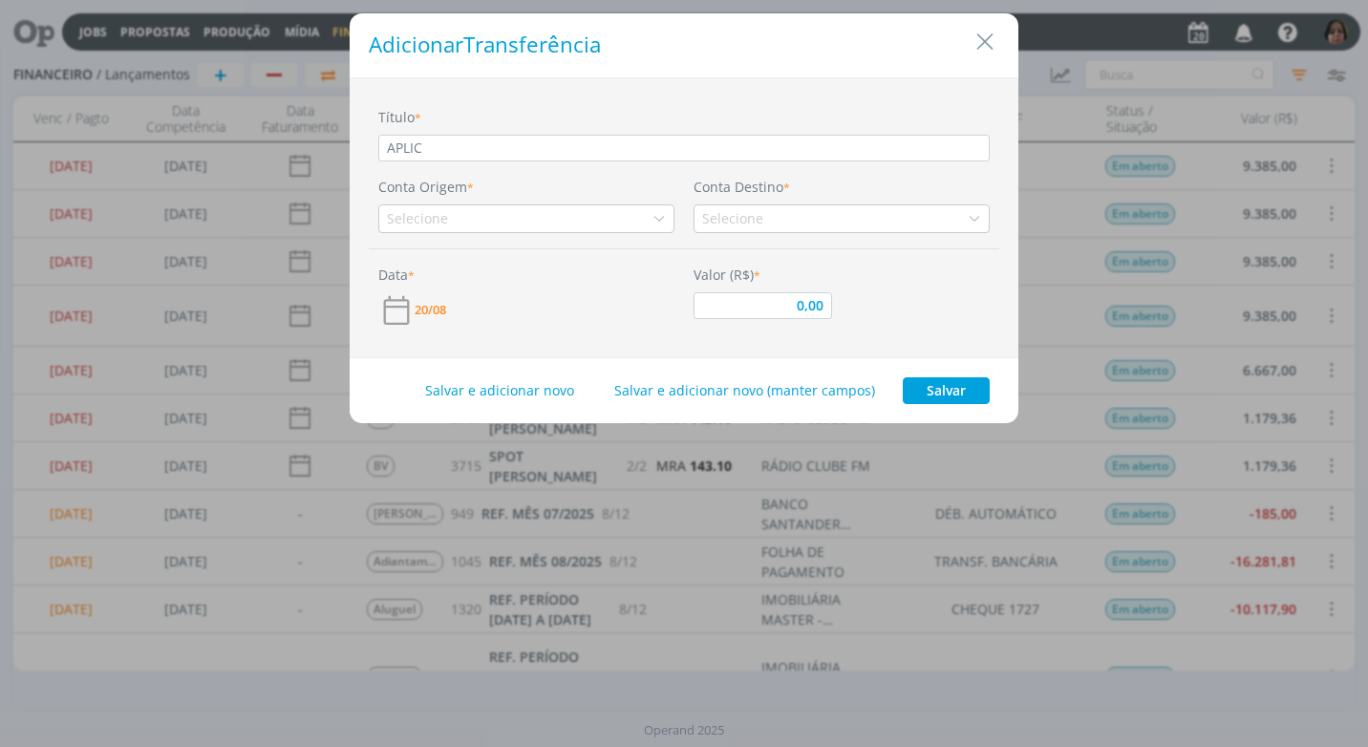
type input "APLICA"
type input "0,00"
type input "APLICAÇ"
type input "0,00"
type input "APLICAÇÃ"
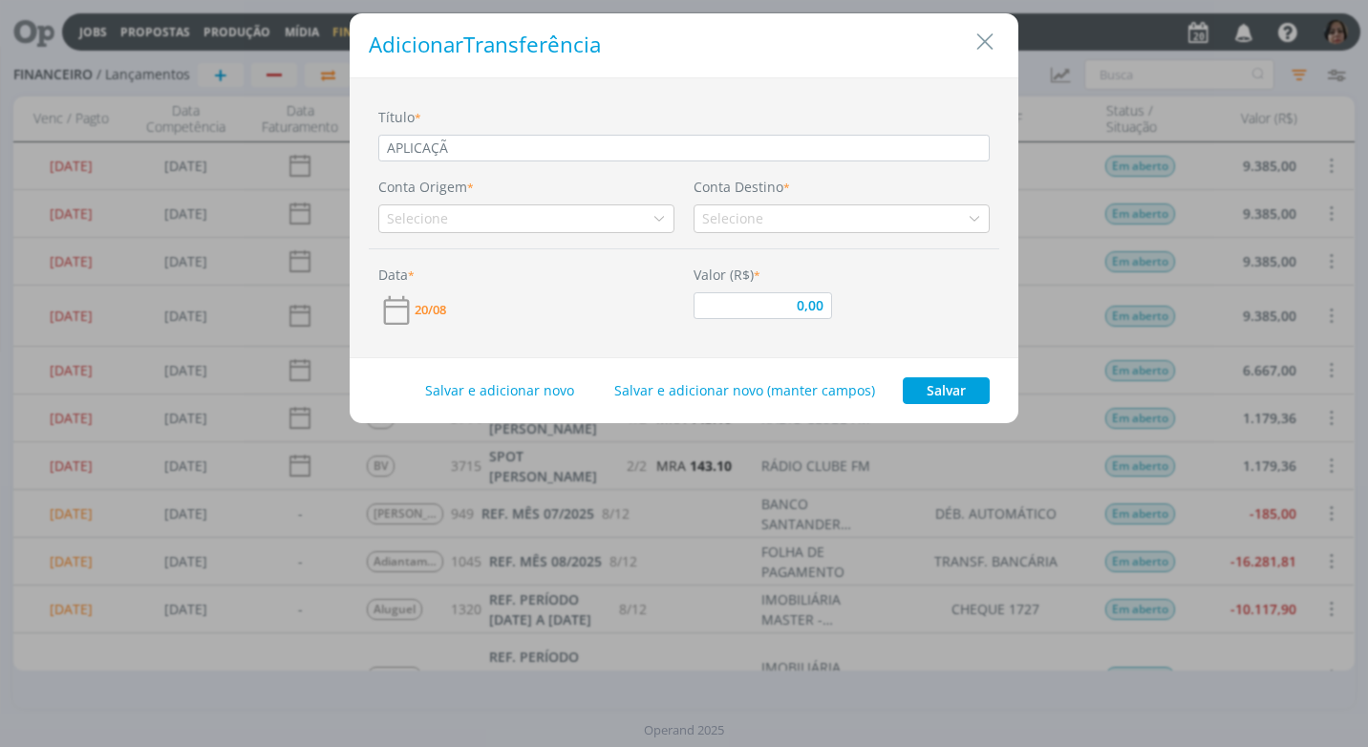
type input "0,00"
type input "APLICAÇÃO"
type input "0,00"
type input "APLICAÇÃO"
type input "0,00"
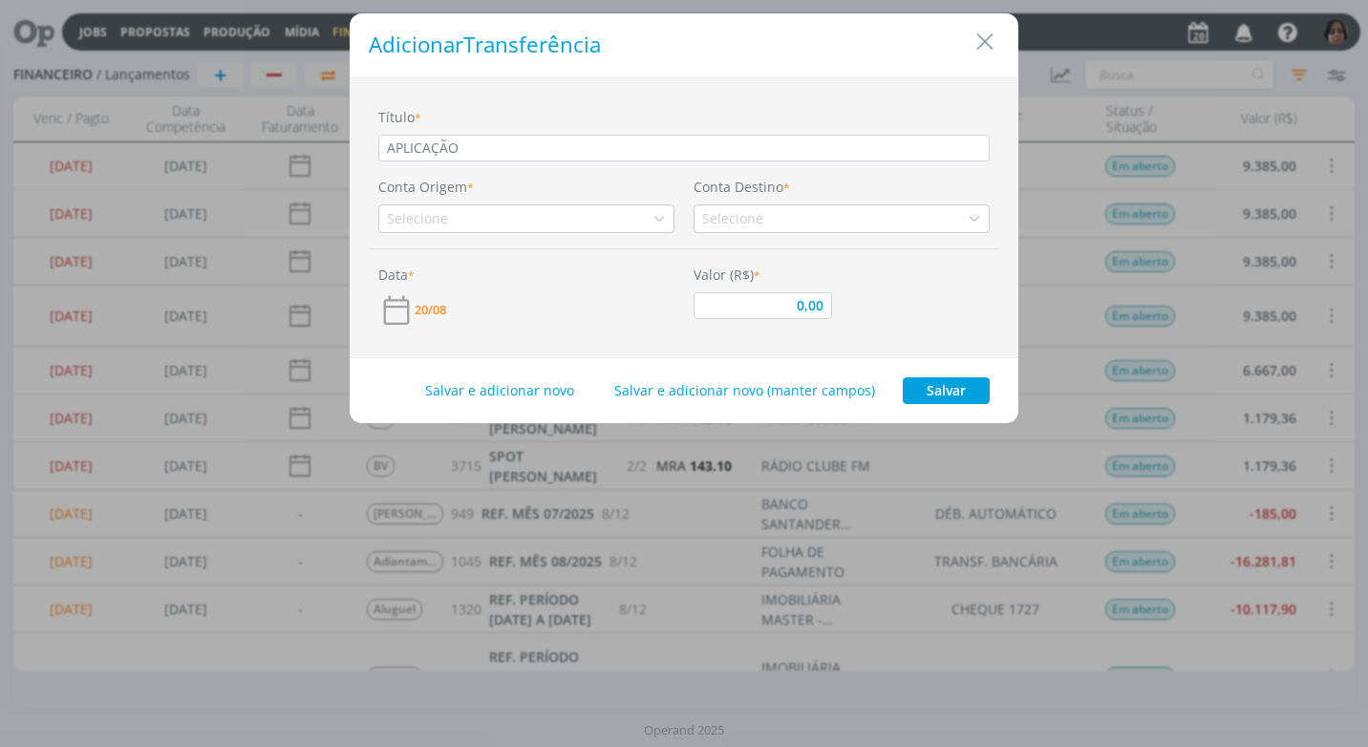
type input "APLICAÇÃO C"
type input "0,00"
type input "APLICAÇÃO CO"
type input "0,00"
type input "APLICAÇÃO CON"
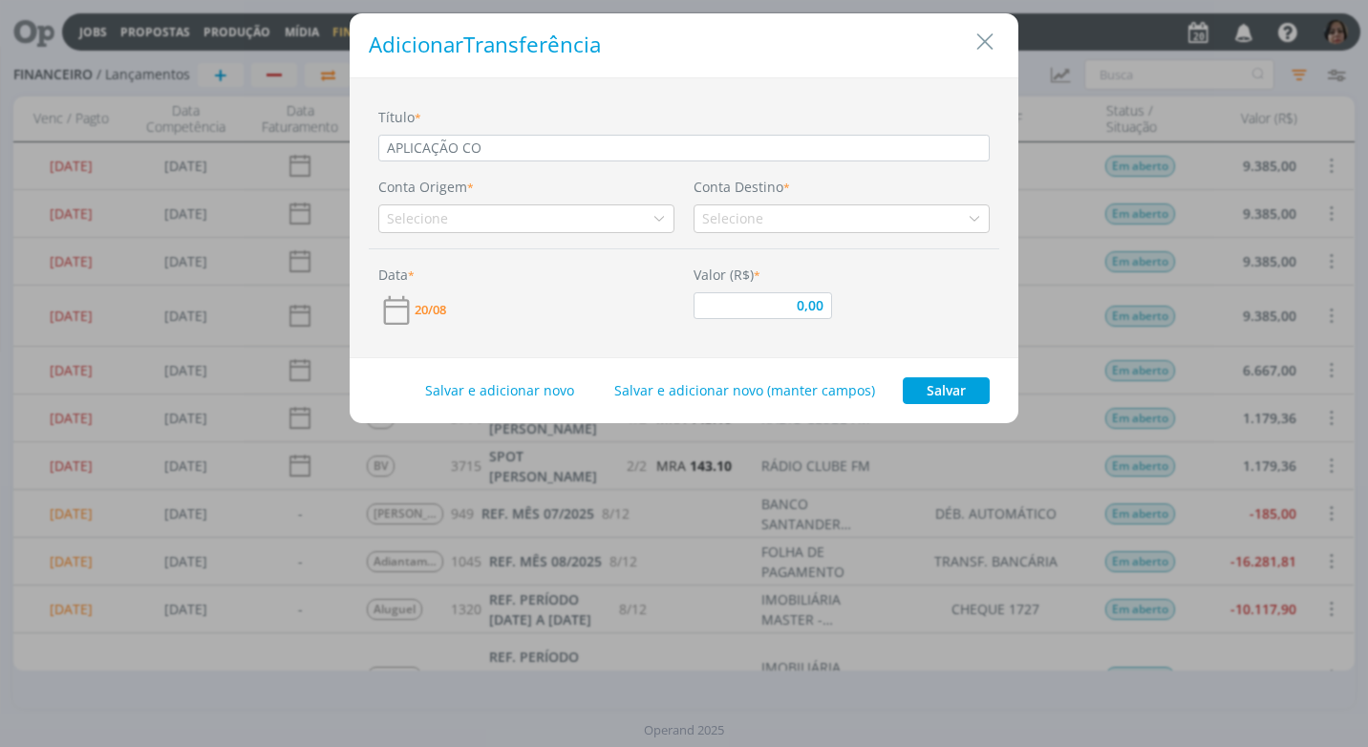
type input "0,00"
type input "APLICAÇÃO CONT"
type input "0,00"
type input "APLICAÇÃO CONTA"
type input "0,00"
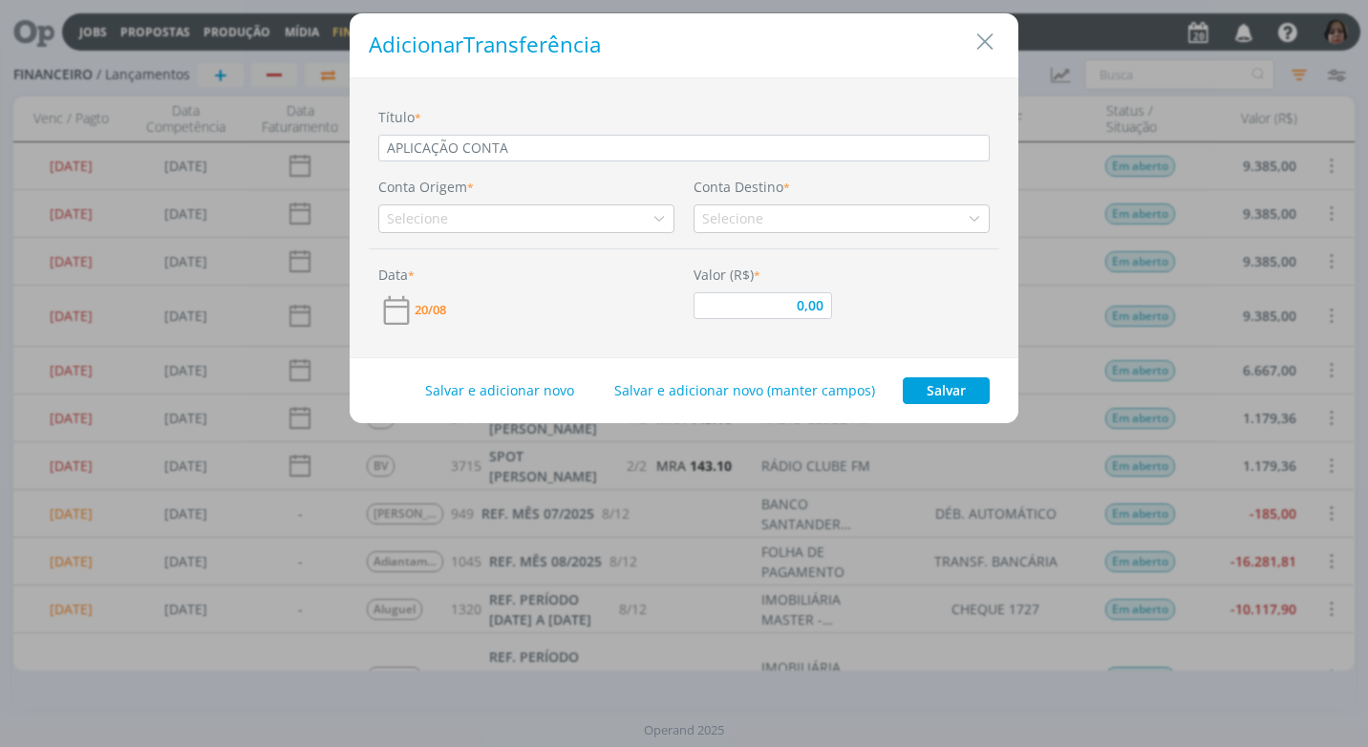
type input "APLICAÇÃO CONTAM"
type input "0,00"
type input "APLICAÇÃO CONTAMA"
type input "0,00"
type input "APLICAÇÃO CONTAMAX"
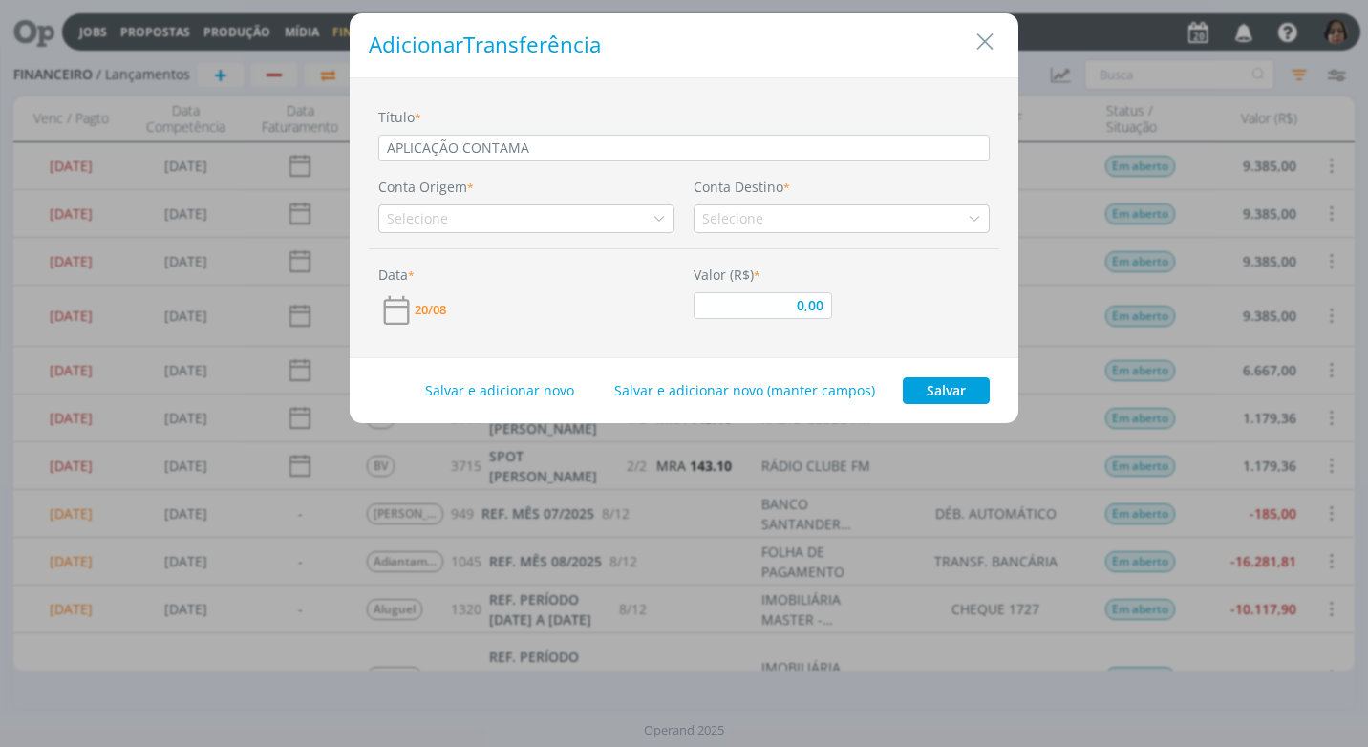
type input "0,00"
type input "APLICAÇÃO CONTAMAX"
click at [657, 215] on icon "dialog" at bounding box center [659, 218] width 13 height 13
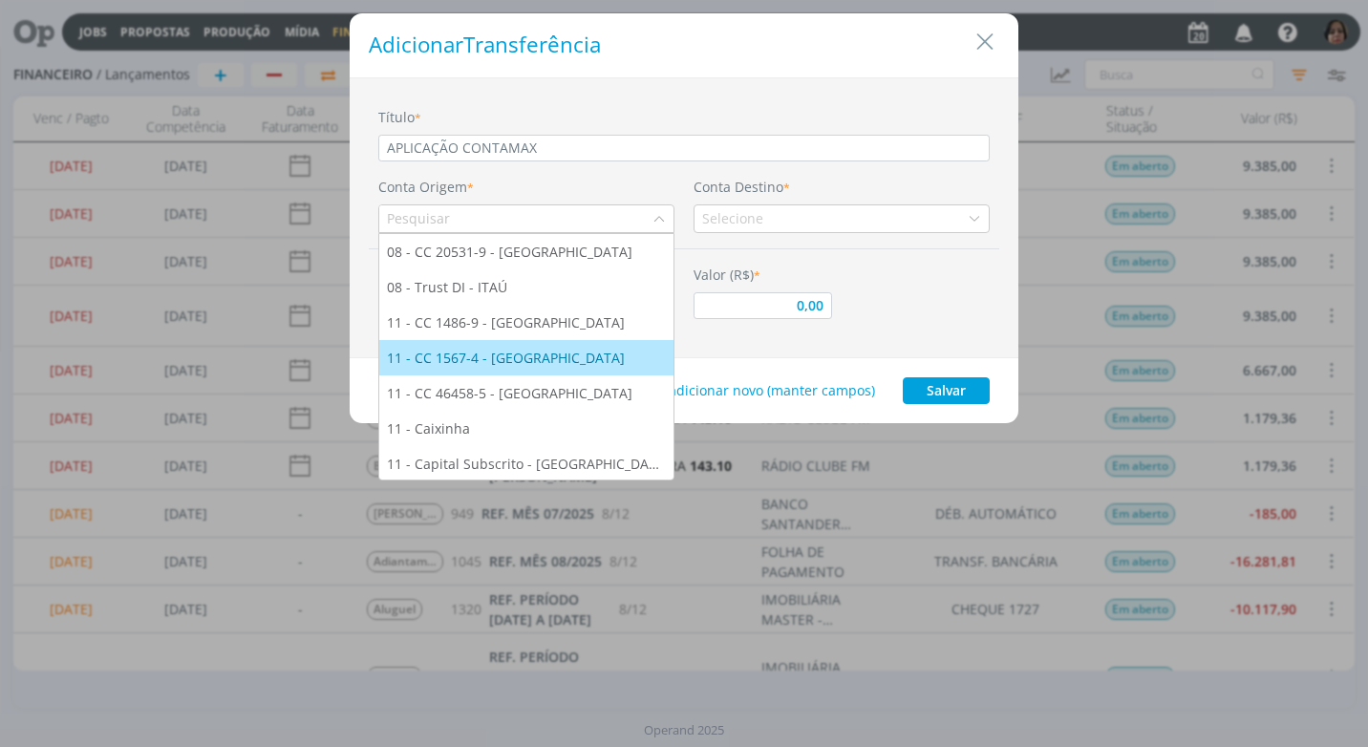
click at [562, 361] on div "11 - CC 1567-4 - [GEOGRAPHIC_DATA]" at bounding box center [508, 358] width 242 height 20
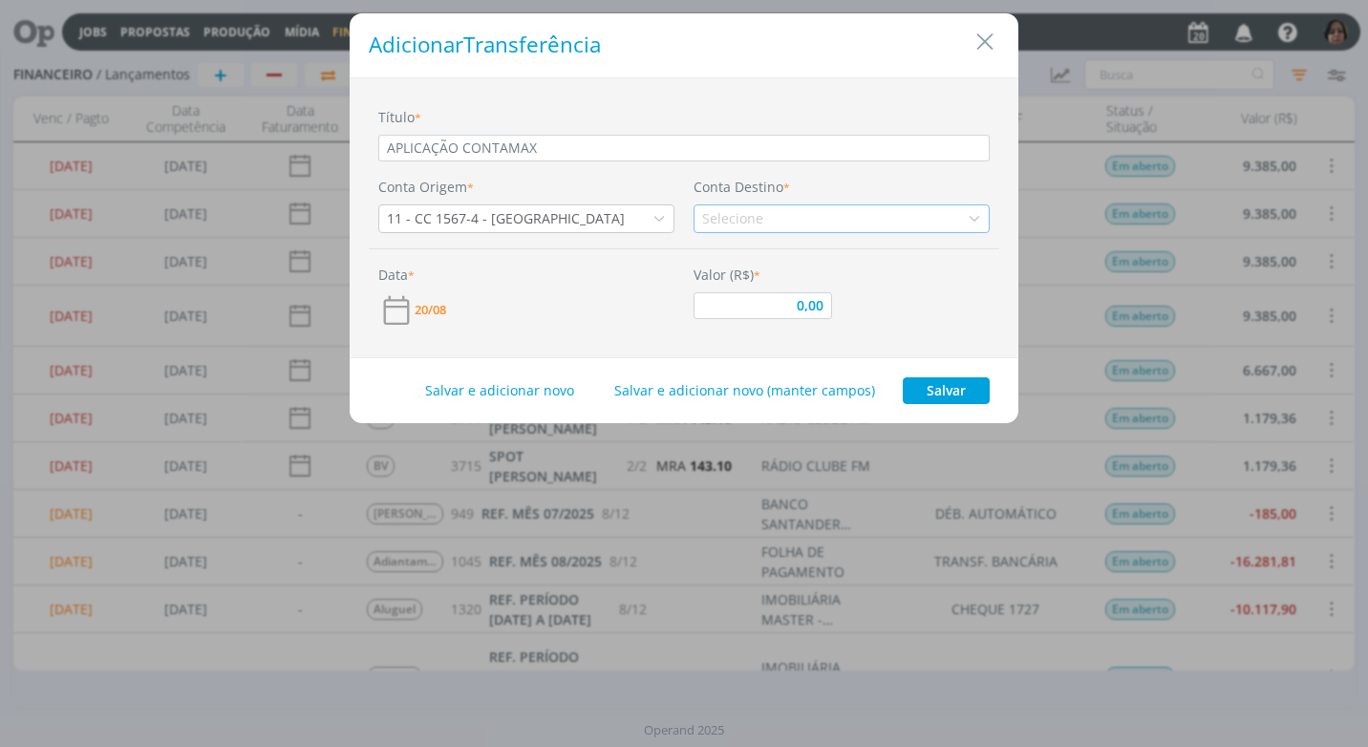
click at [976, 221] on icon "dialog" at bounding box center [974, 218] width 13 height 13
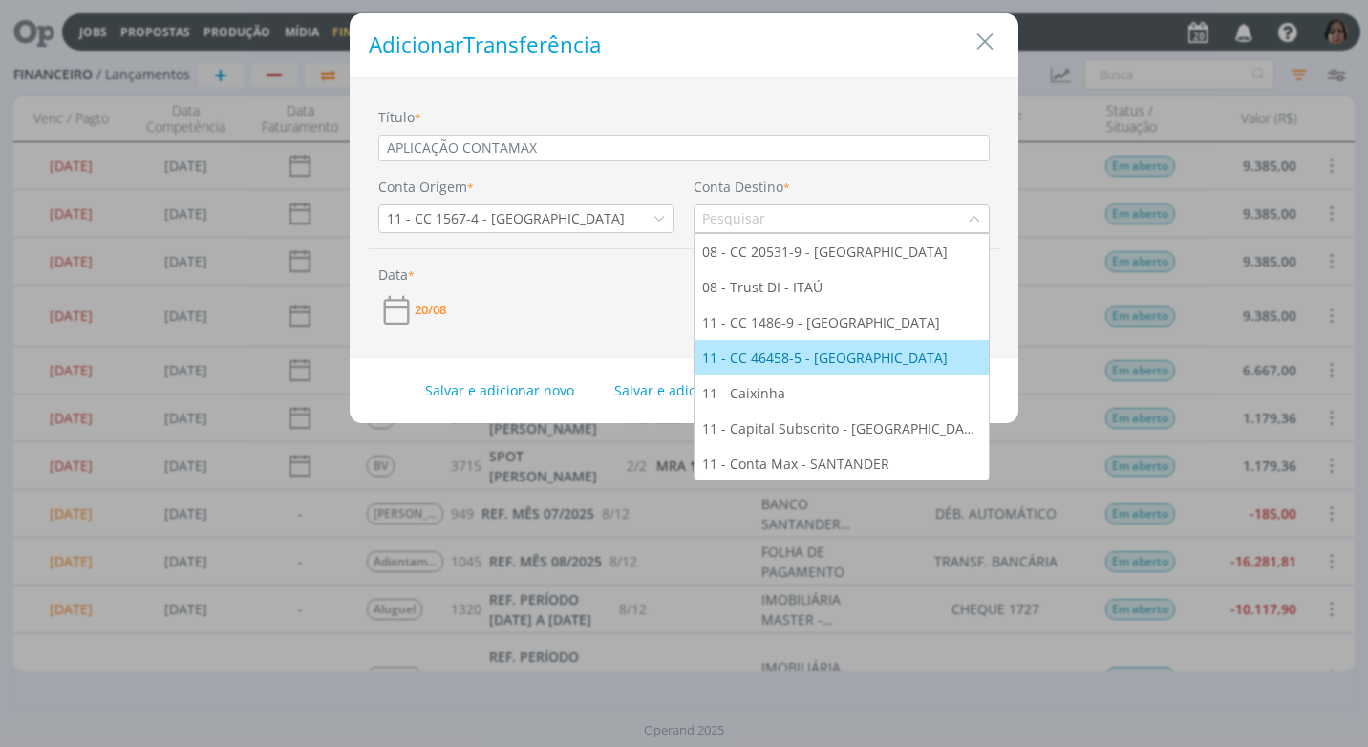
scroll to position [2, 0]
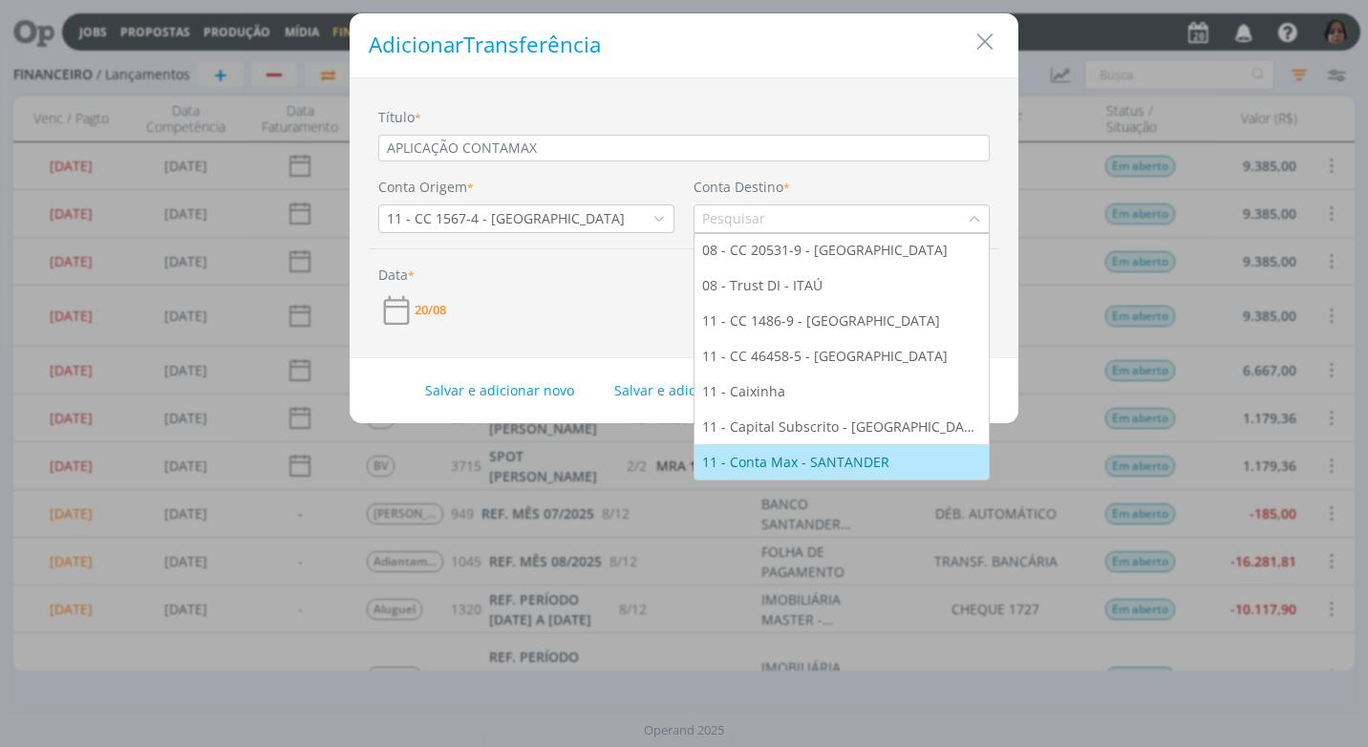
click at [853, 461] on div "11 - Conta Max - SANTANDER" at bounding box center [797, 462] width 191 height 20
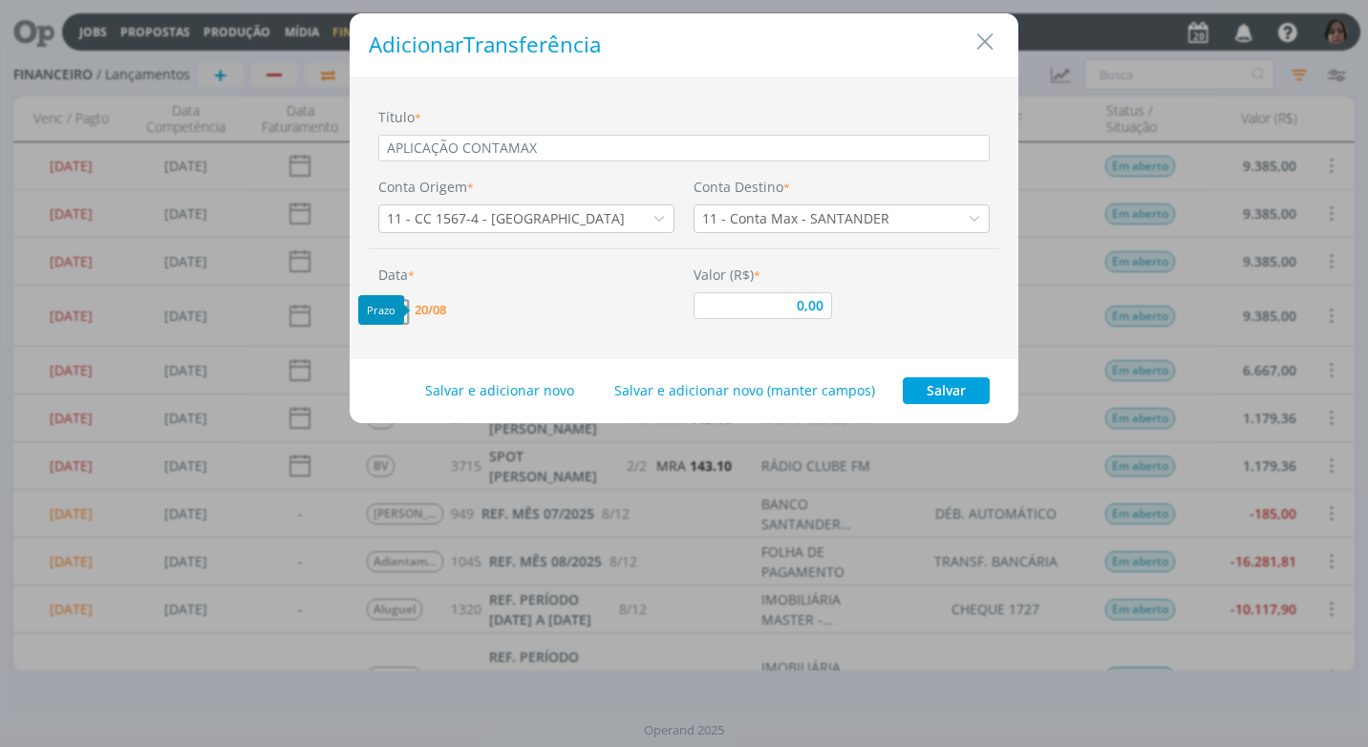
click at [422, 311] on span "20/08" at bounding box center [431, 310] width 32 height 12
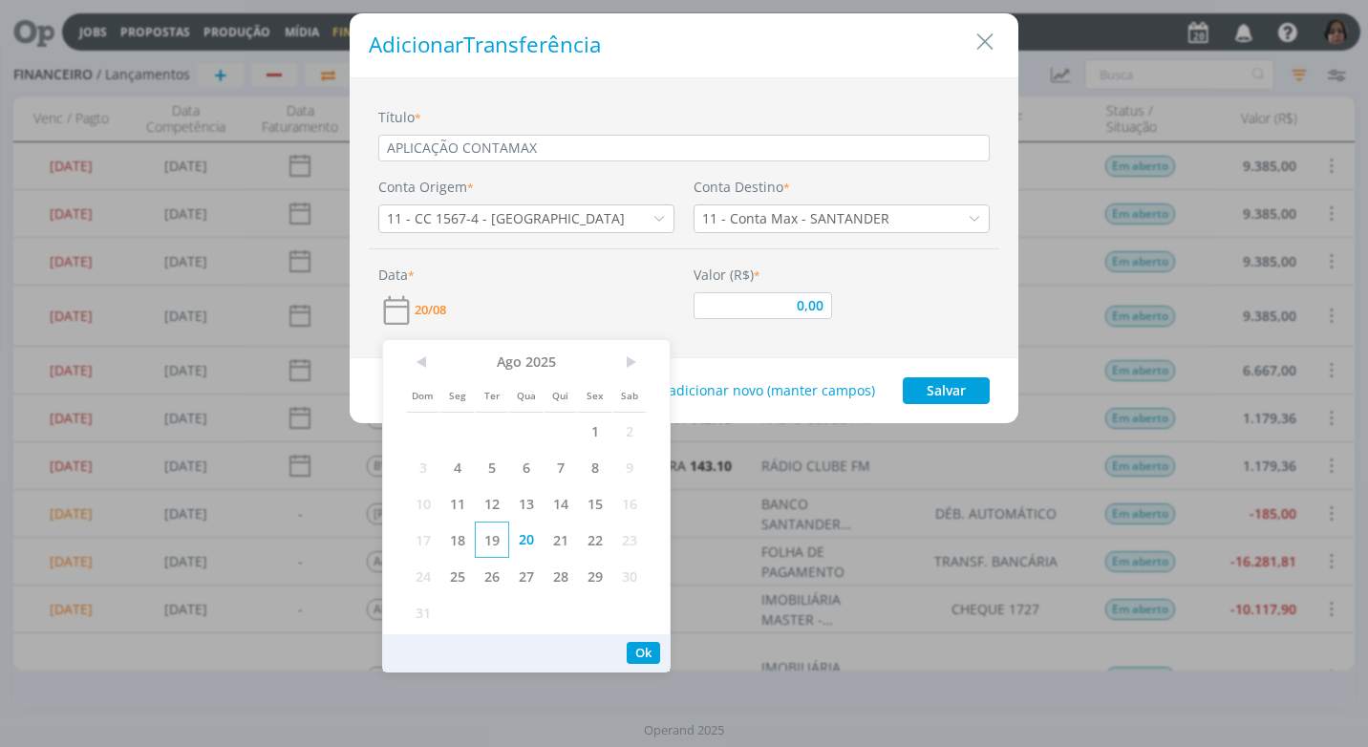
drag, startPoint x: 489, startPoint y: 532, endPoint x: 571, endPoint y: 512, distance: 84.6
click at [489, 531] on span "19" at bounding box center [492, 540] width 34 height 36
click at [650, 650] on button "Ok" at bounding box center [643, 653] width 33 height 22
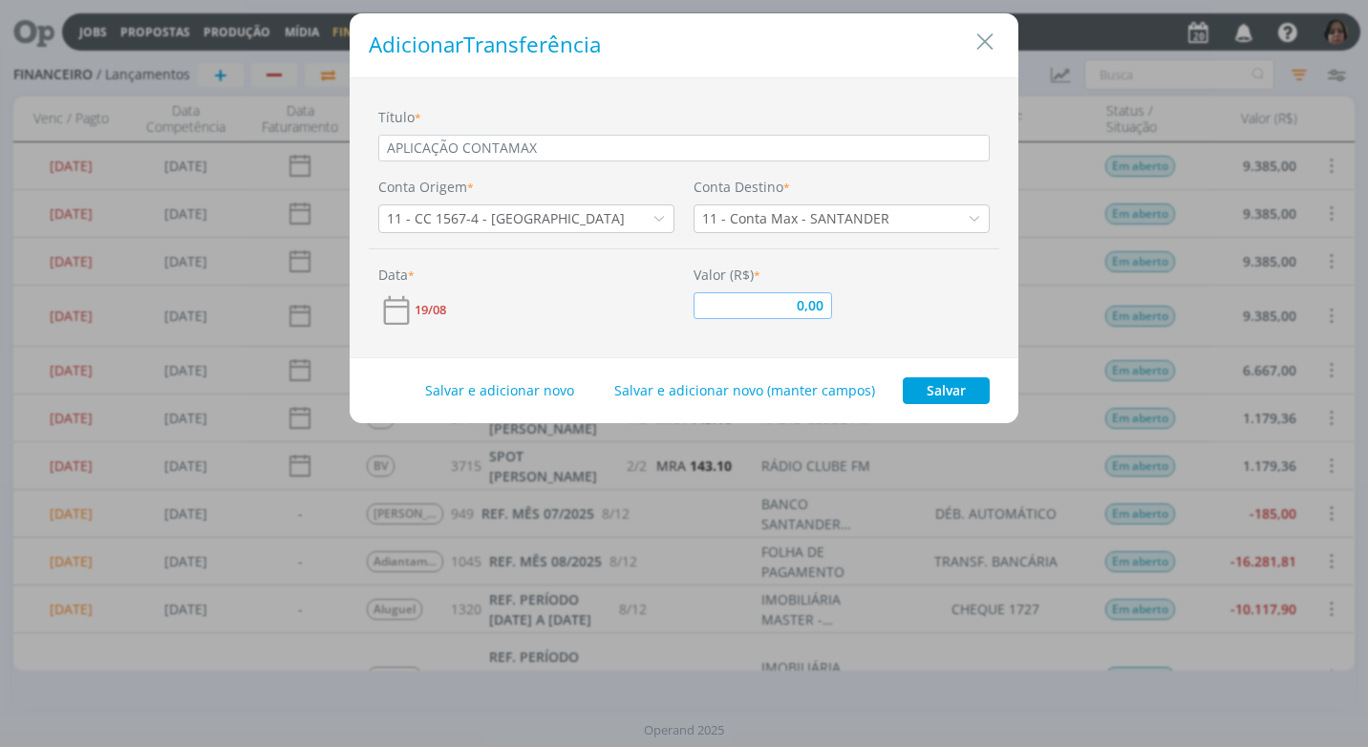
click at [787, 301] on input "0,00" at bounding box center [763, 305] width 139 height 27
click at [943, 392] on button "Salvar" at bounding box center [946, 390] width 87 height 27
type input "29.000,00"
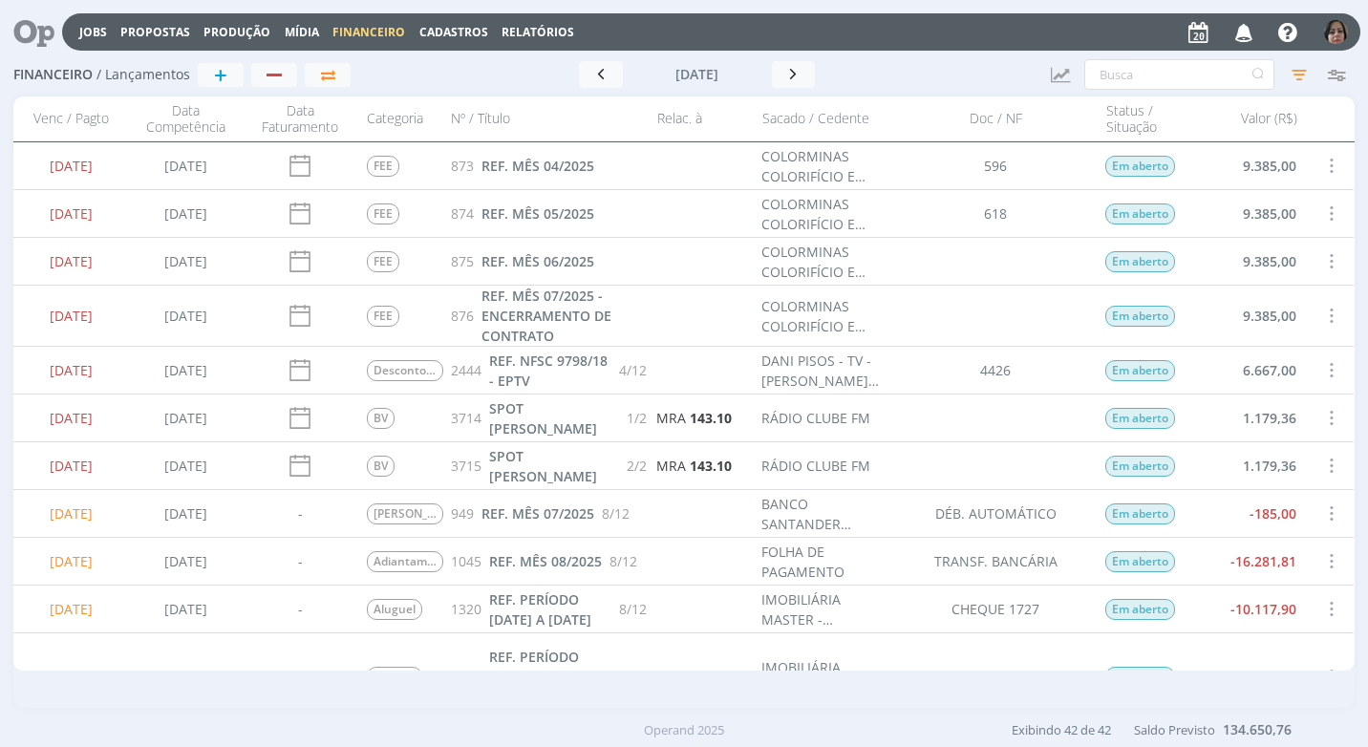
click at [1328, 509] on span at bounding box center [1330, 514] width 21 height 26
click at [1290, 502] on div "Selecionar" at bounding box center [1267, 502] width 189 height 28
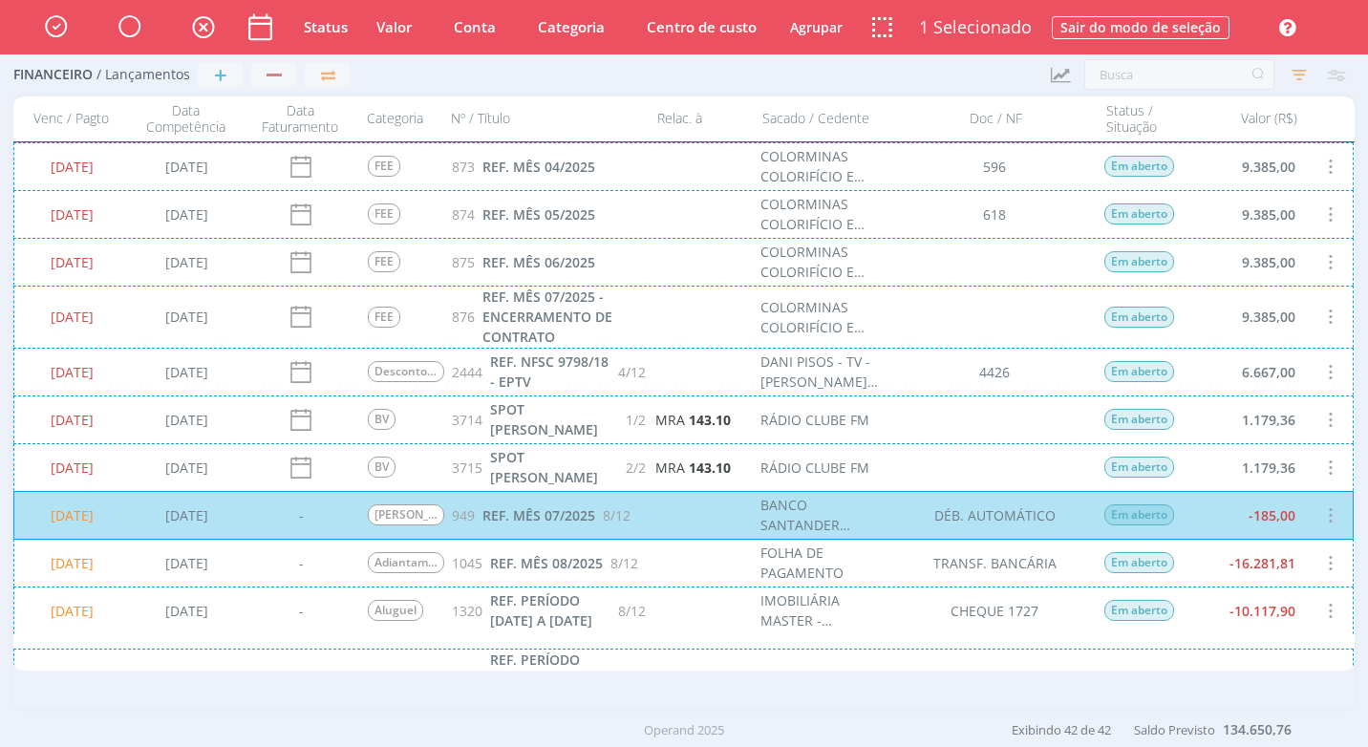
scroll to position [287, 0]
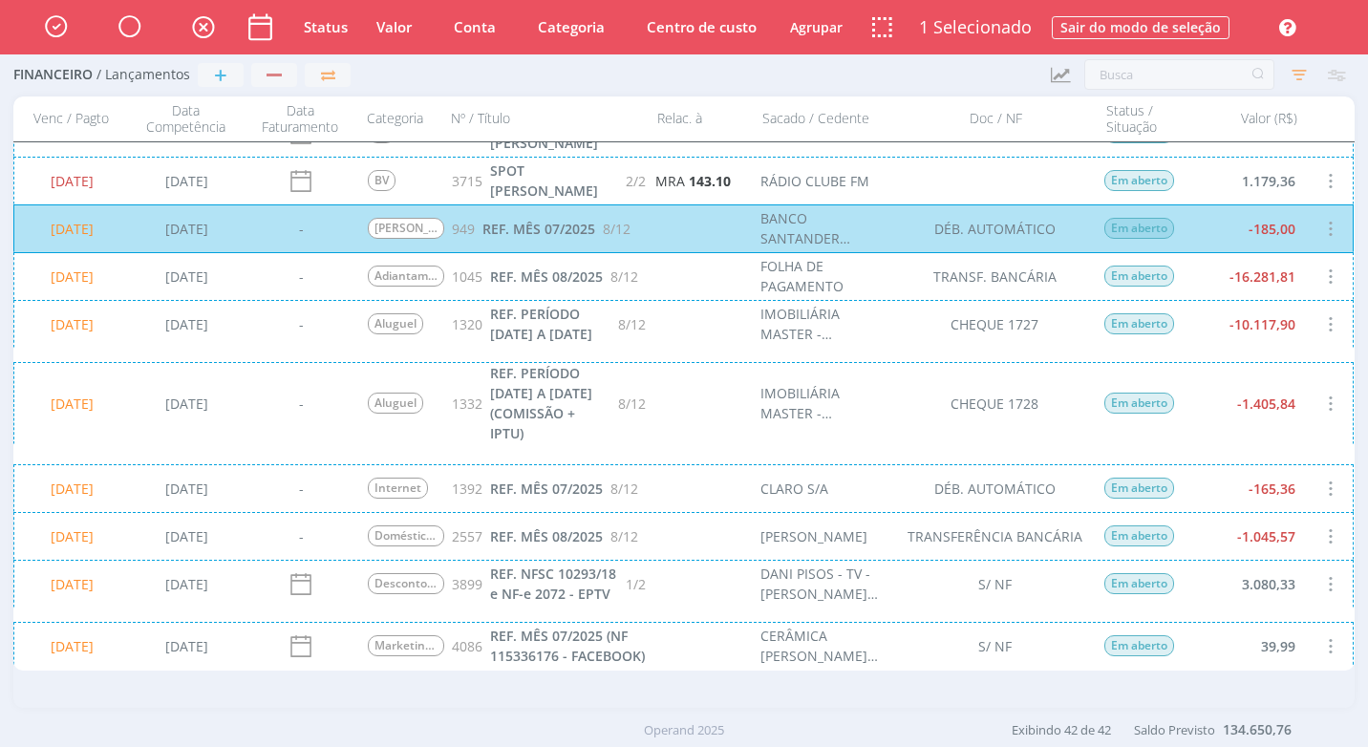
click at [1268, 284] on div "20/08/2025 21/05/2025 - Adiantamento 1045 REF. MÊS 08/2025 8/12 FOLHA DE PAGAME…" at bounding box center [683, 276] width 1340 height 48
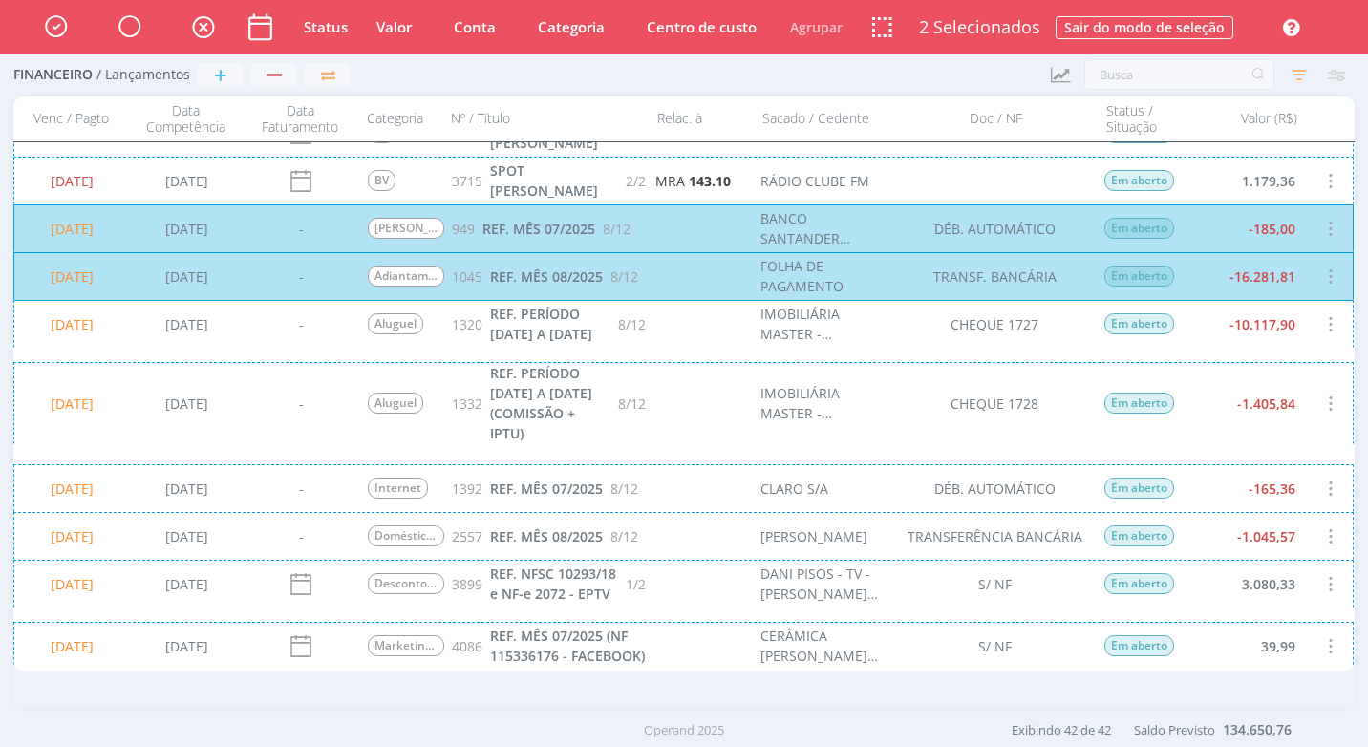
click at [1287, 533] on div "20/08/2025 14/08/2025 - Doméstica - Salário e Adiantamento 2557 REF. MÊS 08/202…" at bounding box center [683, 536] width 1340 height 48
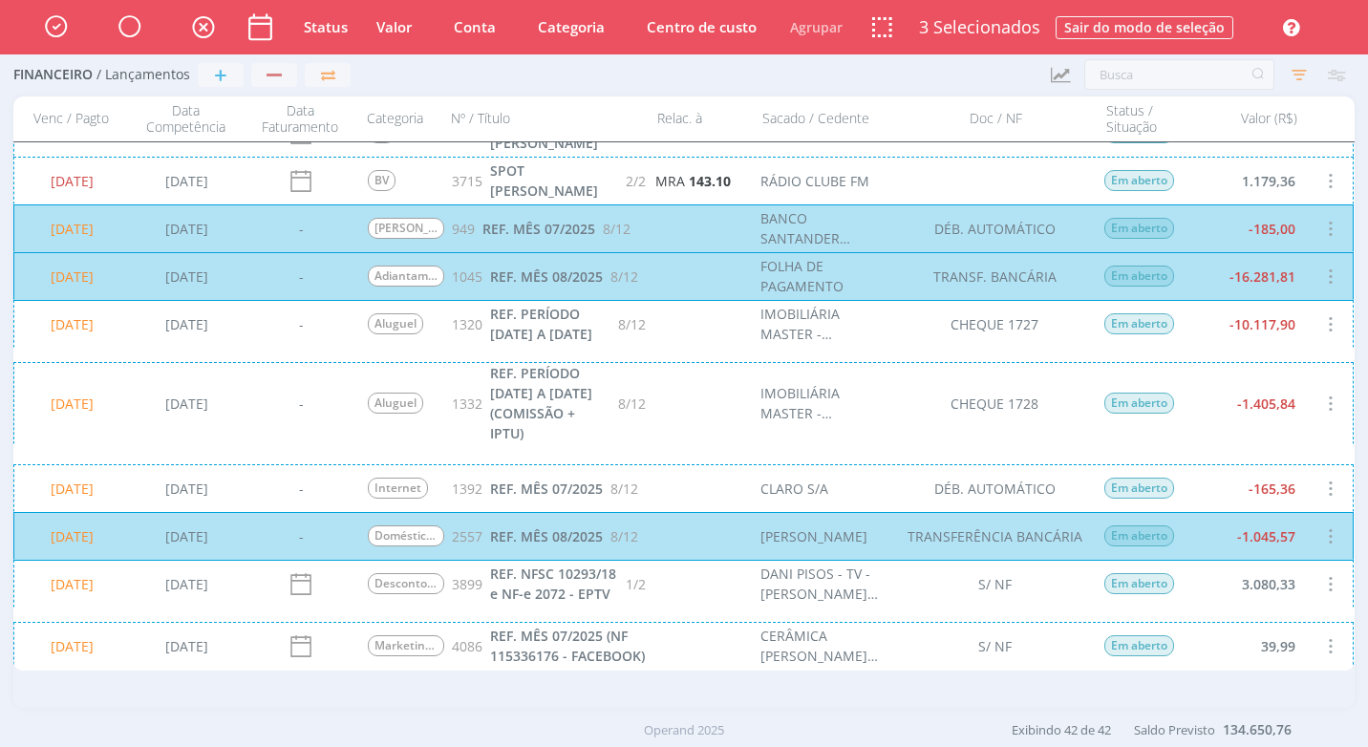
click at [1293, 495] on div "20/08/2025 22/05/2025 - Internet 1392 REF. MÊS 07/2025 8/12 CLARO S/A DÉB. AUTO…" at bounding box center [683, 488] width 1340 height 48
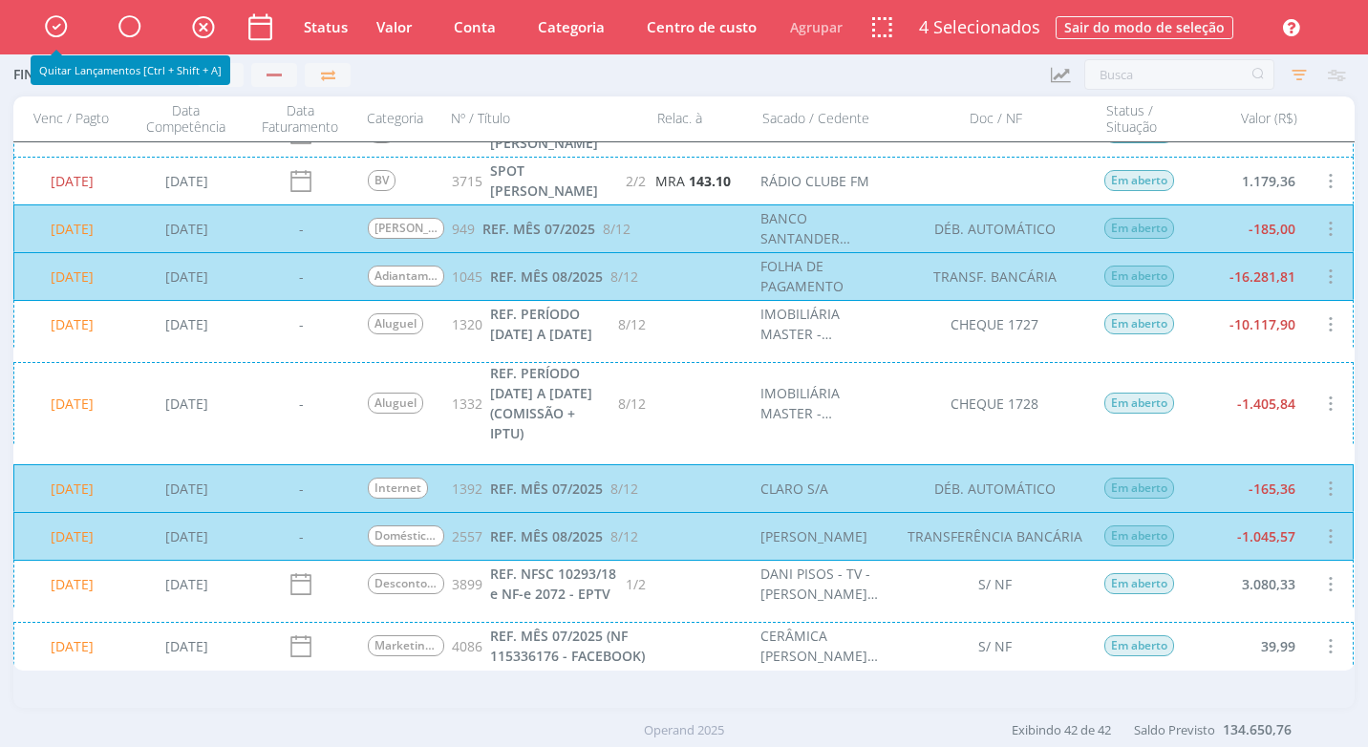
click at [54, 20] on icon "button" at bounding box center [55, 26] width 33 height 32
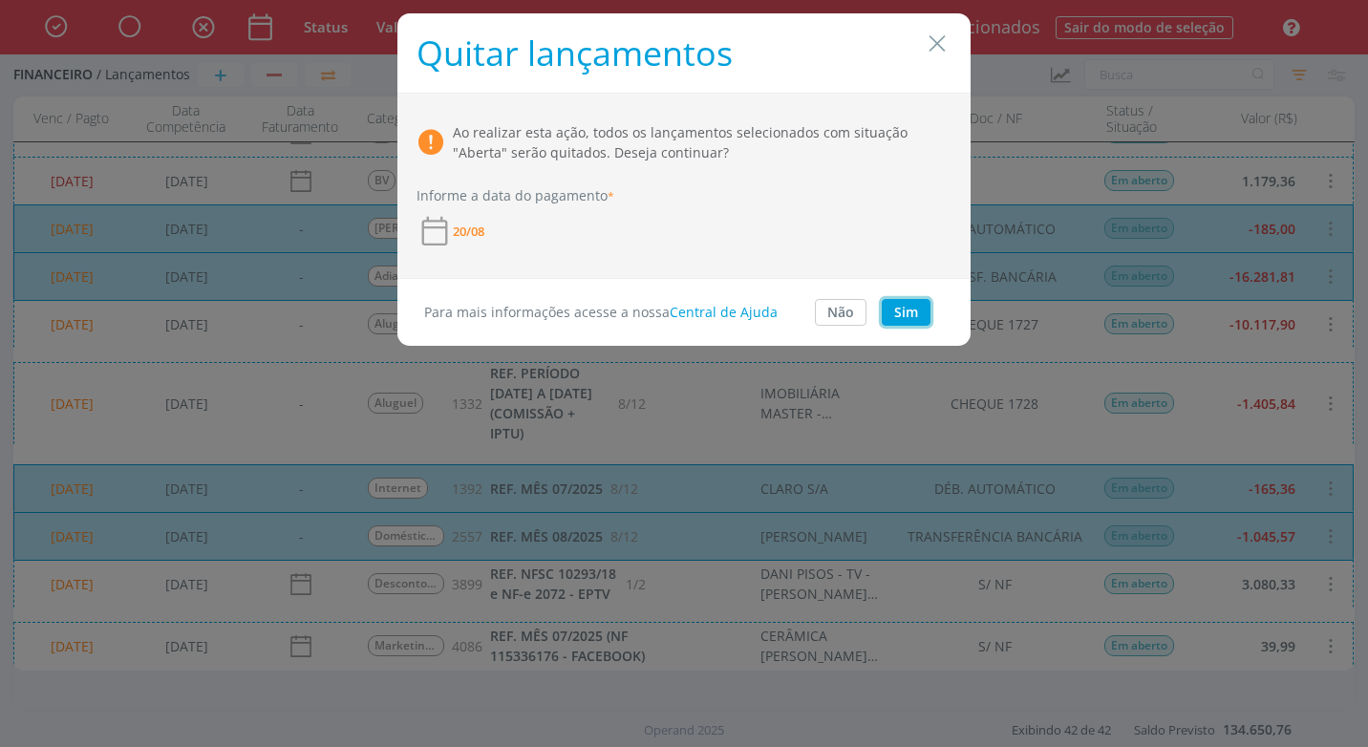
click at [911, 311] on button "Sim" at bounding box center [906, 312] width 49 height 27
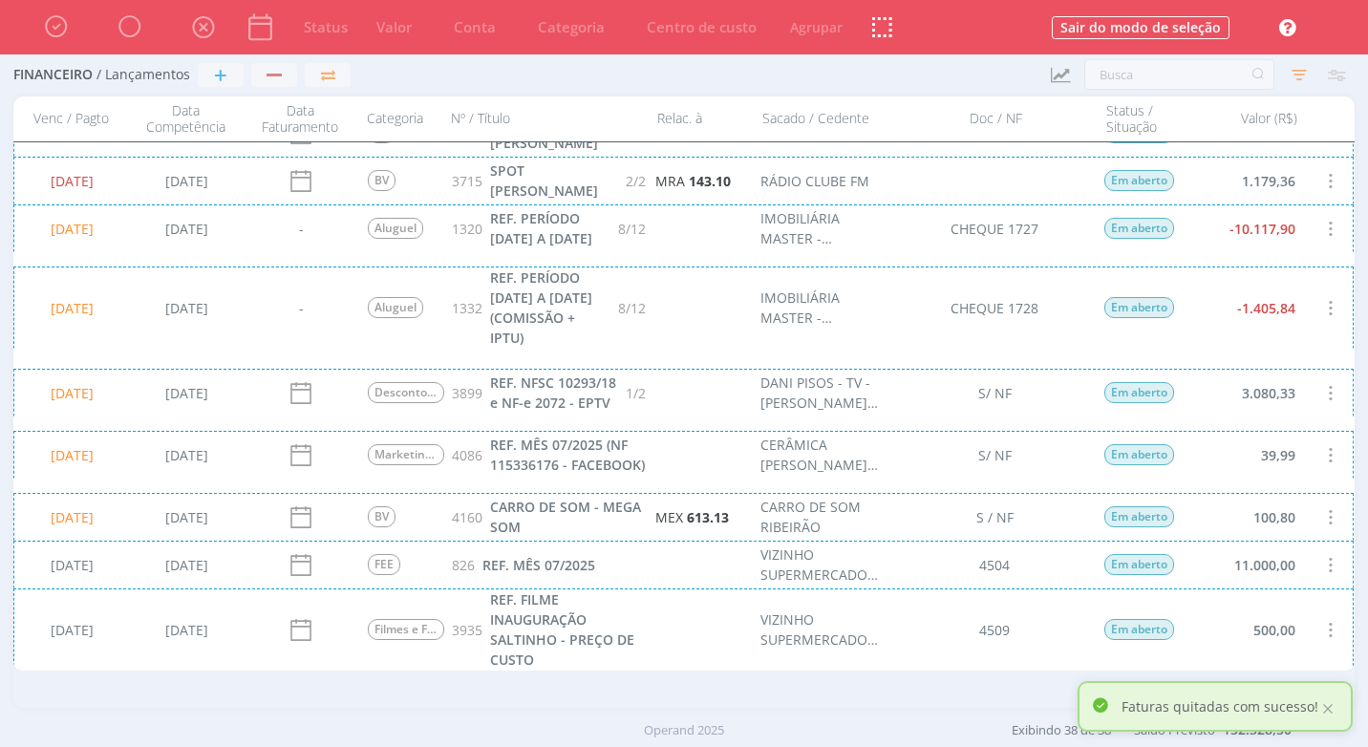
scroll to position [0, 0]
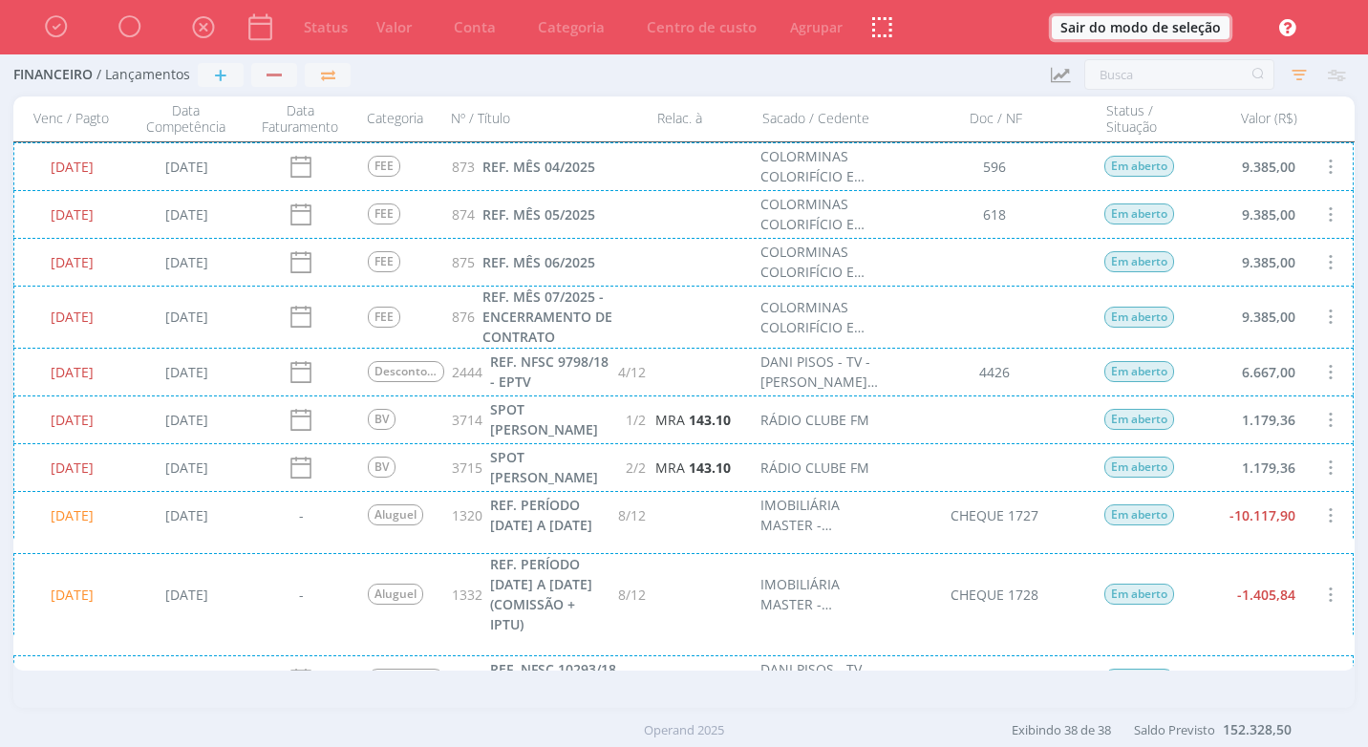
click at [1169, 33] on button "Sair do modo de seleção" at bounding box center [1141, 27] width 178 height 23
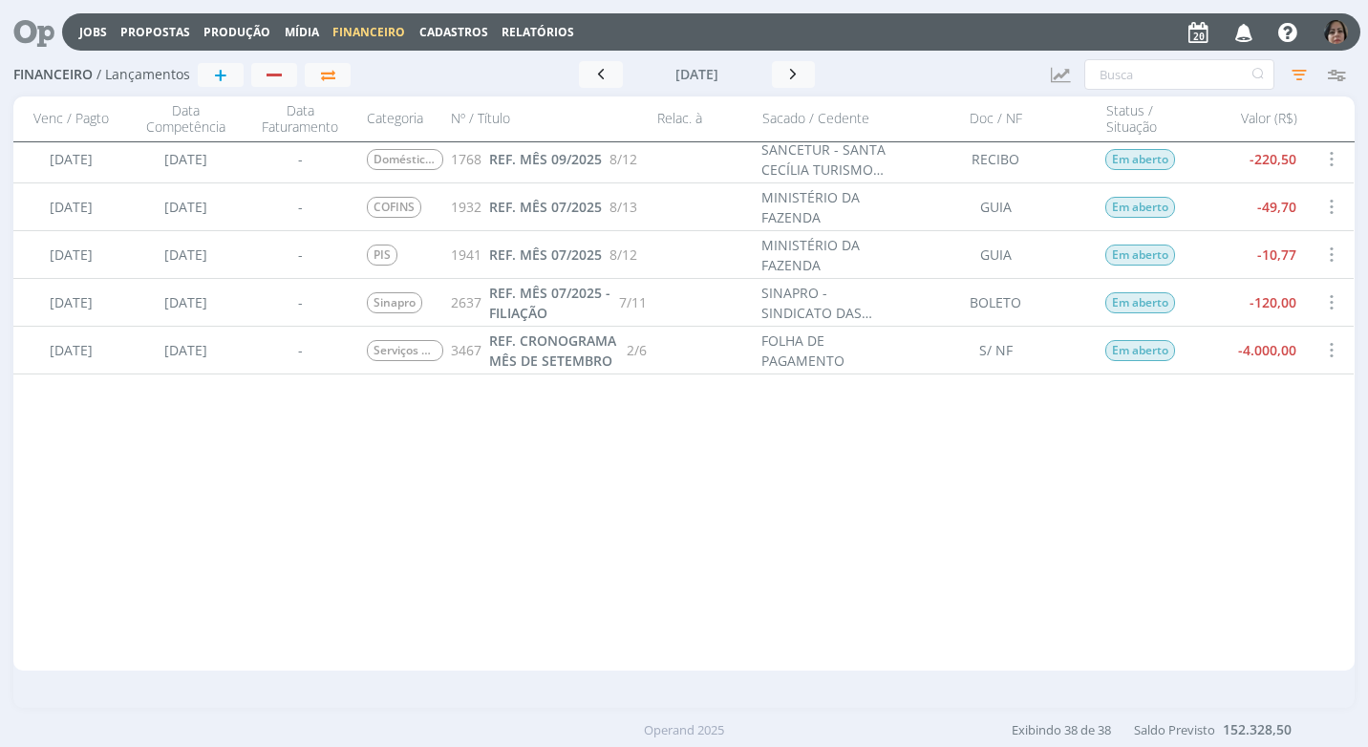
scroll to position [447, 0]
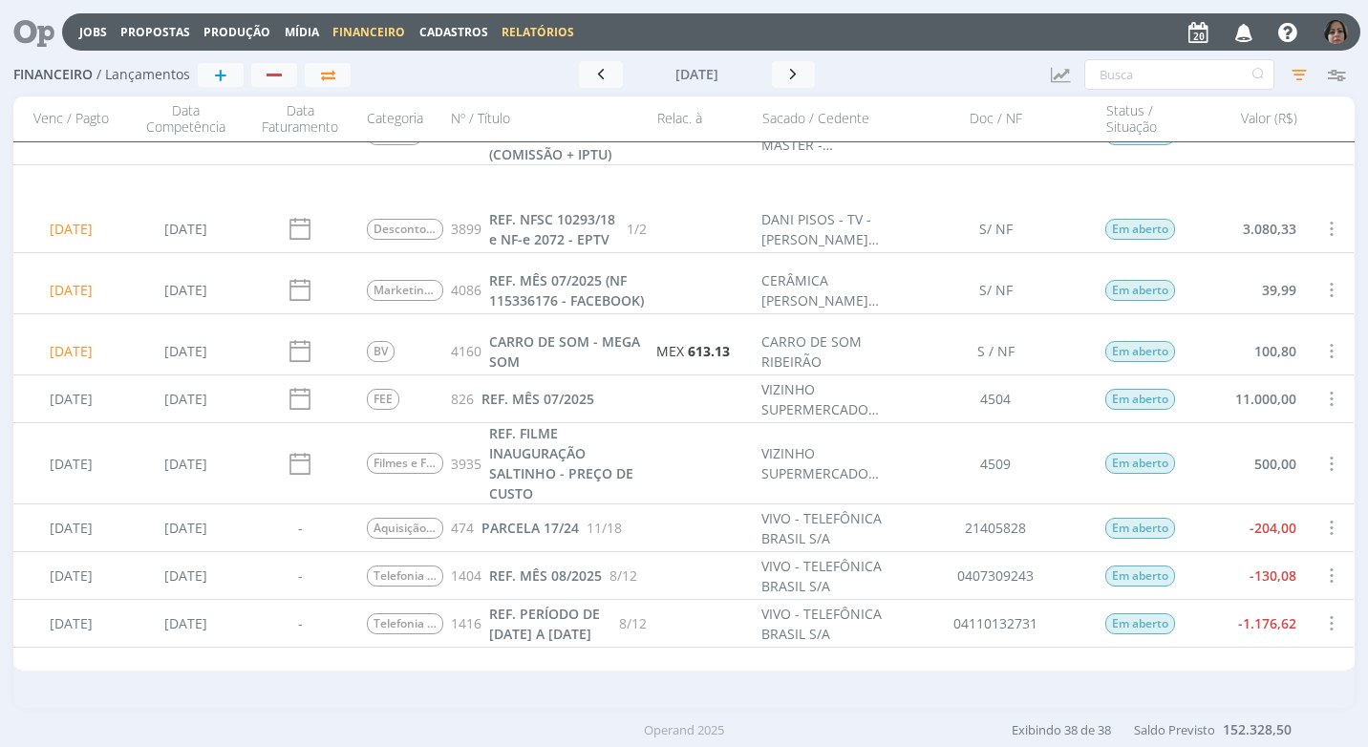
click at [527, 27] on link "Relatórios" at bounding box center [538, 32] width 73 height 16
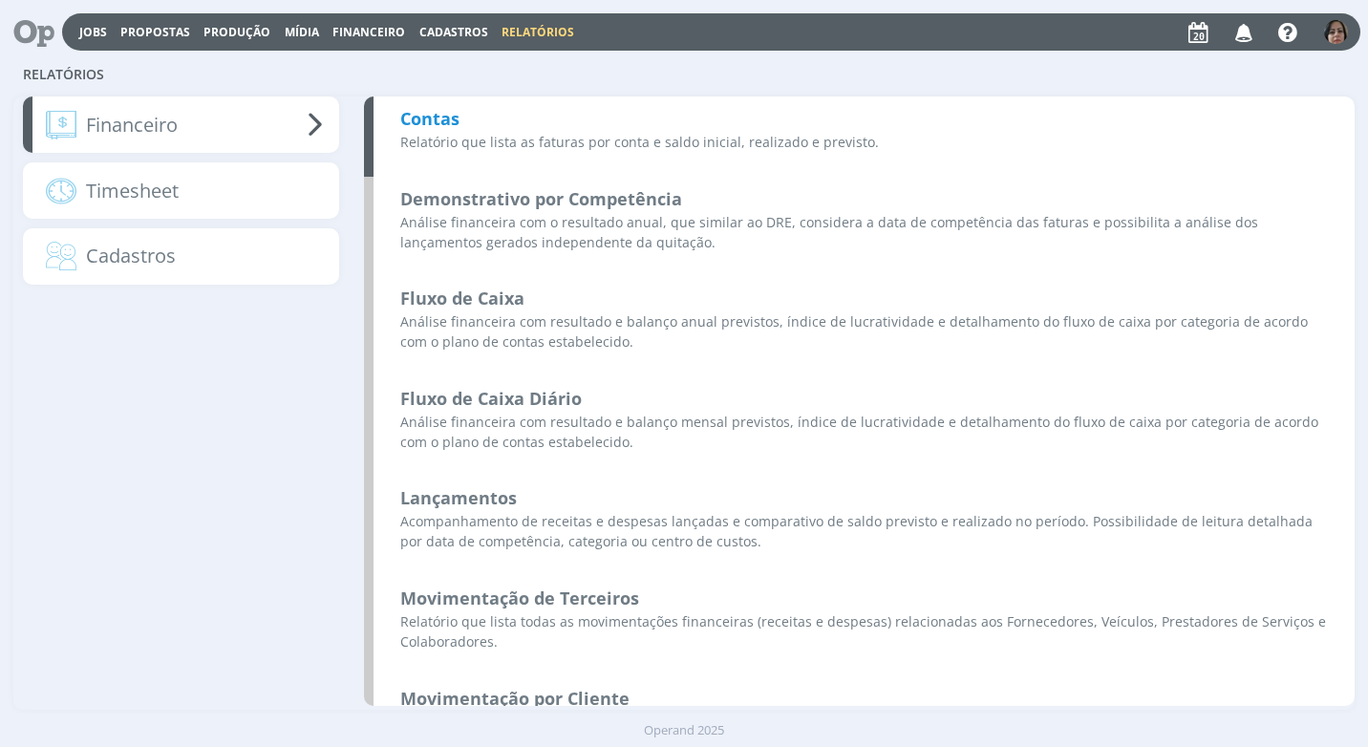
click at [422, 116] on b "Contas" at bounding box center [429, 118] width 59 height 23
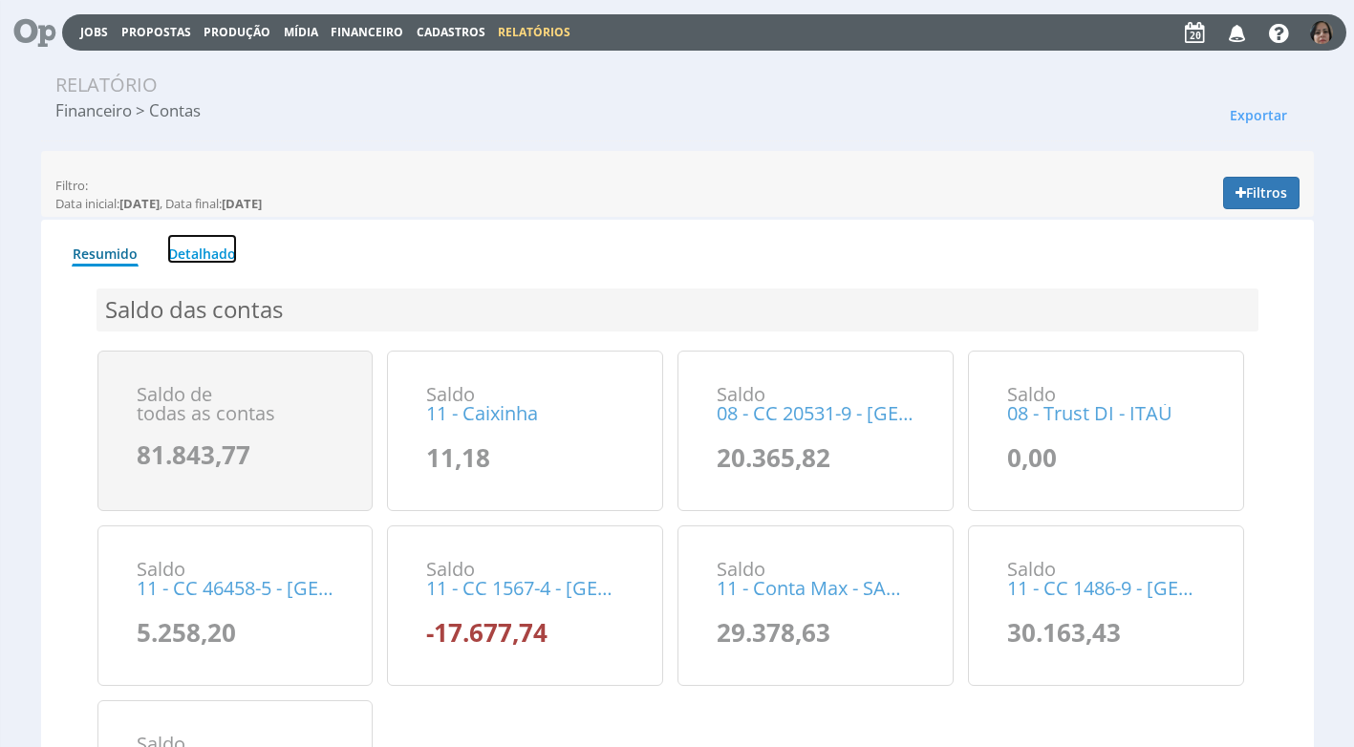
click at [218, 247] on link "Detalhado" at bounding box center [202, 249] width 70 height 30
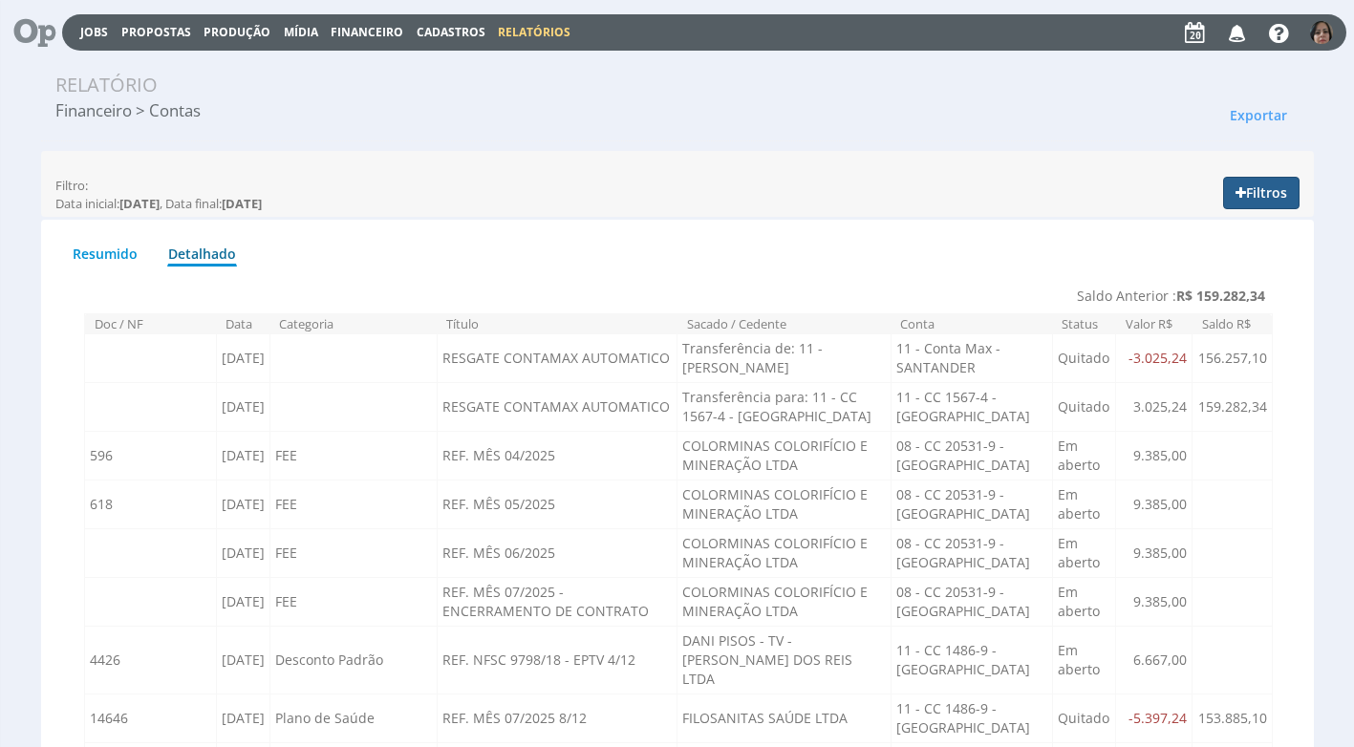
click at [1245, 200] on button "Filtros" at bounding box center [1261, 193] width 76 height 32
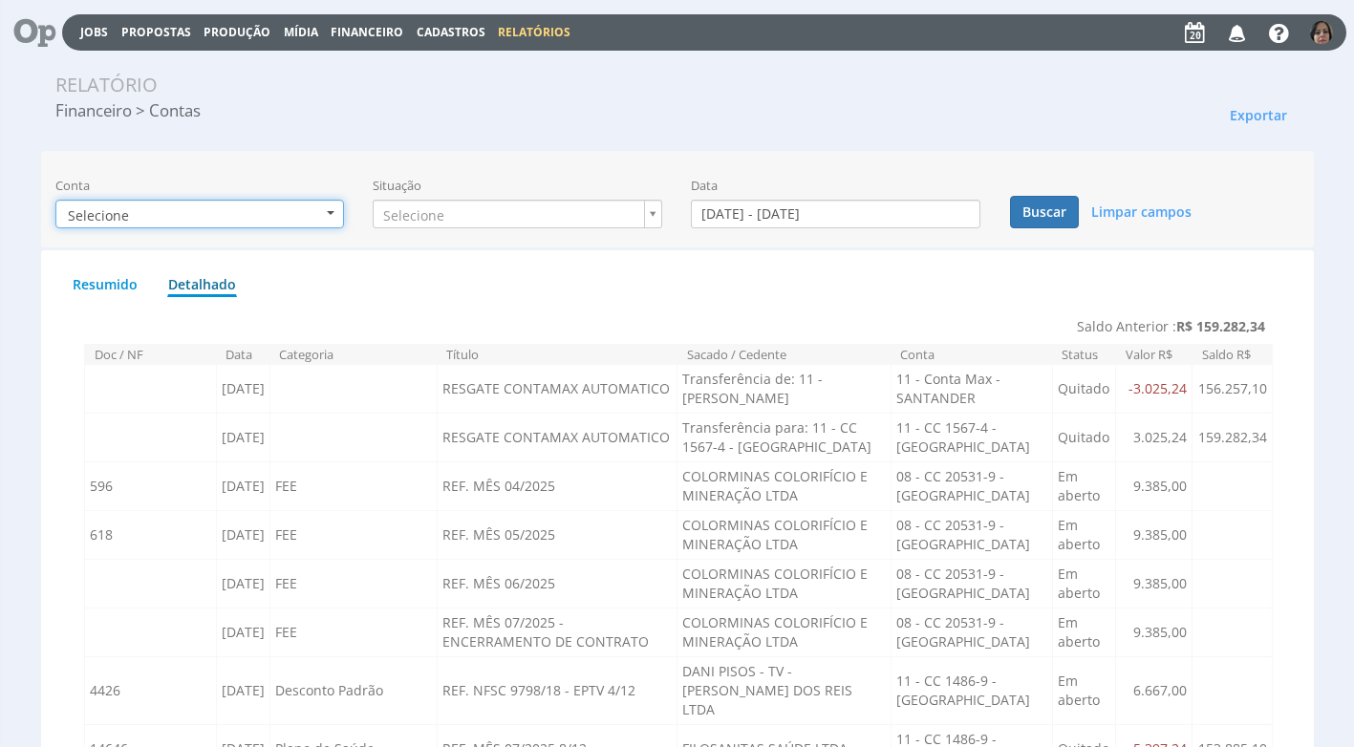
click at [328, 214] on b "button" at bounding box center [331, 213] width 8 height 4
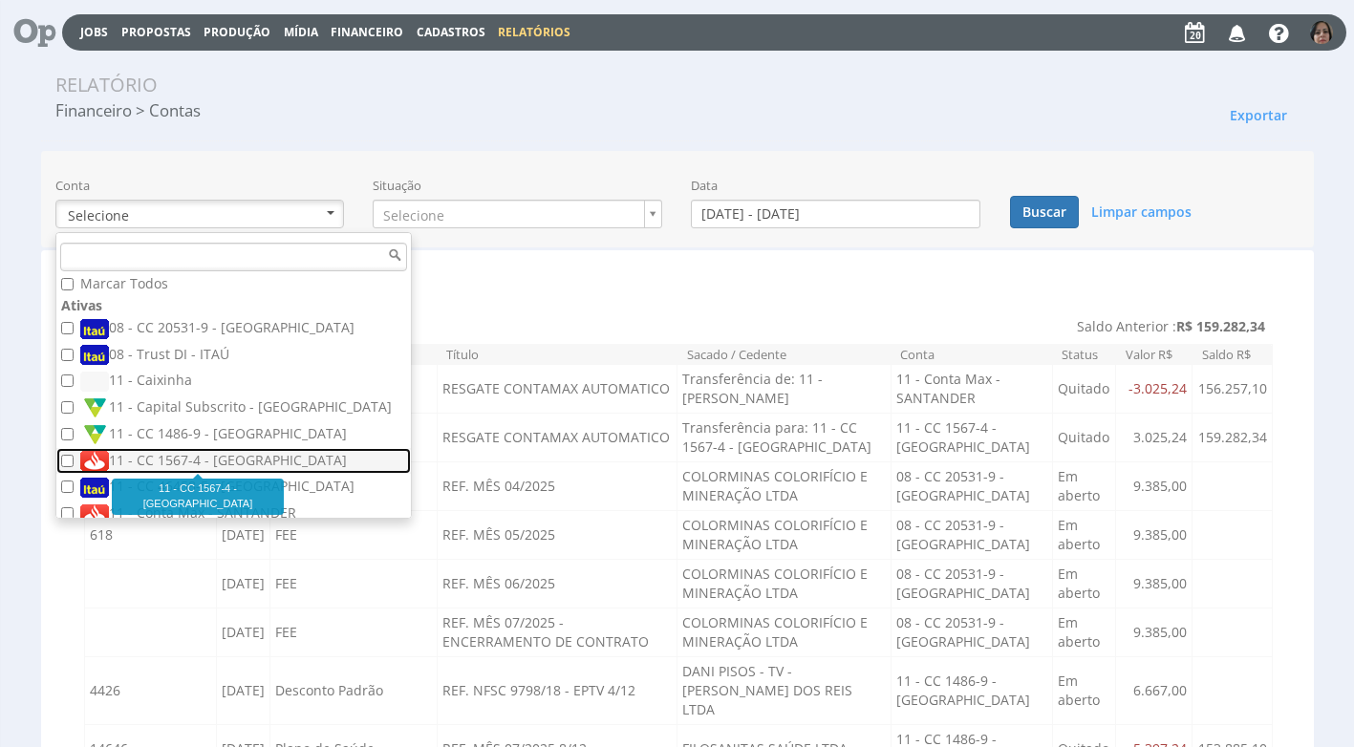
click at [251, 462] on label "11 - CC 1567-4 - [GEOGRAPHIC_DATA]" at bounding box center [235, 461] width 311 height 21
click at [74, 462] on input "11 - CC 1567-4 - [GEOGRAPHIC_DATA]" at bounding box center [67, 461] width 12 height 12
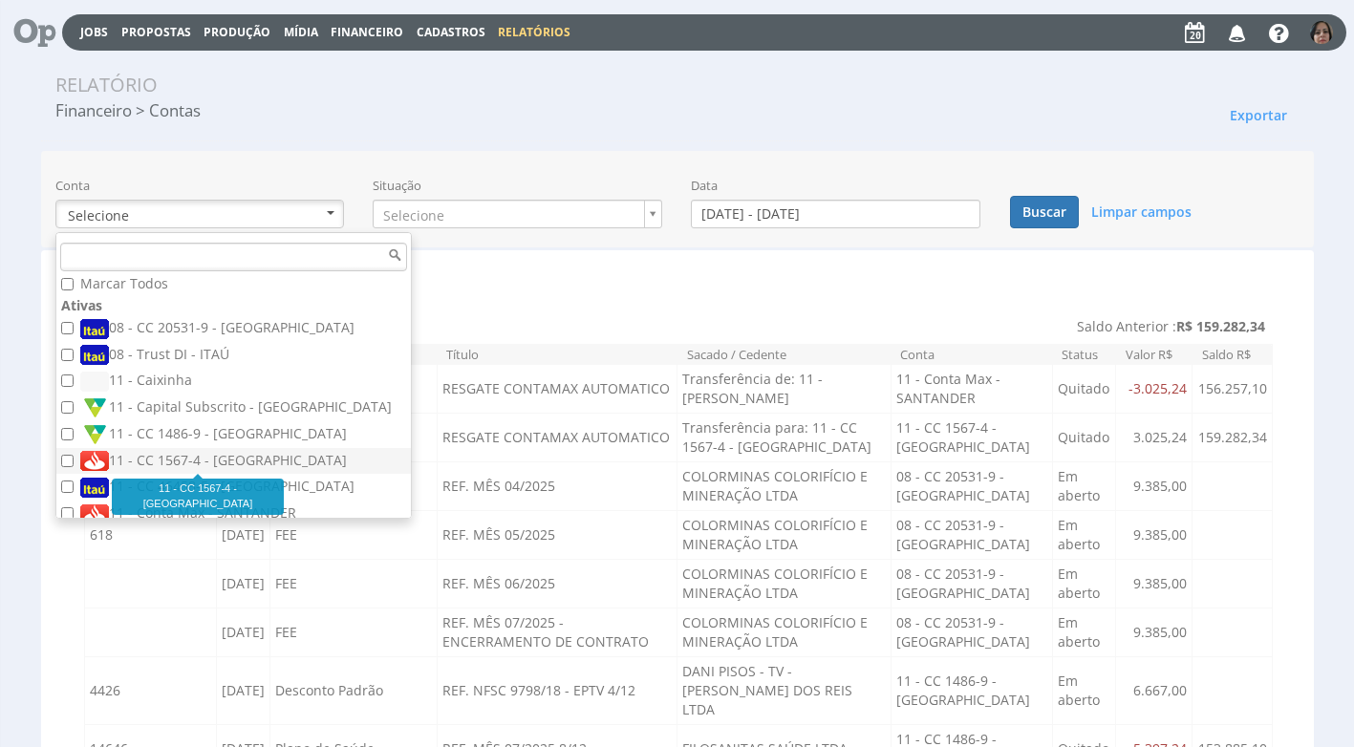
checkbox input "true"
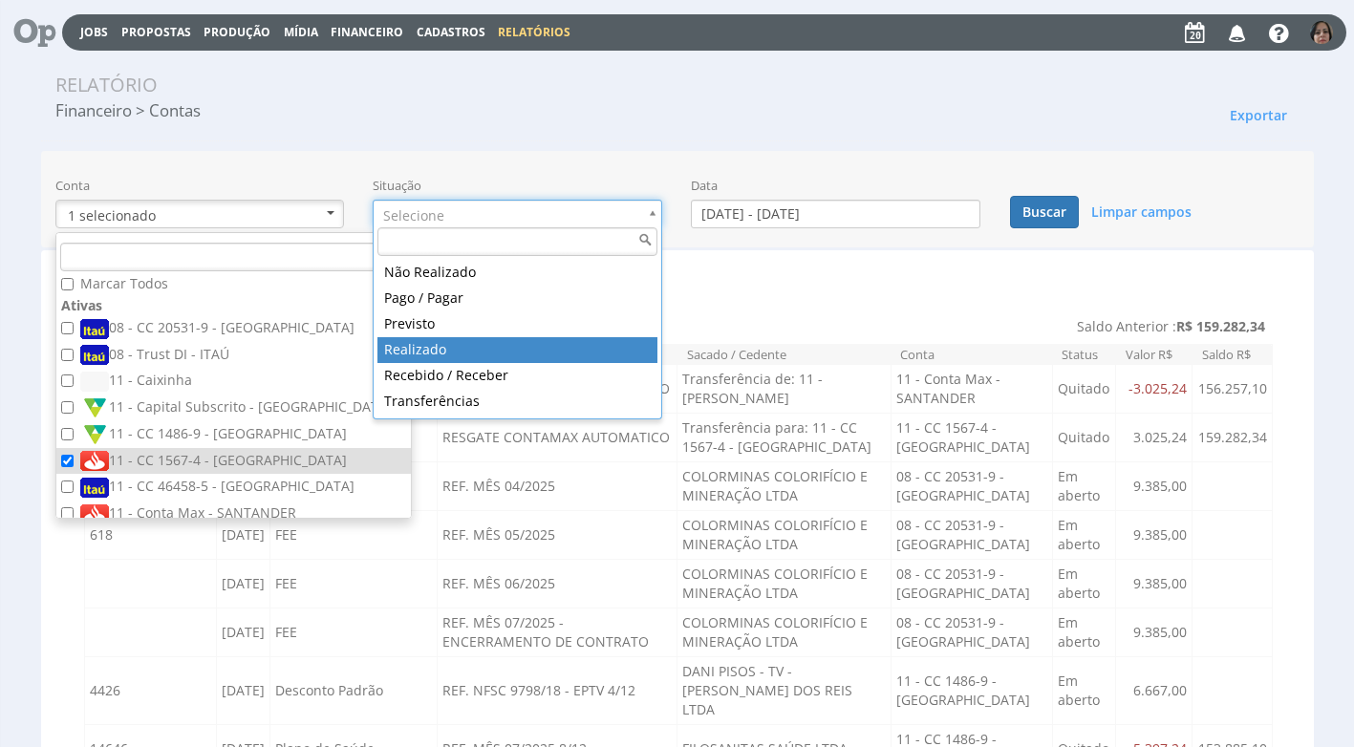
type input "realizado"
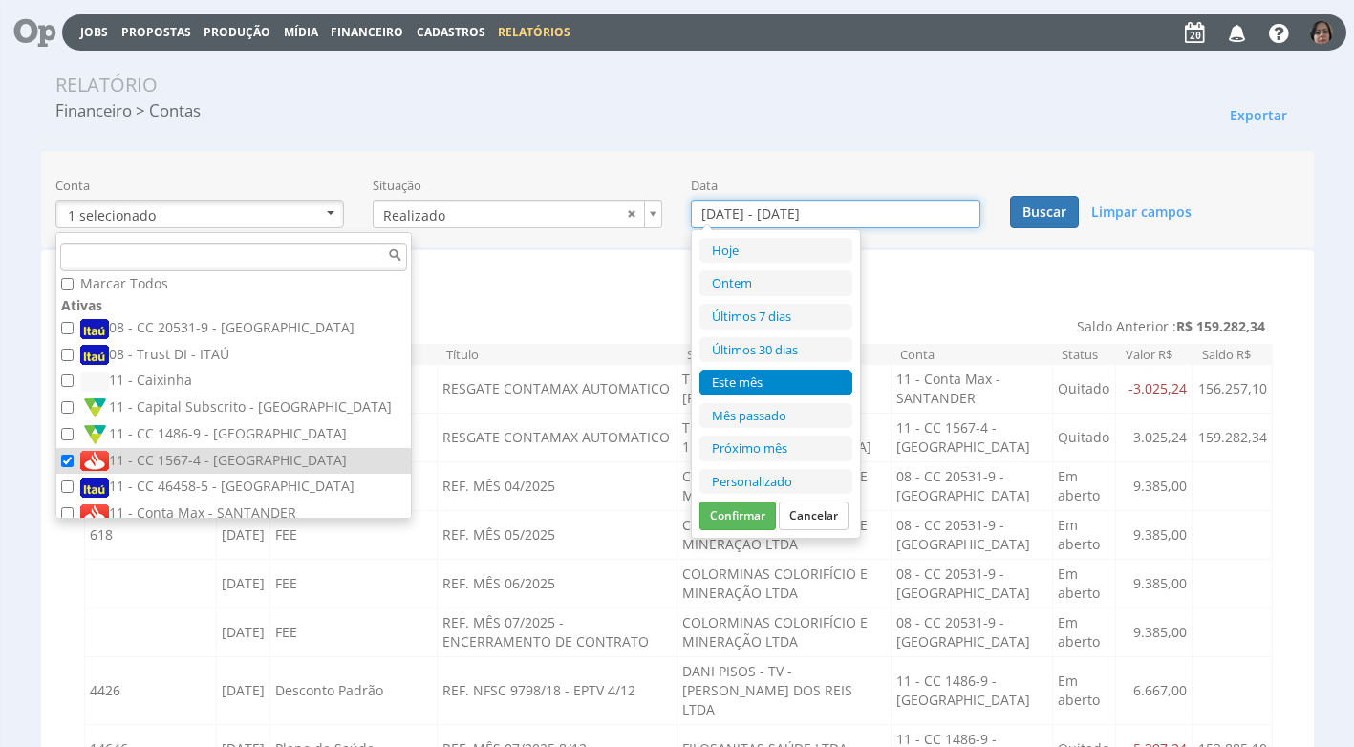
click at [734, 216] on input "[DATE] - [DATE]" at bounding box center [835, 214] width 289 height 29
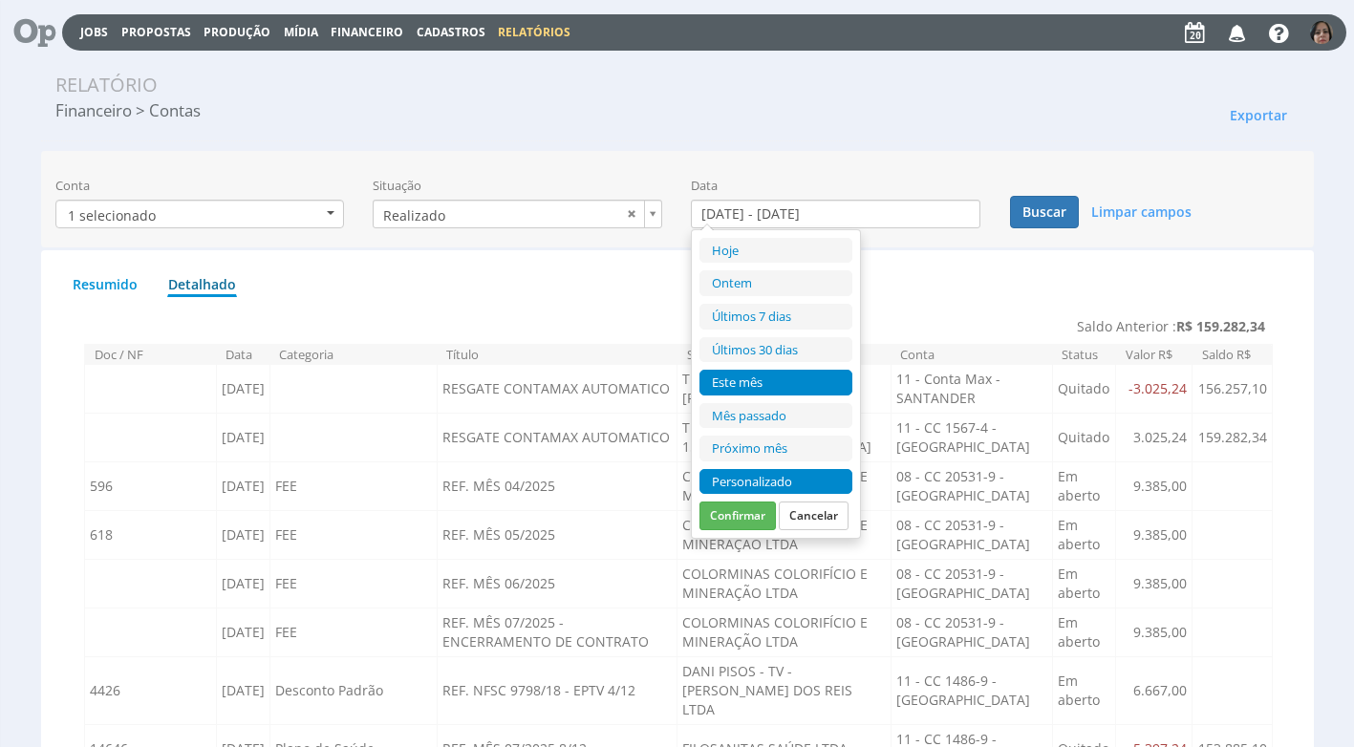
click at [741, 476] on li "Personalizado" at bounding box center [775, 482] width 153 height 26
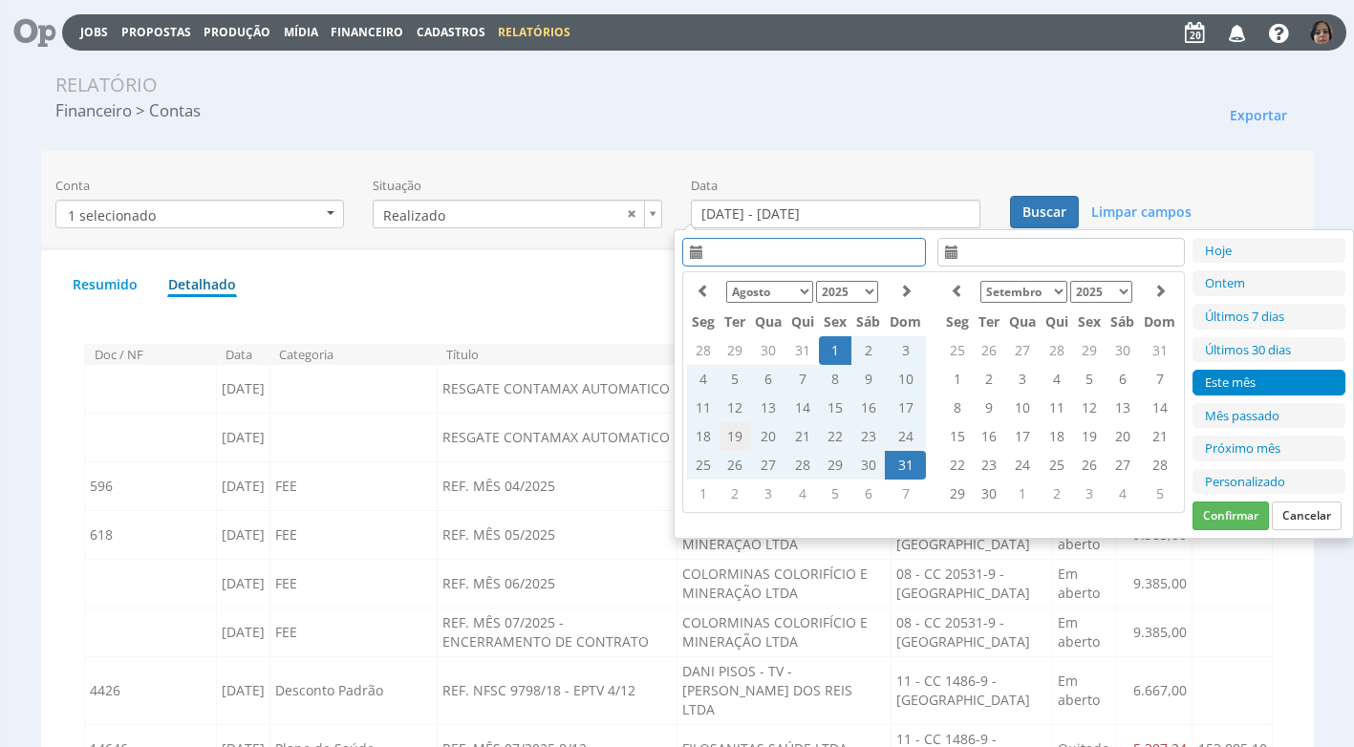
click at [739, 437] on td "19" at bounding box center [734, 436] width 31 height 29
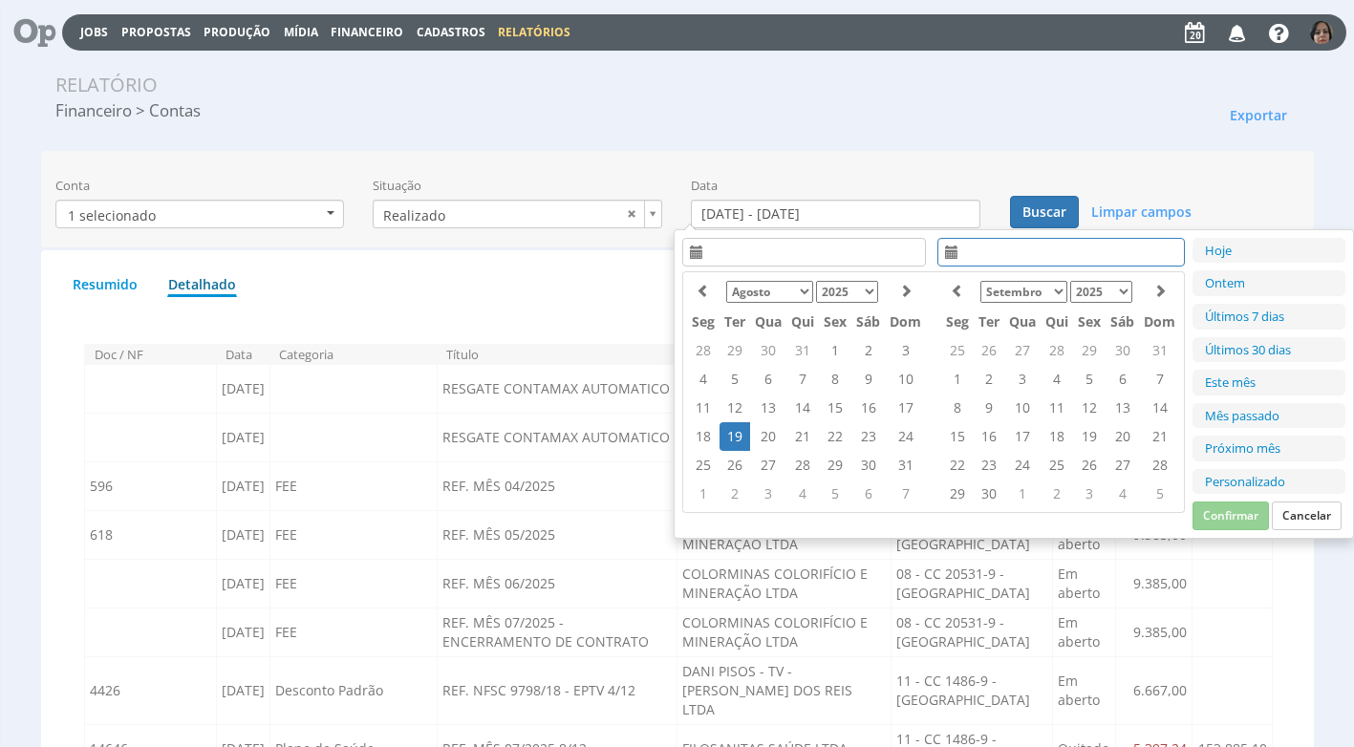
click at [739, 437] on td "19" at bounding box center [734, 436] width 31 height 29
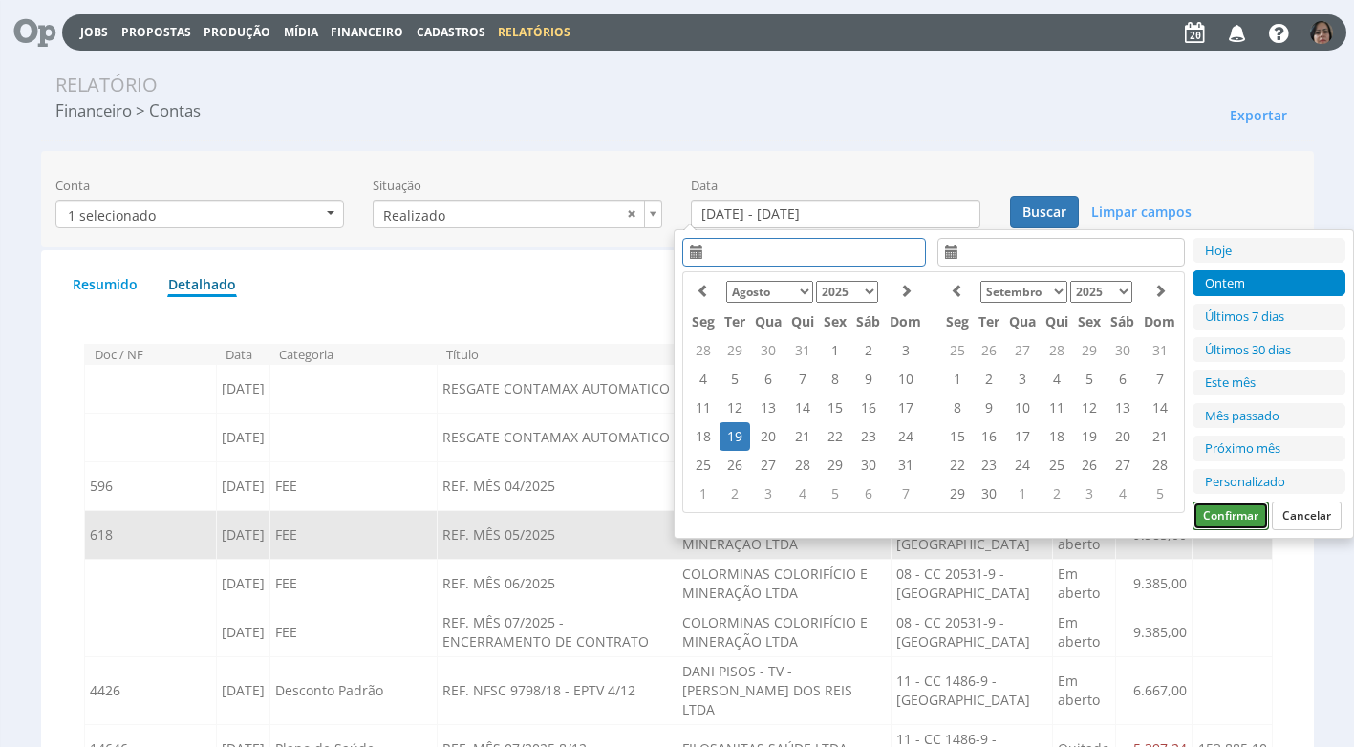
click at [1235, 513] on button "Confirmar" at bounding box center [1230, 516] width 76 height 29
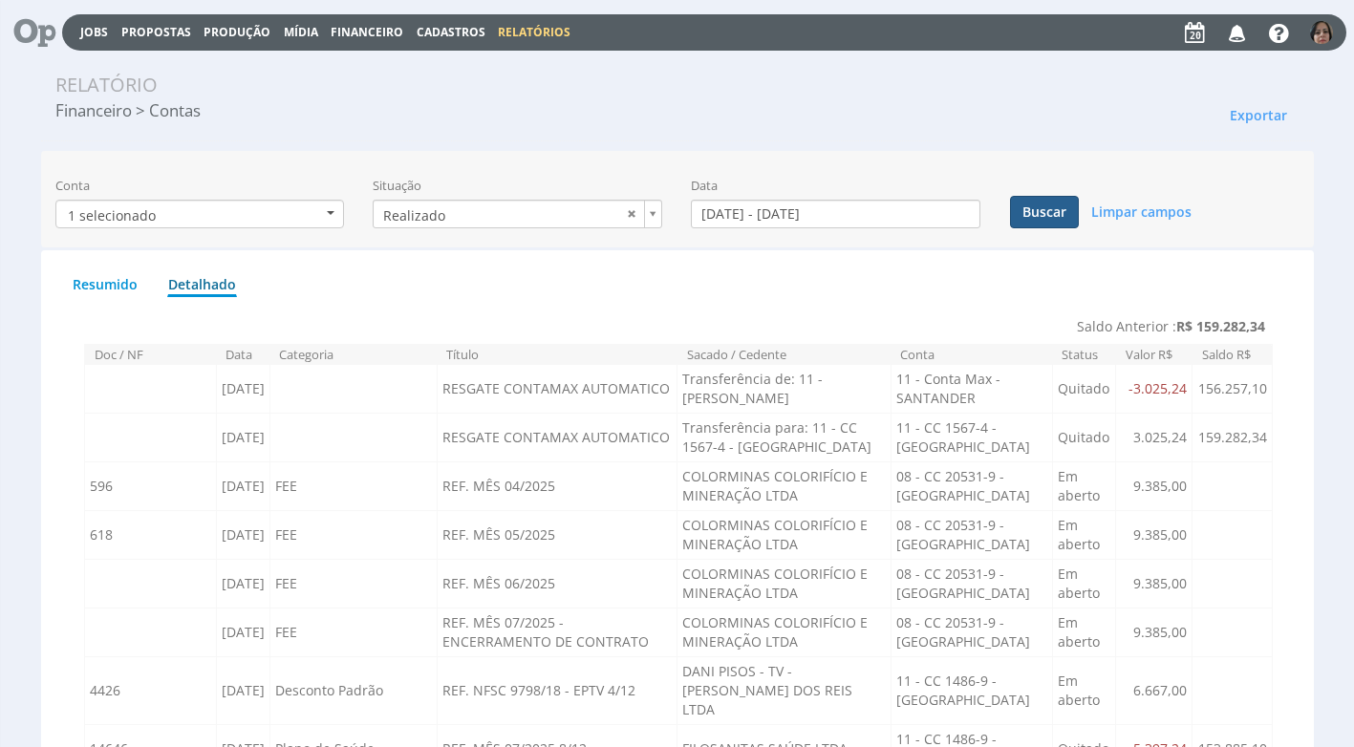
click at [1054, 204] on button "Buscar" at bounding box center [1044, 212] width 69 height 32
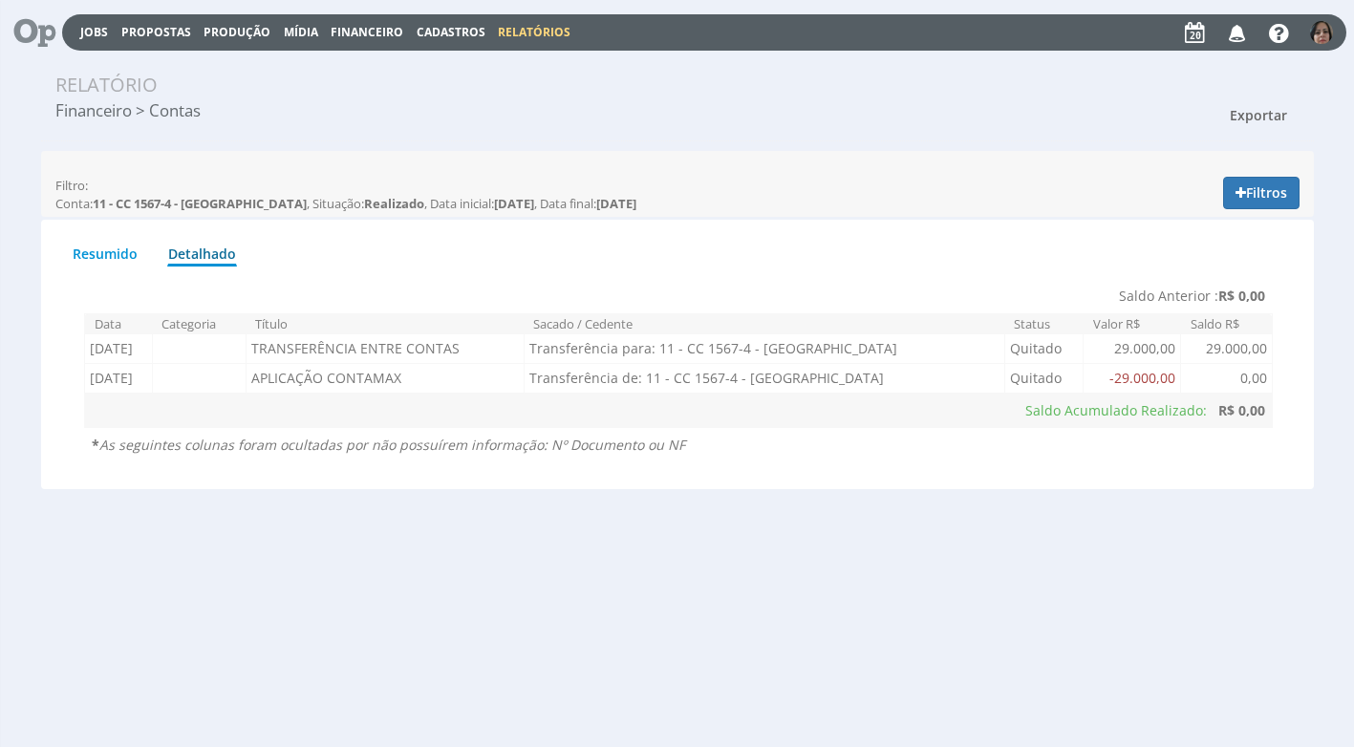
click at [1252, 114] on span "Exportar" at bounding box center [1258, 115] width 57 height 18
click at [1180, 205] on link "Imprimir" at bounding box center [1222, 201] width 151 height 25
click at [1277, 191] on button "Filtros" at bounding box center [1261, 193] width 76 height 32
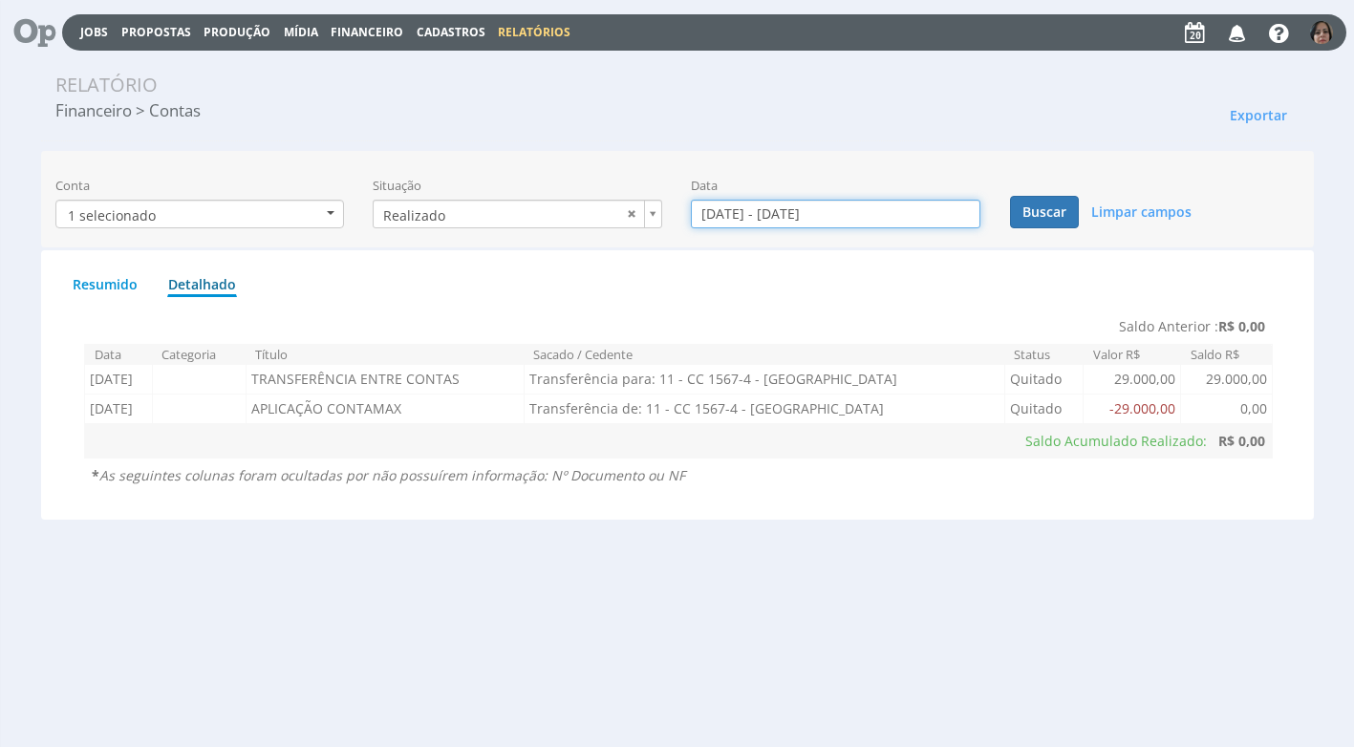
click at [740, 215] on input "[DATE] - [DATE]" at bounding box center [835, 214] width 289 height 29
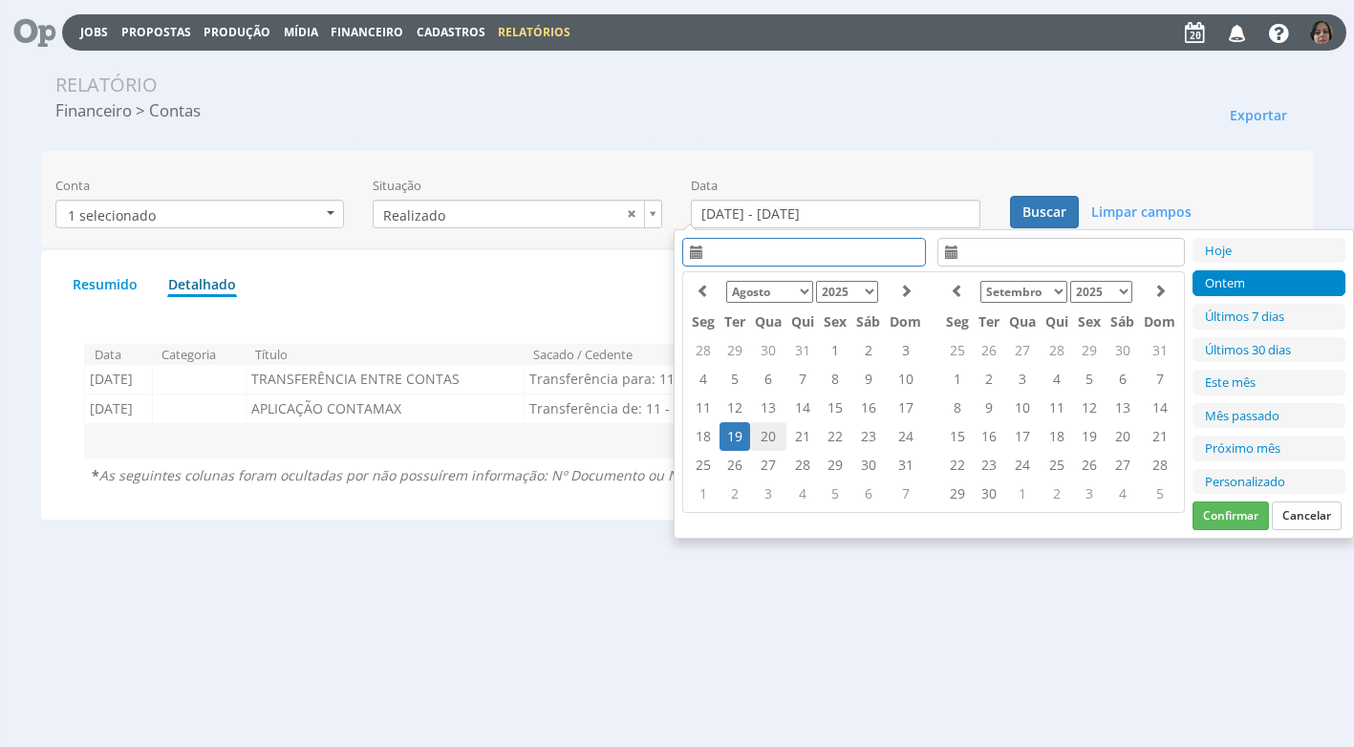
click at [765, 439] on td "20" at bounding box center [768, 436] width 36 height 29
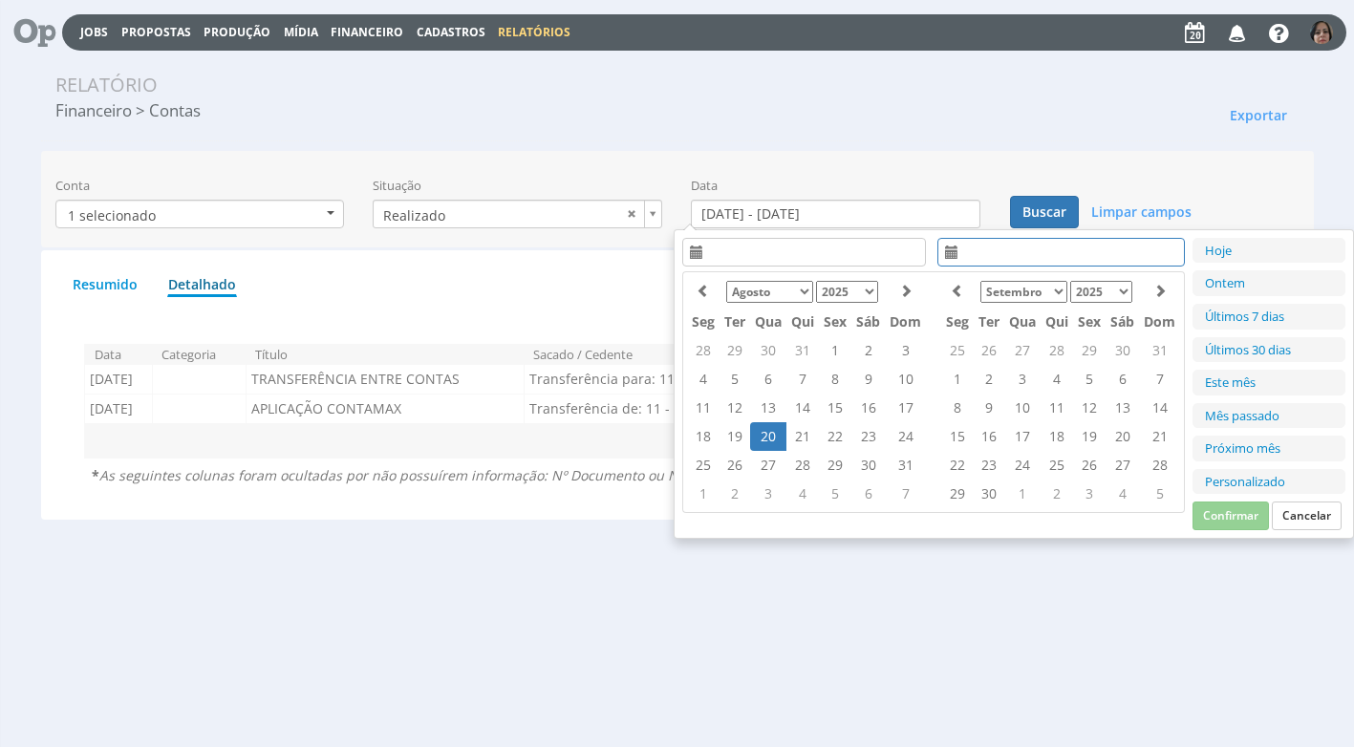
click at [766, 438] on td "20" at bounding box center [768, 436] width 36 height 29
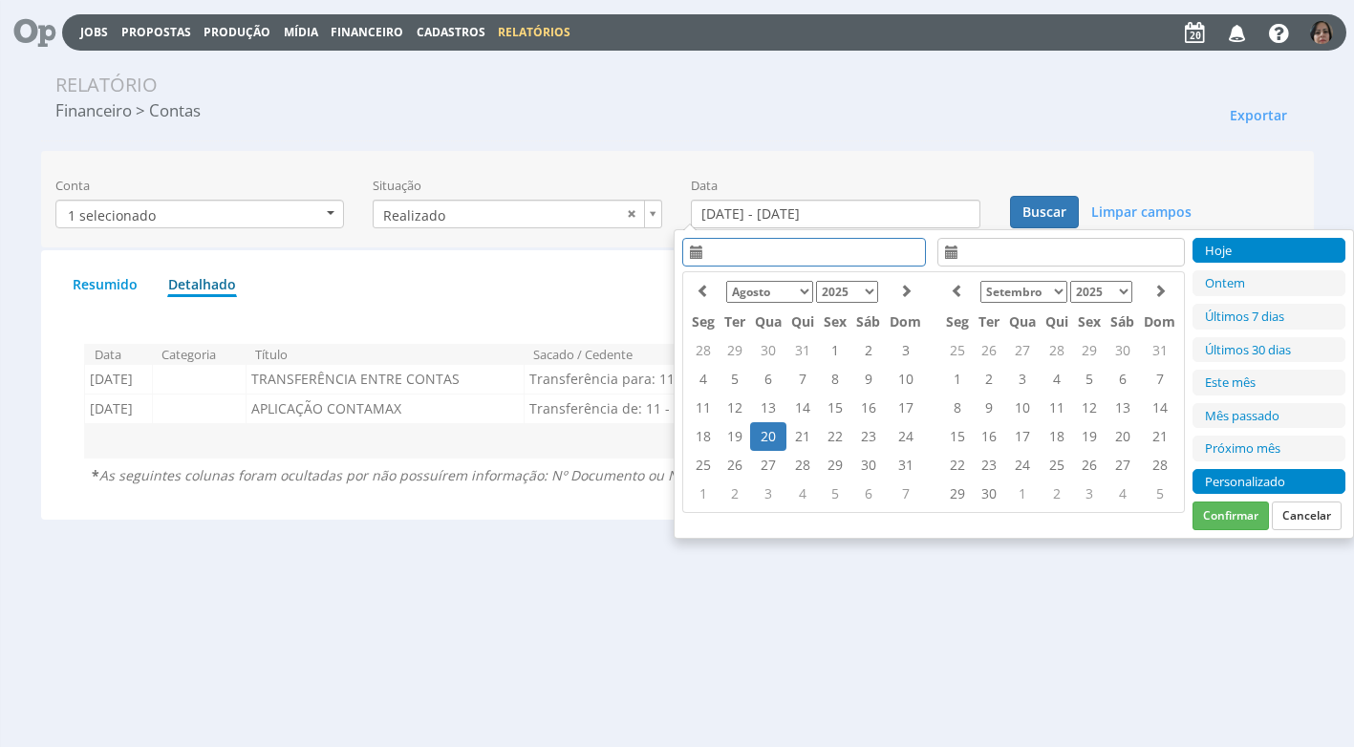
click at [1227, 480] on li "Personalizado" at bounding box center [1268, 482] width 153 height 26
click at [1215, 518] on button "Confirmar" at bounding box center [1230, 516] width 76 height 29
type input "[DATE] - [DATE]"
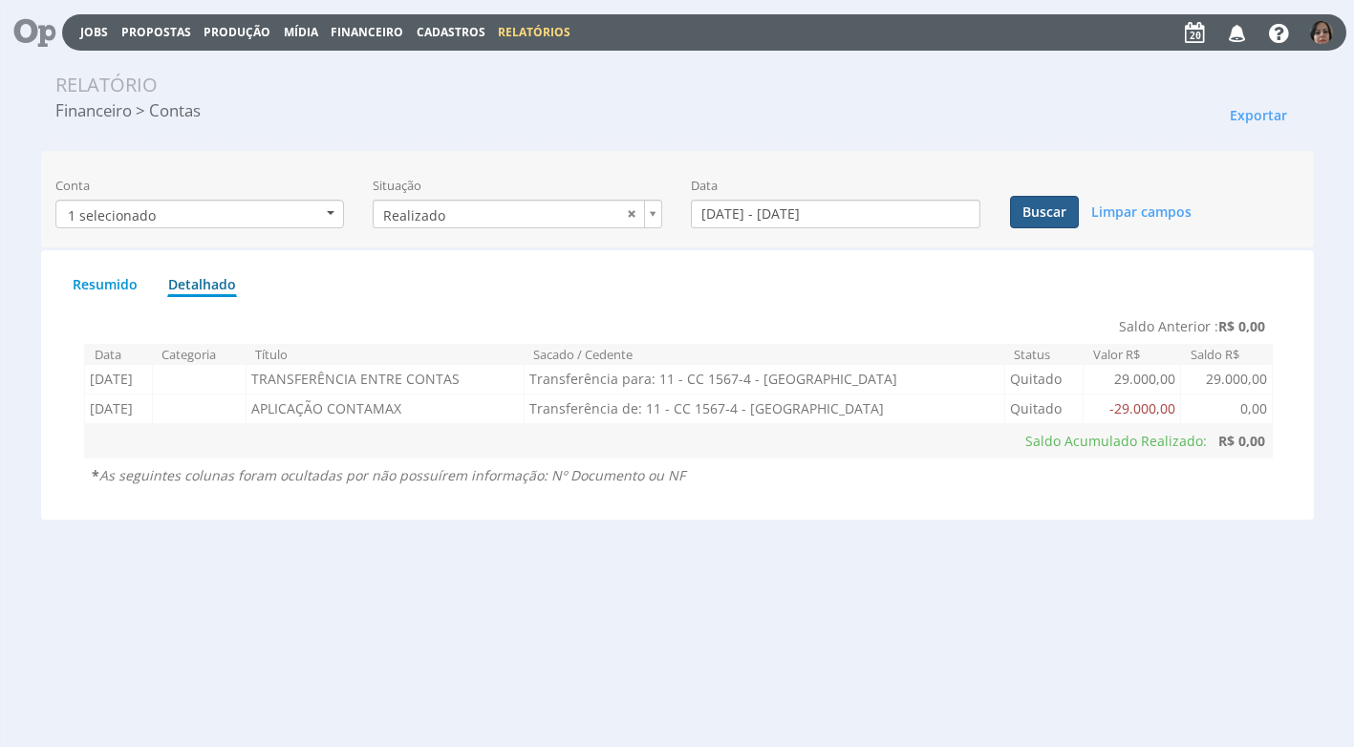
click at [1060, 209] on button "Buscar" at bounding box center [1044, 212] width 69 height 32
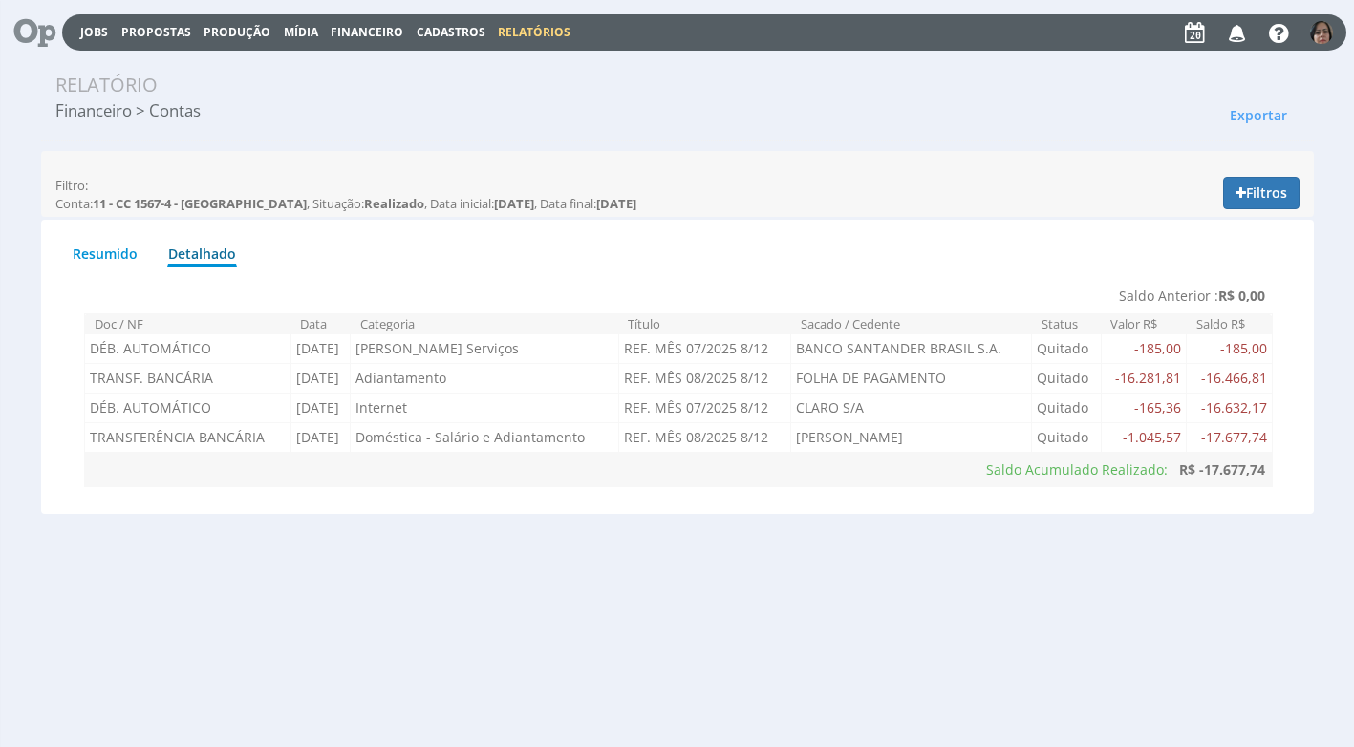
click at [363, 28] on span "Financeiro" at bounding box center [367, 32] width 73 height 16
click at [370, 65] on link "Lançamentos" at bounding box center [369, 62] width 161 height 28
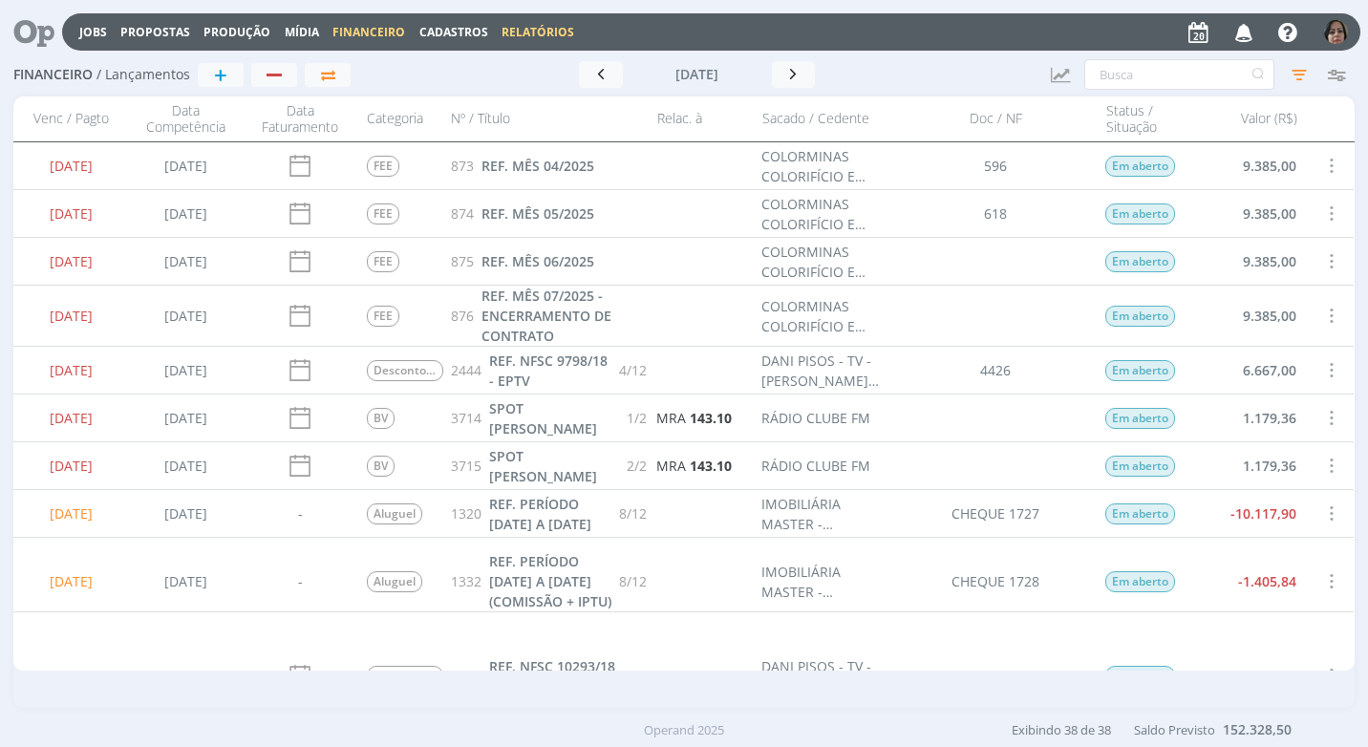
click at [548, 33] on link "Relatórios" at bounding box center [538, 32] width 73 height 16
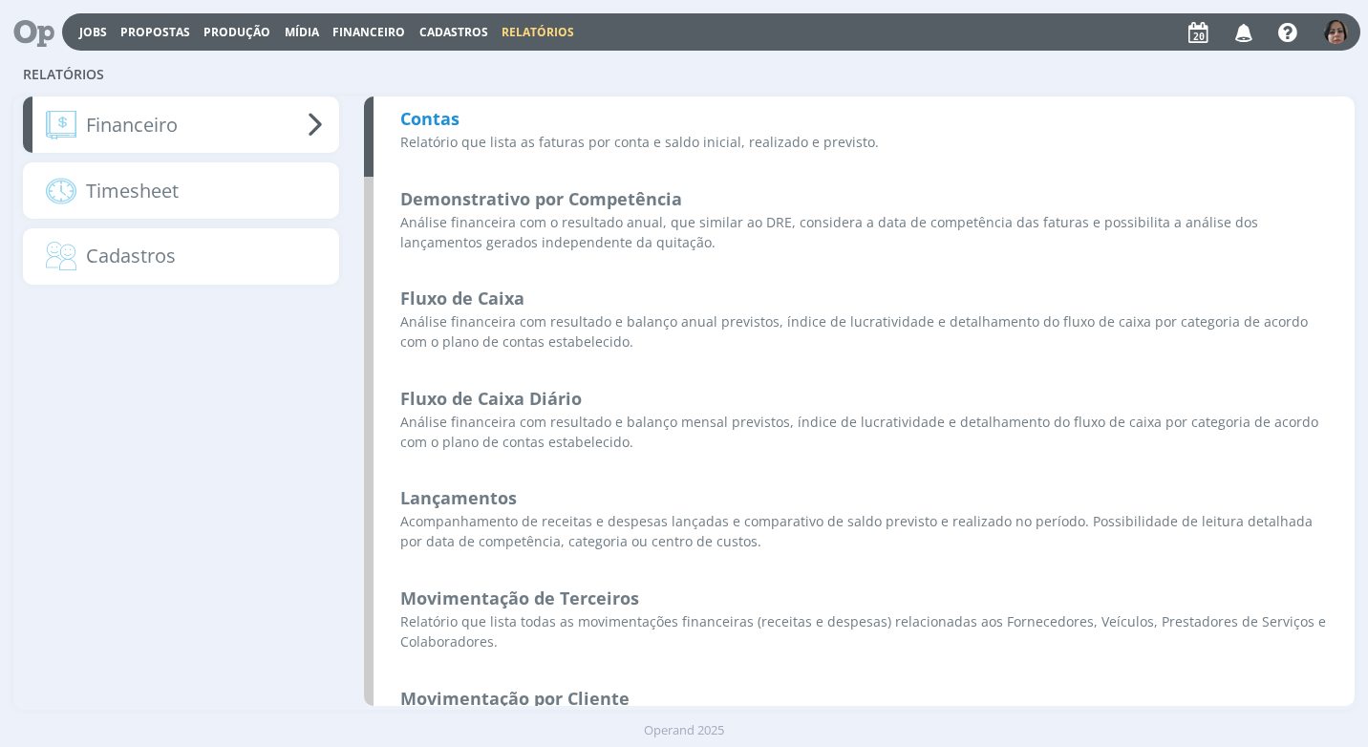
click at [451, 119] on b "Contas" at bounding box center [429, 118] width 59 height 23
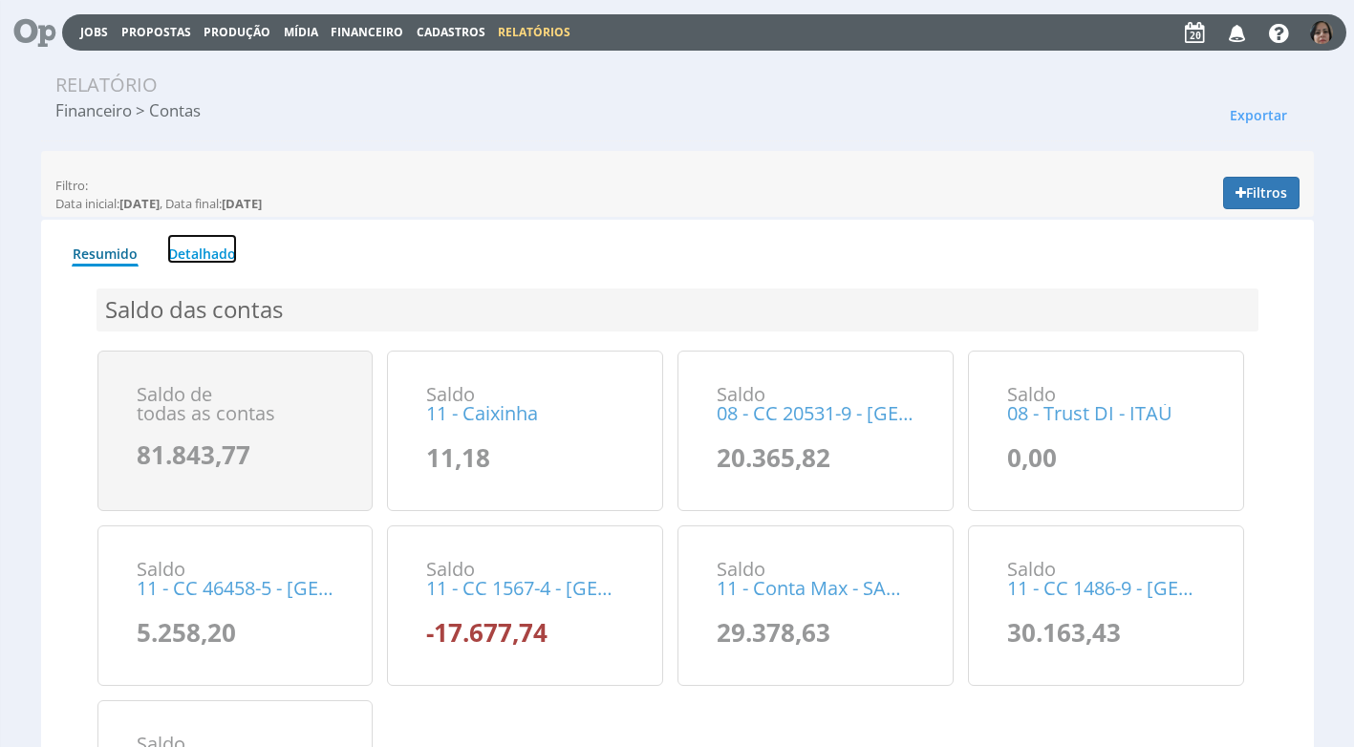
click at [204, 244] on link "Detalhado" at bounding box center [202, 249] width 70 height 30
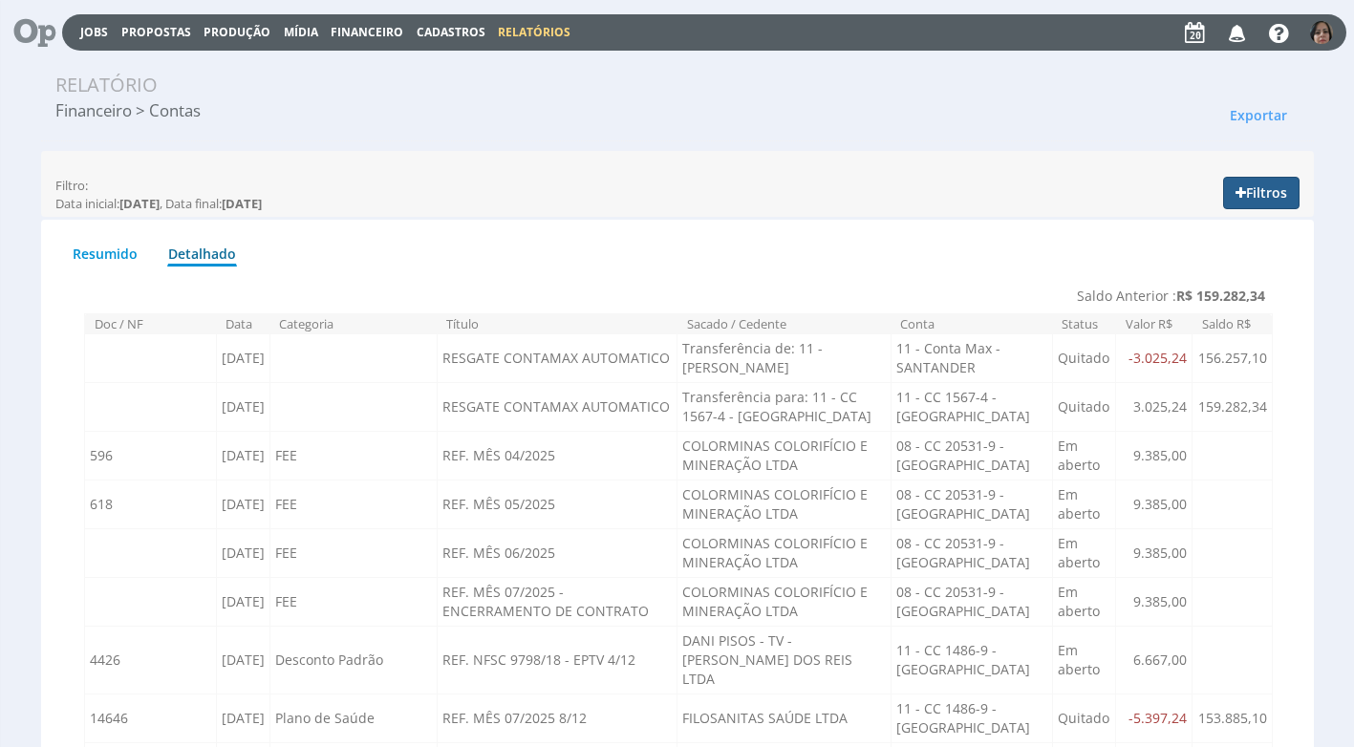
click at [1262, 192] on button "Filtros" at bounding box center [1261, 193] width 76 height 32
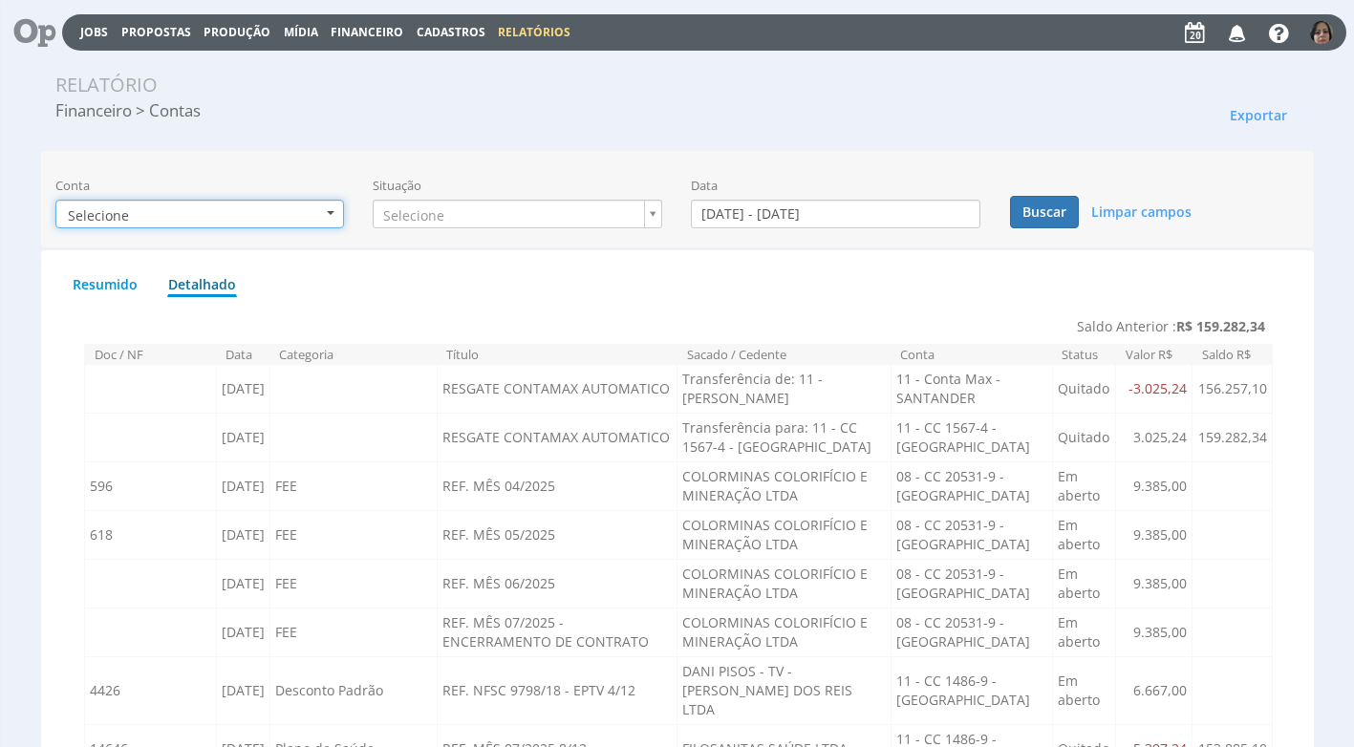
click at [337, 211] on button "Selecione" at bounding box center [199, 214] width 289 height 29
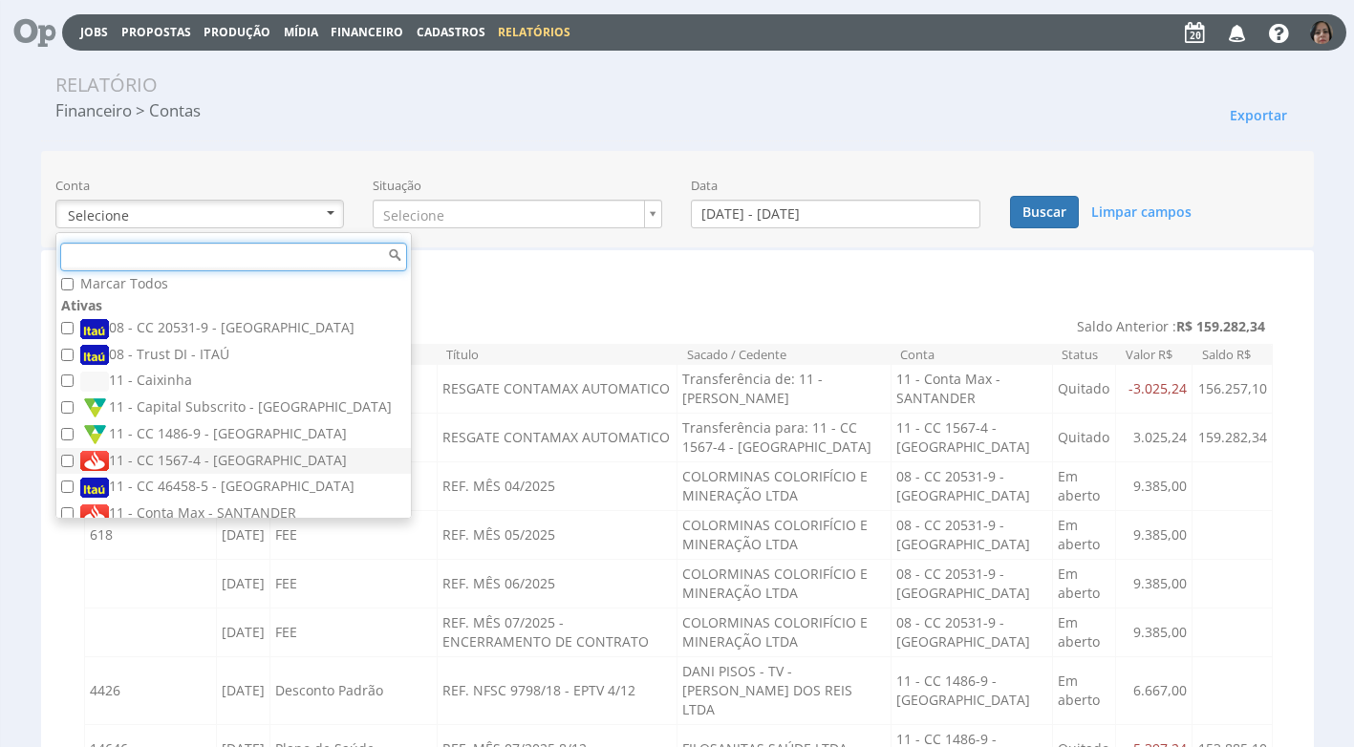
scroll to position [19, 0]
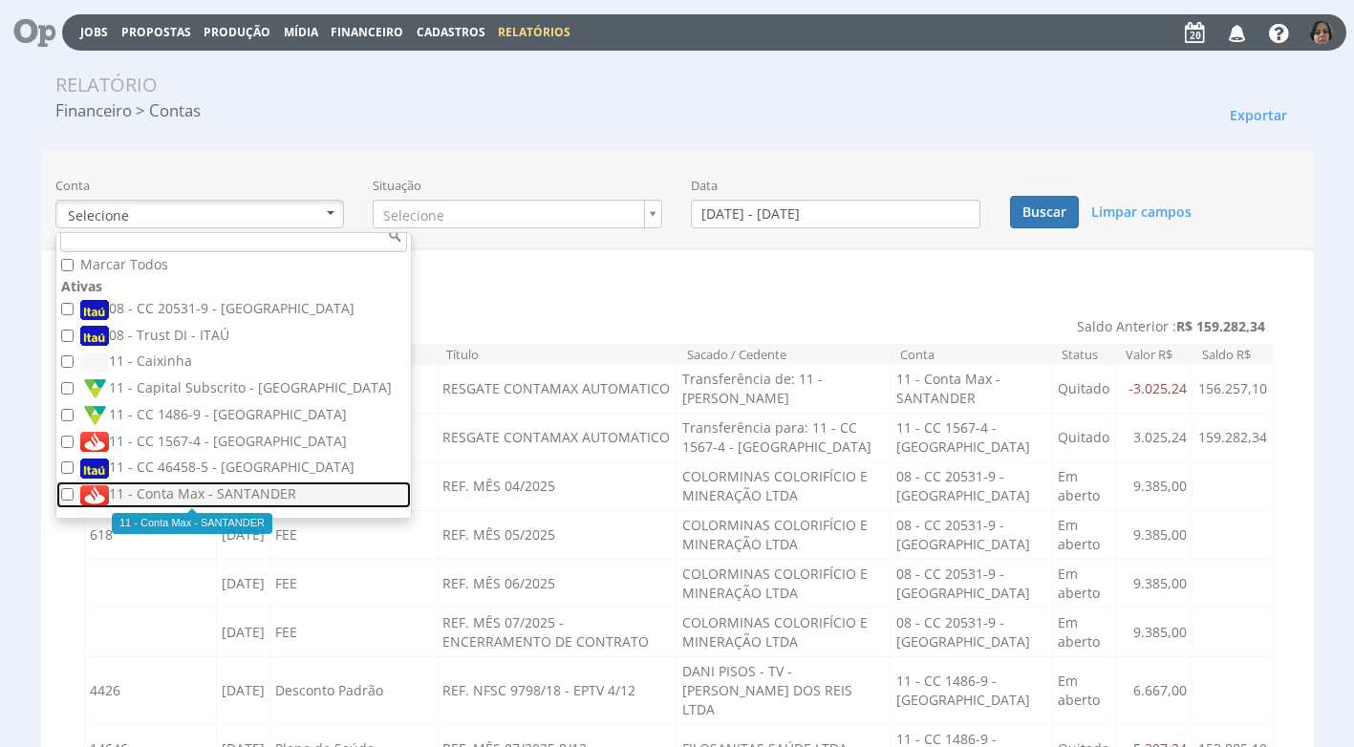
click at [254, 491] on label "11 - Conta Max - SANTANDER" at bounding box center [235, 494] width 311 height 21
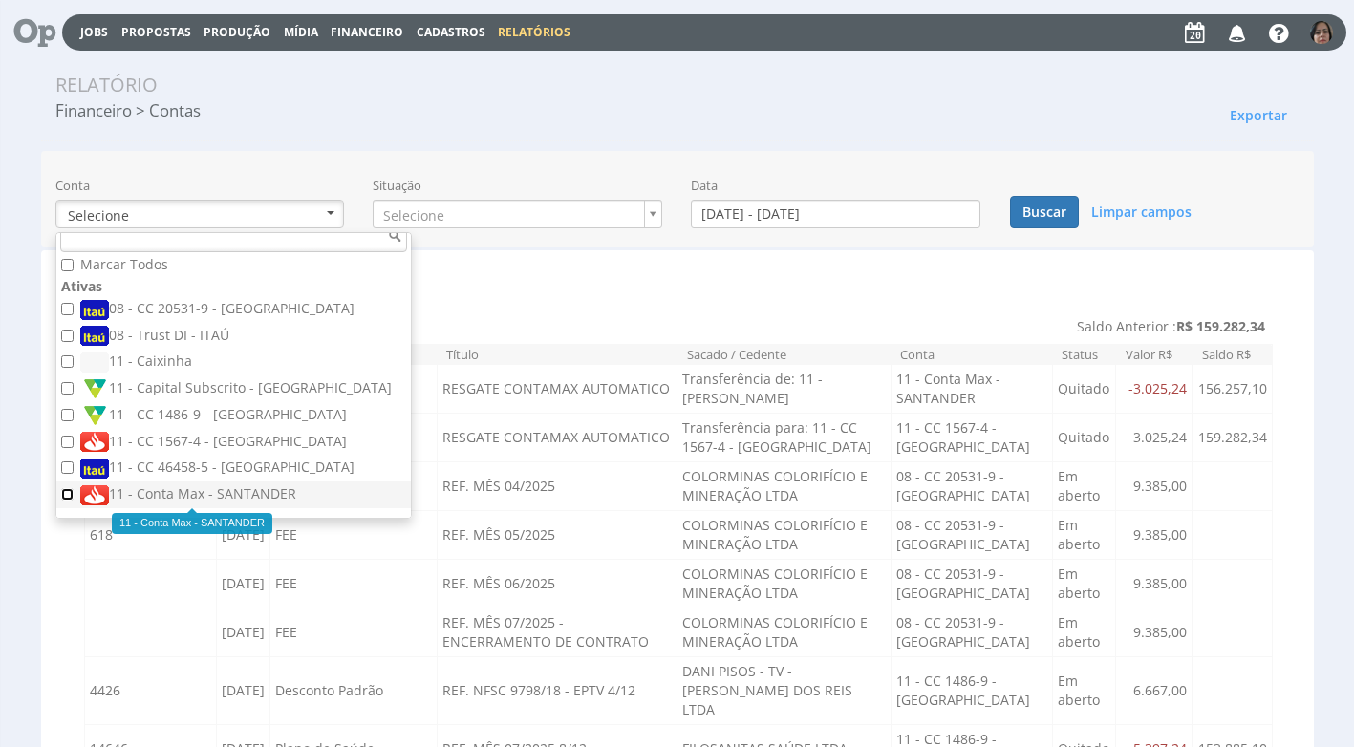
click at [74, 491] on input "11 - Conta Max - SANTANDER" at bounding box center [67, 494] width 12 height 12
checkbox input "true"
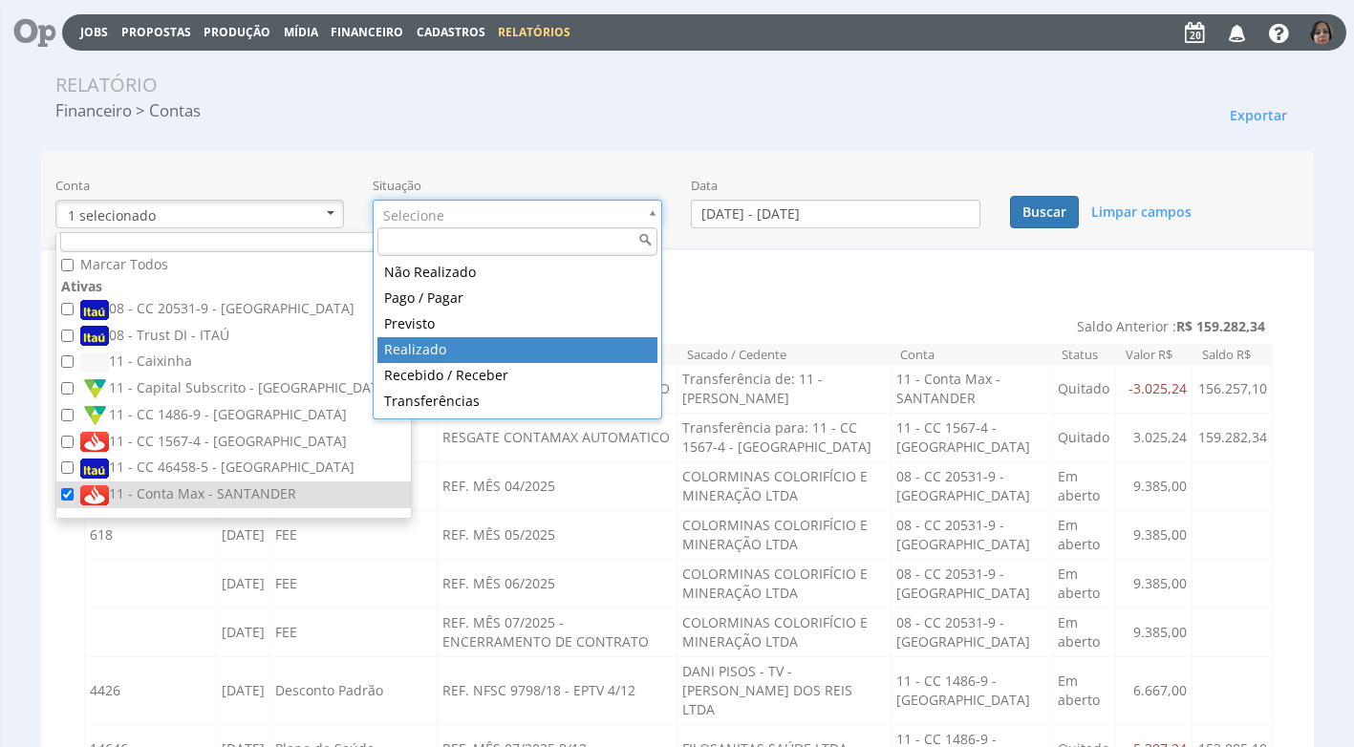
type input "realizado"
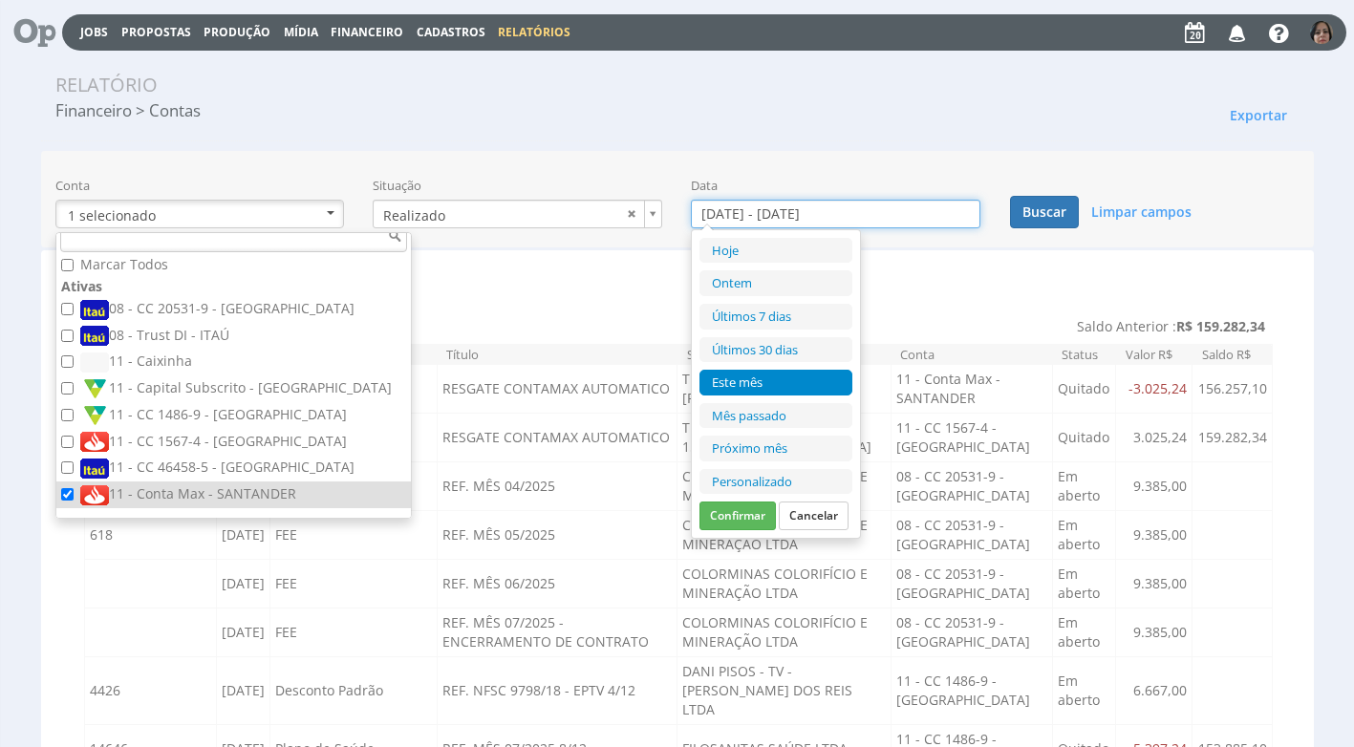
click at [730, 217] on input "[DATE] - [DATE]" at bounding box center [835, 214] width 289 height 29
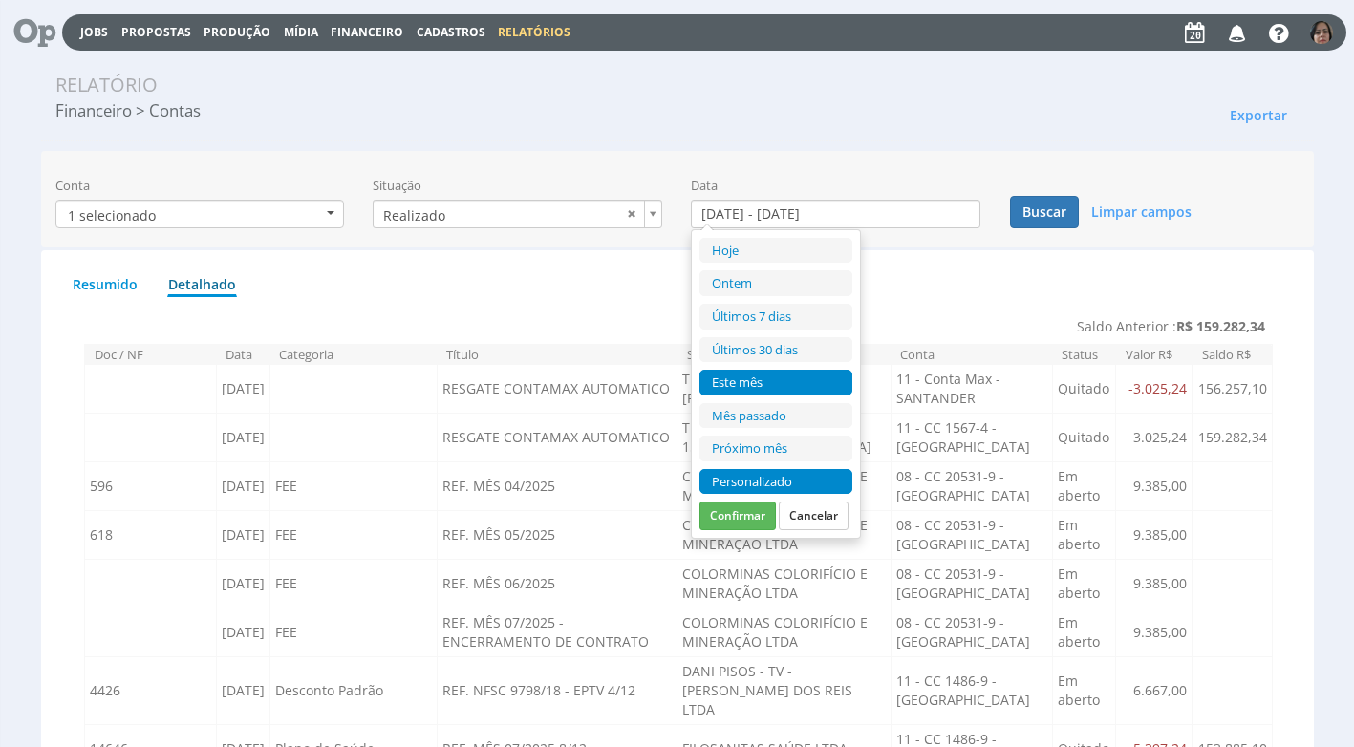
click at [738, 480] on li "Personalizado" at bounding box center [775, 482] width 153 height 26
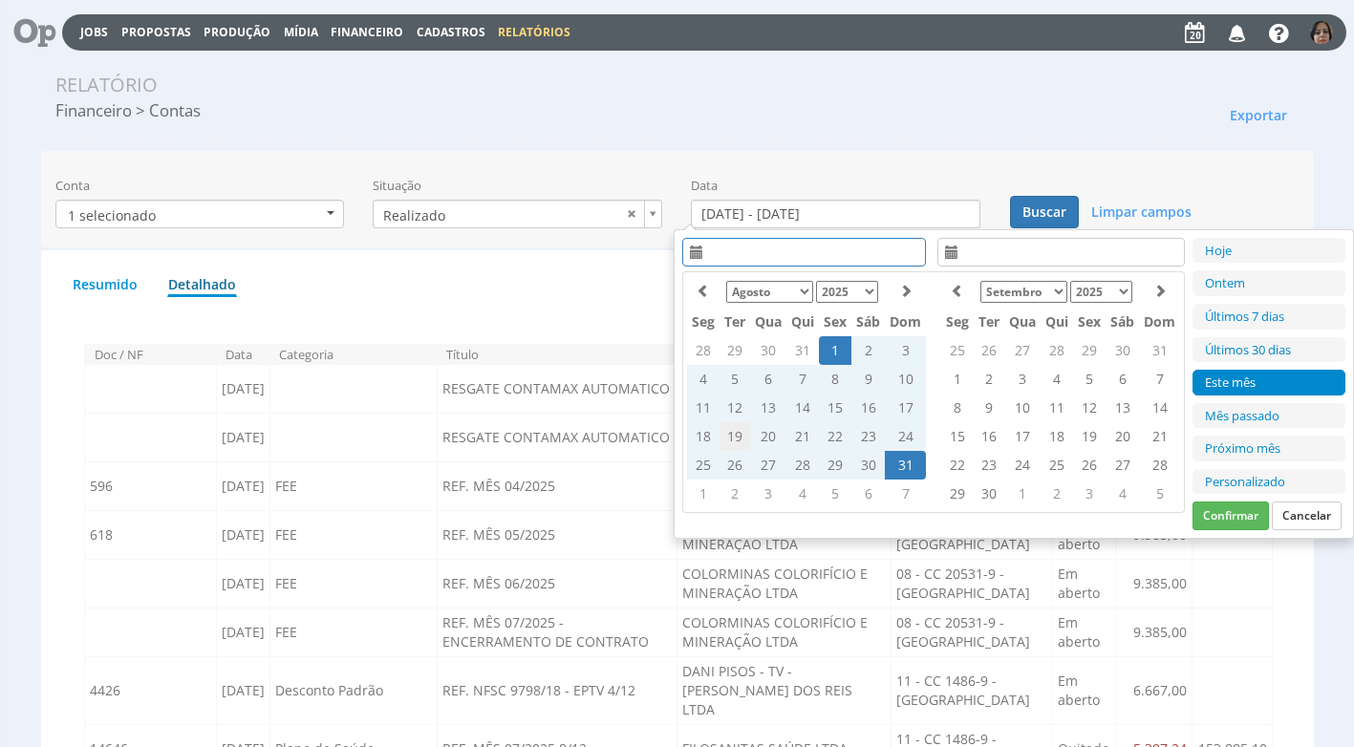
click at [733, 435] on td "19" at bounding box center [734, 436] width 31 height 29
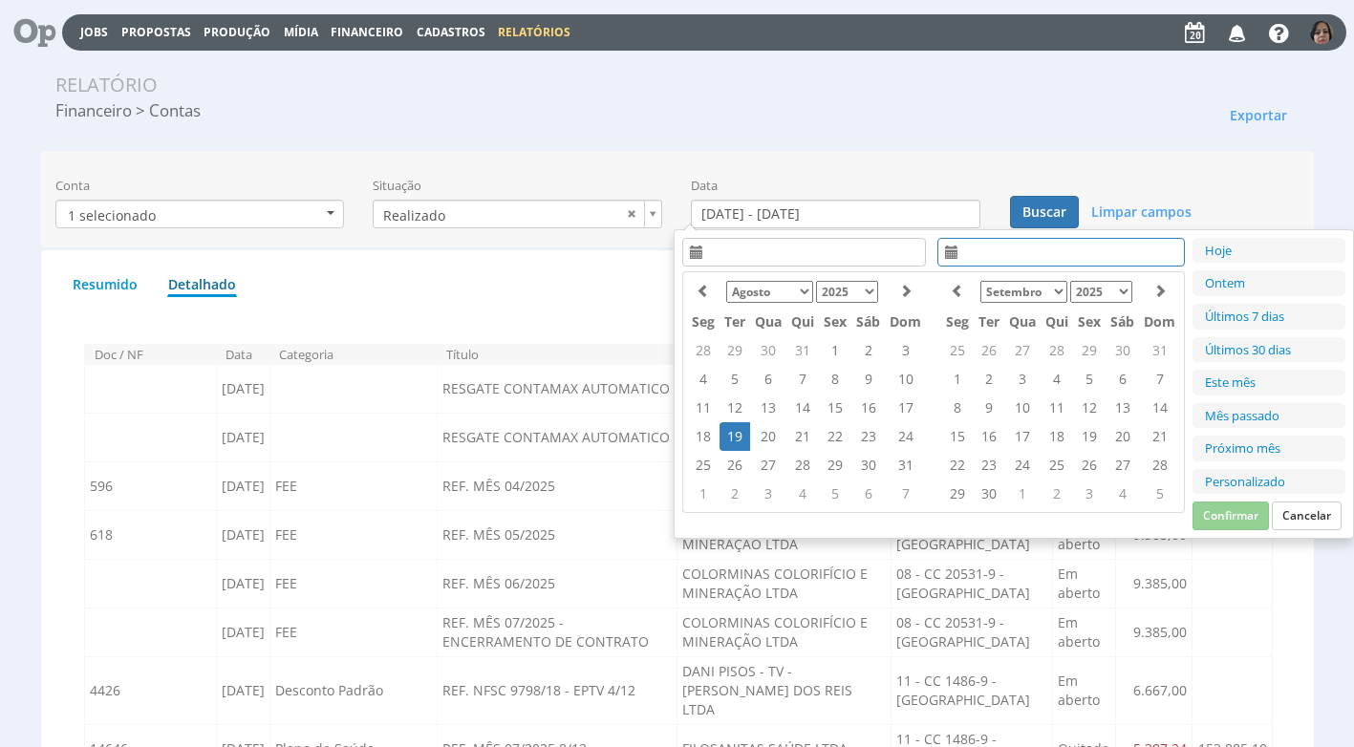
click at [733, 435] on td "19" at bounding box center [734, 436] width 31 height 29
click at [1216, 517] on button "Confirmar" at bounding box center [1230, 516] width 76 height 29
type input "[DATE] - [DATE]"
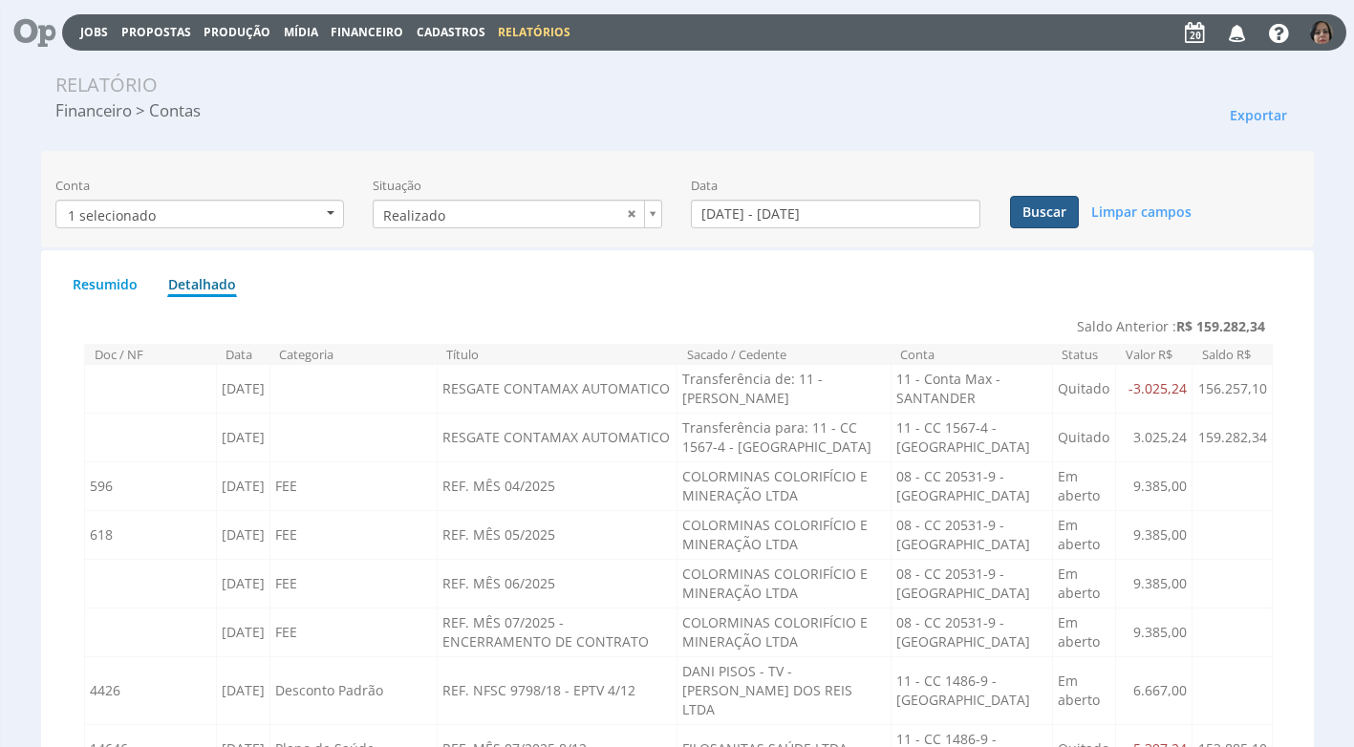
click at [1057, 216] on button "Buscar" at bounding box center [1044, 212] width 69 height 32
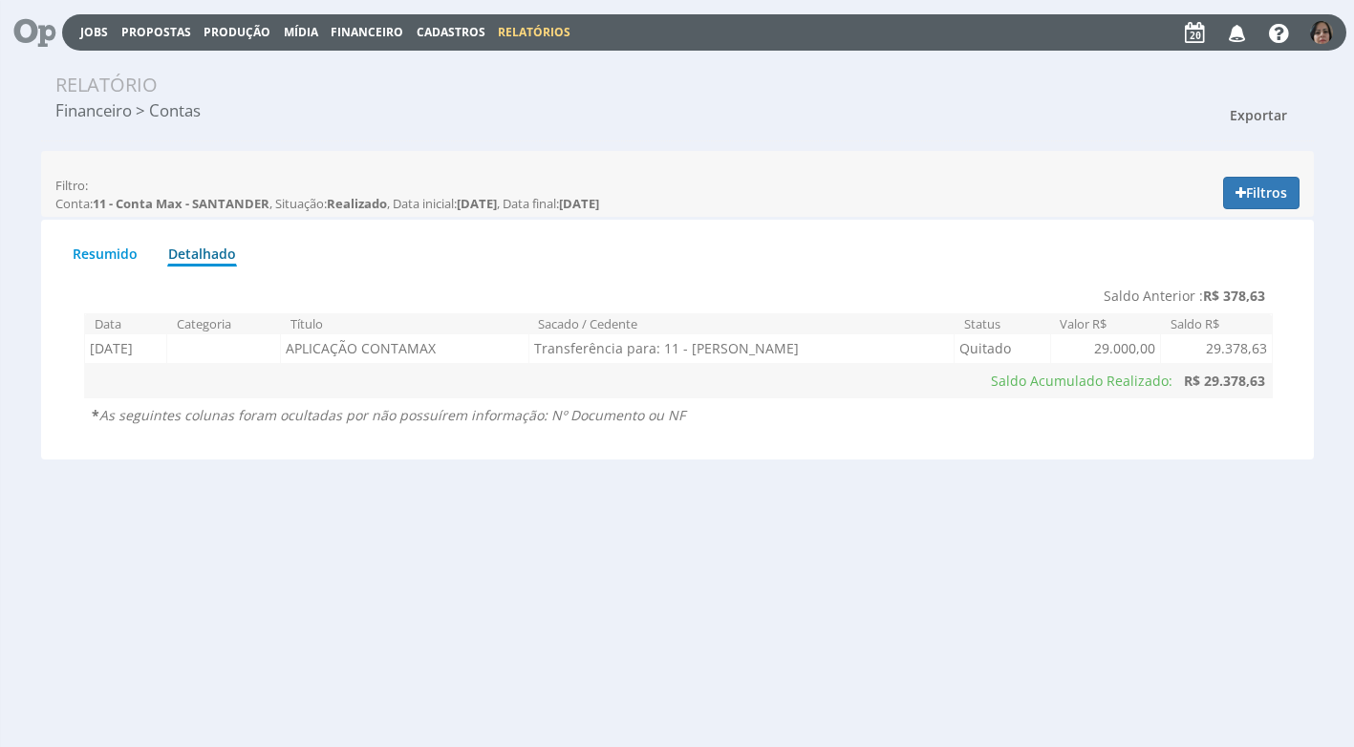
click at [1261, 116] on span "Exportar" at bounding box center [1258, 115] width 57 height 18
click at [1223, 202] on link "Imprimir" at bounding box center [1222, 201] width 151 height 25
click at [379, 31] on span "Financeiro" at bounding box center [367, 32] width 73 height 16
click at [354, 60] on link "Lançamentos" at bounding box center [369, 62] width 161 height 28
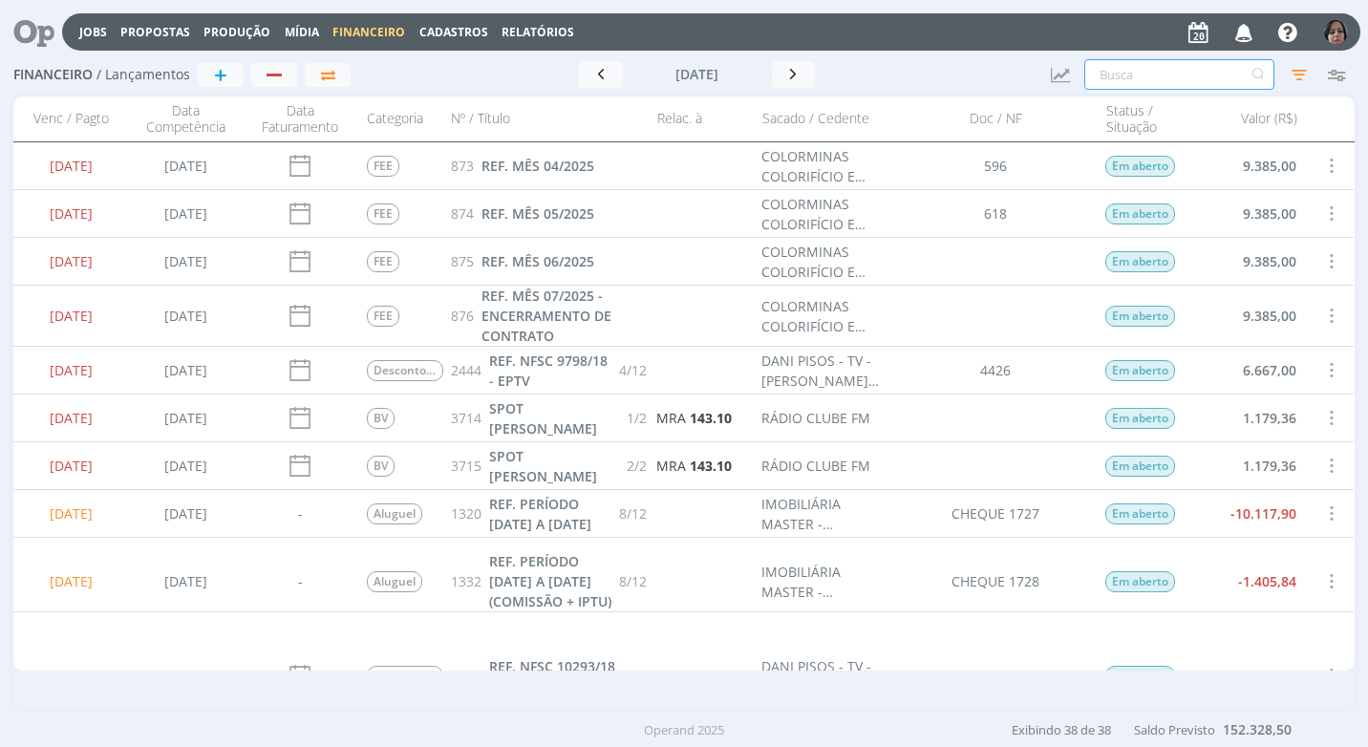
click at [1089, 70] on input "text" at bounding box center [1179, 74] width 190 height 31
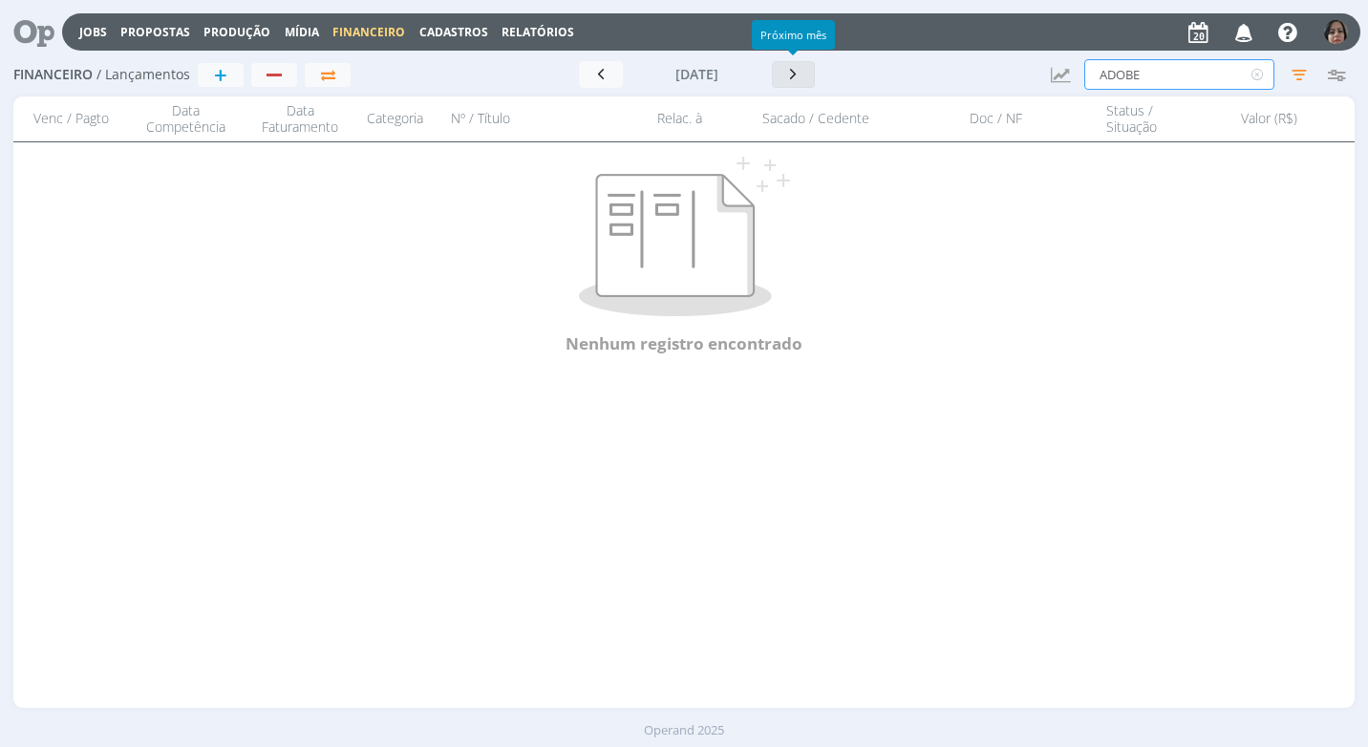
type input "ADOBE"
click at [781, 73] on button "button" at bounding box center [794, 74] width 44 height 27
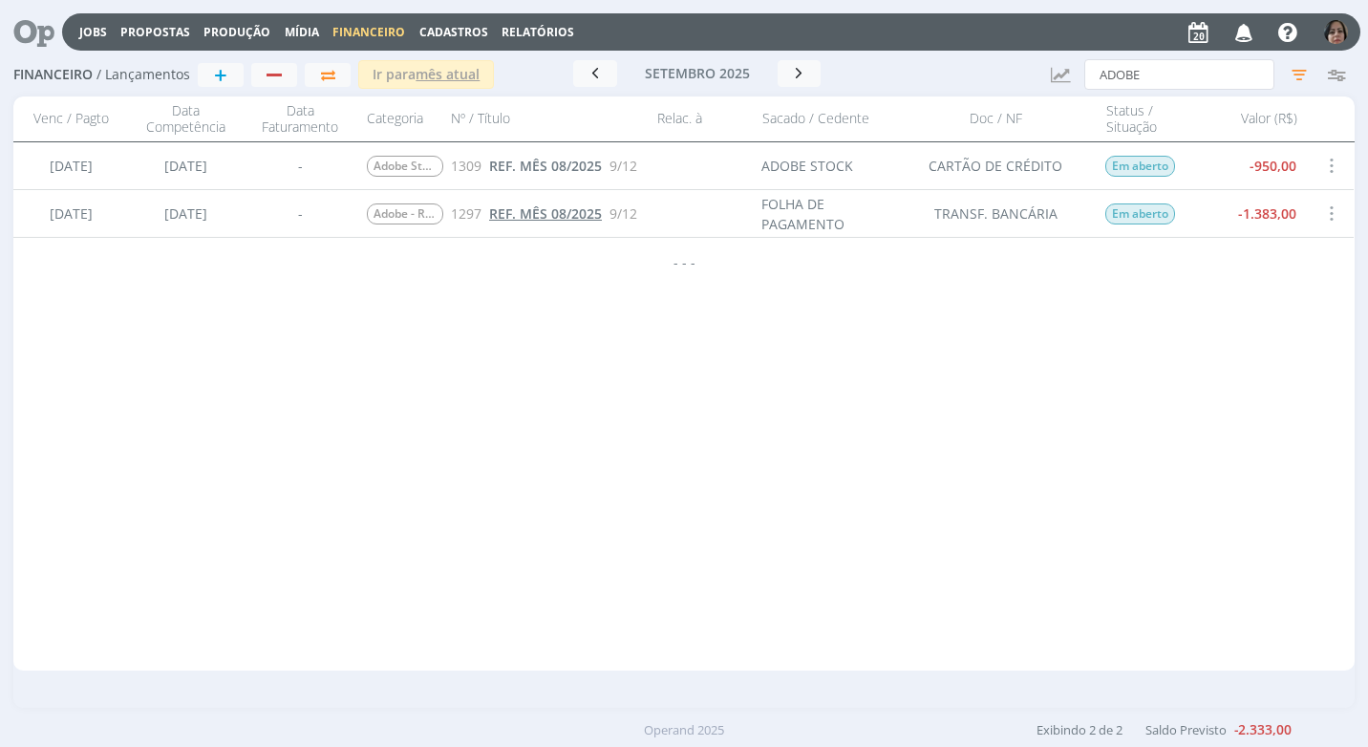
click at [522, 214] on span "REF. MÊS 08/2025" at bounding box center [545, 213] width 113 height 18
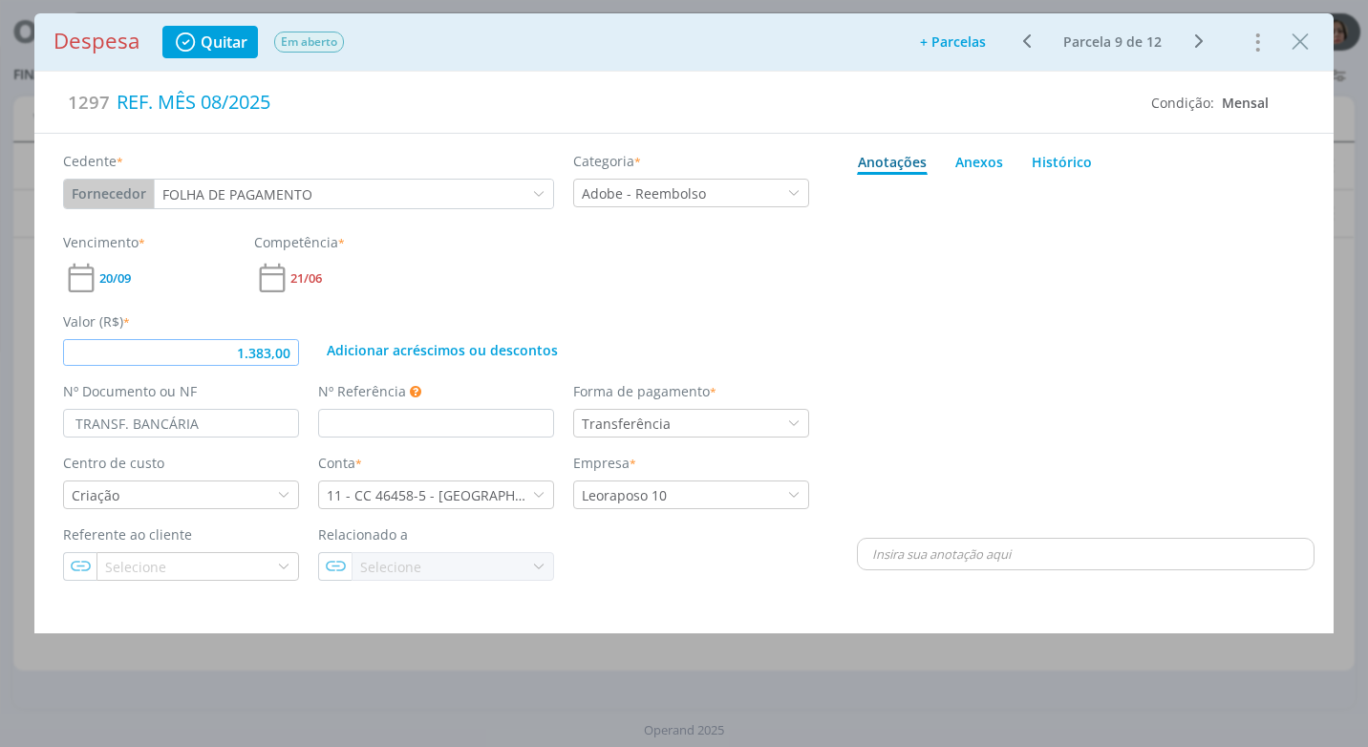
click at [289, 356] on input "1.383,00" at bounding box center [181, 352] width 236 height 27
type input "1.478,00"
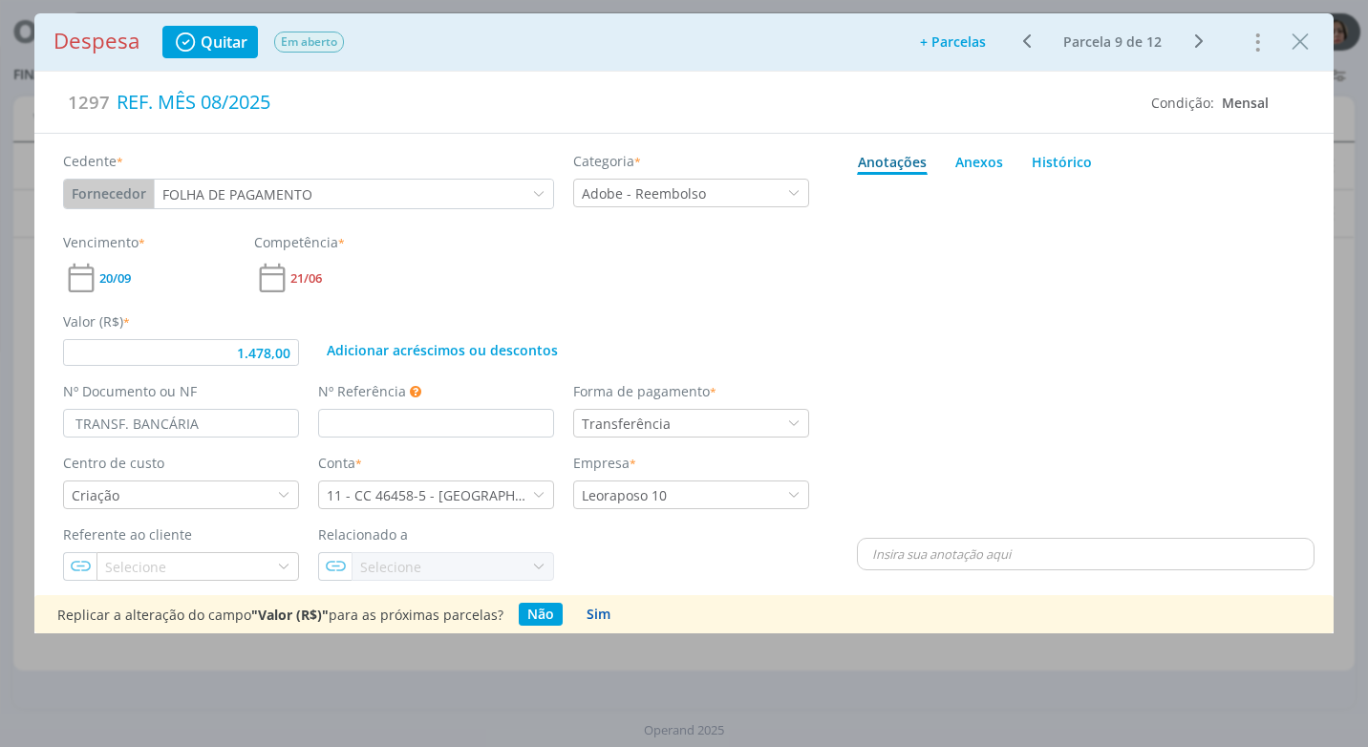
click at [596, 614] on button "Sim" at bounding box center [598, 614] width 41 height 23
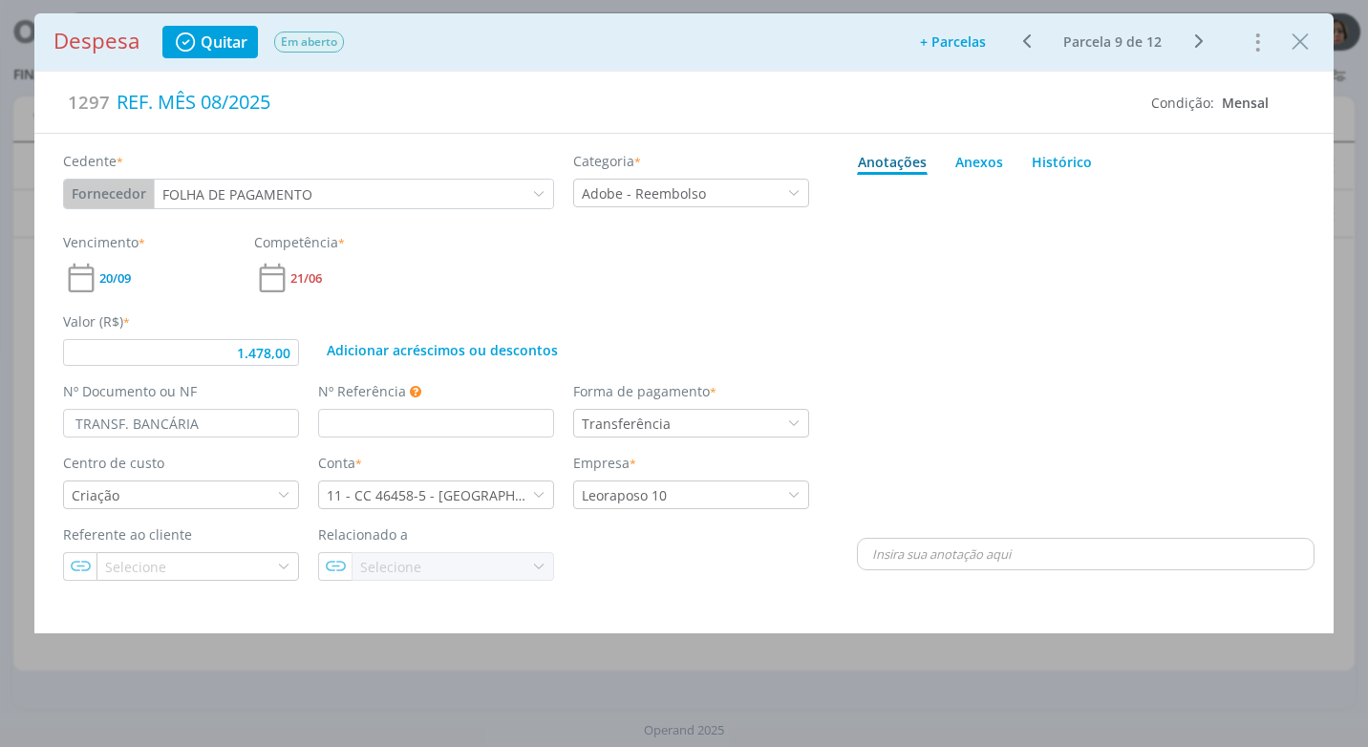
click at [1195, 39] on icon "dialog" at bounding box center [1199, 41] width 24 height 23
type input "1.478,00"
click at [1300, 40] on icon "Close" at bounding box center [1300, 42] width 29 height 29
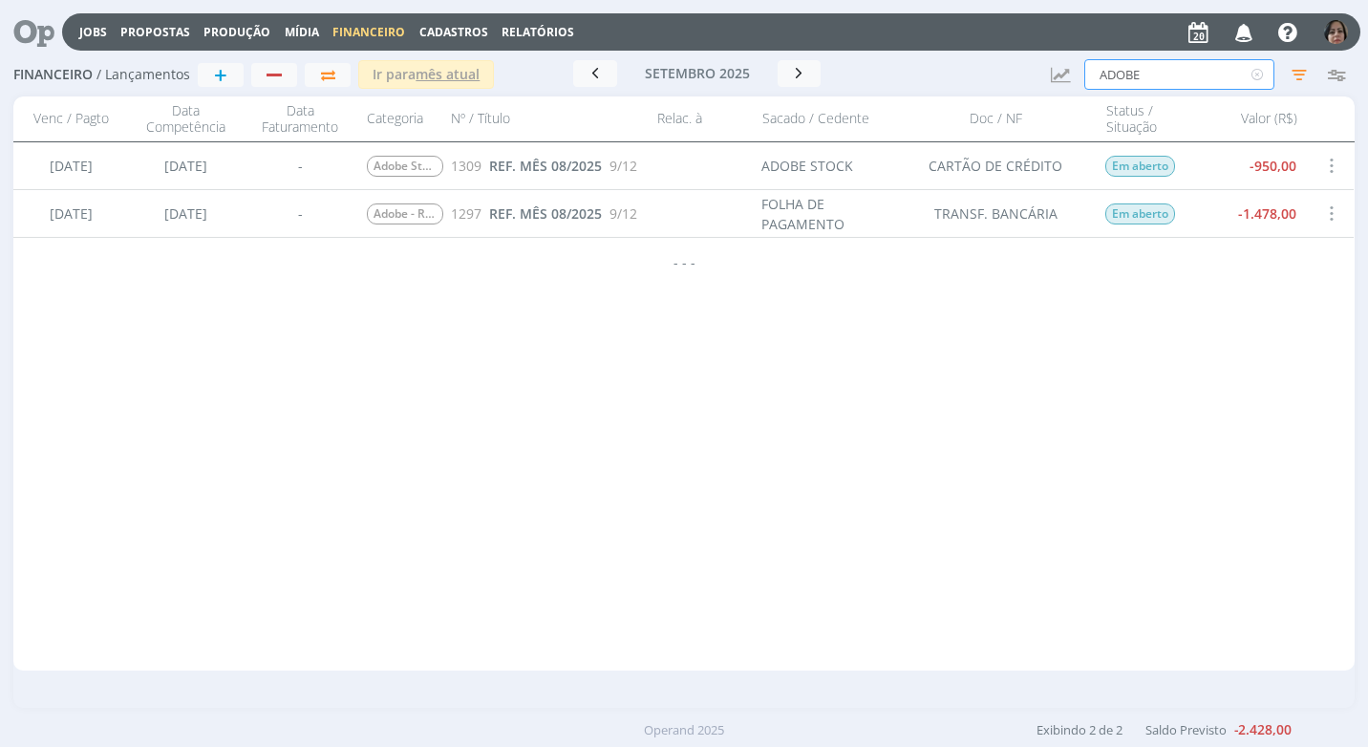
click at [1147, 83] on input "ADOBE" at bounding box center [1179, 74] width 190 height 31
type input "A"
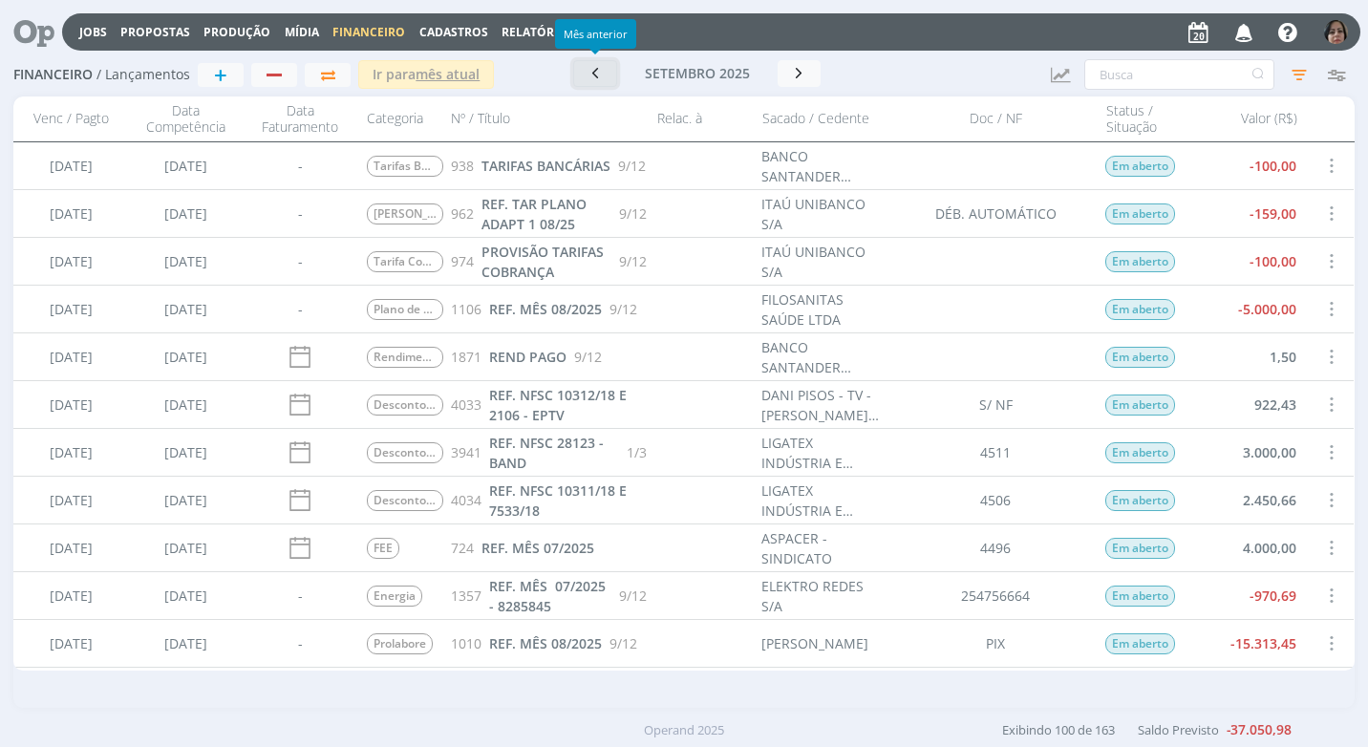
click at [592, 76] on icon "button" at bounding box center [595, 73] width 19 height 18
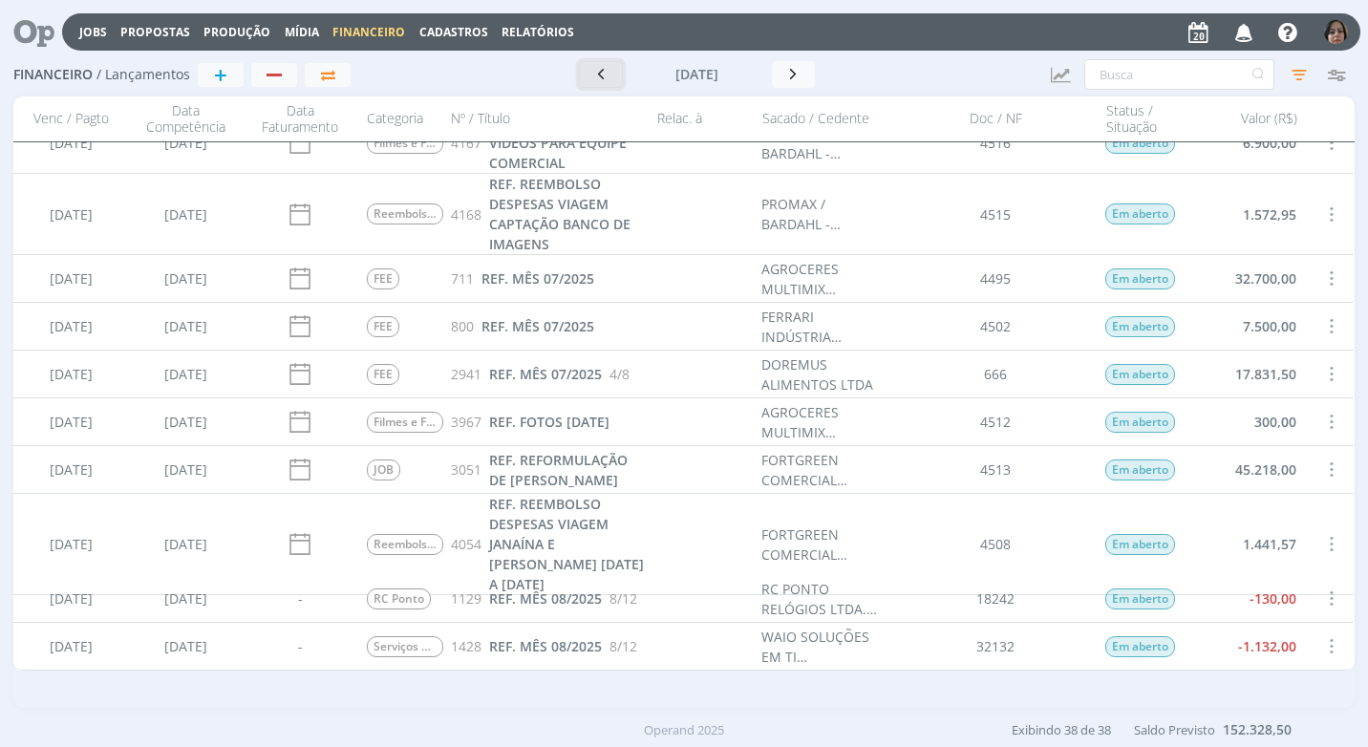
scroll to position [1689, 0]
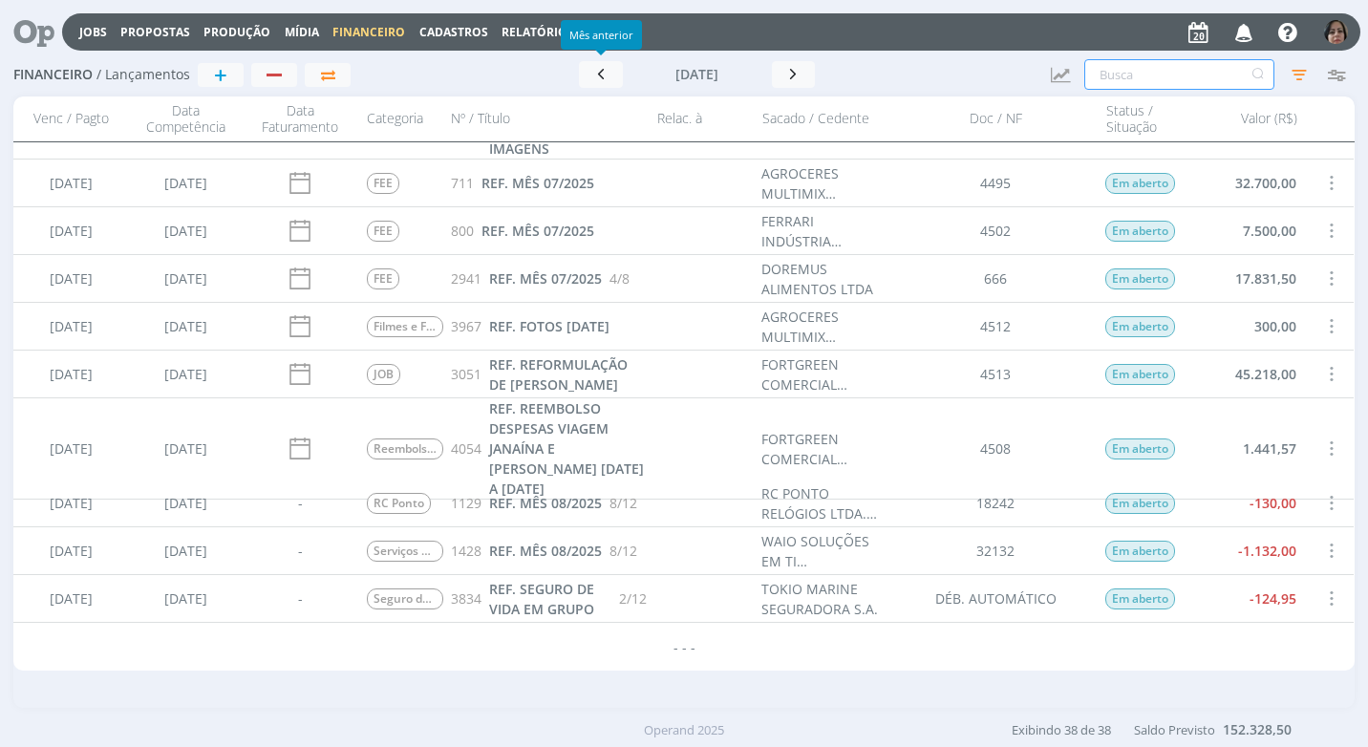
click at [1123, 81] on input "text" at bounding box center [1179, 74] width 190 height 31
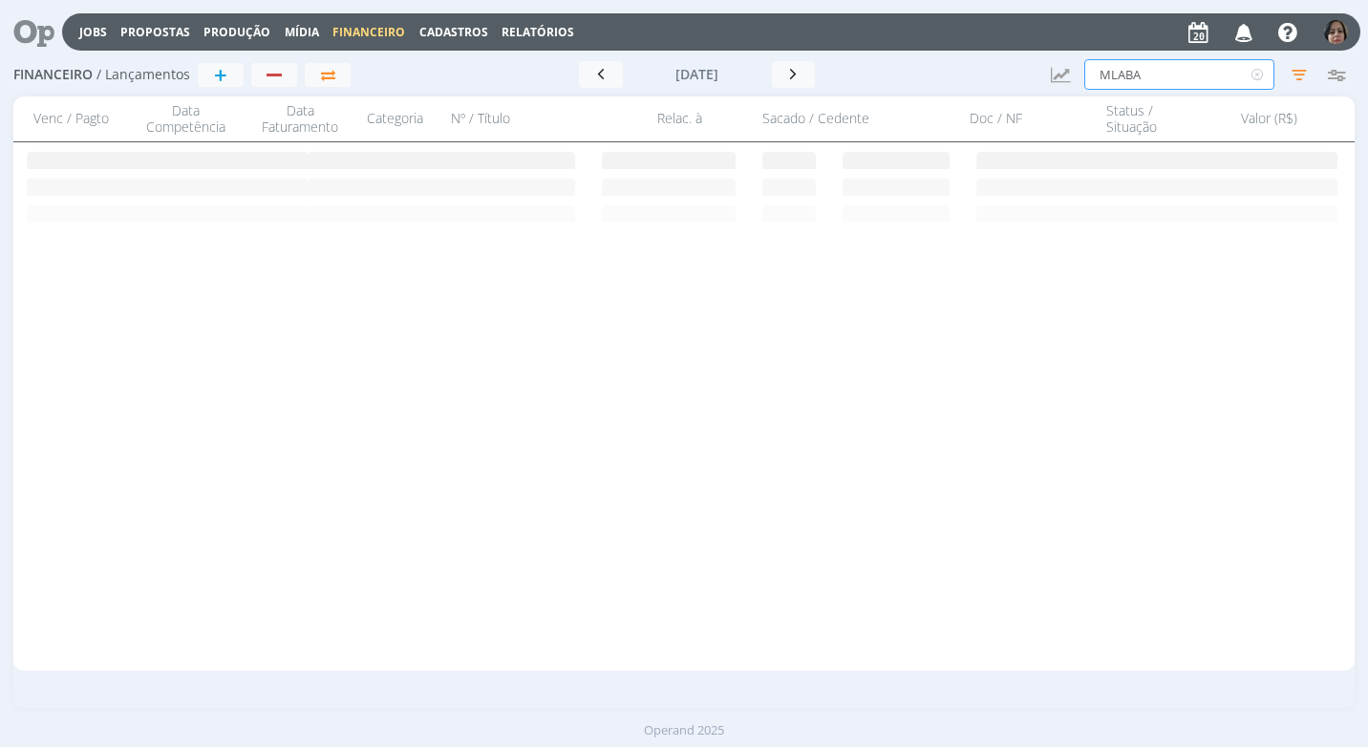
scroll to position [0, 0]
type input "MLABS"
click at [782, 60] on div "Ir para mês atual [DATE] < 2025 > Janeiro Fevereiro Março Abril Maio Junho Julh…" at bounding box center [696, 74] width 676 height 57
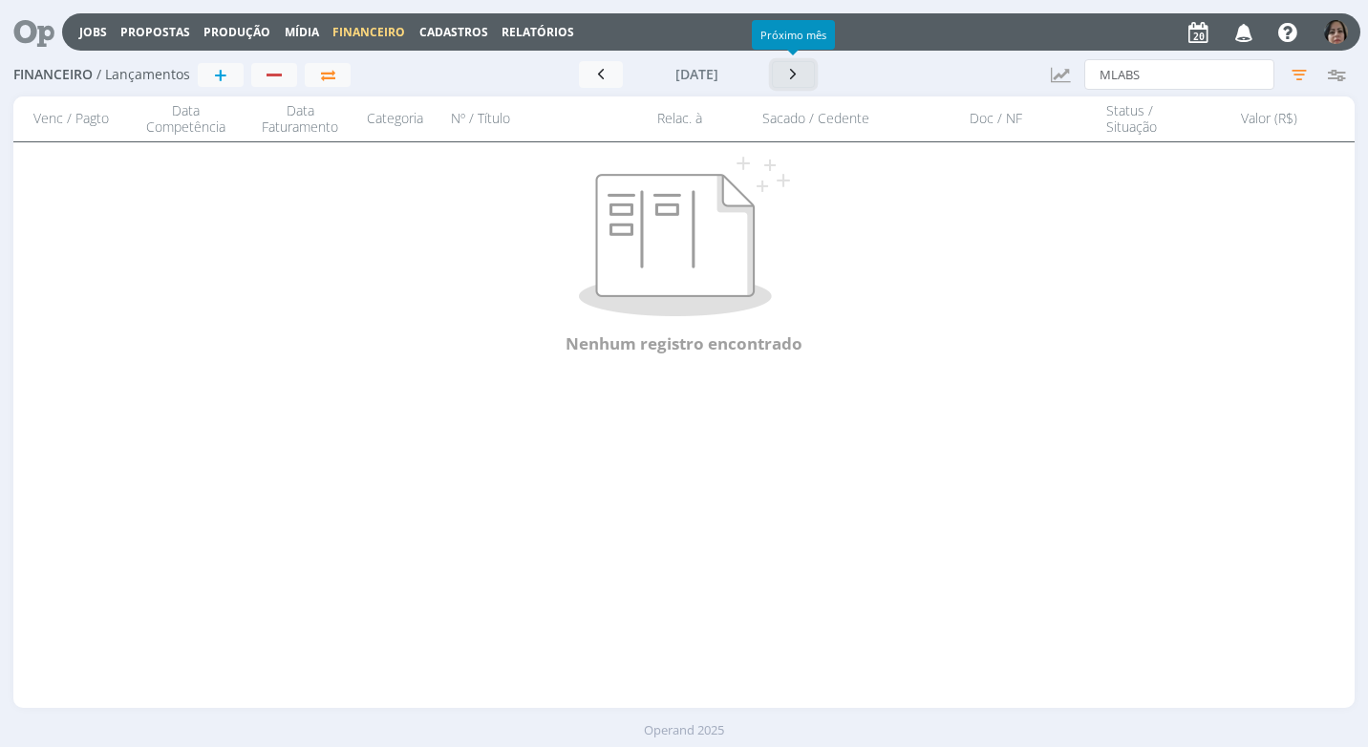
click at [786, 77] on icon "button" at bounding box center [793, 74] width 19 height 18
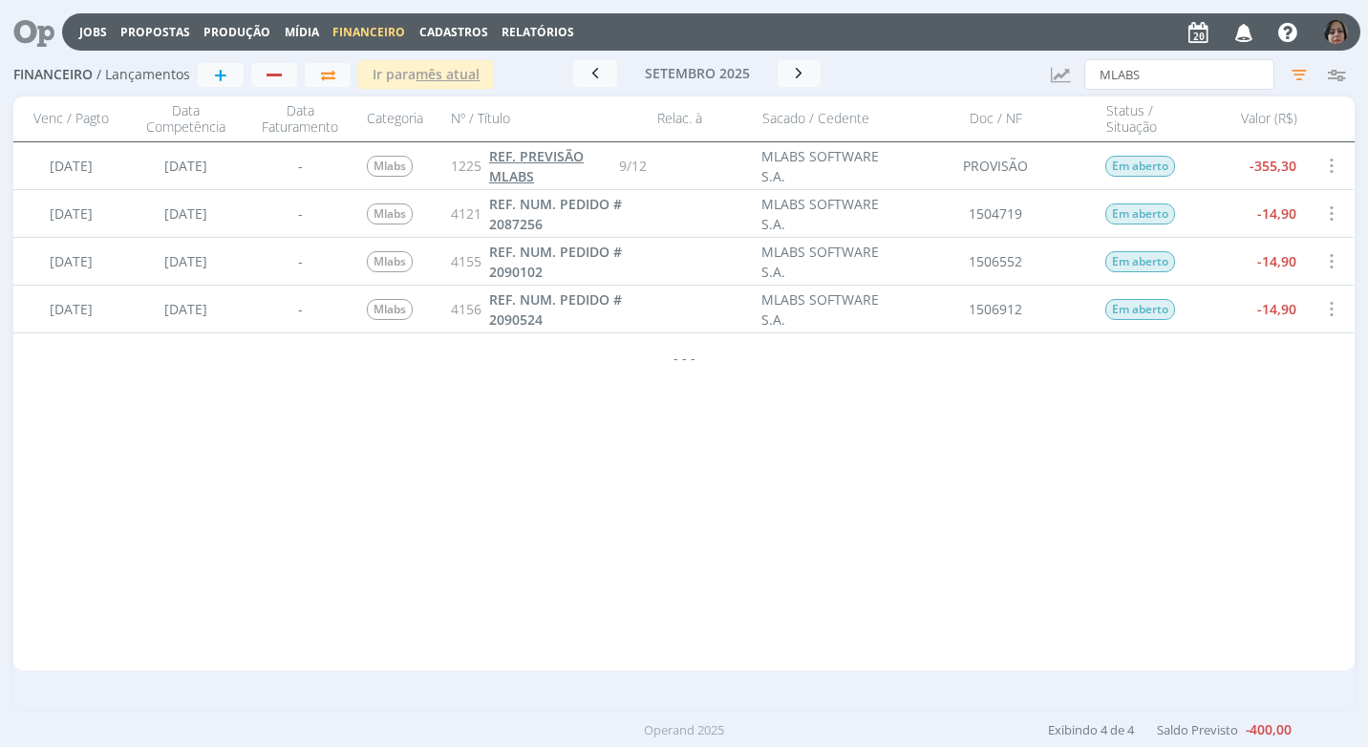
click at [518, 162] on span "REF. PREVISÃO MLABS" at bounding box center [536, 166] width 95 height 38
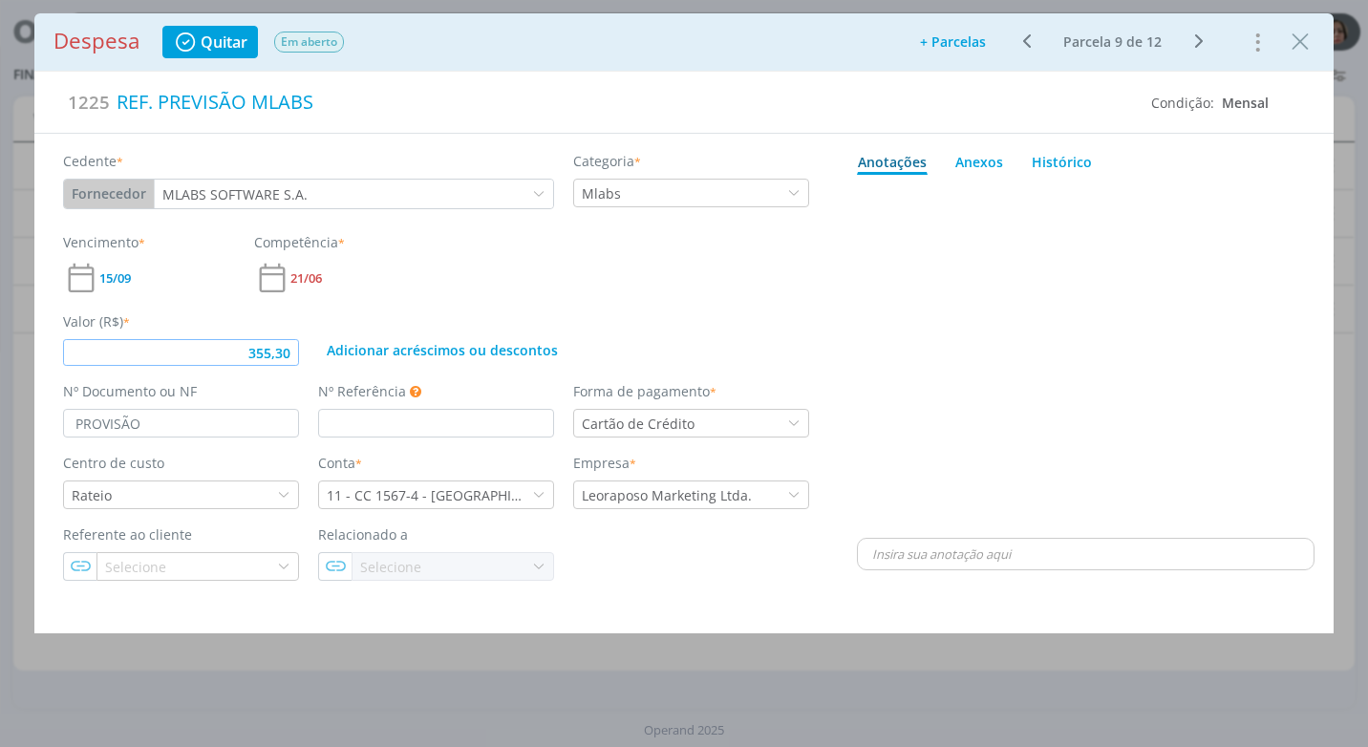
drag, startPoint x: 290, startPoint y: 354, endPoint x: 291, endPoint y: 377, distance: 23.9
click at [290, 362] on input "355,30" at bounding box center [181, 352] width 236 height 27
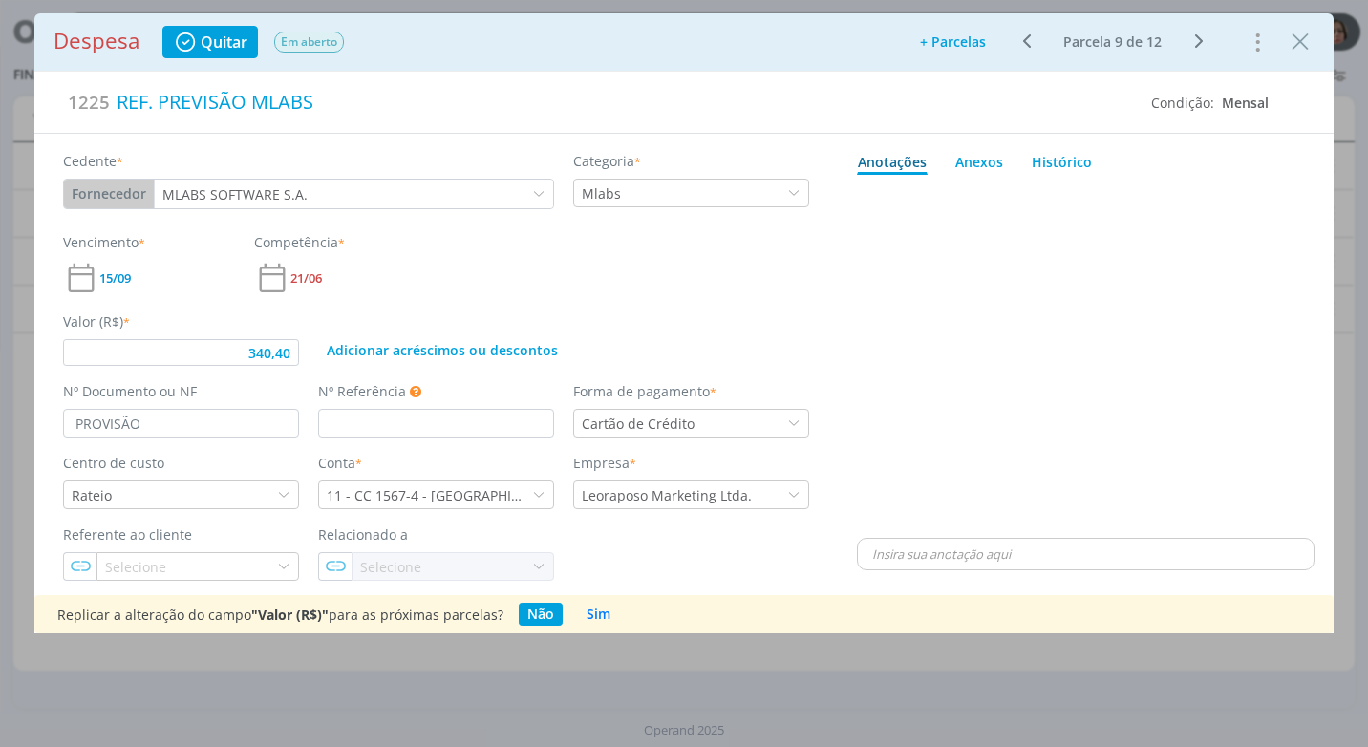
click at [1292, 57] on div "Despesa Quitar Em aberto Adicionar parcelas: As parcelas serão geradas com base…" at bounding box center [684, 42] width 1261 height 33
type input "340,40"
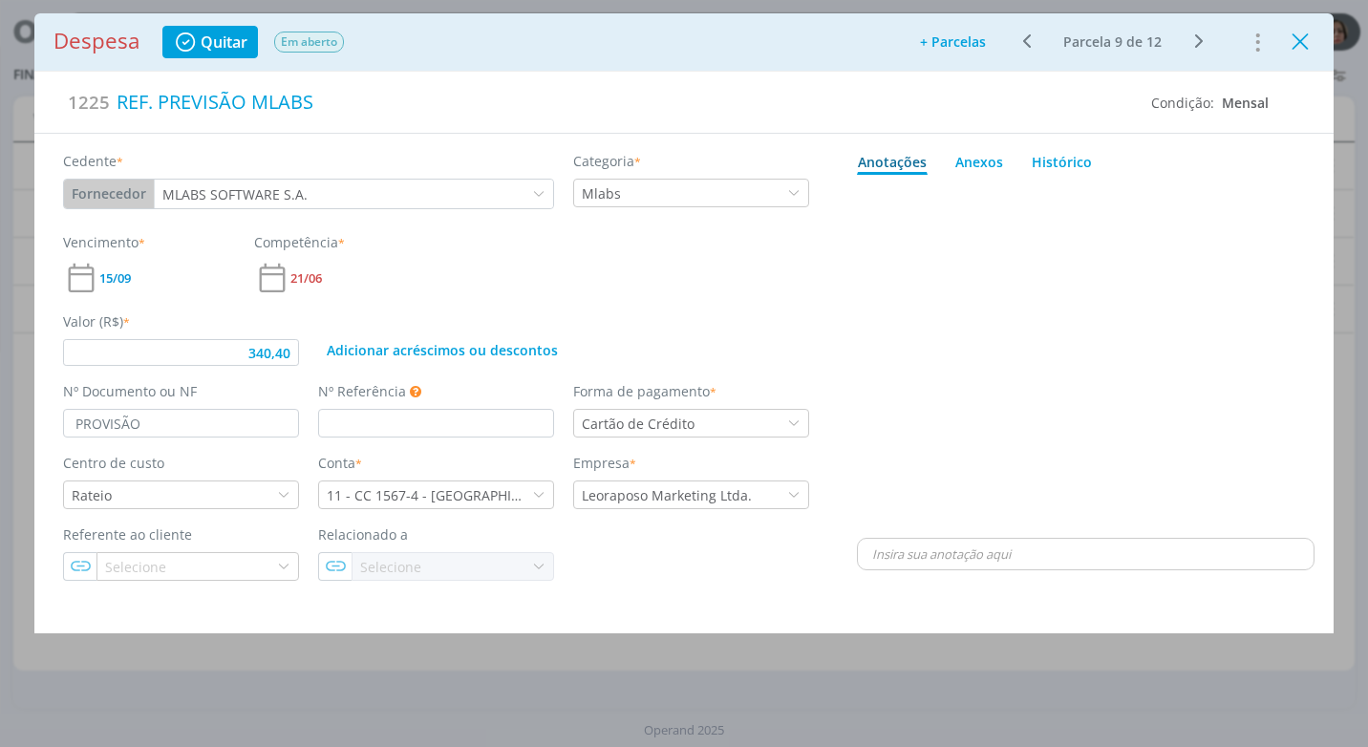
click at [1294, 45] on icon "Close" at bounding box center [1300, 42] width 29 height 29
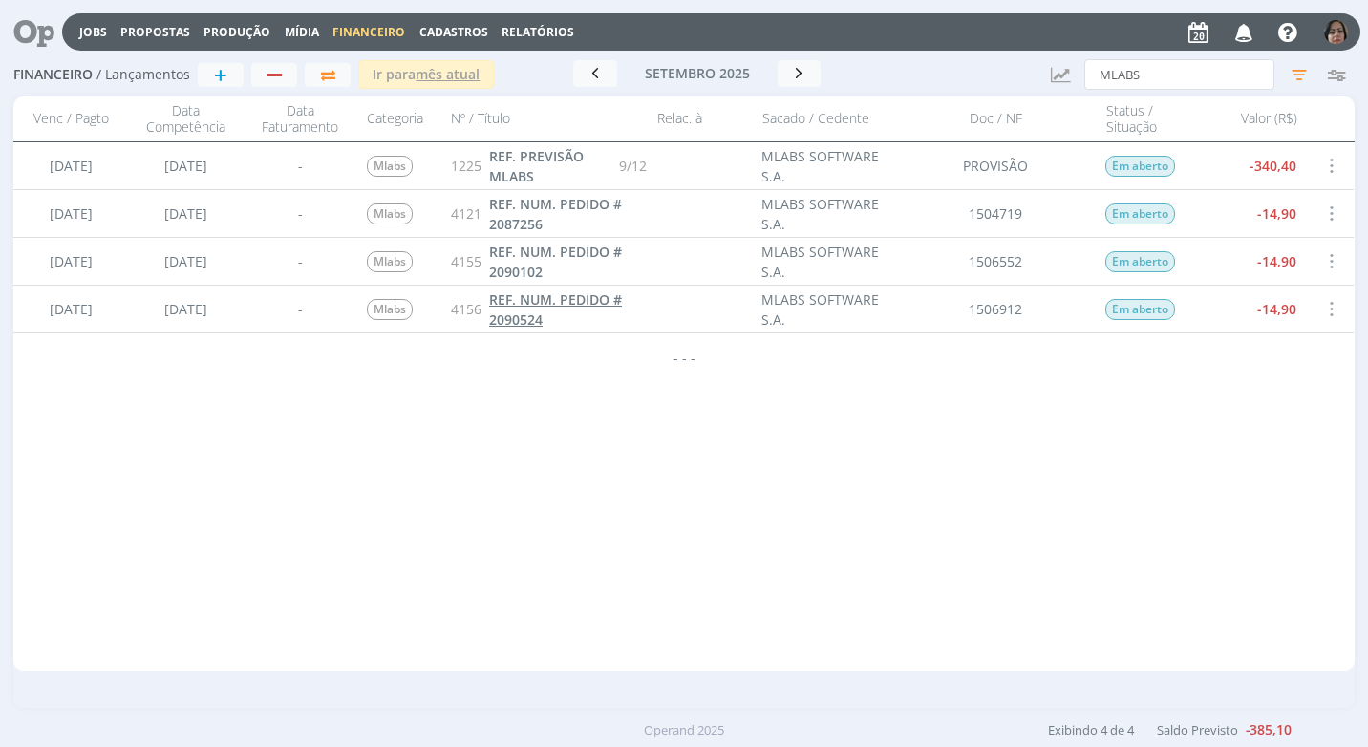
click at [526, 305] on span "REF. NUM. PEDIDO # 2090524" at bounding box center [555, 309] width 133 height 38
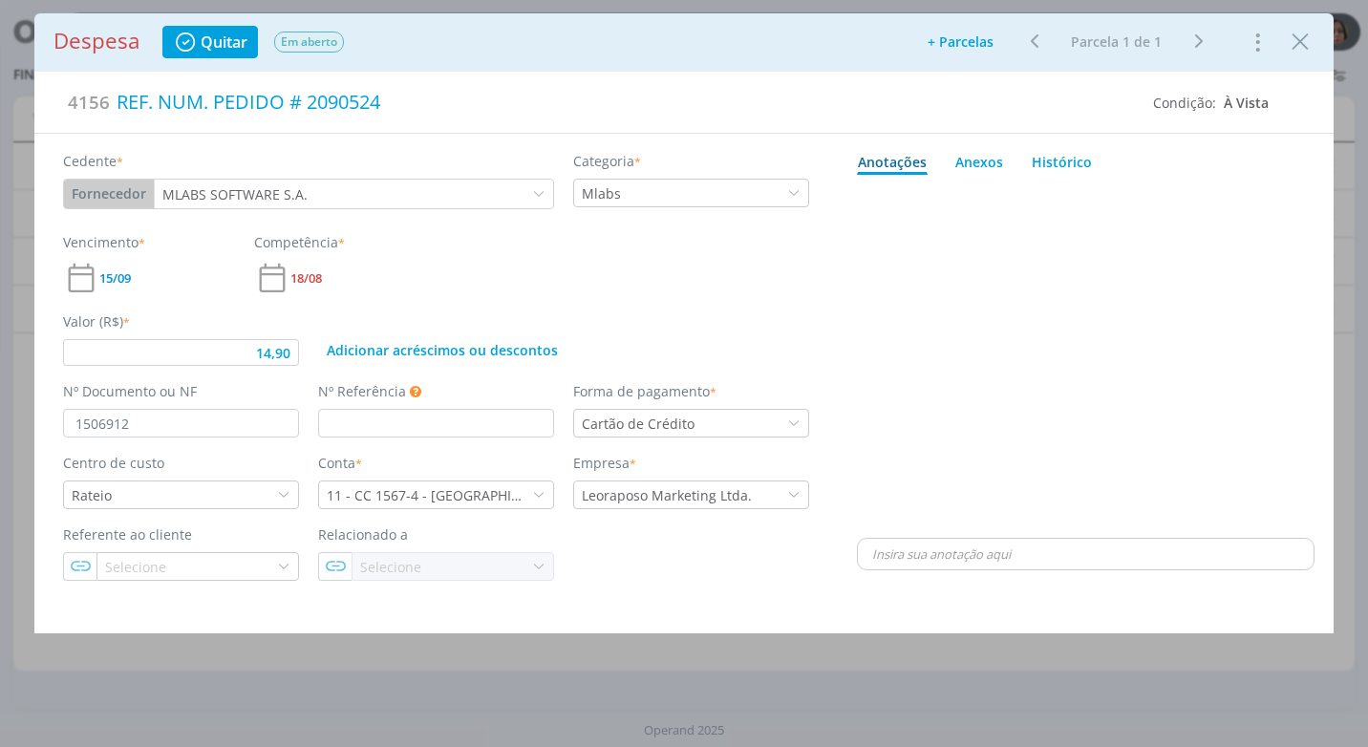
type input "14,90"
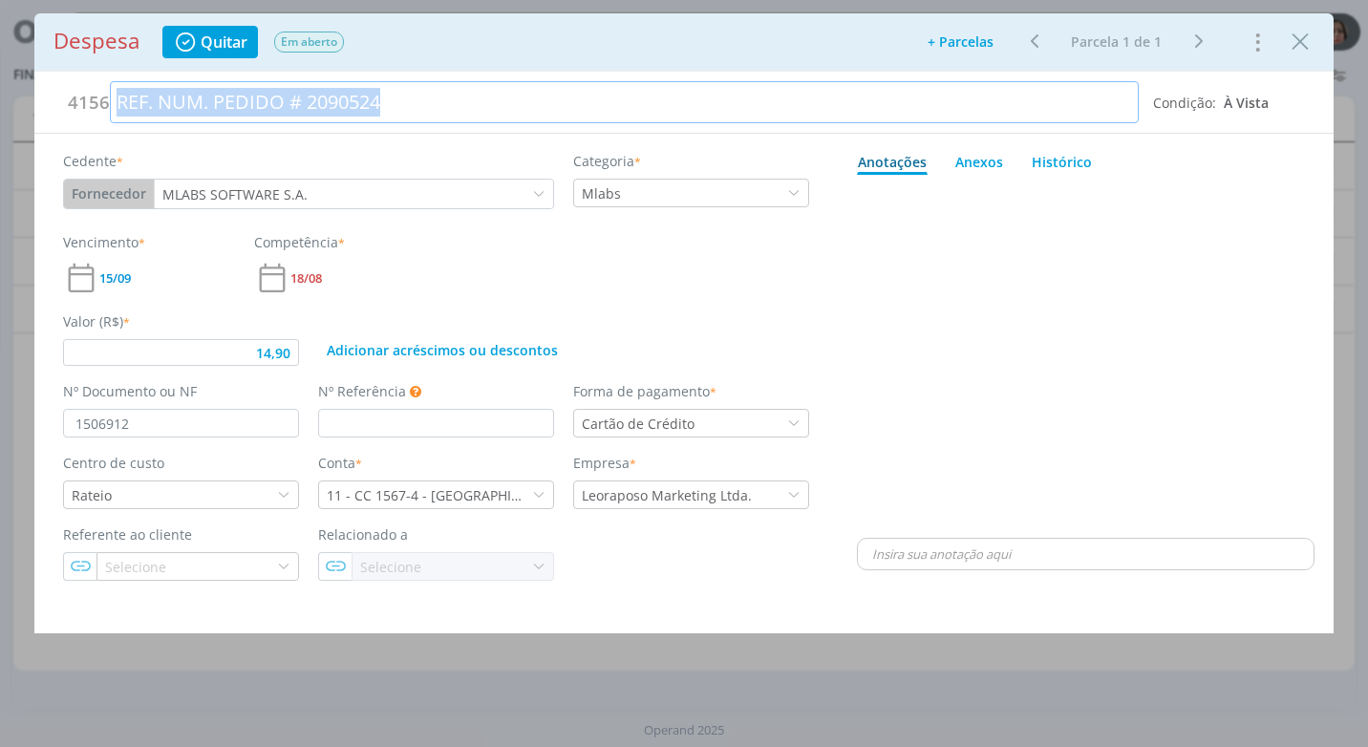
drag, startPoint x: 417, startPoint y: 110, endPoint x: -4, endPoint y: 90, distance: 420.9
click at [0, 90] on html "Jobs Propostas Produção [GEOGRAPHIC_DATA] Financeiro Cadastros Relatórios Notif…" at bounding box center [684, 373] width 1368 height 747
copy div "REF. NUM. PEDIDO # 2090524"
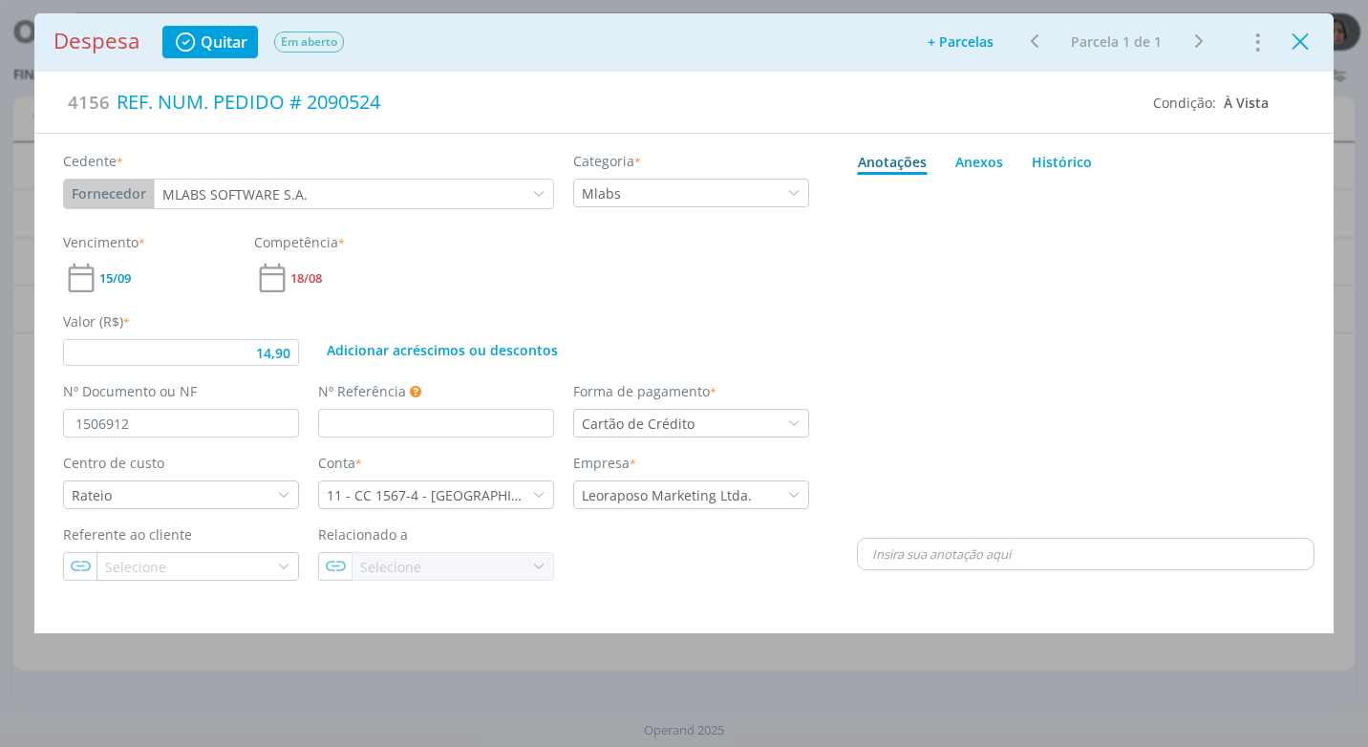
drag, startPoint x: 1318, startPoint y: 42, endPoint x: 1303, endPoint y: 53, distance: 17.8
click at [1316, 42] on div "Despesa Quitar Em aberto Adicionar parcelas: As parcelas serão geradas com base…" at bounding box center [683, 41] width 1299 height 57
click at [1301, 39] on icon "Close" at bounding box center [1300, 42] width 29 height 29
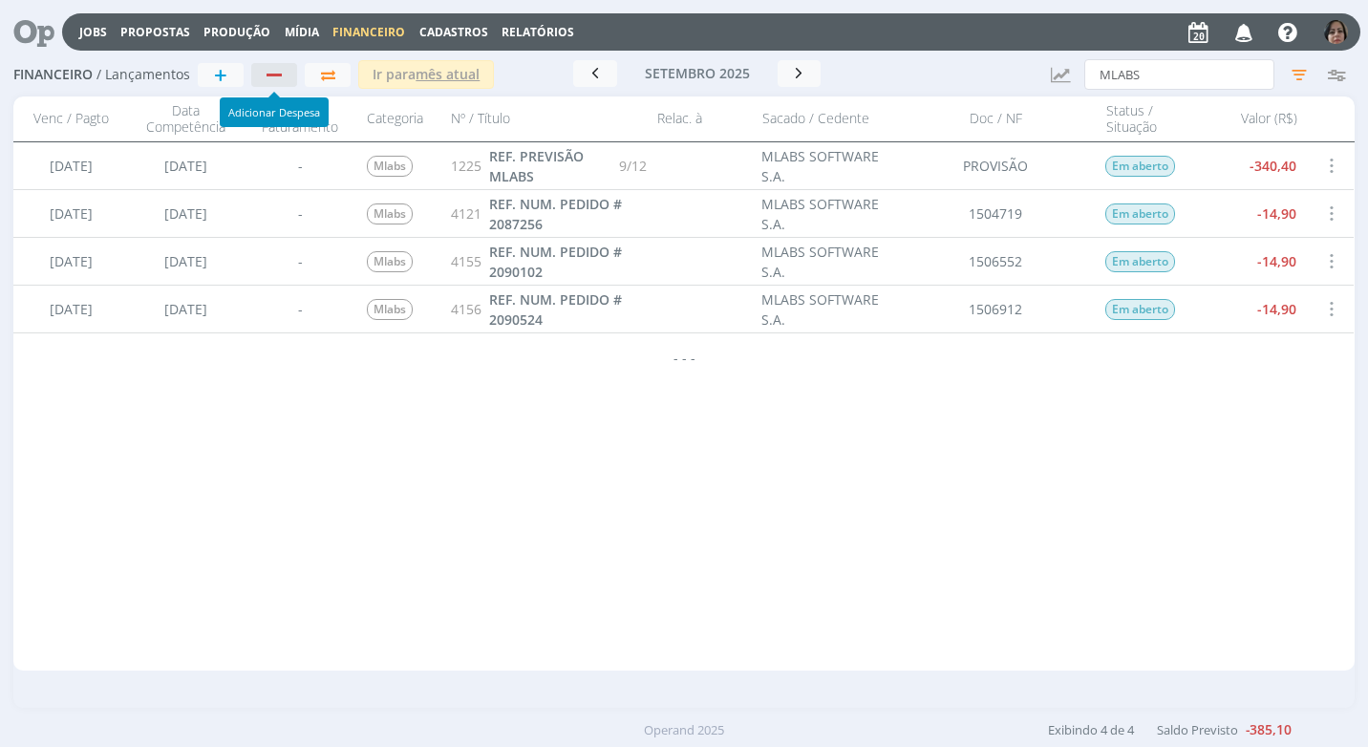
click at [273, 72] on div "button" at bounding box center [275, 75] width 25 height 12
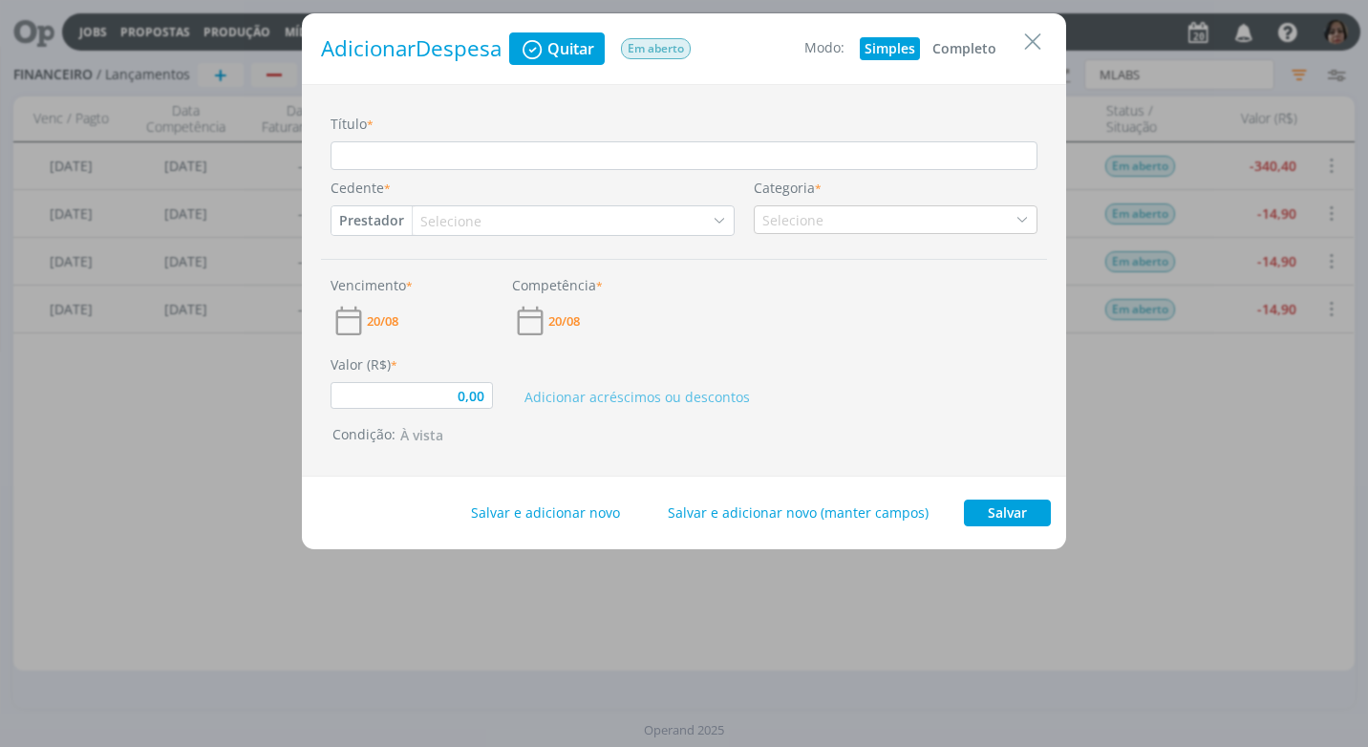
click at [958, 44] on button "Completo" at bounding box center [965, 48] width 74 height 23
type input "0,00"
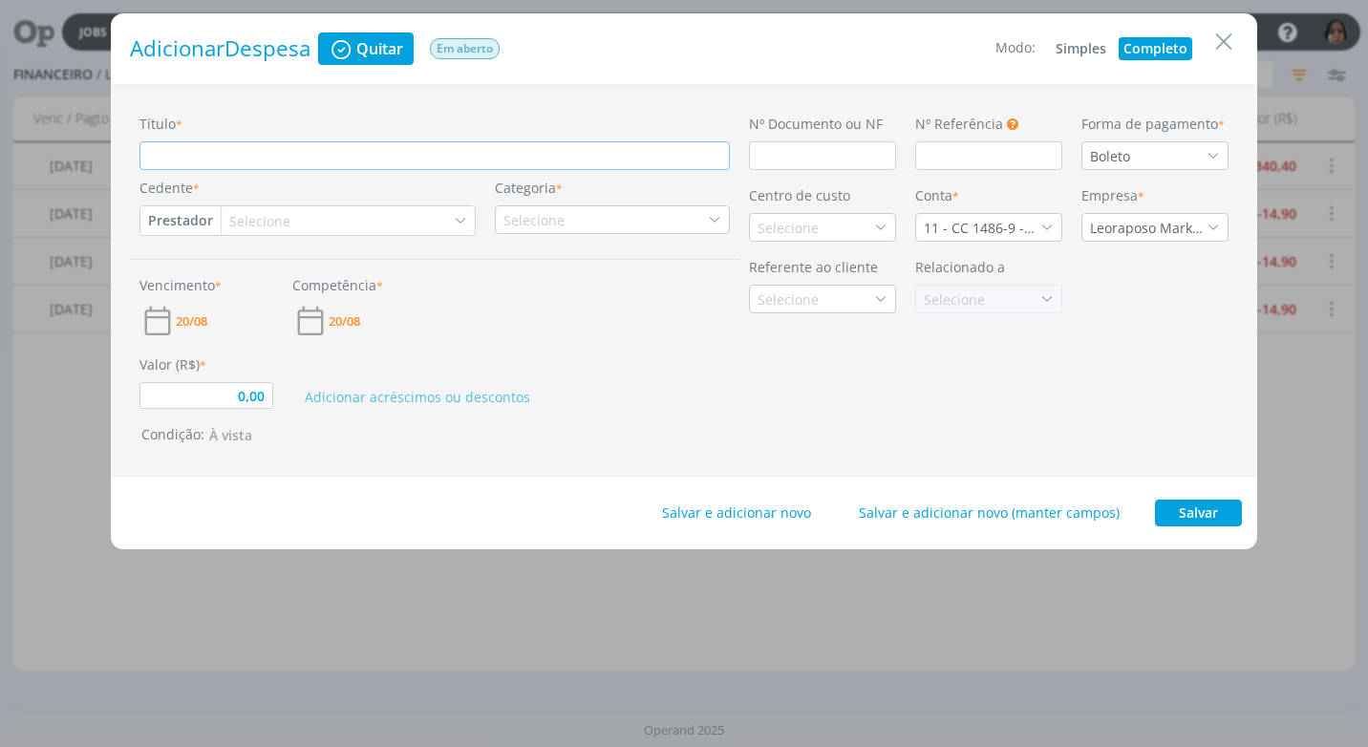
click at [150, 154] on input "Título *" at bounding box center [434, 155] width 590 height 29
paste input "REF. NUM. PEDIDO # 2090524"
type input "REF. NUM. PEDIDO # 2090524"
type input "0,00"
type input "REF. NUM. PEDIDO # 209052"
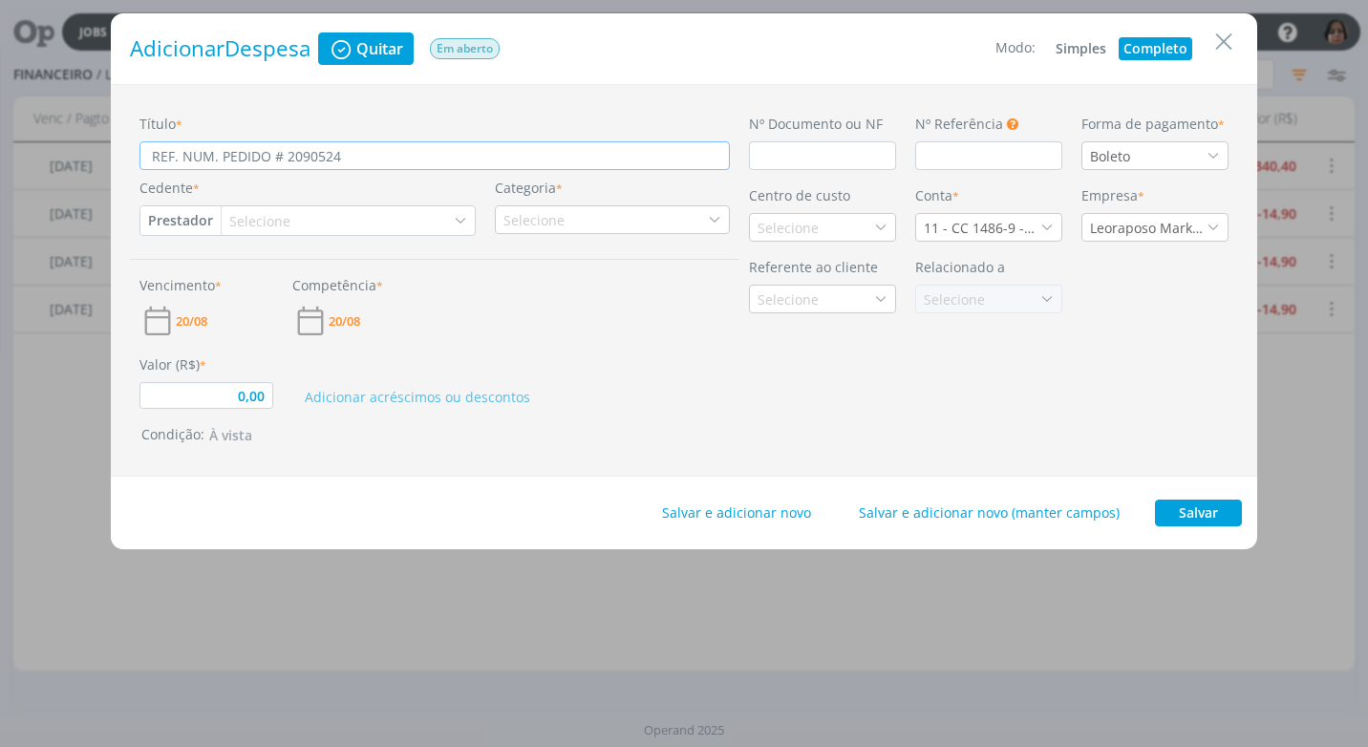
type input "0,00"
type input "REF. NUM. PEDIDO # 20905"
type input "0,00"
type input "REF. NUM. PEDIDO # 2090"
type input "0,00"
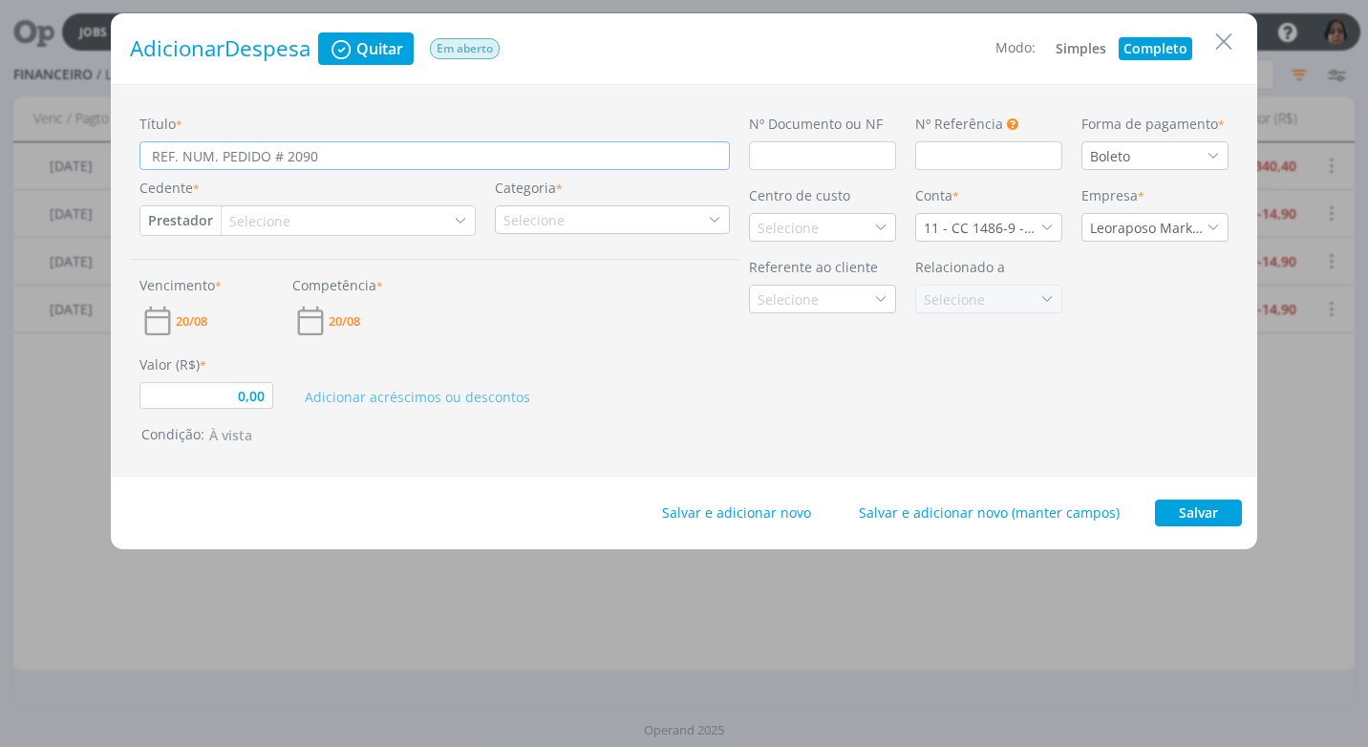
type input "REF. NUM. PEDIDO # 209"
type input "0,00"
type input "REF. NUM. PEDIDO # 2092"
type input "0,00"
type input "REF. NUM. PEDIDO # 20923"
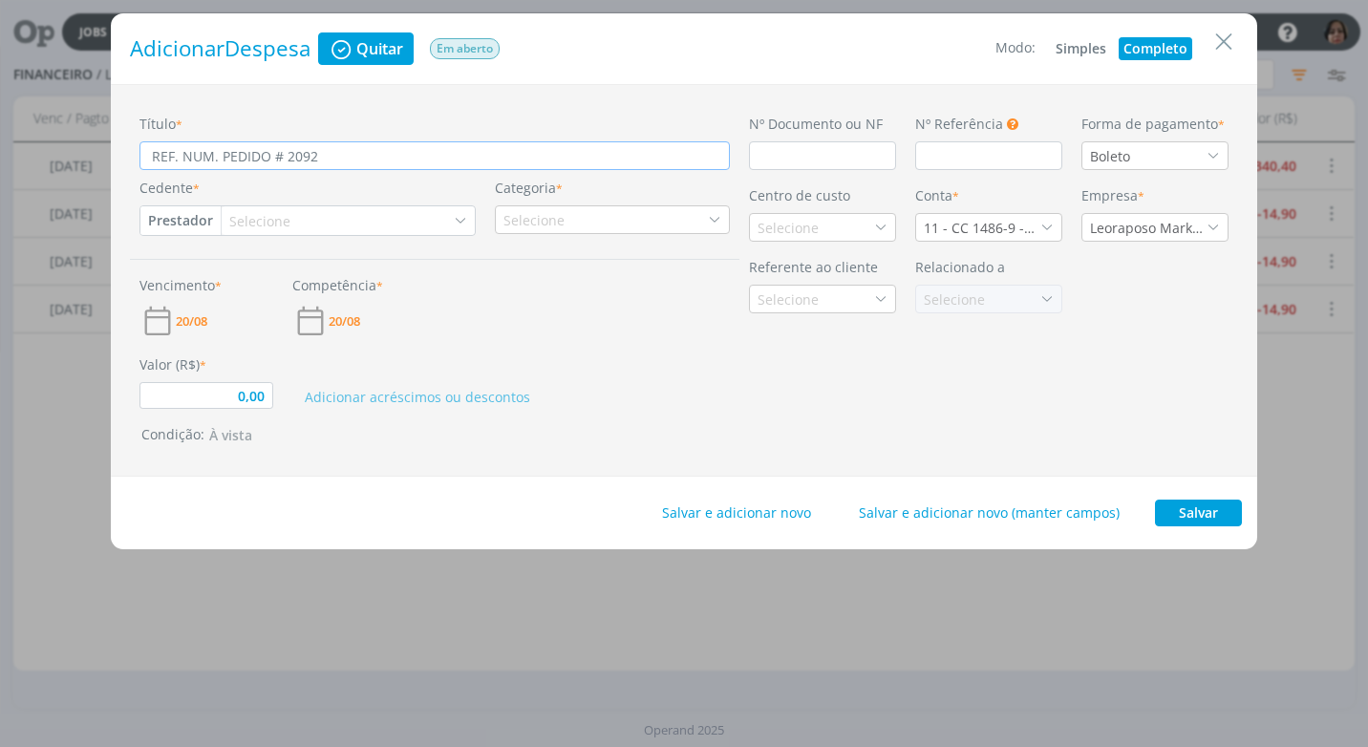
type input "0,00"
type input "REF. NUM. PEDIDO # 209231"
type input "0,00"
type input "REF. NUM. PEDIDO # 2092317"
type input "0,00"
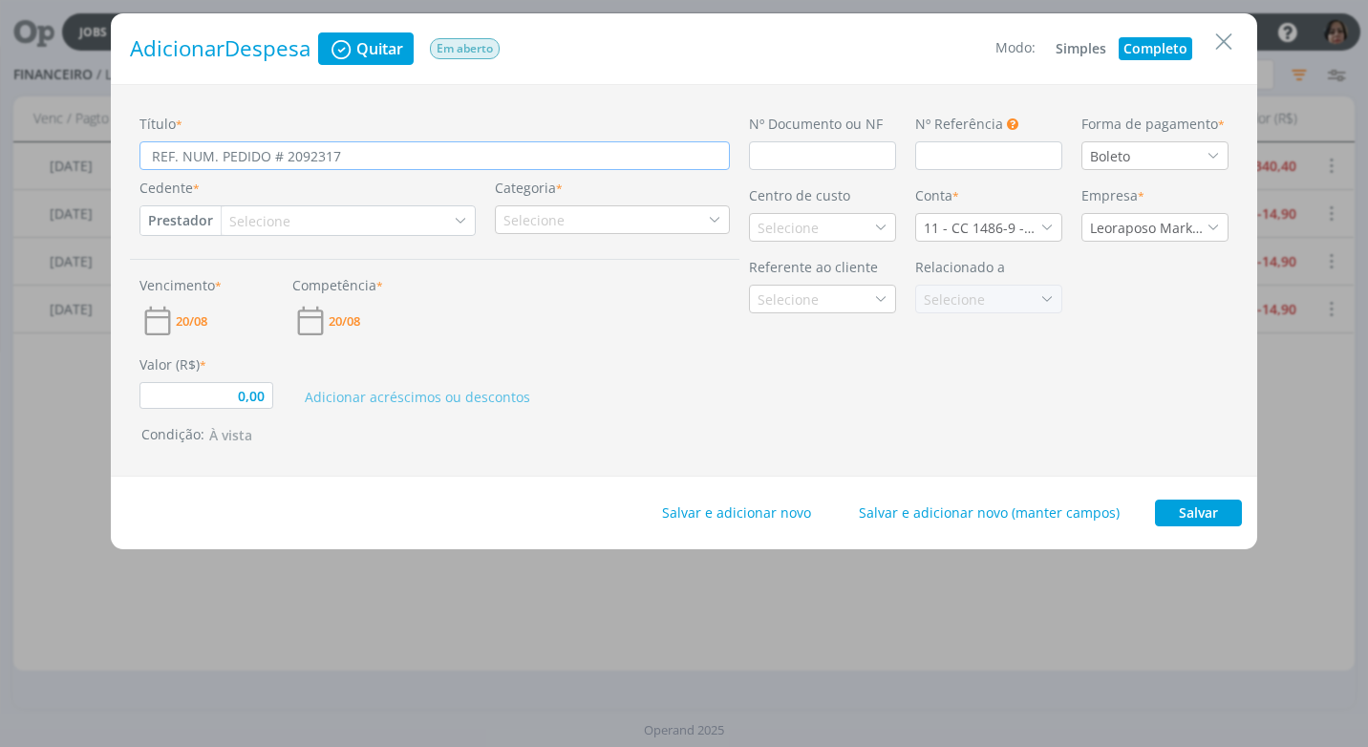
type input "REF. NUM. PEDIDO # 2092317"
click at [766, 155] on input "dialog" at bounding box center [822, 155] width 147 height 29
type input "0,00"
type input "1"
type input "0,00"
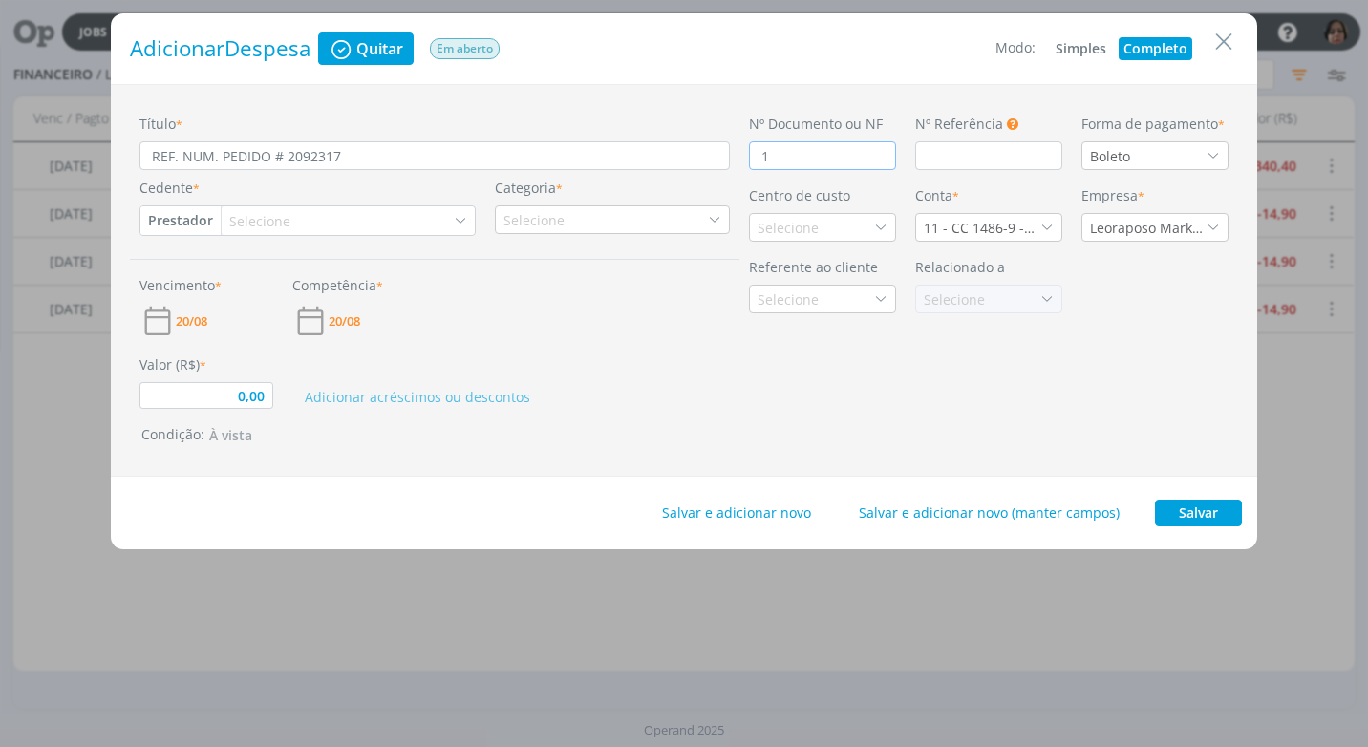
type input "15"
type input "0,00"
type input "1508"
type input "0,00"
type input "15081"
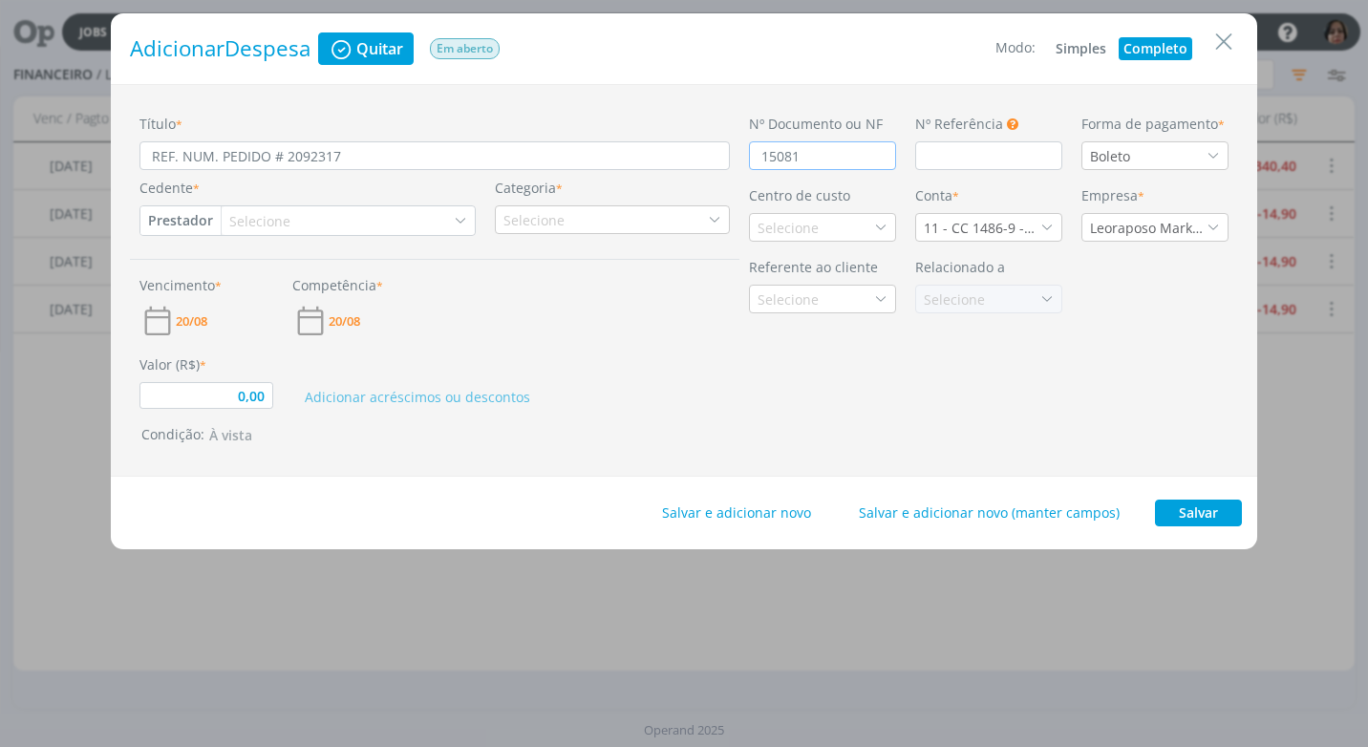
type input "0,00"
type input "150817"
type input "0,00"
type input "1508175"
click at [1210, 159] on icon "dialog" at bounding box center [1213, 155] width 13 height 13
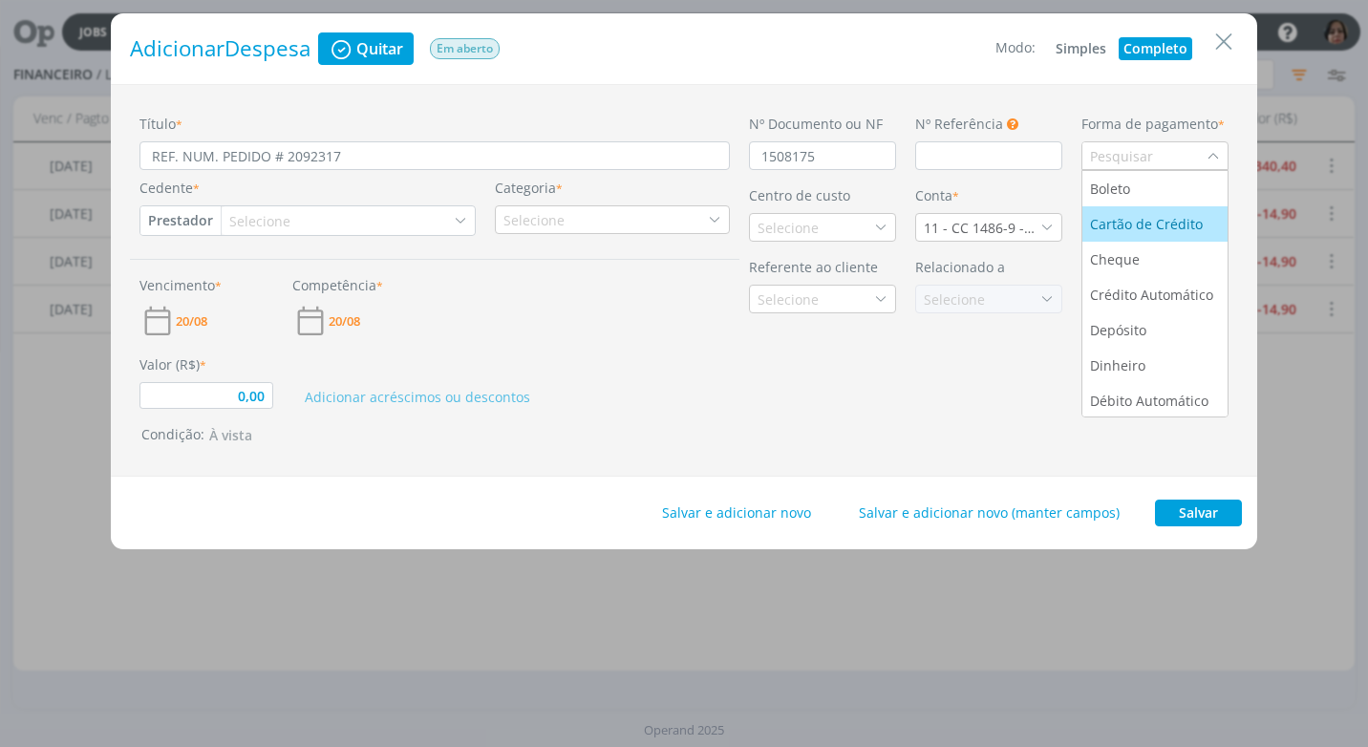
click at [1177, 228] on div "Cartão de Crédito" at bounding box center [1148, 224] width 117 height 20
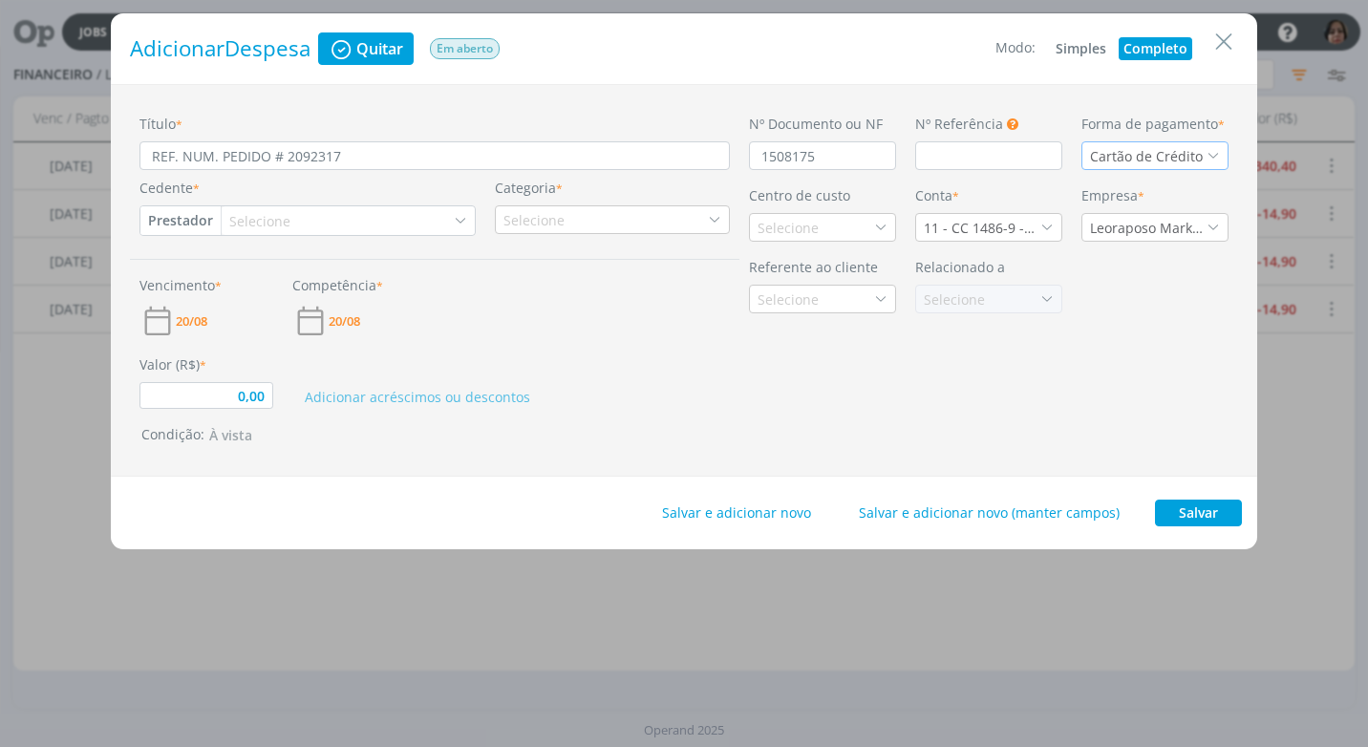
click at [189, 218] on button "Prestador" at bounding box center [180, 220] width 80 height 29
click at [249, 225] on div "Selecione" at bounding box center [261, 221] width 65 height 20
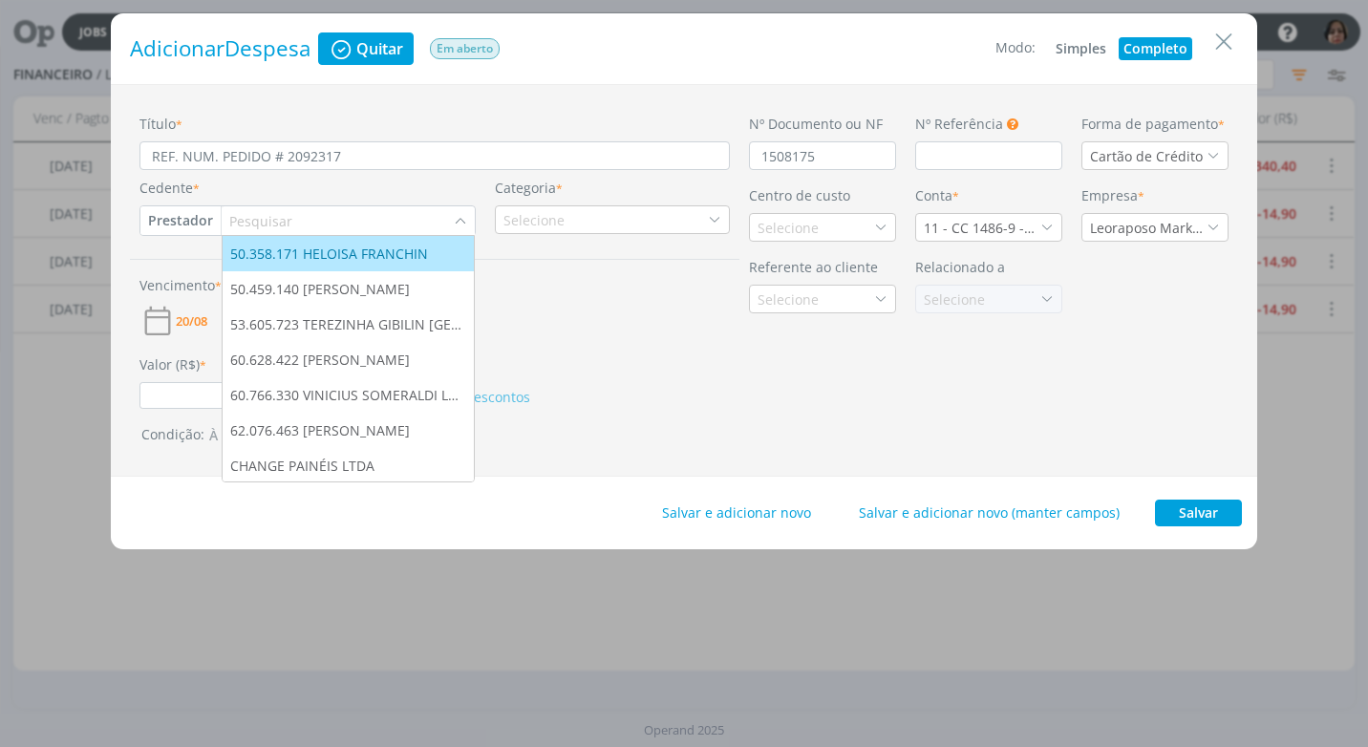
click at [169, 222] on button "Prestador" at bounding box center [180, 220] width 80 height 29
click at [197, 271] on link "Fornecedor" at bounding box center [216, 283] width 151 height 31
type input "0,00"
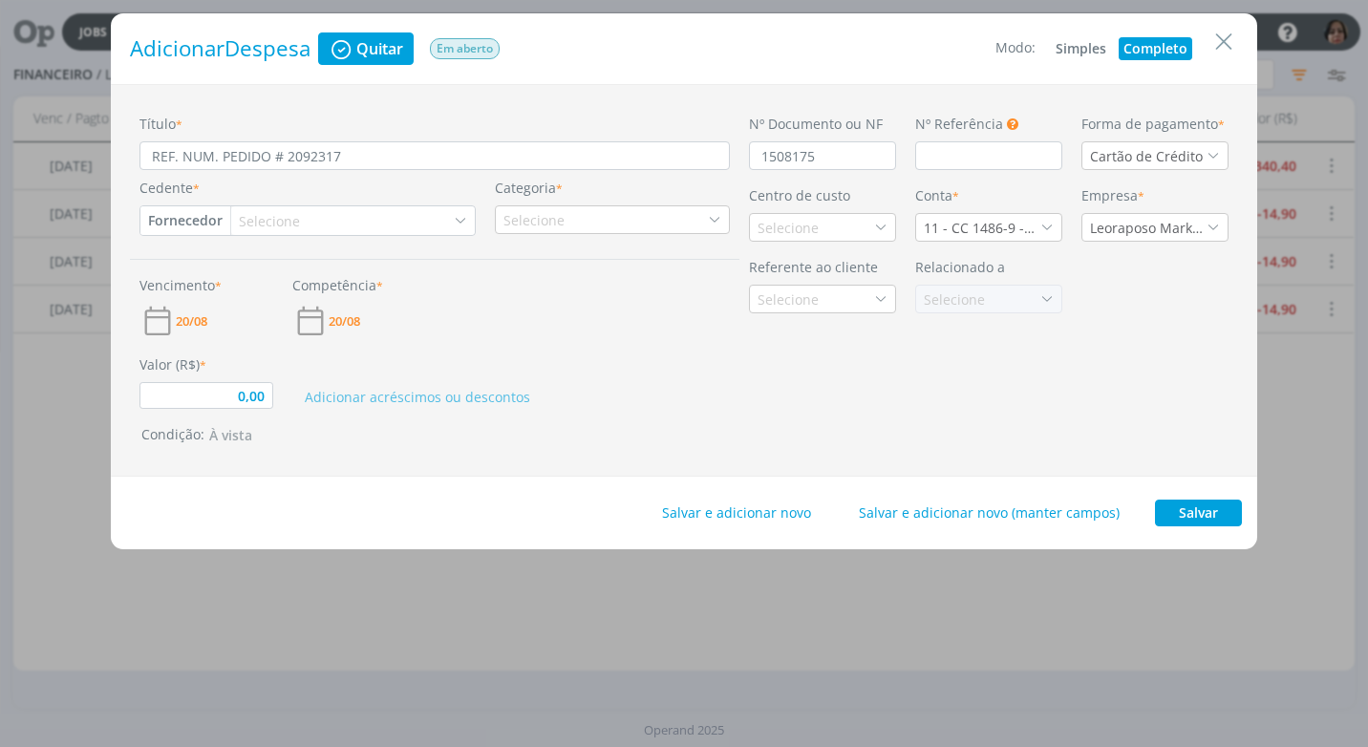
click at [275, 221] on div "Selecione" at bounding box center [271, 221] width 65 height 20
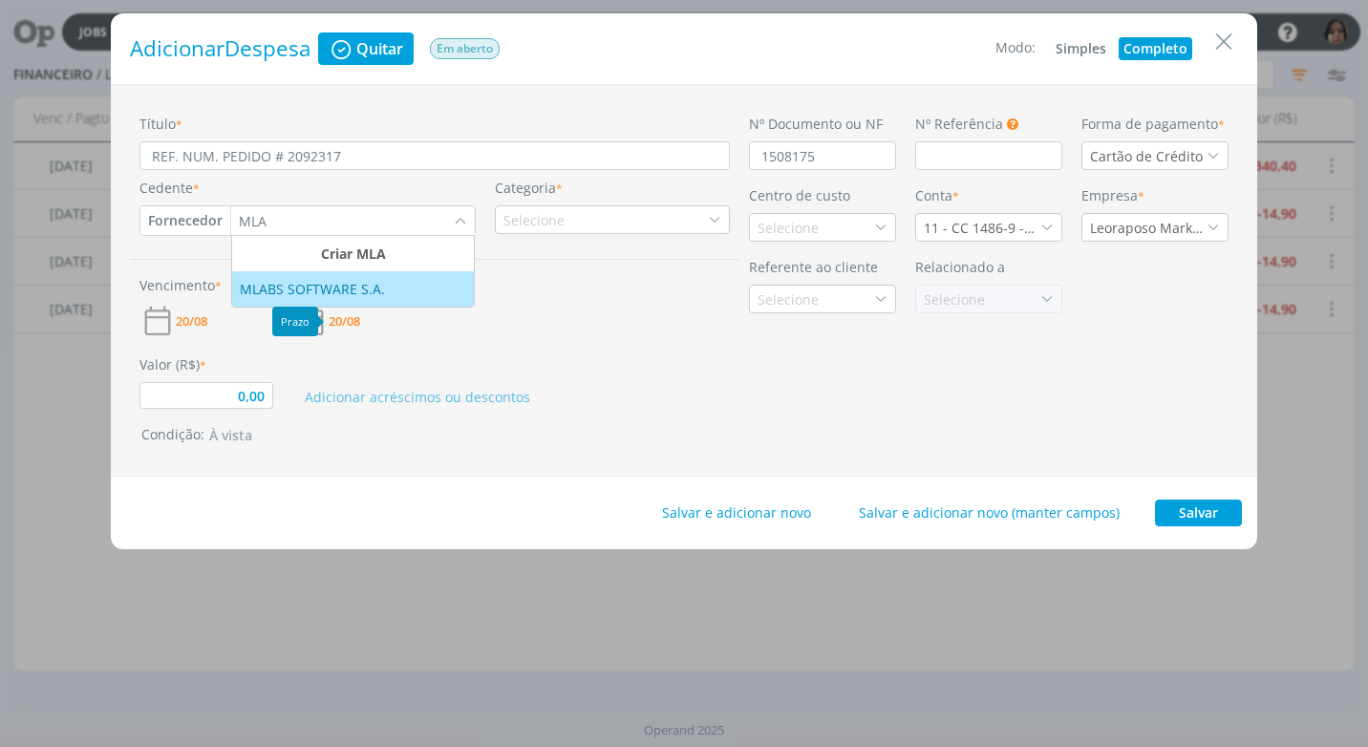
type input "MLA"
click at [331, 290] on div "MLABS SOFTWARE S.A." at bounding box center [314, 289] width 149 height 20
type input "0,00"
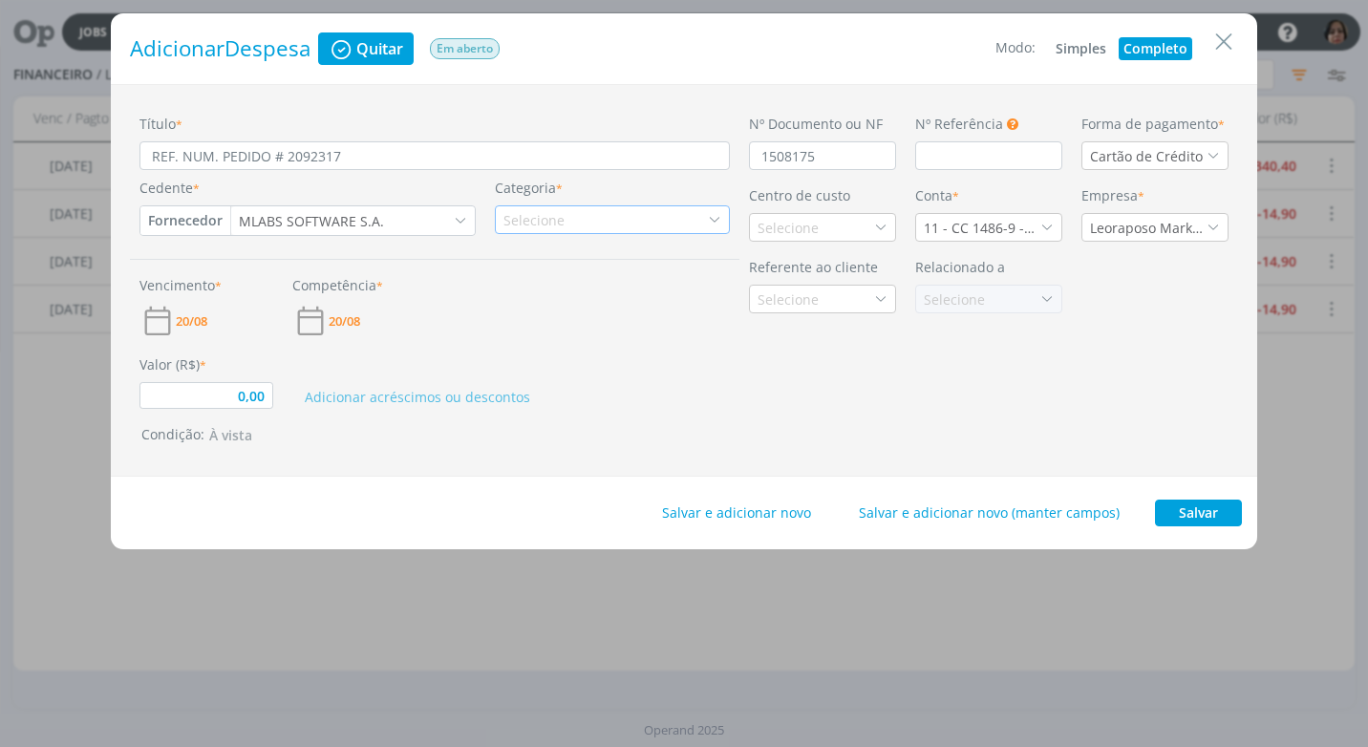
click at [550, 210] on div "Selecione" at bounding box center [536, 220] width 65 height 20
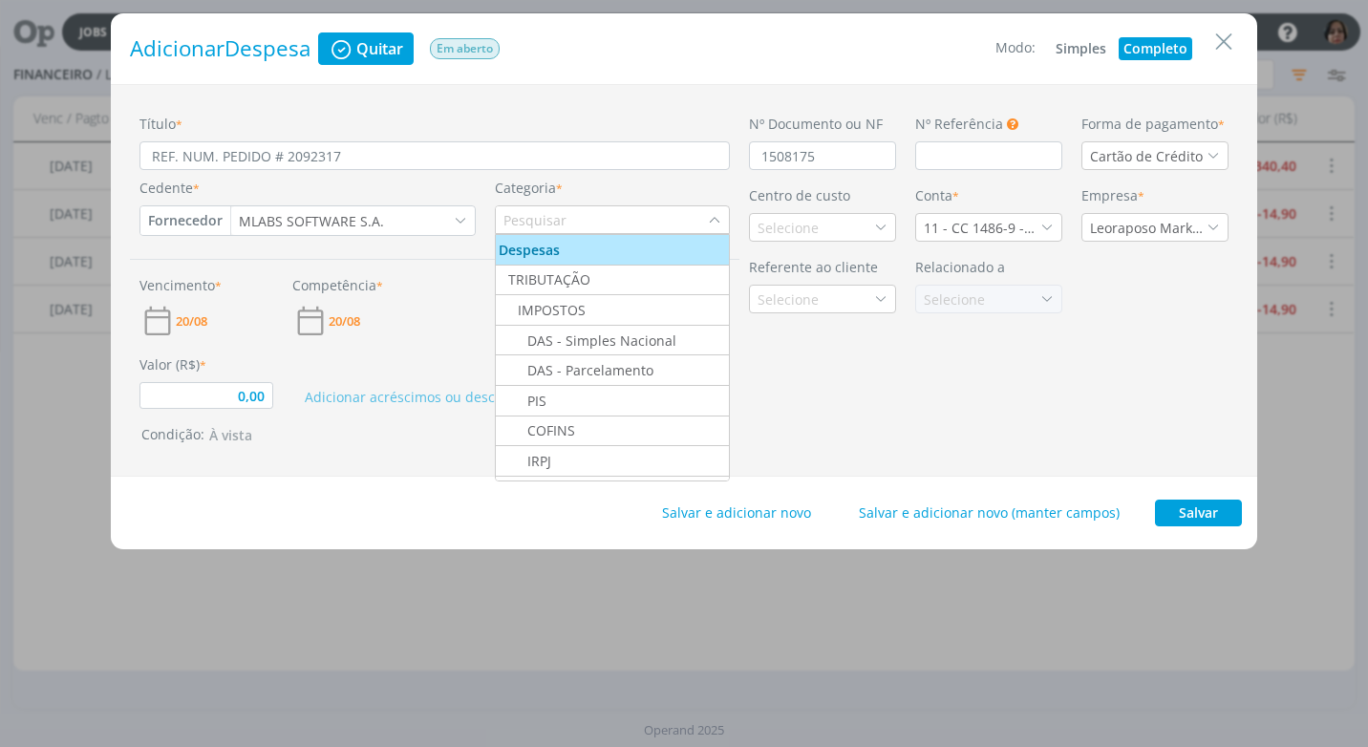
type input "N"
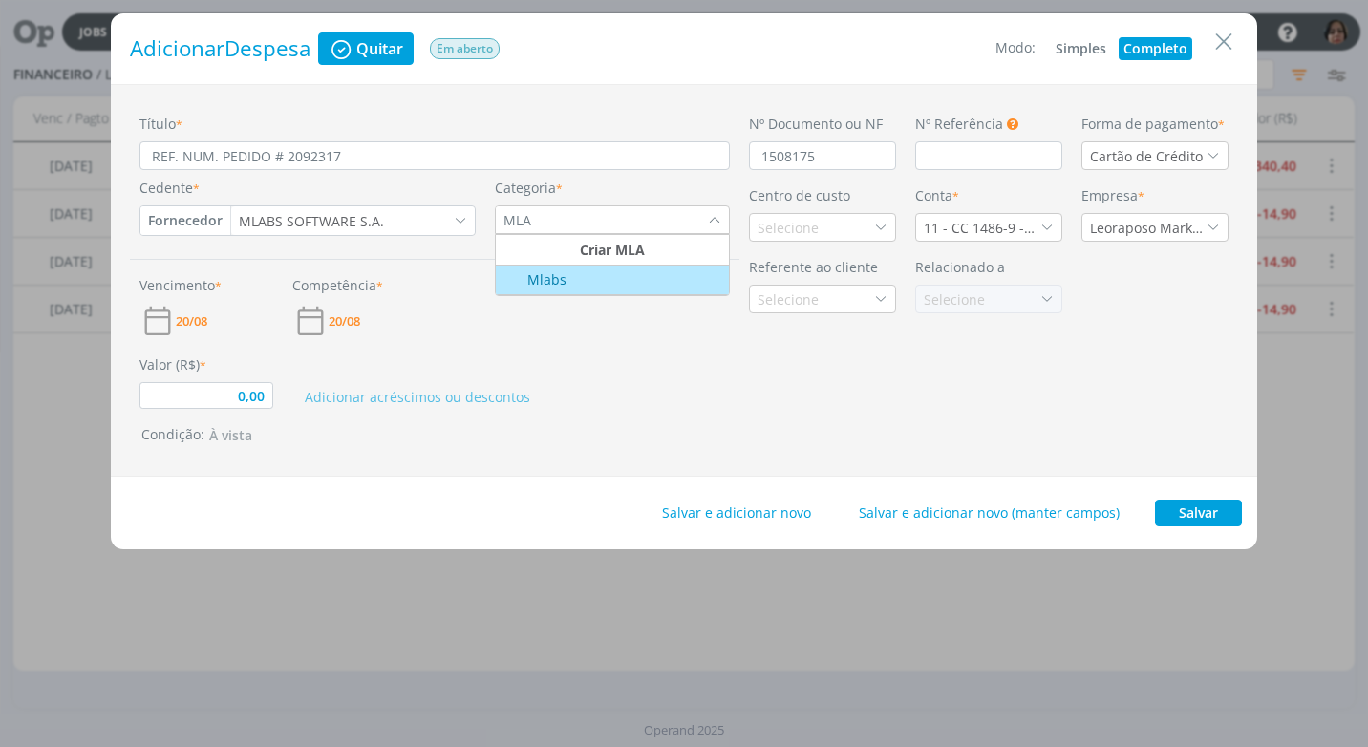
type input "MLA"
click at [560, 288] on div "Mlabs" at bounding box center [533, 279] width 68 height 20
type input "0,00"
click at [754, 225] on div "Selecione" at bounding box center [786, 228] width 73 height 20
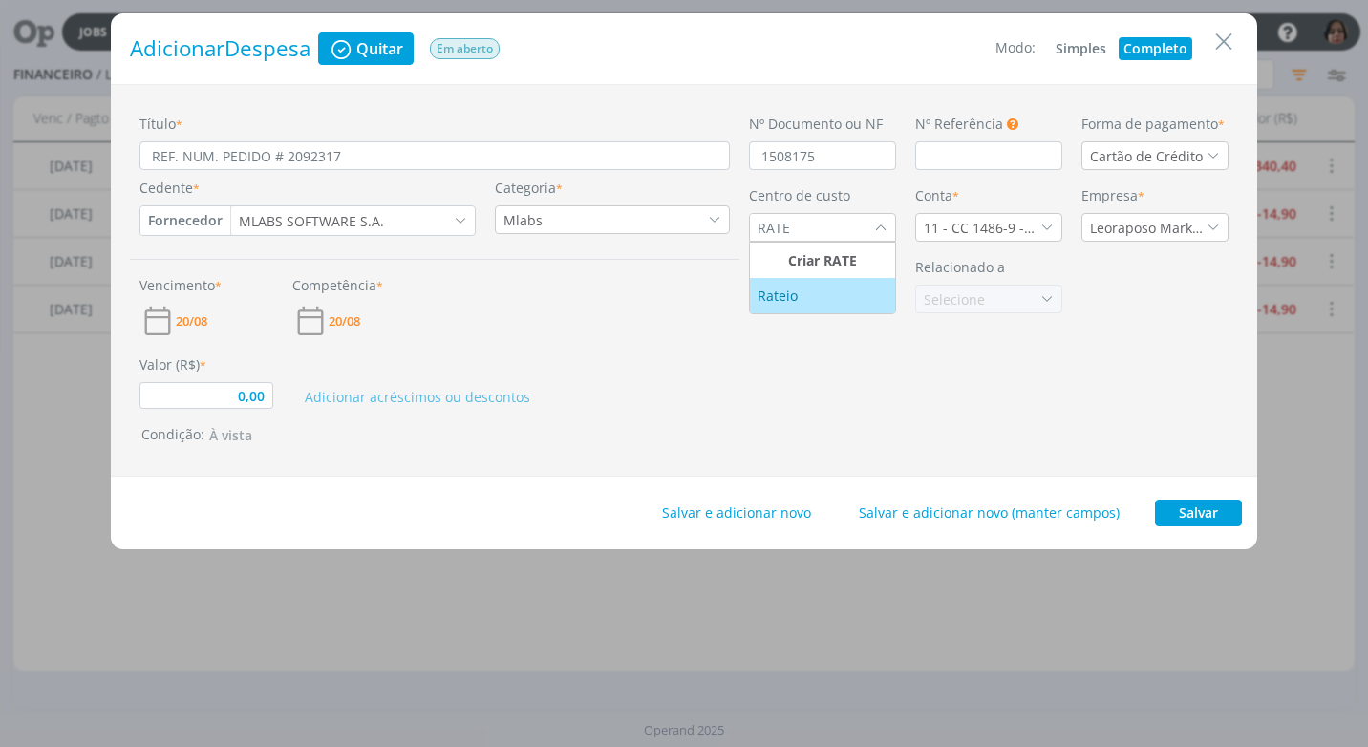
type input "RATE"
click at [792, 306] on li "Rateio" at bounding box center [822, 295] width 145 height 35
click at [1042, 227] on icon "dialog" at bounding box center [1046, 227] width 13 height 13
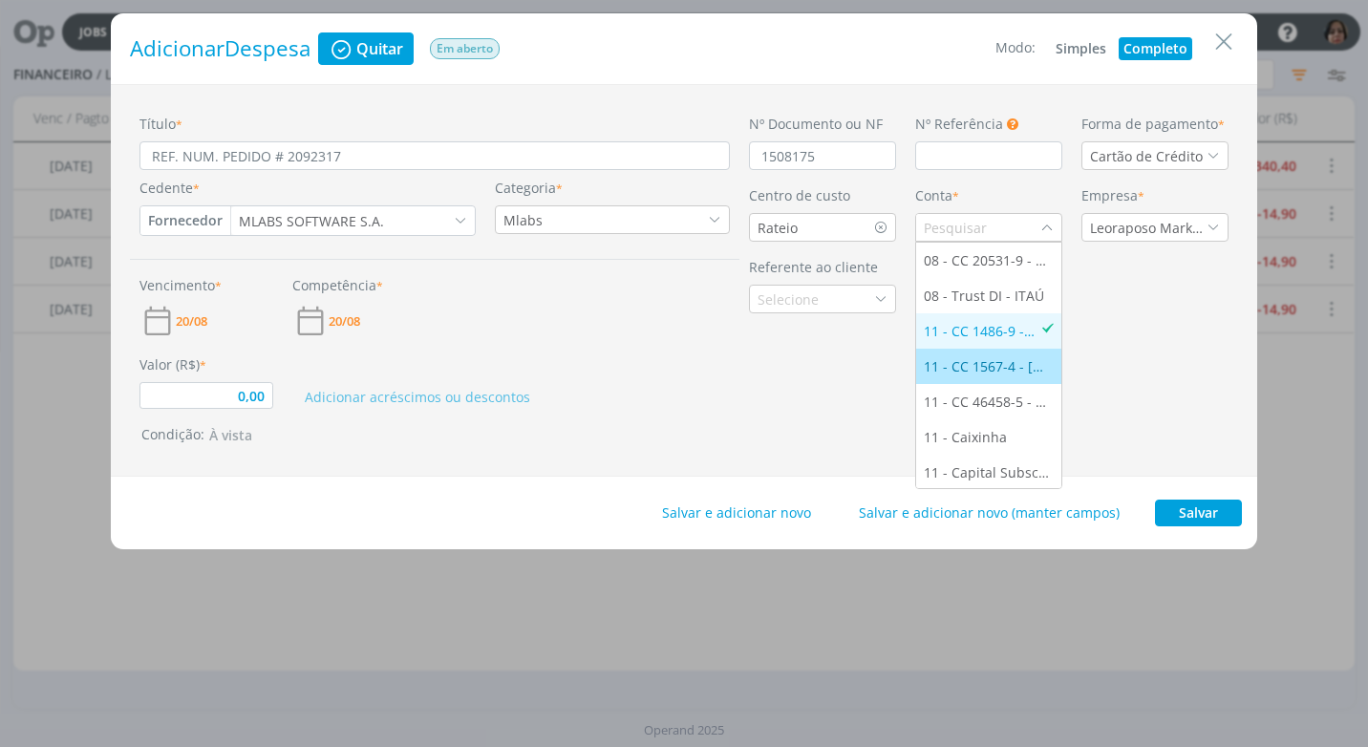
click at [1003, 366] on div "11 - CC 1567-4 - [GEOGRAPHIC_DATA]" at bounding box center [989, 366] width 130 height 20
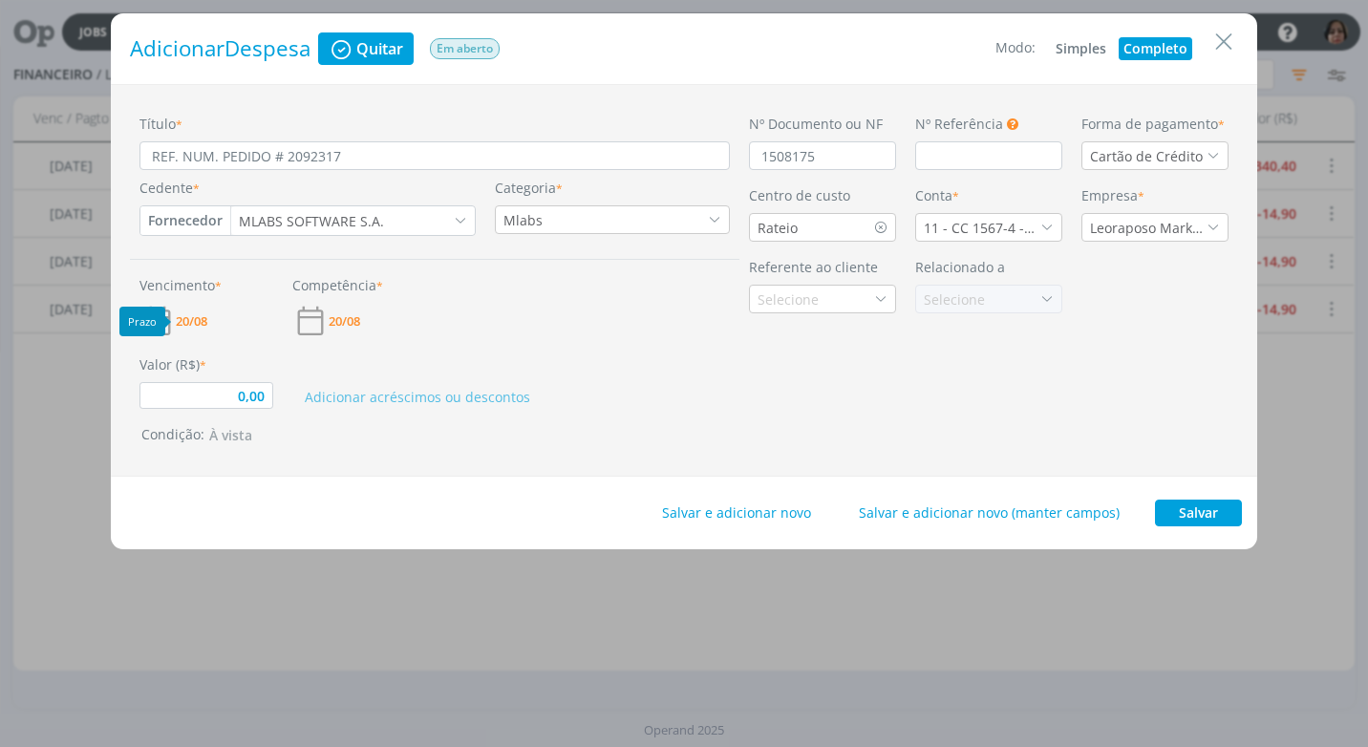
drag, startPoint x: 195, startPoint y: 321, endPoint x: 184, endPoint y: 323, distance: 10.7
click at [193, 321] on span "20/08" at bounding box center [192, 321] width 32 height 12
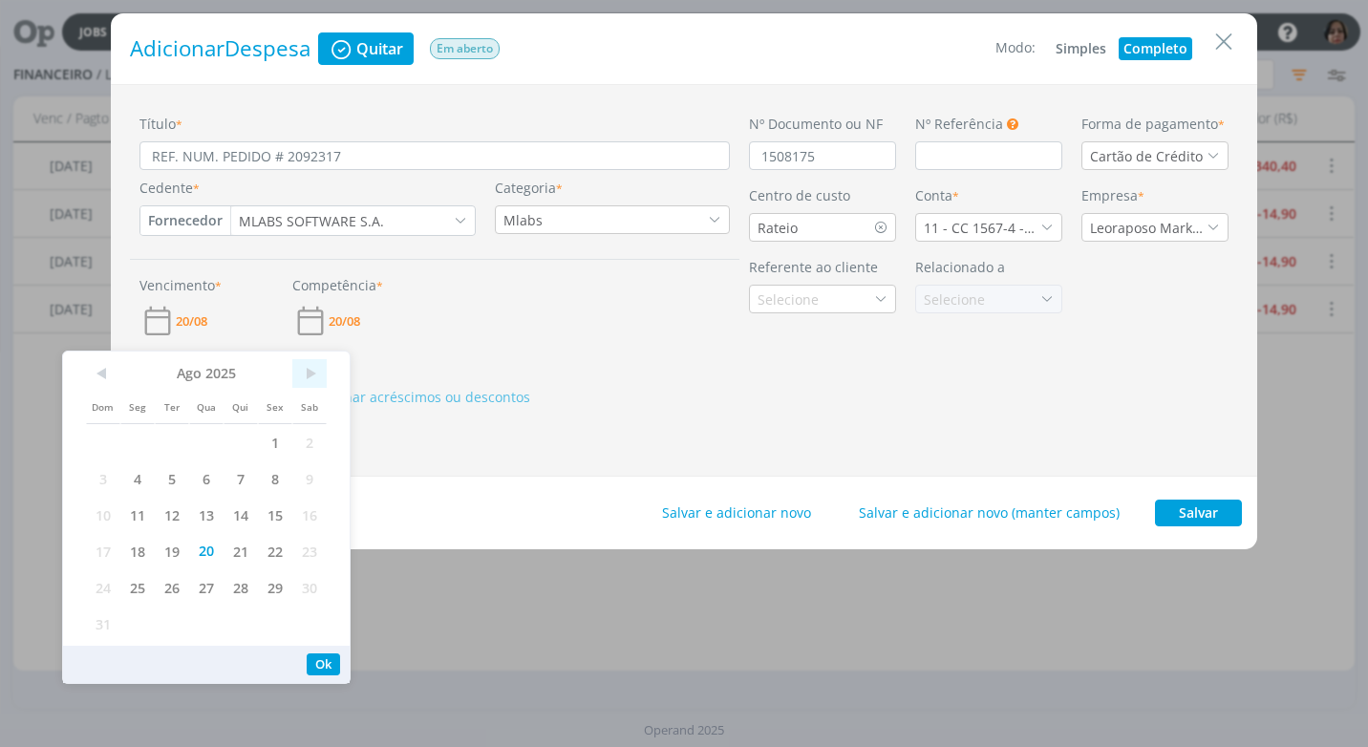
drag, startPoint x: 307, startPoint y: 372, endPoint x: 281, endPoint y: 393, distance: 33.3
click at [308, 373] on span ">" at bounding box center [309, 373] width 34 height 29
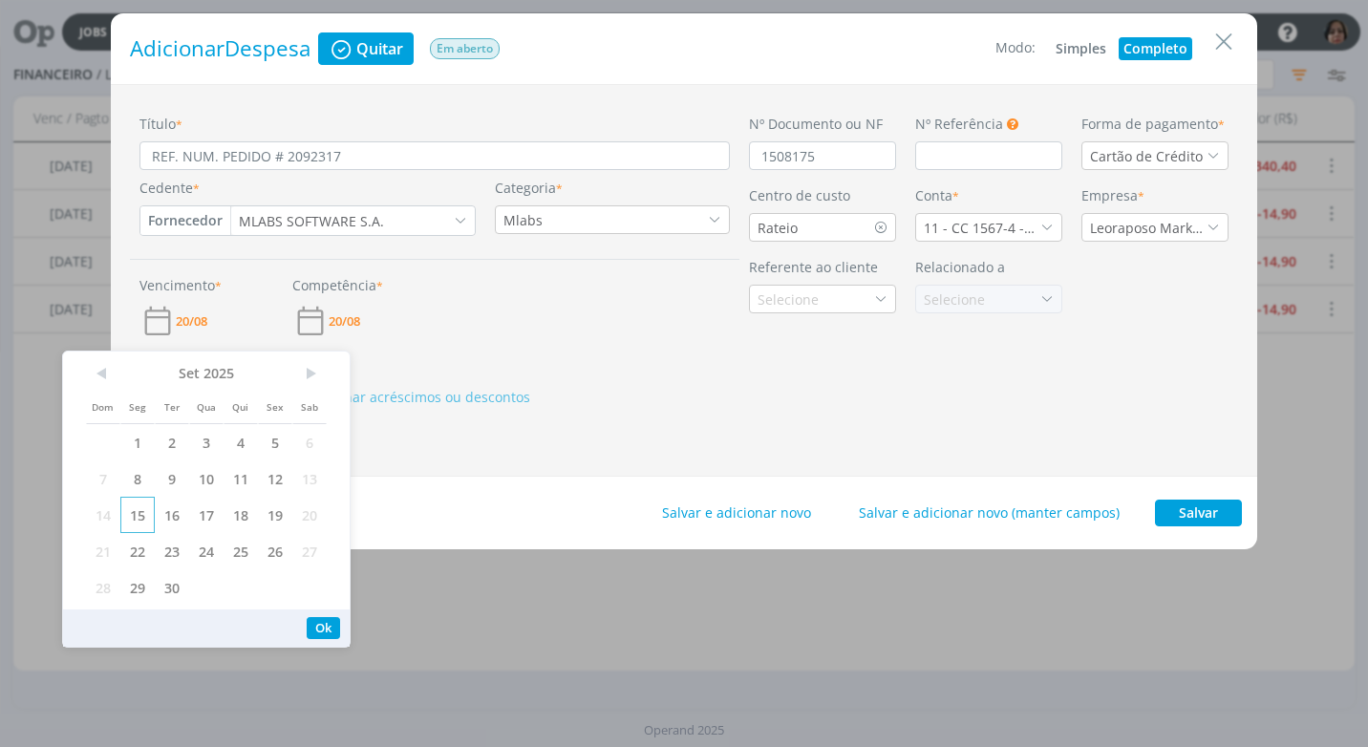
click at [141, 512] on span "15" at bounding box center [137, 515] width 34 height 36
click at [314, 621] on button "Ok" at bounding box center [323, 628] width 33 height 22
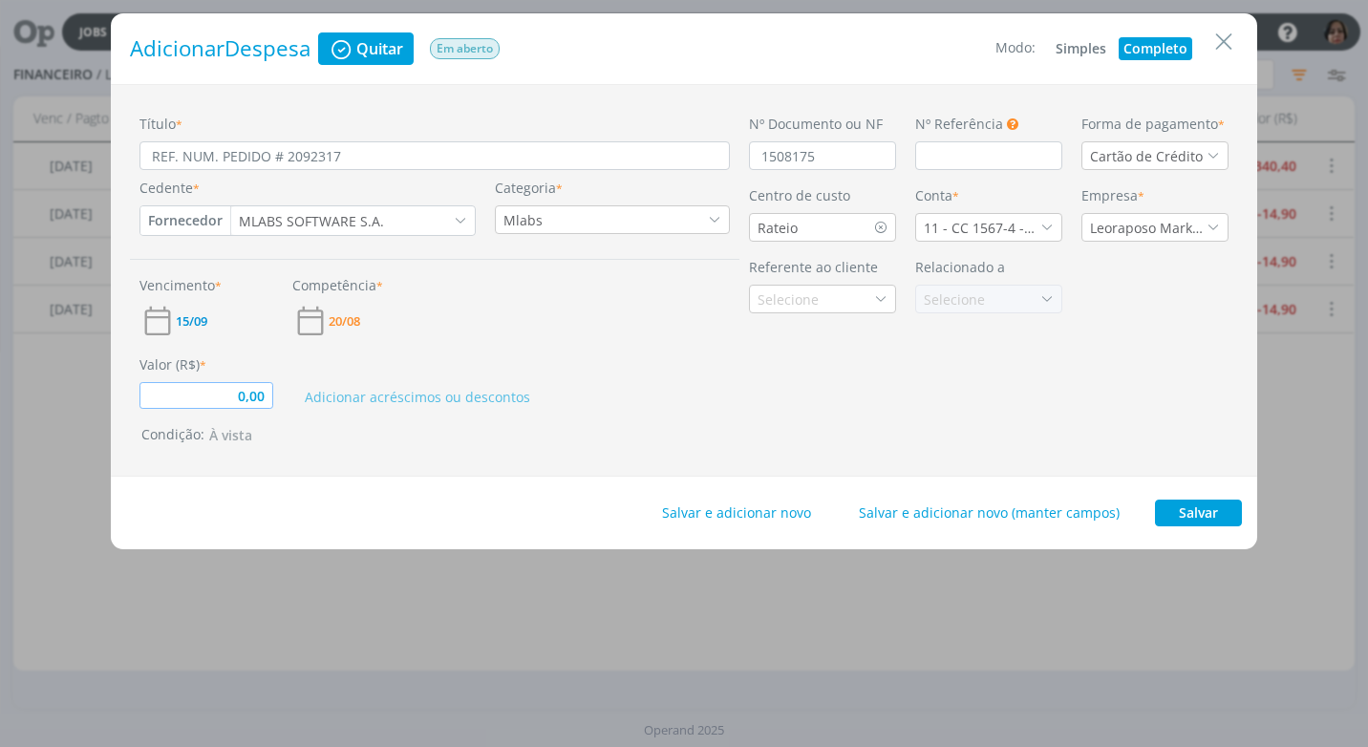
click at [204, 397] on input "0,00" at bounding box center [206, 395] width 134 height 27
click at [1207, 515] on button "Salvar" at bounding box center [1198, 513] width 87 height 27
type input "14,90"
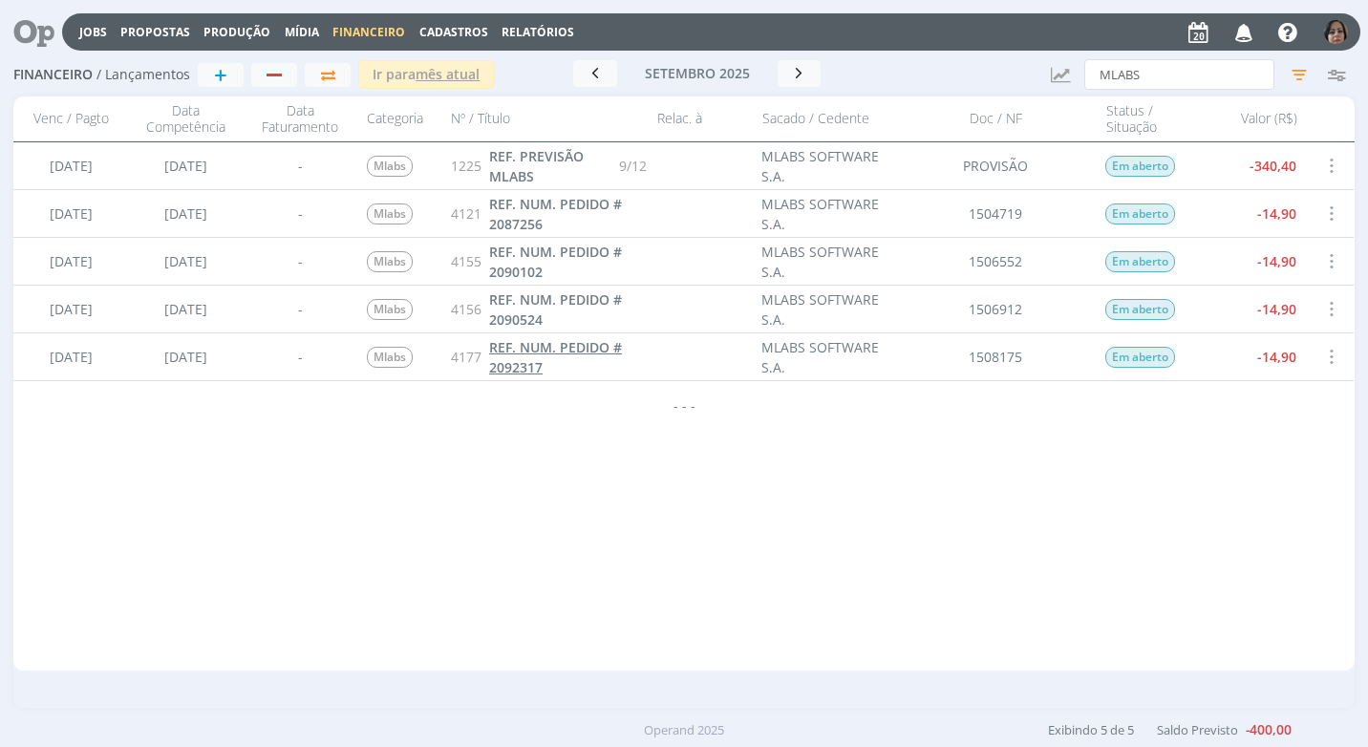
click at [516, 356] on link "REF. NUM. PEDIDO # 2092317" at bounding box center [568, 357] width 158 height 40
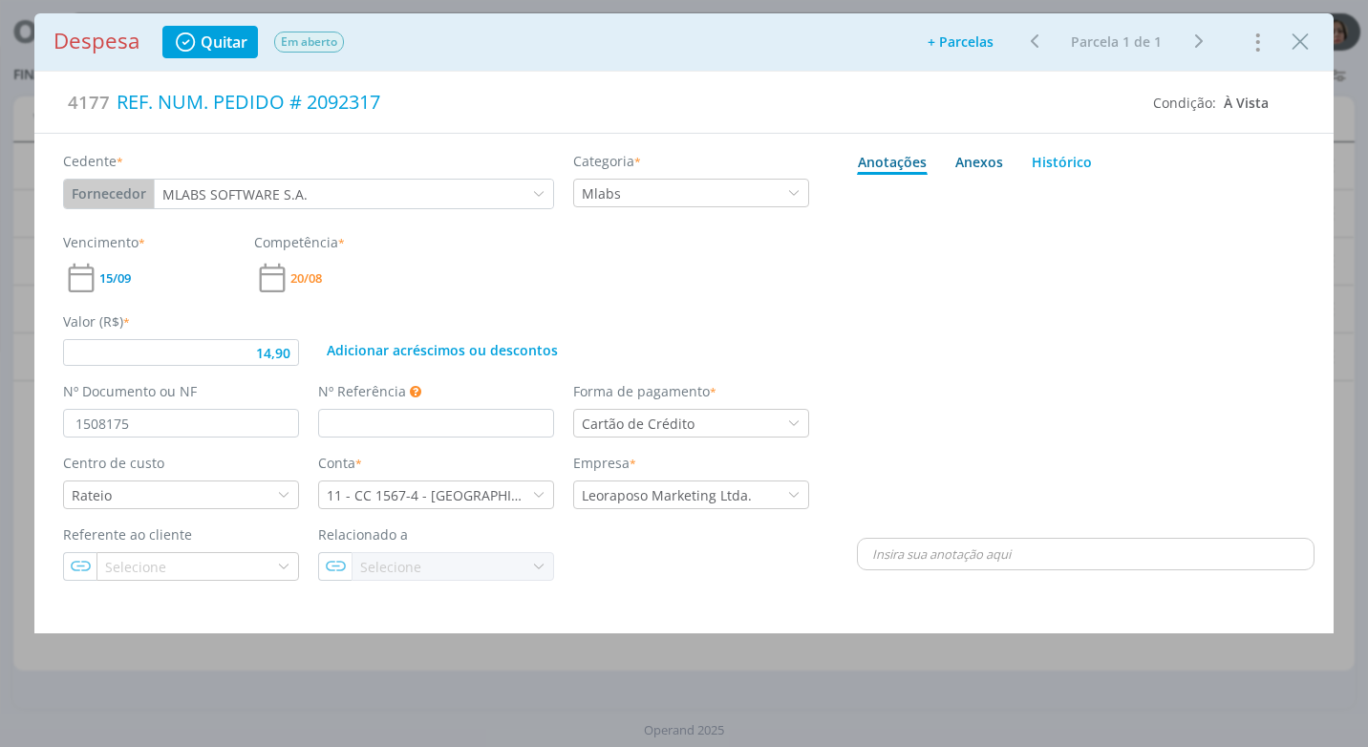
click at [976, 157] on div "Anexos 0" at bounding box center [979, 162] width 48 height 20
type input "14,90"
click at [1199, 211] on span "procure em seu computador" at bounding box center [1168, 213] width 163 height 17
click at [1199, 196] on input "Arraste seus arquivos ou procure em seu computador" at bounding box center [1086, 193] width 458 height 6
type input "C:\fakepath\NF 1508175 - MLABS.pdf"
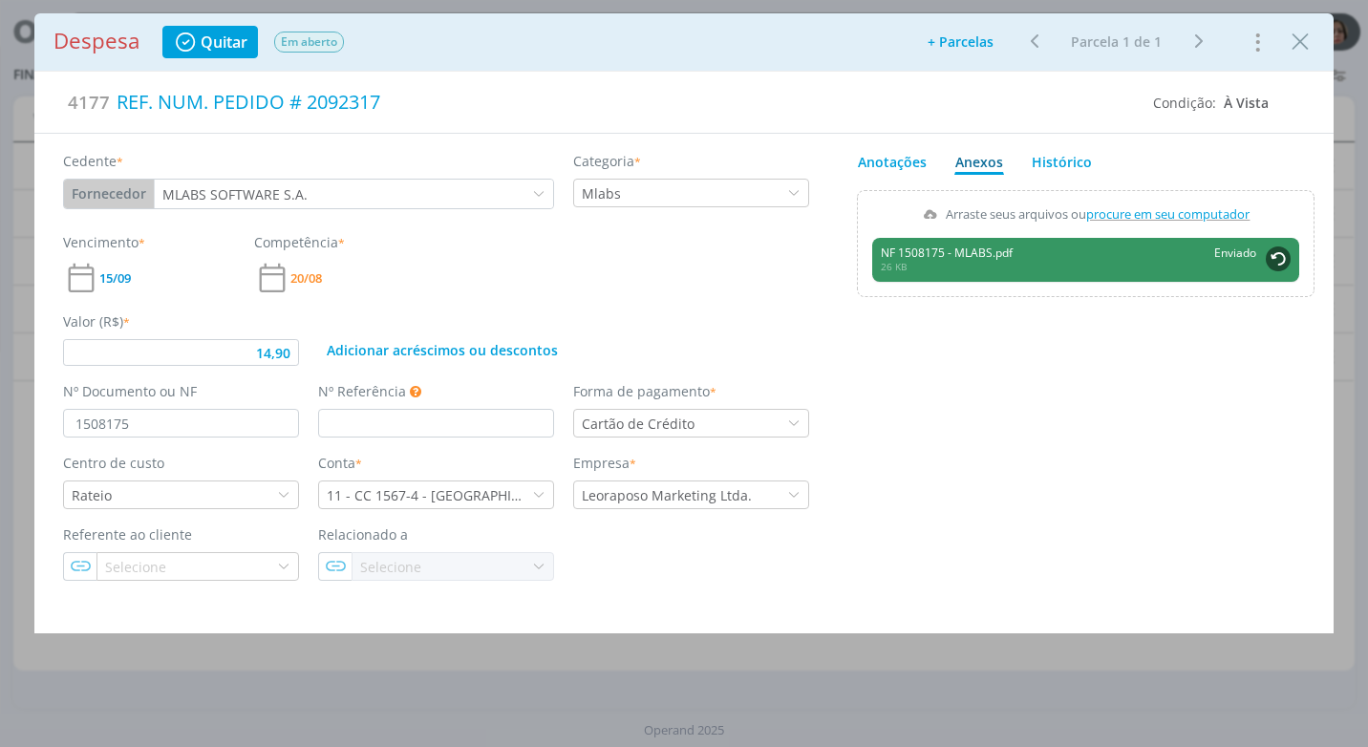
type input "14,90"
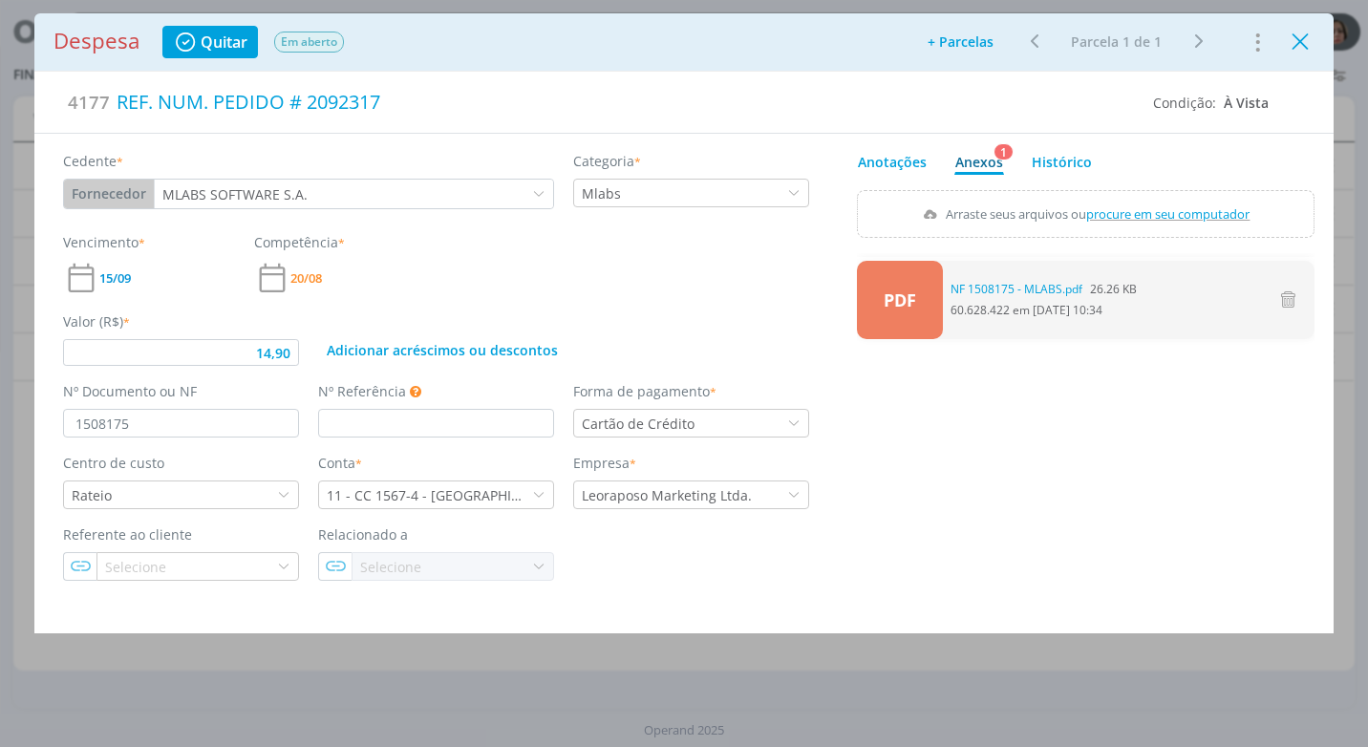
click at [1302, 53] on icon "Close" at bounding box center [1300, 42] width 29 height 29
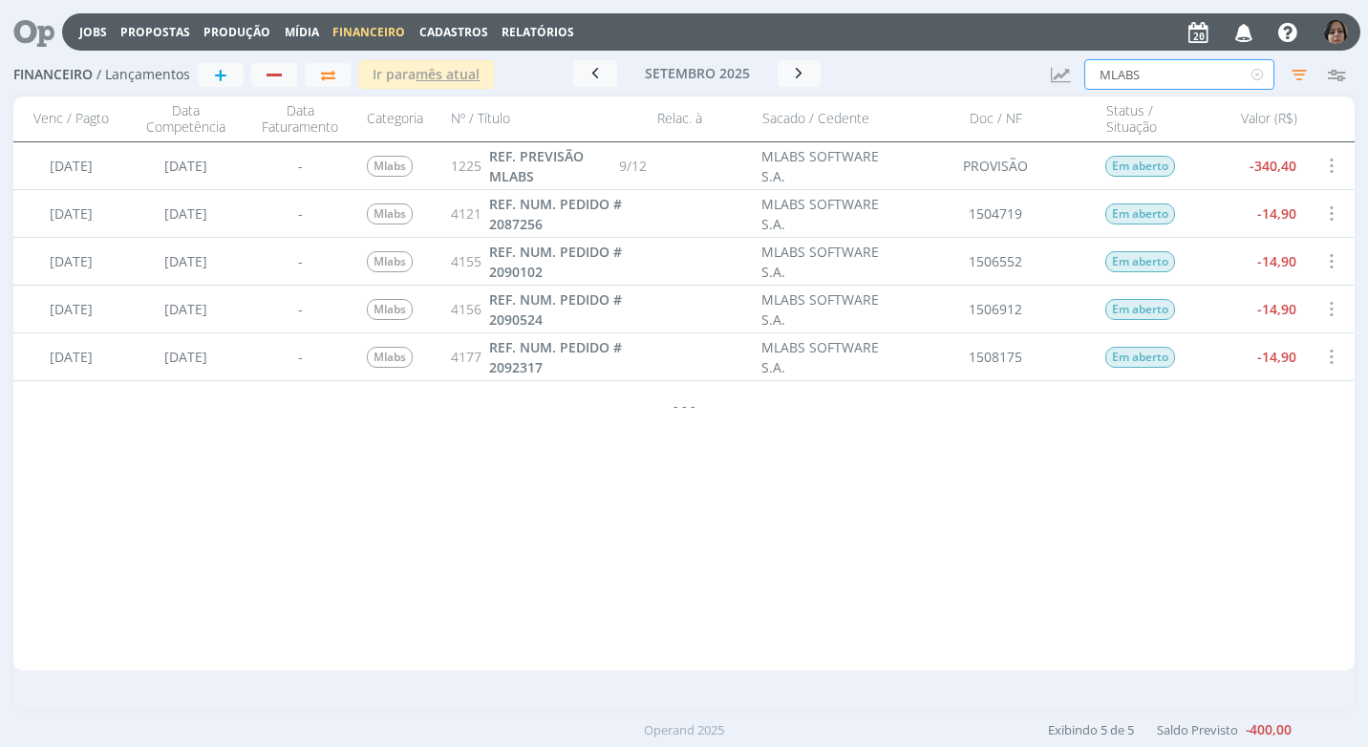
click at [1145, 79] on input "MLABS" at bounding box center [1179, 74] width 190 height 31
type input "M"
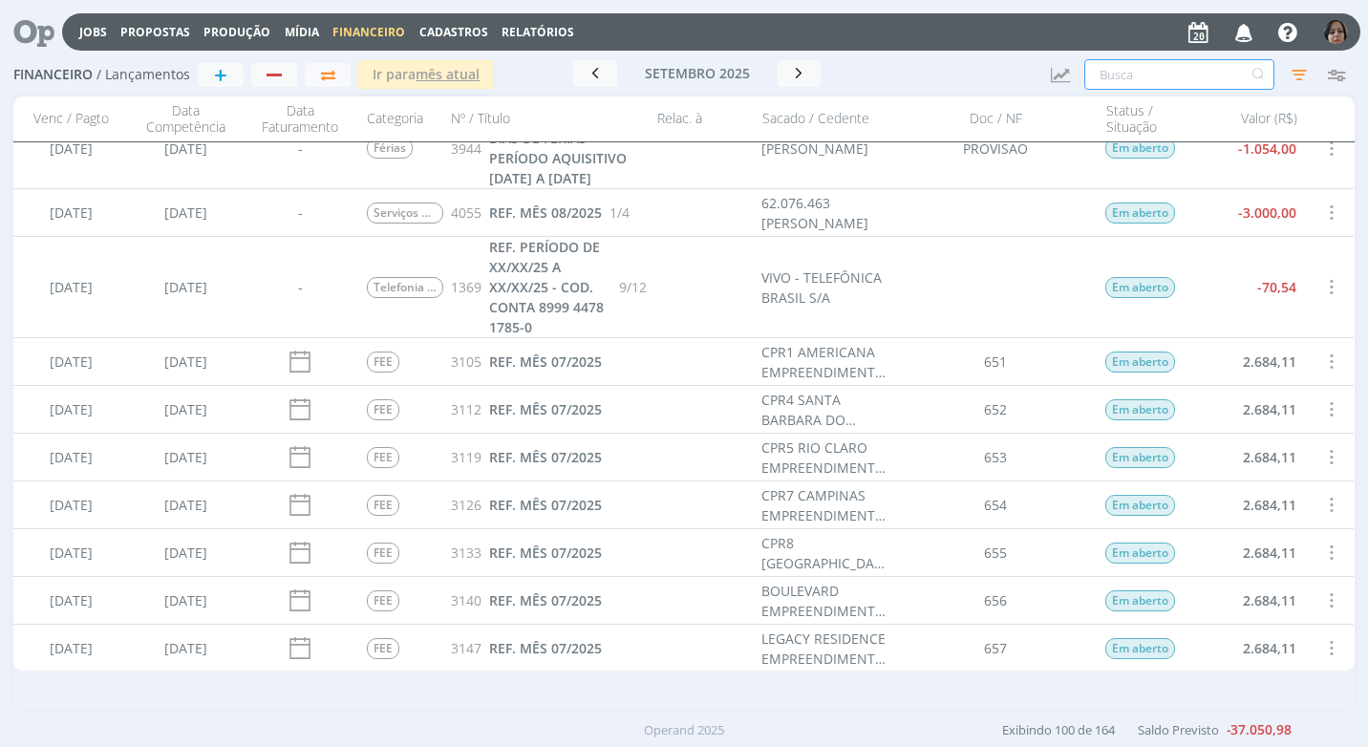
scroll to position [1147, 0]
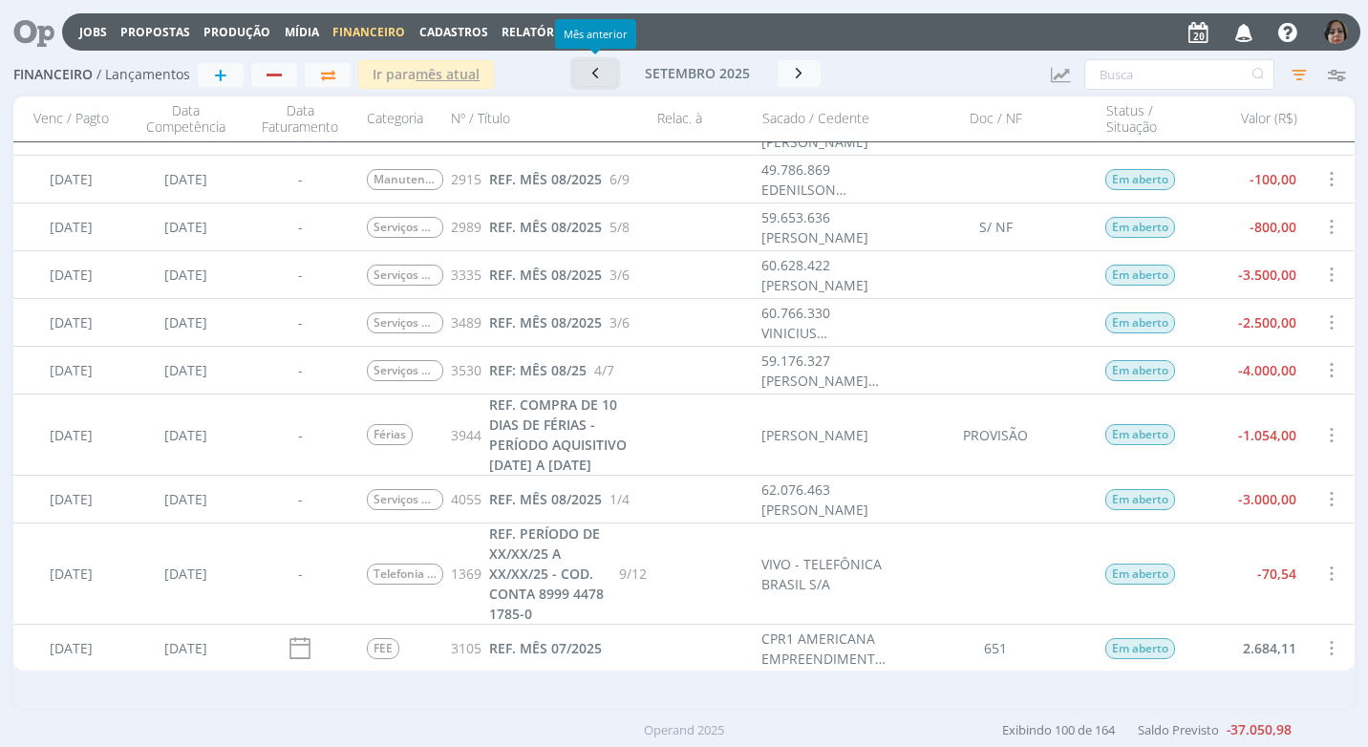
click at [607, 75] on button "button" at bounding box center [595, 73] width 44 height 27
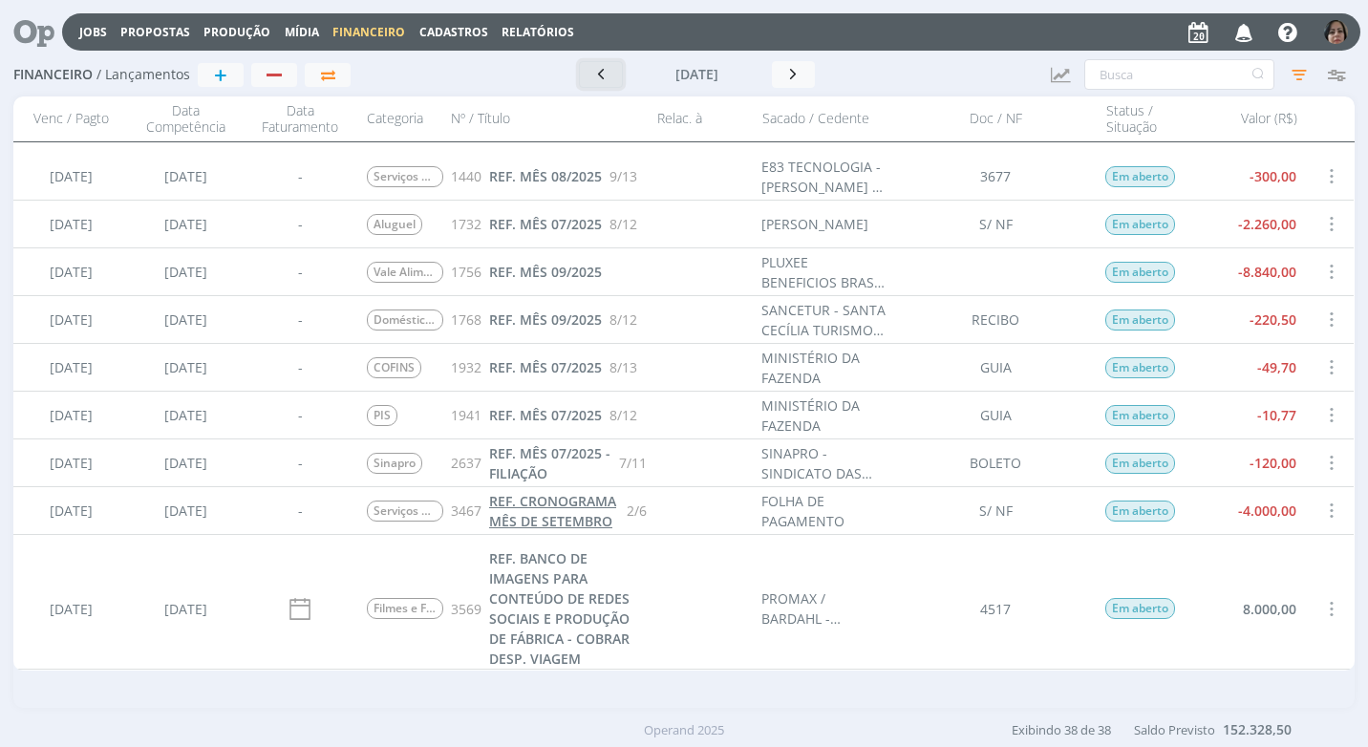
scroll to position [1051, 0]
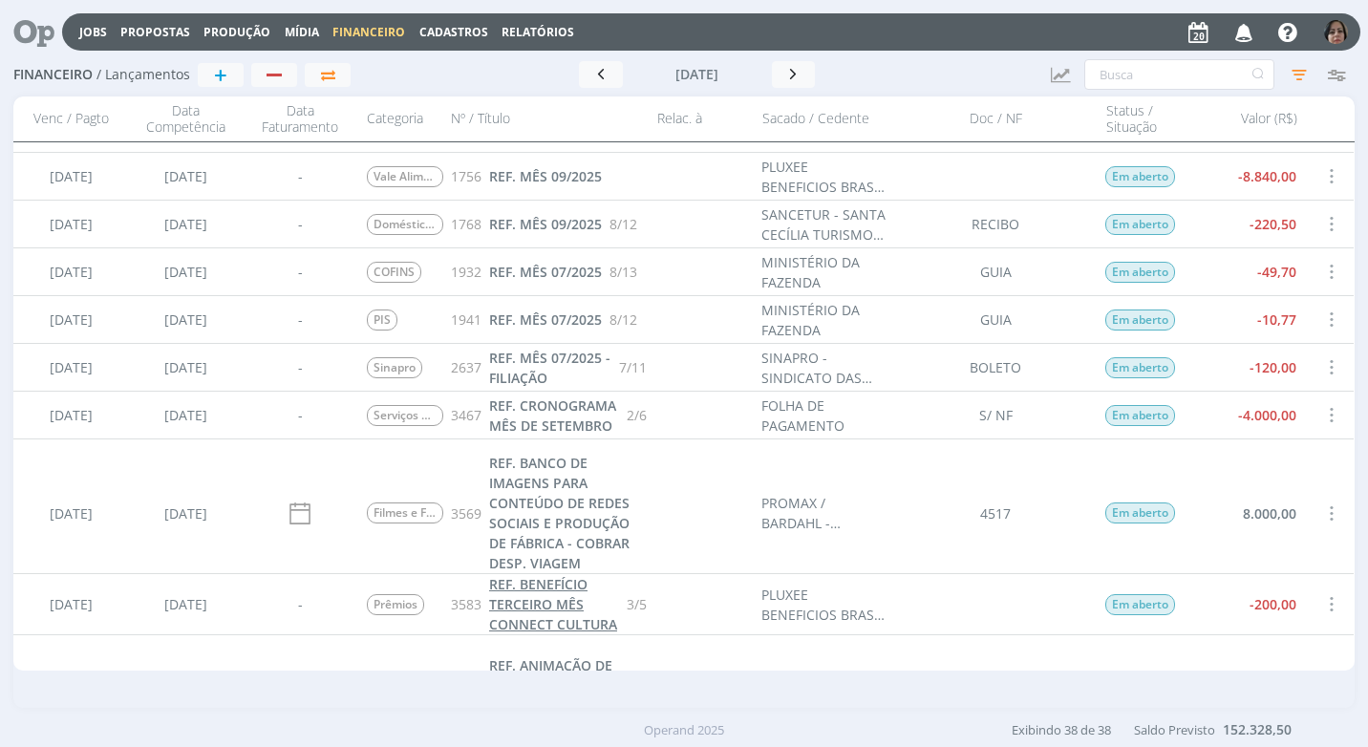
click at [546, 617] on span "REF. BENEFÍCIO TERCEIRO MÊS CONNECT CULTURA" at bounding box center [553, 604] width 128 height 58
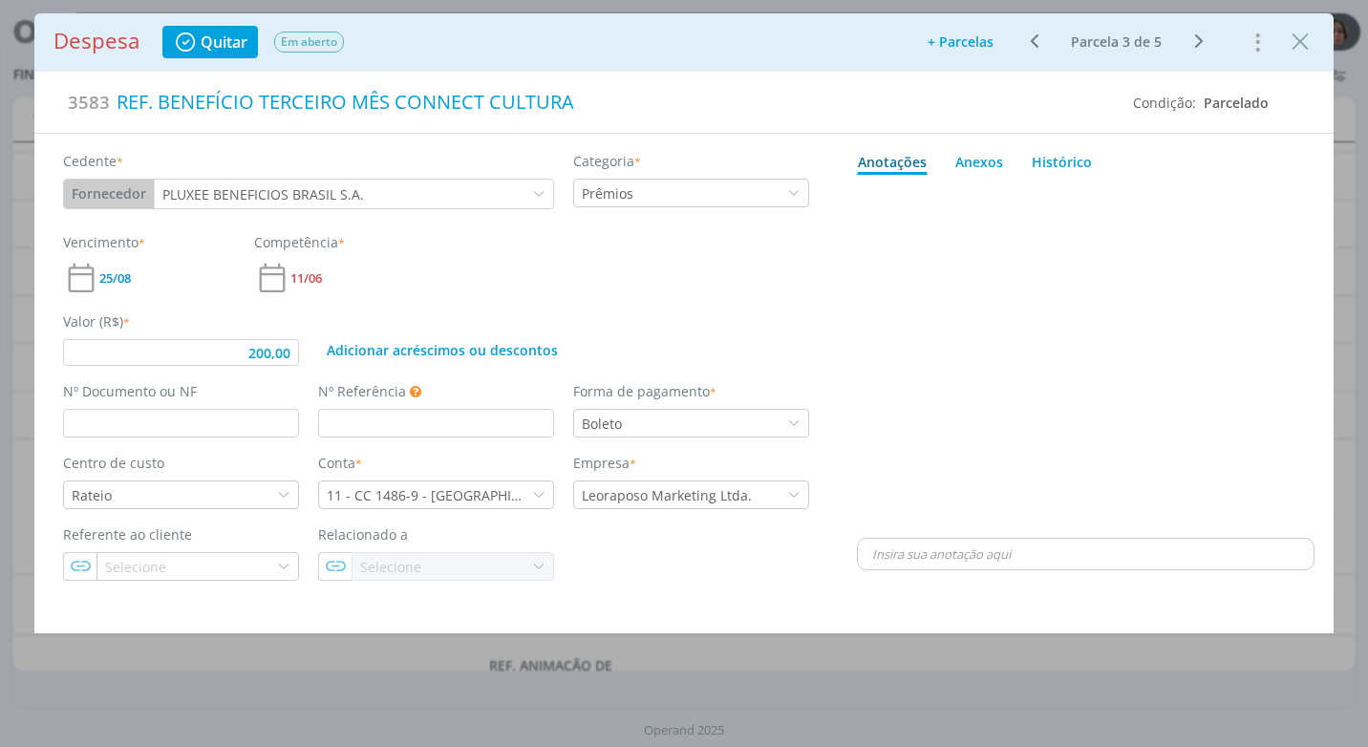
type input "200,00"
